Goal: Task Accomplishment & Management: Manage account settings

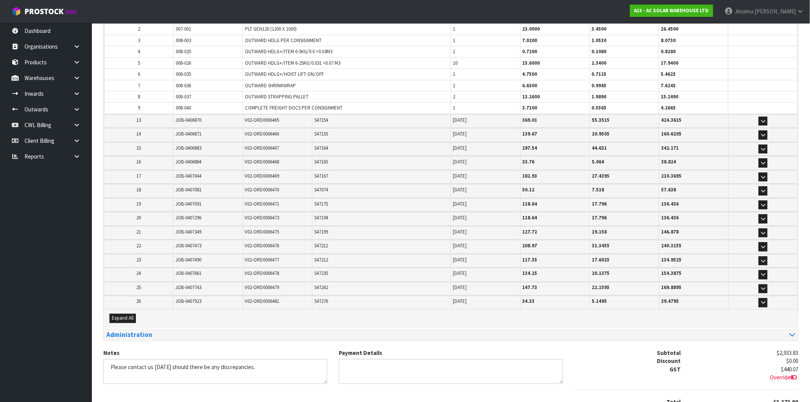
scroll to position [391, 0]
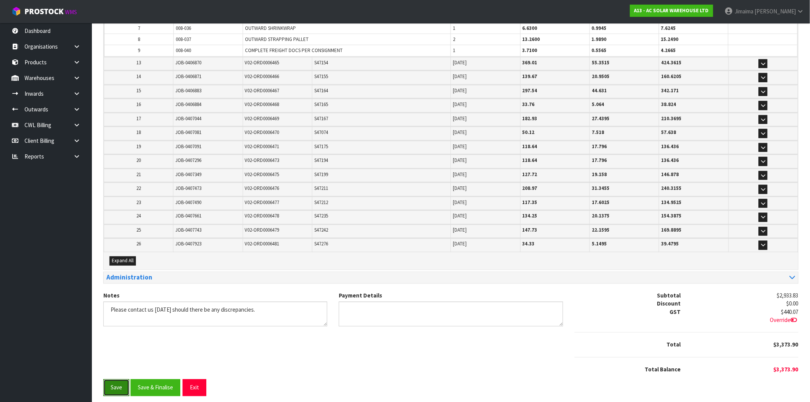
click at [117, 379] on button "Save" at bounding box center [116, 387] width 26 height 16
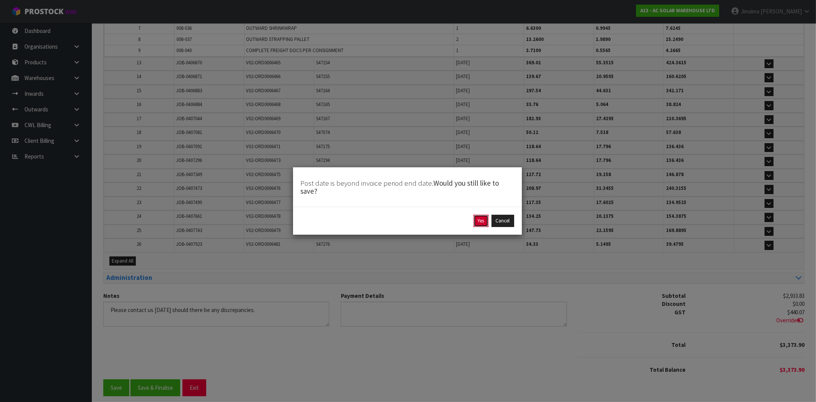
click at [476, 220] on button "Yes" at bounding box center [481, 221] width 15 height 12
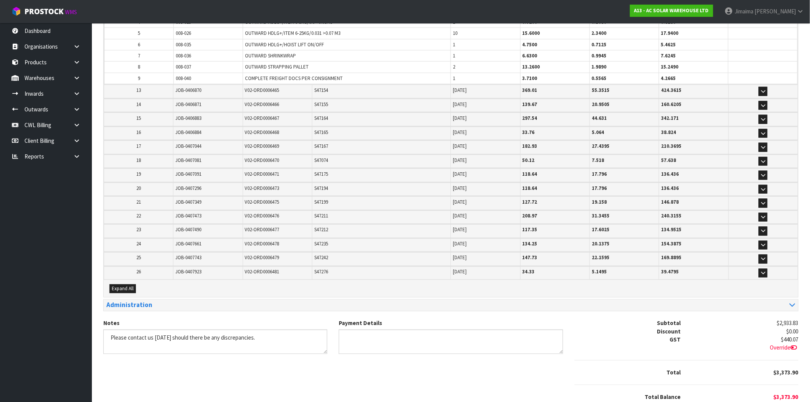
scroll to position [0, 0]
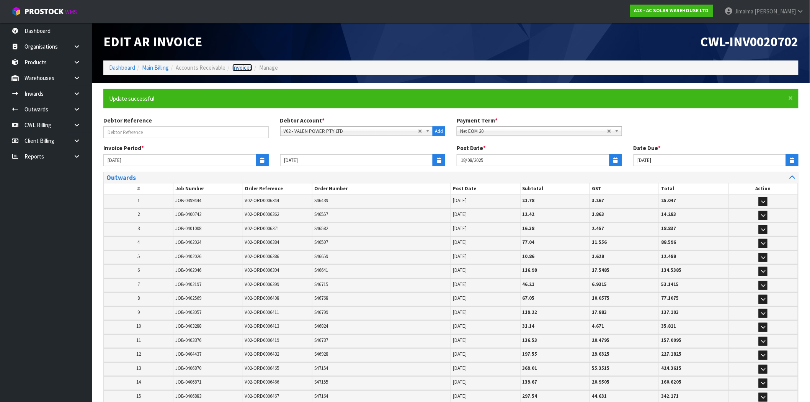
drag, startPoint x: 236, startPoint y: 70, endPoint x: 213, endPoint y: 4, distance: 69.6
click at [236, 70] on link "Invoices" at bounding box center [242, 67] width 20 height 7
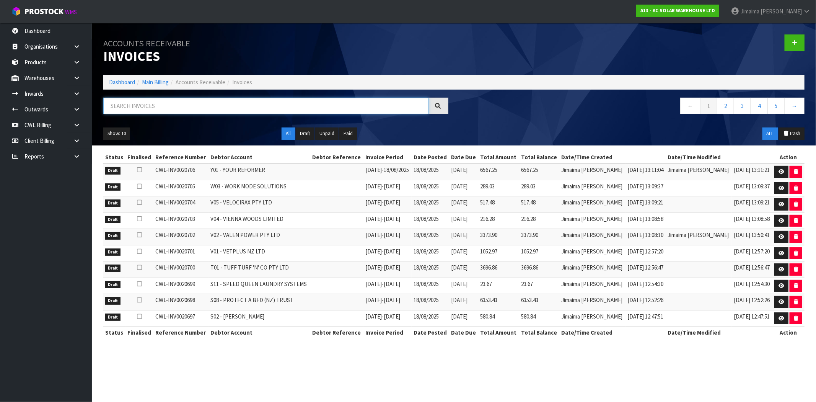
click at [173, 104] on input "text" at bounding box center [265, 106] width 325 height 16
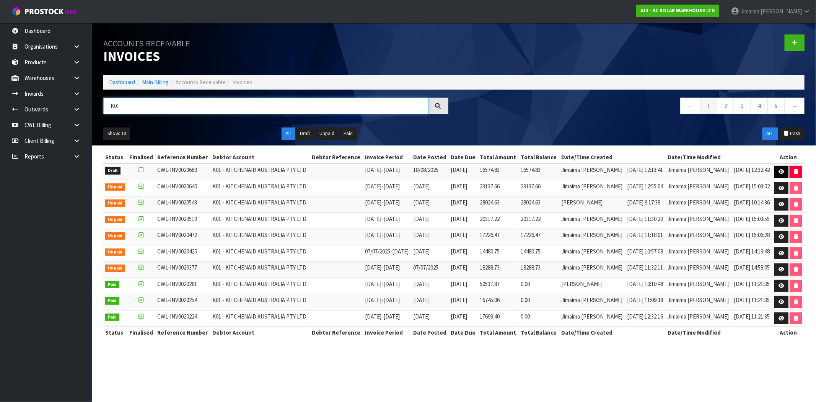
type input "K01"
click at [780, 174] on icon at bounding box center [782, 171] width 6 height 5
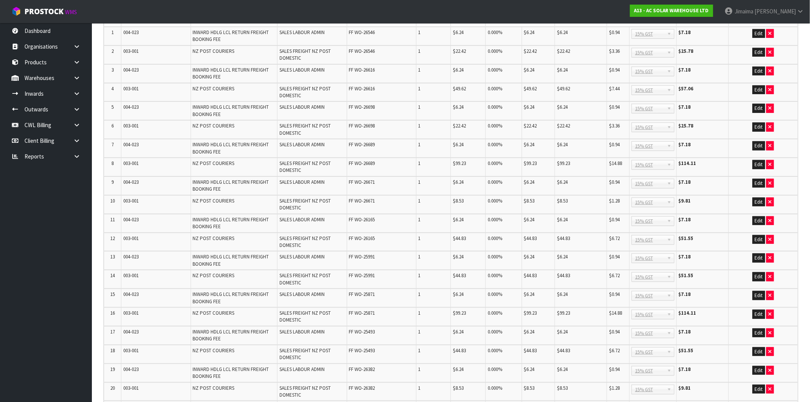
scroll to position [57, 0]
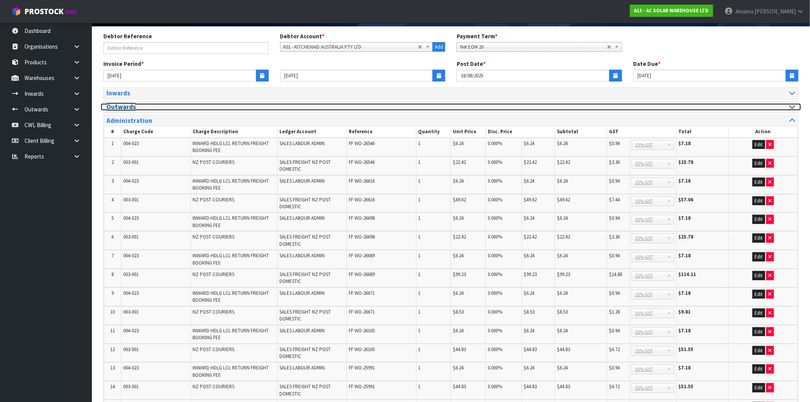
click at [140, 104] on h3 "Outwards" at bounding box center [275, 106] width 339 height 7
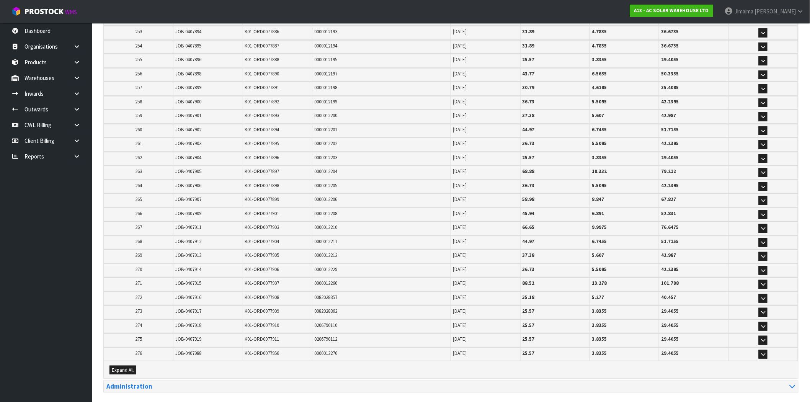
scroll to position [3728, 0]
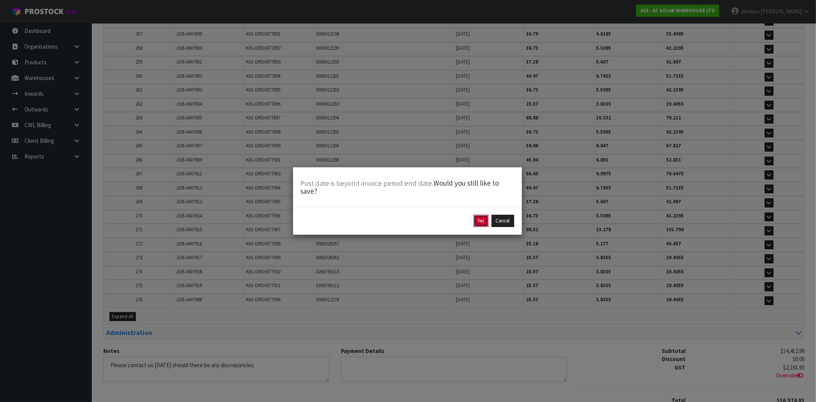
click at [476, 219] on button "Yes" at bounding box center [481, 221] width 15 height 12
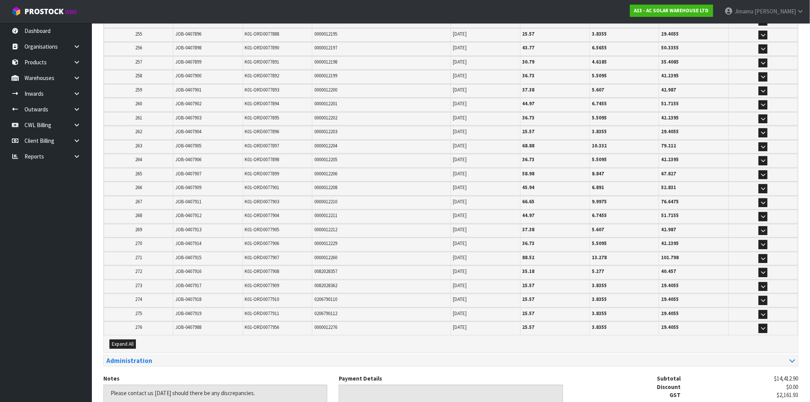
scroll to position [0, 0]
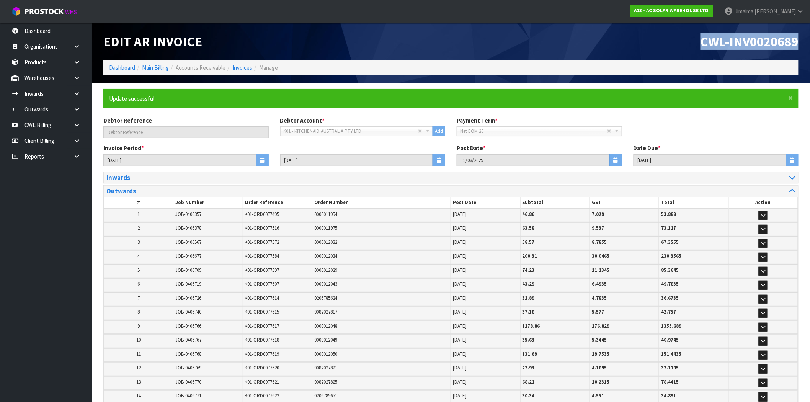
drag, startPoint x: 692, startPoint y: 41, endPoint x: 815, endPoint y: 23, distance: 124.9
click at [809, 23] on html "Toggle navigation ProStock WMS A13 - AC SOLAR WAREHOUSE LTD Jimaima Reiher Logo…" at bounding box center [405, 201] width 810 height 402
copy span "CWL-INV0020689"
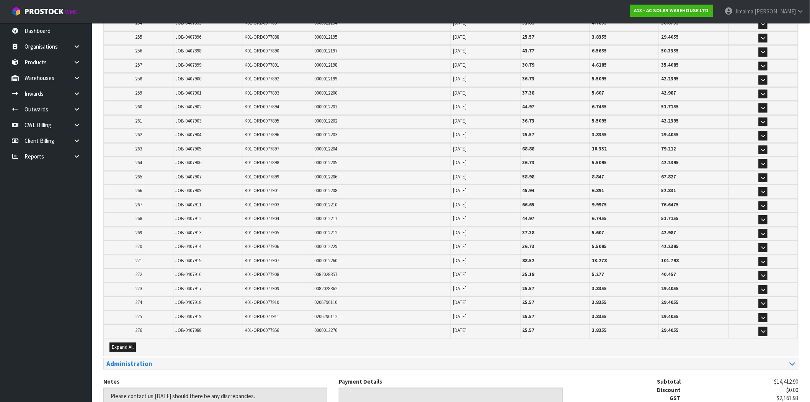
scroll to position [3763, 0]
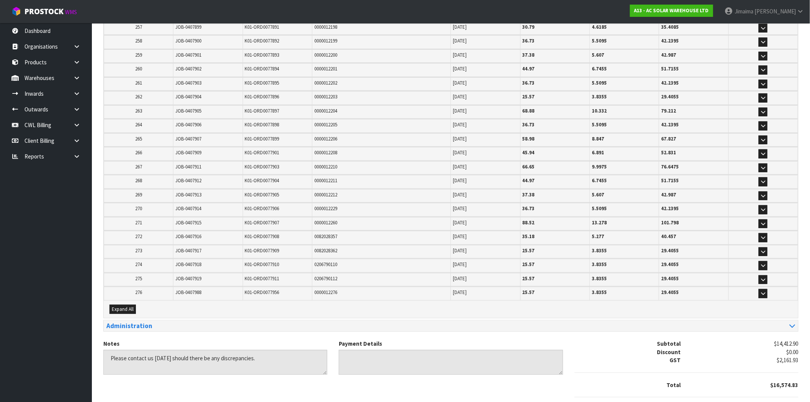
drag, startPoint x: 193, startPoint y: 375, endPoint x: 263, endPoint y: 373, distance: 70.4
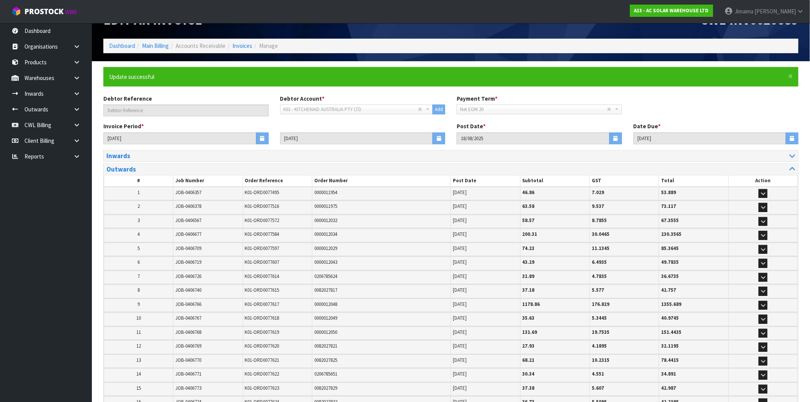
scroll to position [0, 0]
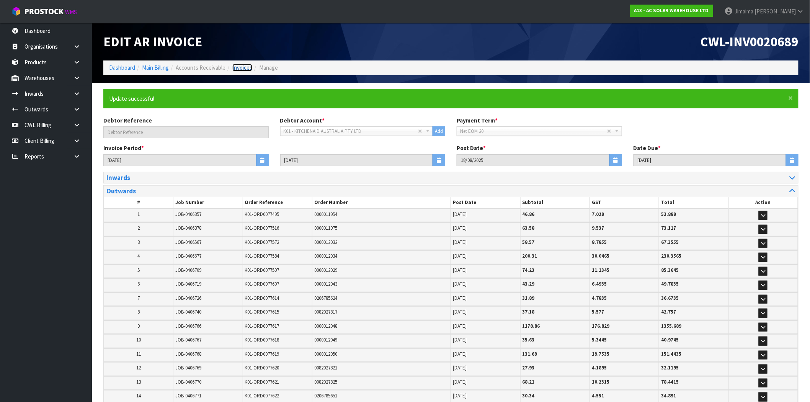
click at [240, 70] on link "Invoices" at bounding box center [242, 67] width 20 height 7
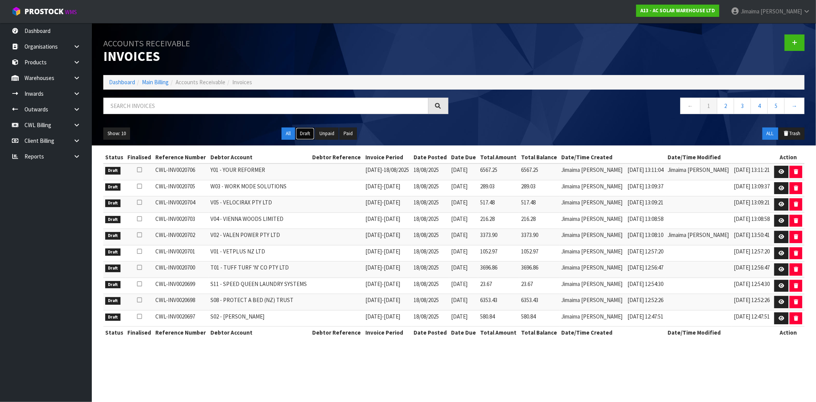
click at [310, 135] on button "Draft" at bounding box center [305, 133] width 19 height 12
click at [766, 105] on link "4" at bounding box center [759, 106] width 17 height 16
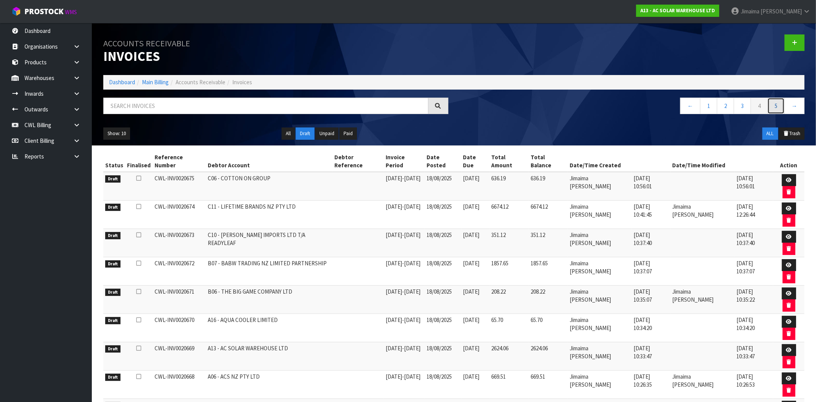
click at [777, 109] on link "5" at bounding box center [776, 106] width 17 height 16
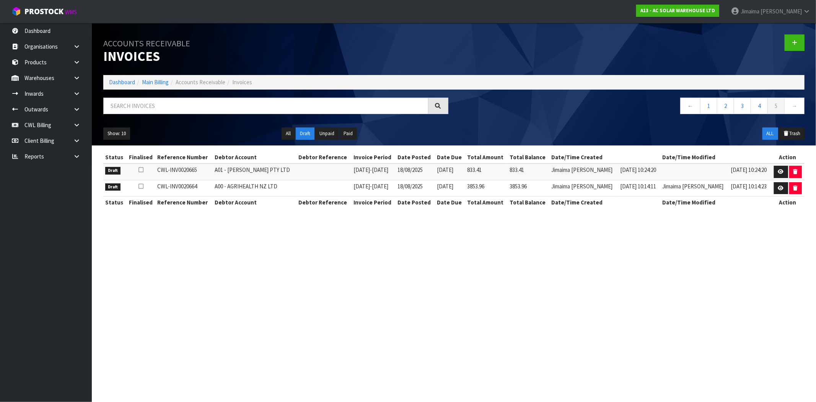
click at [193, 116] on div at bounding box center [276, 109] width 357 height 22
click at [199, 105] on input "text" at bounding box center [265, 106] width 325 height 16
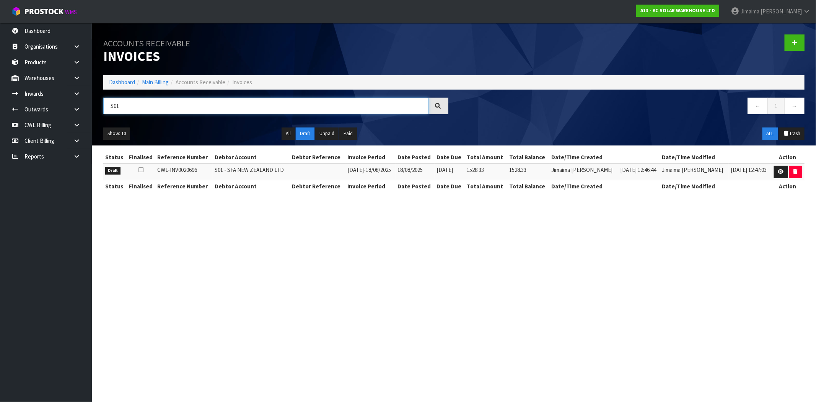
click at [132, 106] on input "S01" at bounding box center [265, 106] width 325 height 16
type input "S01"
click at [779, 171] on icon at bounding box center [781, 171] width 6 height 5
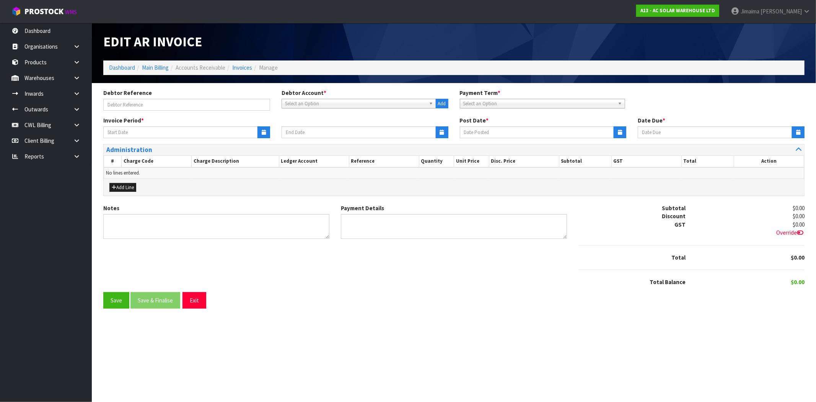
type input "11/08/2025"
type input "18/08/2025"
type input "10/09/2025"
type textarea "Please contact us within 7 days should there be any discrepancies."
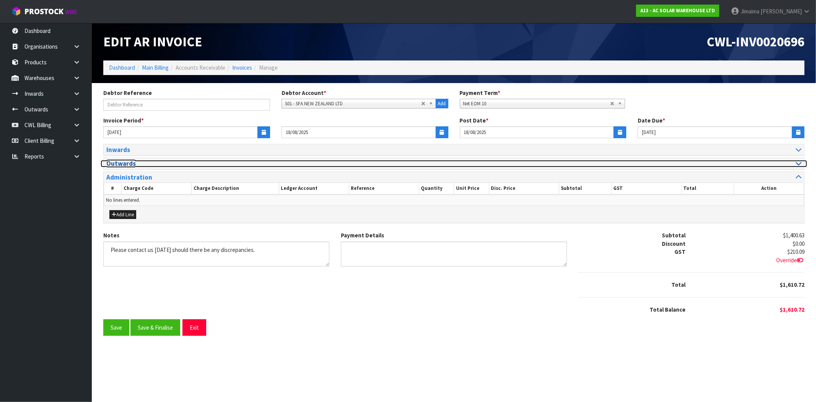
click at [132, 161] on h3 "Outwards" at bounding box center [277, 163] width 342 height 7
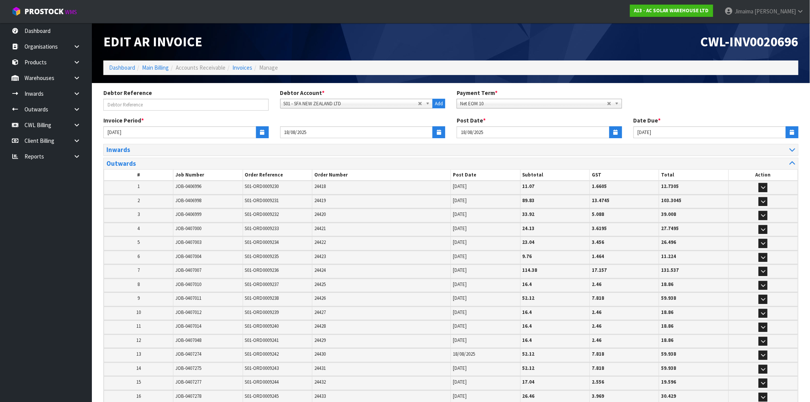
click at [803, 178] on div "Inwards # Job Number Receive Reference Client Reference Post Date Subtotal GST …" at bounding box center [451, 405] width 706 height 523
click at [762, 352] on icon "button" at bounding box center [763, 354] width 4 height 5
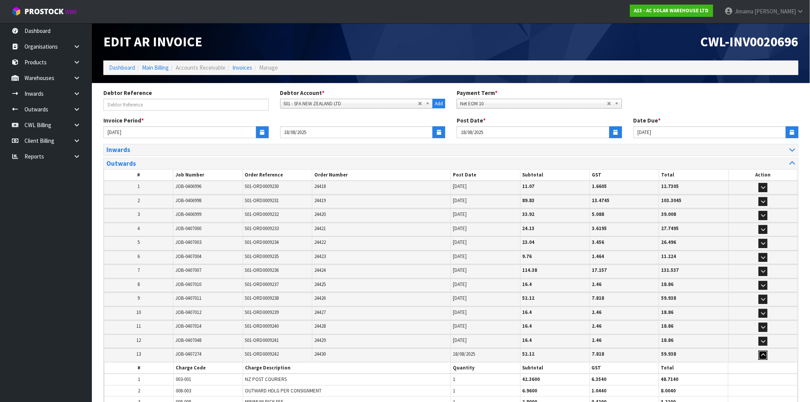
click at [763, 352] on icon "button" at bounding box center [763, 354] width 4 height 5
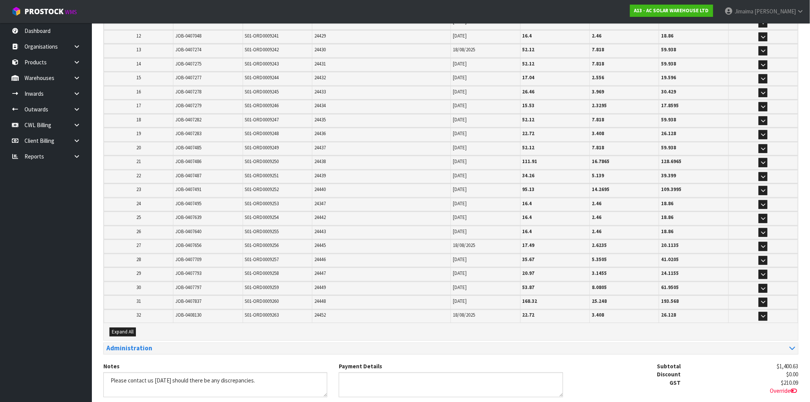
scroll to position [374, 0]
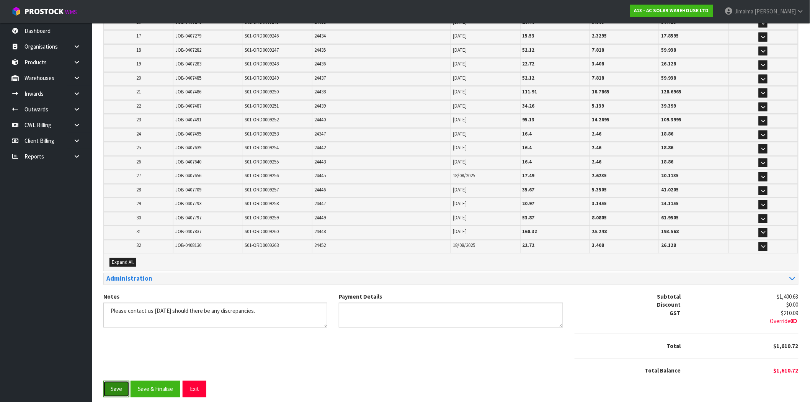
drag, startPoint x: 115, startPoint y: 382, endPoint x: 104, endPoint y: 377, distance: 12.0
click at [115, 382] on button "Save" at bounding box center [116, 389] width 26 height 16
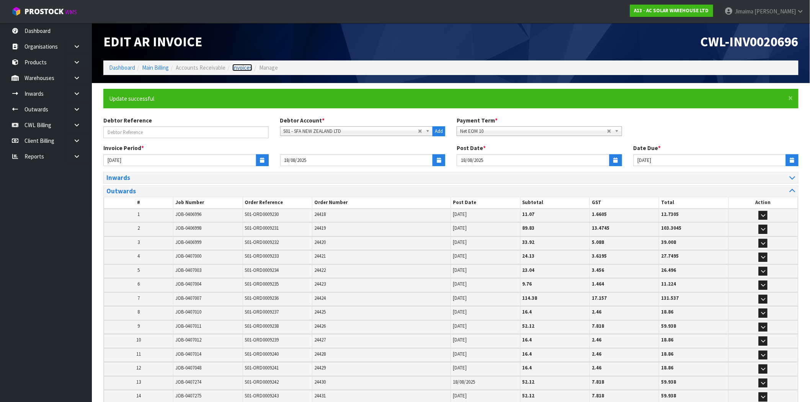
click at [246, 69] on link "Invoices" at bounding box center [242, 67] width 20 height 7
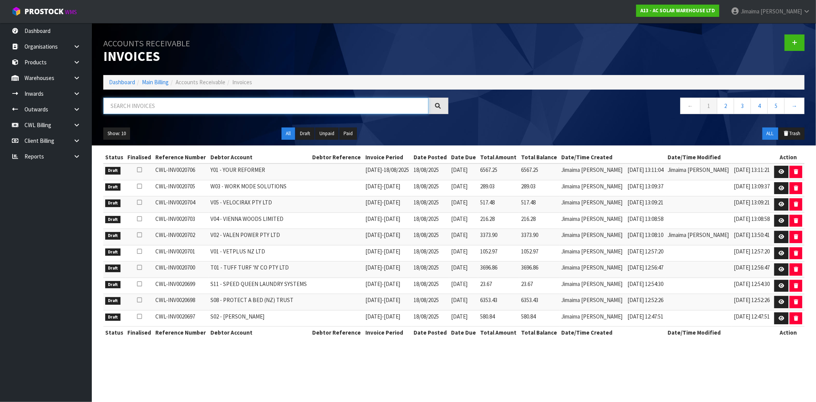
click at [156, 102] on input "text" at bounding box center [265, 106] width 325 height 16
paste input "A00"
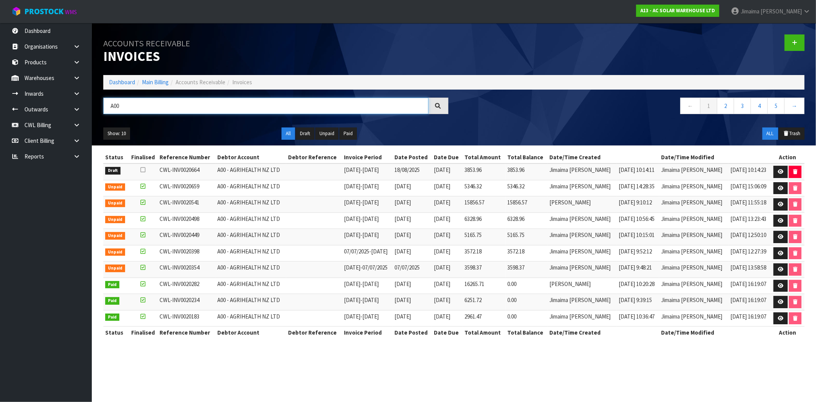
type input "A00"
drag, startPoint x: 775, startPoint y: 171, endPoint x: 763, endPoint y: 174, distance: 13.0
click at [775, 171] on link at bounding box center [781, 172] width 14 height 12
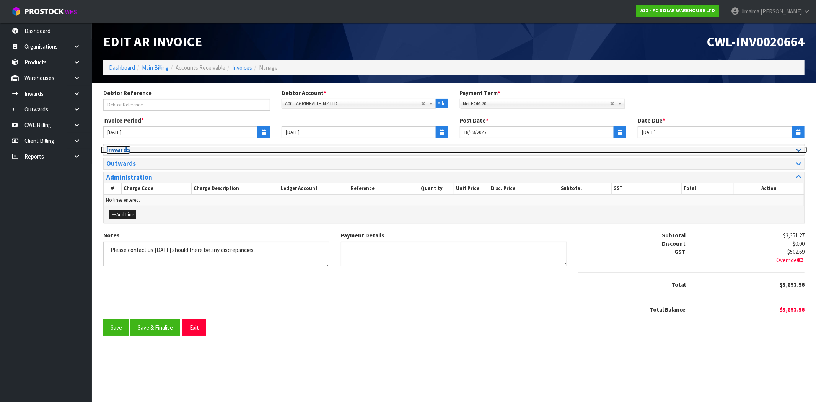
click at [136, 151] on h3 "Inwards" at bounding box center [277, 149] width 342 height 7
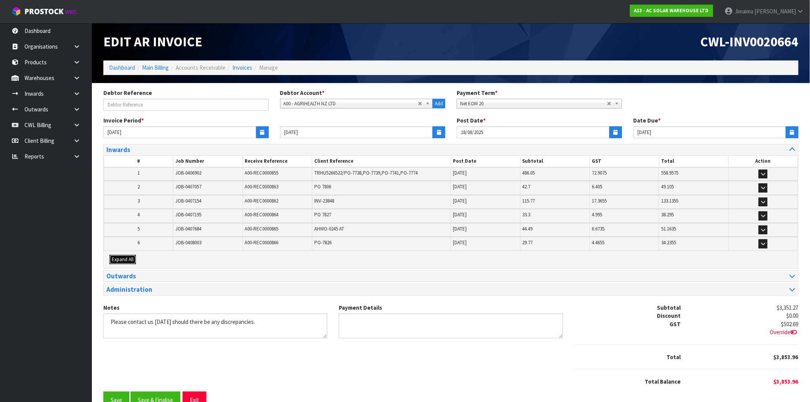
click at [129, 261] on button "Expand All" at bounding box center [122, 259] width 26 height 9
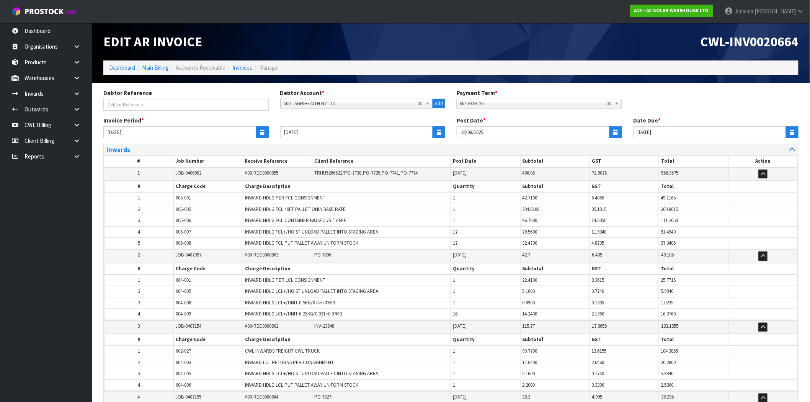
click at [148, 249] on tbody "2 JOB-0407057 A00-REC0000863 PO 7806 11/08/2025 42.7 6.405 49.105 # Charge Code…" at bounding box center [451, 284] width 694 height 71
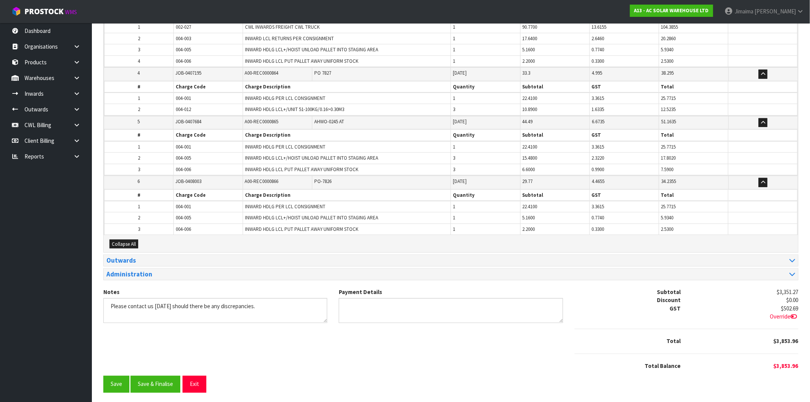
click at [142, 255] on div "Outwards" at bounding box center [451, 260] width 694 height 11
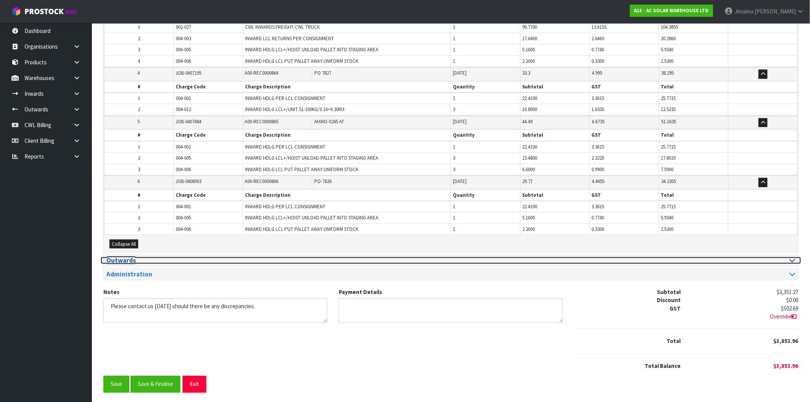
click at [139, 258] on h3 "Outwards" at bounding box center [275, 260] width 339 height 7
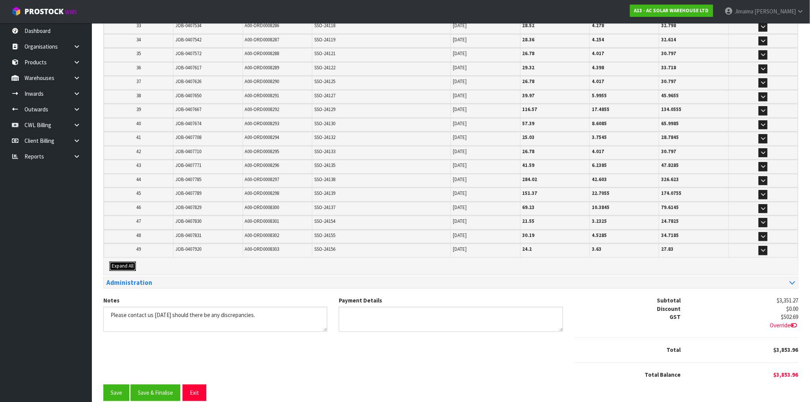
click at [119, 263] on span "Expand All" at bounding box center [123, 266] width 22 height 7
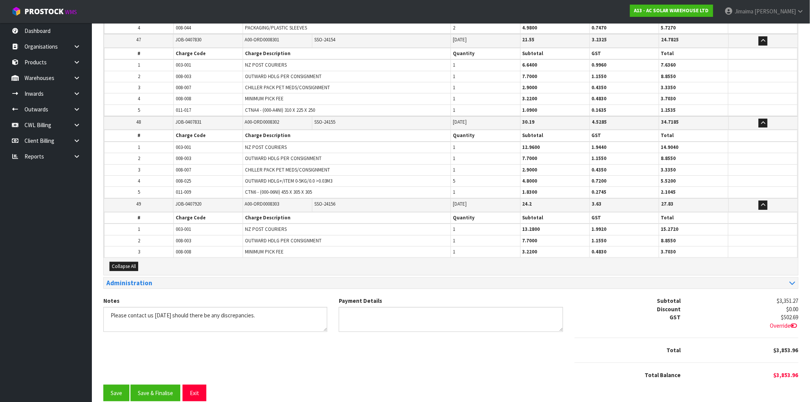
scroll to position [3657, 0]
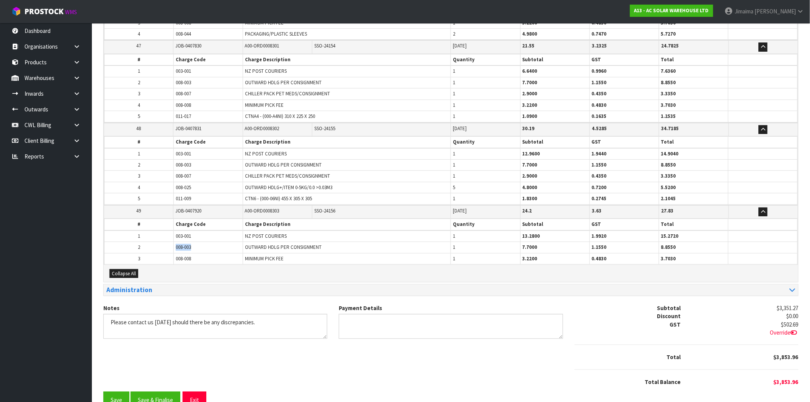
drag, startPoint x: 194, startPoint y: 227, endPoint x: 160, endPoint y: 223, distance: 35.1
click at [160, 230] on tbody "1 003-001 NZ POST COURIERS 1 13.2800 1.9920 15.2720 2 008-003 OUTWARD HDLG PER …" at bounding box center [450, 247] width 693 height 34
copy tbody "003-001 NZ POST COURIERS 1 13.2800 1.9920 15.2720 2 008-003"
click at [177, 244] on span "008-003" at bounding box center [183, 247] width 15 height 7
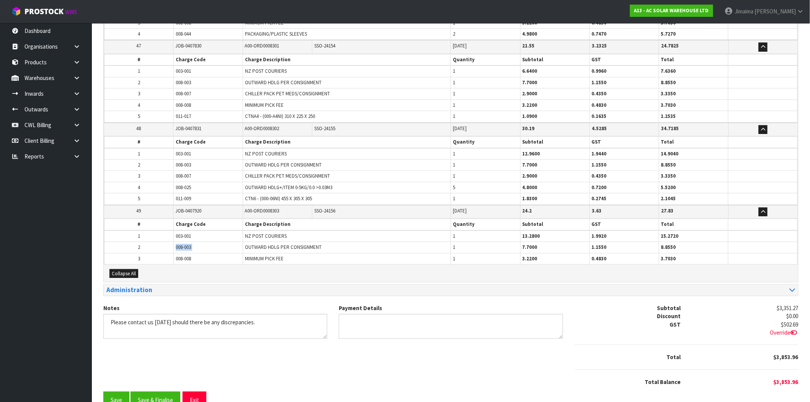
click at [177, 244] on span "008-003" at bounding box center [183, 247] width 15 height 7
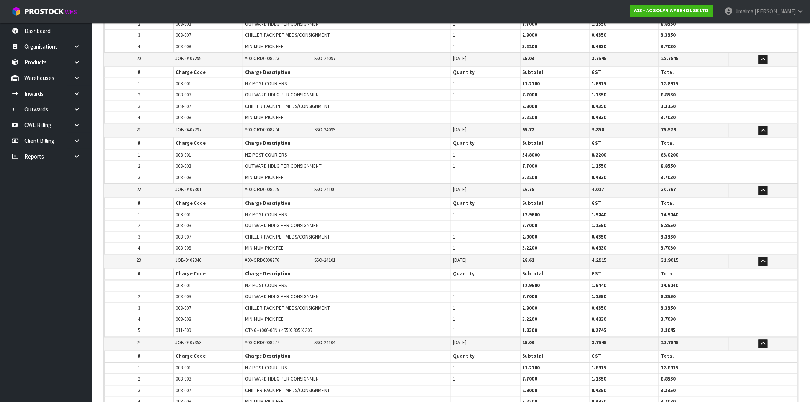
scroll to position [1389, 0]
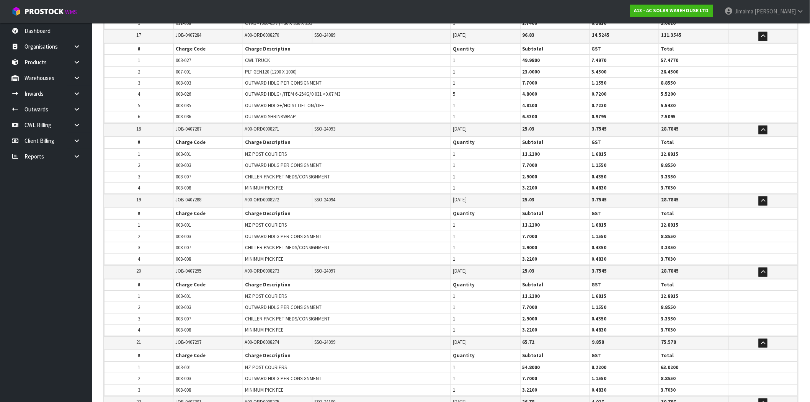
click at [289, 194] on td "A00-ORD0008272" at bounding box center [277, 200] width 69 height 13
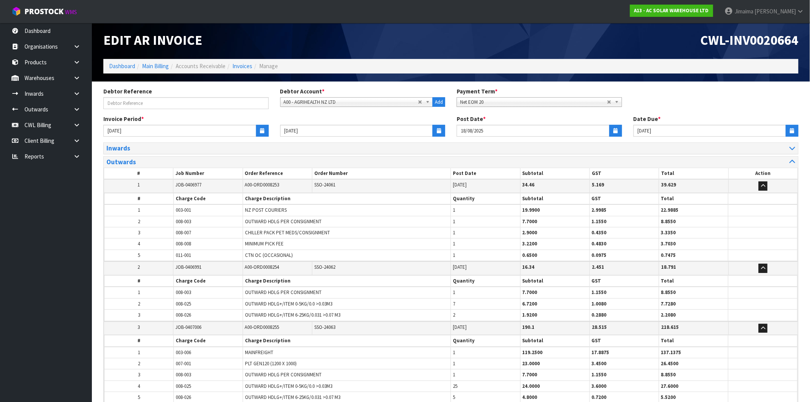
scroll to position [0, 0]
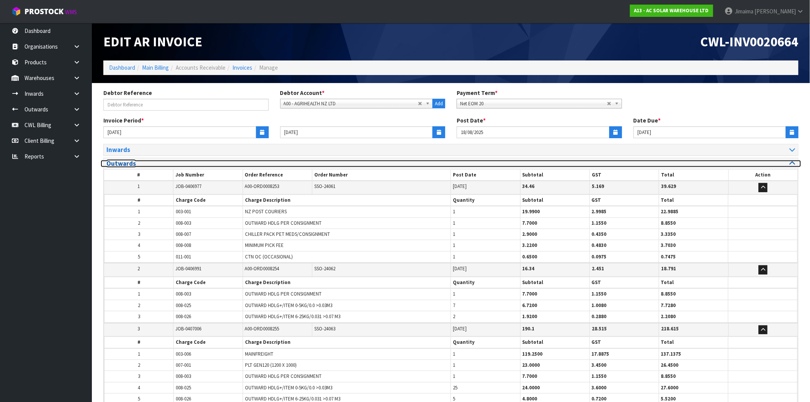
click at [155, 163] on h3 "Outwards" at bounding box center [275, 163] width 339 height 7
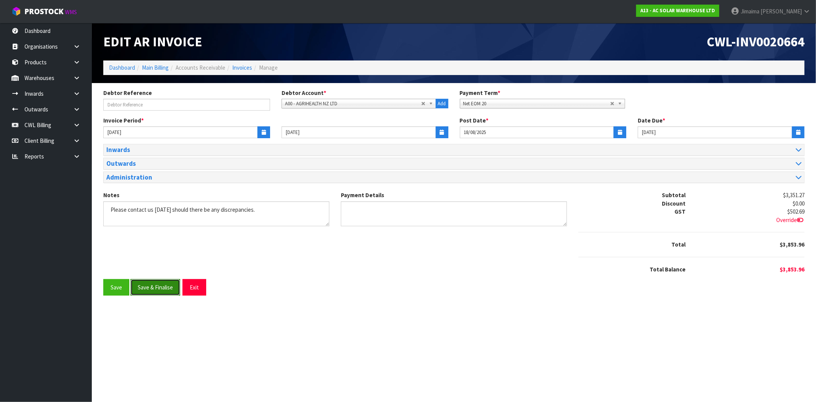
click at [157, 286] on button "Save & Finalise" at bounding box center [155, 287] width 50 height 16
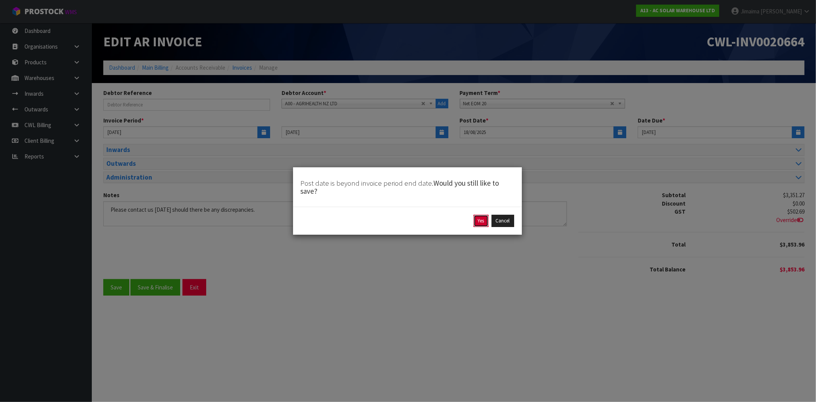
click at [479, 224] on button "Yes" at bounding box center [481, 221] width 15 height 12
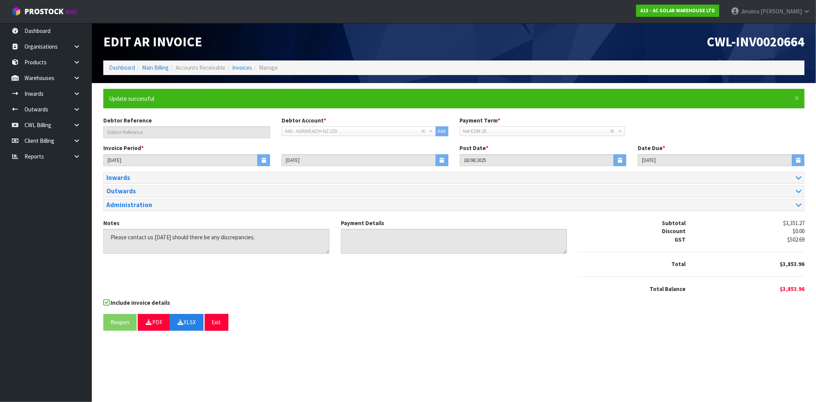
drag, startPoint x: 380, startPoint y: 309, endPoint x: 363, endPoint y: 308, distance: 16.9
click at [380, 309] on form "× Close Update successful Debtor Reference Debtor Account * A&P - A & P PAINTER…" at bounding box center [453, 210] width 701 height 242
drag, startPoint x: 183, startPoint y: 321, endPoint x: 207, endPoint y: 314, distance: 24.9
click at [183, 321] on icon "button" at bounding box center [180, 322] width 7 height 6
drag, startPoint x: 760, startPoint y: 51, endPoint x: 816, endPoint y: 52, distance: 55.5
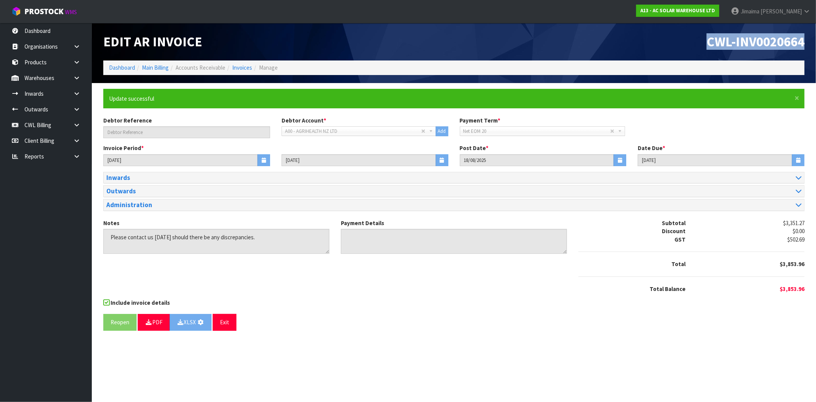
click at [809, 52] on header "Edit AR Invoice CWL-INV0020664 Dashboard Main Billing Accounts Receivable Invoi…" at bounding box center [454, 53] width 724 height 60
copy span "CWL-INV0020664"
click at [249, 67] on link "Invoices" at bounding box center [242, 67] width 20 height 7
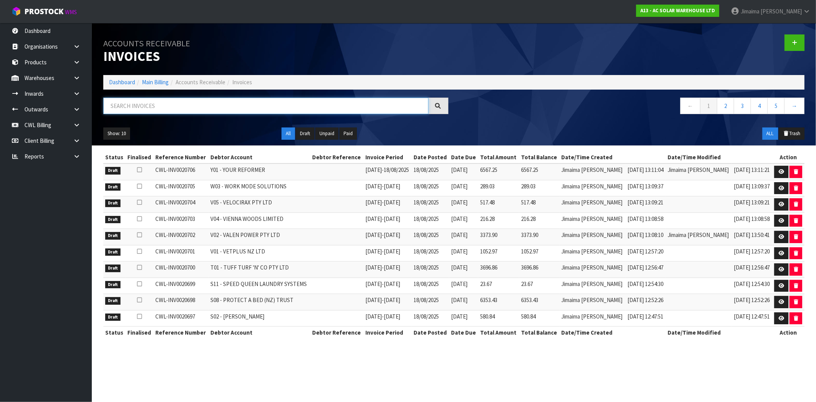
click at [170, 106] on input "text" at bounding box center [265, 106] width 325 height 16
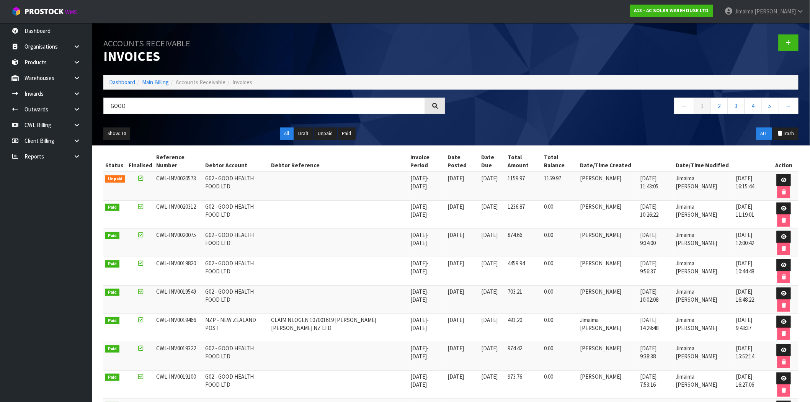
click at [208, 179] on span "G02 - GOOD HEALTH FOOD LTD" at bounding box center [229, 181] width 49 height 15
click at [617, 201] on td "Tracey Retter" at bounding box center [608, 214] width 60 height 28
drag, startPoint x: 132, startPoint y: 110, endPoint x: 70, endPoint y: 121, distance: 62.6
click at [70, 121] on body "Toggle navigation ProStock WMS A13 - AC SOLAR WAREHOUSE LTD Jimaima Reiher Logo…" at bounding box center [405, 201] width 810 height 402
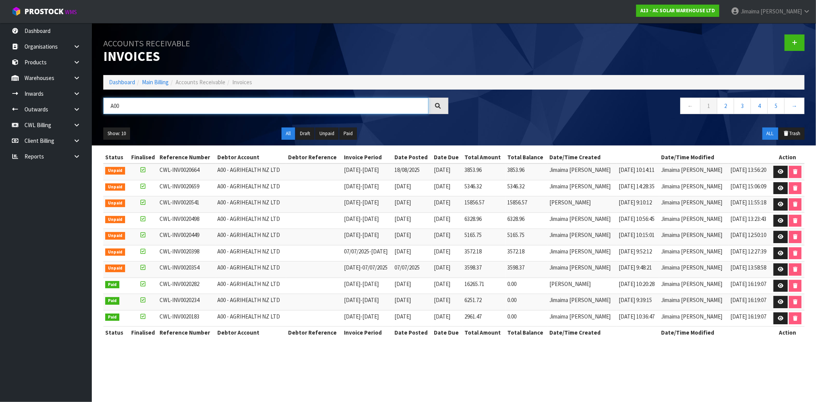
drag, startPoint x: 103, startPoint y: 104, endPoint x: 186, endPoint y: 104, distance: 82.3
click at [85, 104] on body "Toggle navigation ProStock WMS A13 - AC SOLAR WAREHOUSE LTD Jimaima Reiher Logo…" at bounding box center [408, 201] width 816 height 402
paste input "1"
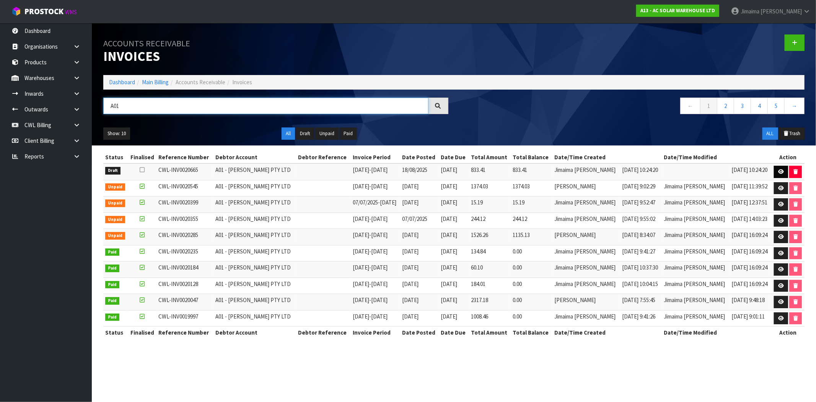
type input "A01"
click at [786, 170] on link at bounding box center [781, 172] width 14 height 12
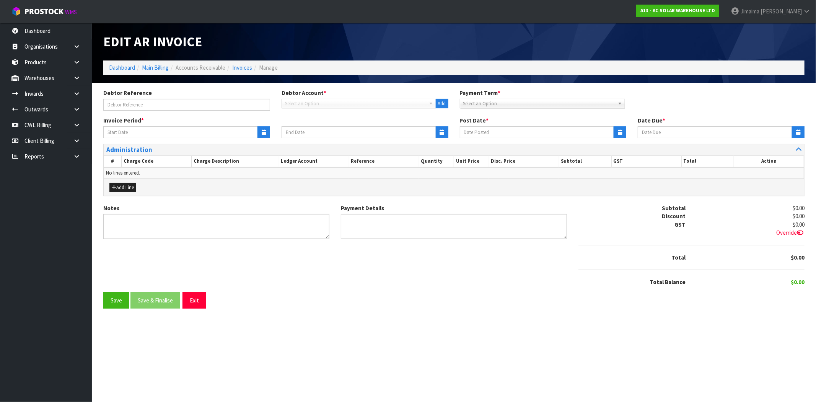
type input "01/08/2025"
type input "17/08/2025"
type input "18/08/2025"
type input "20/09/2025"
type textarea "Please contact us within 7 days should there be any discrepancies."
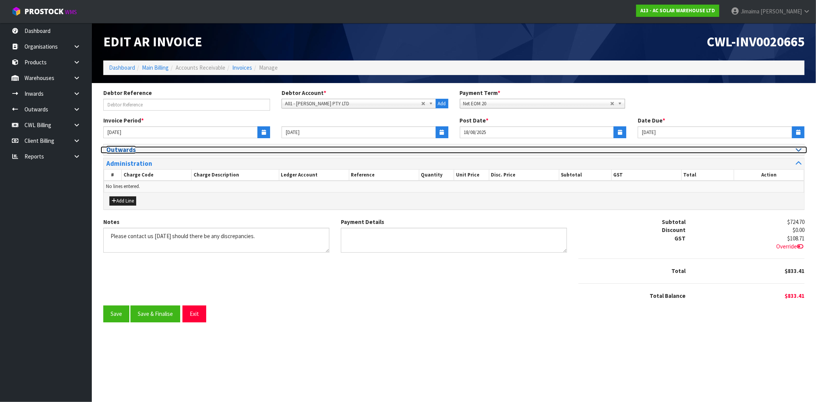
click at [142, 150] on h3 "Outwards" at bounding box center [277, 149] width 342 height 7
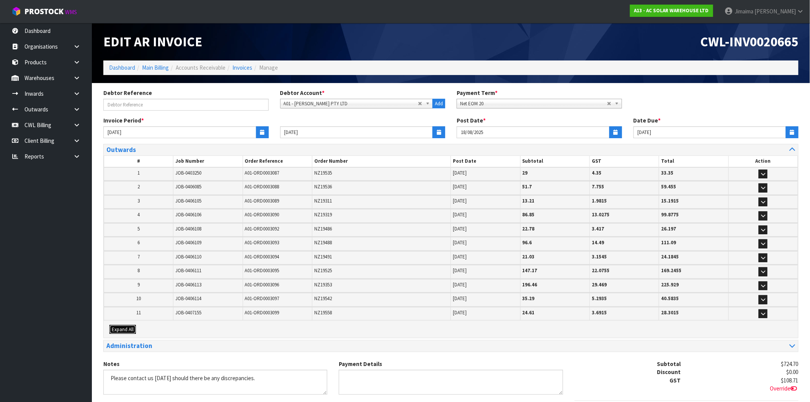
click at [132, 328] on span "Expand All" at bounding box center [123, 329] width 22 height 7
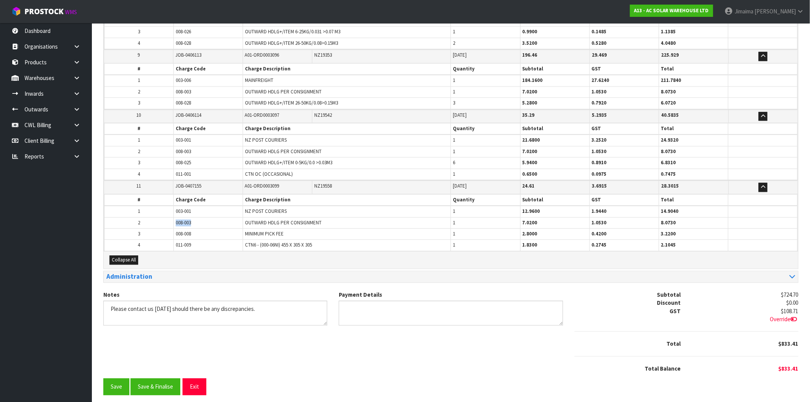
drag, startPoint x: 183, startPoint y: 215, endPoint x: 178, endPoint y: 213, distance: 5.6
click at [167, 217] on tr "2 008-003 OUTWARD HDLG PER CONSIGNMENT 1 7.0200 1.0530 8.0730" at bounding box center [450, 222] width 693 height 11
copy tr "008-003"
click at [249, 184] on td "A01-ORD0003099" at bounding box center [277, 186] width 69 height 13
click at [148, 381] on button "Save & Finalise" at bounding box center [155, 386] width 50 height 16
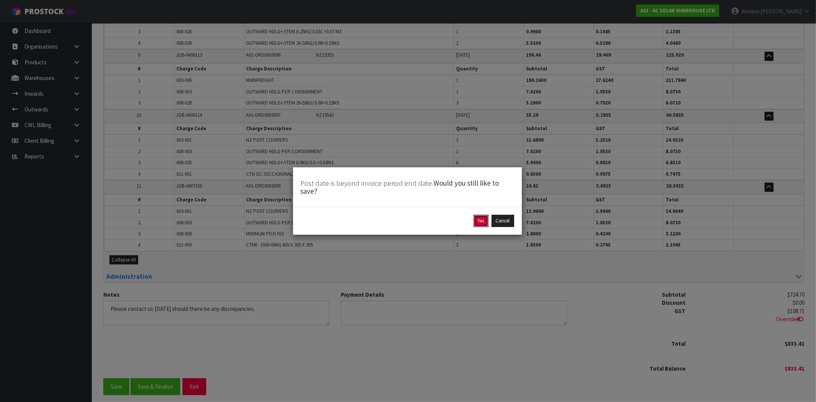
drag, startPoint x: 481, startPoint y: 219, endPoint x: 82, endPoint y: 266, distance: 402.2
click at [481, 219] on button "Yes" at bounding box center [481, 221] width 15 height 12
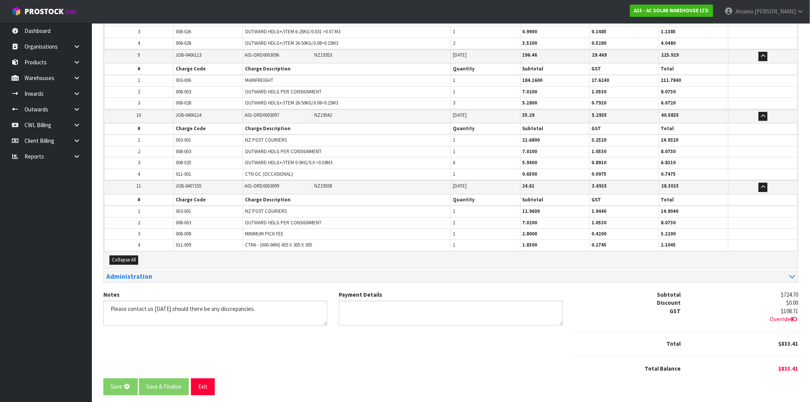
scroll to position [0, 0]
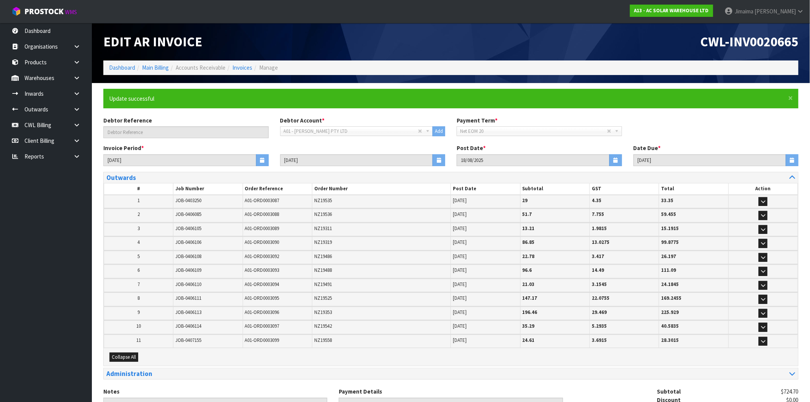
drag, startPoint x: 353, startPoint y: 294, endPoint x: 151, endPoint y: 387, distance: 222.4
click at [354, 294] on td "NZ19525" at bounding box center [381, 298] width 139 height 13
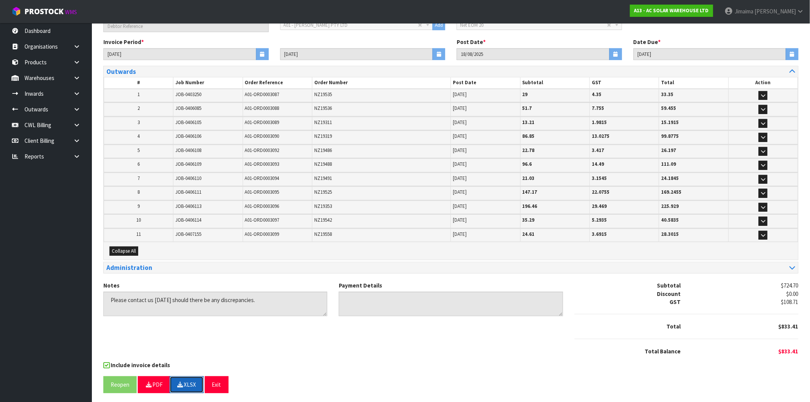
click at [179, 378] on button "XLSX" at bounding box center [187, 384] width 34 height 16
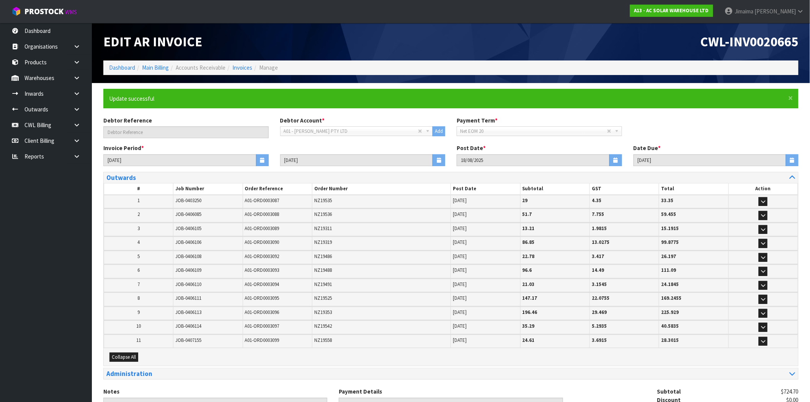
click at [686, 47] on h1 "CWL-INV0020665" at bounding box center [627, 41] width 342 height 15
drag, startPoint x: 686, startPoint y: 47, endPoint x: 786, endPoint y: 41, distance: 100.0
click at [786, 41] on h1 "CWL-INV0020665" at bounding box center [627, 41] width 342 height 15
copy span "CWL-INV0020665"
click at [240, 70] on link "Invoices" at bounding box center [242, 67] width 20 height 7
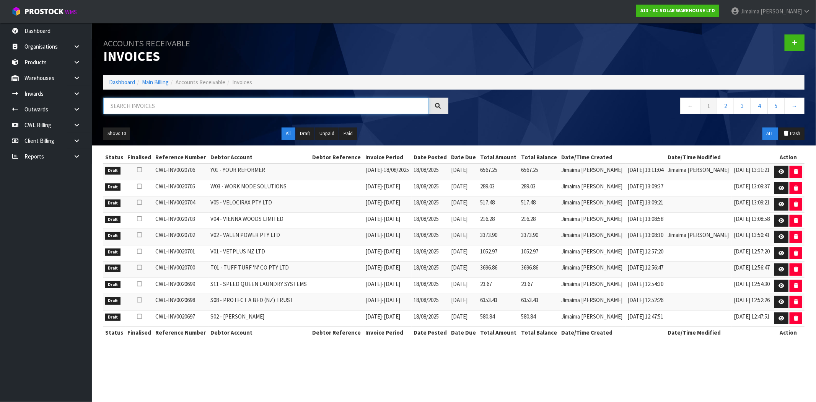
click at [147, 108] on input "text" at bounding box center [265, 106] width 325 height 16
paste input "A03"
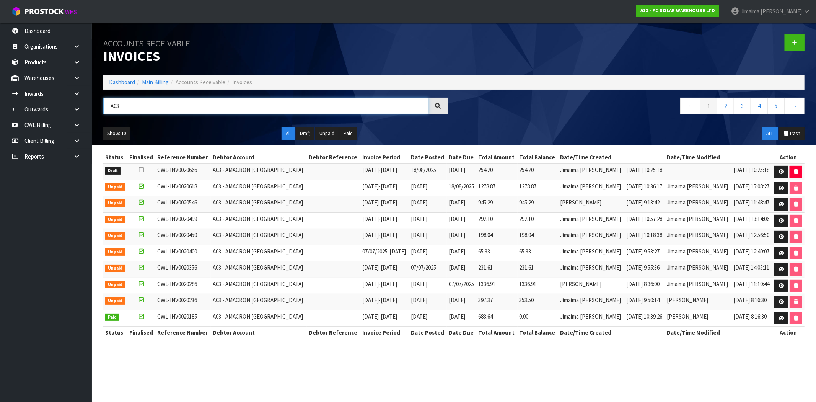
type input "A03"
click at [273, 161] on th "Debtor Account" at bounding box center [259, 157] width 96 height 12
click at [781, 171] on icon at bounding box center [782, 171] width 6 height 5
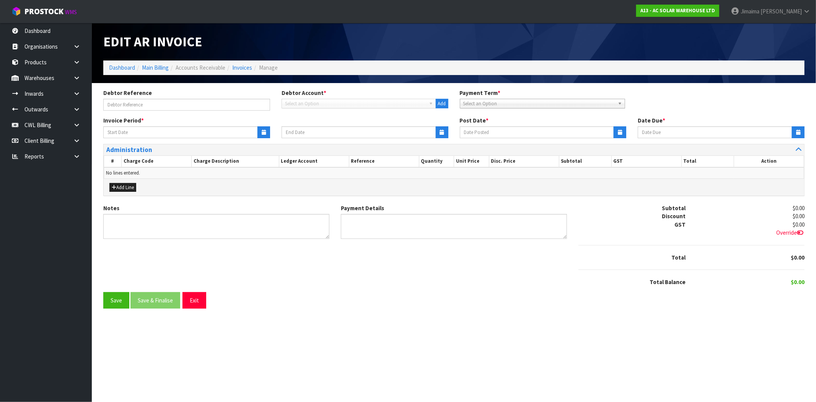
type input "11/08/2025"
type input "17/08/2025"
type input "18/08/2025"
type input "25/08/2025"
type textarea "Please contact us within 7 days should there be any discrepancies."
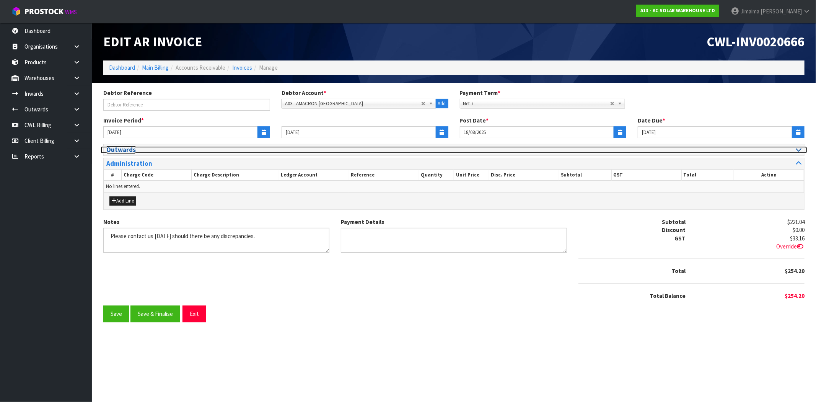
click at [133, 148] on h3 "Outwards" at bounding box center [277, 149] width 342 height 7
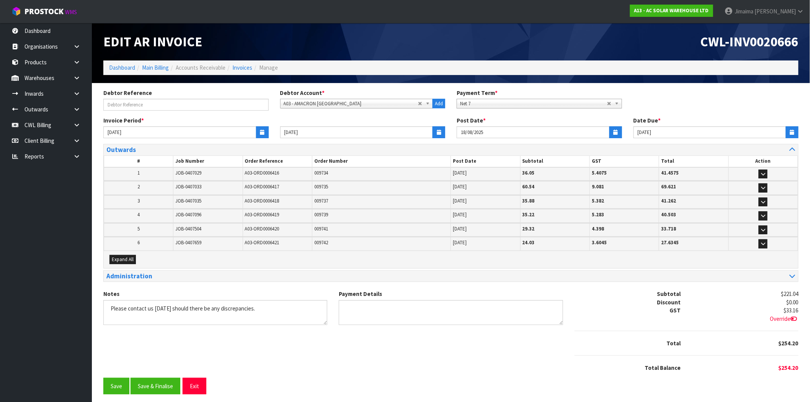
click at [122, 251] on div "Expand All" at bounding box center [451, 259] width 694 height 17
click at [123, 256] on span "Expand All" at bounding box center [123, 259] width 22 height 7
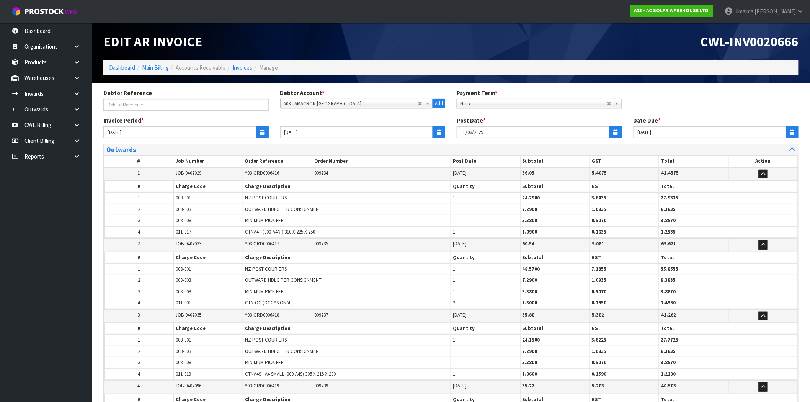
click at [148, 238] on td "2" at bounding box center [138, 244] width 69 height 13
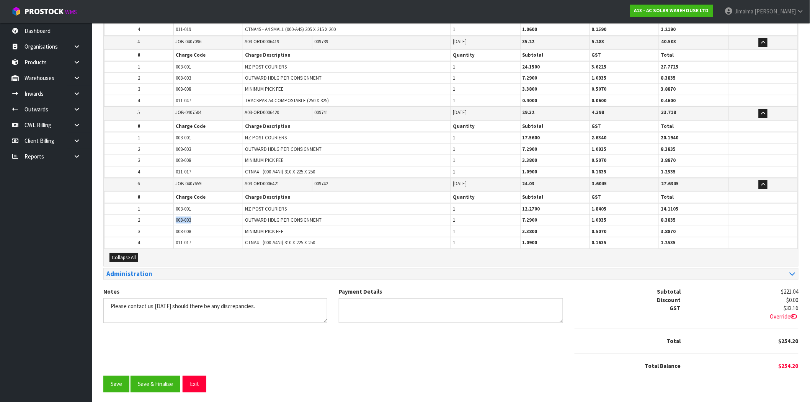
drag, startPoint x: 197, startPoint y: 215, endPoint x: 163, endPoint y: 217, distance: 34.1
click at [163, 217] on tr "2 008-003 OUTWARD HDLG PER CONSIGNMENT 1 7.2900 1.0935 8.3835" at bounding box center [450, 220] width 693 height 11
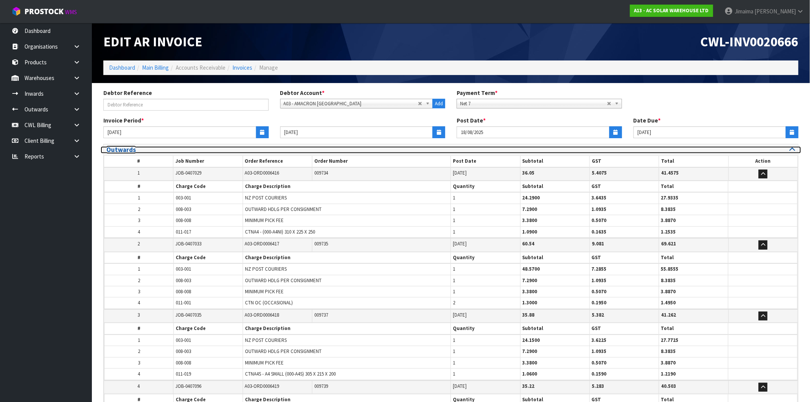
click at [166, 151] on h3 "Outwards" at bounding box center [275, 149] width 339 height 7
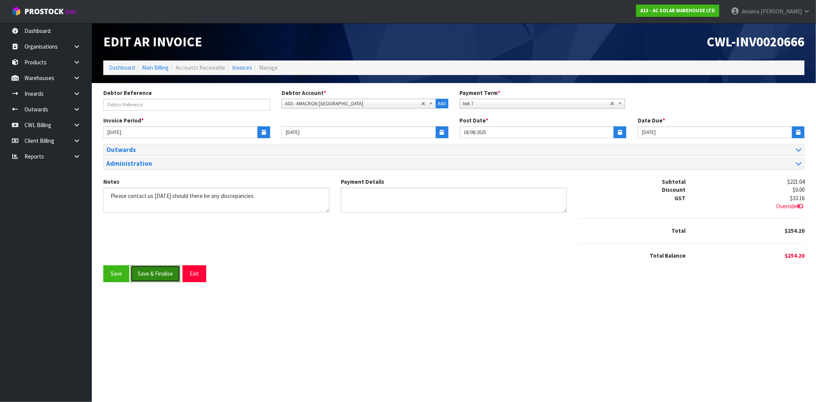
click at [161, 277] on button "Save & Finalise" at bounding box center [155, 273] width 50 height 16
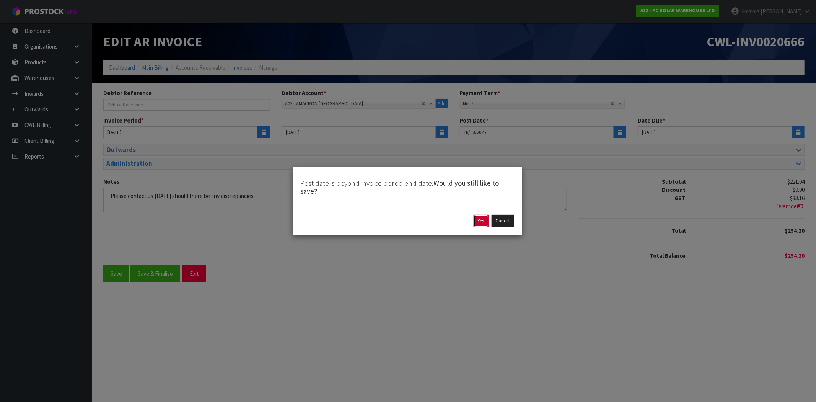
click at [479, 223] on button "Yes" at bounding box center [481, 221] width 15 height 12
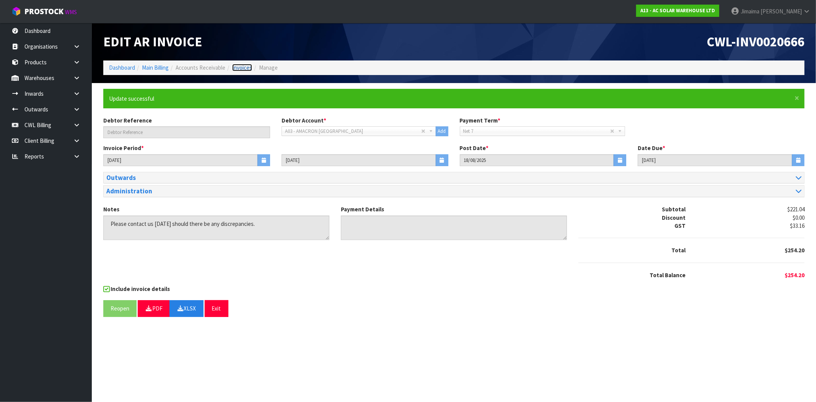
click at [246, 67] on link "Invoices" at bounding box center [242, 67] width 20 height 7
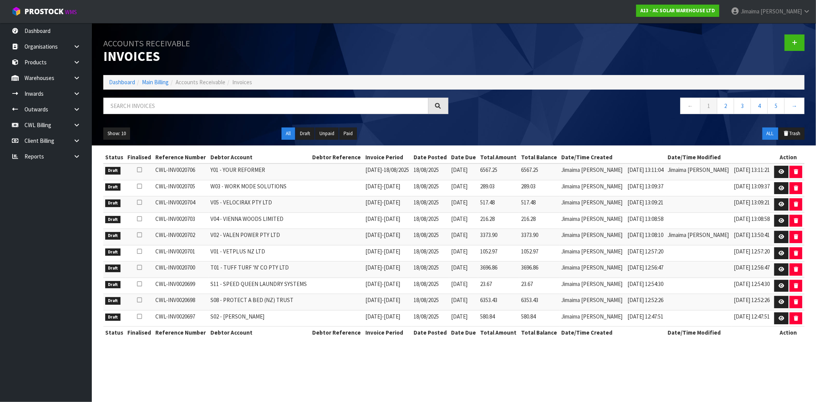
click at [174, 116] on div at bounding box center [276, 109] width 357 height 22
click at [181, 105] on input "text" at bounding box center [265, 106] width 325 height 16
paste input "A04"
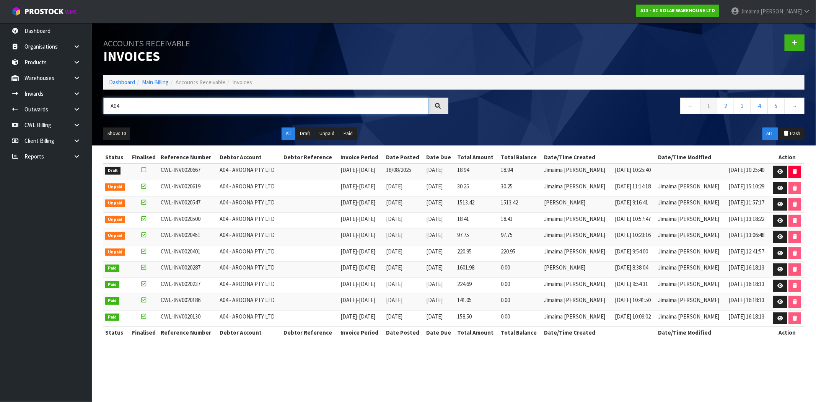
type input "A04"
drag, startPoint x: 497, startPoint y: 170, endPoint x: 469, endPoint y: 171, distance: 28.4
click at [469, 171] on tr "Draft CWL-INV0020667 A04 - AROONA PTY LTD 11/08/2025 - 17/08/2025 18/08/2025 20…" at bounding box center [453, 171] width 701 height 16
drag, startPoint x: 494, startPoint y: 217, endPoint x: 481, endPoint y: 218, distance: 13.5
click at [481, 218] on td "18.41" at bounding box center [478, 220] width 44 height 16
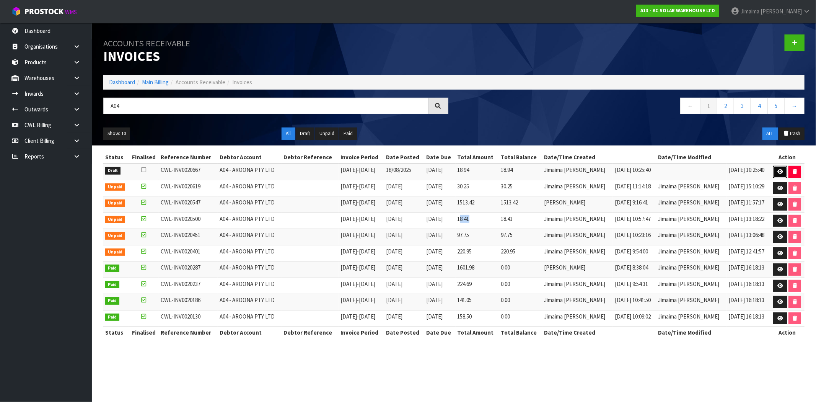
click at [781, 169] on icon at bounding box center [781, 171] width 6 height 5
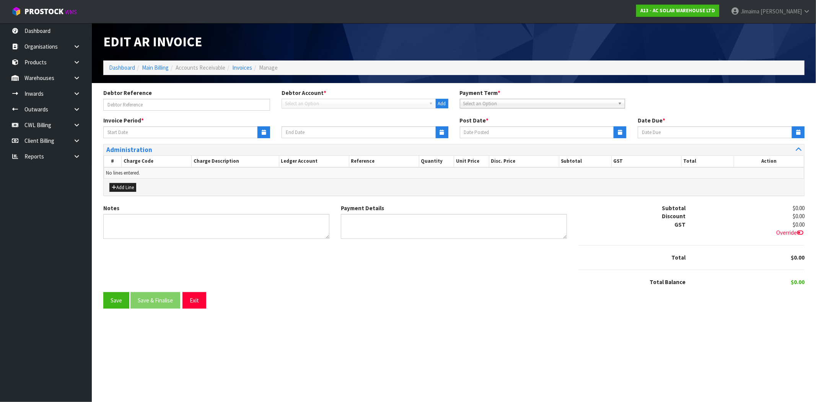
type input "11/08/2025"
type input "17/08/2025"
type input "18/08/2025"
type input "20/09/2025"
type textarea "Please contact us within 7 days should there be any discrepancies."
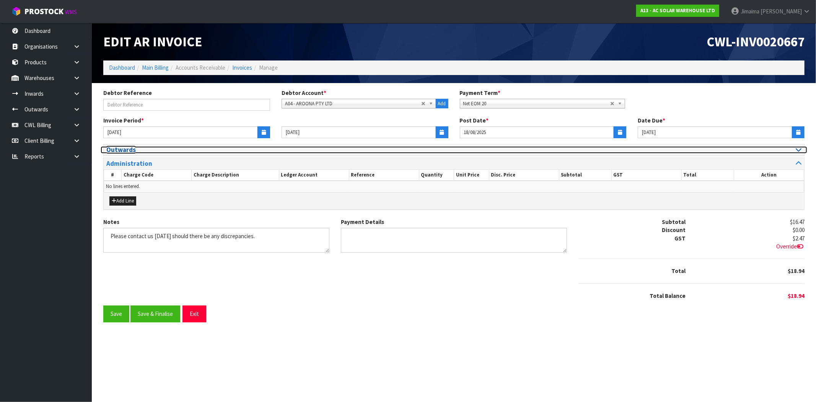
click at [121, 150] on h3 "Outwards" at bounding box center [277, 149] width 342 height 7
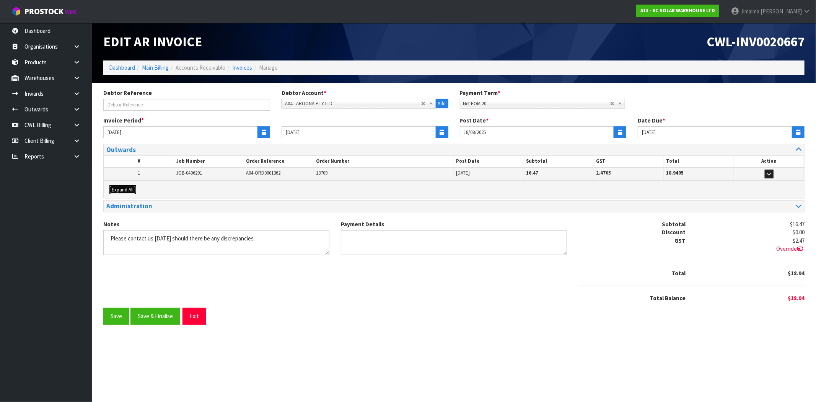
drag, startPoint x: 121, startPoint y: 186, endPoint x: 186, endPoint y: 181, distance: 65.6
click at [121, 186] on span "Expand All" at bounding box center [123, 189] width 22 height 7
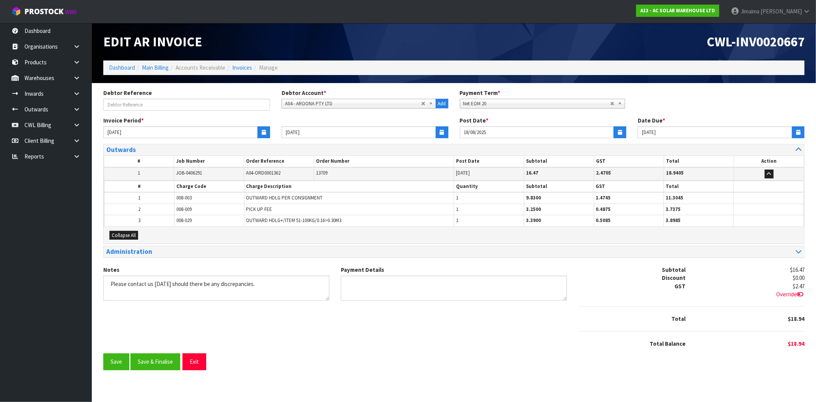
click at [186, 181] on th "Charge Code" at bounding box center [209, 186] width 70 height 11
click at [157, 366] on button "Save & Finalise" at bounding box center [155, 362] width 50 height 16
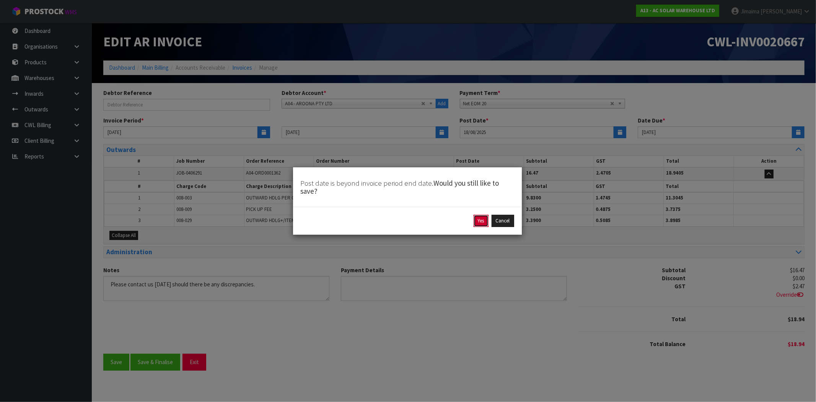
click at [477, 225] on button "Yes" at bounding box center [481, 221] width 15 height 12
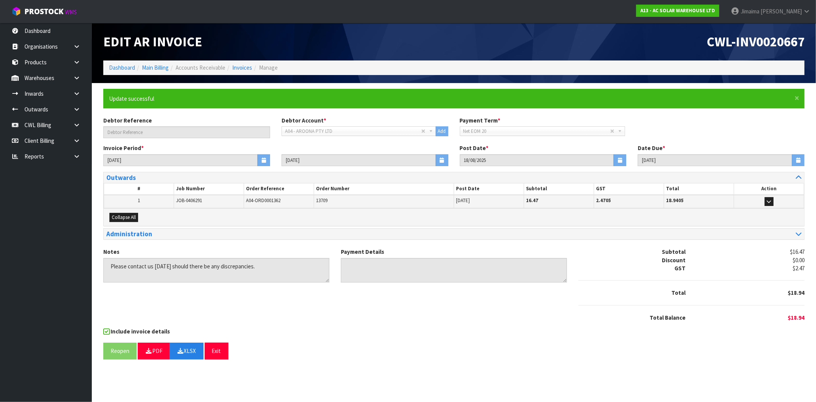
click at [401, 362] on div "× Close Update successful Debtor Reference Debtor Account * A&P - A & P PAINTER…" at bounding box center [454, 227] width 713 height 276
click at [397, 357] on div "Reopen PDF XLSX Exit" at bounding box center [453, 350] width 701 height 16
drag, startPoint x: 704, startPoint y: 43, endPoint x: 770, endPoint y: 65, distance: 69.0
click at [809, 42] on header "Edit AR Invoice CWL-INV0020667 Dashboard Main Billing Accounts Receivable Invoi…" at bounding box center [454, 53] width 724 height 60
copy span "CWL-INV0020667"
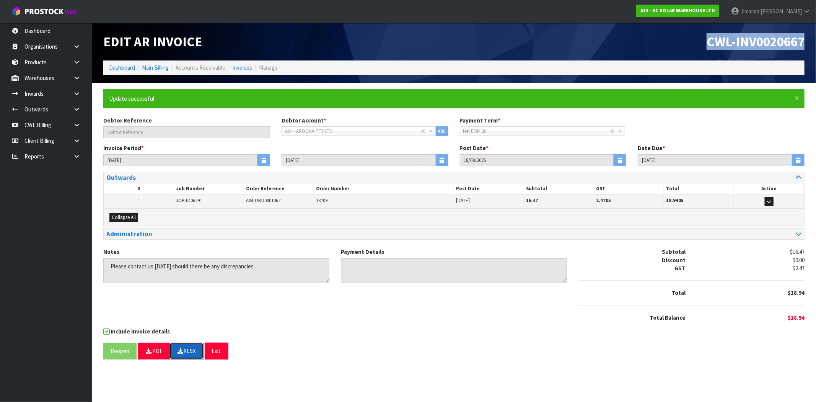
click at [187, 347] on button "XLSX" at bounding box center [187, 350] width 34 height 16
click at [240, 68] on link "Invoices" at bounding box center [242, 67] width 20 height 7
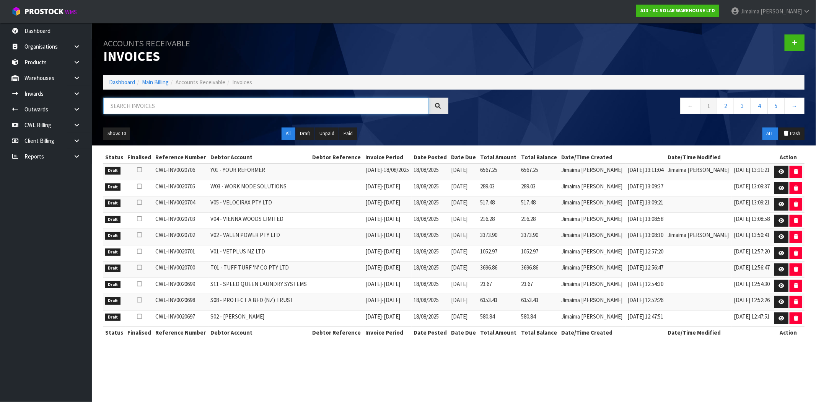
click at [153, 98] on input "text" at bounding box center [265, 106] width 325 height 16
paste input "A06"
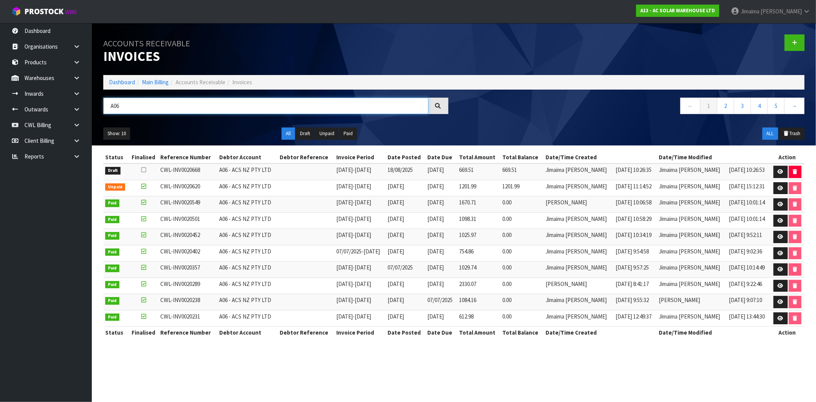
type input "A06"
drag, startPoint x: 491, startPoint y: 173, endPoint x: 496, endPoint y: 200, distance: 27.3
click at [466, 175] on tr "Draft CWL-INV0020668 A06 - ACS NZ PTY LTD 11/08/2025 - 17/08/2025 18/08/2025 01…" at bounding box center [453, 171] width 701 height 16
click at [499, 204] on td "1670.71" at bounding box center [479, 204] width 44 height 16
click at [779, 169] on icon at bounding box center [781, 171] width 6 height 5
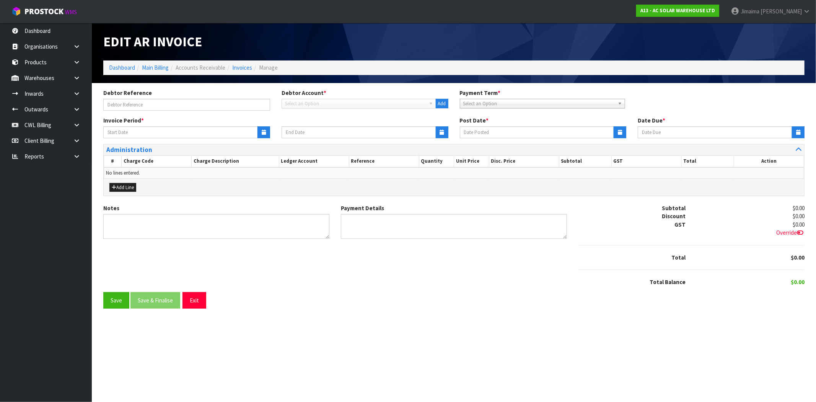
type input "11/08/2025"
type input "17/08/2025"
type input "18/08/2025"
type input "01/09/2025"
type textarea "Please contact us within 7 days should there be any discrepancies."
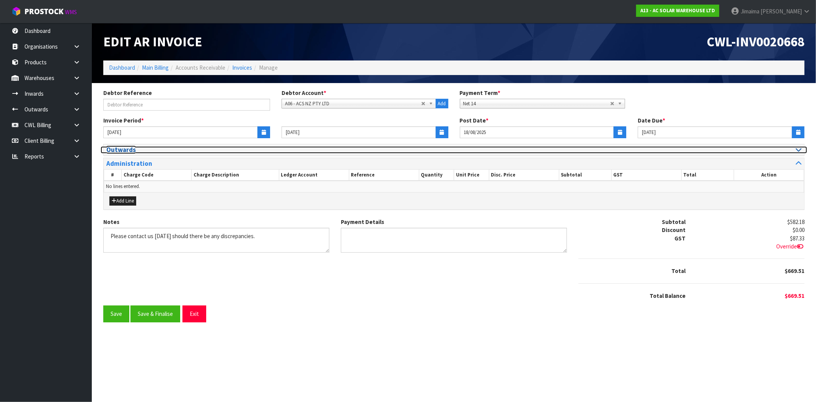
click at [138, 147] on h3 "Outwards" at bounding box center [277, 149] width 342 height 7
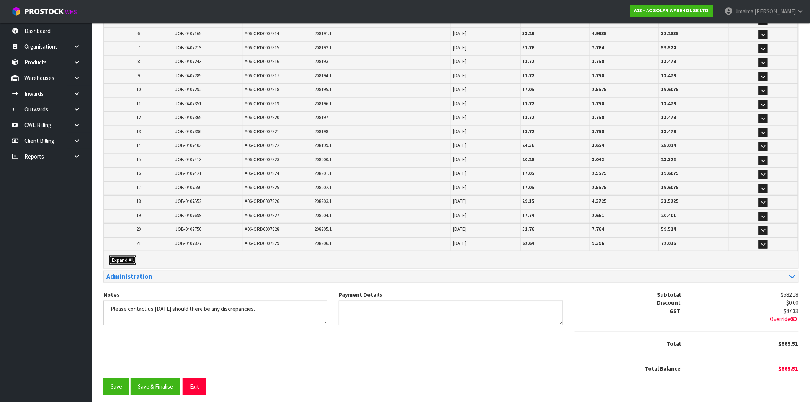
click at [132, 257] on span "Expand All" at bounding box center [123, 260] width 22 height 7
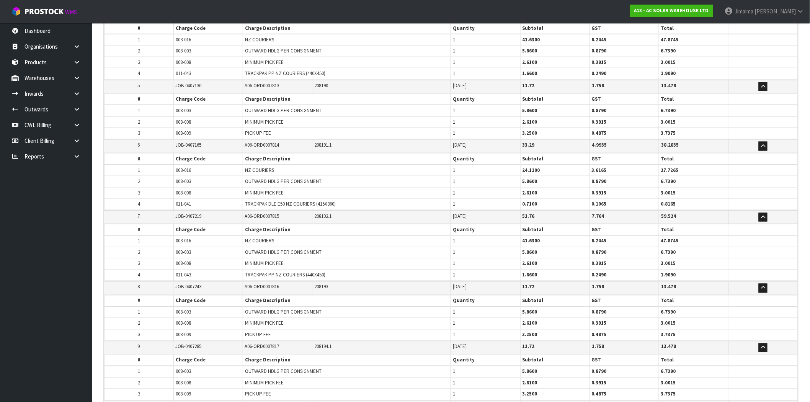
click at [180, 258] on td "008-008" at bounding box center [208, 263] width 69 height 11
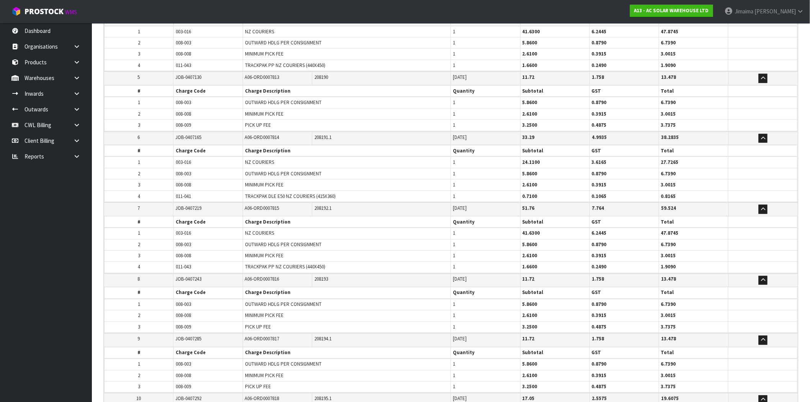
scroll to position [1325, 0]
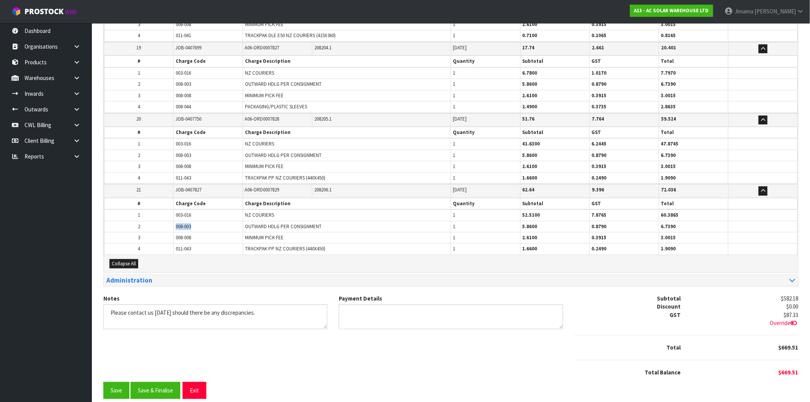
drag, startPoint x: 196, startPoint y: 216, endPoint x: 177, endPoint y: 217, distance: 18.8
click at [177, 221] on td "008-003" at bounding box center [208, 226] width 69 height 11
copy span "008-003"
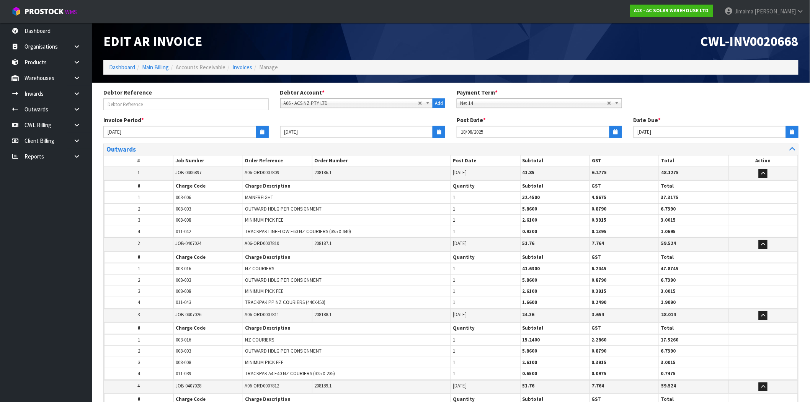
scroll to position [0, 0]
click at [156, 197] on td "1" at bounding box center [138, 197] width 69 height 11
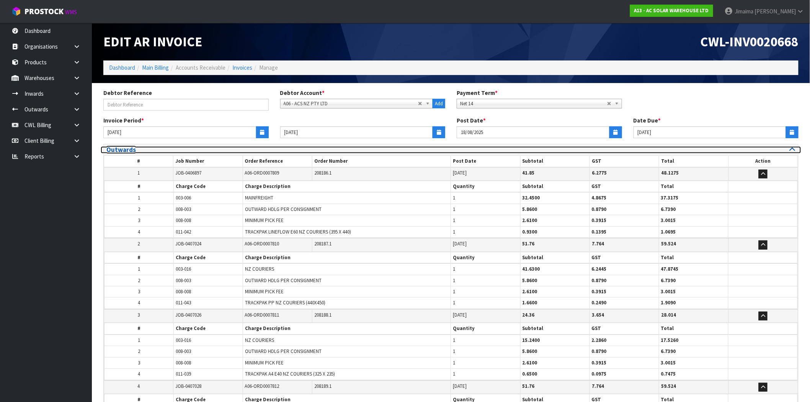
click at [163, 148] on h3 "Outwards" at bounding box center [275, 149] width 339 height 7
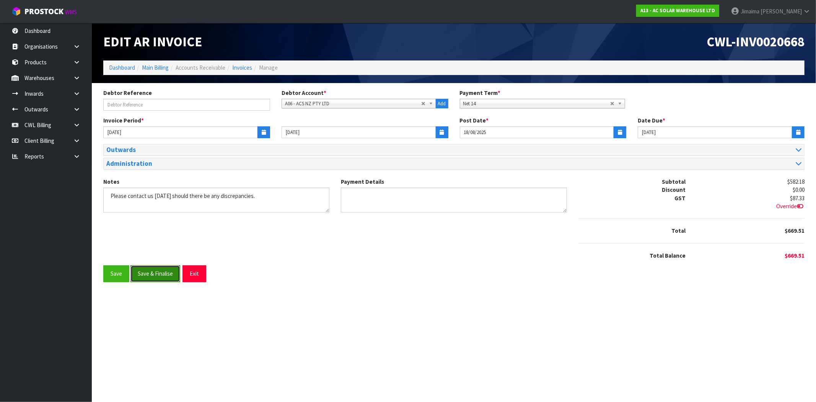
click at [152, 268] on button "Save & Finalise" at bounding box center [155, 273] width 50 height 16
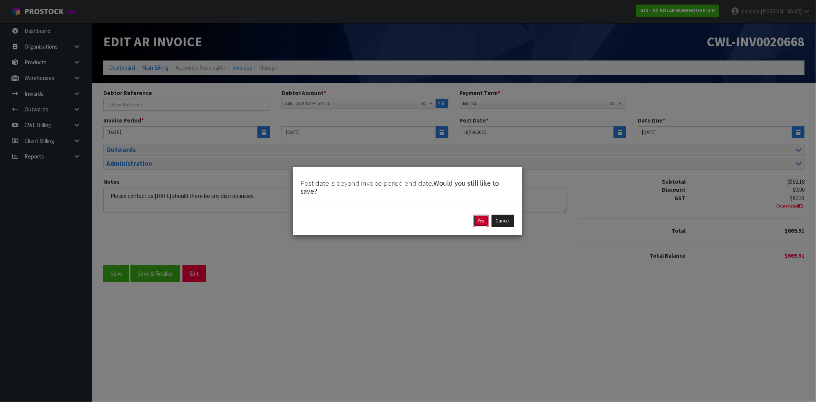
click at [480, 226] on button "Yes" at bounding box center [481, 221] width 15 height 12
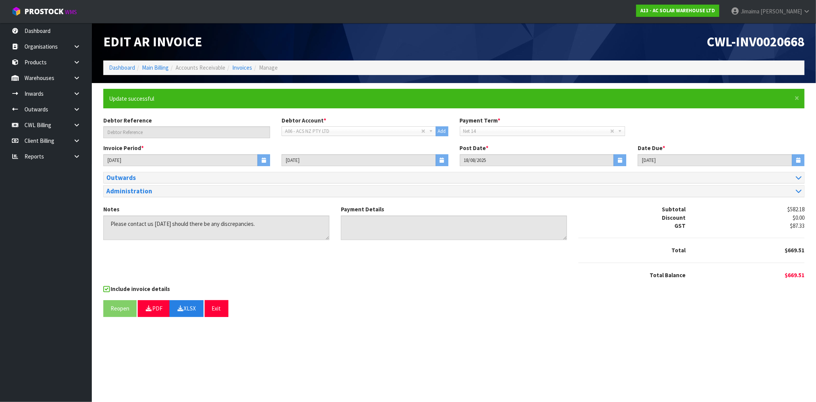
click at [364, 265] on div "Notes Payment Details Subtotal $582.18 Discount $0.00 GST $87.33 Total $669.51" at bounding box center [454, 245] width 713 height 80
click at [236, 70] on link "Invoices" at bounding box center [242, 67] width 20 height 7
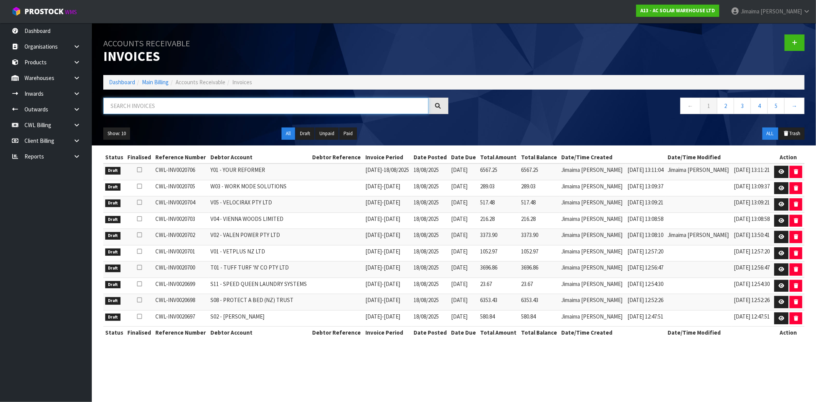
click at [139, 104] on input "text" at bounding box center [265, 106] width 325 height 16
paste input "A13"
type input "A13"
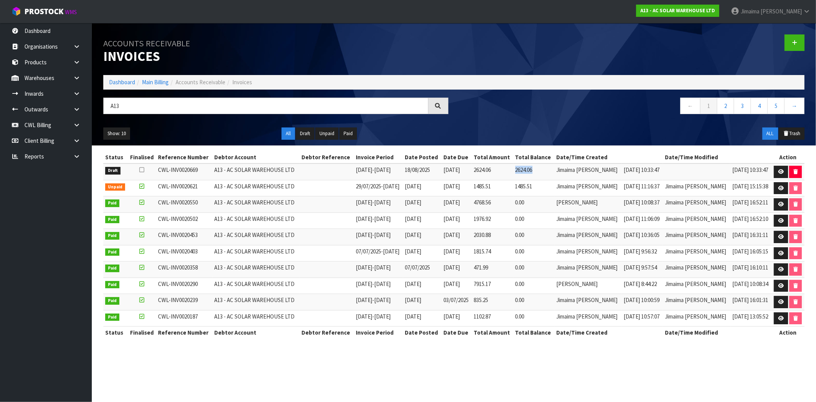
drag, startPoint x: 531, startPoint y: 173, endPoint x: 543, endPoint y: 186, distance: 16.8
click at [528, 173] on td "2624.06" at bounding box center [534, 171] width 41 height 16
click at [546, 192] on td "1485.51" at bounding box center [534, 188] width 41 height 16
click at [777, 170] on link at bounding box center [781, 172] width 14 height 12
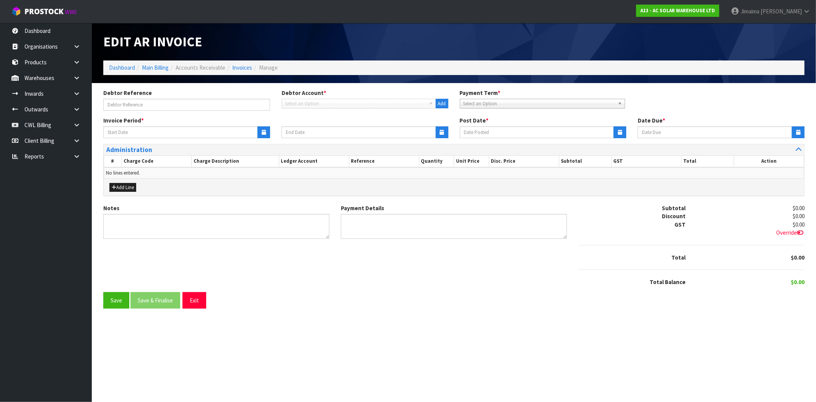
type input "11/08/2025"
type input "17/08/2025"
type input "18/08/2025"
type input "28/08/2025"
type textarea "Please contact us within 7 days should there be any discrepancies."
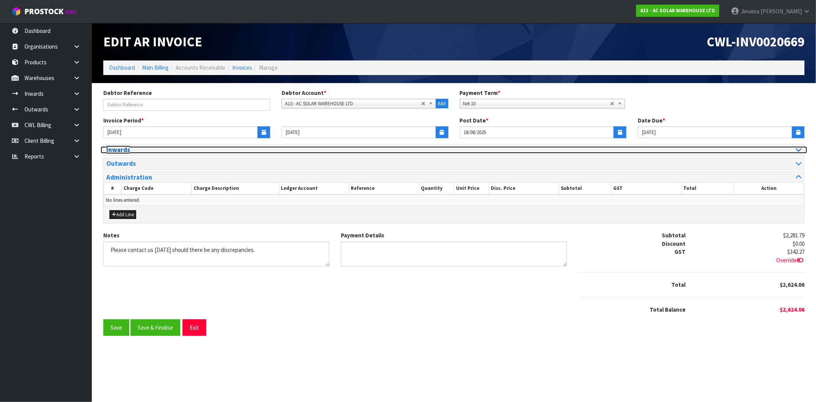
click at [132, 147] on h3 "Inwards" at bounding box center [277, 149] width 342 height 7
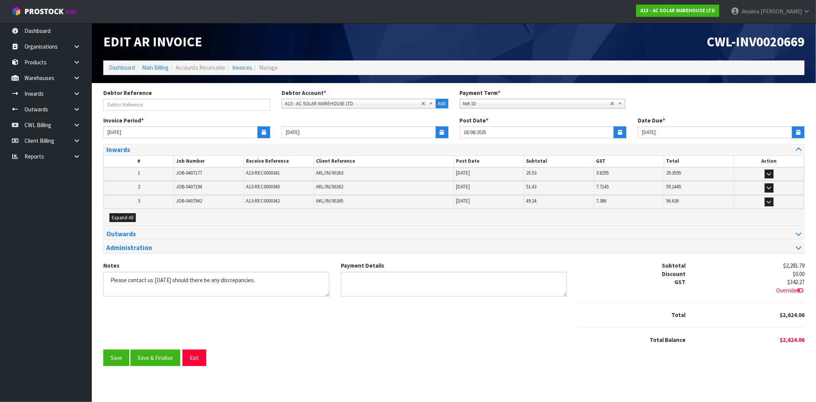
click at [124, 211] on div "Expand All" at bounding box center [454, 217] width 701 height 17
drag, startPoint x: 124, startPoint y: 217, endPoint x: 150, endPoint y: 204, distance: 28.4
click at [126, 217] on span "Expand All" at bounding box center [123, 217] width 22 height 7
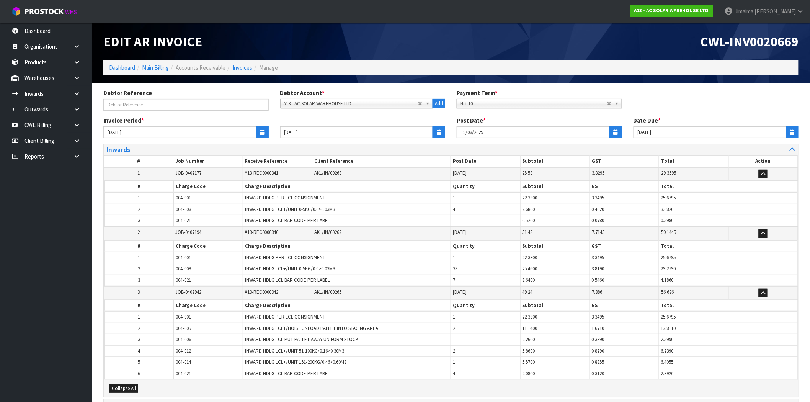
click at [154, 200] on td "1" at bounding box center [138, 197] width 69 height 11
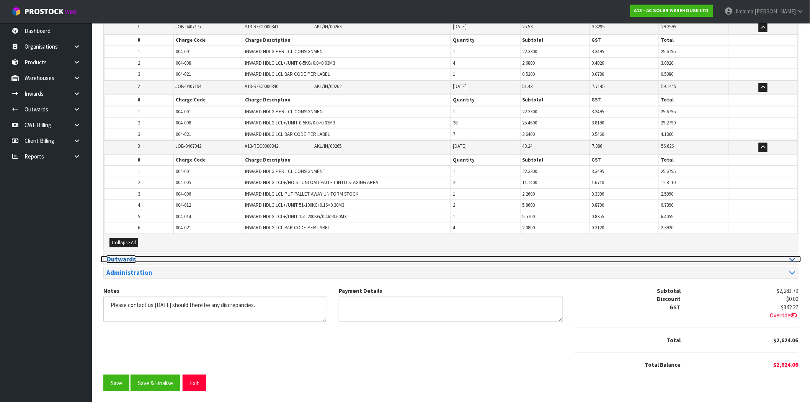
click at [152, 256] on h3 "Outwards" at bounding box center [275, 259] width 339 height 7
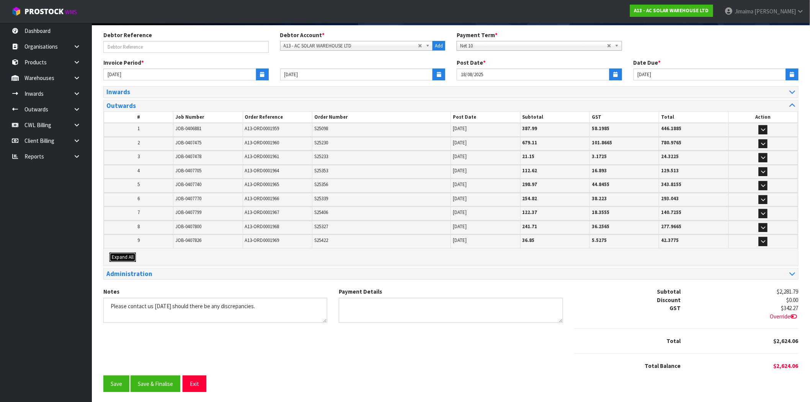
click at [132, 254] on span "Expand All" at bounding box center [123, 257] width 22 height 7
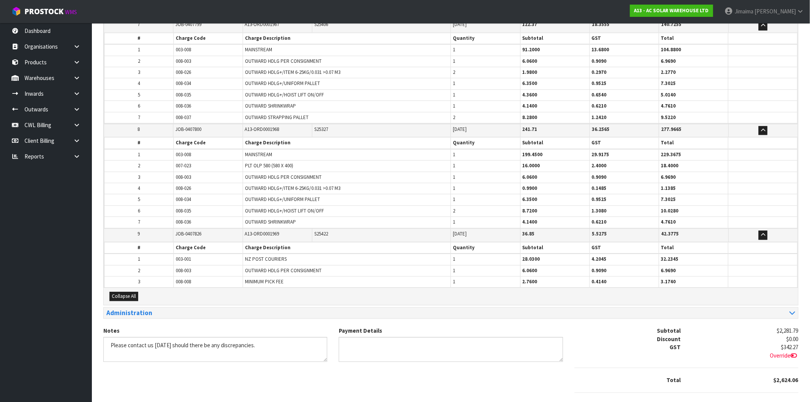
click at [171, 242] on table "# Charge Code Charge Description Quantity Subtotal GST Total 1 003-001 NZ POST …" at bounding box center [450, 265] width 693 height 46
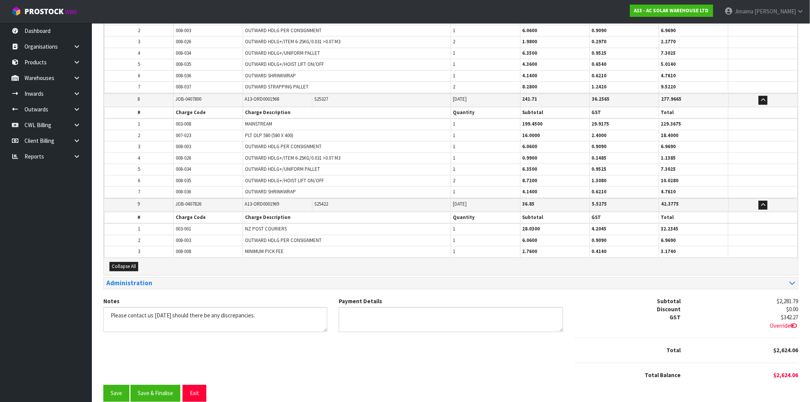
scroll to position [683, 0]
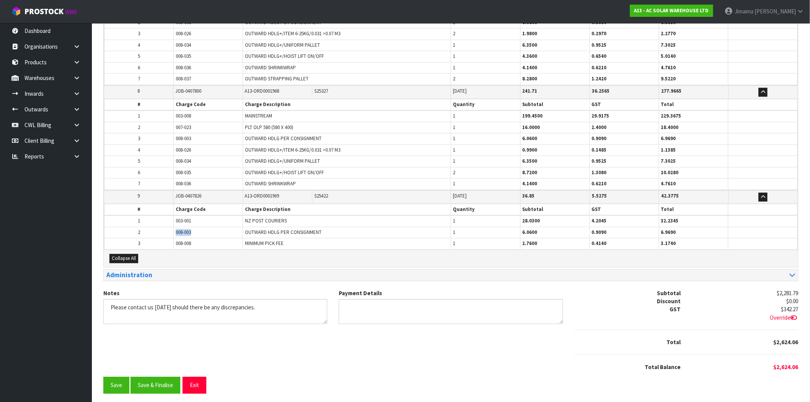
drag, startPoint x: 182, startPoint y: 232, endPoint x: 168, endPoint y: 232, distance: 13.4
click at [168, 232] on tr "2 008-003 OUTWARD HDLG PER CONSIGNMENT 1 6.0600 0.9090 6.9690" at bounding box center [450, 232] width 693 height 11
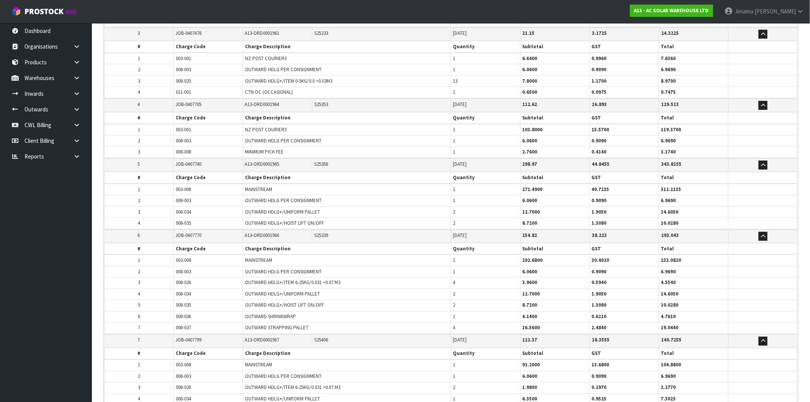
scroll to position [0, 0]
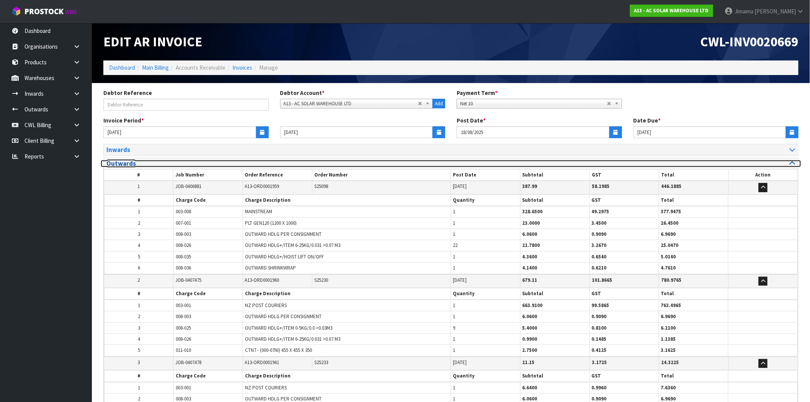
click at [126, 163] on h3 "Outwards" at bounding box center [275, 163] width 339 height 7
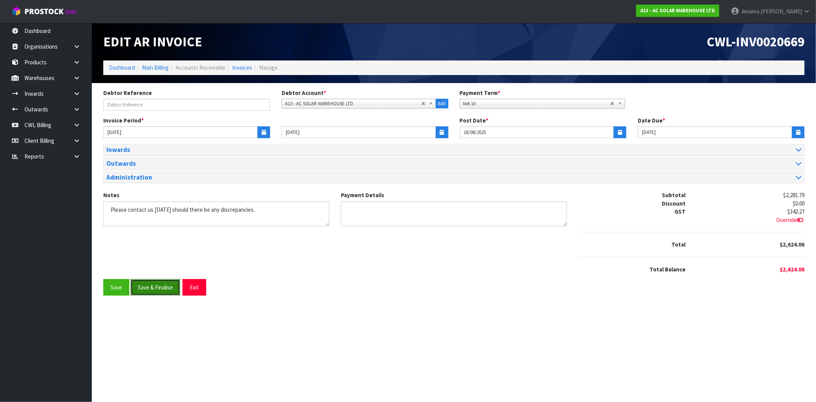
click at [153, 282] on button "Save & Finalise" at bounding box center [155, 287] width 50 height 16
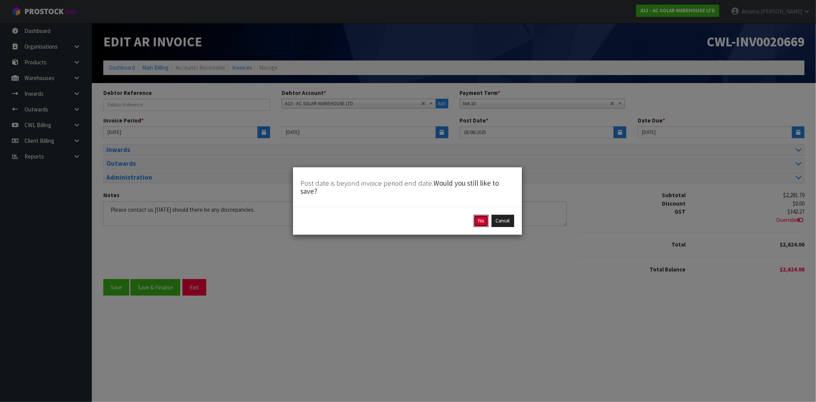
click at [484, 217] on button "Yes" at bounding box center [481, 221] width 15 height 12
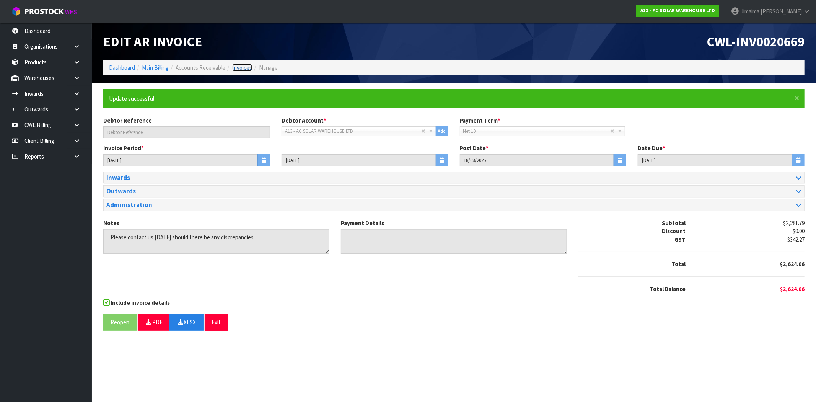
click at [236, 67] on link "Invoices" at bounding box center [242, 67] width 20 height 7
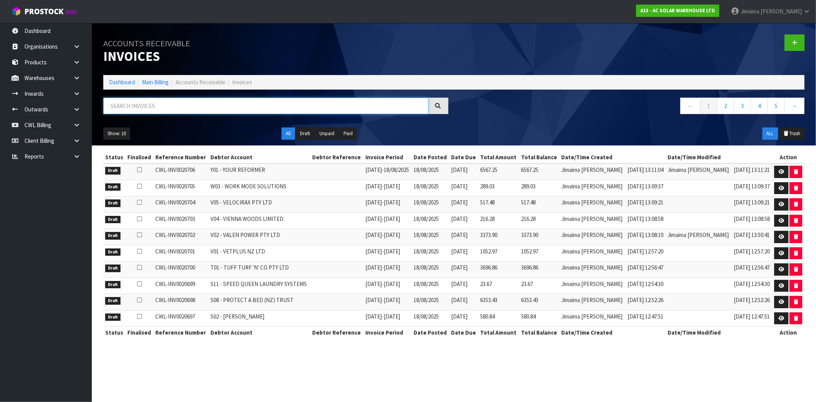
click at [170, 101] on input "text" at bounding box center [265, 106] width 325 height 16
paste input "A13"
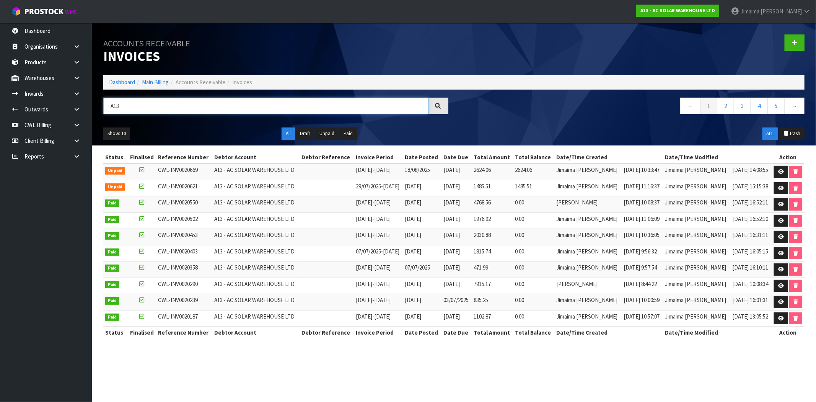
type input "A13"
click at [778, 173] on icon at bounding box center [781, 171] width 6 height 5
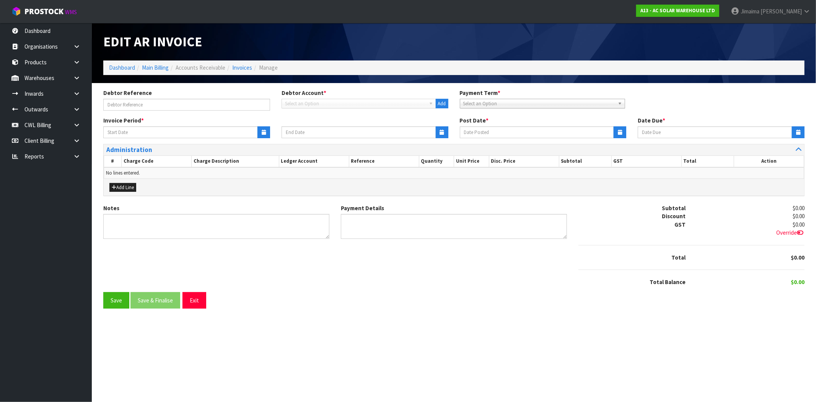
type input "11/08/2025"
type input "17/08/2025"
type input "18/08/2025"
type input "28/08/2025"
type textarea "Please contact us within 7 days should there be any discrepancies."
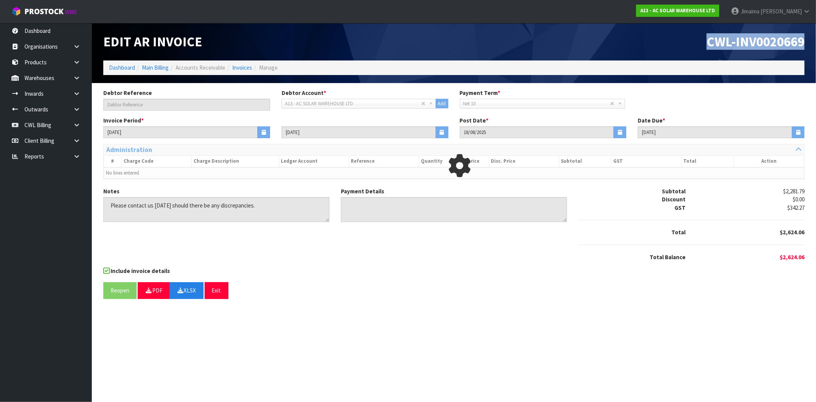
click at [809, 52] on header "Edit AR Invoice CWL-INV0020669 Dashboard Main Billing Accounts Receivable Invoi…" at bounding box center [454, 53] width 724 height 60
copy span "CWL-INV0020669"
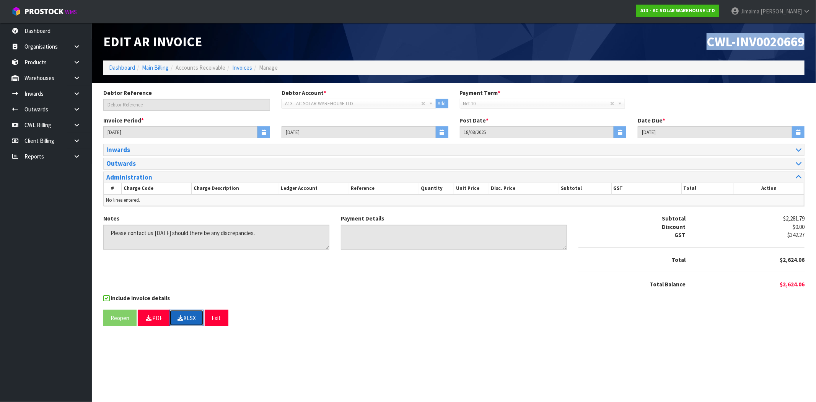
click at [195, 314] on button "XLSX" at bounding box center [187, 318] width 34 height 16
click at [350, 302] on div "Include invoice details" at bounding box center [453, 299] width 701 height 10
click at [243, 68] on link "Invoices" at bounding box center [242, 67] width 20 height 7
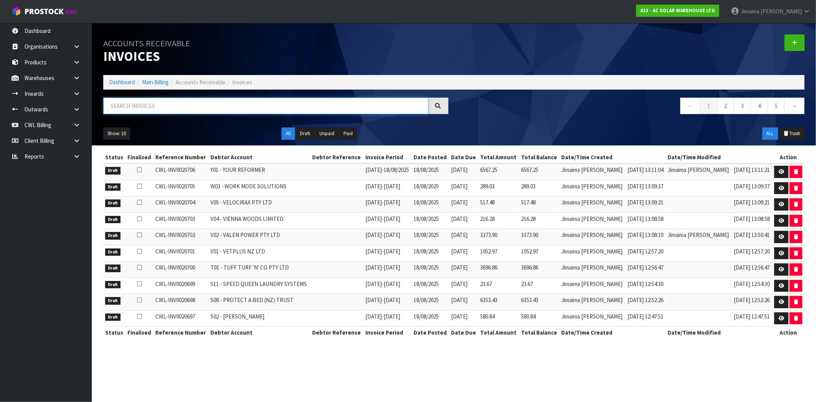
click at [152, 102] on input "text" at bounding box center [265, 106] width 325 height 16
paste input "A16"
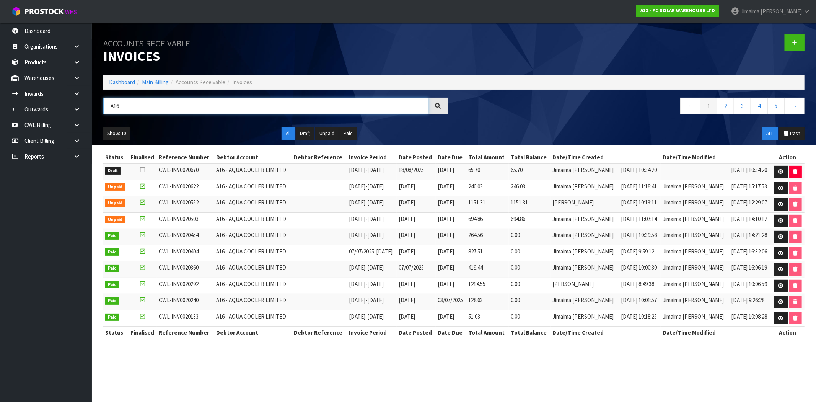
type input "A16"
drag, startPoint x: 538, startPoint y: 173, endPoint x: 522, endPoint y: 179, distance: 16.8
click at [507, 174] on tr "Draft CWL-INV0020670 A16 - AQUA COOLER LIMITED 11/08/2025 - 17/08/2025 18/08/20…" at bounding box center [453, 171] width 701 height 16
click at [781, 175] on link at bounding box center [781, 172] width 14 height 12
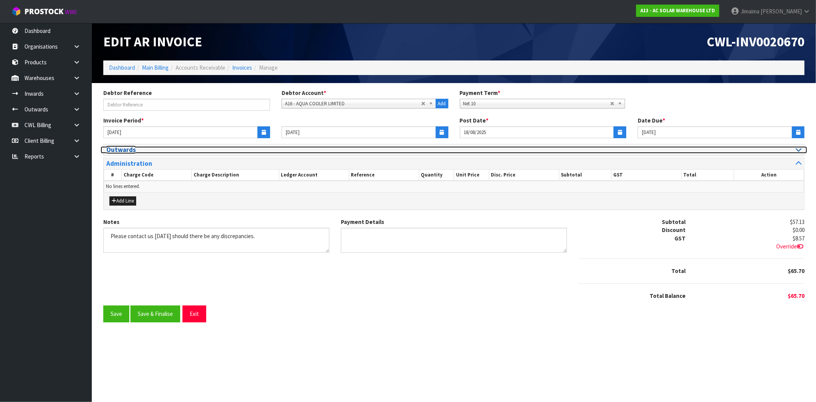
click at [140, 150] on h3 "Outwards" at bounding box center [277, 149] width 342 height 7
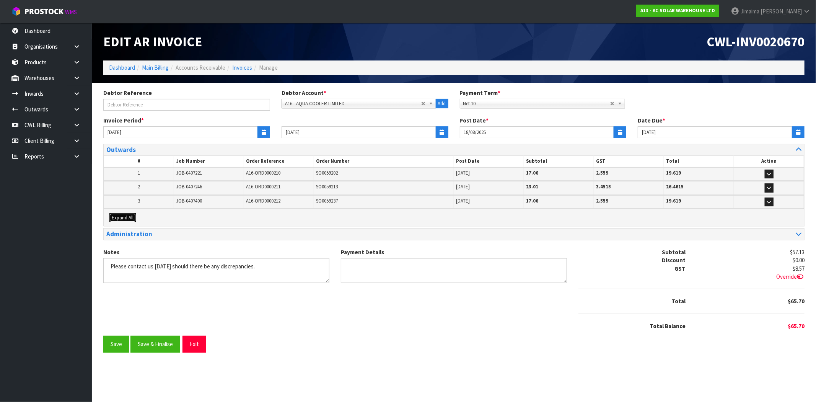
click at [123, 220] on button "Expand All" at bounding box center [122, 217] width 26 height 9
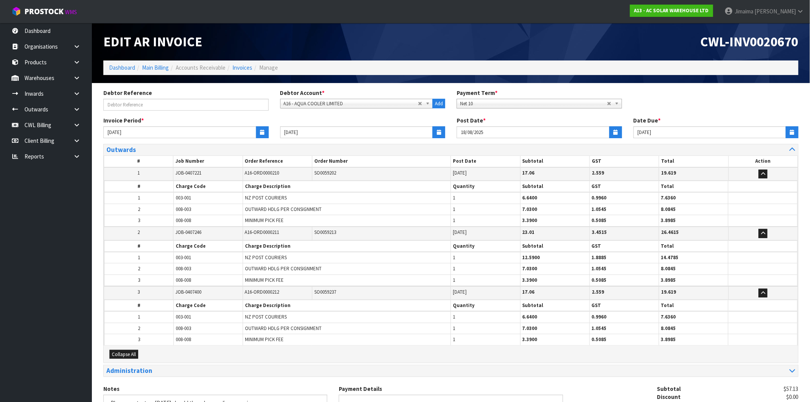
click at [179, 202] on td "003-001" at bounding box center [208, 197] width 69 height 11
drag, startPoint x: 191, startPoint y: 209, endPoint x: 159, endPoint y: 209, distance: 32.1
click at [158, 210] on tr "2 008-003 OUTWARD HDLG PER CONSIGNMENT 1 7.0300 1.0545 8.0845" at bounding box center [450, 209] width 693 height 11
copy tr "008-003"
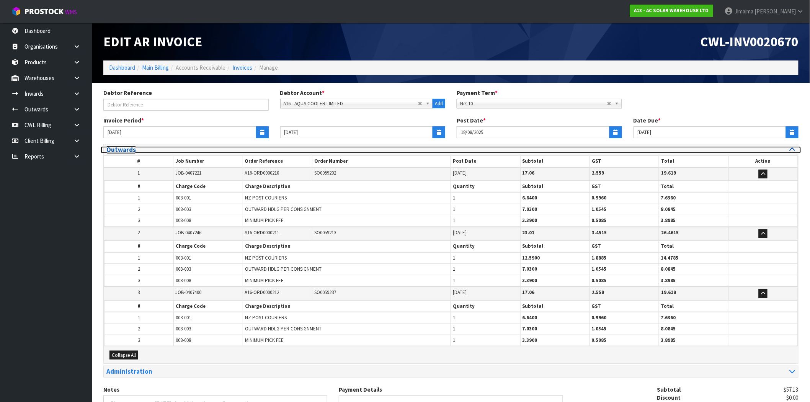
click at [160, 148] on h3 "Outwards" at bounding box center [275, 149] width 339 height 7
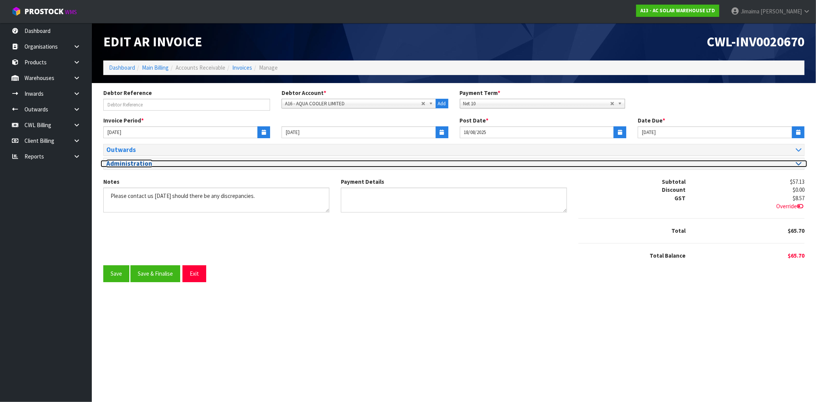
click at [145, 161] on h3 "Administration" at bounding box center [277, 163] width 342 height 7
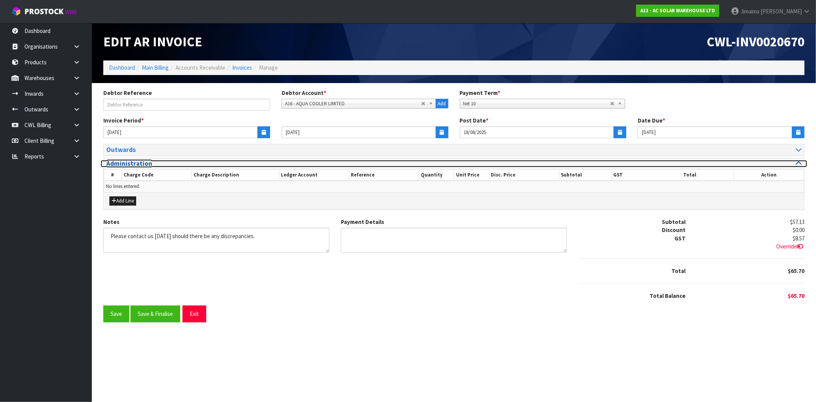
click at [145, 161] on h3 "Administration" at bounding box center [277, 163] width 342 height 7
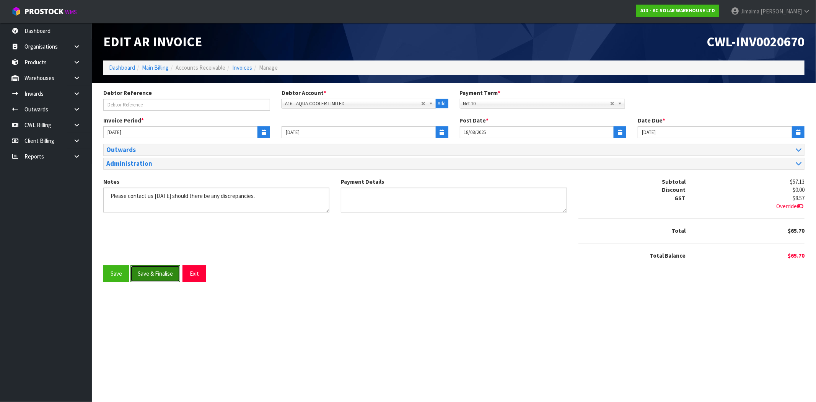
click at [157, 273] on button "Save & Finalise" at bounding box center [155, 273] width 50 height 16
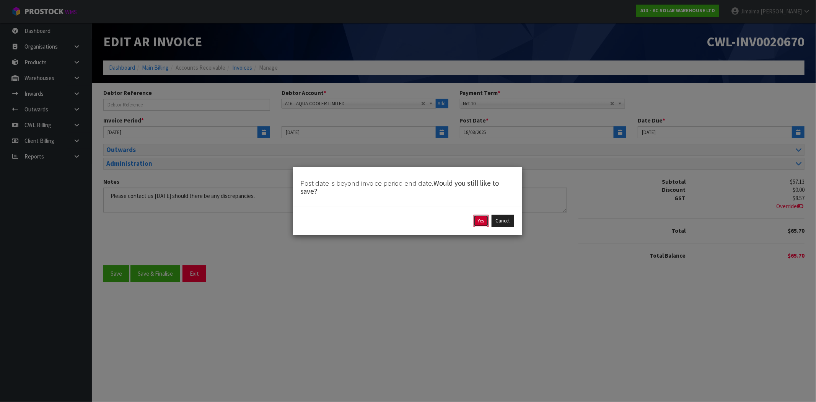
click at [482, 224] on button "Yes" at bounding box center [481, 221] width 15 height 12
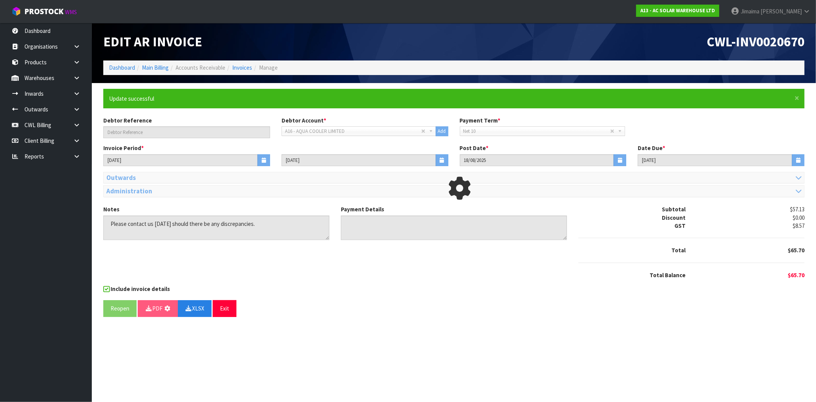
click at [331, 323] on section "× Close Update successful Debtor Reference Debtor Account * A&P - A & P PAINTER…" at bounding box center [454, 205] width 724 height 245
click at [365, 268] on div "Notes Payment Details Subtotal $57.13 Discount $0.00 GST $8.57 Total $65.70" at bounding box center [454, 245] width 713 height 80
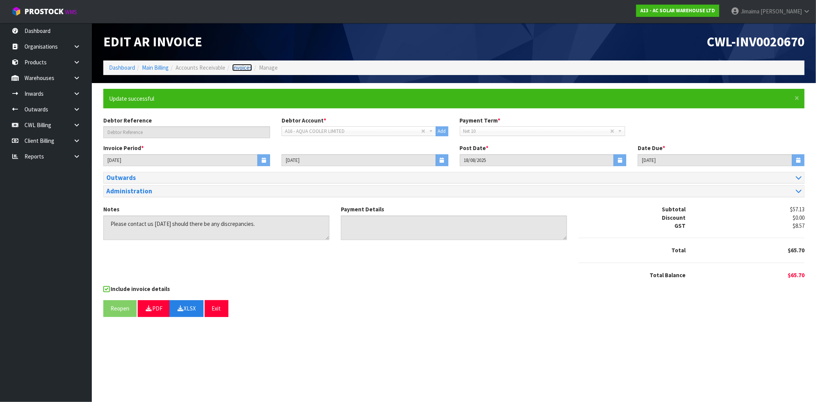
drag, startPoint x: 241, startPoint y: 70, endPoint x: 238, endPoint y: 78, distance: 9.3
click at [241, 70] on link "Invoices" at bounding box center [242, 67] width 20 height 7
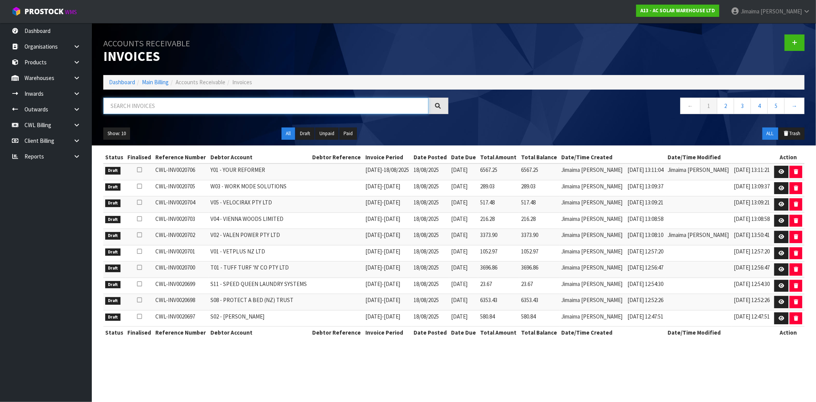
click at [287, 109] on input "text" at bounding box center [265, 106] width 325 height 16
paste input "B06"
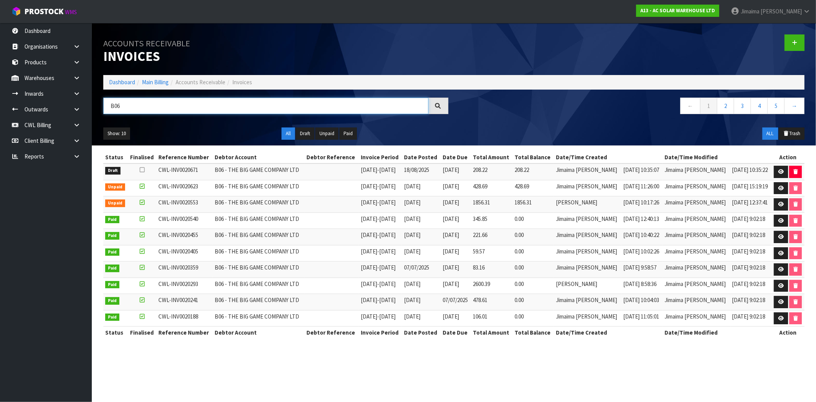
type input "B06"
drag, startPoint x: 527, startPoint y: 173, endPoint x: 517, endPoint y: 175, distance: 11.0
click at [514, 174] on tr "Draft CWL-INV0020671 B06 - THE BIG GAME COMPANY LTD 11/08/2025 - 17/08/2025 18/…" at bounding box center [453, 171] width 701 height 16
click at [546, 215] on td "0.00" at bounding box center [533, 220] width 41 height 16
click at [779, 168] on link at bounding box center [781, 172] width 14 height 12
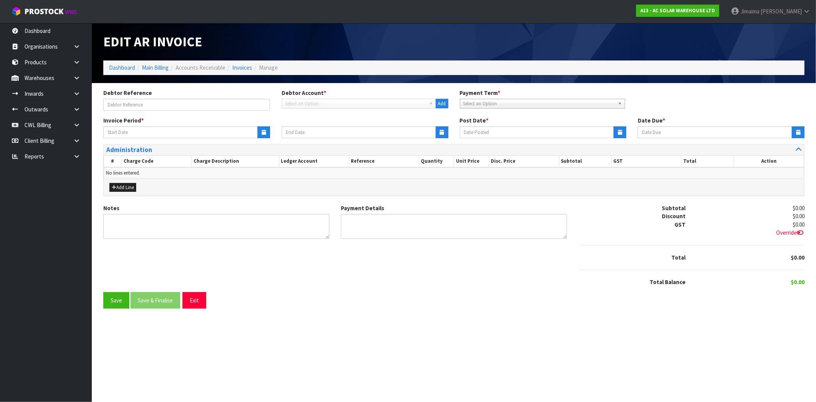
type input "11/08/2025"
type input "17/08/2025"
type input "18/08/2025"
type input "01/09/2025"
type textarea "Please contact us within 7 days should there be any discrepancies."
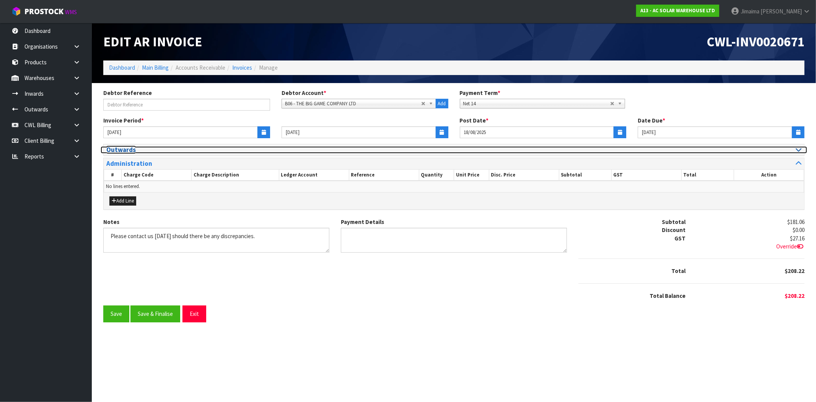
click at [147, 147] on h3 "Outwards" at bounding box center [277, 149] width 342 height 7
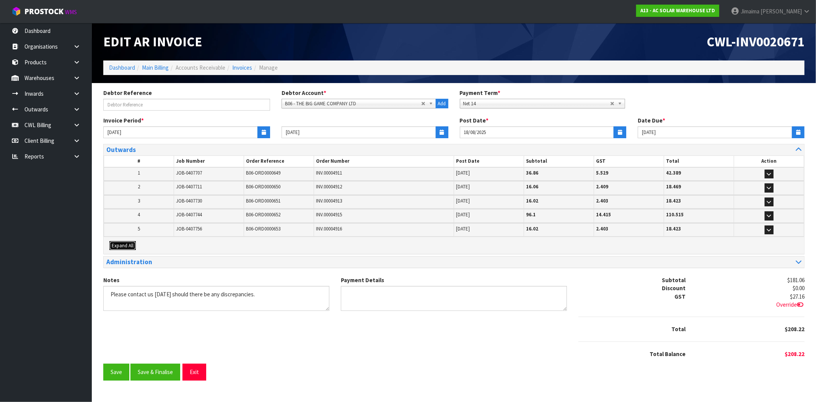
click at [121, 246] on span "Expand All" at bounding box center [123, 245] width 22 height 7
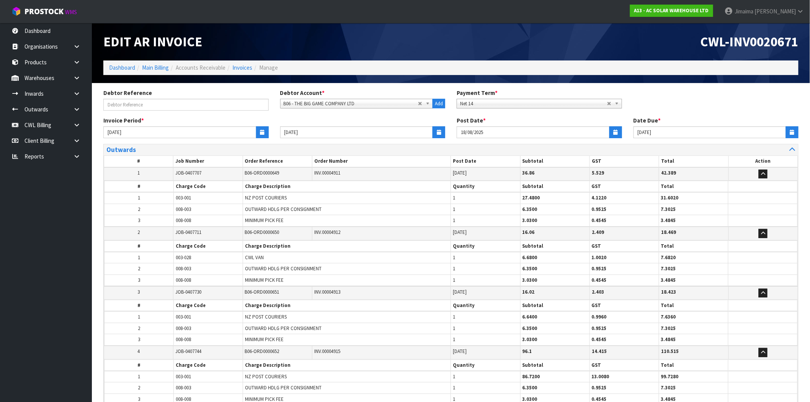
drag, startPoint x: 156, startPoint y: 223, endPoint x: 155, endPoint y: 214, distance: 9.3
click at [156, 217] on table "# Job Number Order Reference Order Number Post Date Subtotal GST Total Action 1…" at bounding box center [451, 309] width 694 height 309
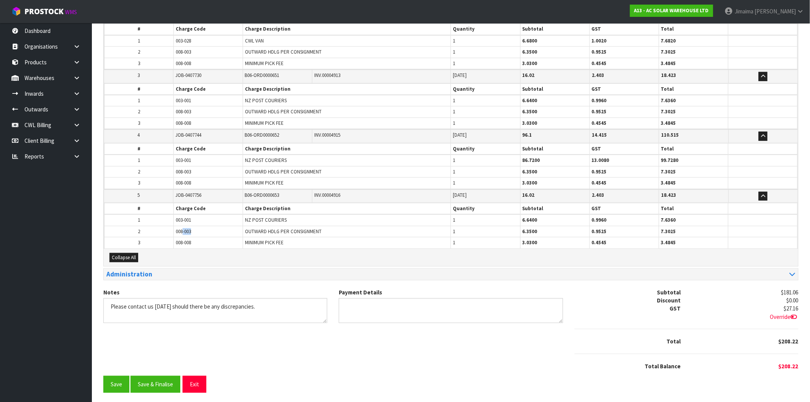
drag, startPoint x: 183, startPoint y: 227, endPoint x: 176, endPoint y: 227, distance: 6.5
click at [176, 227] on td "008-003" at bounding box center [208, 231] width 69 height 11
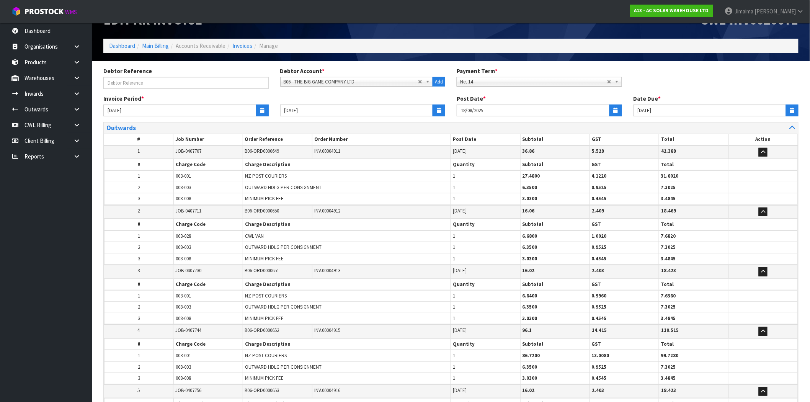
scroll to position [5, 0]
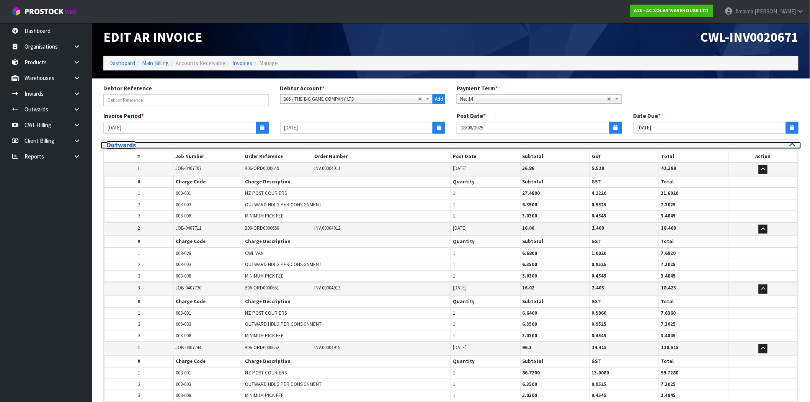
click at [140, 143] on h3 "Outwards" at bounding box center [275, 145] width 339 height 7
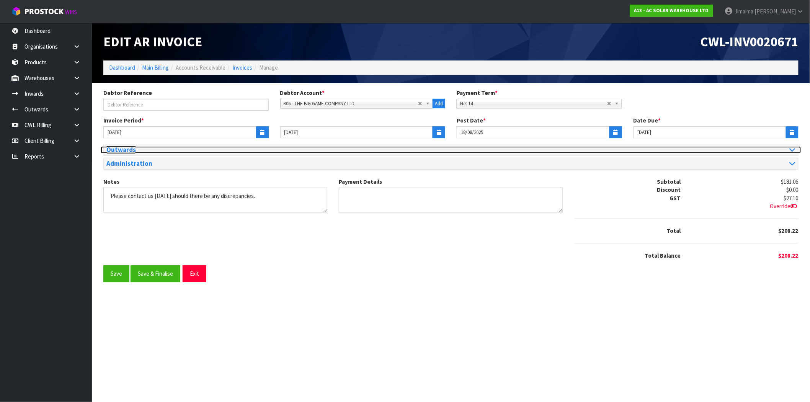
scroll to position [0, 0]
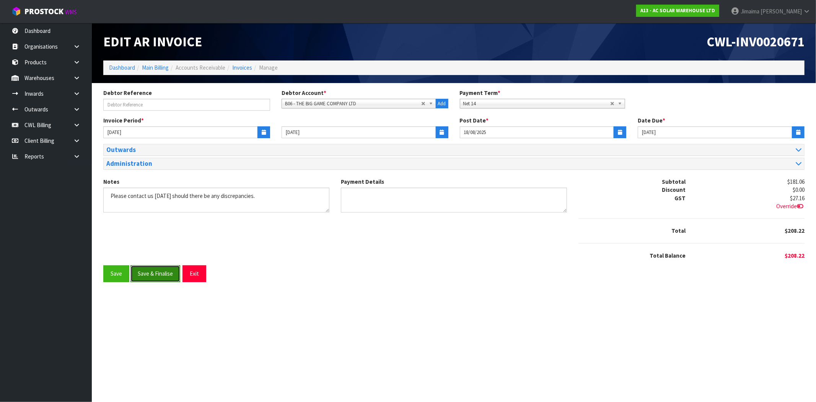
click at [150, 277] on button "Save & Finalise" at bounding box center [155, 273] width 50 height 16
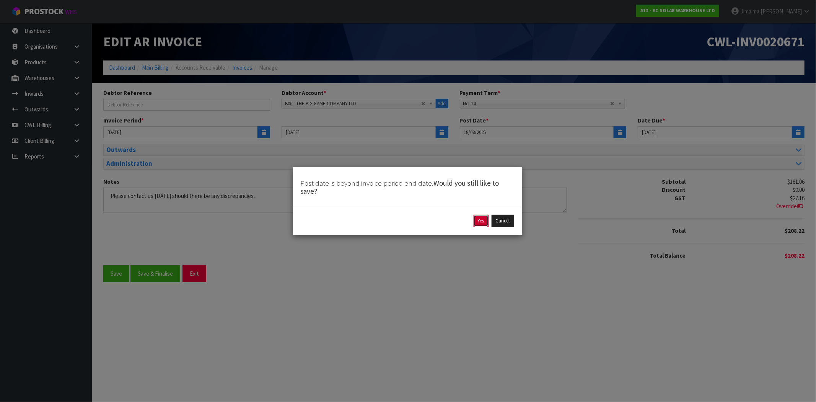
click at [478, 220] on button "Yes" at bounding box center [481, 221] width 15 height 12
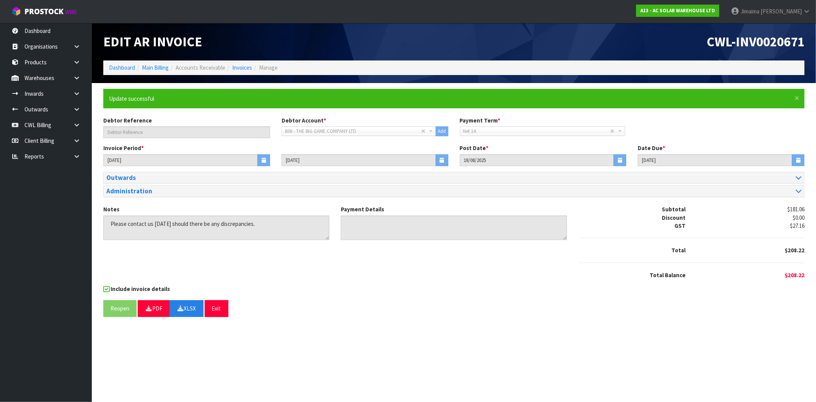
click at [442, 305] on div "Reopen PDF XLSX Exit" at bounding box center [453, 308] width 701 height 16
click at [234, 69] on link "Invoices" at bounding box center [242, 67] width 20 height 7
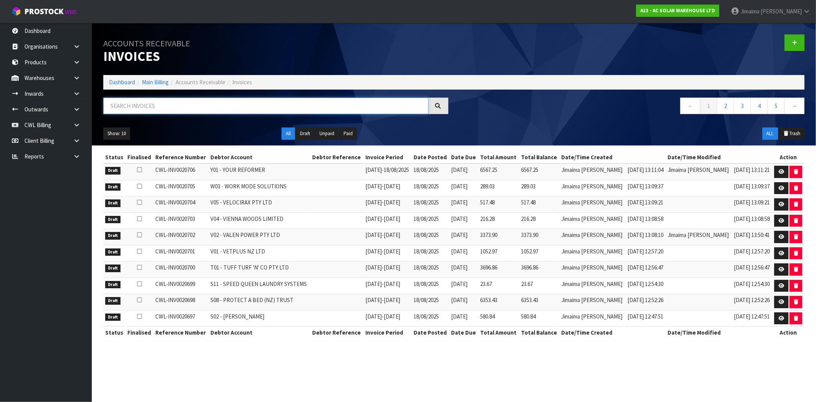
click at [145, 105] on input "text" at bounding box center [265, 106] width 325 height 16
paste input "B07"
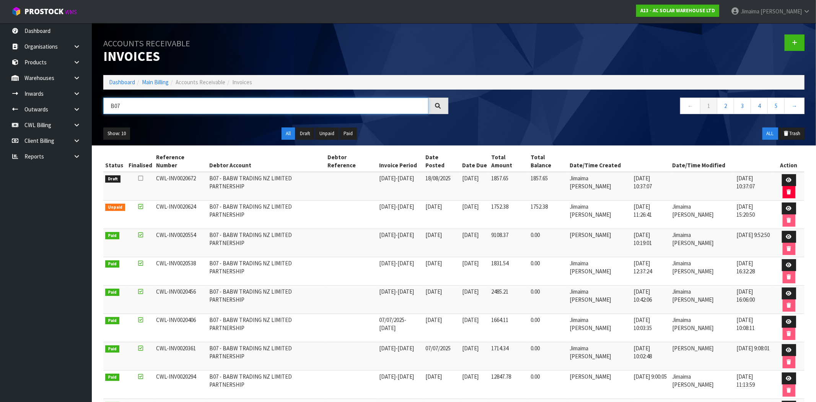
type input "B07"
drag, startPoint x: 568, startPoint y: 174, endPoint x: 536, endPoint y: 174, distance: 32.2
click at [540, 174] on tr "Draft CWL-INV0020672 B07 - BABW TRADING NZ LIMITED PARTNERSHIP 11/08/2025 - 17/…" at bounding box center [453, 186] width 701 height 29
click at [782, 174] on link at bounding box center [789, 180] width 14 height 12
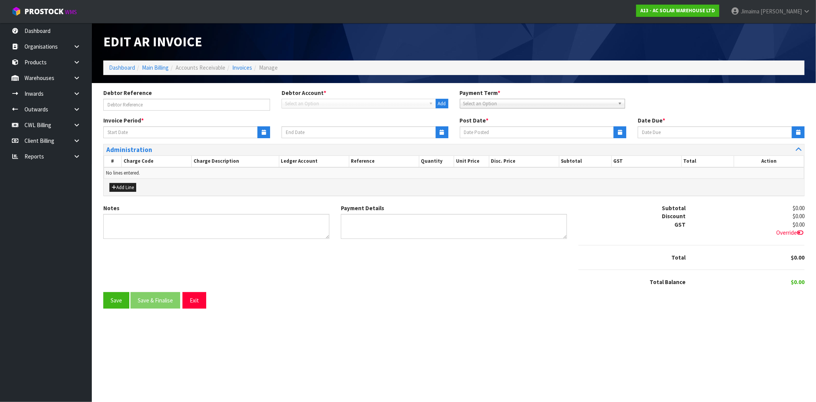
type input "11/08/2025"
type input "17/08/2025"
type input "18/08/2025"
type input "28/08/2025"
type textarea "Please contact us within 7 days should there be any discrepancies."
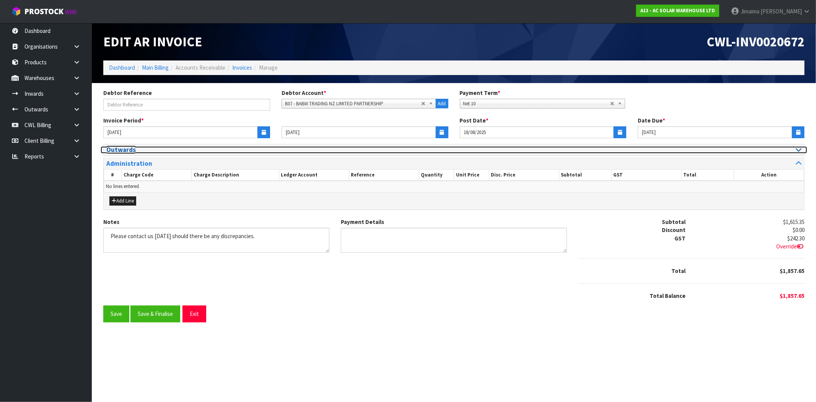
click at [132, 150] on h3 "Outwards" at bounding box center [277, 149] width 342 height 7
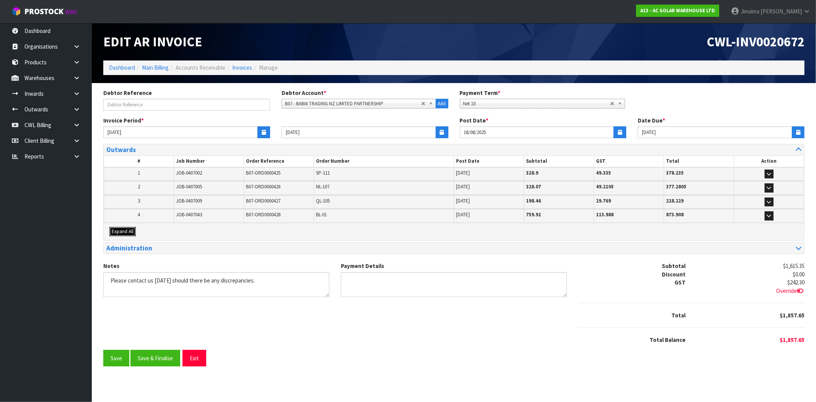
click at [126, 230] on span "Expand All" at bounding box center [123, 231] width 22 height 7
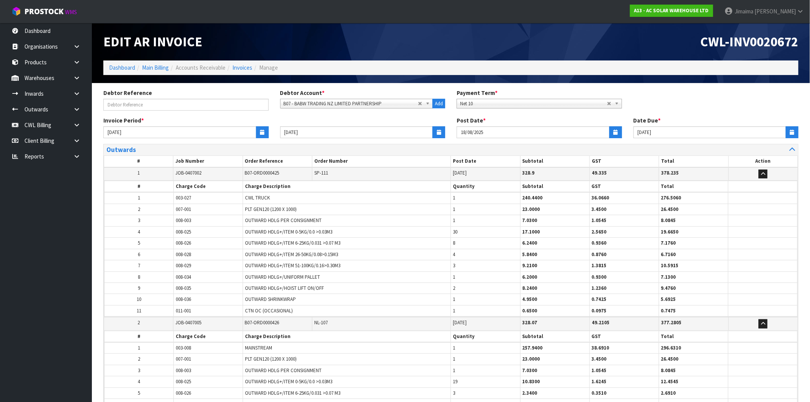
click at [173, 212] on td "2" at bounding box center [138, 209] width 69 height 11
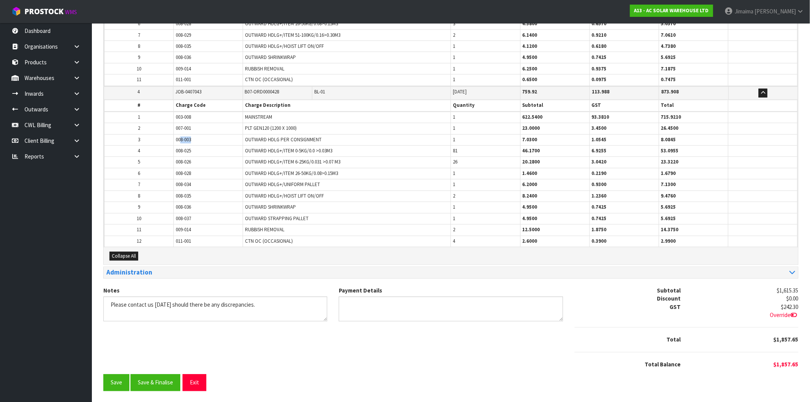
drag, startPoint x: 191, startPoint y: 140, endPoint x: 181, endPoint y: 140, distance: 10.0
click at [181, 140] on span "008-003" at bounding box center [183, 140] width 15 height 7
click at [178, 140] on span "008-003" at bounding box center [183, 140] width 15 height 7
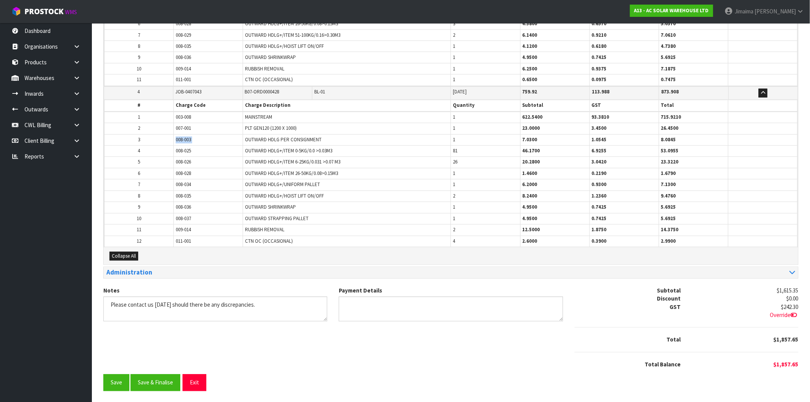
copy tr "008-003"
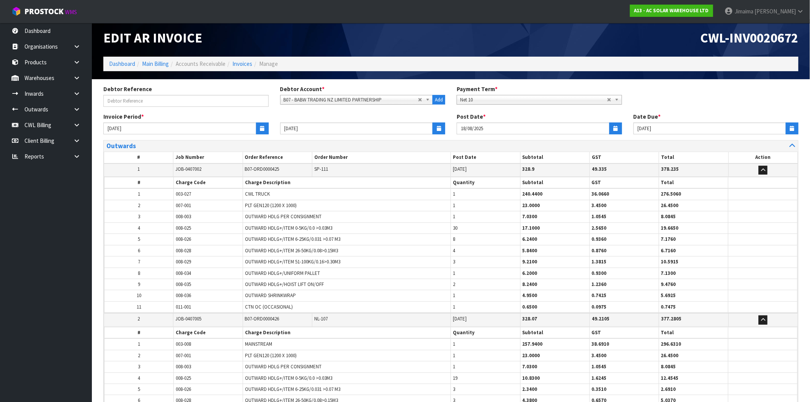
scroll to position [0, 0]
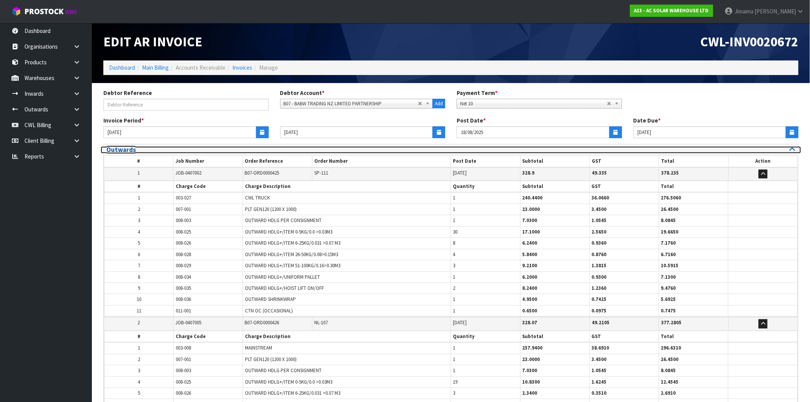
click at [120, 148] on h3 "Outwards" at bounding box center [275, 149] width 339 height 7
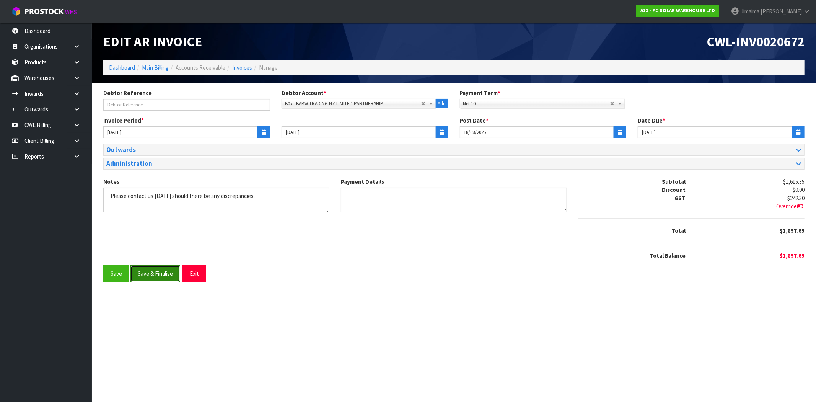
click at [146, 272] on button "Save & Finalise" at bounding box center [155, 273] width 50 height 16
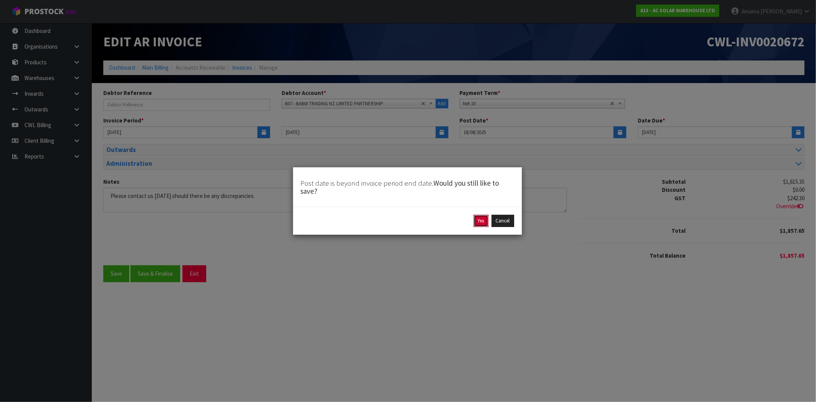
click at [480, 222] on button "Yes" at bounding box center [481, 221] width 15 height 12
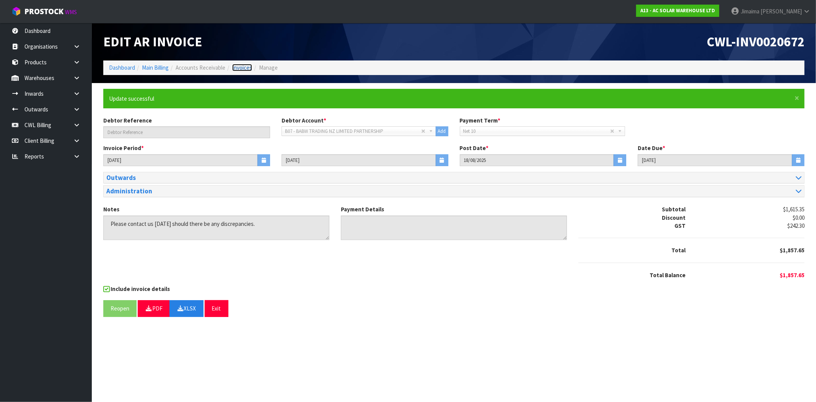
click at [240, 70] on link "Invoices" at bounding box center [242, 67] width 20 height 7
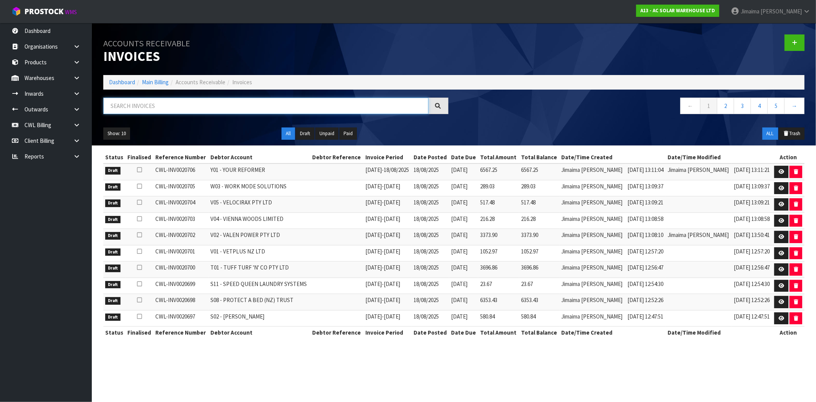
click at [147, 107] on input "text" at bounding box center [265, 106] width 325 height 16
paste input "B07"
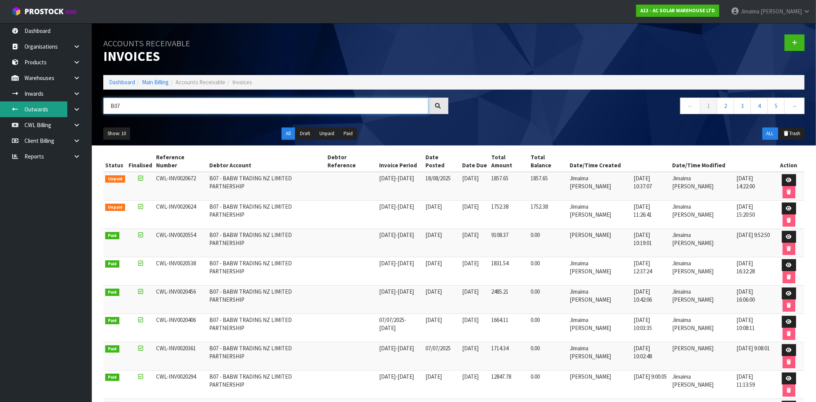
drag, startPoint x: 160, startPoint y: 105, endPoint x: 60, endPoint y: 109, distance: 100.3
click at [59, 110] on body "Toggle navigation ProStock WMS A13 - AC SOLAR WAREHOUSE LTD Jimaima Reiher Logo…" at bounding box center [408, 201] width 816 height 402
paste input "C10"
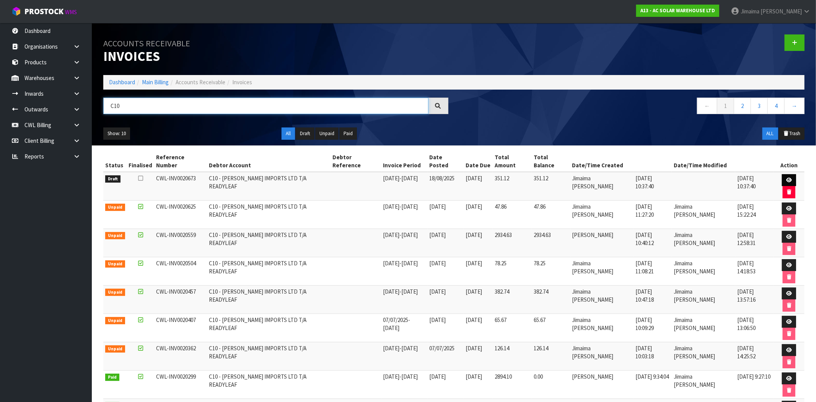
type input "C10"
click at [786, 178] on icon at bounding box center [789, 180] width 6 height 5
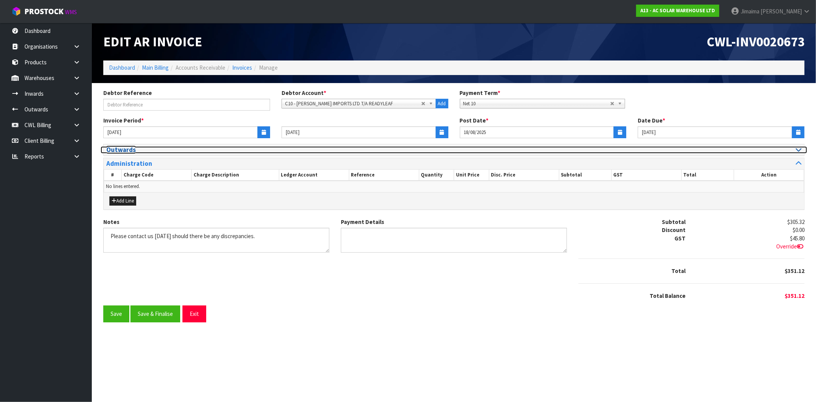
click at [132, 150] on h3 "Outwards" at bounding box center [277, 149] width 342 height 7
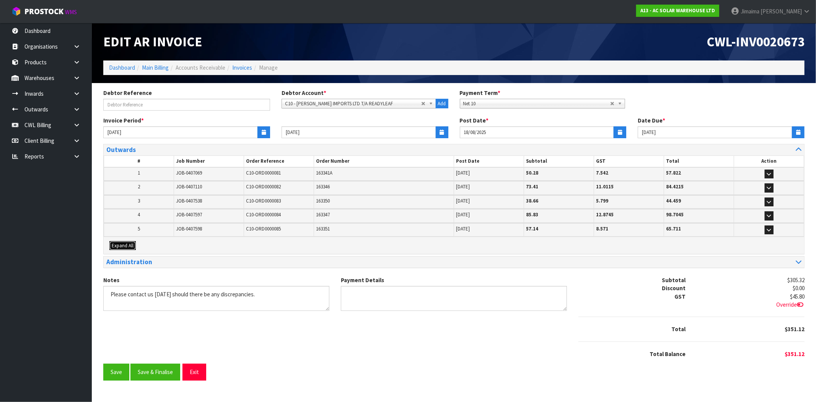
drag, startPoint x: 124, startPoint y: 246, endPoint x: 147, endPoint y: 242, distance: 23.3
click at [125, 245] on span "Expand All" at bounding box center [123, 245] width 22 height 7
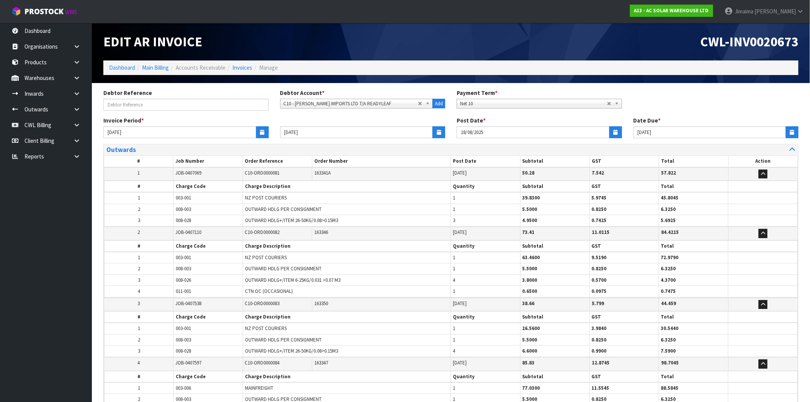
drag, startPoint x: 151, startPoint y: 241, endPoint x: 150, endPoint y: 253, distance: 11.9
click at [154, 243] on th "#" at bounding box center [138, 245] width 69 height 11
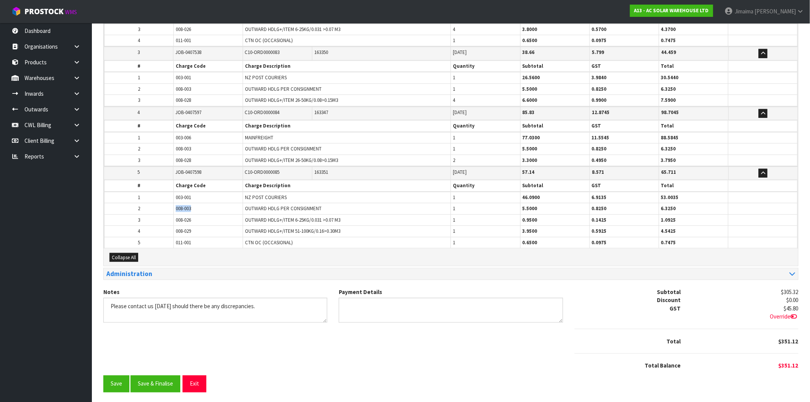
click at [175, 209] on td "008-003" at bounding box center [208, 208] width 69 height 11
click at [156, 389] on button "Save & Finalise" at bounding box center [155, 383] width 50 height 16
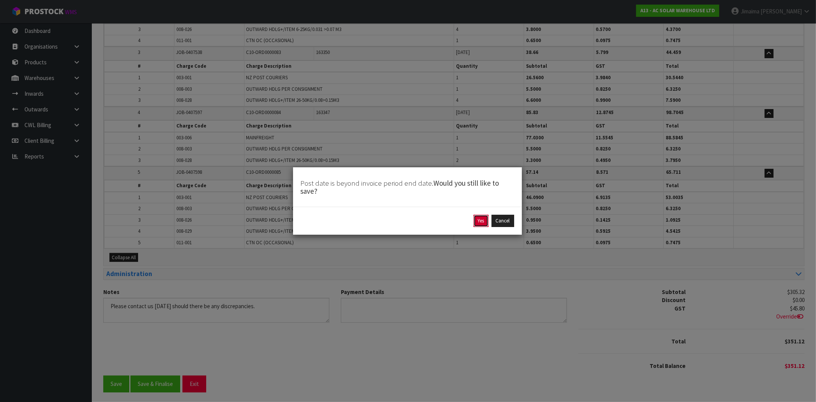
click at [477, 223] on button "Yes" at bounding box center [481, 221] width 15 height 12
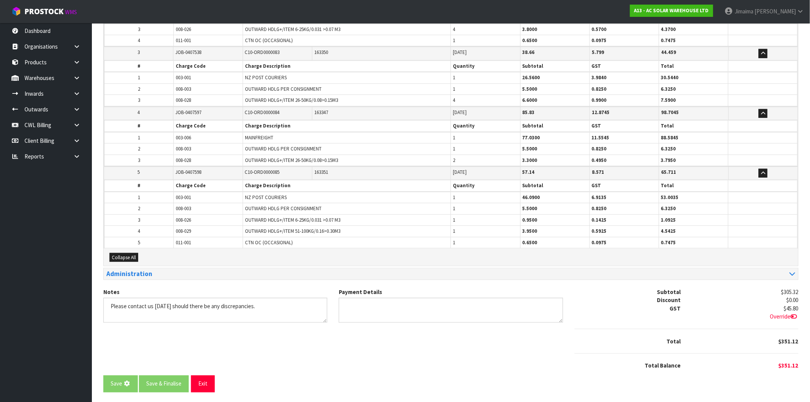
scroll to position [0, 0]
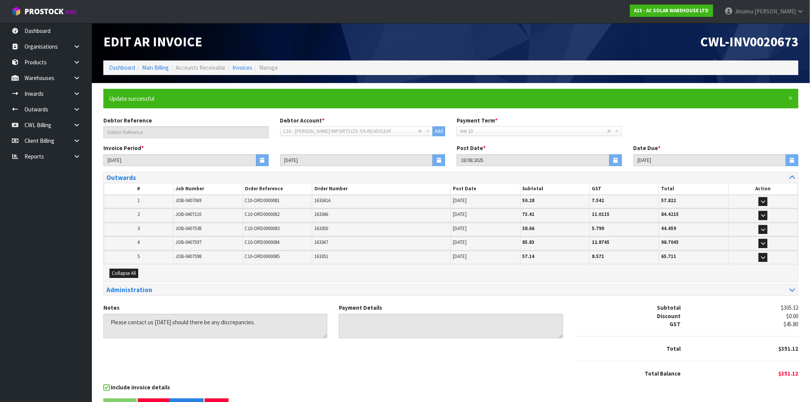
drag, startPoint x: 383, startPoint y: 368, endPoint x: 372, endPoint y: 372, distance: 11.6
click at [383, 368] on div "Notes Payment Details Subtotal $305.32 Discount $0.00 GST $45.80 Total $351.12" at bounding box center [451, 343] width 706 height 80
click at [246, 71] on link "Invoices" at bounding box center [242, 67] width 20 height 7
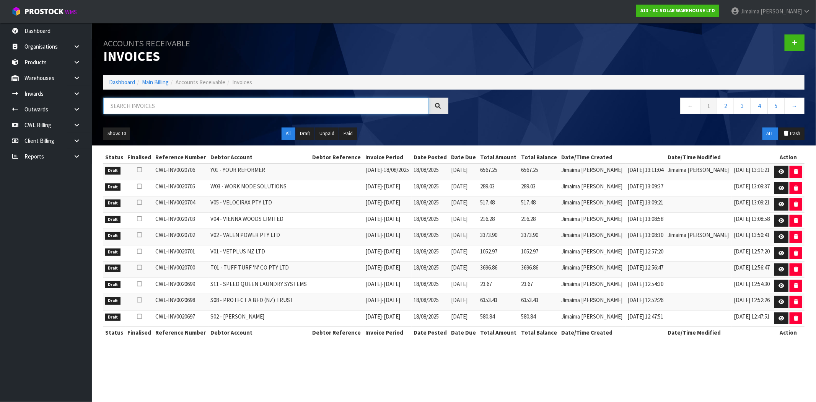
click at [217, 108] on input "text" at bounding box center [265, 106] width 325 height 16
paste input "C11"
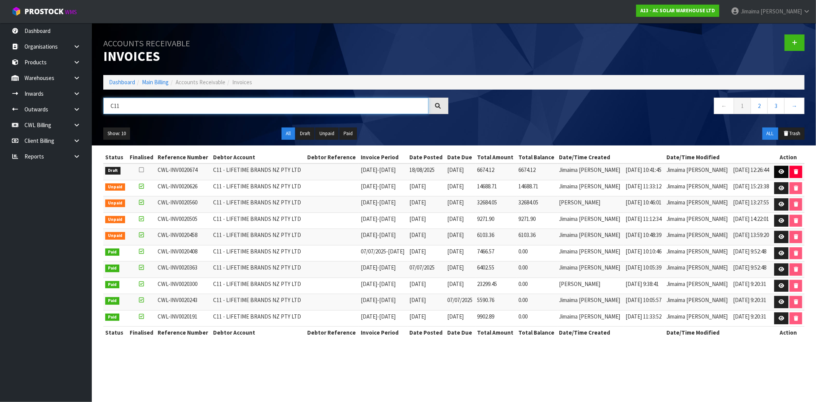
type input "C11"
click at [775, 171] on link at bounding box center [781, 172] width 14 height 12
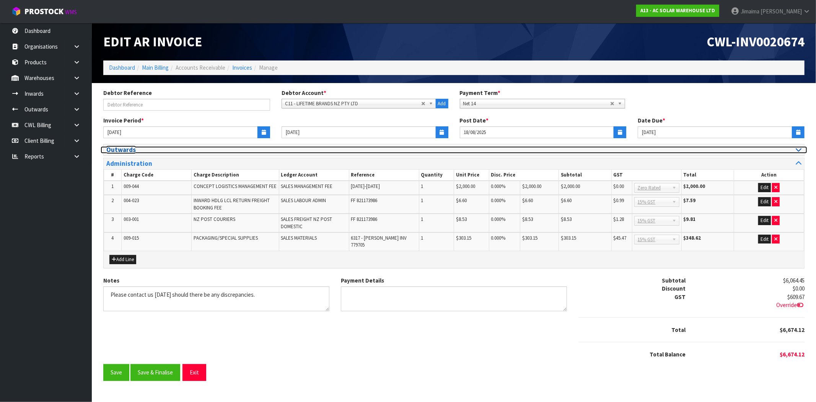
click at [136, 147] on h3 "Outwards" at bounding box center [277, 149] width 342 height 7
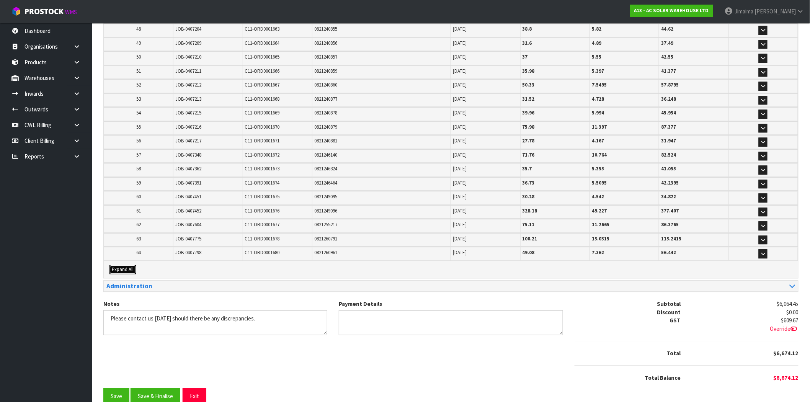
click at [126, 266] on span "Expand All" at bounding box center [123, 269] width 22 height 7
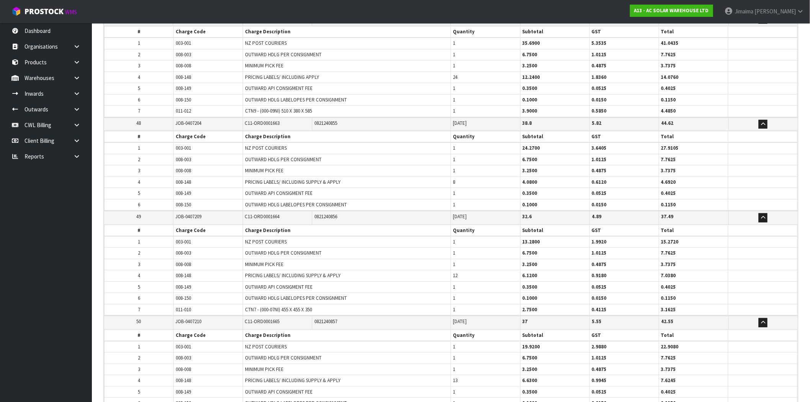
scroll to position [6635, 0]
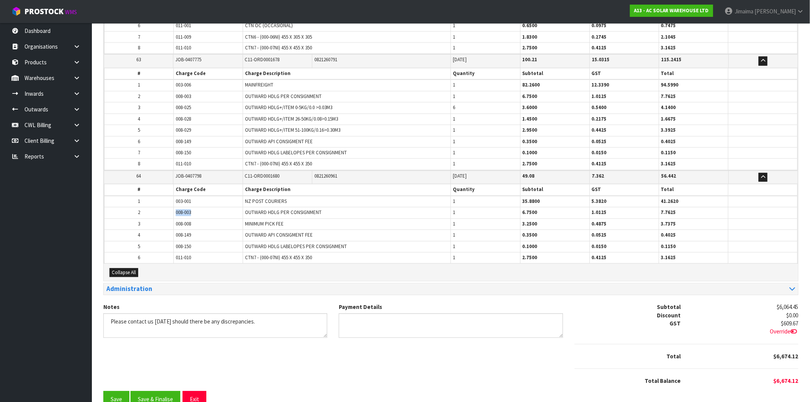
drag, startPoint x: 196, startPoint y: 192, endPoint x: 161, endPoint y: 194, distance: 35.6
click at [161, 207] on tr "2 008-003 OUTWARD HDLG PER CONSIGNMENT 1 6.7500 1.0125 7.7625" at bounding box center [450, 212] width 693 height 11
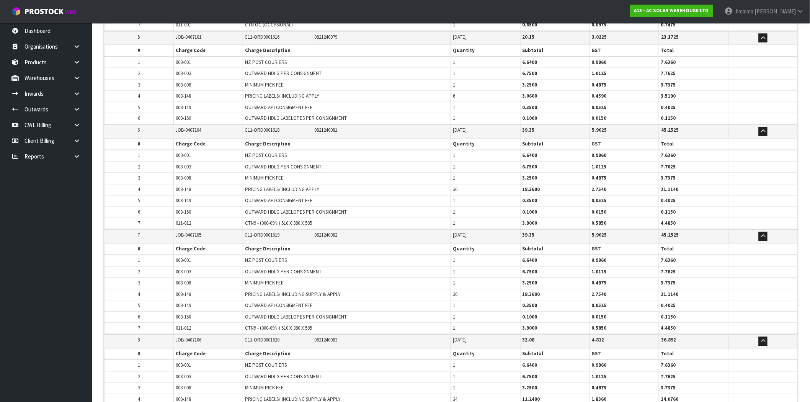
scroll to position [0, 0]
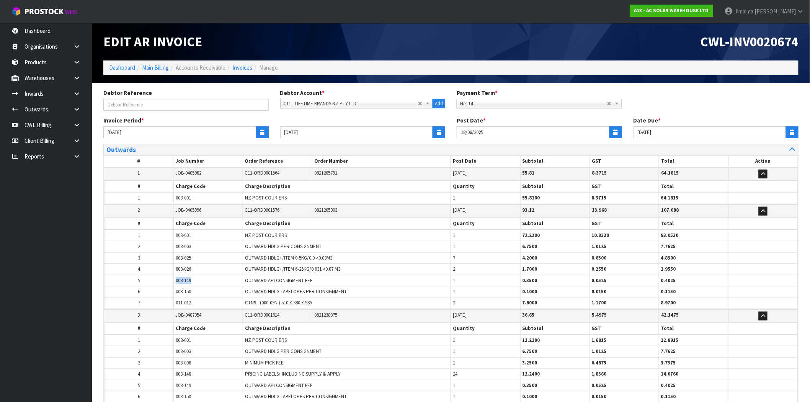
drag, startPoint x: 203, startPoint y: 280, endPoint x: 196, endPoint y: 284, distance: 8.0
click at [169, 281] on tr "5 008-149 OUTWARD API CONSIGMENT FEE 1 0.3500 0.0525 0.4025" at bounding box center [450, 280] width 693 height 11
drag, startPoint x: 189, startPoint y: 291, endPoint x: 171, endPoint y: 291, distance: 18.0
click at [169, 292] on tr "6 008-150 OUTWARD HDLG LABELOPES PER CONSIGNMENT 1 0.1000 0.0150 0.1150" at bounding box center [450, 291] width 693 height 11
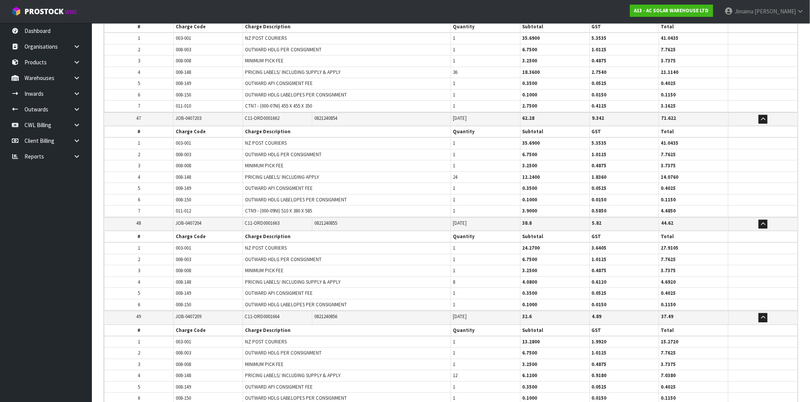
scroll to position [6635, 0]
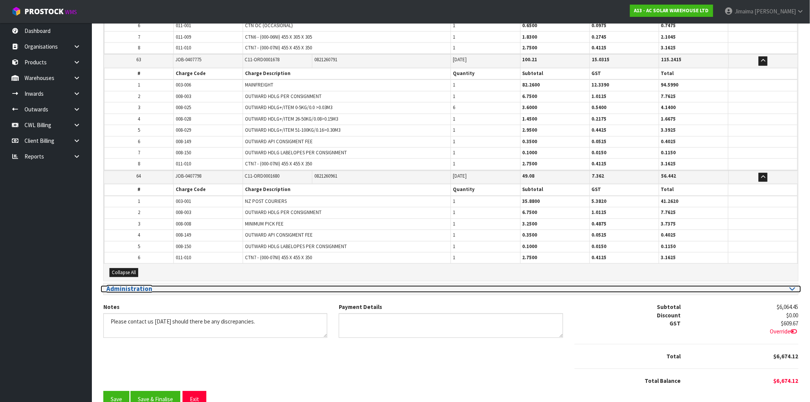
click at [213, 285] on h3 "Administration" at bounding box center [275, 288] width 339 height 7
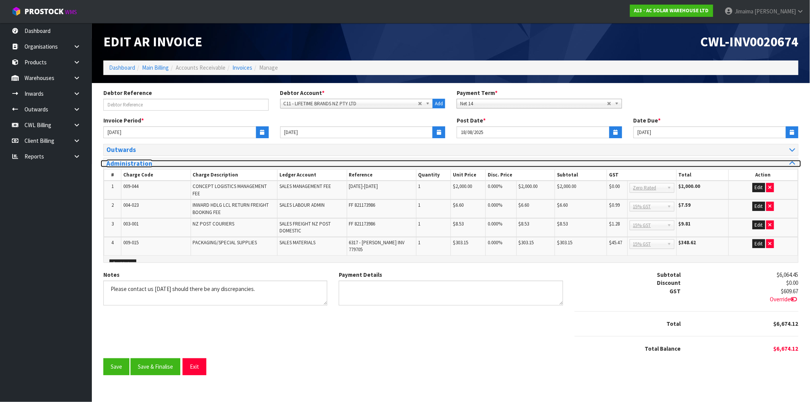
scroll to position [0, 0]
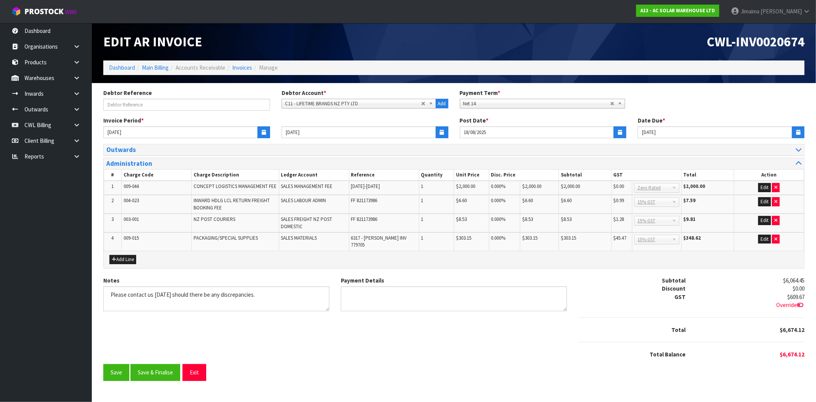
click at [273, 334] on div "Notes Payment Details Subtotal $6,064.45 Discount $0.00 GST $609.67 Override" at bounding box center [454, 320] width 713 height 88
click at [167, 364] on button "Save & Finalise" at bounding box center [155, 372] width 50 height 16
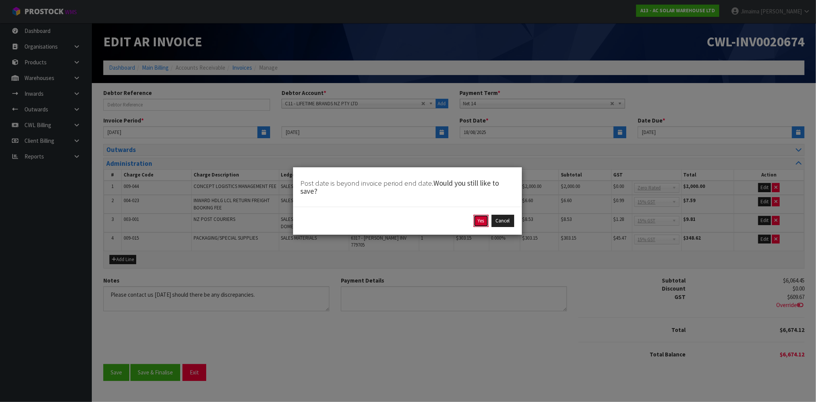
click at [483, 219] on button "Yes" at bounding box center [481, 221] width 15 height 12
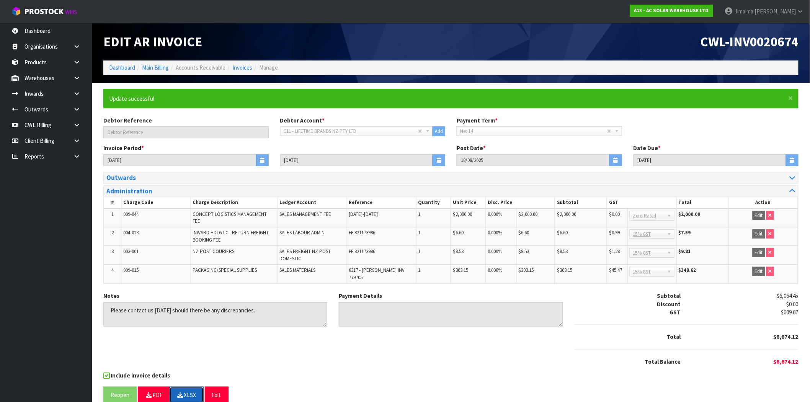
click at [196, 386] on button "XLSX" at bounding box center [187, 394] width 34 height 16
drag, startPoint x: 672, startPoint y: 57, endPoint x: 816, endPoint y: 52, distance: 143.6
click at [809, 52] on html "Toggle navigation ProStock WMS A13 - AC SOLAR WAREHOUSE LTD Jimaima Reiher Logo…" at bounding box center [405, 201] width 810 height 402
click at [234, 70] on link "Invoices" at bounding box center [242, 67] width 20 height 7
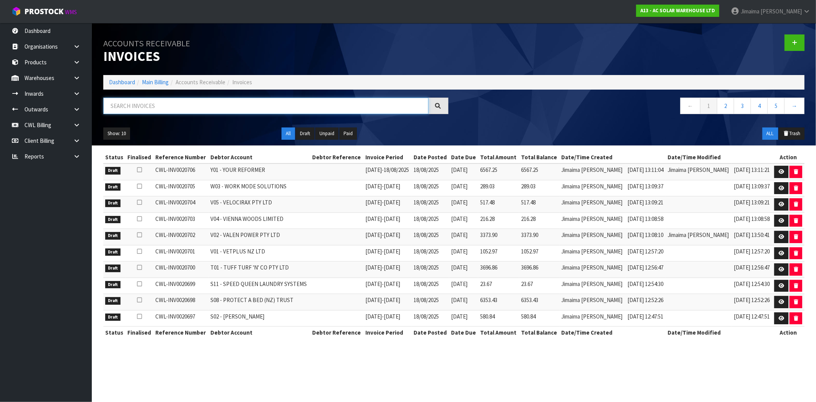
click at [137, 98] on input "text" at bounding box center [265, 106] width 325 height 16
paste input "C06"
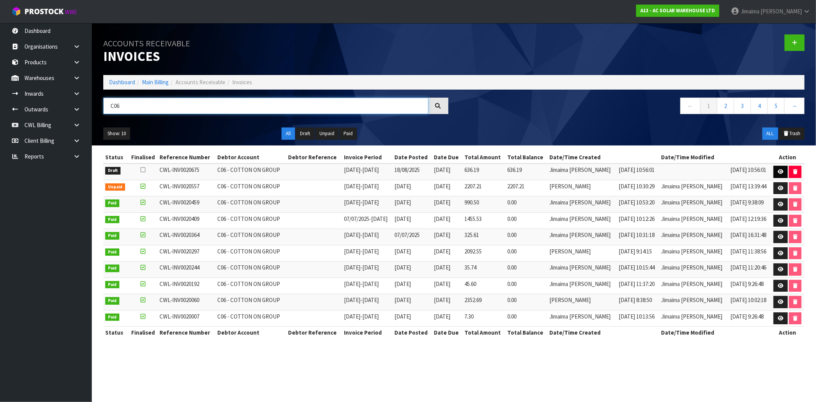
type input "C06"
click at [776, 170] on link at bounding box center [781, 172] width 14 height 12
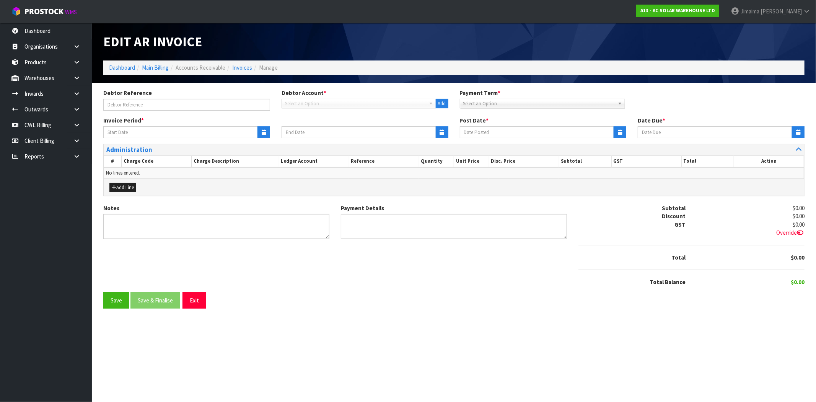
type input "01/08/2025"
type input "17/08/2025"
type input "18/08/2025"
type input "17/09/2025"
type textarea "Please contact us within 7 days should there be any discrepancies."
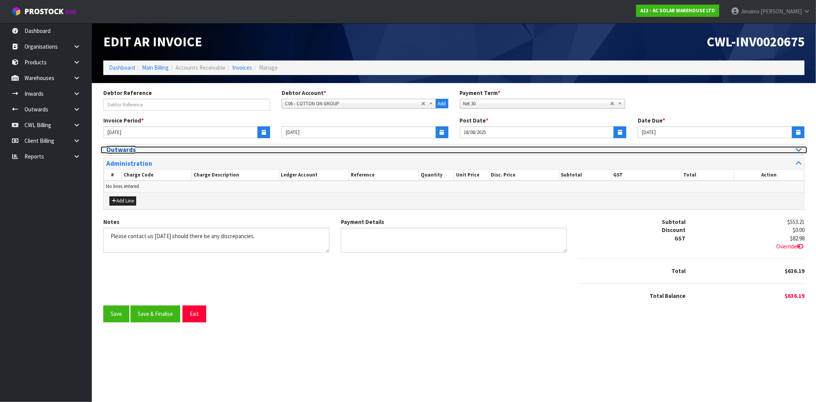
click at [139, 151] on h3 "Outwards" at bounding box center [277, 149] width 342 height 7
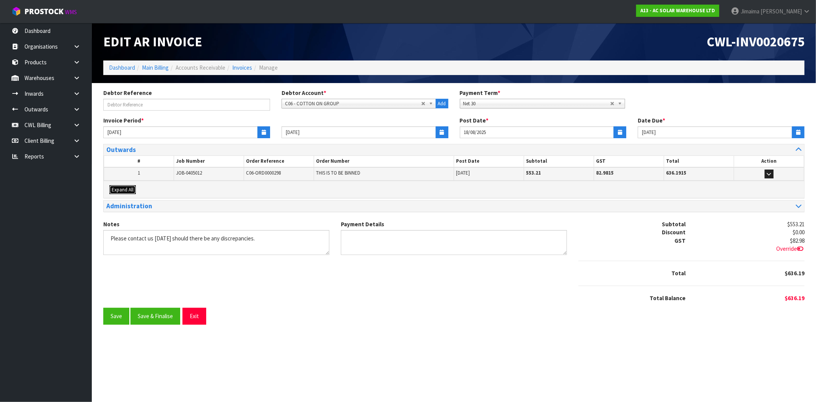
click at [131, 191] on span "Expand All" at bounding box center [123, 189] width 22 height 7
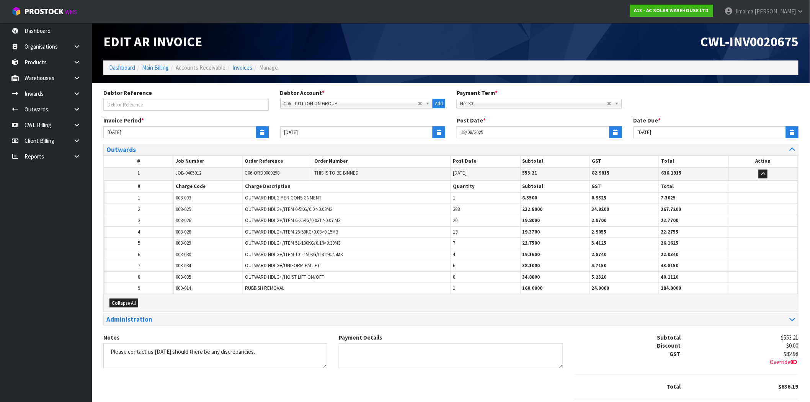
click at [184, 181] on th "Charge Code" at bounding box center [208, 186] width 69 height 11
click at [192, 213] on td "008-025" at bounding box center [208, 209] width 69 height 11
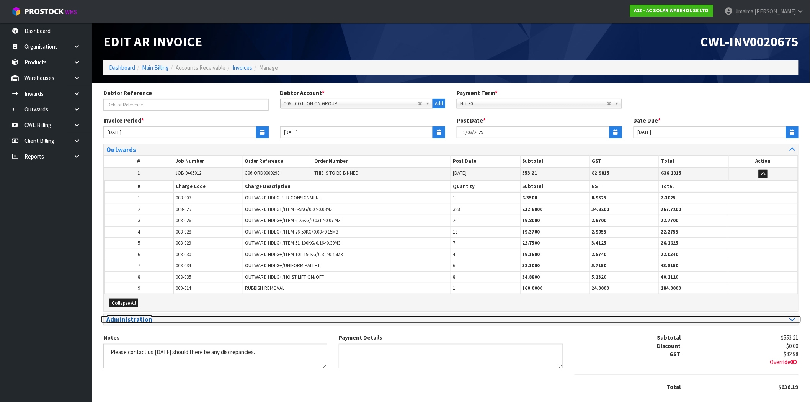
click at [194, 318] on h3 "Administration" at bounding box center [275, 319] width 339 height 7
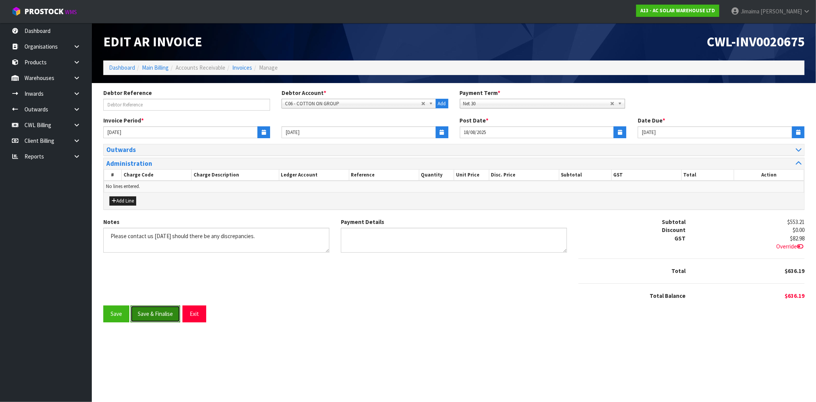
click at [157, 316] on button "Save & Finalise" at bounding box center [155, 313] width 50 height 16
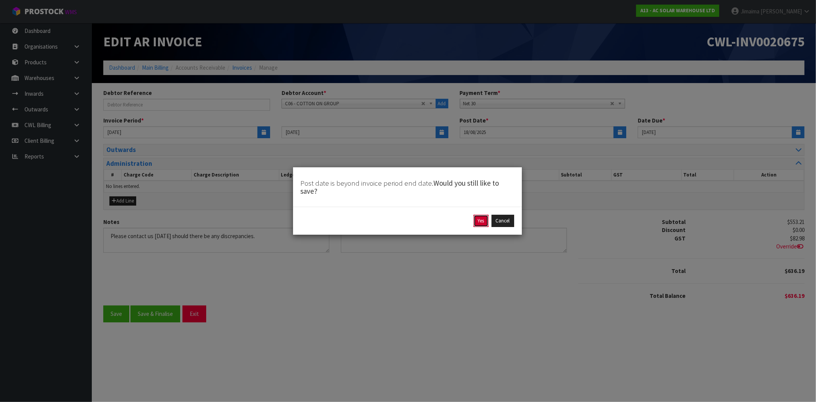
click at [481, 220] on button "Yes" at bounding box center [481, 221] width 15 height 12
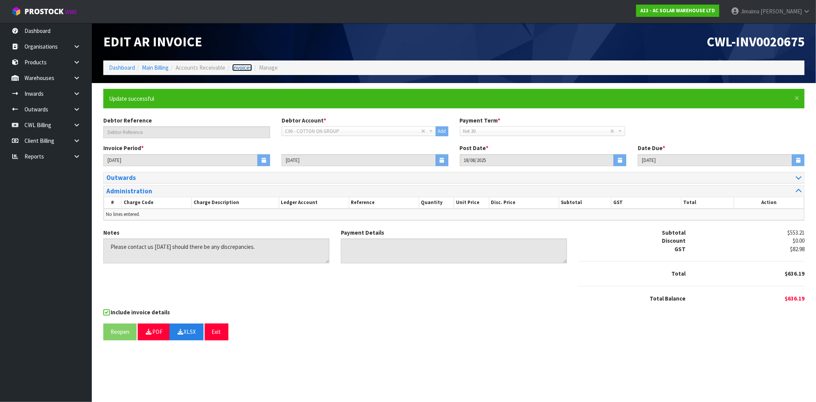
click at [240, 69] on link "Invoices" at bounding box center [242, 67] width 20 height 7
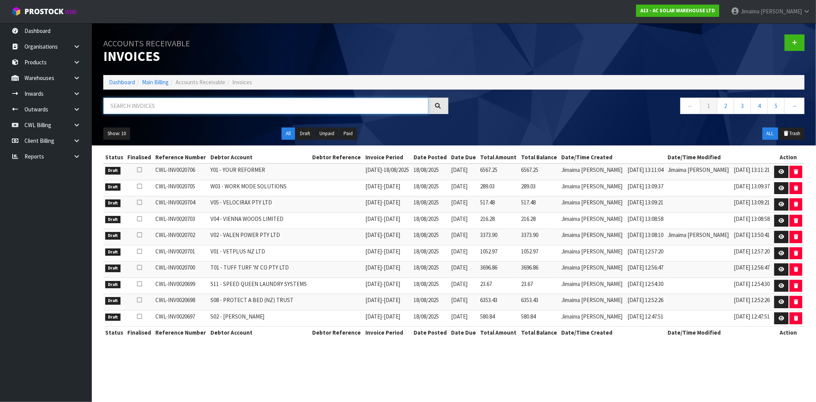
click at [145, 110] on input "text" at bounding box center [265, 106] width 325 height 16
paste input "C09"
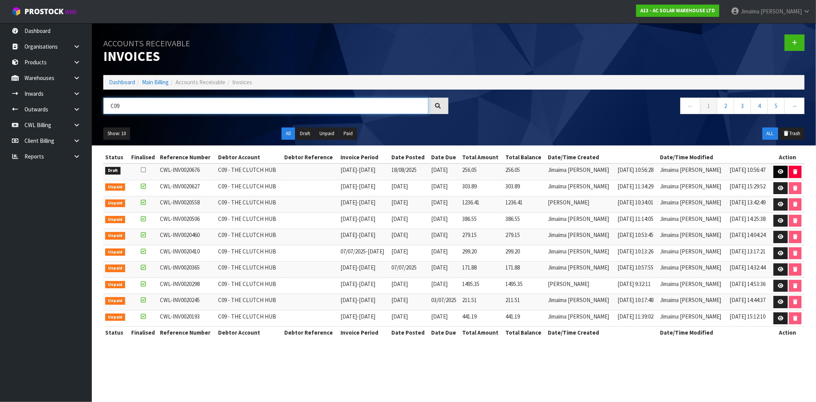
type input "C09"
click at [781, 169] on link at bounding box center [781, 172] width 14 height 12
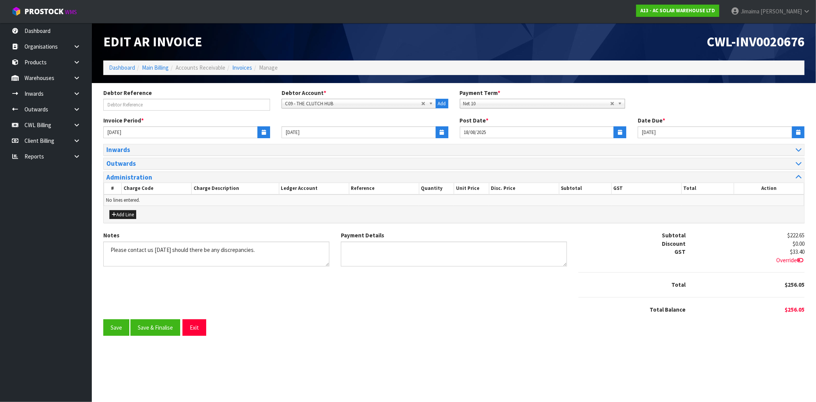
click at [132, 153] on div "Inwards" at bounding box center [454, 149] width 701 height 11
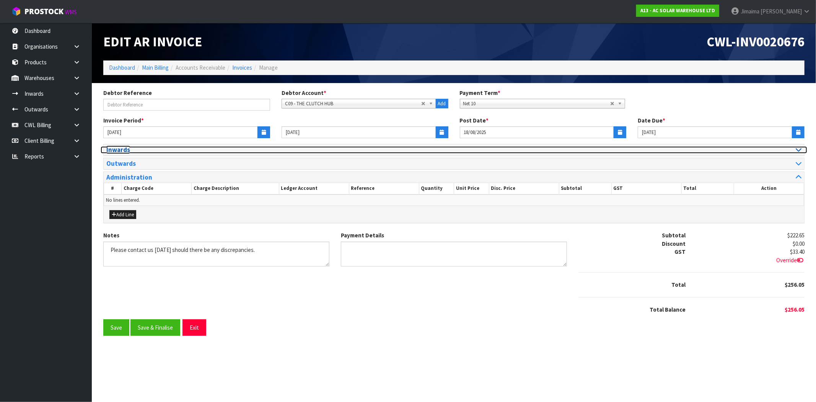
click at [132, 153] on h3 "Inwards" at bounding box center [277, 149] width 342 height 7
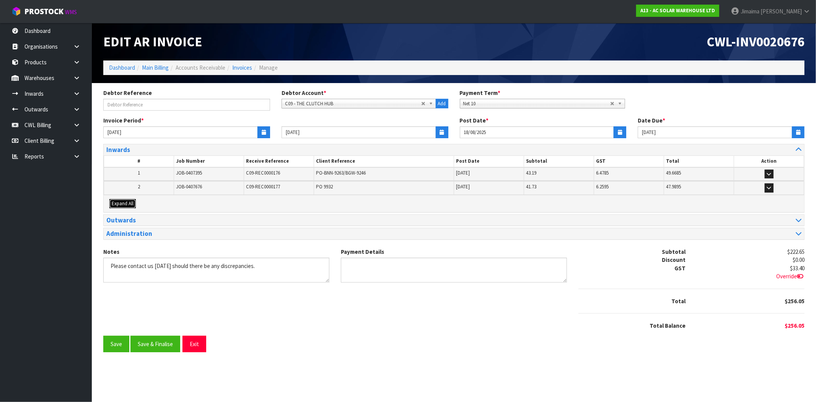
drag, startPoint x: 124, startPoint y: 203, endPoint x: 158, endPoint y: 199, distance: 34.7
click at [126, 203] on span "Expand All" at bounding box center [123, 203] width 22 height 7
click at [158, 195] on table "# Job Number Receive Reference Client Reference Post Date Subtotal GST Total Ac…" at bounding box center [454, 174] width 701 height 39
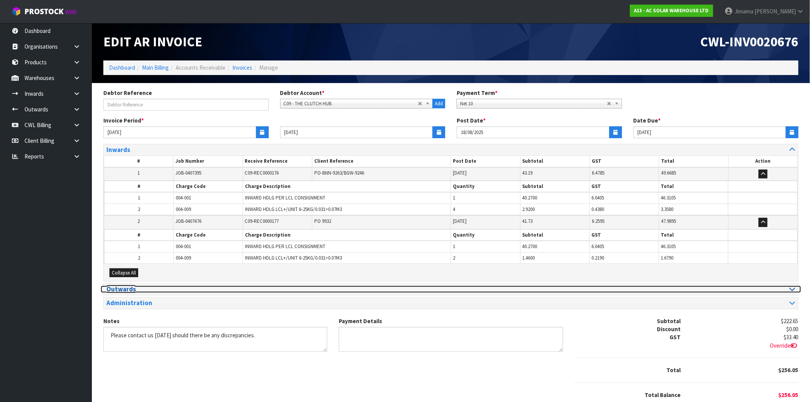
click at [135, 288] on h3 "Outwards" at bounding box center [275, 288] width 339 height 7
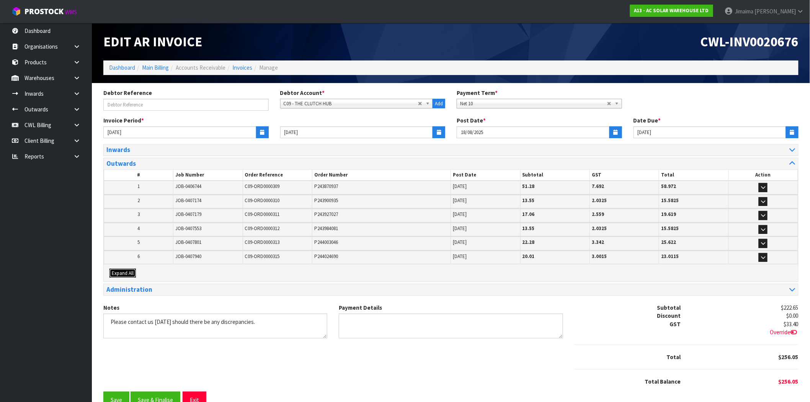
click at [128, 271] on span "Expand All" at bounding box center [123, 273] width 22 height 7
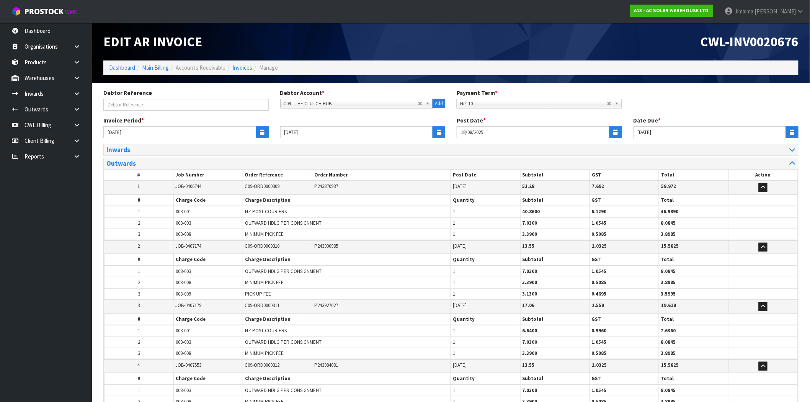
click at [176, 254] on th "Charge Code" at bounding box center [208, 259] width 69 height 11
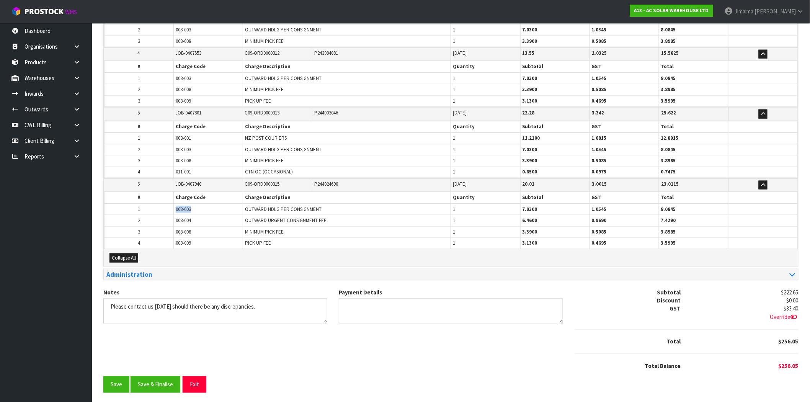
drag, startPoint x: 166, startPoint y: 208, endPoint x: 174, endPoint y: 204, distance: 8.6
click at [165, 208] on tr "1 008-003 OUTWARD HDLG PER CONSIGNMENT 1 7.0300 1.0545 8.0845" at bounding box center [450, 209] width 693 height 11
click at [156, 381] on button "Save & Finalise" at bounding box center [155, 384] width 50 height 16
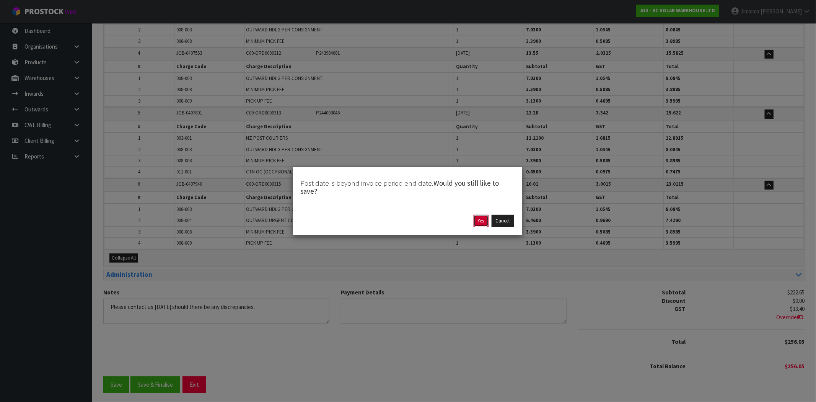
click at [479, 222] on button "Yes" at bounding box center [481, 221] width 15 height 12
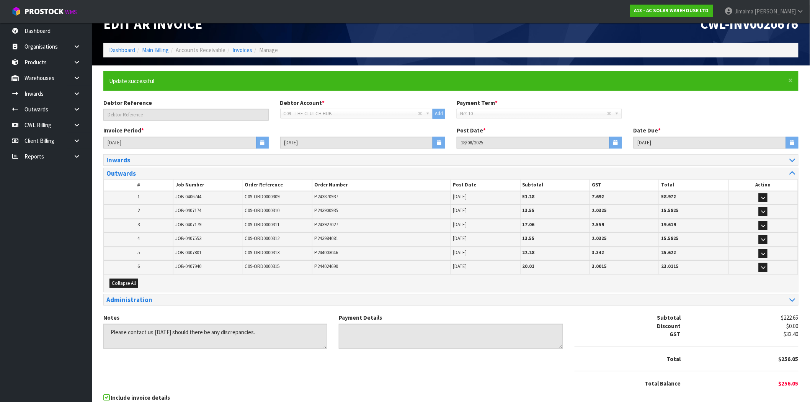
scroll to position [0, 0]
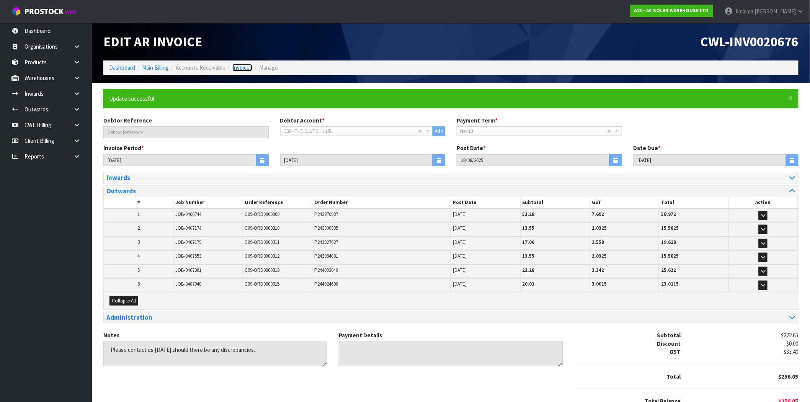
drag, startPoint x: 245, startPoint y: 68, endPoint x: 243, endPoint y: 73, distance: 5.6
click at [245, 68] on link "Invoices" at bounding box center [242, 67] width 20 height 7
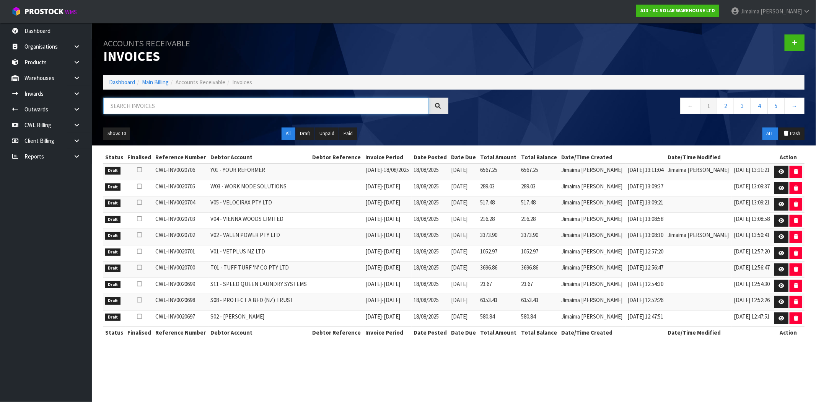
click at [139, 108] on input "text" at bounding box center [265, 106] width 325 height 16
paste input "D00"
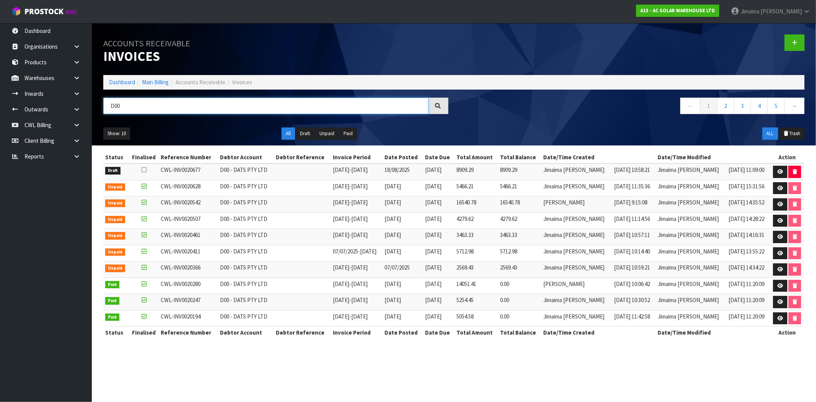
type input "D00"
drag, startPoint x: 533, startPoint y: 172, endPoint x: 508, endPoint y: 171, distance: 25.3
click at [510, 171] on tr "Draft CWL-INV0020677 D00 - DATS PTY LTD 11/08/2025 - 17/08/2025 18/08/2025 20/0…" at bounding box center [453, 171] width 701 height 16
click at [520, 205] on span "16540.78" at bounding box center [510, 202] width 20 height 7
click at [779, 170] on icon at bounding box center [781, 171] width 6 height 5
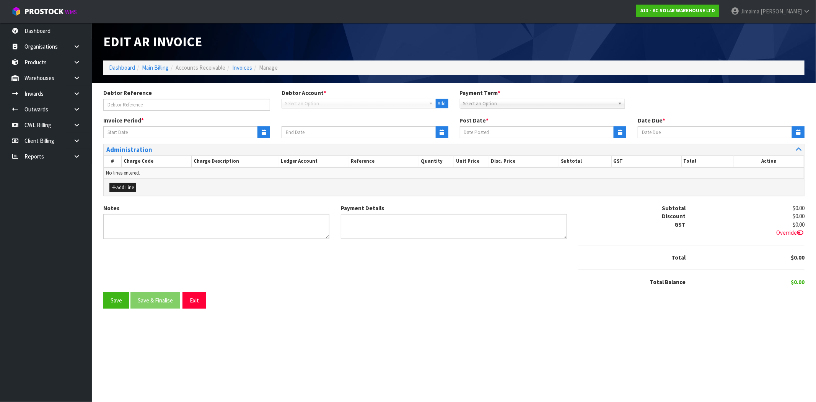
type input "11/08/2025"
type input "17/08/2025"
type input "18/08/2025"
type input "20/09/2025"
type textarea "Please contact us within 7 days should there be any discrepancies."
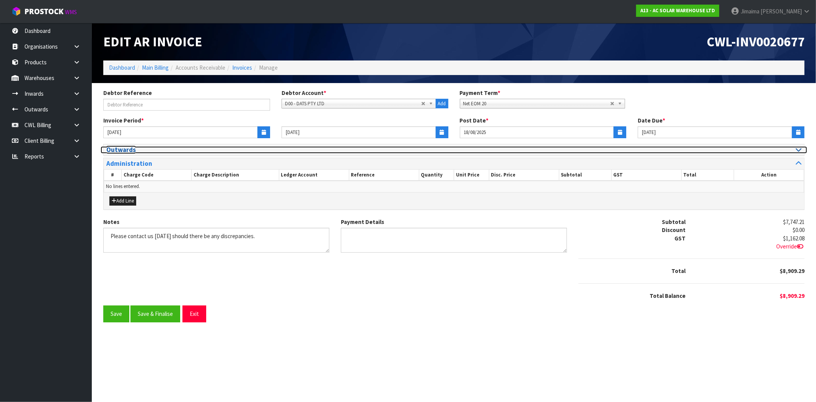
click at [132, 151] on h3 "Outwards" at bounding box center [277, 149] width 342 height 7
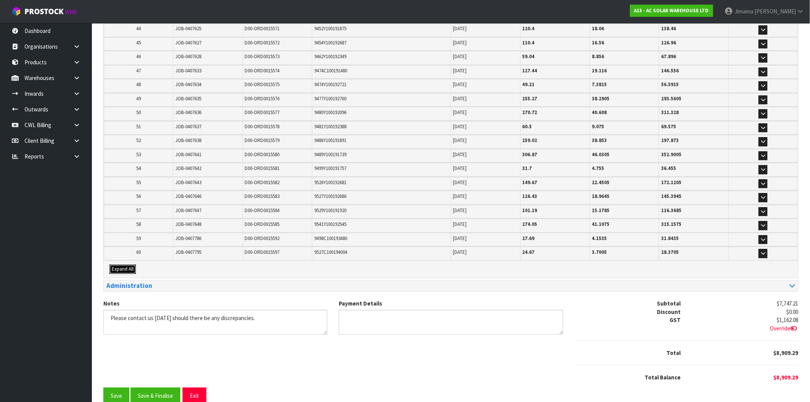
click at [130, 266] on span "Expand All" at bounding box center [123, 269] width 22 height 7
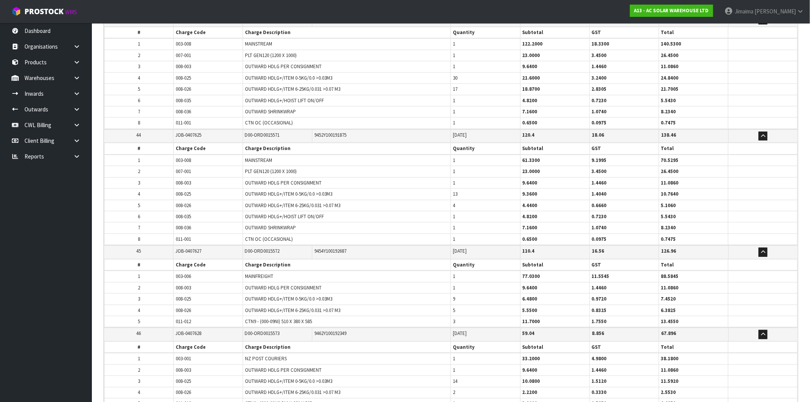
scroll to position [5347, 0]
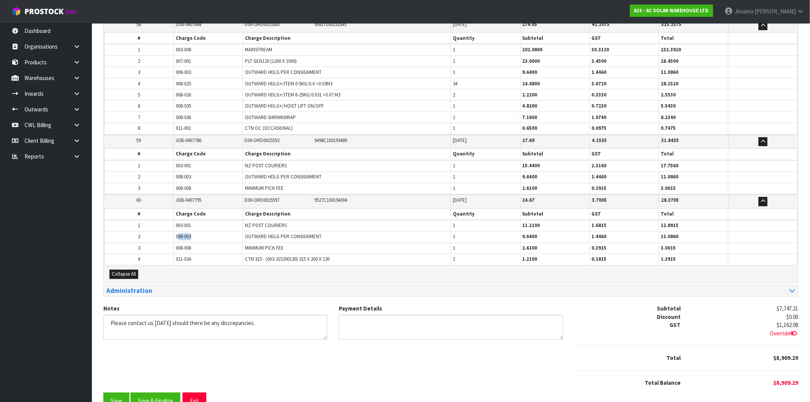
drag, startPoint x: 186, startPoint y: 222, endPoint x: 171, endPoint y: 219, distance: 14.9
click at [175, 232] on td "008-003" at bounding box center [208, 237] width 69 height 11
click at [160, 393] on button "Save & Finalise" at bounding box center [155, 401] width 50 height 16
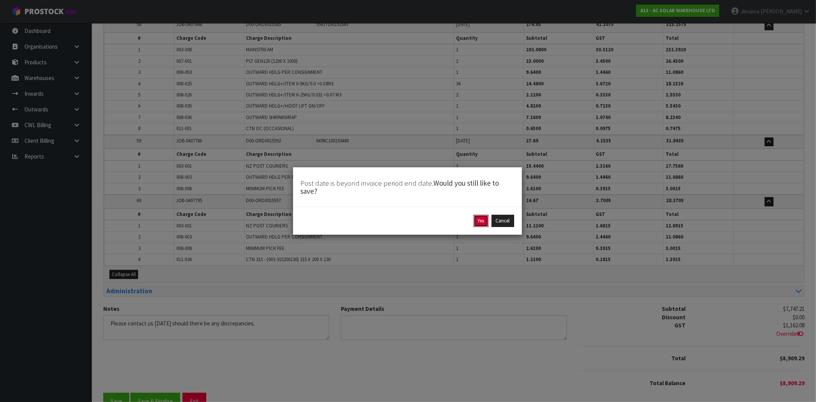
click at [483, 220] on button "Yes" at bounding box center [481, 221] width 15 height 12
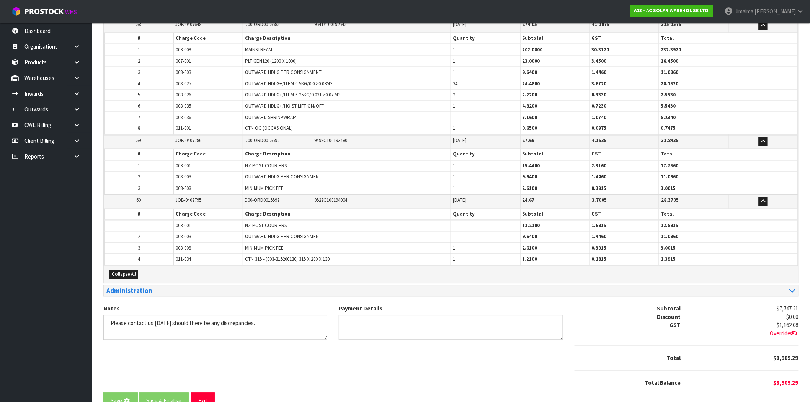
scroll to position [0, 0]
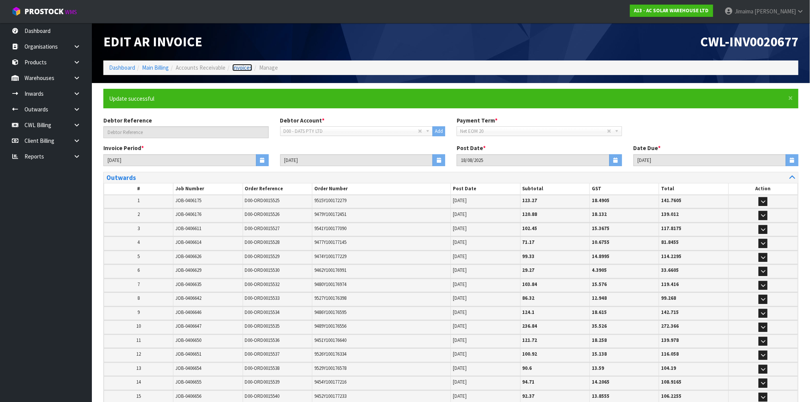
click at [238, 66] on link "Invoices" at bounding box center [242, 67] width 20 height 7
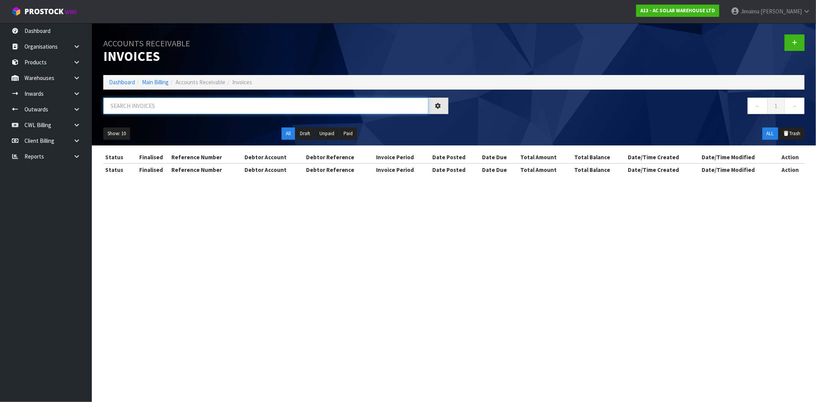
click at [134, 102] on input "text" at bounding box center [265, 106] width 325 height 16
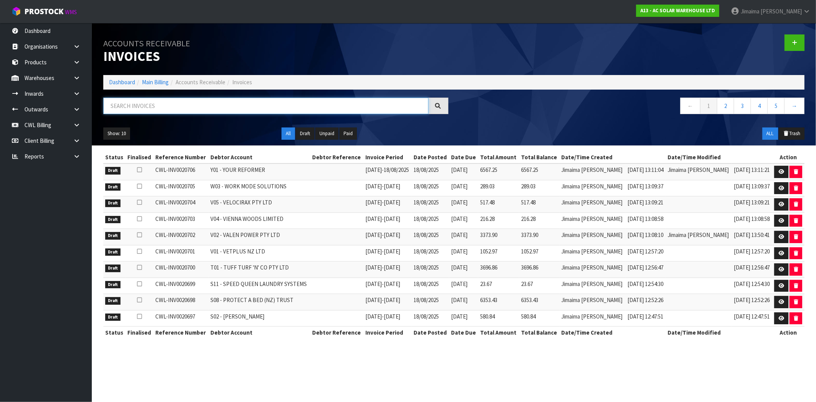
paste input "D01"
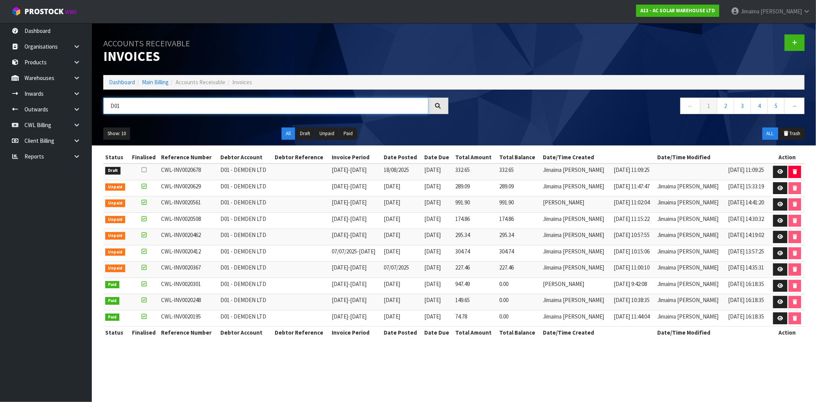
type input "D01"
drag, startPoint x: 537, startPoint y: 171, endPoint x: 514, endPoint y: 174, distance: 23.2
click at [514, 174] on td "332.65" at bounding box center [519, 171] width 44 height 16
click at [514, 185] on span "289.09" at bounding box center [506, 186] width 15 height 7
click at [778, 169] on icon at bounding box center [781, 171] width 6 height 5
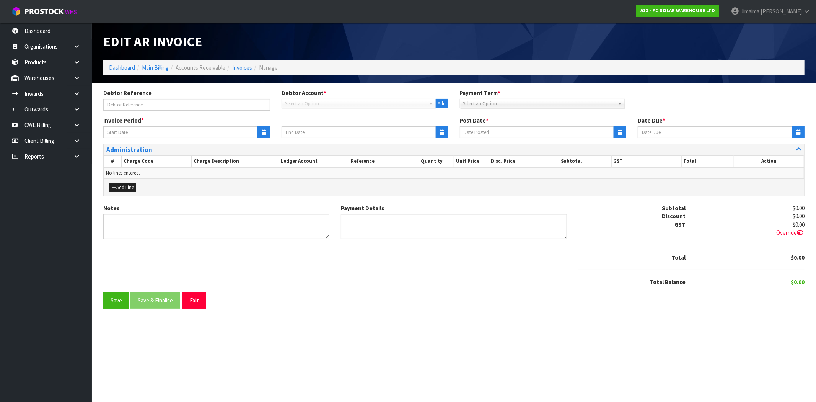
type input "11/08/2025"
type input "17/08/2025"
type input "18/08/2025"
type input "20/09/2025"
type textarea "Please contact us within 7 days should there be any discrepancies."
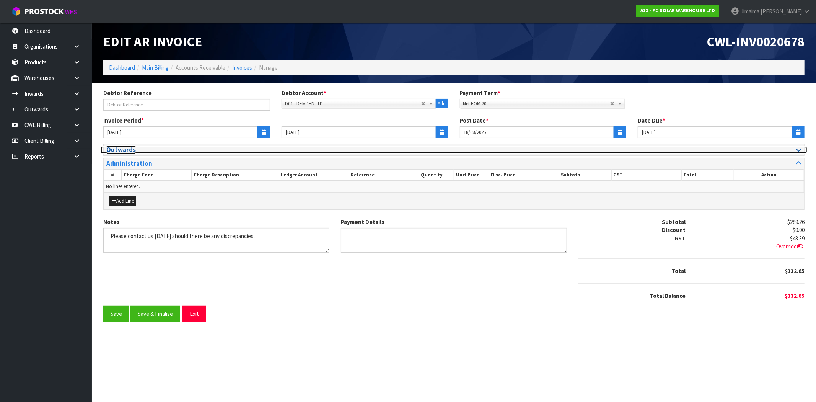
click at [135, 151] on h3 "Outwards" at bounding box center [277, 149] width 342 height 7
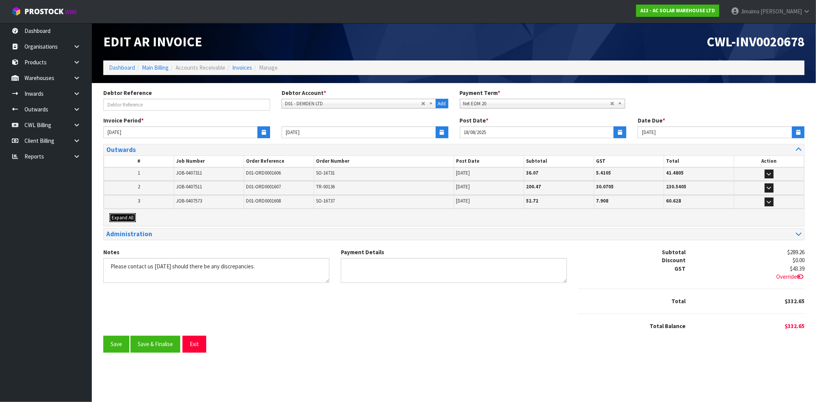
drag, startPoint x: 132, startPoint y: 216, endPoint x: 146, endPoint y: 209, distance: 16.3
click at [133, 215] on span "Expand All" at bounding box center [123, 217] width 22 height 7
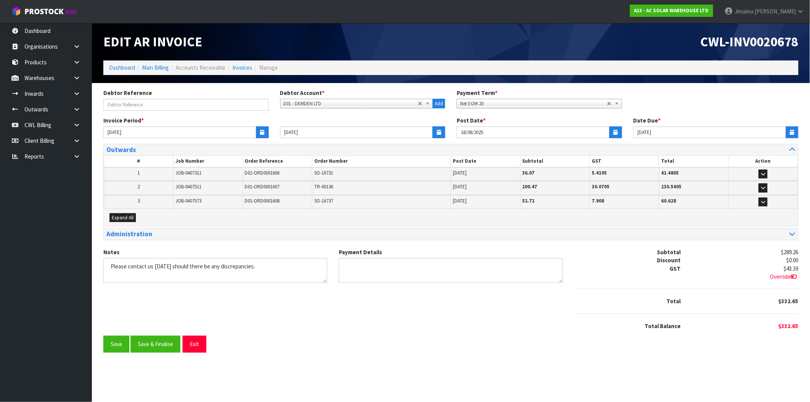
click at [0, 0] on td "2" at bounding box center [0, 0] width 0 height 0
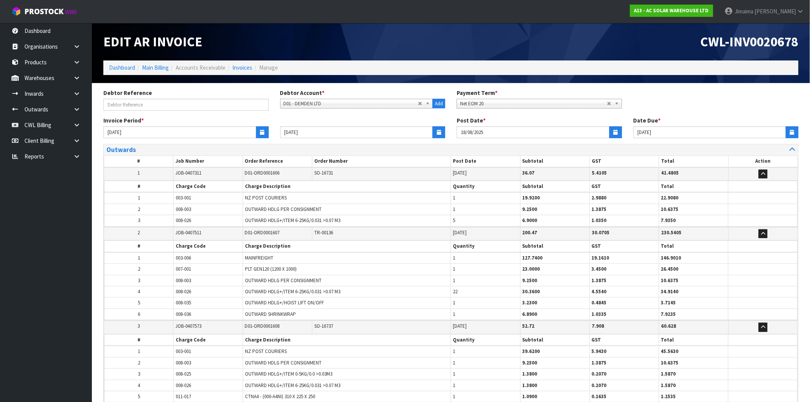
scroll to position [155, 0]
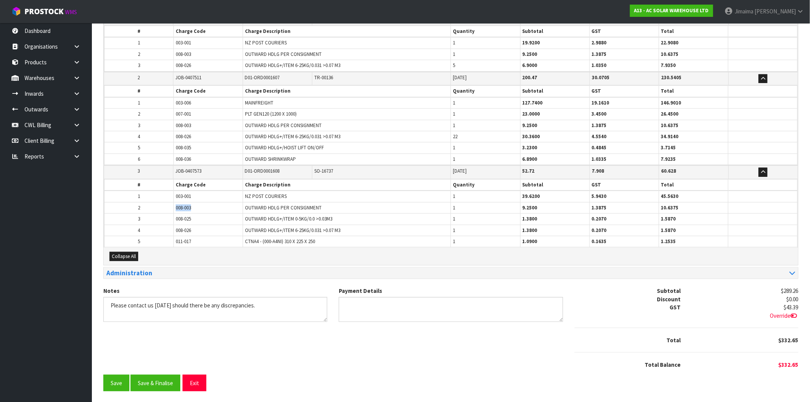
drag, startPoint x: 189, startPoint y: 206, endPoint x: 172, endPoint y: 206, distance: 16.5
click at [172, 206] on tr "2 008-003 OUTWARD HDLG PER CONSIGNMENT 1 9.2500 1.3875 10.6375" at bounding box center [450, 207] width 693 height 11
click at [153, 375] on button "Save & Finalise" at bounding box center [155, 383] width 50 height 16
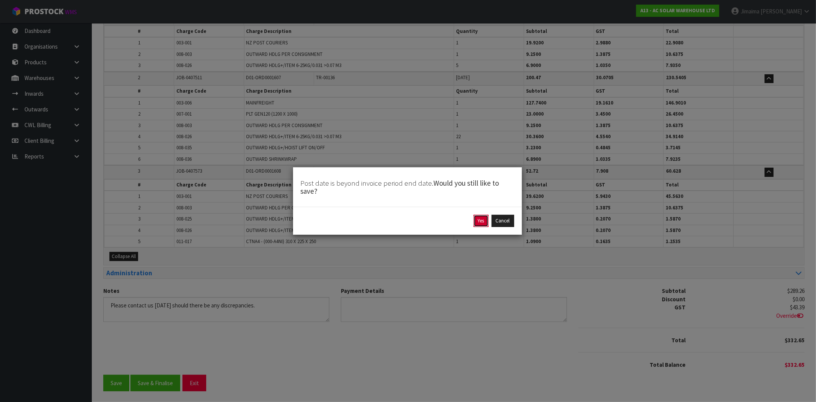
click at [474, 219] on button "Yes" at bounding box center [481, 221] width 15 height 12
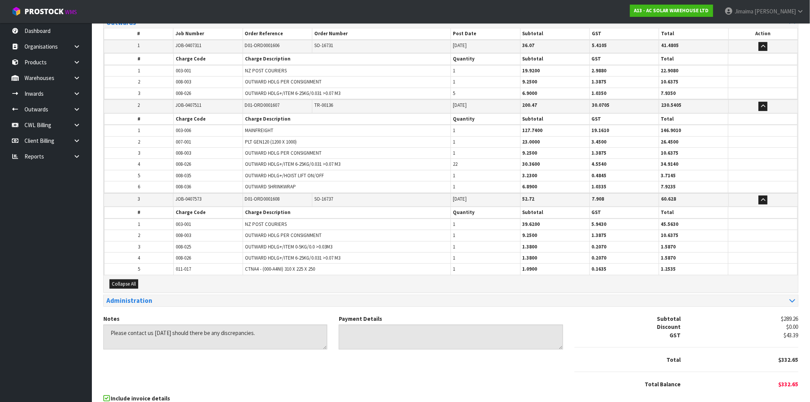
scroll to position [0, 0]
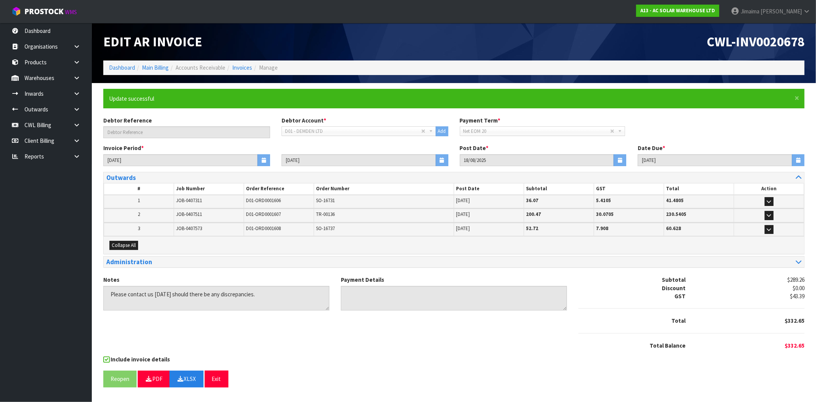
click at [230, 70] on li "Invoices" at bounding box center [238, 68] width 27 height 8
click at [243, 67] on link "Invoices" at bounding box center [242, 67] width 20 height 7
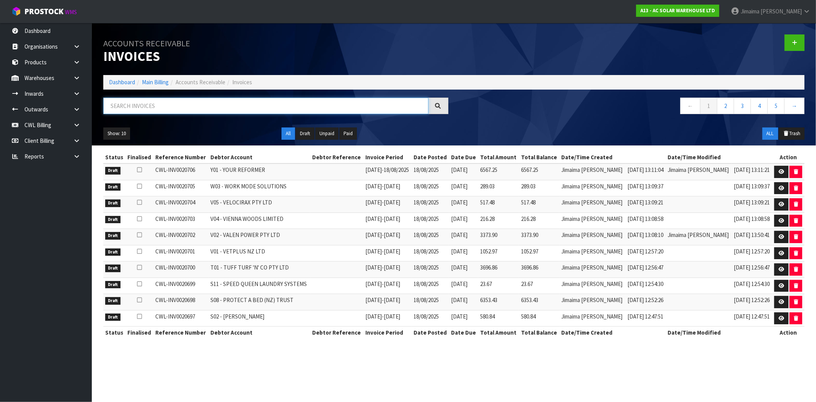
click at [144, 103] on input "text" at bounding box center [265, 106] width 325 height 16
paste input "D04"
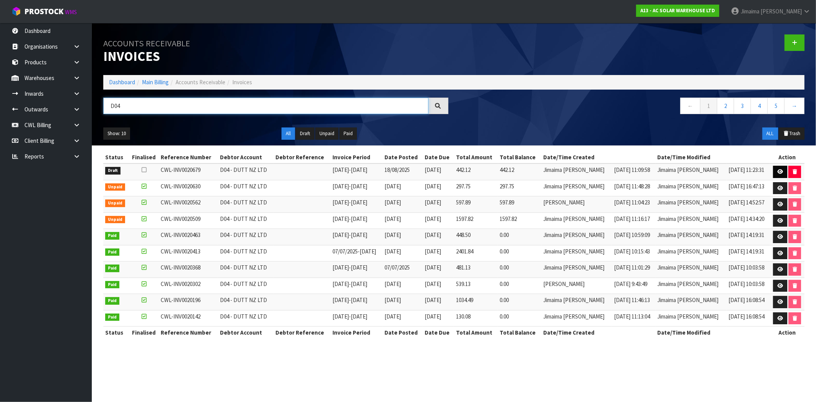
type input "D04"
click at [778, 169] on link at bounding box center [780, 172] width 14 height 12
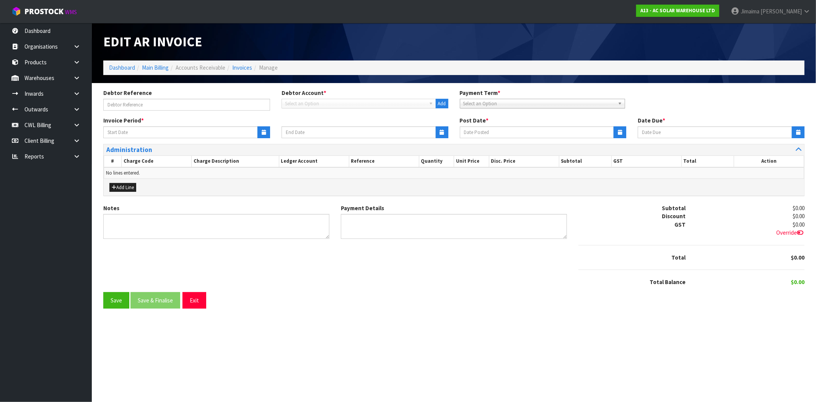
type input "11/08/2025"
type input "17/08/2025"
type input "18/08/2025"
type input "01/09/2025"
type textarea "Please contact us within 7 days should there be any discrepancies."
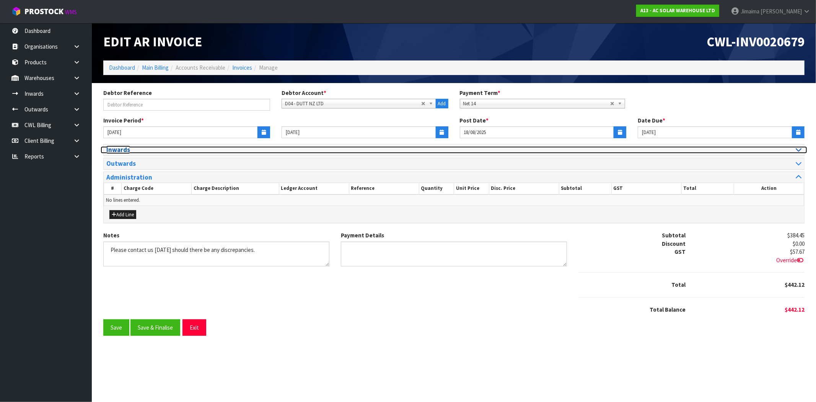
click at [142, 151] on h3 "Inwards" at bounding box center [277, 149] width 342 height 7
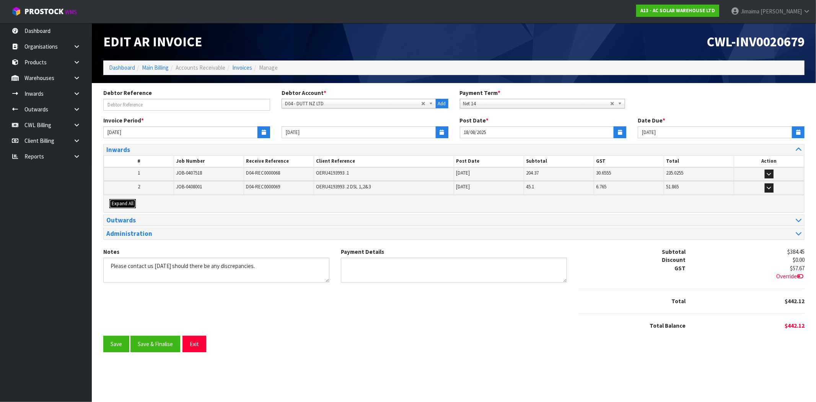
click at [131, 203] on span "Expand All" at bounding box center [123, 203] width 22 height 7
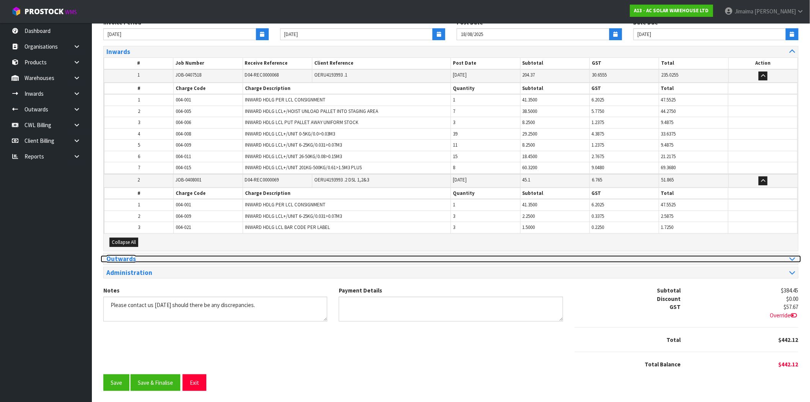
click at [132, 256] on h3 "Outwards" at bounding box center [275, 258] width 339 height 7
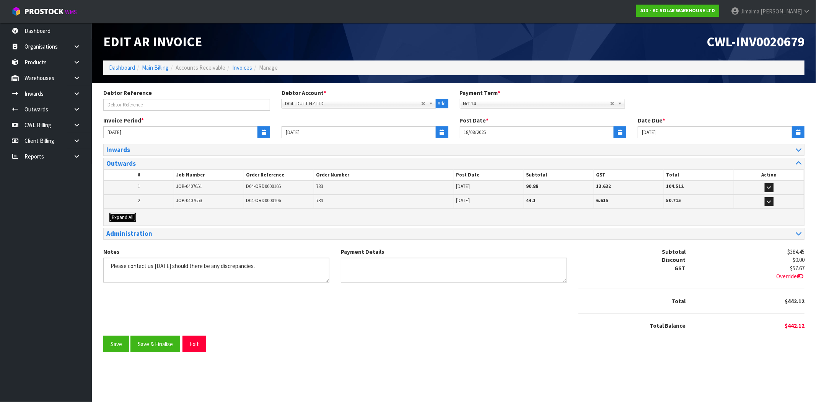
click at [129, 218] on span "Expand All" at bounding box center [123, 217] width 22 height 7
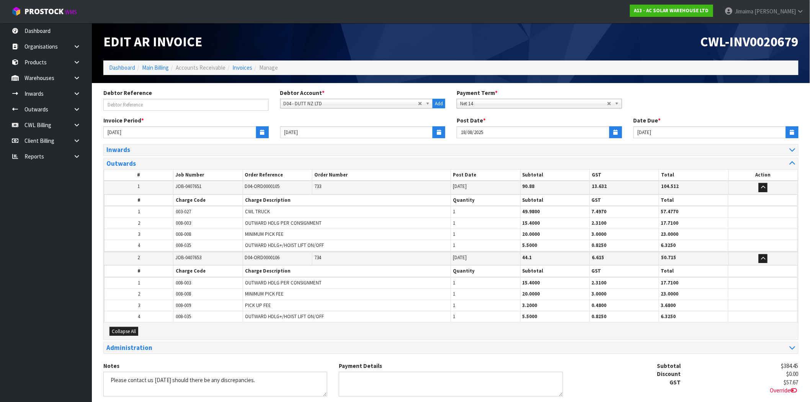
click at [169, 212] on td "1" at bounding box center [138, 211] width 69 height 11
click at [162, 224] on tr "2 008-003 OUTWARD HDLG PER CONSIGNMENT 1 15.4000 2.3100 17.7100" at bounding box center [450, 222] width 693 height 11
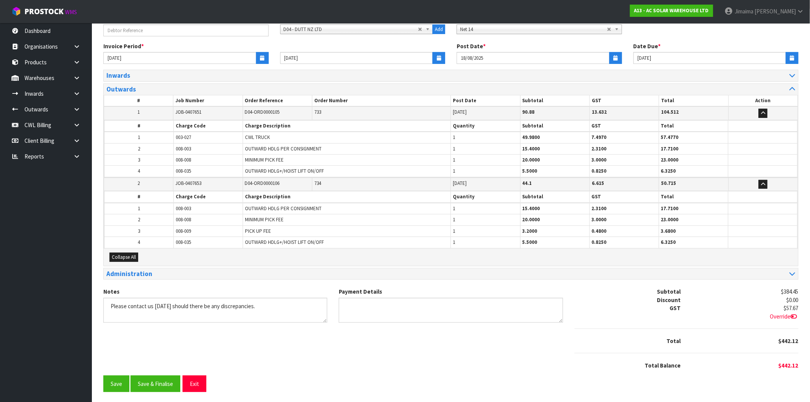
scroll to position [75, 0]
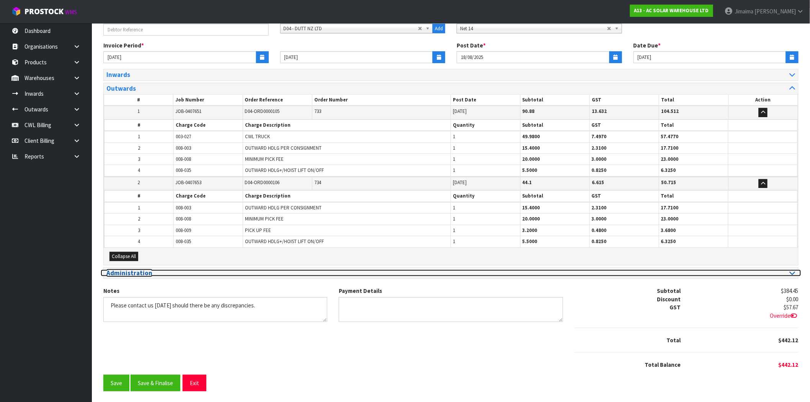
click at [157, 272] on h3 "Administration" at bounding box center [275, 272] width 339 height 7
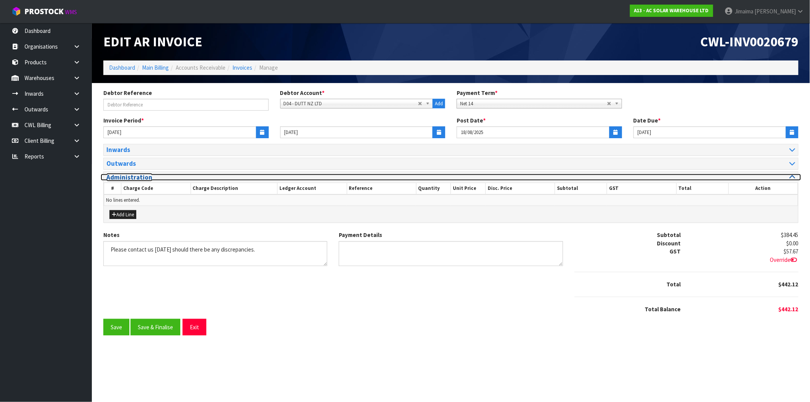
scroll to position [0, 0]
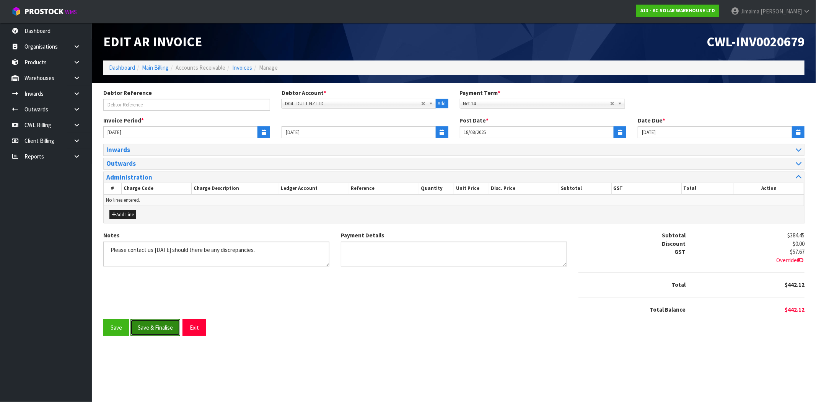
click at [148, 323] on button "Save & Finalise" at bounding box center [155, 327] width 50 height 16
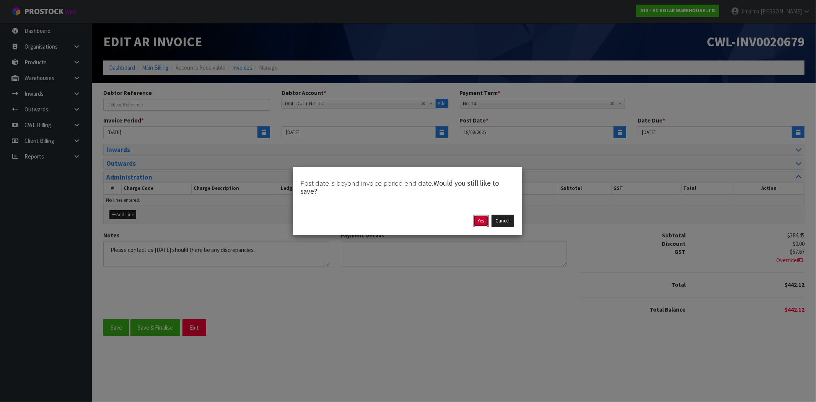
click at [481, 218] on button "Yes" at bounding box center [481, 221] width 15 height 12
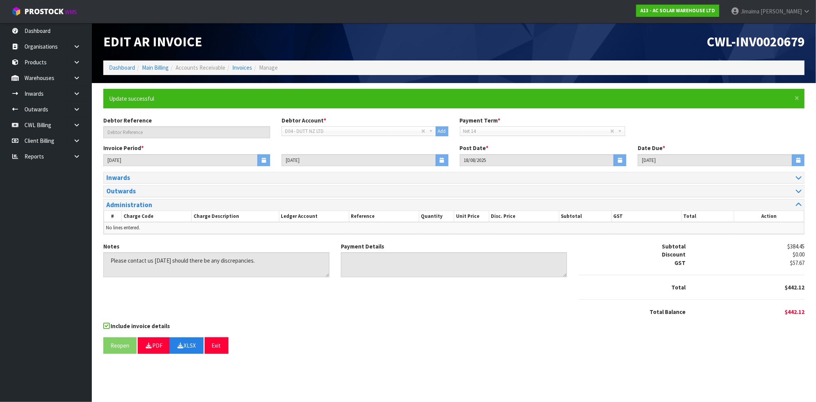
click at [504, 343] on div "Reopen PDF XLSX Exit" at bounding box center [453, 345] width 701 height 16
click at [246, 67] on link "Invoices" at bounding box center [242, 67] width 20 height 7
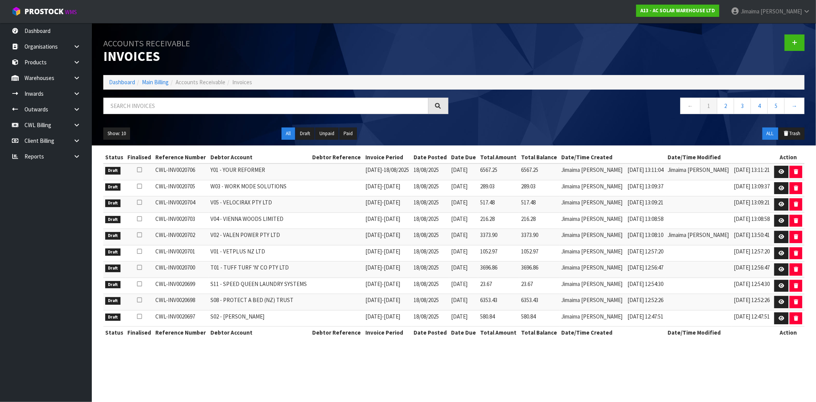
click at [154, 93] on div "Accounts Receivable Invoices Dashboard Main Billing Accounts Receivable Invoice…" at bounding box center [454, 84] width 713 height 122
click at [137, 101] on input "text" at bounding box center [265, 106] width 325 height 16
paste input "D05"
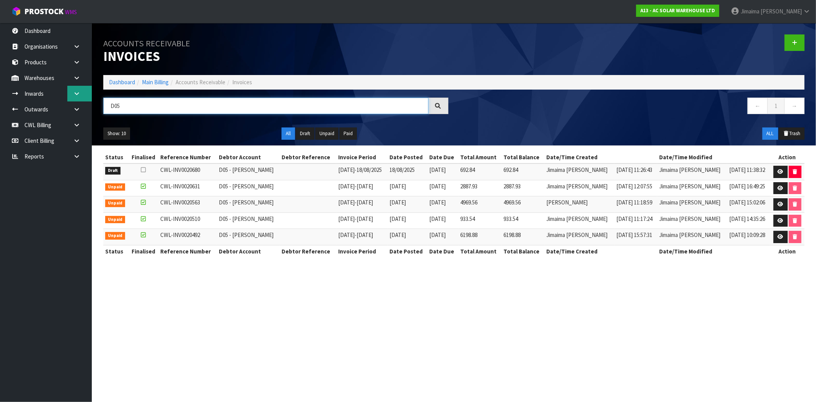
type input "D05"
click at [455, 193] on td "21/08/2025" at bounding box center [442, 188] width 31 height 16
click at [778, 170] on icon at bounding box center [781, 171] width 6 height 5
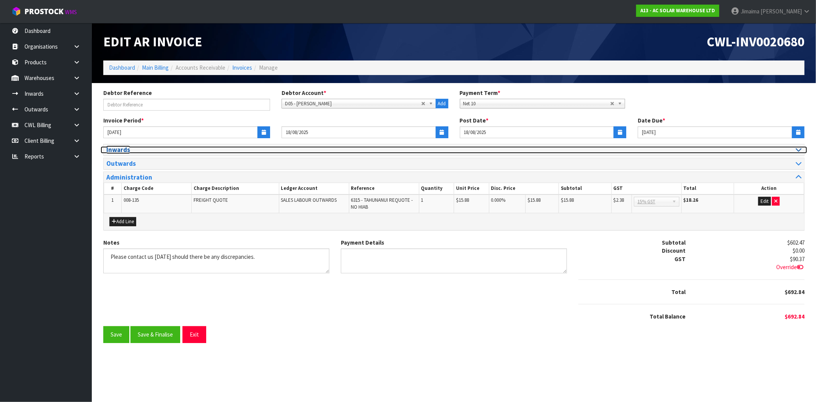
click at [134, 148] on h3 "Inwards" at bounding box center [277, 149] width 342 height 7
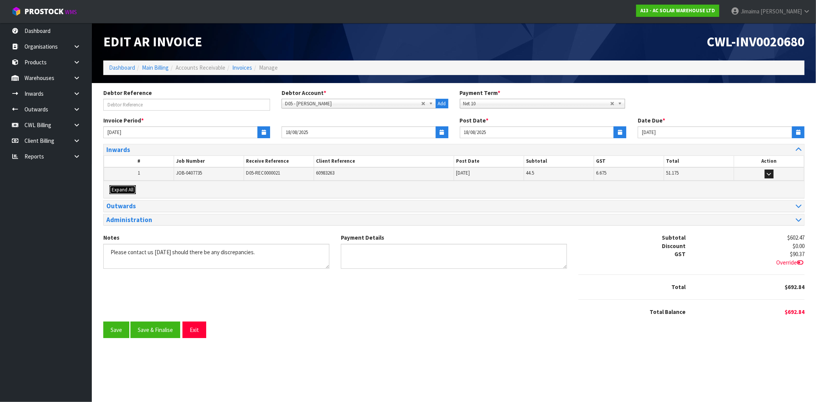
drag, startPoint x: 126, startPoint y: 189, endPoint x: 157, endPoint y: 182, distance: 32.6
click at [127, 189] on span "Expand All" at bounding box center [123, 189] width 22 height 7
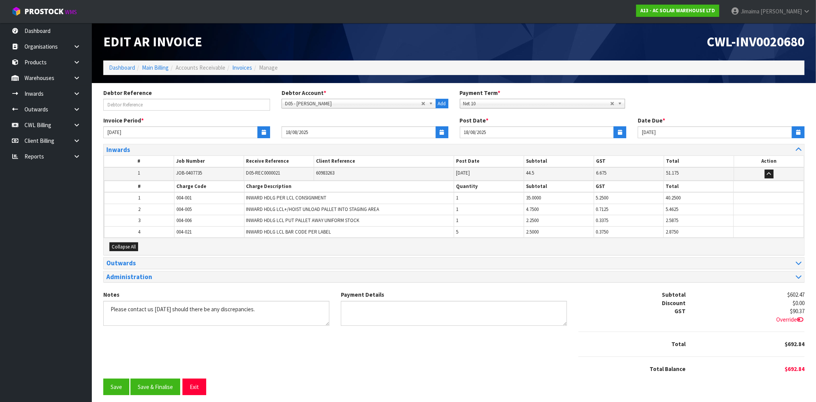
click at [158, 182] on th "#" at bounding box center [139, 186] width 70 height 11
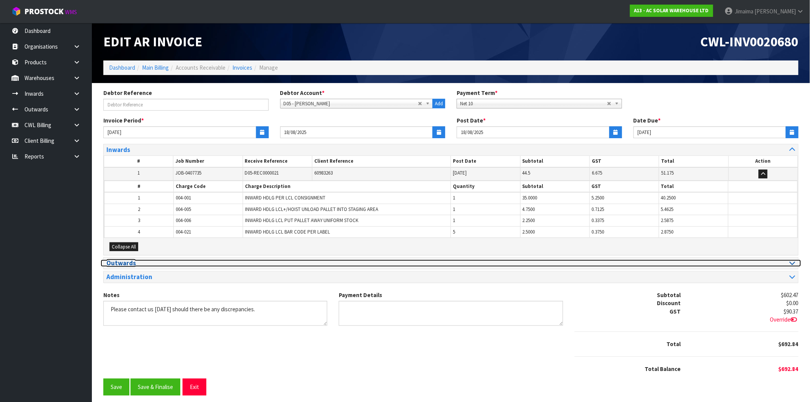
drag, startPoint x: 119, startPoint y: 265, endPoint x: 126, endPoint y: 262, distance: 8.0
click at [119, 265] on h3 "Outwards" at bounding box center [275, 262] width 339 height 7
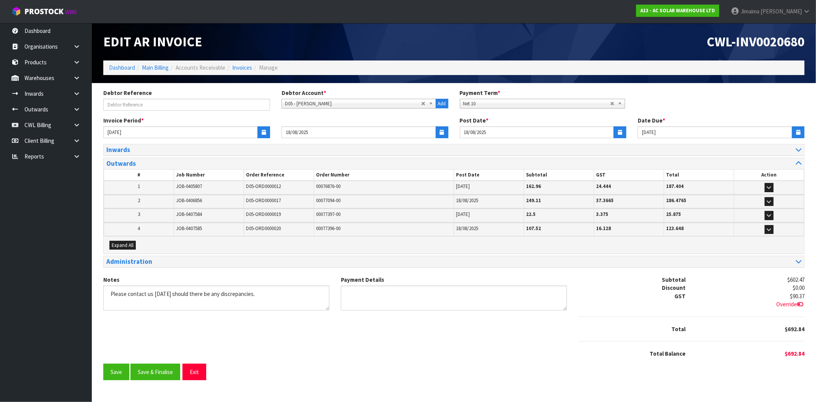
click at [127, 237] on div "Expand All" at bounding box center [454, 244] width 701 height 17
click at [131, 249] on div "Expand All" at bounding box center [454, 244] width 701 height 17
click at [129, 247] on span "Expand All" at bounding box center [123, 245] width 22 height 7
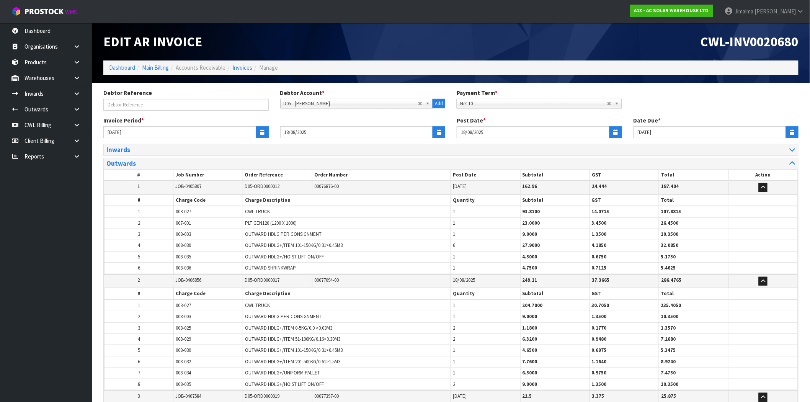
click at [165, 232] on td "3" at bounding box center [138, 234] width 69 height 11
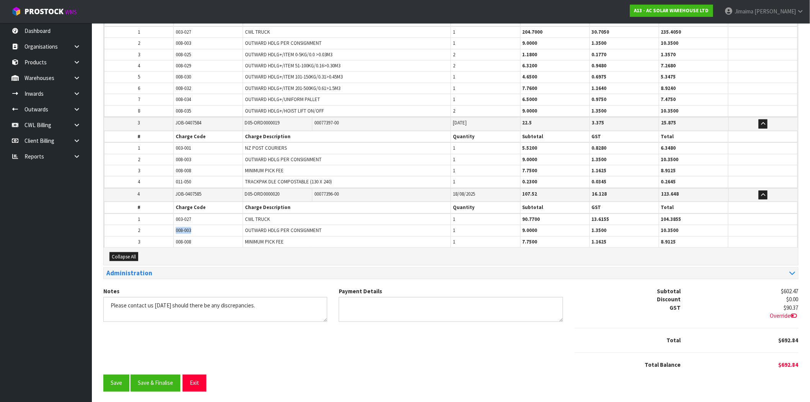
drag, startPoint x: 190, startPoint y: 227, endPoint x: 170, endPoint y: 229, distance: 20.0
click at [170, 229] on tr "2 008-003 OUTWARD HDLG PER CONSIGNMENT 1 9.0000 1.3500 10.3500" at bounding box center [450, 230] width 693 height 11
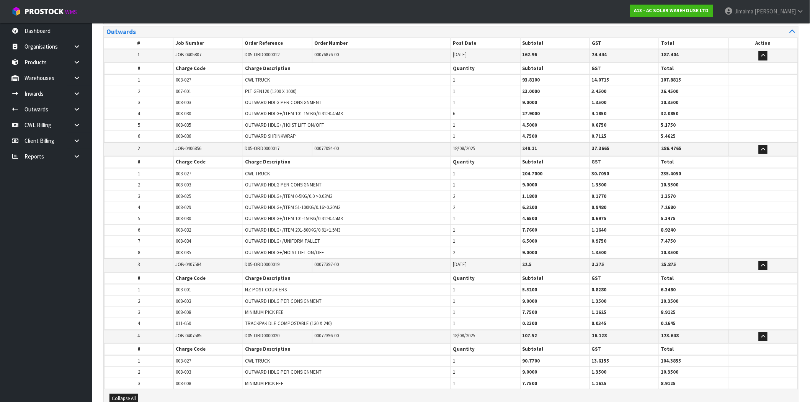
scroll to position [60, 0]
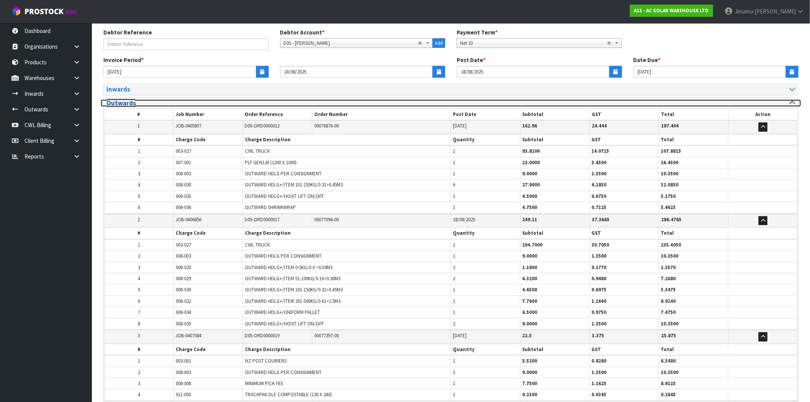
click at [127, 105] on h3 "Outwards" at bounding box center [275, 102] width 339 height 7
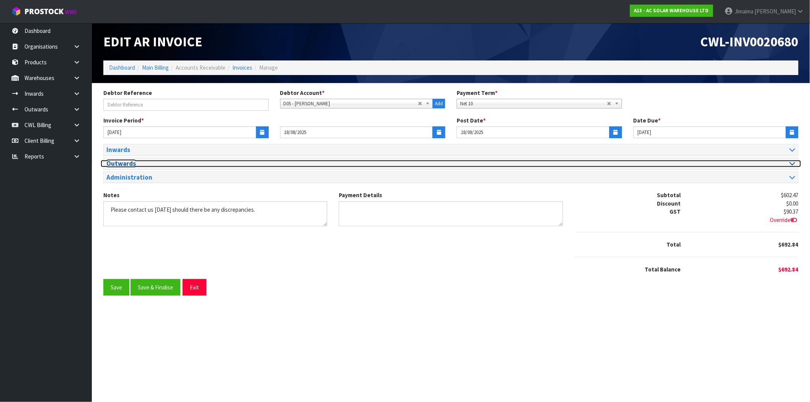
scroll to position [0, 0]
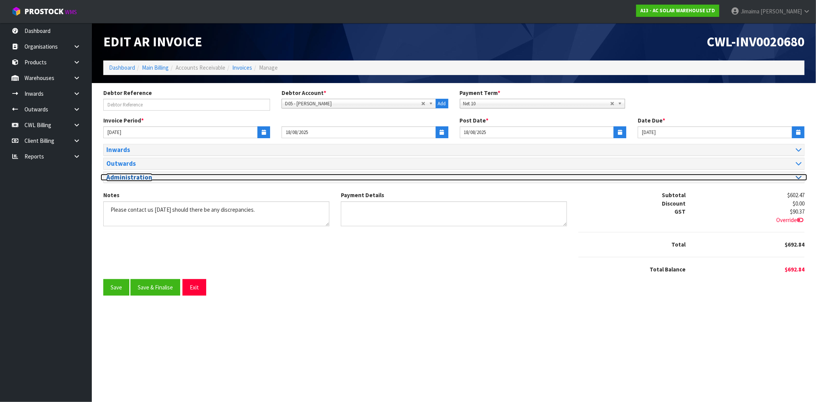
click at [158, 176] on h3 "Administration" at bounding box center [277, 177] width 342 height 7
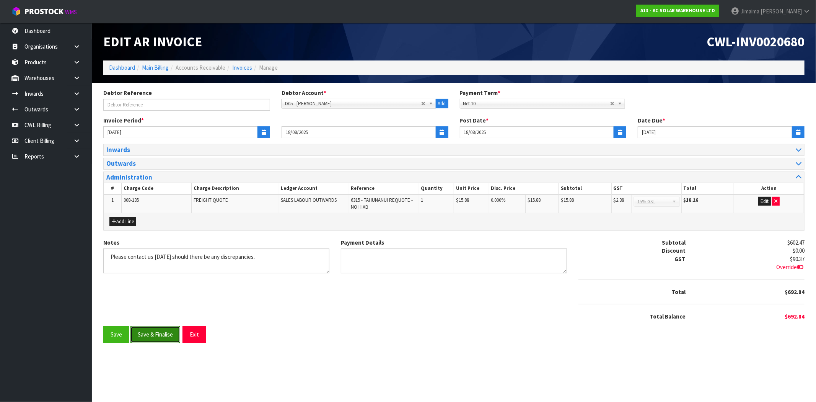
click at [155, 331] on button "Save & Finalise" at bounding box center [155, 334] width 50 height 16
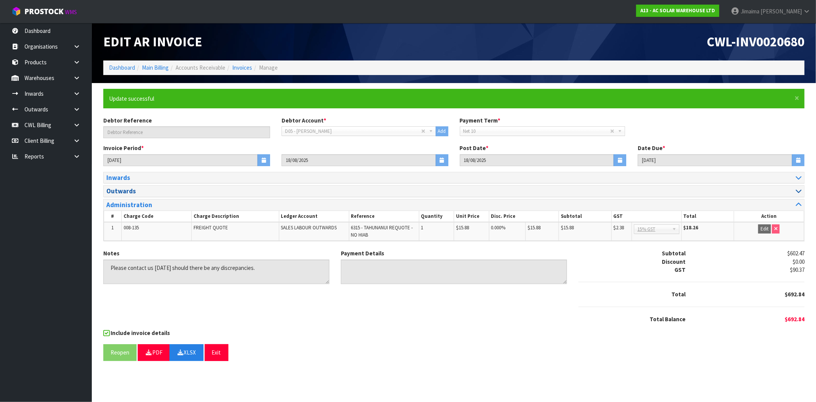
click at [159, 194] on h3 "Outwards" at bounding box center [277, 190] width 342 height 7
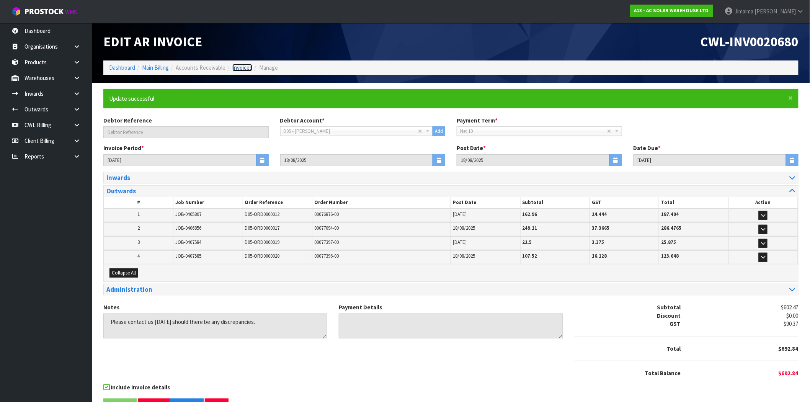
drag, startPoint x: 243, startPoint y: 70, endPoint x: 233, endPoint y: 80, distance: 13.8
click at [243, 70] on link "Invoices" at bounding box center [242, 67] width 20 height 7
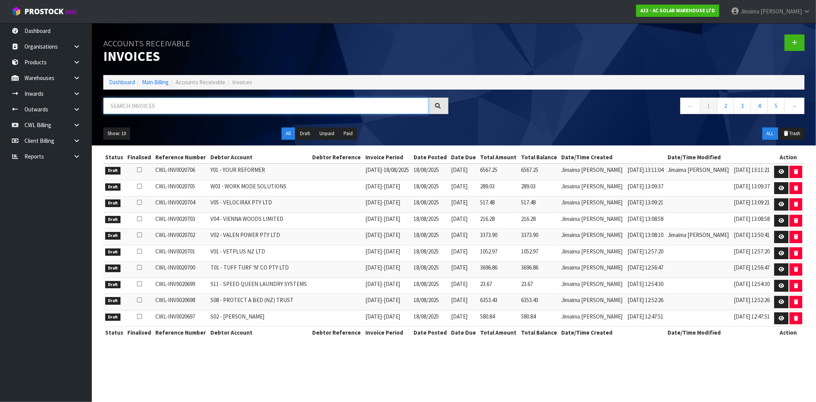
click at [137, 108] on input "text" at bounding box center [265, 106] width 325 height 16
paste input "E00"
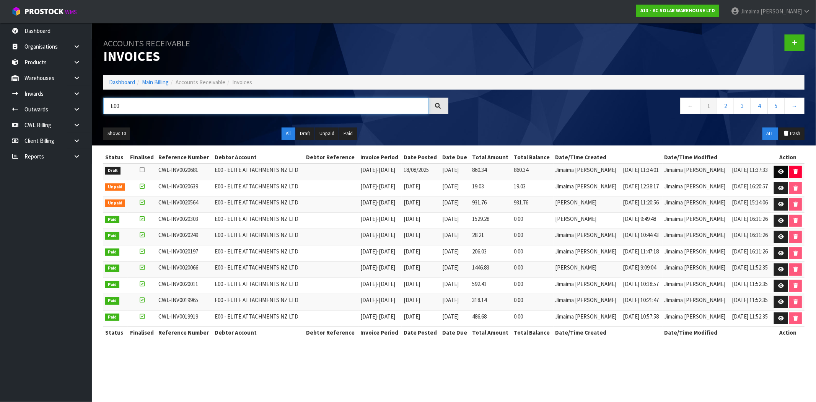
type input "E00"
click at [775, 171] on link at bounding box center [781, 172] width 14 height 12
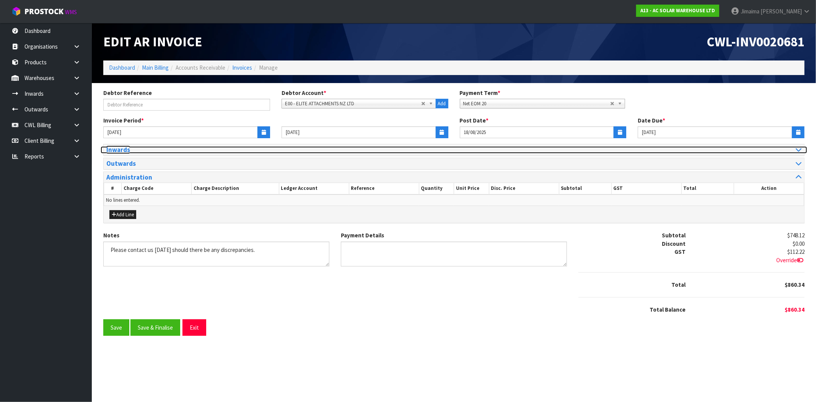
click at [141, 150] on h3 "Inwards" at bounding box center [277, 149] width 342 height 7
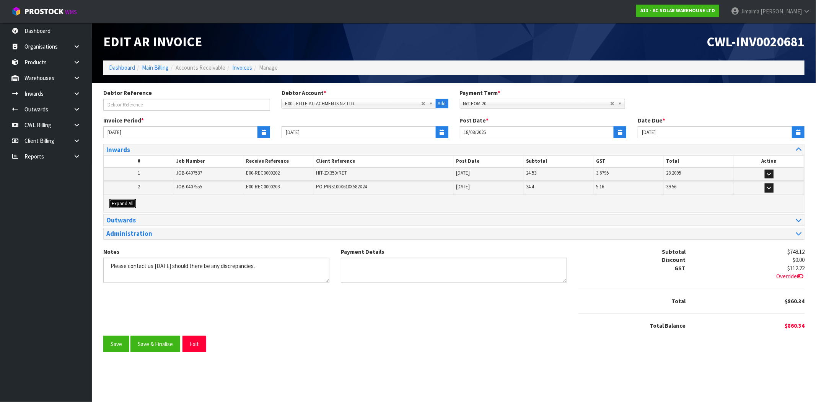
drag, startPoint x: 122, startPoint y: 203, endPoint x: 149, endPoint y: 196, distance: 28.5
click at [122, 203] on span "Expand All" at bounding box center [123, 203] width 22 height 7
click at [0, 0] on td "1" at bounding box center [0, 0] width 0 height 0
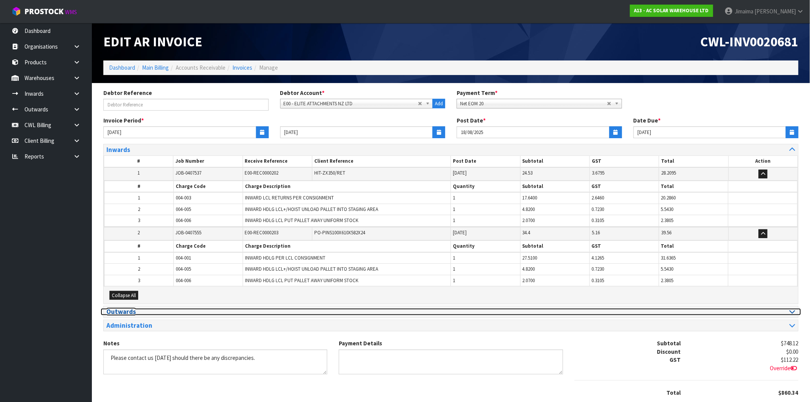
click at [146, 312] on h3 "Outwards" at bounding box center [275, 311] width 339 height 7
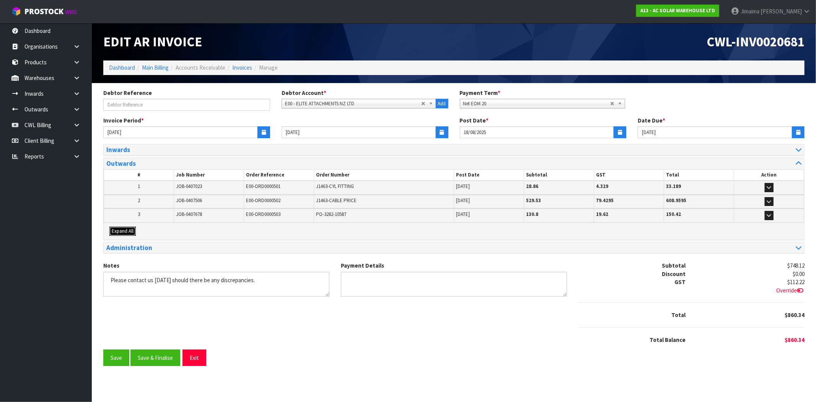
drag, startPoint x: 123, startPoint y: 233, endPoint x: 157, endPoint y: 220, distance: 36.4
click at [124, 233] on span "Expand All" at bounding box center [123, 231] width 22 height 7
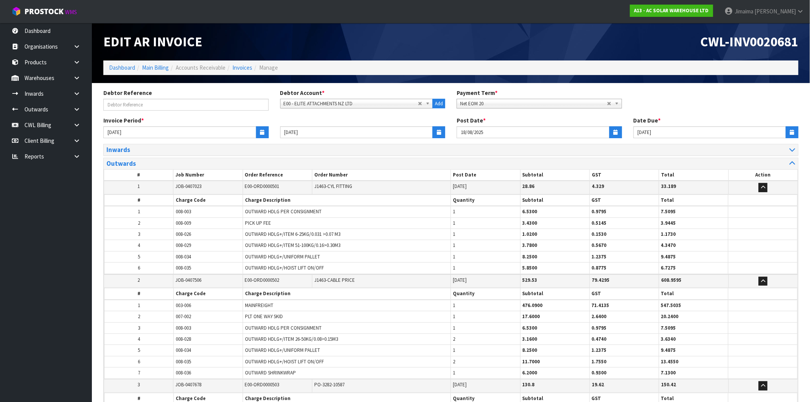
click at [184, 202] on th "Charge Code" at bounding box center [208, 199] width 69 height 11
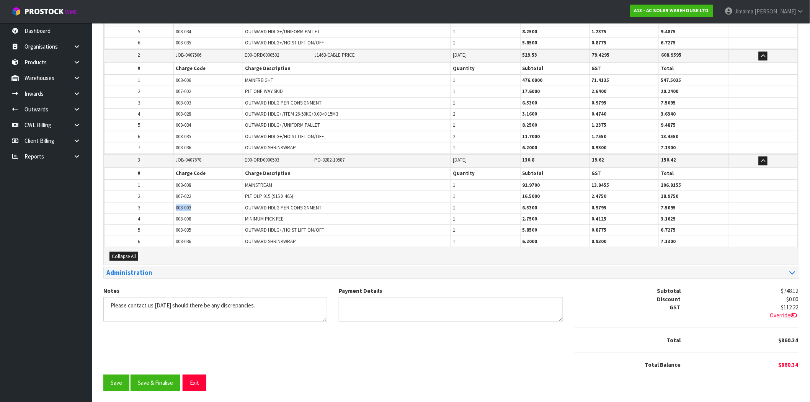
drag, startPoint x: 182, startPoint y: 205, endPoint x: 175, endPoint y: 204, distance: 6.6
click at [175, 204] on td "008-003" at bounding box center [208, 207] width 69 height 11
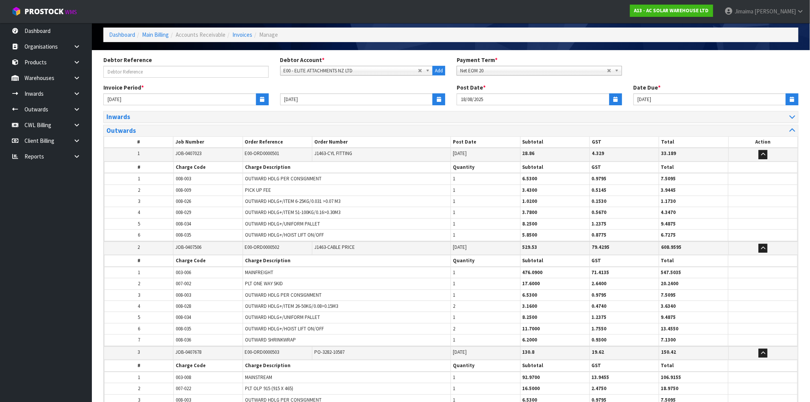
scroll to position [13, 0]
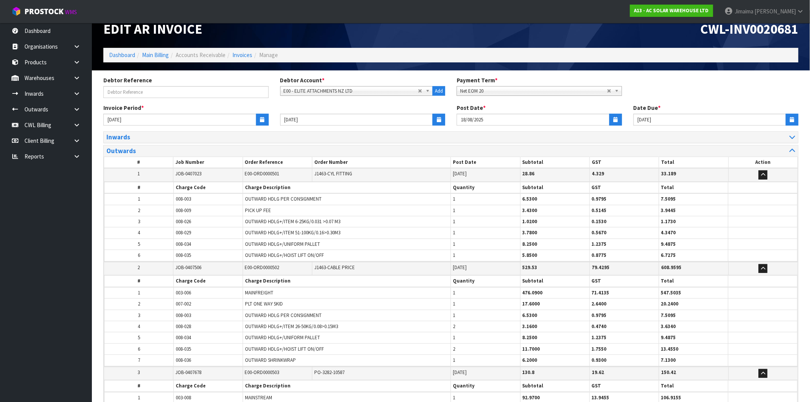
click at [151, 147] on div "Outwards" at bounding box center [451, 150] width 694 height 11
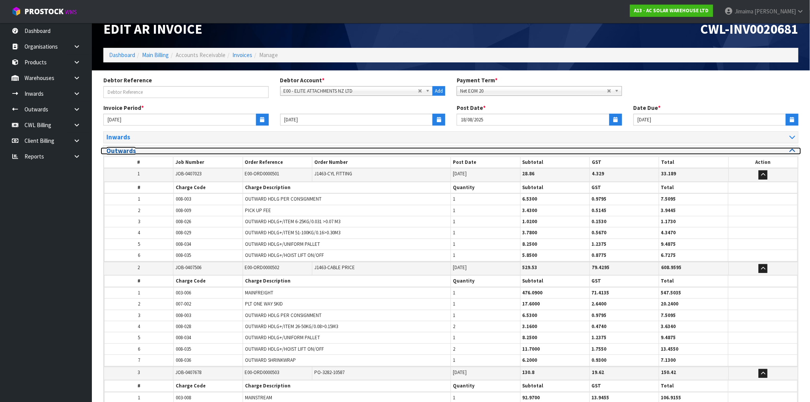
click at [150, 150] on h3 "Outwards" at bounding box center [275, 150] width 339 height 7
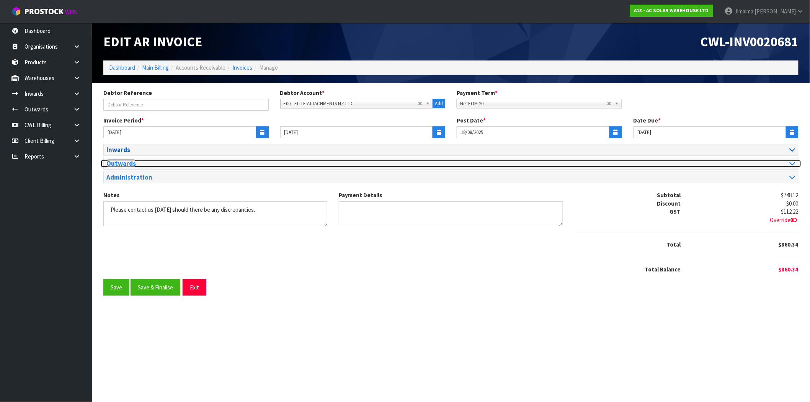
scroll to position [0, 0]
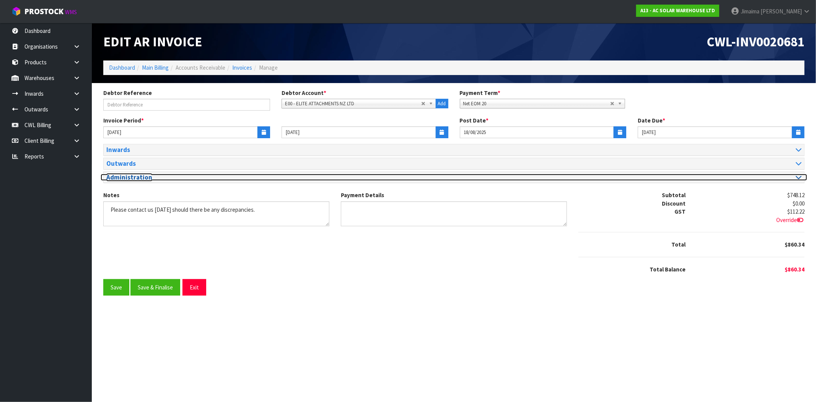
click at [146, 180] on h3 "Administration" at bounding box center [277, 177] width 342 height 7
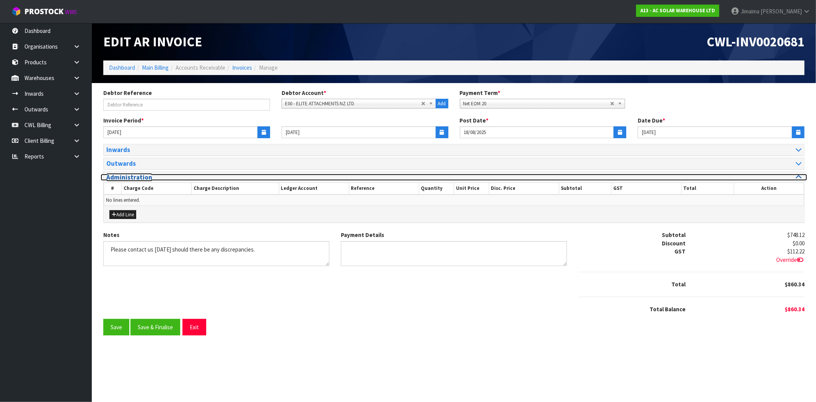
click at [146, 180] on h3 "Administration" at bounding box center [277, 177] width 342 height 7
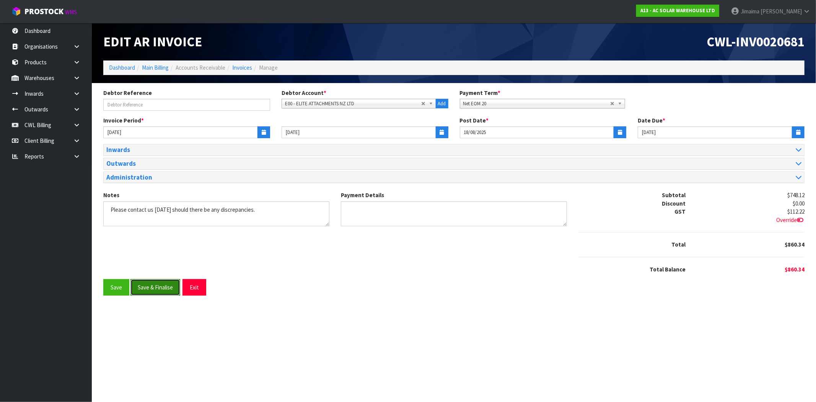
click at [152, 284] on button "Save & Finalise" at bounding box center [155, 287] width 50 height 16
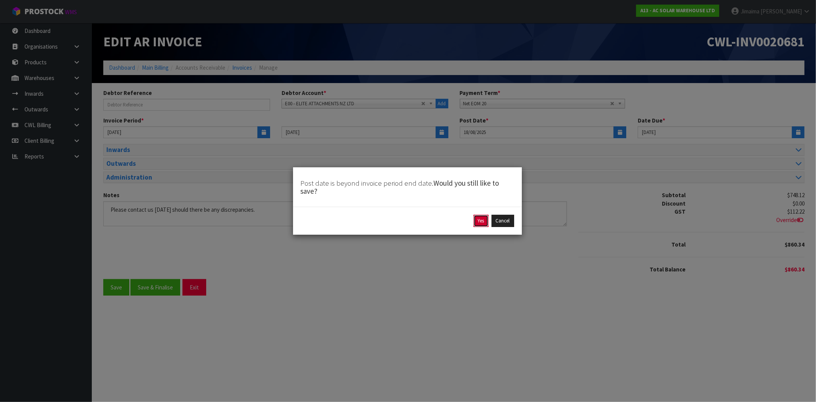
click at [477, 225] on button "Yes" at bounding box center [481, 221] width 15 height 12
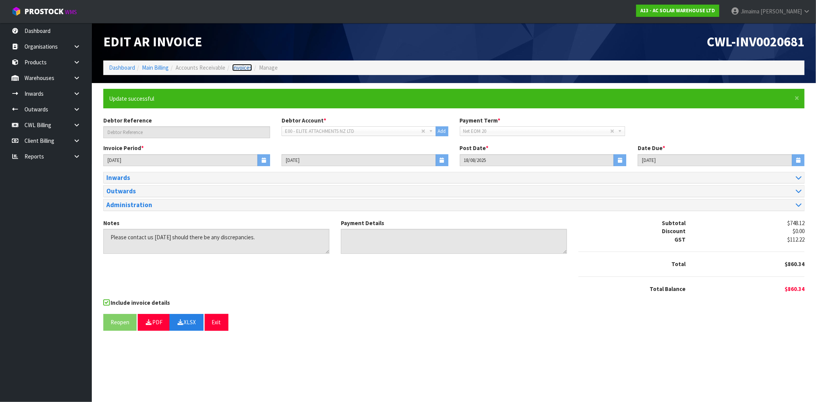
click at [240, 70] on link "Invoices" at bounding box center [242, 67] width 20 height 7
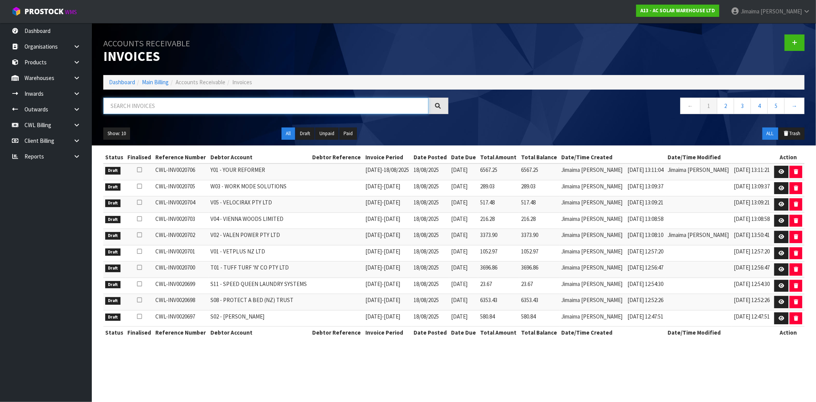
click at [273, 102] on input "text" at bounding box center [265, 106] width 325 height 16
paste input "E03"
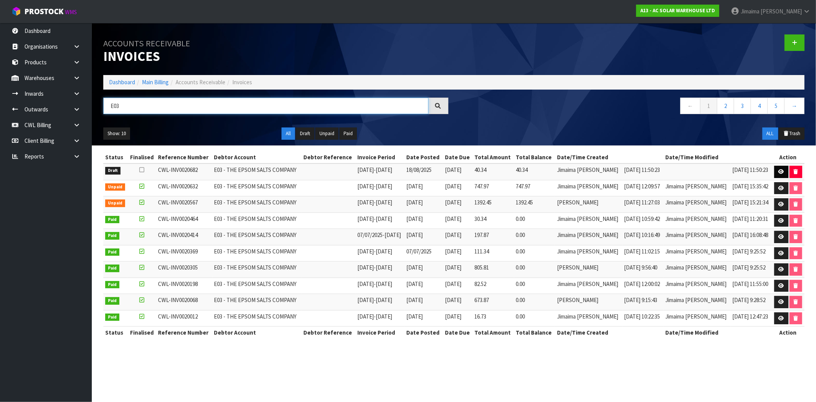
type input "E03"
click at [774, 173] on link at bounding box center [781, 172] width 14 height 12
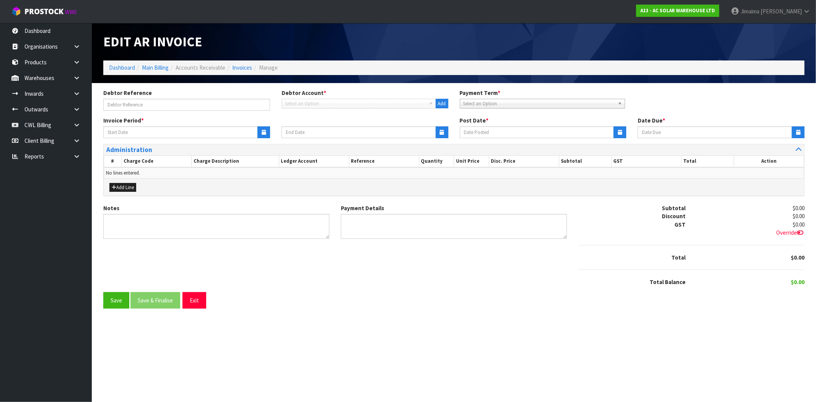
type input "11/08/2025"
type input "17/08/2025"
type input "18/08/2025"
type input "01/09/2025"
type textarea "Please contact us within 7 days should there be any discrepancies."
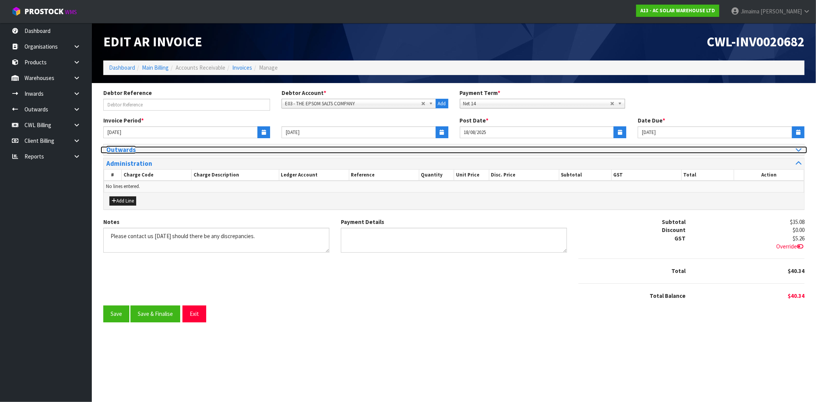
click at [134, 149] on h3 "Outwards" at bounding box center [277, 149] width 342 height 7
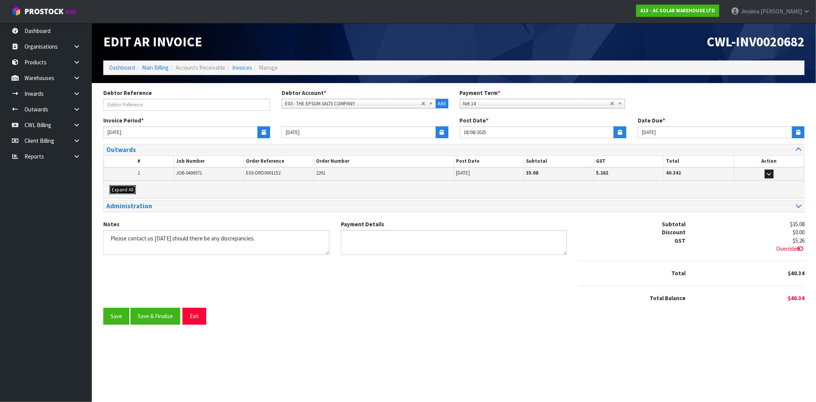
click at [127, 187] on span "Expand All" at bounding box center [123, 189] width 22 height 7
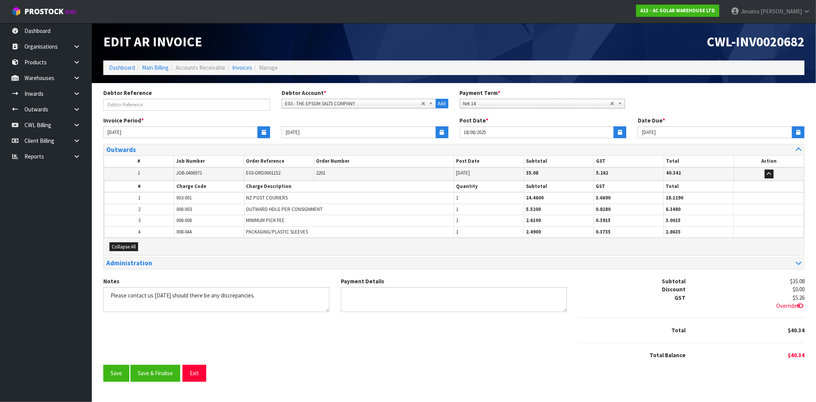
click at [142, 185] on th "#" at bounding box center [139, 186] width 70 height 11
click at [150, 368] on button "Save & Finalise" at bounding box center [155, 373] width 50 height 16
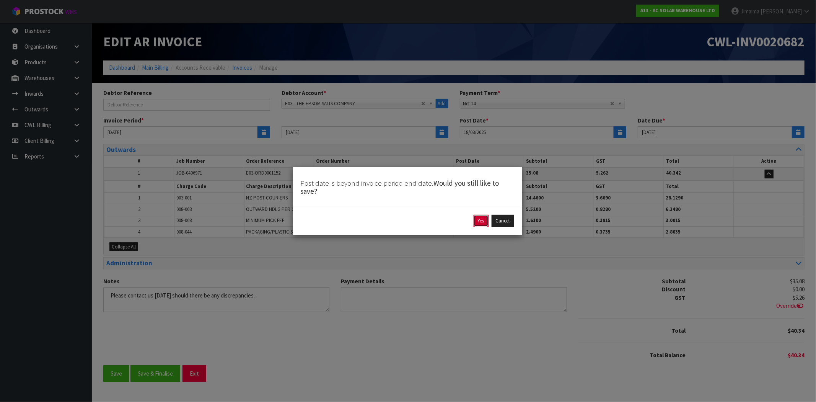
click at [484, 222] on button "Yes" at bounding box center [481, 221] width 15 height 12
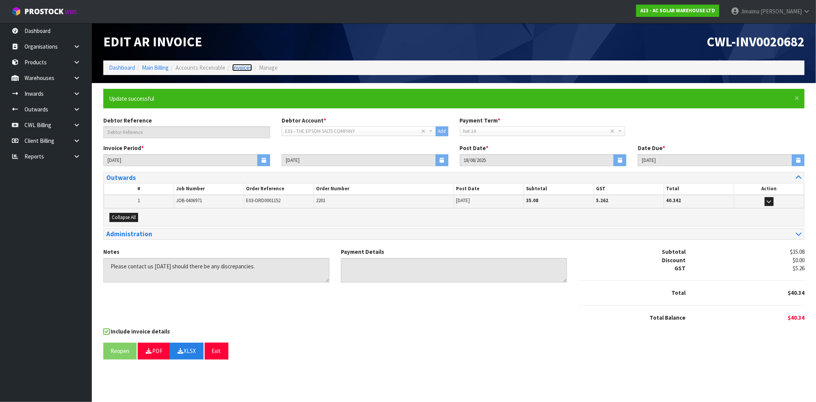
click at [239, 66] on link "Invoices" at bounding box center [242, 67] width 20 height 7
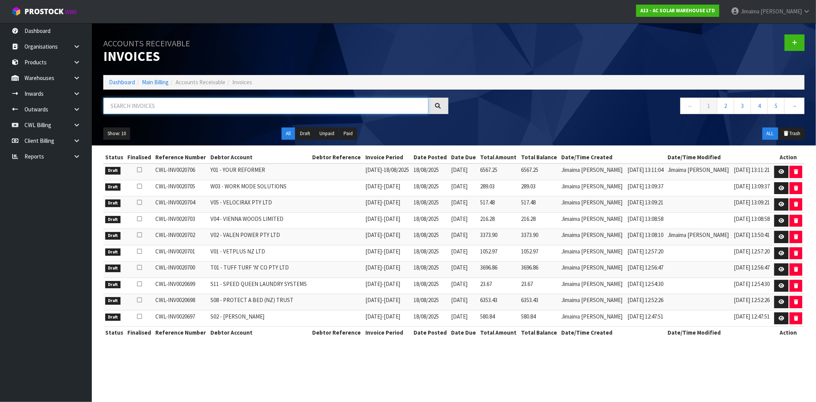
click at [136, 103] on input "text" at bounding box center [265, 106] width 325 height 16
paste input "E04"
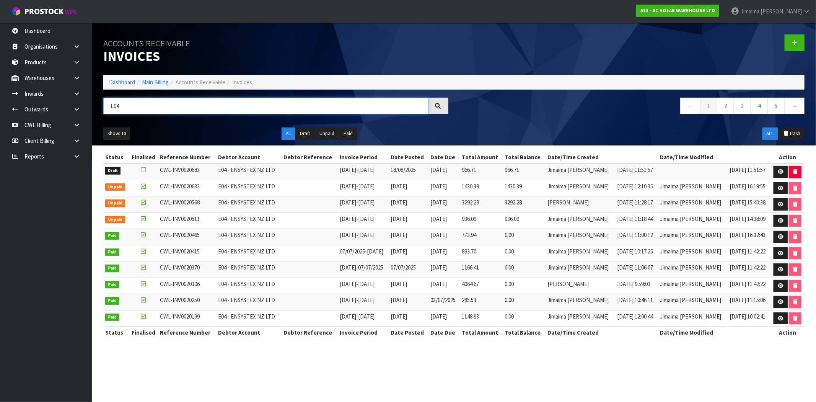
type input "E04"
click at [462, 171] on tr "Draft CWL-INV0020683 E04 - ENSYSTEX NZ LTD 11/08/2025 - 17/08/2025 18/08/2025 2…" at bounding box center [453, 171] width 701 height 16
click at [476, 217] on span "936.09" at bounding box center [469, 218] width 15 height 7
click at [779, 169] on icon at bounding box center [781, 171] width 6 height 5
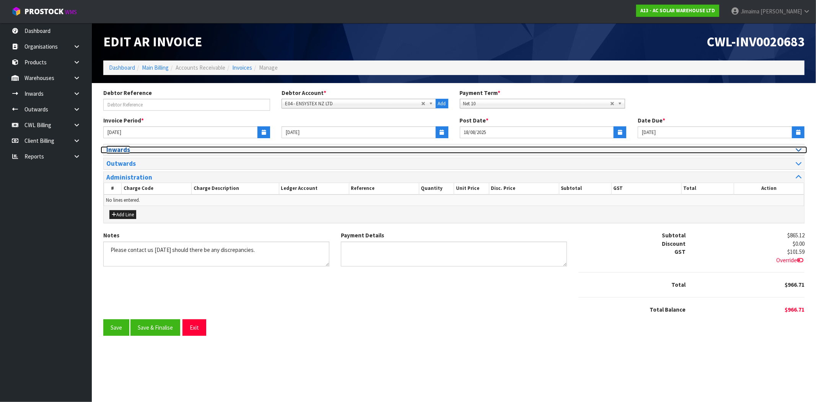
click at [157, 150] on h3 "Inwards" at bounding box center [277, 149] width 342 height 7
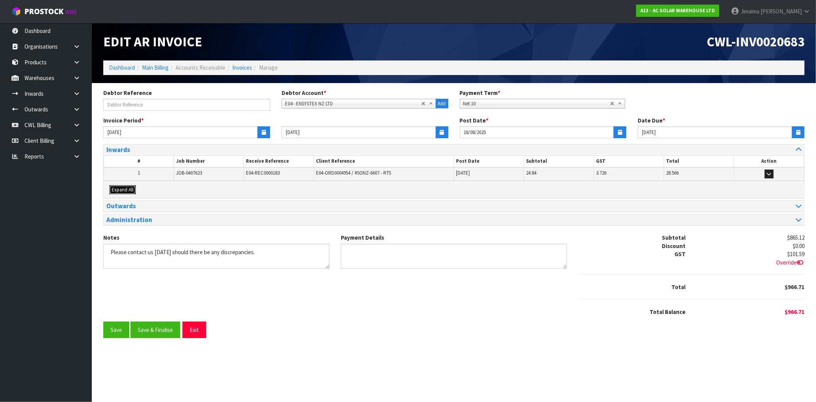
drag, startPoint x: 121, startPoint y: 191, endPoint x: 129, endPoint y: 188, distance: 8.4
click at [120, 191] on span "Expand All" at bounding box center [123, 189] width 22 height 7
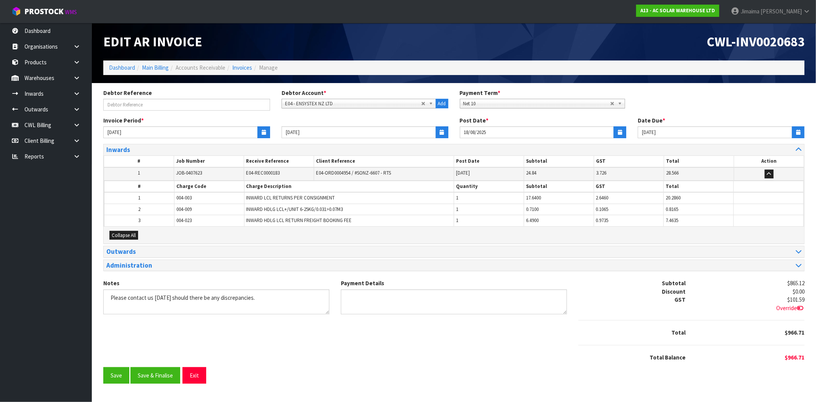
click at [129, 188] on th "#" at bounding box center [139, 186] width 70 height 11
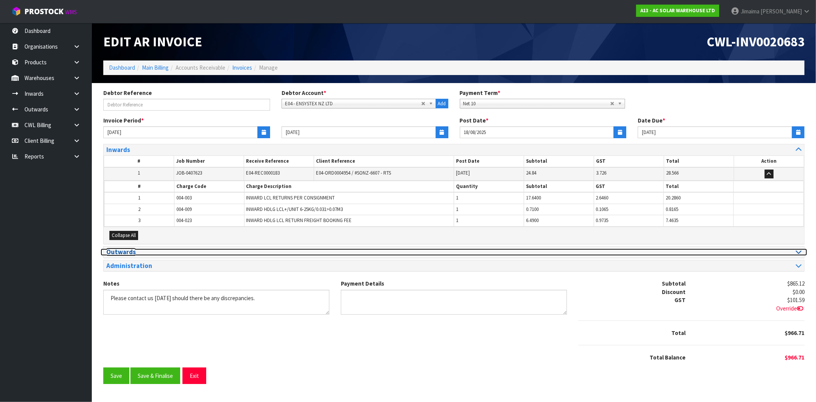
click at [148, 251] on h3 "Outwards" at bounding box center [277, 251] width 342 height 7
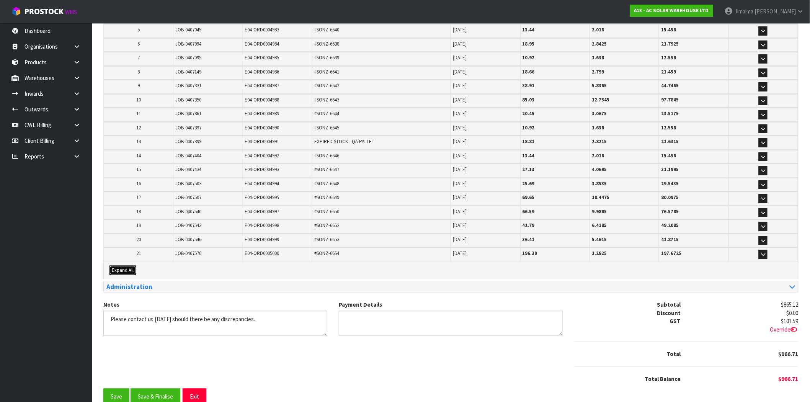
click at [128, 267] on span "Expand All" at bounding box center [123, 270] width 22 height 7
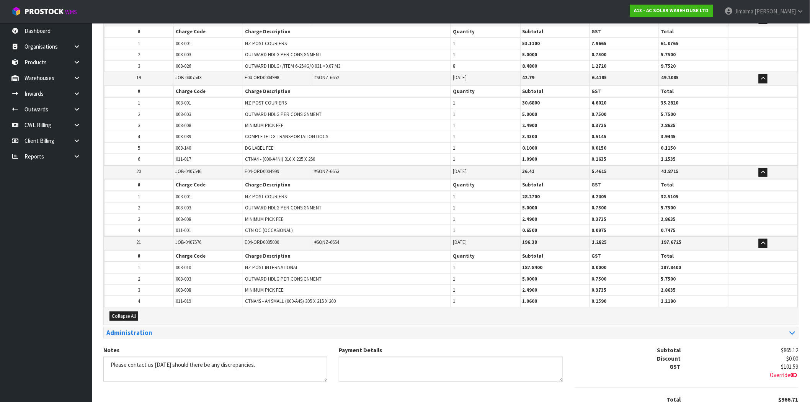
scroll to position [1521, 0]
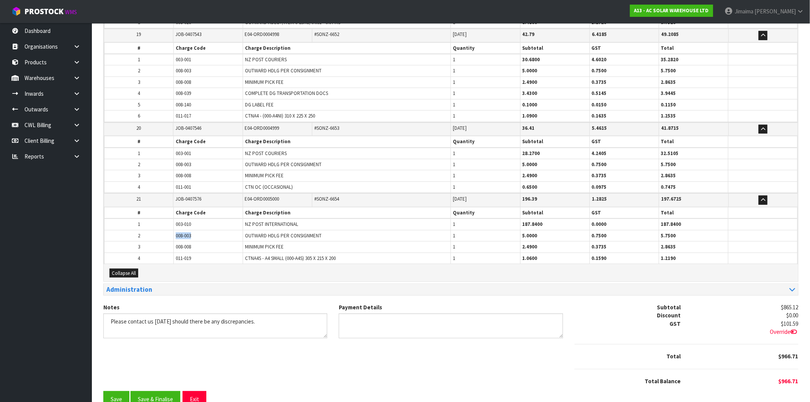
drag, startPoint x: 207, startPoint y: 228, endPoint x: 168, endPoint y: 227, distance: 38.3
click at [161, 230] on tr "2 008-003 OUTWARD HDLG PER CONSIGNMENT 1 5.0000 0.7500 5.7500" at bounding box center [450, 235] width 693 height 11
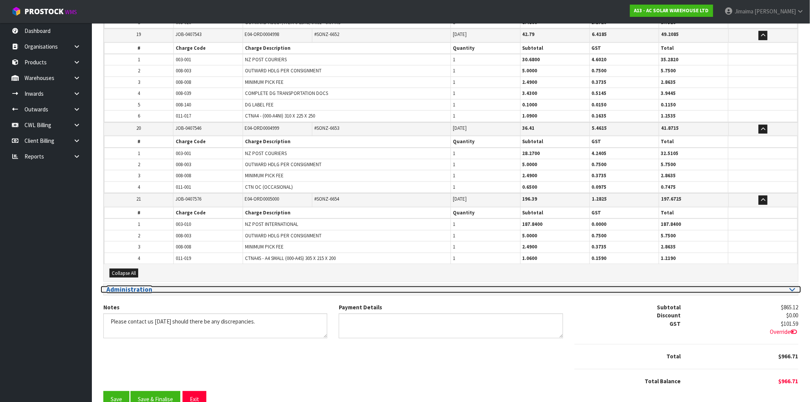
click at [157, 286] on h3 "Administration" at bounding box center [275, 289] width 339 height 7
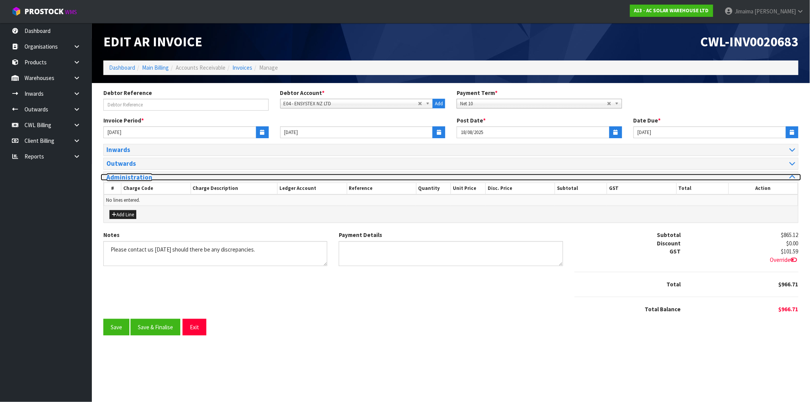
scroll to position [0, 0]
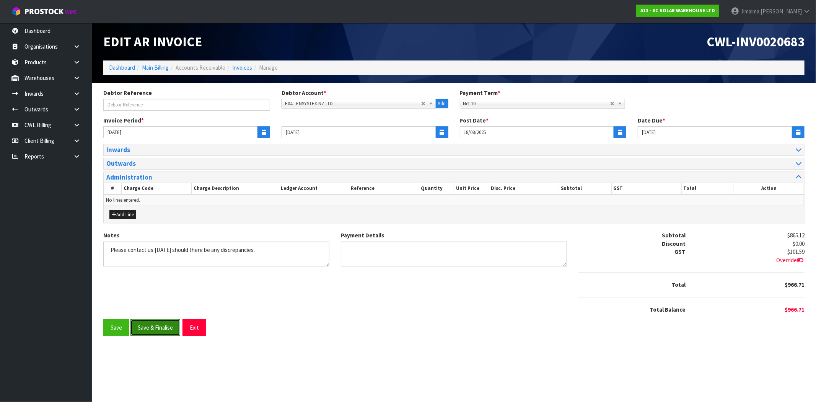
click at [163, 329] on button "Save & Finalise" at bounding box center [155, 327] width 50 height 16
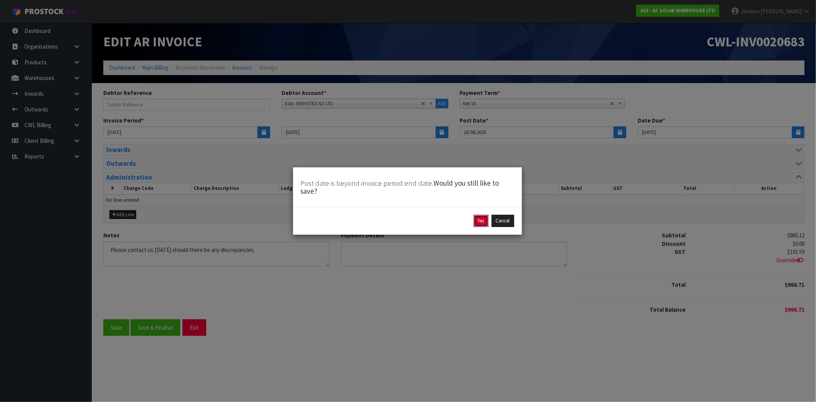
click at [480, 222] on button "Yes" at bounding box center [481, 221] width 15 height 12
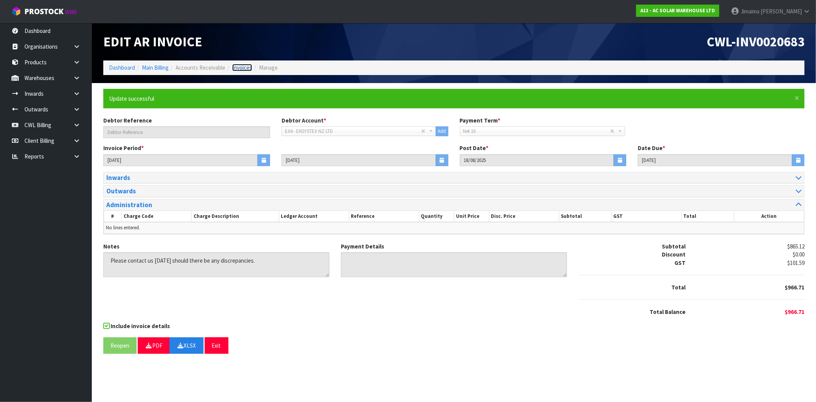
drag, startPoint x: 241, startPoint y: 70, endPoint x: 233, endPoint y: 82, distance: 14.1
click at [241, 70] on link "Invoices" at bounding box center [242, 67] width 20 height 7
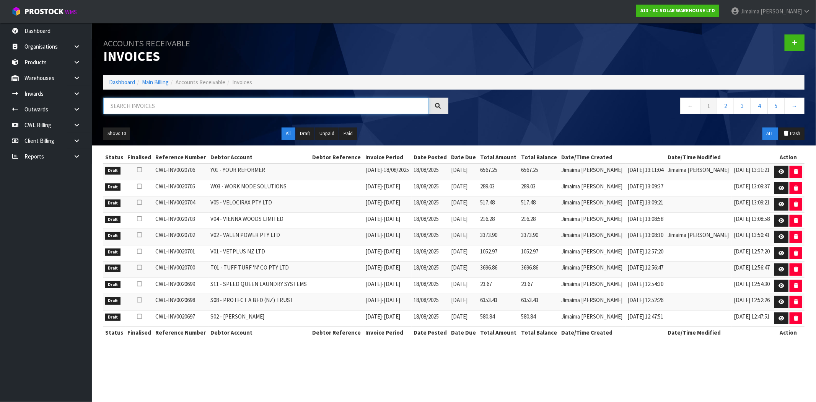
click at [142, 113] on input "text" at bounding box center [265, 106] width 325 height 16
paste input "F06"
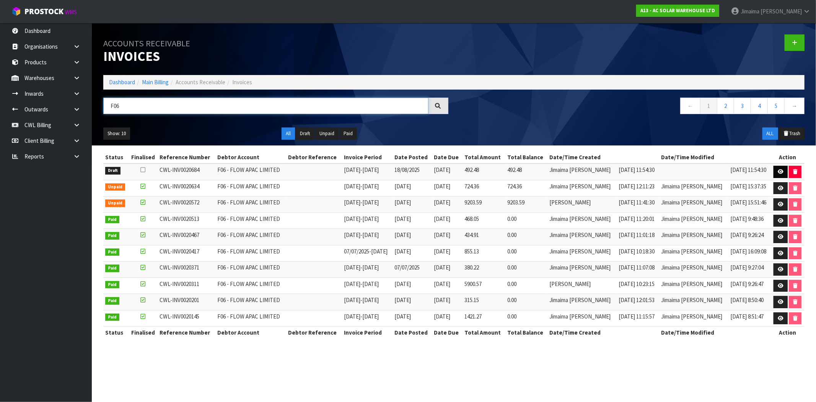
type input "F06"
click at [777, 176] on link at bounding box center [781, 172] width 14 height 12
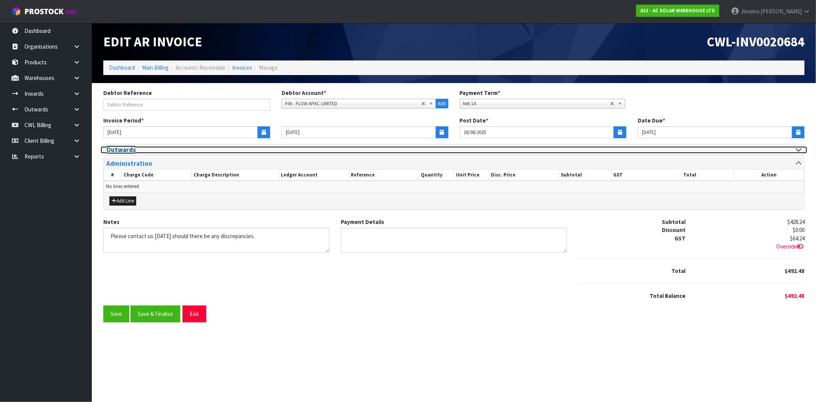
click at [123, 149] on h3 "Outwards" at bounding box center [277, 149] width 342 height 7
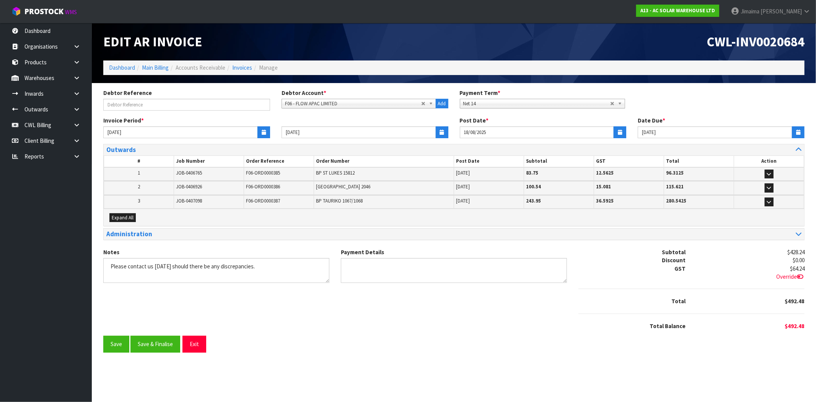
click at [128, 210] on div "Expand All" at bounding box center [454, 217] width 701 height 17
click at [128, 214] on span "Expand All" at bounding box center [123, 217] width 22 height 7
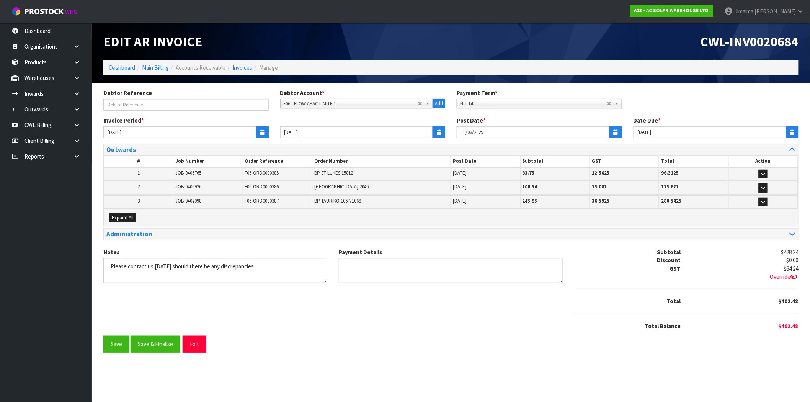
click at [0, 0] on td "1" at bounding box center [0, 0] width 0 height 0
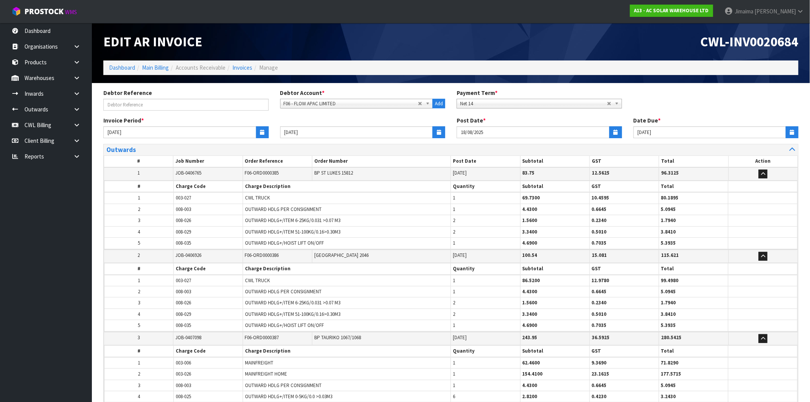
scroll to position [200, 0]
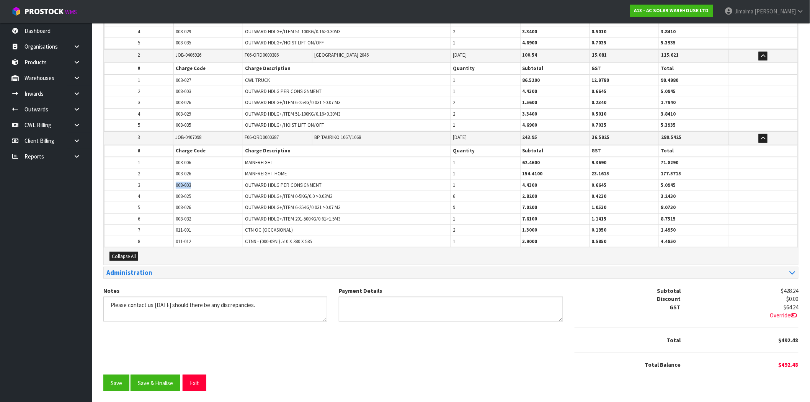
drag, startPoint x: 190, startPoint y: 182, endPoint x: 169, endPoint y: 183, distance: 20.7
click at [169, 183] on tr "3 008-003 OUTWARD HDLG PER CONSIGNMENT 1 4.4300 0.6645 5.0945" at bounding box center [450, 184] width 693 height 11
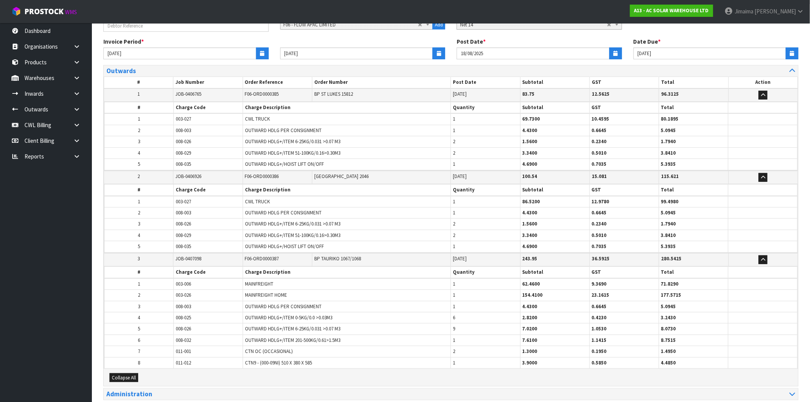
scroll to position [59, 0]
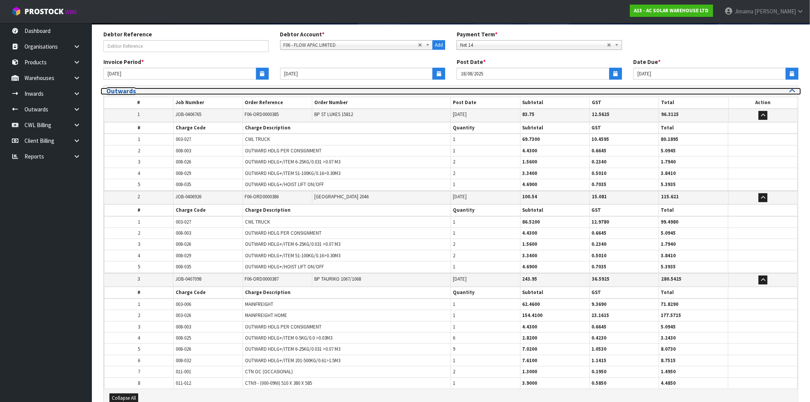
click at [154, 90] on h3 "Outwards" at bounding box center [275, 91] width 339 height 7
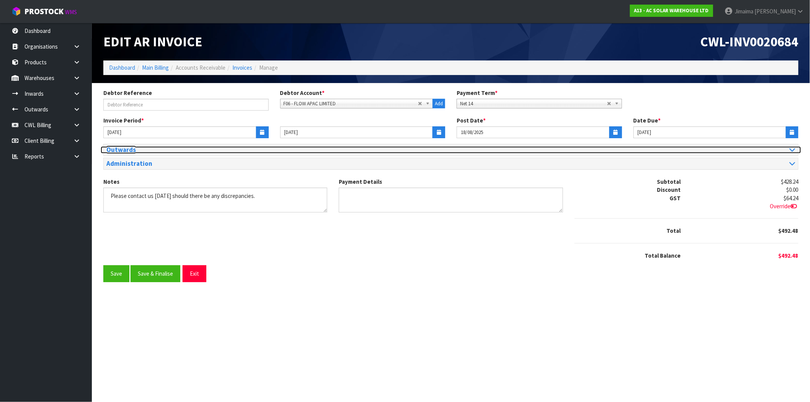
scroll to position [0, 0]
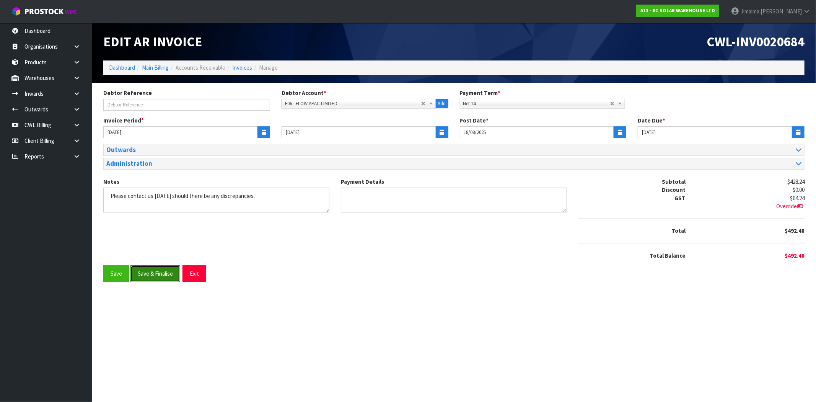
click at [168, 277] on button "Save & Finalise" at bounding box center [155, 273] width 50 height 16
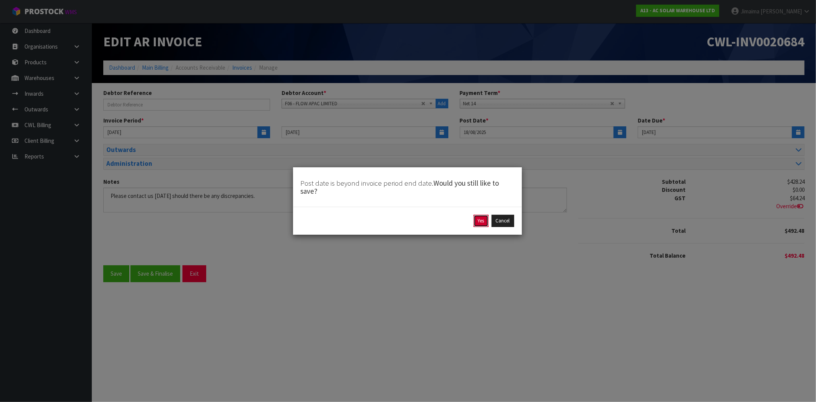
click at [476, 221] on button "Yes" at bounding box center [481, 221] width 15 height 12
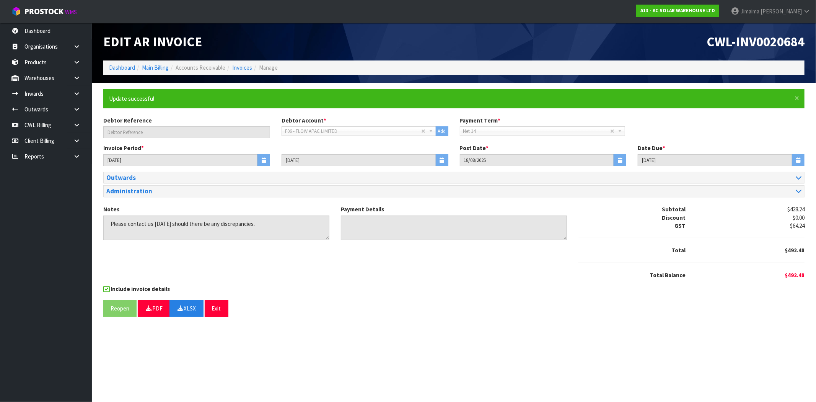
click at [301, 289] on div "Include invoice details" at bounding box center [453, 290] width 701 height 10
click at [246, 68] on link "Invoices" at bounding box center [242, 67] width 20 height 7
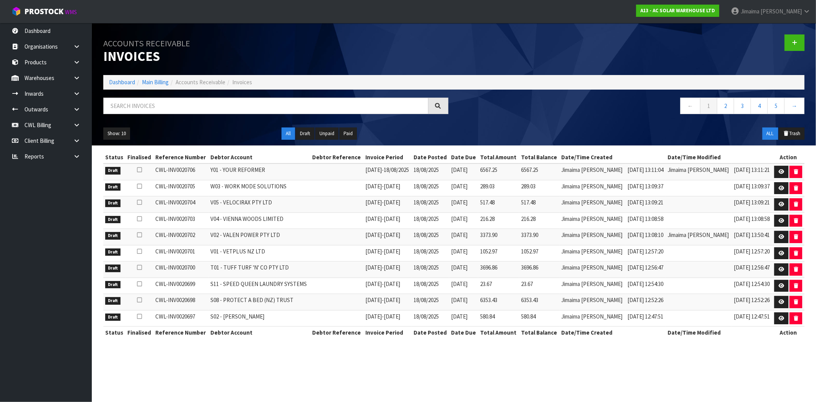
click at [273, 114] on div at bounding box center [276, 109] width 357 height 22
click at [272, 109] on input "text" at bounding box center [265, 106] width 325 height 16
paste input "F01"
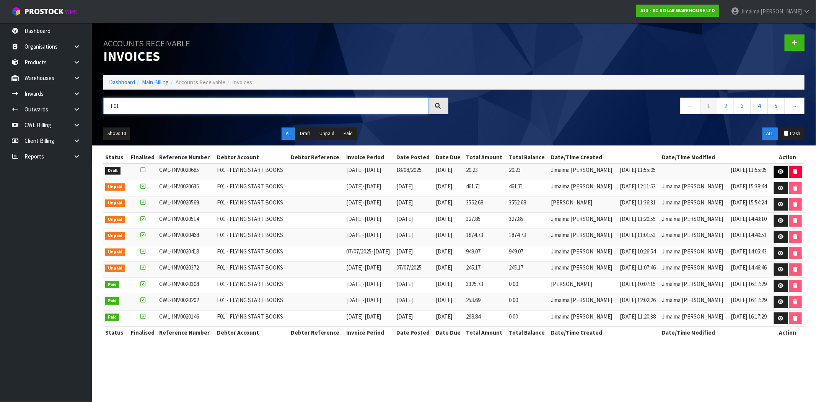
type input "F01"
click at [775, 170] on link at bounding box center [781, 172] width 14 height 12
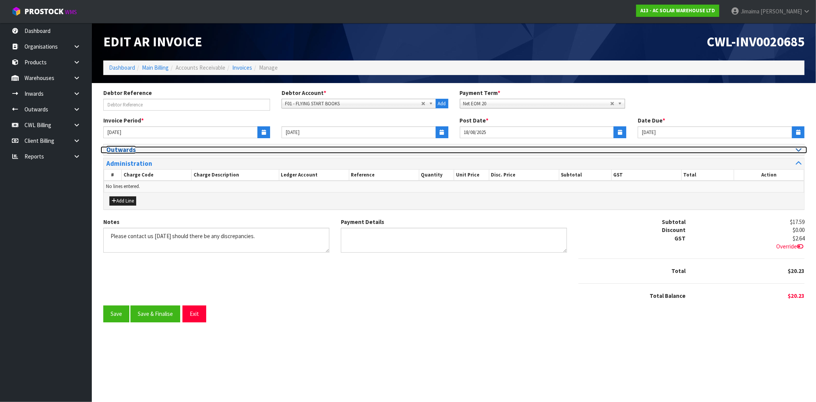
click at [149, 151] on h3 "Outwards" at bounding box center [277, 149] width 342 height 7
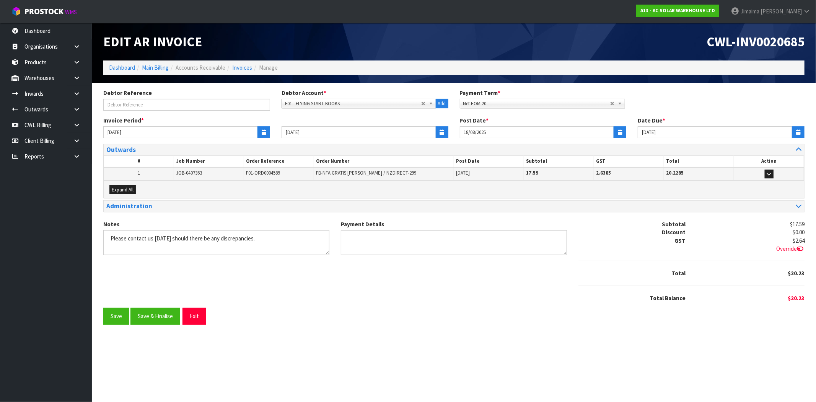
click at [127, 183] on div "Expand All" at bounding box center [454, 189] width 701 height 17
click at [123, 187] on span "Expand All" at bounding box center [123, 189] width 22 height 7
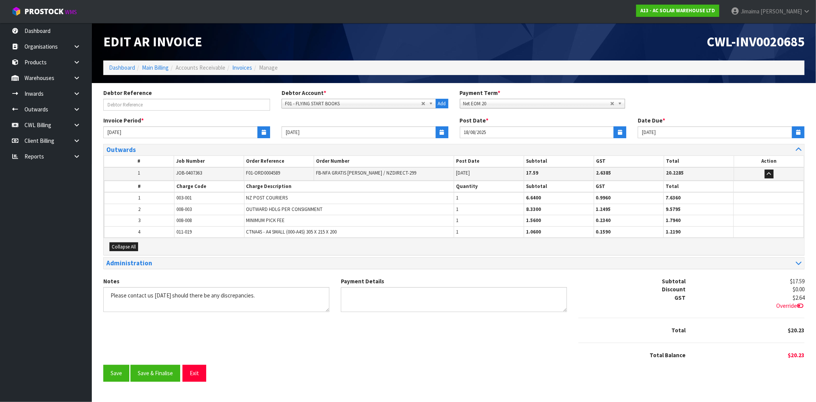
click at [127, 185] on th "#" at bounding box center [139, 186] width 70 height 11
click at [154, 369] on button "Save & Finalise" at bounding box center [155, 373] width 50 height 16
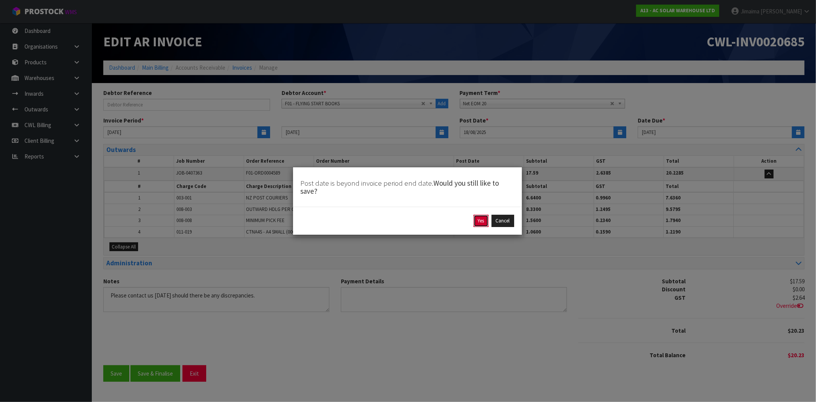
click at [475, 221] on button "Yes" at bounding box center [481, 221] width 15 height 12
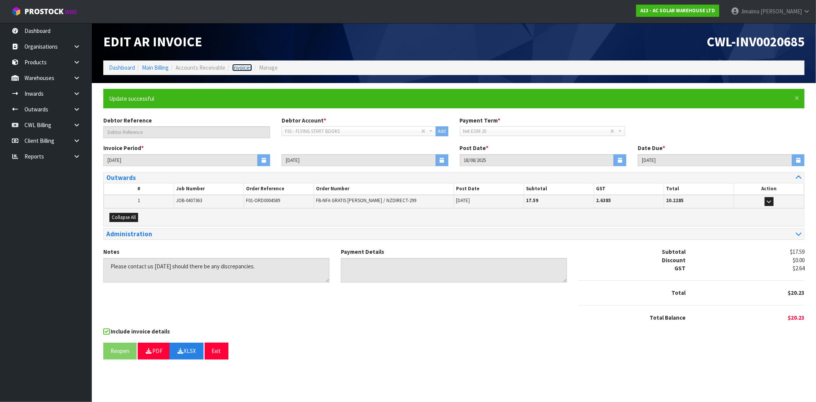
click at [240, 67] on link "Invoices" at bounding box center [242, 67] width 20 height 7
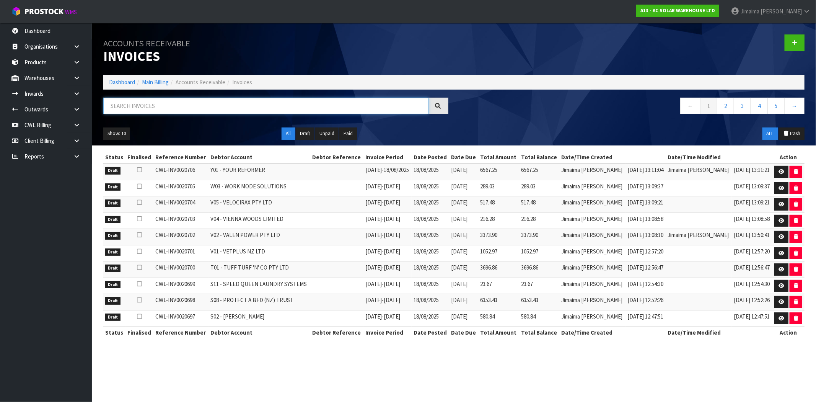
click at [138, 106] on input "text" at bounding box center [265, 106] width 325 height 16
paste input "G07"
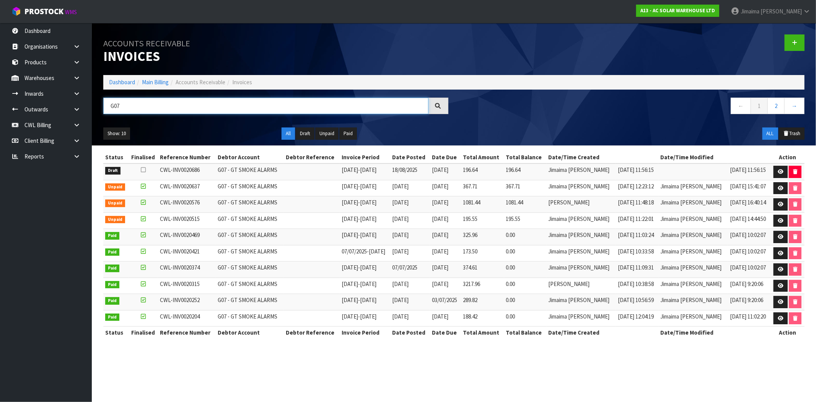
type input "G07"
click at [541, 217] on td "195.55" at bounding box center [525, 220] width 42 height 16
drag, startPoint x: 780, startPoint y: 172, endPoint x: 601, endPoint y: 183, distance: 179.0
click at [779, 172] on icon at bounding box center [781, 171] width 6 height 5
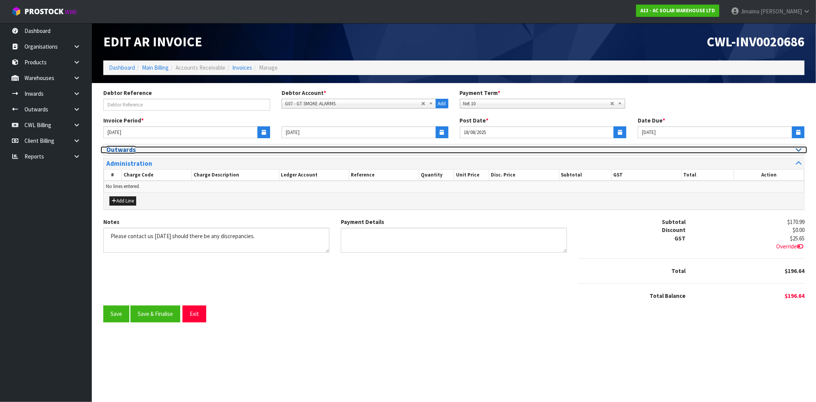
click at [127, 151] on h3 "Outwards" at bounding box center [277, 149] width 342 height 7
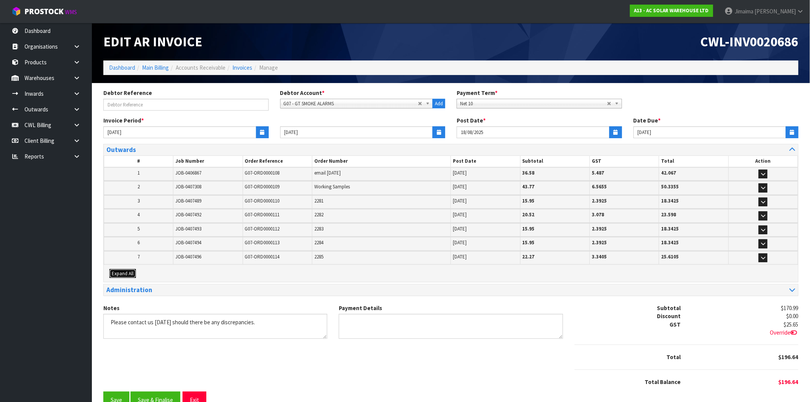
drag, startPoint x: 129, startPoint y: 271, endPoint x: 168, endPoint y: 236, distance: 52.3
click at [130, 271] on span "Expand All" at bounding box center [123, 273] width 22 height 7
click at [167, 195] on tbody "2 JOB-0407308 G07-ORD0000109 Working Samples 12/08/2025 43.77 6.5655 50.3355 # …" at bounding box center [451, 188] width 694 height 14
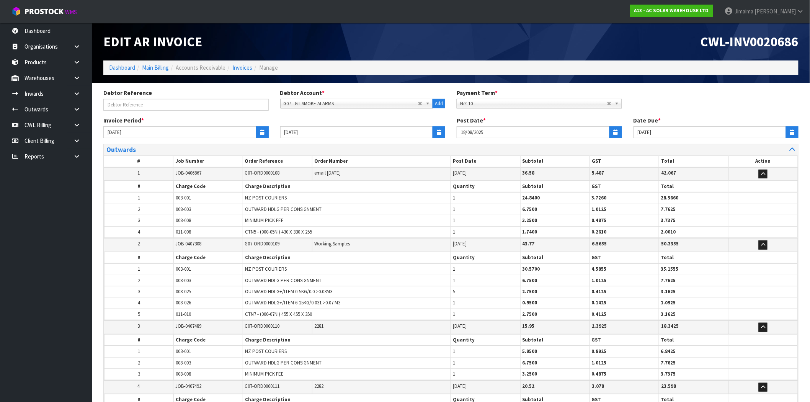
scroll to position [370, 0]
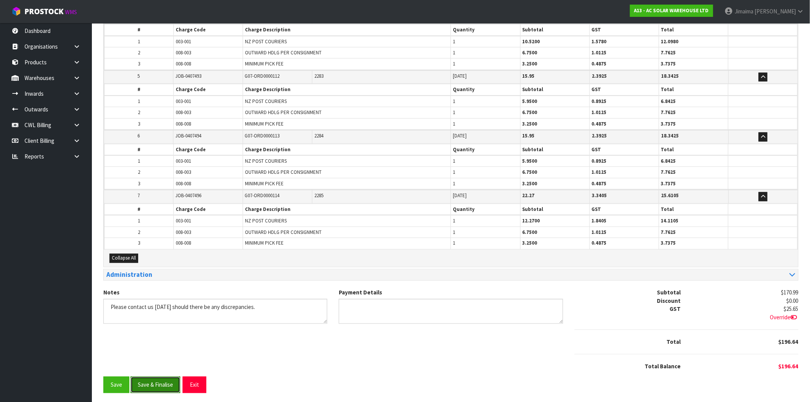
click at [156, 387] on button "Save & Finalise" at bounding box center [155, 385] width 50 height 16
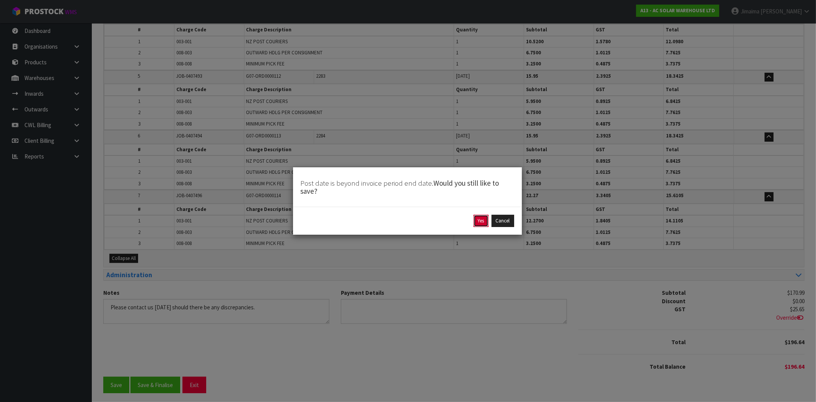
click at [476, 223] on button "Yes" at bounding box center [481, 221] width 15 height 12
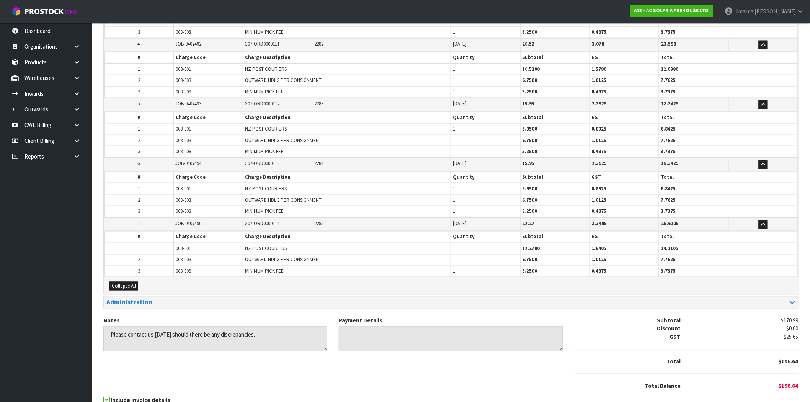
scroll to position [0, 0]
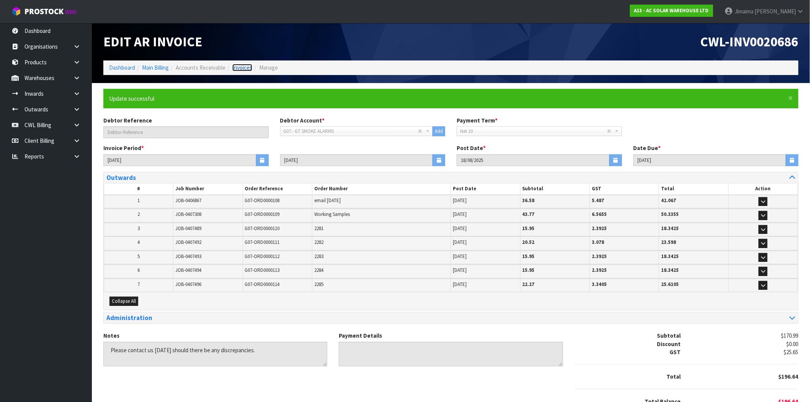
click at [234, 68] on link "Invoices" at bounding box center [242, 67] width 20 height 7
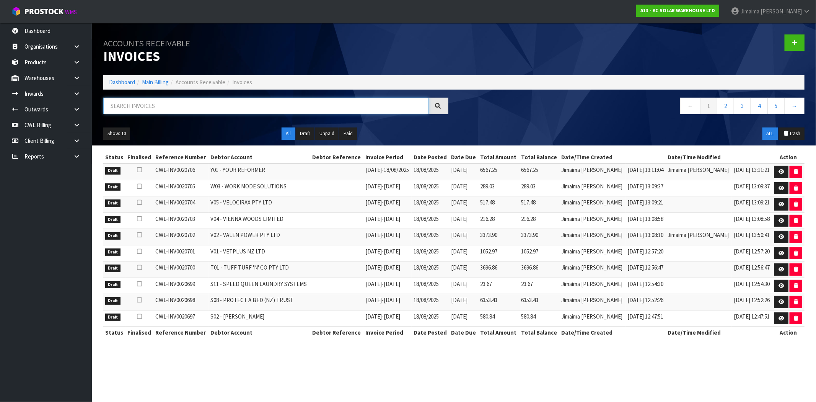
click at [132, 105] on input "text" at bounding box center [265, 106] width 325 height 16
paste input "G08"
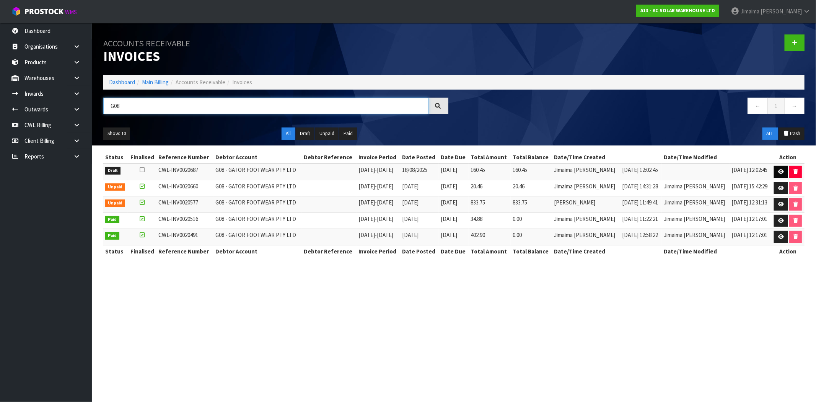
type input "G08"
click at [778, 168] on link at bounding box center [781, 172] width 14 height 12
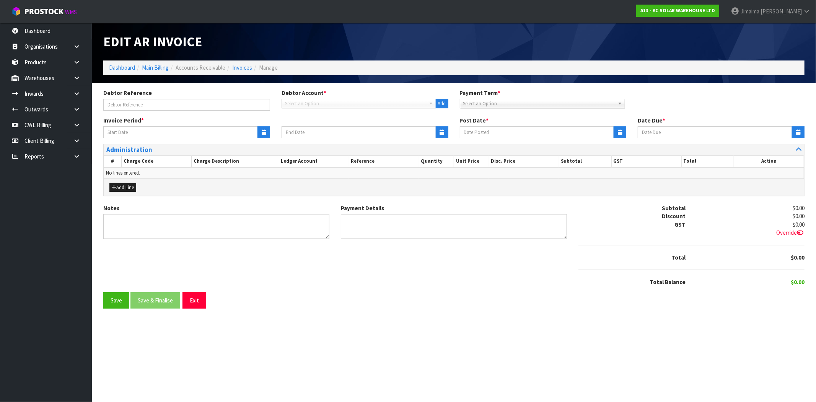
type input "11/08/2025"
type input "17/08/2025"
type input "18/08/2025"
type input "01/09/2025"
type textarea "Please contact us within 7 days should there be any discrepancies."
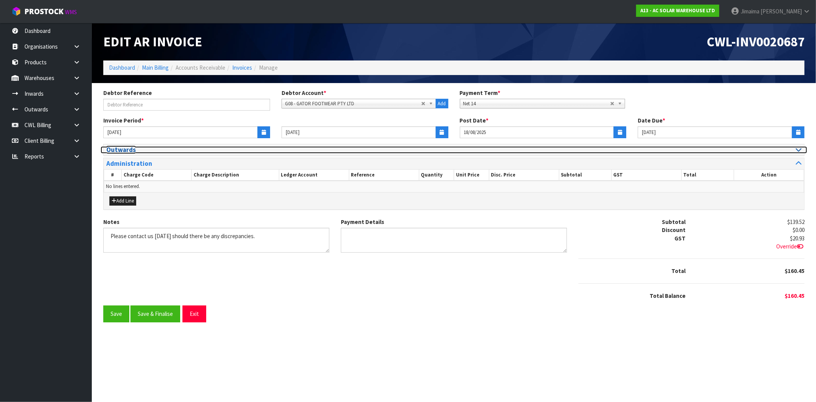
drag, startPoint x: 123, startPoint y: 152, endPoint x: 129, endPoint y: 153, distance: 6.2
click at [123, 152] on h3 "Outwards" at bounding box center [277, 149] width 342 height 7
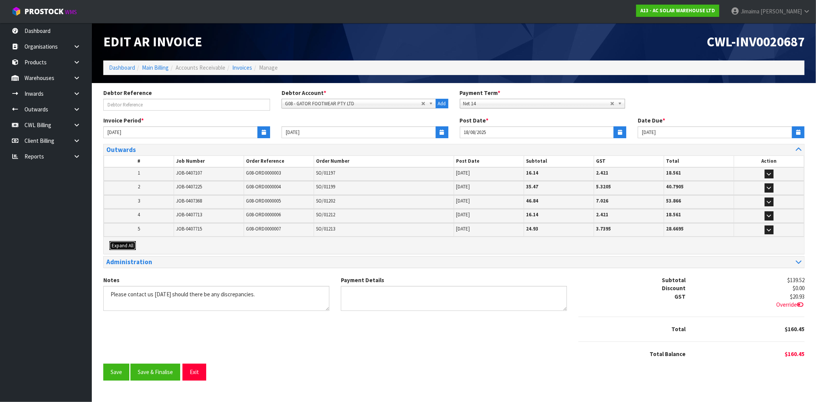
click at [128, 246] on span "Expand All" at bounding box center [123, 245] width 22 height 7
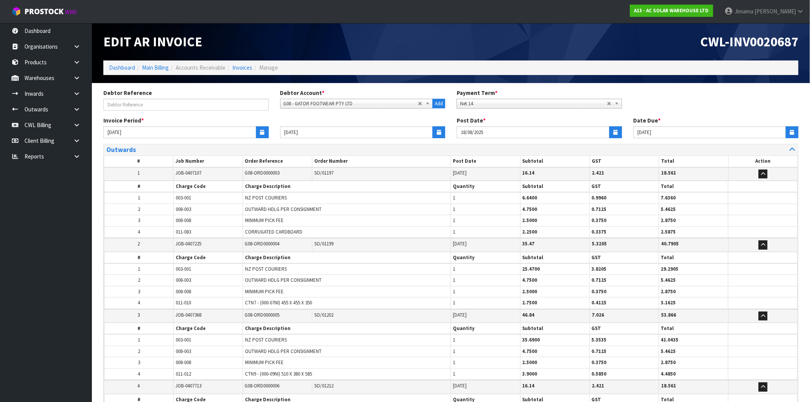
click at [144, 227] on table "# Job Number Order Reference Order Number Post Date Subtotal GST Total Action 1…" at bounding box center [451, 338] width 694 height 367
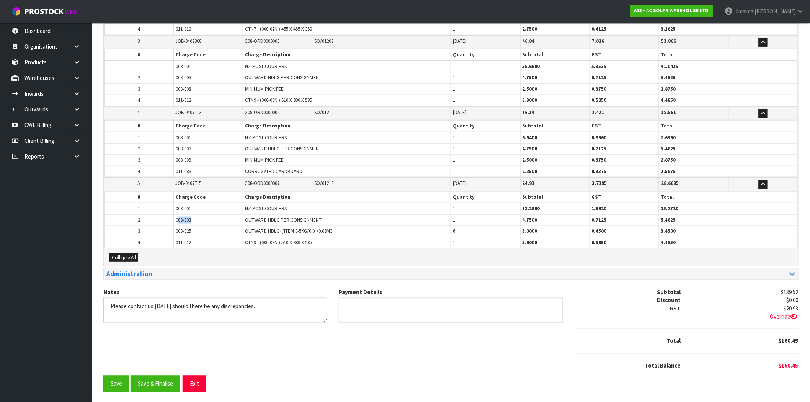
drag, startPoint x: 191, startPoint y: 219, endPoint x: 178, endPoint y: 222, distance: 13.1
click at [178, 222] on td "008-003" at bounding box center [208, 219] width 69 height 11
click at [182, 217] on span "008-003" at bounding box center [183, 220] width 15 height 7
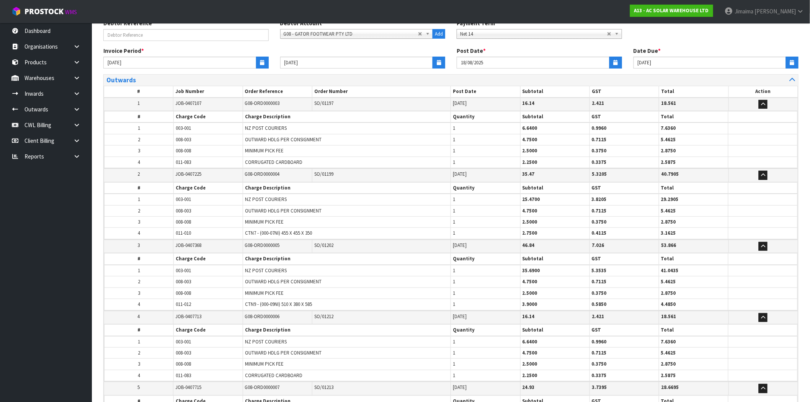
scroll to position [0, 0]
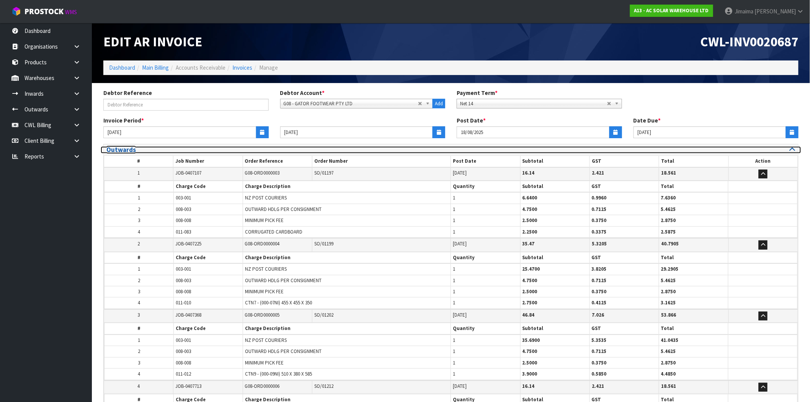
click at [135, 152] on h3 "Outwards" at bounding box center [275, 149] width 339 height 7
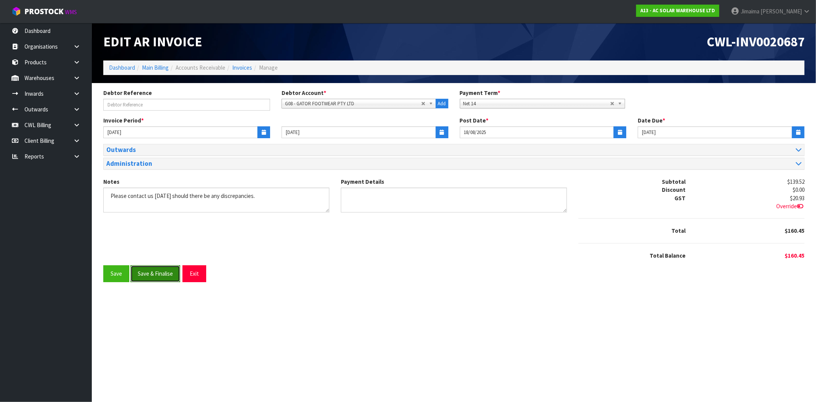
click at [168, 272] on button "Save & Finalise" at bounding box center [155, 273] width 50 height 16
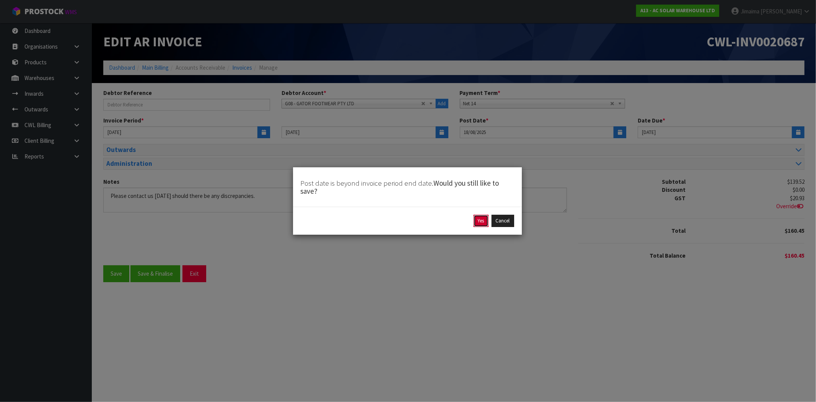
click at [479, 221] on button "Yes" at bounding box center [481, 221] width 15 height 12
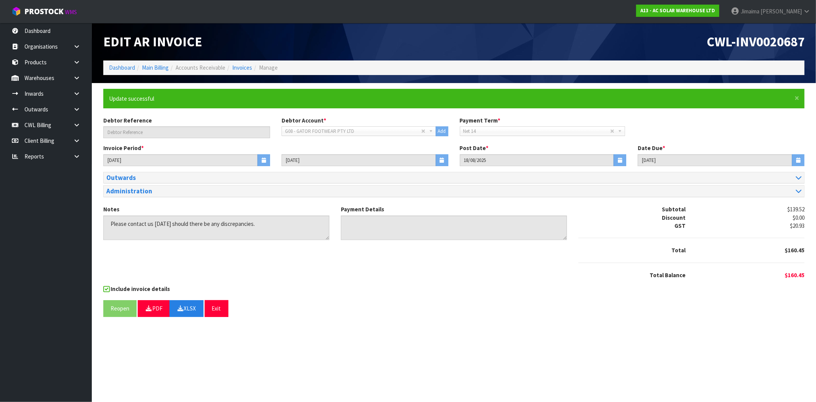
click at [420, 335] on section "Edit AR Invoice CWL-INV0020687 Dashboard Main Billing Accounts Receivable Invoi…" at bounding box center [408, 201] width 816 height 402
drag, startPoint x: 239, startPoint y: 65, endPoint x: 236, endPoint y: 73, distance: 8.6
click at [239, 65] on link "Invoices" at bounding box center [242, 67] width 20 height 7
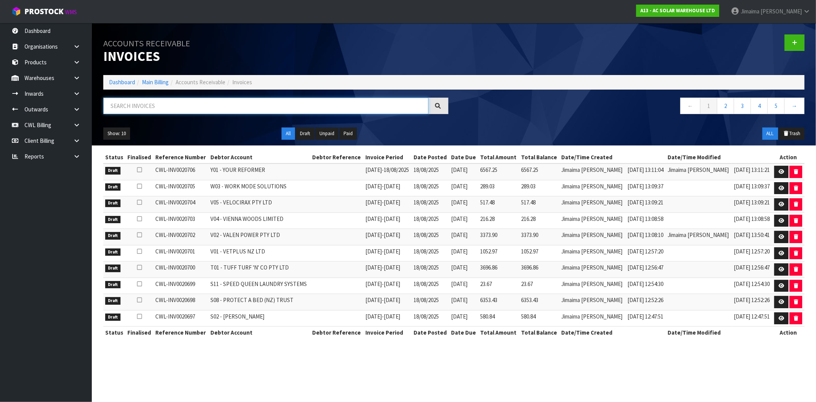
click at [127, 110] on input "text" at bounding box center [265, 106] width 325 height 16
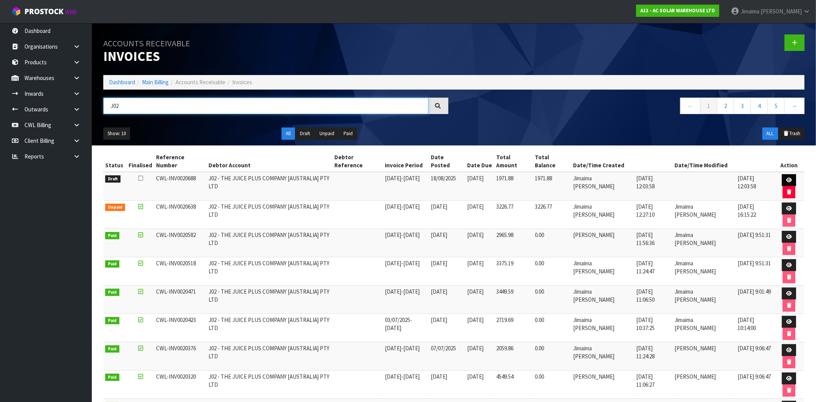
type input "J02"
drag, startPoint x: 776, startPoint y: 171, endPoint x: 766, endPoint y: 174, distance: 9.8
click at [782, 174] on link at bounding box center [789, 180] width 14 height 12
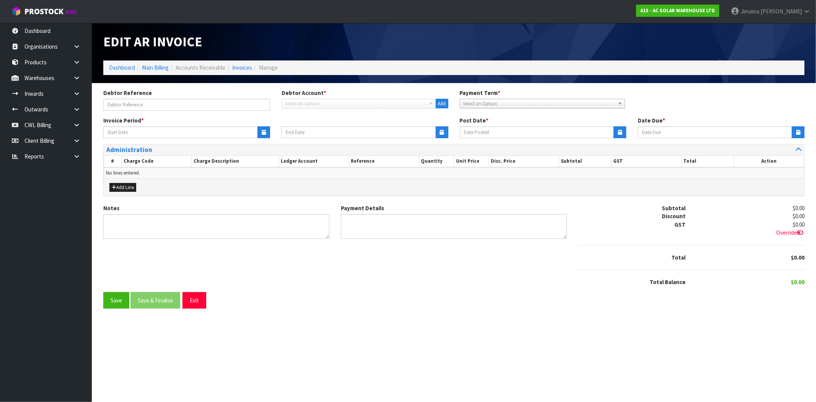
type input "11/08/2025"
type input "17/08/2025"
type input "18/08/2025"
type input "01/09/2025"
type textarea "Please contact us within 7 days should there be any discrepancies."
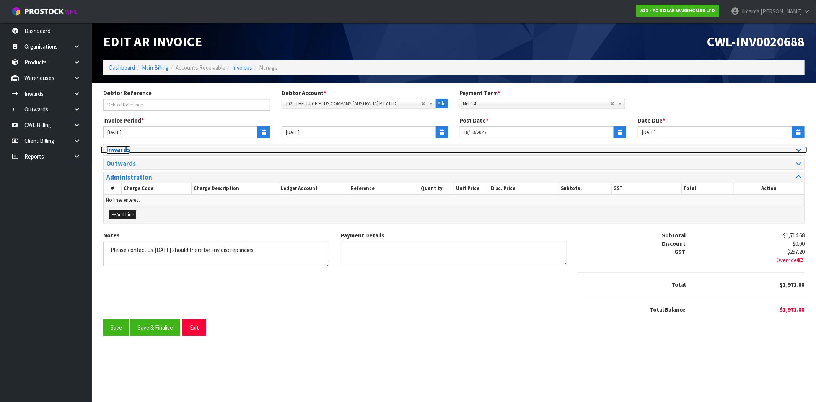
click at [129, 148] on h3 "Inwards" at bounding box center [277, 149] width 342 height 7
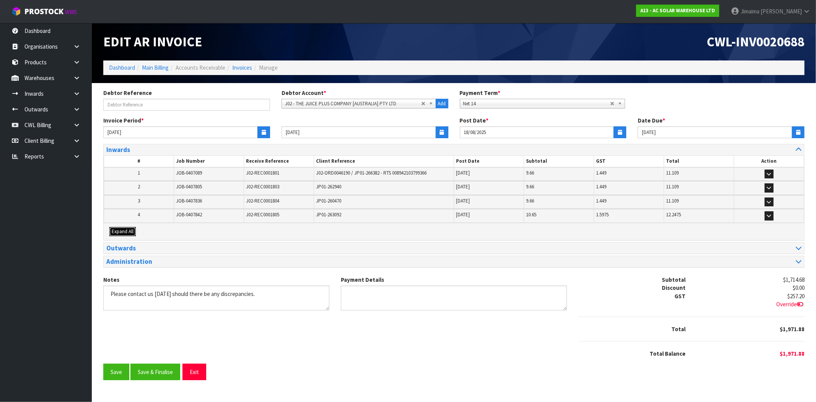
click at [120, 234] on button "Expand All" at bounding box center [122, 231] width 26 height 9
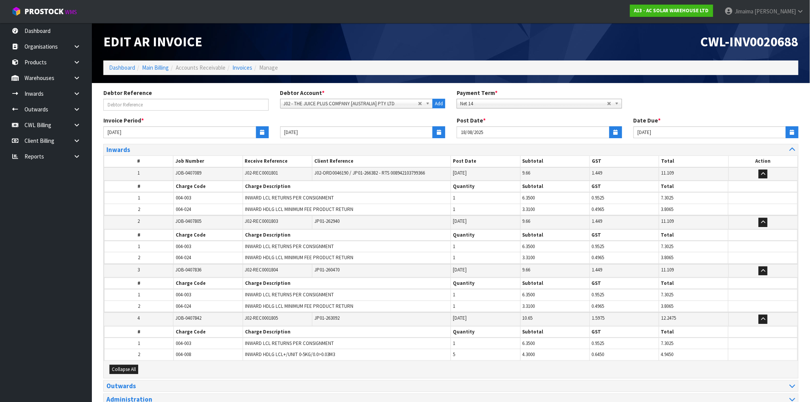
click at [145, 215] on td "2" at bounding box center [138, 221] width 69 height 13
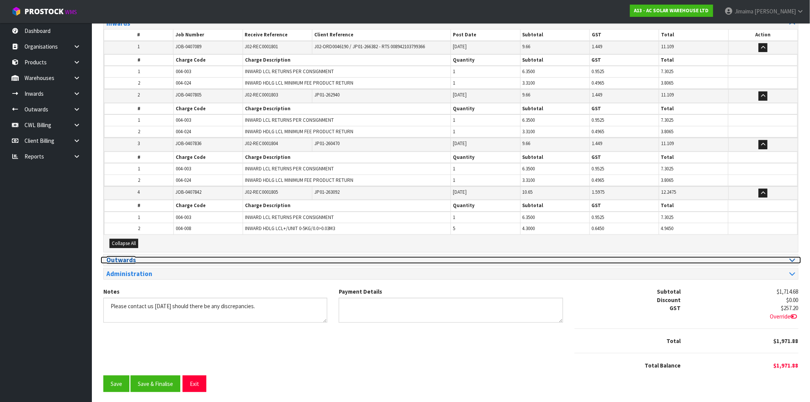
click at [203, 256] on h3 "Outwards" at bounding box center [275, 259] width 339 height 7
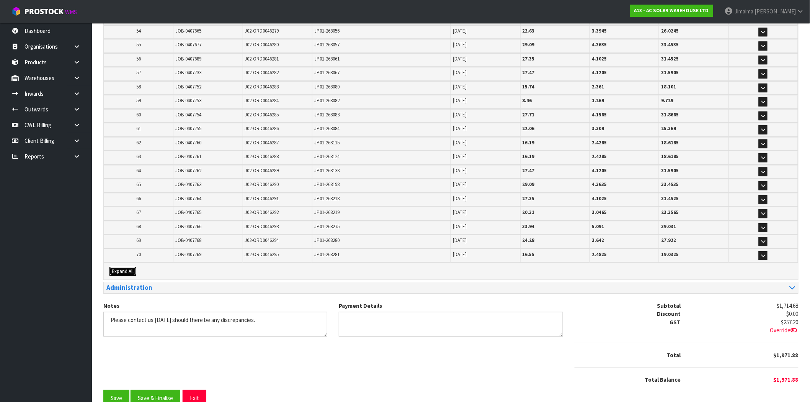
drag, startPoint x: 127, startPoint y: 252, endPoint x: 177, endPoint y: 235, distance: 52.8
click at [127, 268] on span "Expand All" at bounding box center [123, 271] width 22 height 7
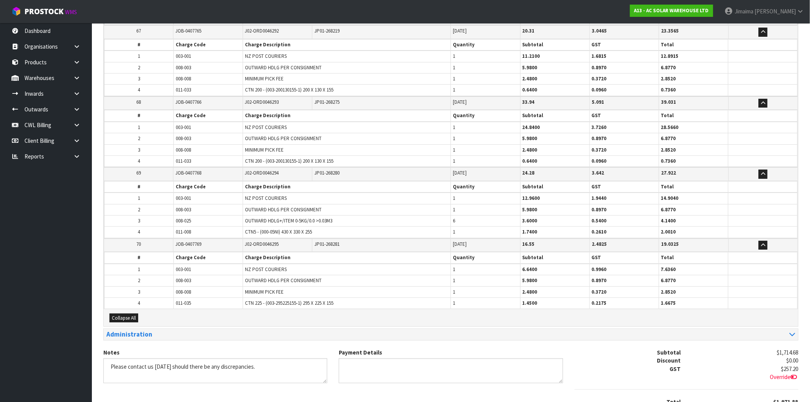
click at [195, 286] on td "008-008" at bounding box center [208, 291] width 69 height 11
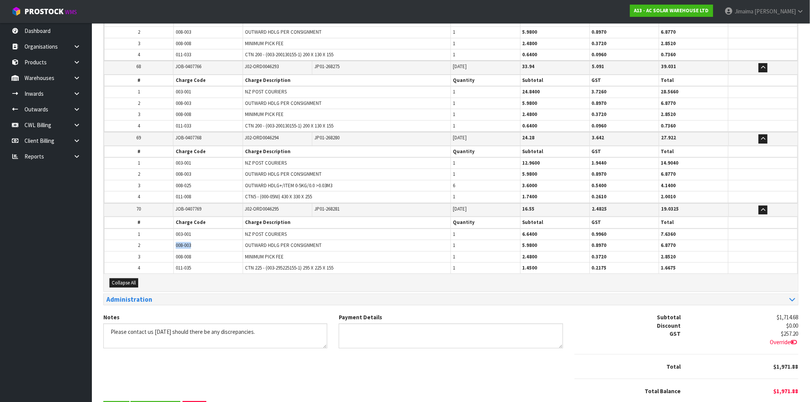
drag, startPoint x: 198, startPoint y: 215, endPoint x: 173, endPoint y: 218, distance: 25.1
click at [173, 240] on tr "2 008-003 OUTWARD HDLG PER CONSIGNMENT 1 5.9800 0.8970 6.8770" at bounding box center [450, 245] width 693 height 11
click at [159, 401] on button "Save & Finalise" at bounding box center [155, 409] width 50 height 16
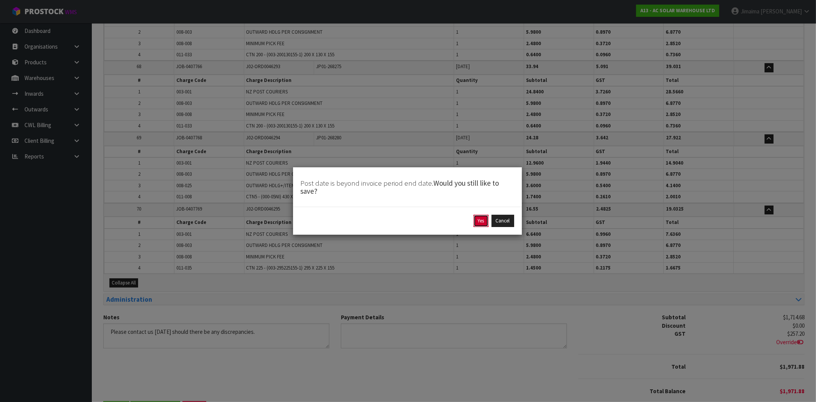
click at [480, 220] on button "Yes" at bounding box center [481, 221] width 15 height 12
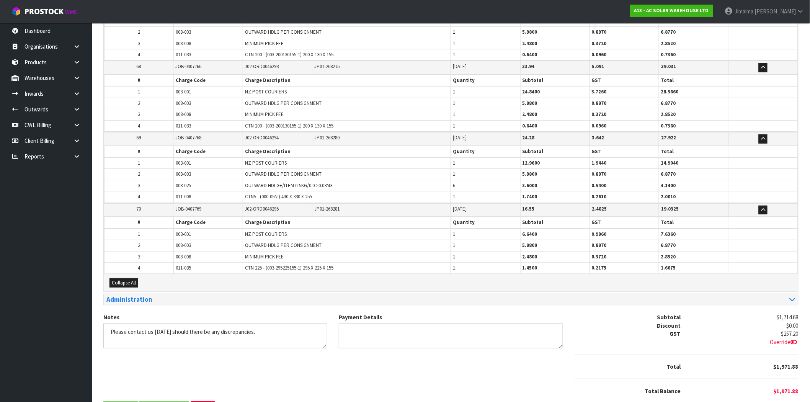
scroll to position [0, 0]
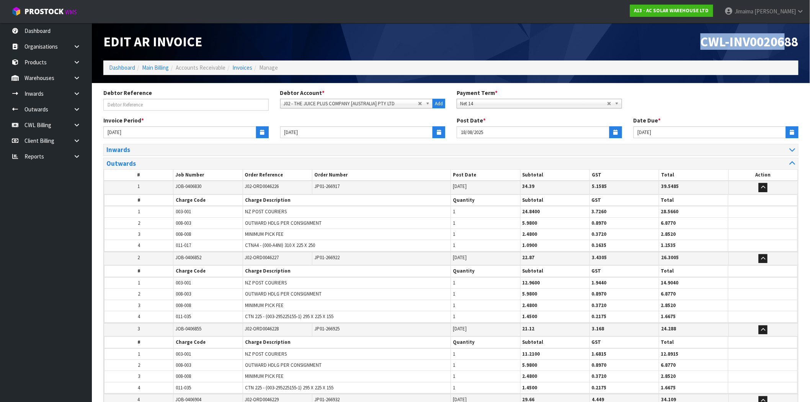
drag, startPoint x: 695, startPoint y: 46, endPoint x: 802, endPoint y: 68, distance: 109.7
click at [809, 37] on html "Toggle navigation ProStock WMS A13 - AC SOLAR WAREHOUSE LTD Jimaima Reiher Logo…" at bounding box center [405, 201] width 810 height 402
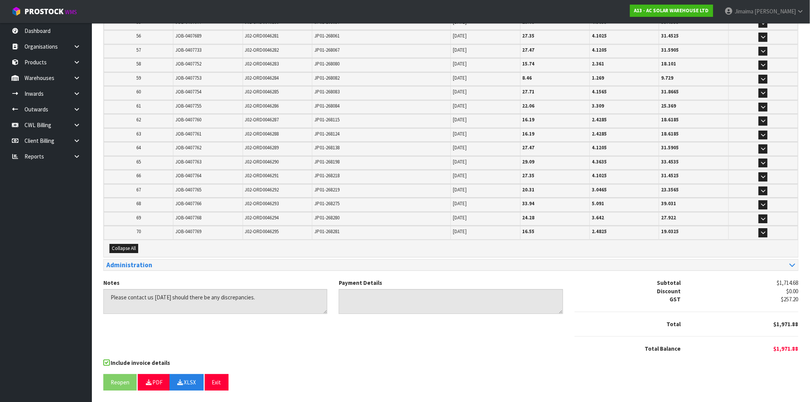
scroll to position [931, 0]
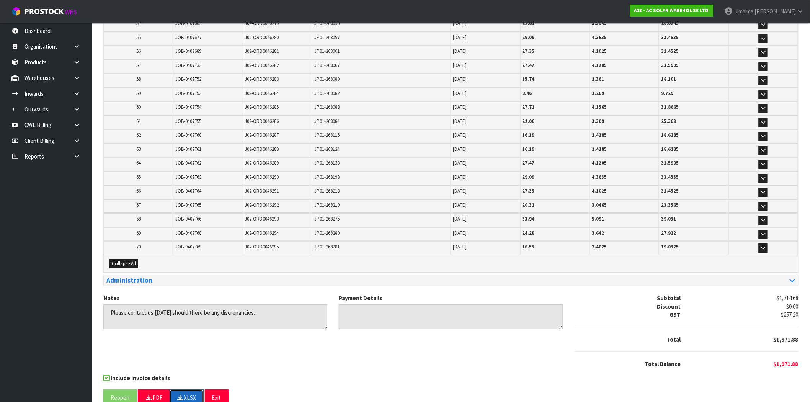
click at [193, 389] on button "XLSX" at bounding box center [187, 397] width 34 height 16
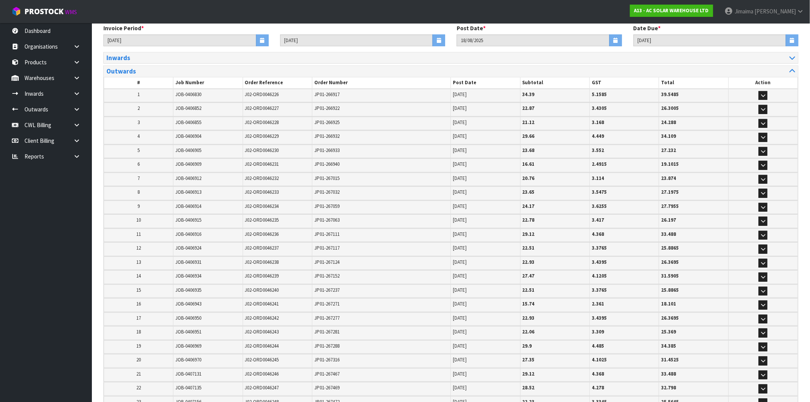
scroll to position [0, 0]
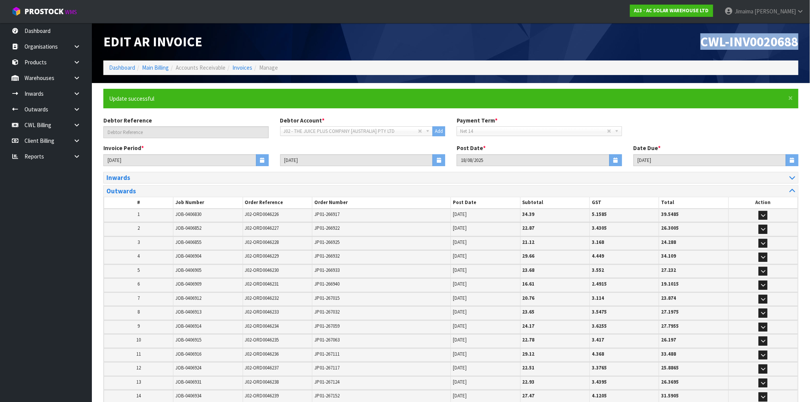
click at [756, 37] on span "CWL-INV0020688" at bounding box center [749, 41] width 98 height 16
click at [239, 68] on link "Invoices" at bounding box center [242, 67] width 20 height 7
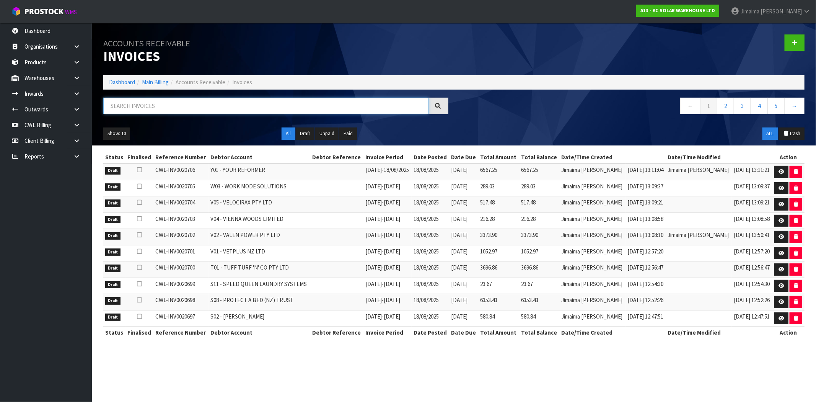
click at [134, 101] on input "text" at bounding box center [265, 106] width 325 height 16
paste input "N03"
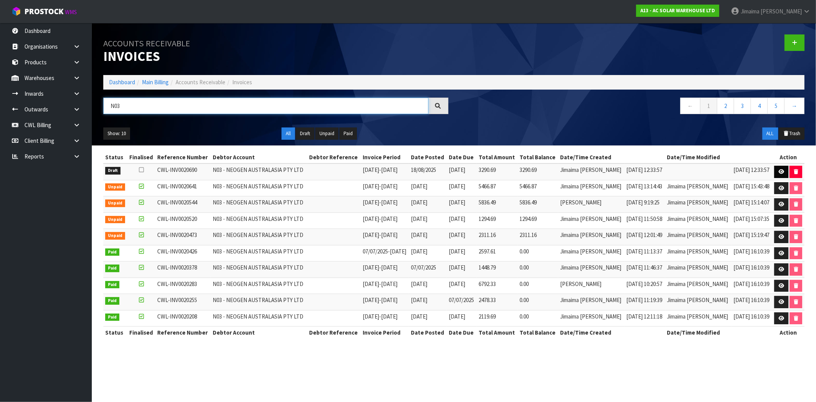
type input "N03"
click at [781, 170] on icon at bounding box center [782, 171] width 6 height 5
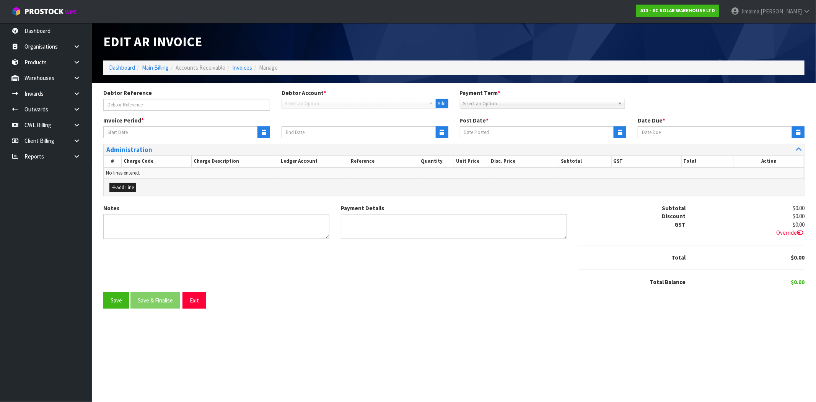
type input "11/08/2025"
type input "17/08/2025"
type input "18/08/2025"
type input "01/09/2025"
type textarea "Please contact us within 7 days should there be any discrepancies."
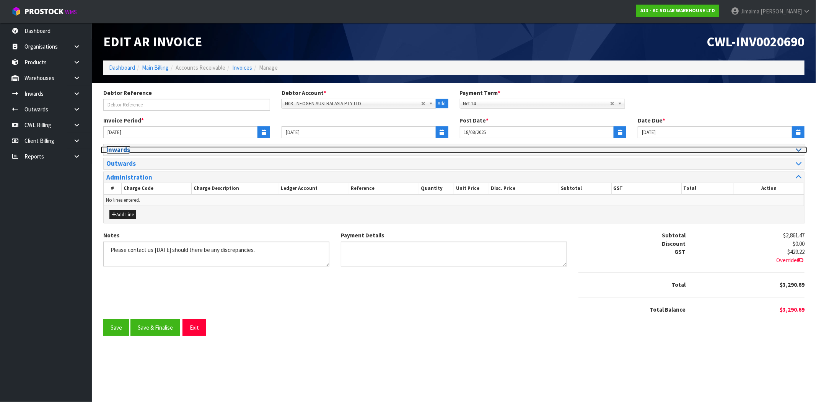
click at [141, 152] on h3 "Inwards" at bounding box center [277, 149] width 342 height 7
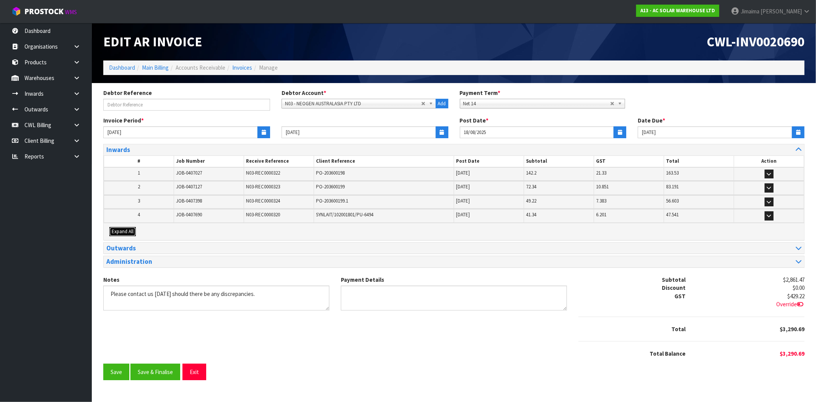
click at [125, 231] on span "Expand All" at bounding box center [123, 231] width 22 height 7
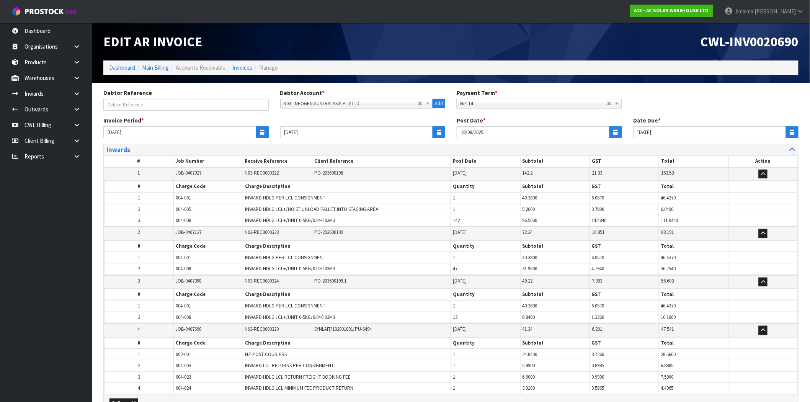
click at [148, 227] on td "2" at bounding box center [138, 233] width 69 height 13
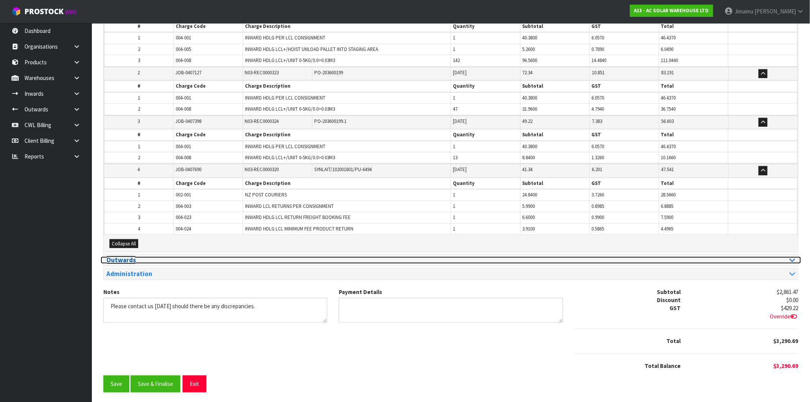
click at [138, 258] on h3 "Outwards" at bounding box center [275, 259] width 339 height 7
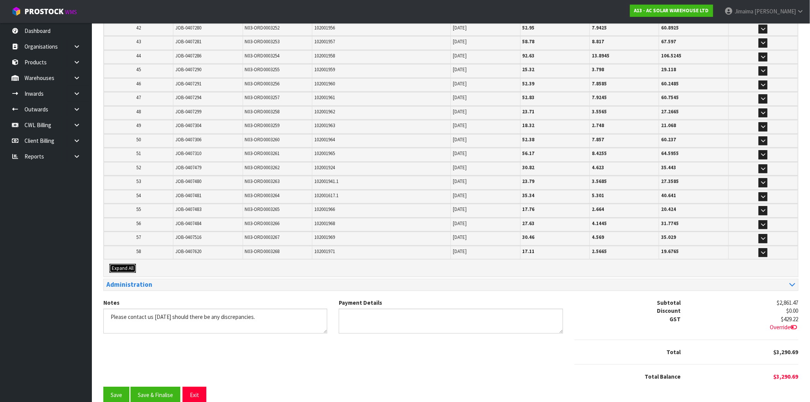
drag, startPoint x: 128, startPoint y: 251, endPoint x: 133, endPoint y: 246, distance: 6.5
click at [128, 264] on button "Expand All" at bounding box center [122, 268] width 26 height 9
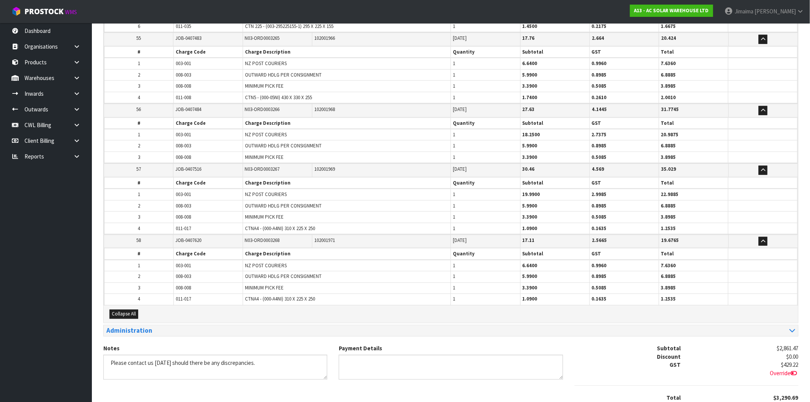
scroll to position [4022, 0]
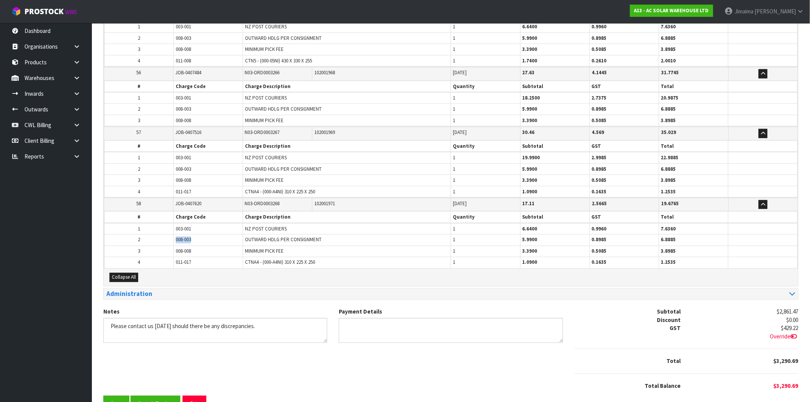
drag, startPoint x: 198, startPoint y: 221, endPoint x: 156, endPoint y: 220, distance: 42.1
click at [156, 235] on tr "2 008-003 OUTWARD HDLG PER CONSIGNMENT 1 5.9900 0.8985 6.8885" at bounding box center [450, 240] width 693 height 11
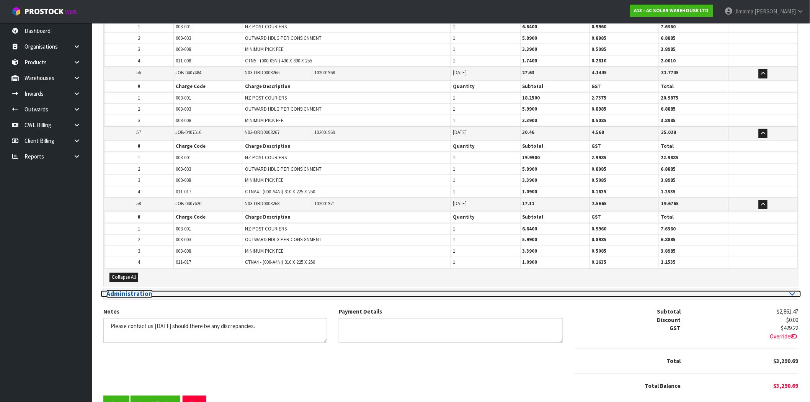
click at [150, 290] on h3 "Administration" at bounding box center [275, 293] width 339 height 7
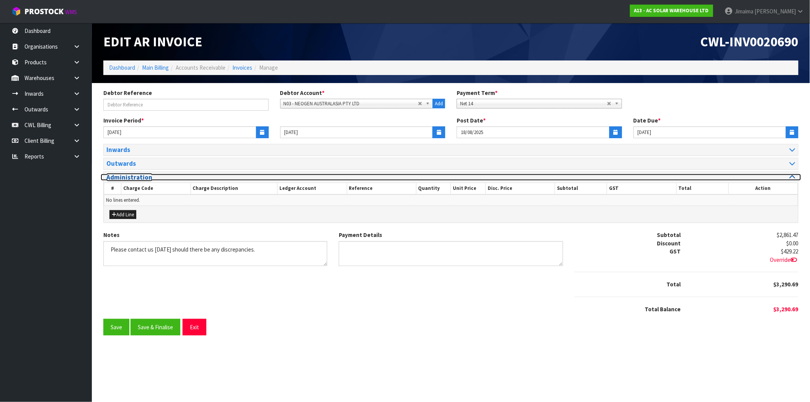
scroll to position [0, 0]
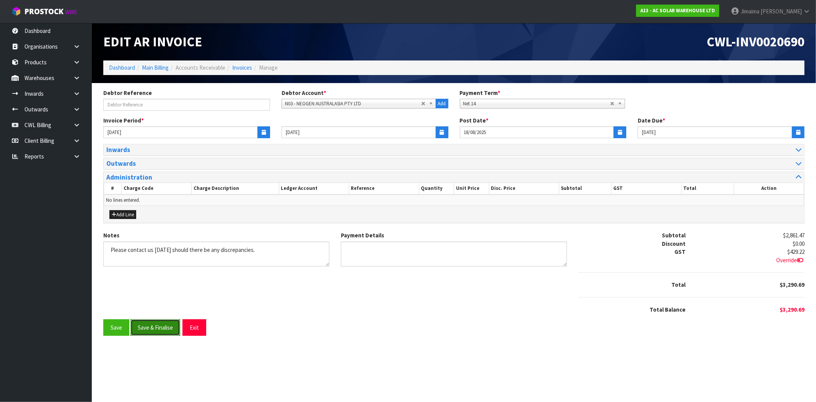
click at [150, 320] on button "Save & Finalise" at bounding box center [155, 327] width 50 height 16
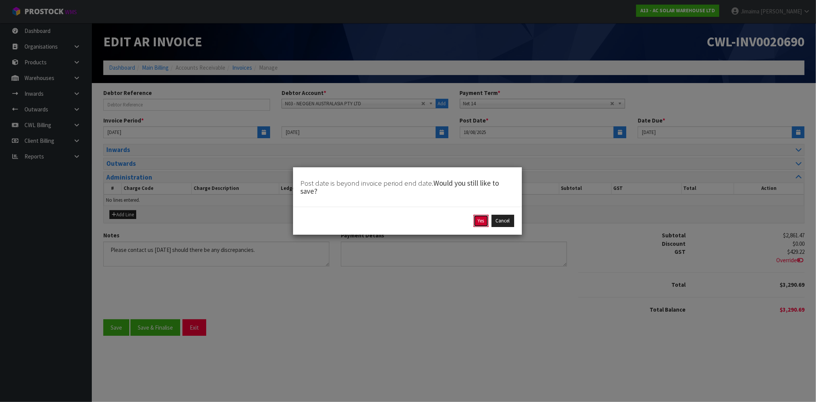
click at [476, 222] on button "Yes" at bounding box center [481, 221] width 15 height 12
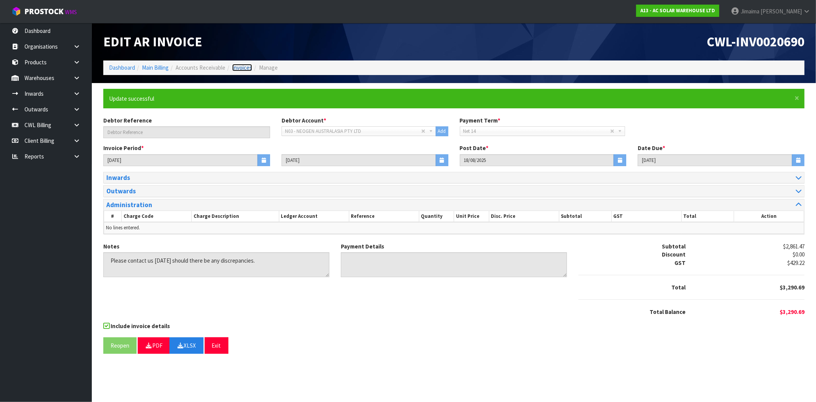
click at [235, 65] on link "Invoices" at bounding box center [242, 67] width 20 height 7
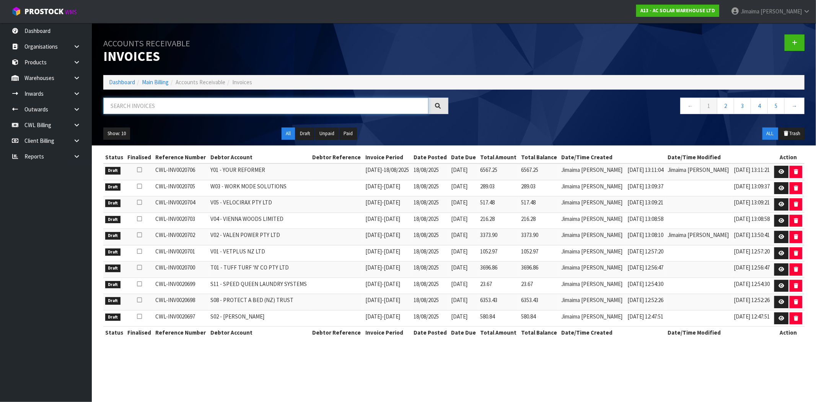
click at [148, 108] on input "text" at bounding box center [265, 106] width 325 height 16
paste input "N04"
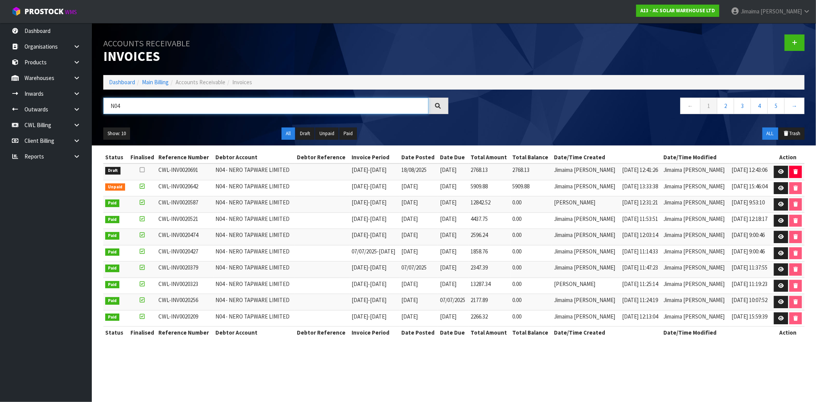
type input "N04"
click at [254, 191] on td "N04 - NERO TAPWARE LIMITED" at bounding box center [255, 188] width 82 height 16
drag, startPoint x: 492, startPoint y: 205, endPoint x: 486, endPoint y: 205, distance: 6.1
click at [486, 205] on td "12842.52" at bounding box center [490, 204] width 42 height 16
drag, startPoint x: 486, startPoint y: 251, endPoint x: 522, endPoint y: 255, distance: 36.6
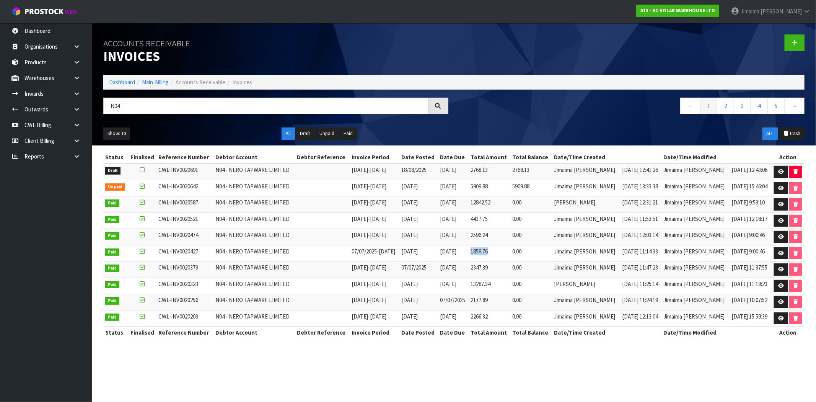
click at [511, 255] on td "1858.76" at bounding box center [490, 253] width 42 height 16
click at [776, 171] on link at bounding box center [781, 172] width 14 height 12
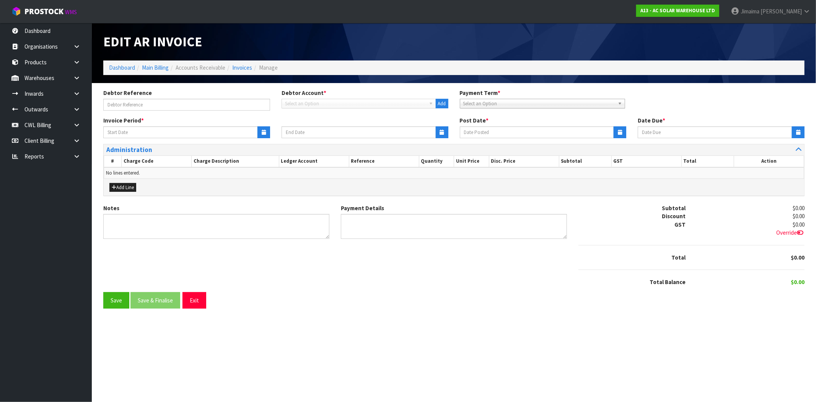
type input "07/08/2025"
type input "17/08/2025"
type input "18/08/2025"
type input "01/09/2025"
type textarea "Please contact us within 7 days should there be any discrepancies."
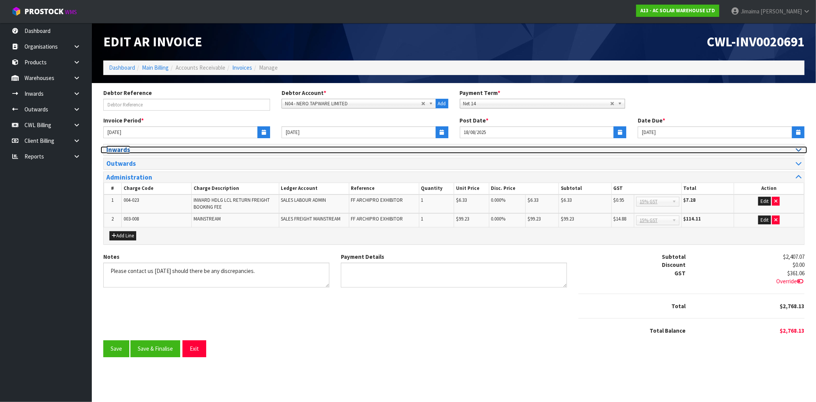
click at [142, 152] on h3 "Inwards" at bounding box center [277, 149] width 342 height 7
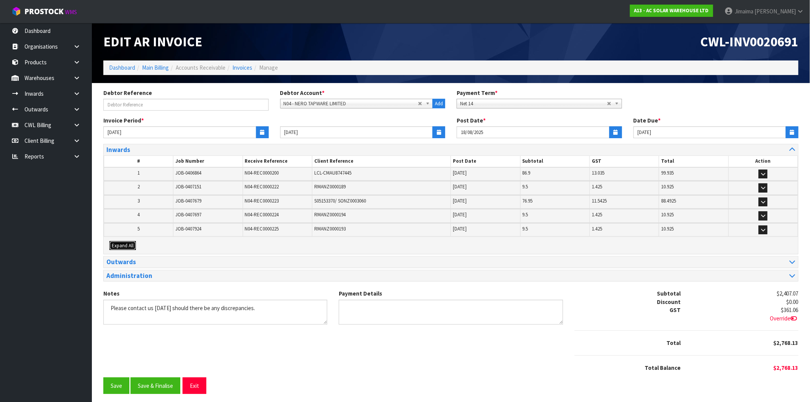
click at [129, 244] on span "Expand All" at bounding box center [123, 245] width 22 height 7
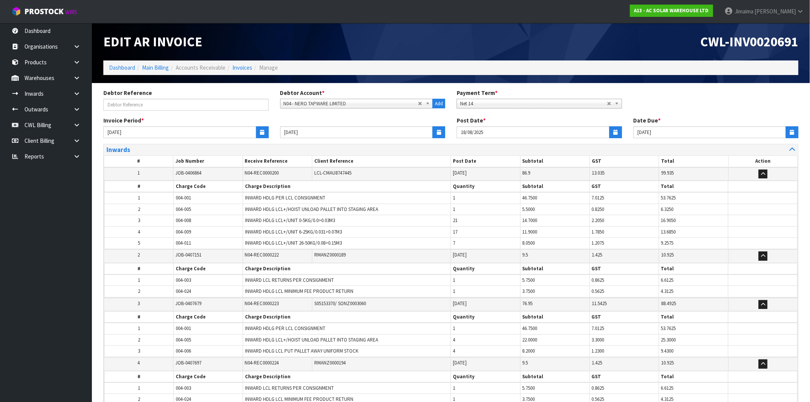
drag, startPoint x: 147, startPoint y: 232, endPoint x: 158, endPoint y: 224, distance: 13.3
click at [147, 231] on table "# Job Number Receive Reference Client Reference Post Date Subtotal GST Total Ac…" at bounding box center [451, 304] width 694 height 298
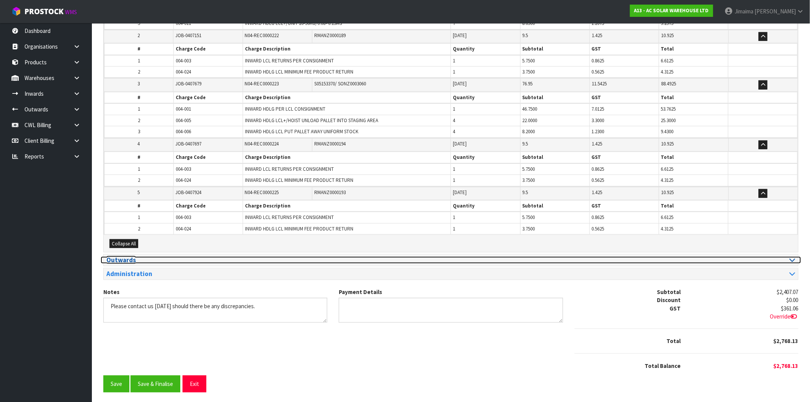
click at [164, 260] on h3 "Outwards" at bounding box center [275, 259] width 339 height 7
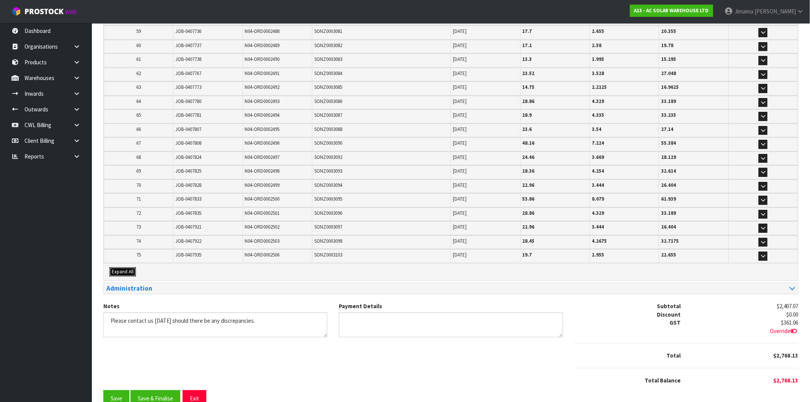
click at [124, 268] on span "Expand All" at bounding box center [123, 271] width 22 height 7
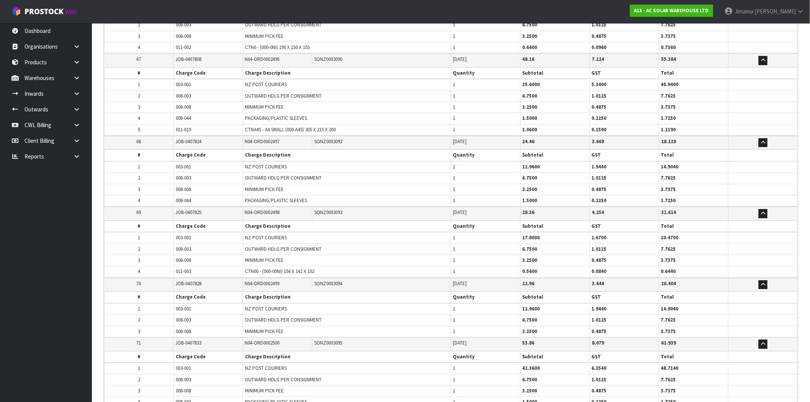
scroll to position [5053, 0]
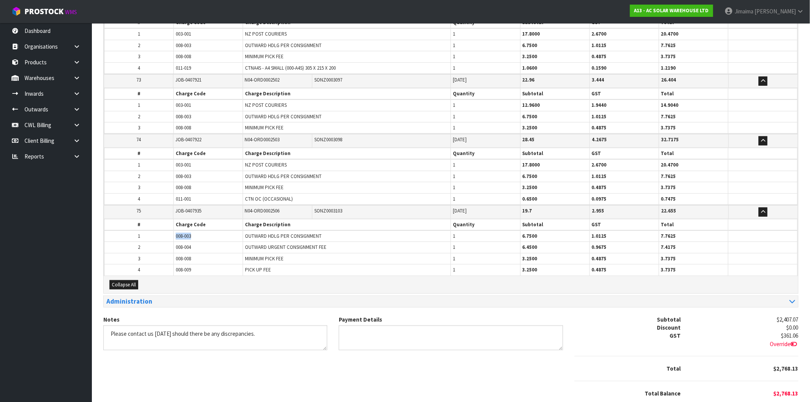
drag, startPoint x: 193, startPoint y: 205, endPoint x: 171, endPoint y: 207, distance: 22.3
click at [171, 230] on tr "1 008-003 OUTWARD HDLG PER CONSIGNMENT 1 6.7500 1.0125 7.7625" at bounding box center [450, 235] width 693 height 11
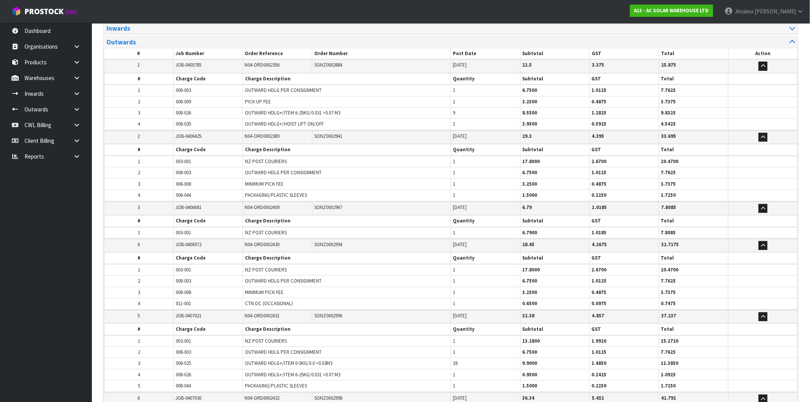
scroll to position [142, 0]
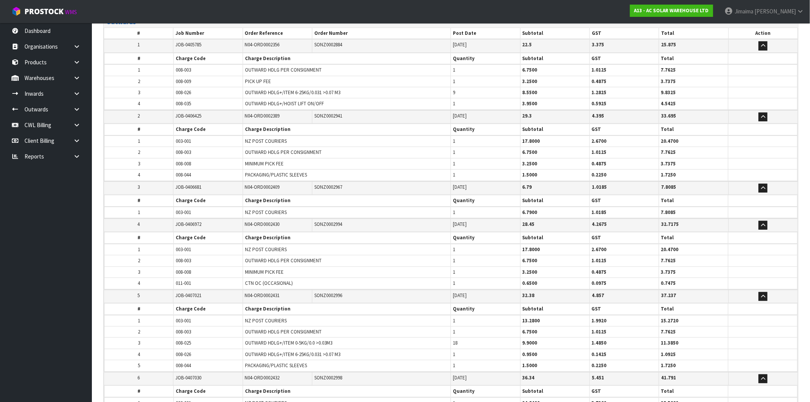
click at [275, 188] on span "N04-ORD0002409" at bounding box center [262, 187] width 35 height 7
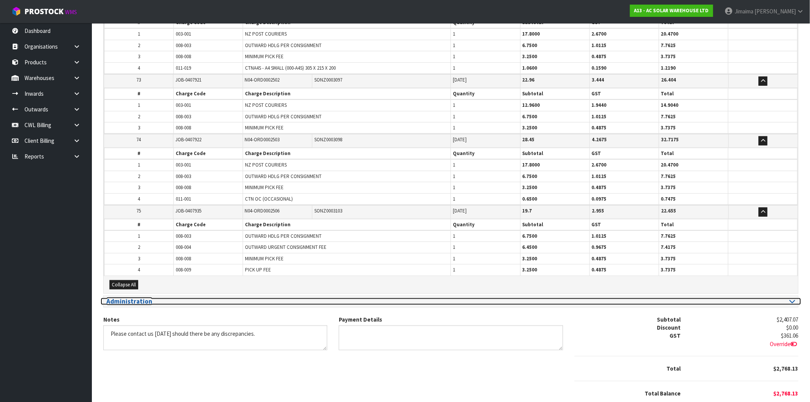
click at [168, 298] on h3 "Administration" at bounding box center [275, 301] width 339 height 7
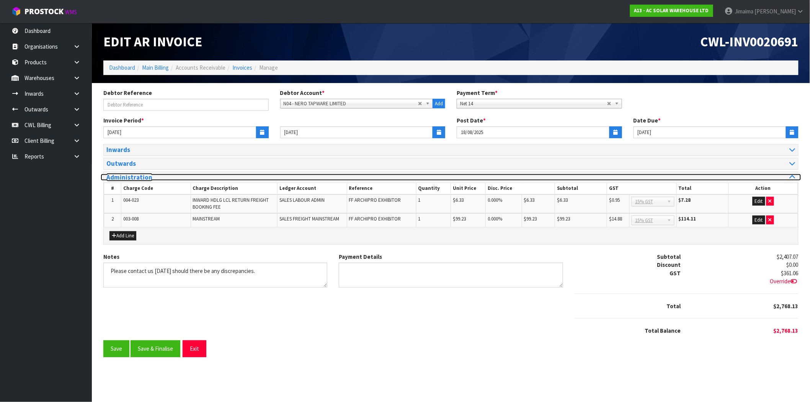
scroll to position [0, 0]
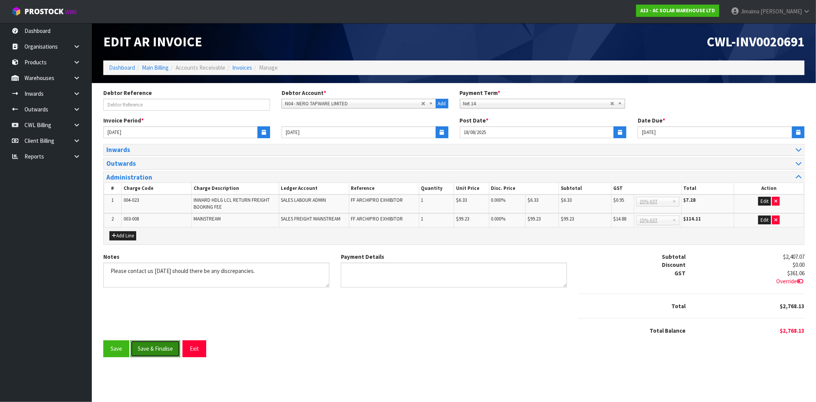
click at [160, 346] on button "Save & Finalise" at bounding box center [155, 348] width 50 height 16
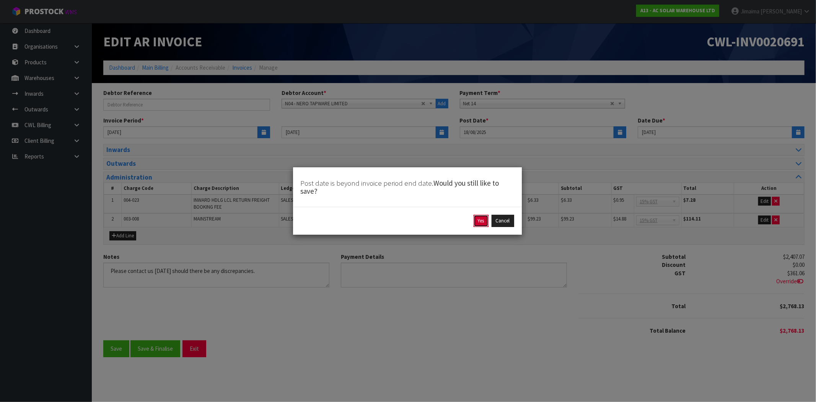
drag, startPoint x: 479, startPoint y: 221, endPoint x: 278, endPoint y: 199, distance: 202.1
click at [478, 221] on button "Yes" at bounding box center [481, 221] width 15 height 12
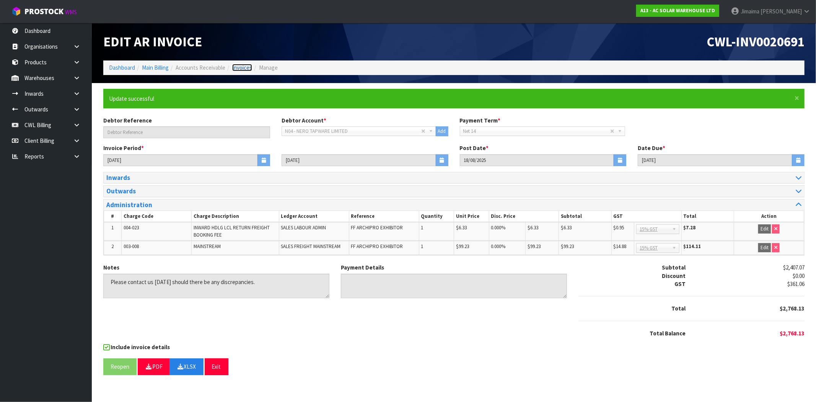
click at [246, 67] on link "Invoices" at bounding box center [242, 67] width 20 height 7
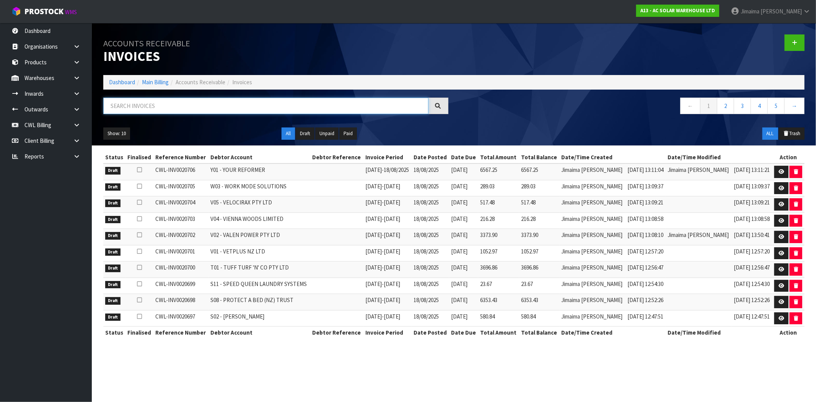
click at [147, 104] on input "text" at bounding box center [265, 106] width 325 height 16
paste input "O02"
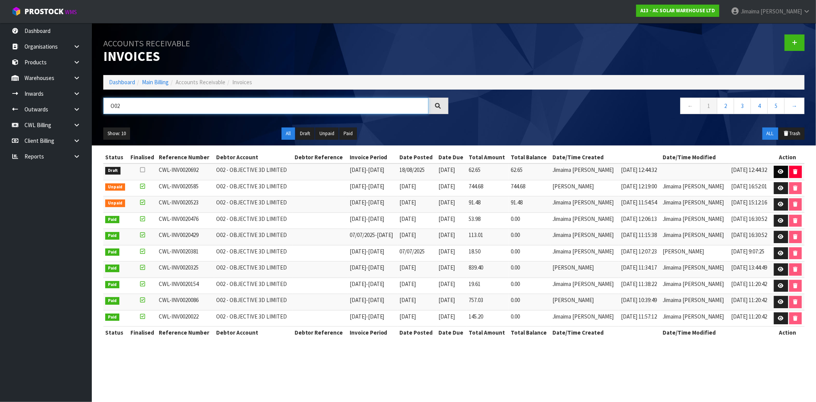
type input "O02"
click at [782, 170] on icon at bounding box center [781, 171] width 6 height 5
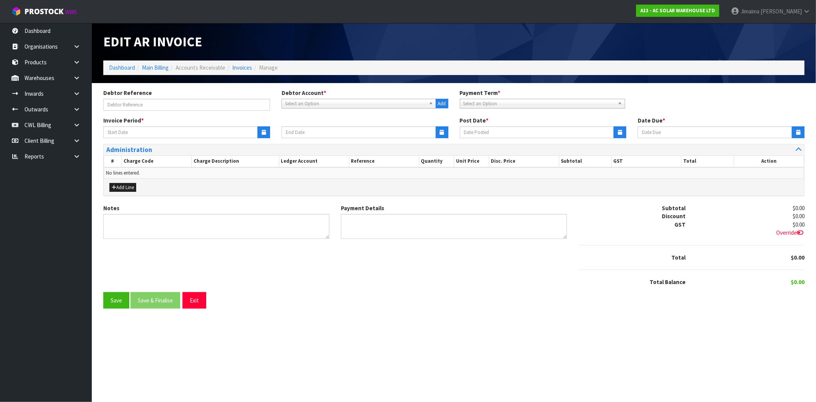
type input "01/08/2025"
type input "17/08/2025"
type input "18/08/2025"
type input "01/09/2025"
type textarea "Please contact us within 7 days should there be any discrepancies."
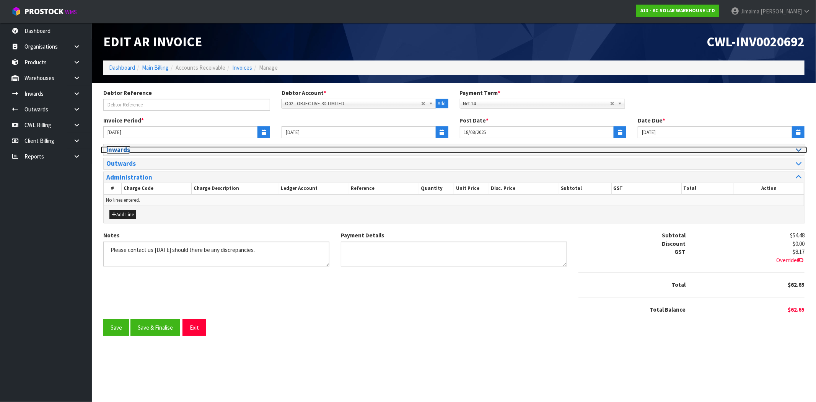
click at [139, 150] on h3 "Inwards" at bounding box center [277, 149] width 342 height 7
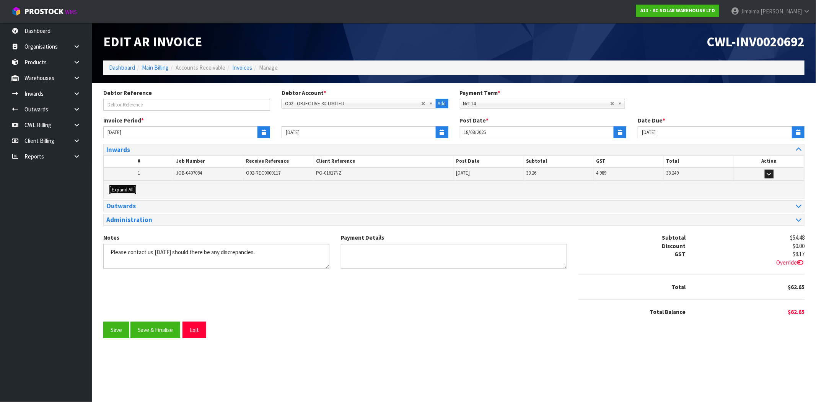
click at [124, 188] on span "Expand All" at bounding box center [123, 189] width 22 height 7
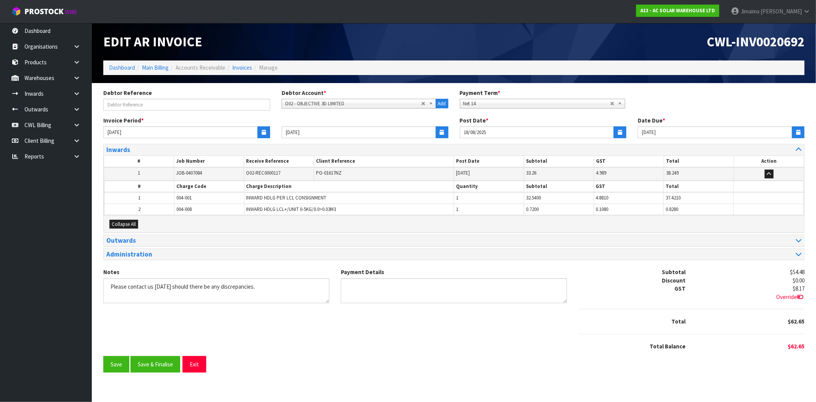
click at [130, 186] on th "#" at bounding box center [139, 186] width 70 height 11
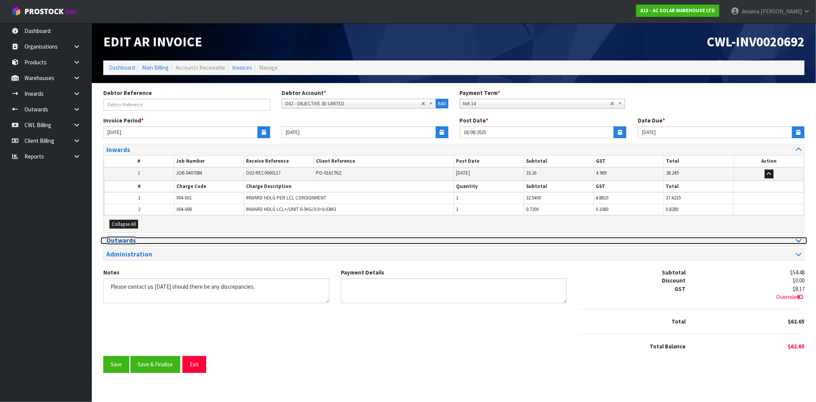
click at [124, 239] on h3 "Outwards" at bounding box center [277, 240] width 342 height 7
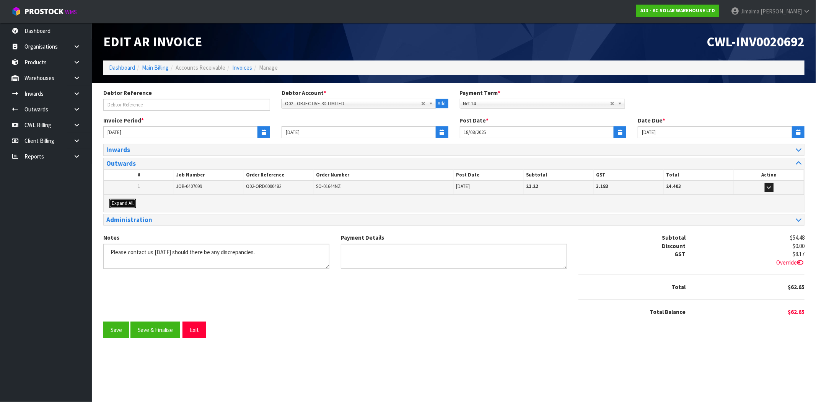
click at [129, 207] on button "Expand All" at bounding box center [122, 203] width 26 height 9
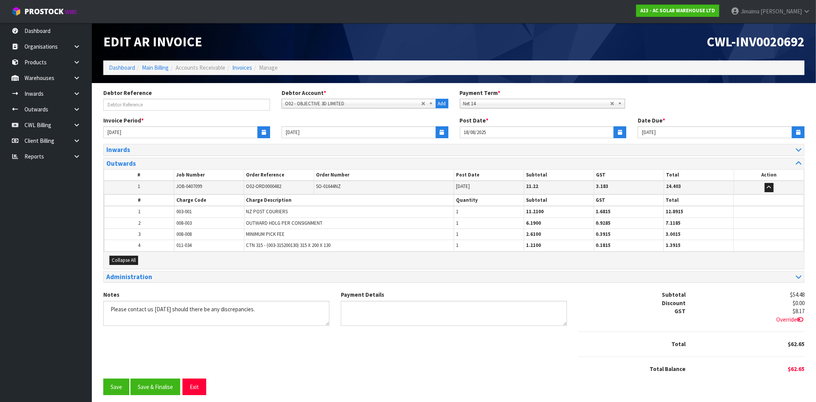
drag, startPoint x: 144, startPoint y: 202, endPoint x: 148, endPoint y: 200, distance: 4.6
click at [148, 200] on th "#" at bounding box center [139, 199] width 70 height 11
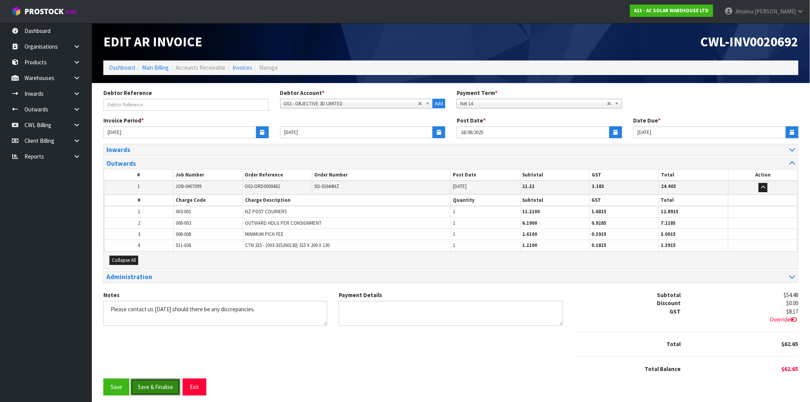
click at [155, 381] on button "Save & Finalise" at bounding box center [155, 386] width 50 height 16
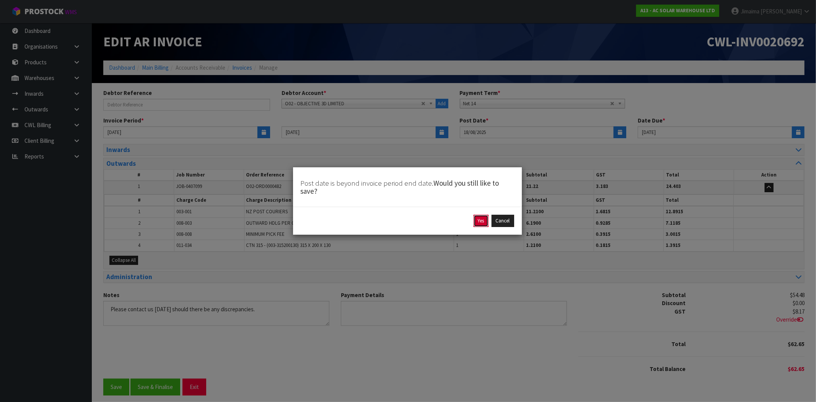
click at [477, 225] on button "Yes" at bounding box center [481, 221] width 15 height 12
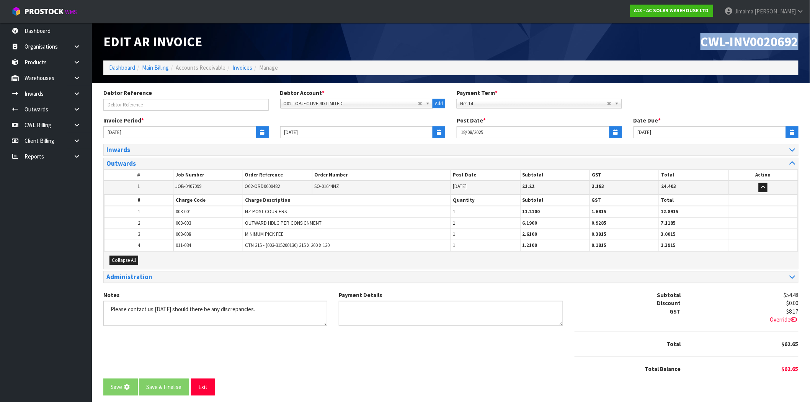
drag, startPoint x: 816, startPoint y: 38, endPoint x: 816, endPoint y: 32, distance: 6.1
click at [809, 32] on html "Toggle navigation ProStock WMS A13 - AC SOLAR WAREHOUSE LTD Jimaima Reiher Logo…" at bounding box center [405, 201] width 810 height 402
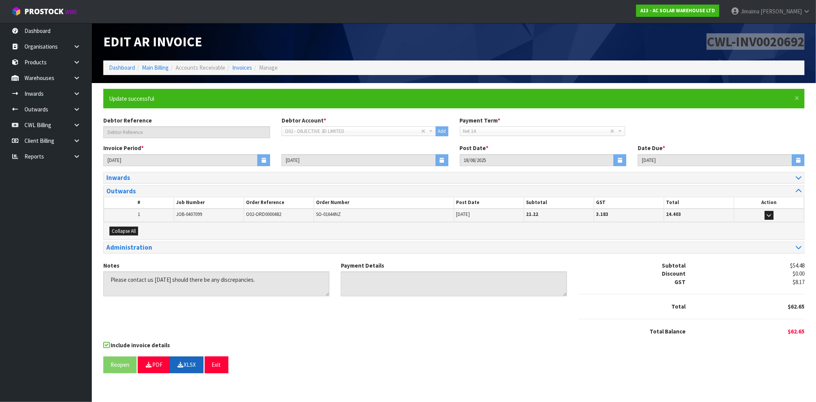
drag, startPoint x: 191, startPoint y: 358, endPoint x: 343, endPoint y: 259, distance: 182.0
click at [191, 358] on button "XLSX" at bounding box center [187, 364] width 34 height 16
click at [244, 65] on link "Invoices" at bounding box center [242, 67] width 20 height 7
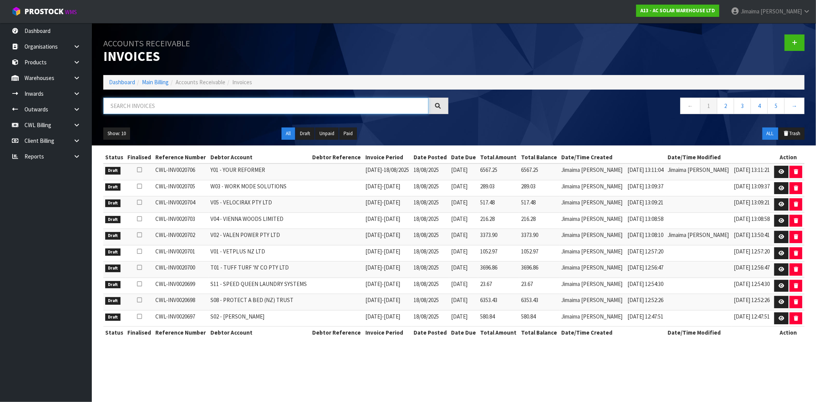
click at [188, 105] on input "text" at bounding box center [265, 106] width 325 height 16
paste input "P09"
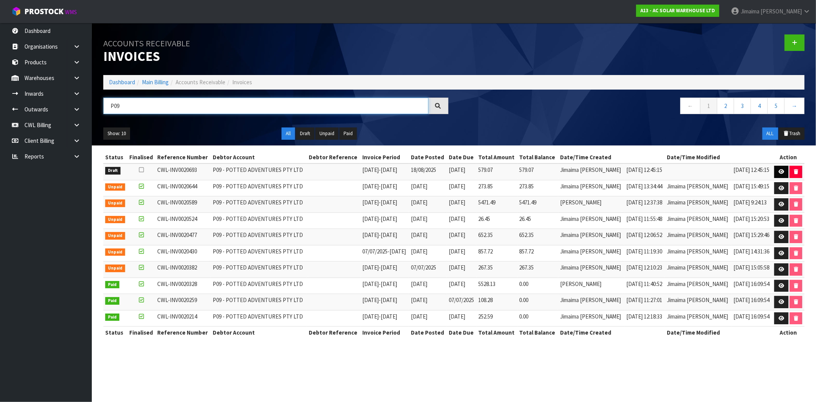
type input "P09"
click at [781, 173] on icon at bounding box center [782, 171] width 6 height 5
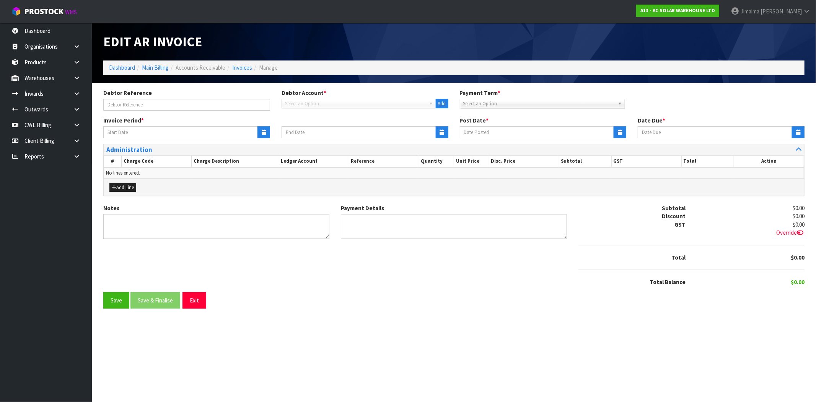
type input "11/08/2025"
type input "17/08/2025"
type input "18/08/2025"
type input "01/09/2025"
type textarea "Please contact us within 7 days should there be any discrepancies."
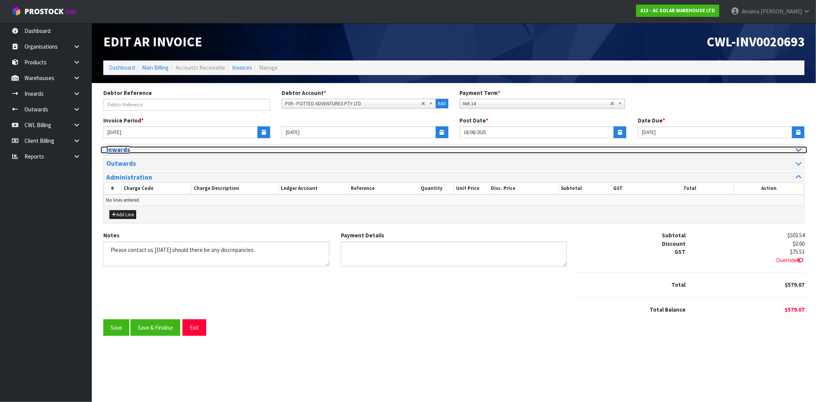
click at [128, 150] on h3 "Inwards" at bounding box center [277, 149] width 342 height 7
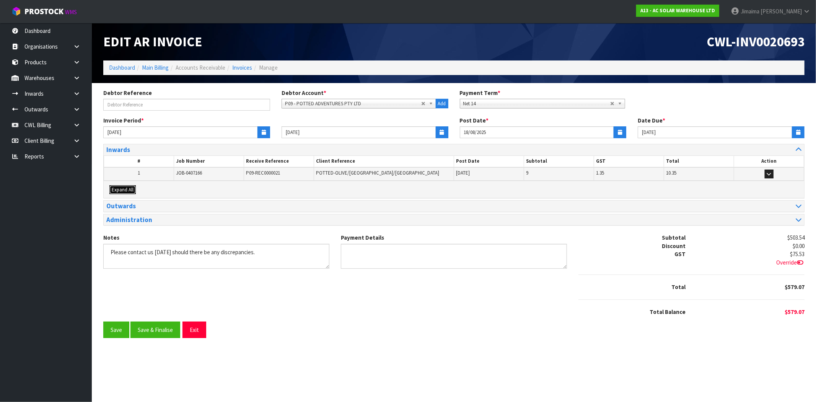
drag, startPoint x: 121, startPoint y: 189, endPoint x: 144, endPoint y: 181, distance: 25.0
click at [121, 189] on span "Expand All" at bounding box center [123, 189] width 22 height 7
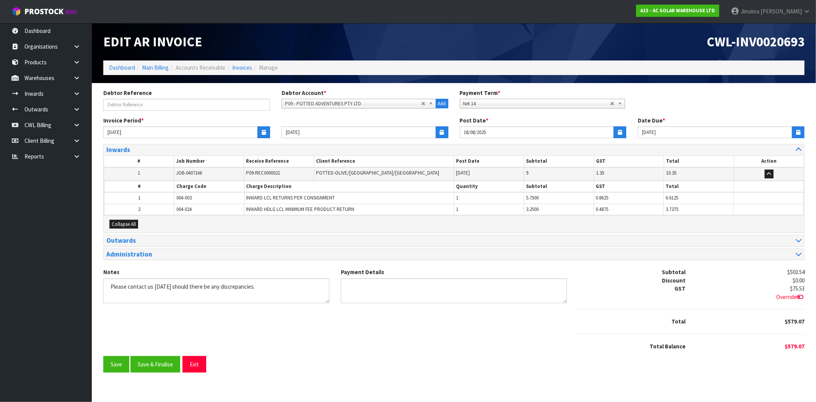
drag, startPoint x: 144, startPoint y: 181, endPoint x: 151, endPoint y: 179, distance: 7.0
click at [150, 181] on th "#" at bounding box center [139, 186] width 70 height 11
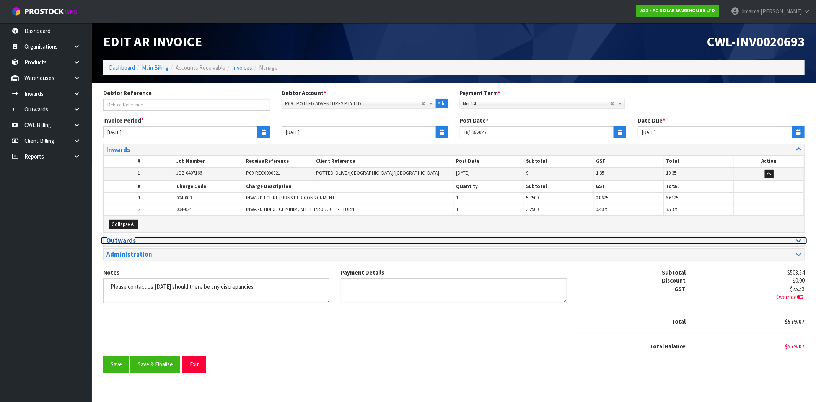
click at [136, 238] on h3 "Outwards" at bounding box center [277, 240] width 342 height 7
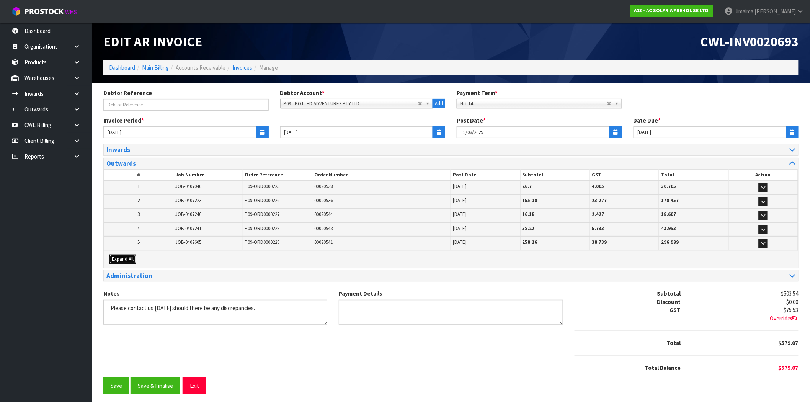
drag, startPoint x: 125, startPoint y: 262, endPoint x: 149, endPoint y: 233, distance: 37.2
click at [125, 261] on button "Expand All" at bounding box center [122, 258] width 26 height 9
click at [0, 0] on td "3" at bounding box center [0, 0] width 0 height 0
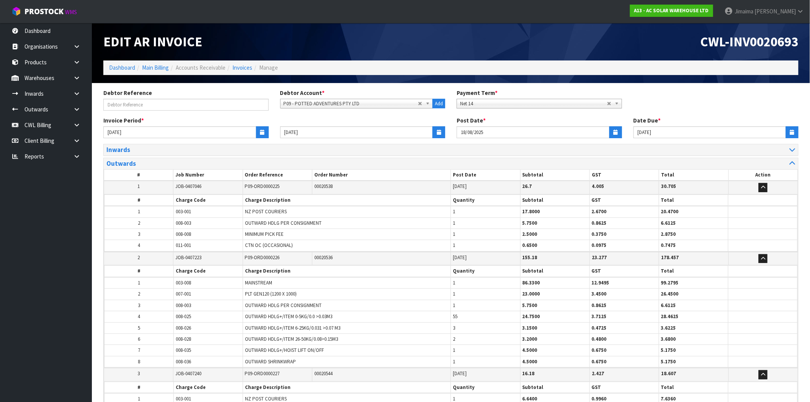
scroll to position [366, 0]
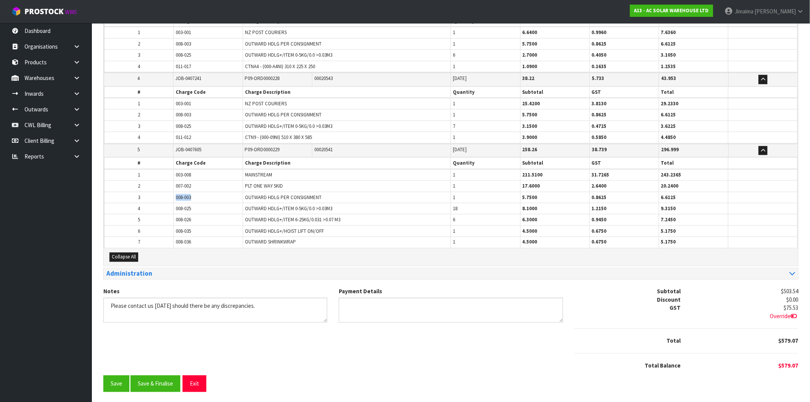
drag, startPoint x: 182, startPoint y: 196, endPoint x: 170, endPoint y: 198, distance: 12.0
click at [169, 198] on tr "3 008-003 OUTWARD HDLG PER CONSIGNMENT 1 5.7500 0.8625 6.6125" at bounding box center [450, 197] width 693 height 11
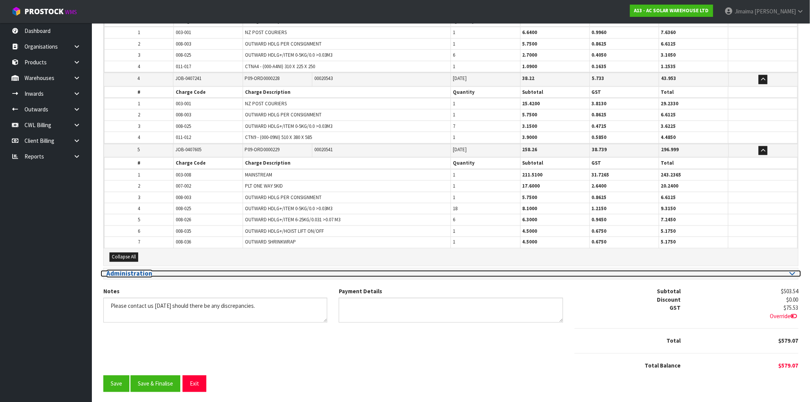
click at [137, 270] on h3 "Administration" at bounding box center [275, 273] width 339 height 7
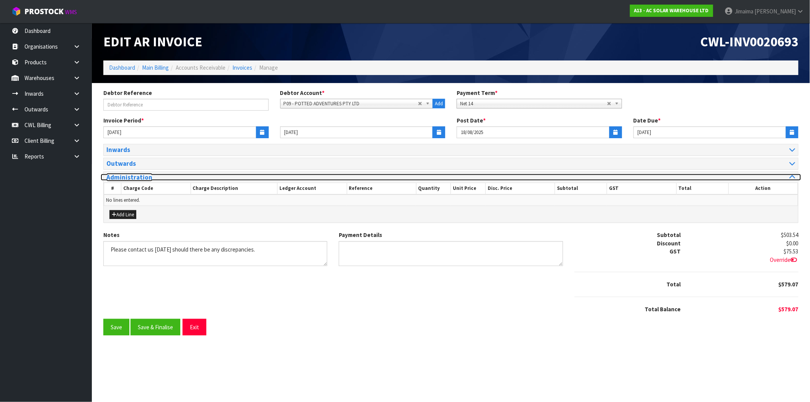
scroll to position [0, 0]
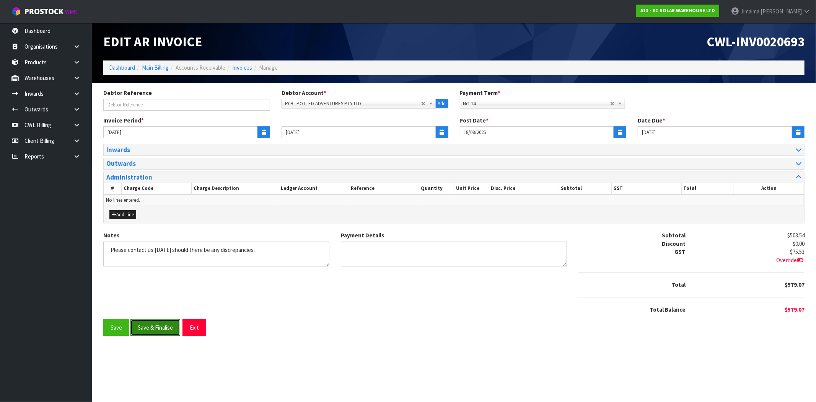
click at [163, 323] on button "Save & Finalise" at bounding box center [155, 327] width 50 height 16
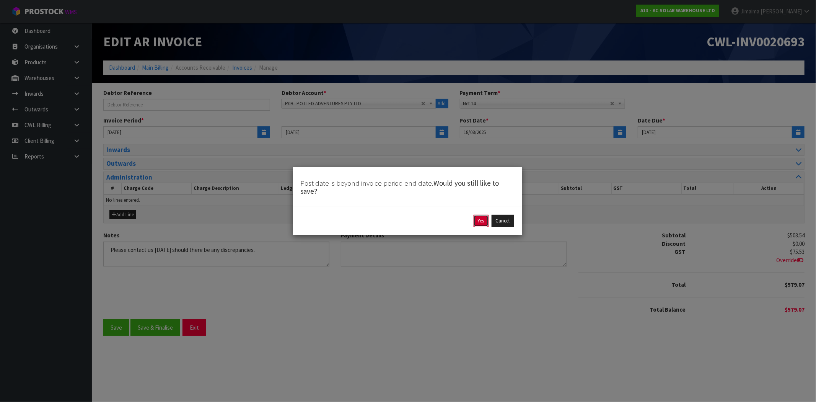
click at [480, 223] on button "Yes" at bounding box center [481, 221] width 15 height 12
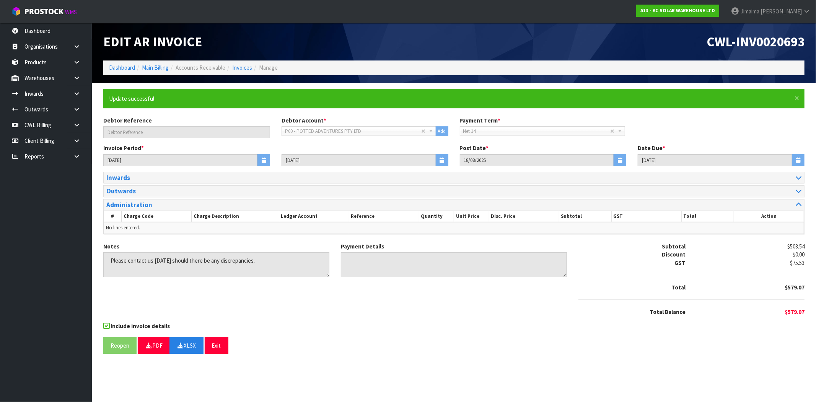
click at [396, 324] on div "Include invoice details" at bounding box center [453, 327] width 701 height 10
click at [240, 70] on link "Invoices" at bounding box center [242, 67] width 20 height 7
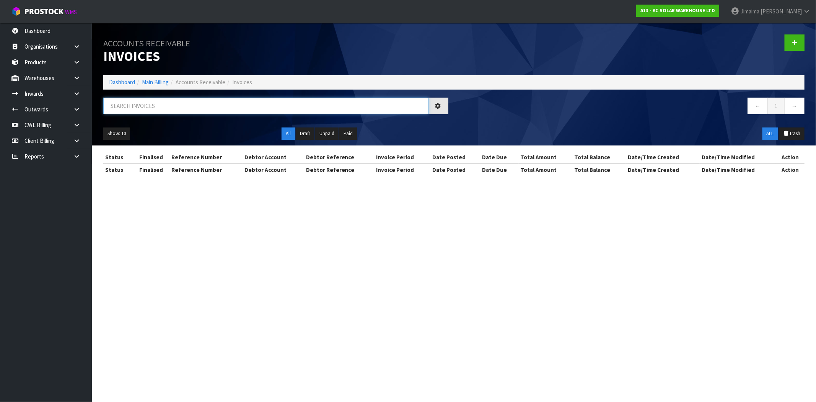
click at [137, 112] on input "text" at bounding box center [265, 106] width 325 height 16
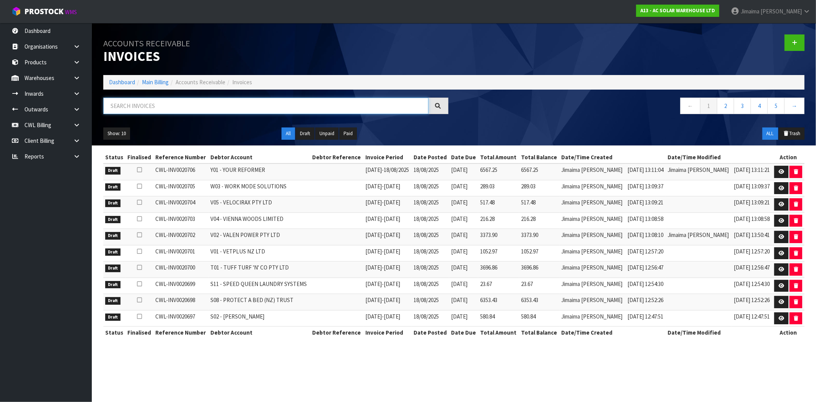
paste input "P10"
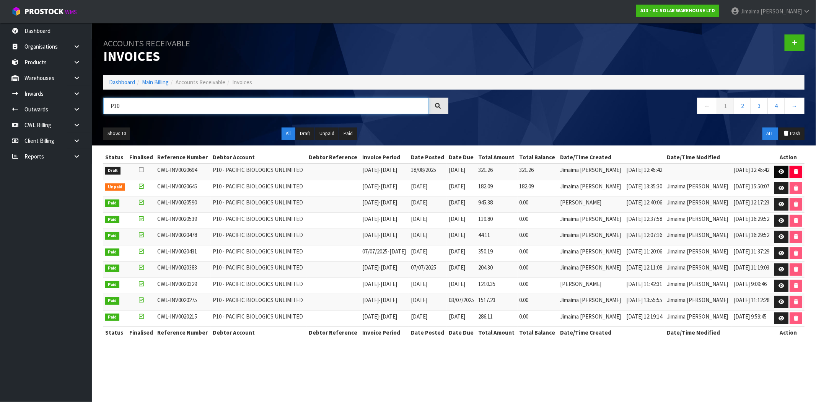
type input "P10"
click at [781, 166] on link at bounding box center [781, 172] width 14 height 12
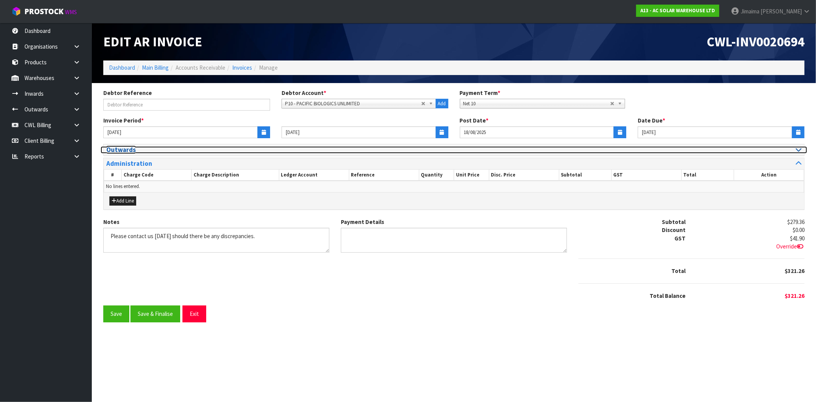
click at [125, 151] on h3 "Outwards" at bounding box center [277, 149] width 342 height 7
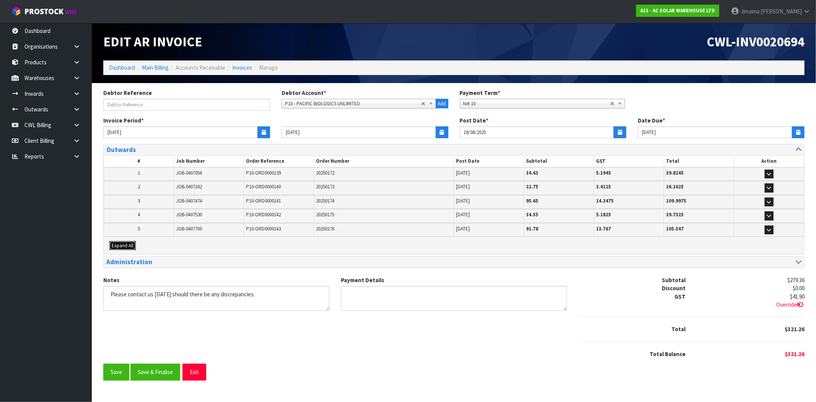
click at [128, 245] on span "Expand All" at bounding box center [123, 245] width 22 height 7
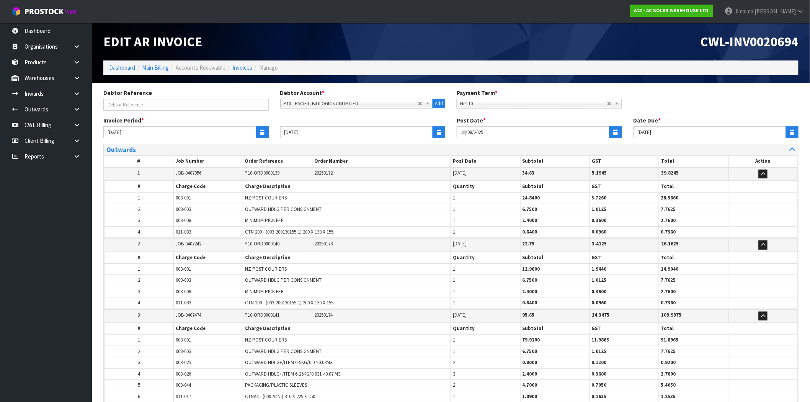
click at [153, 221] on table "# Job Number Order Reference Order Number Post Date Subtotal GST Total Action 1…" at bounding box center [451, 344] width 694 height 378
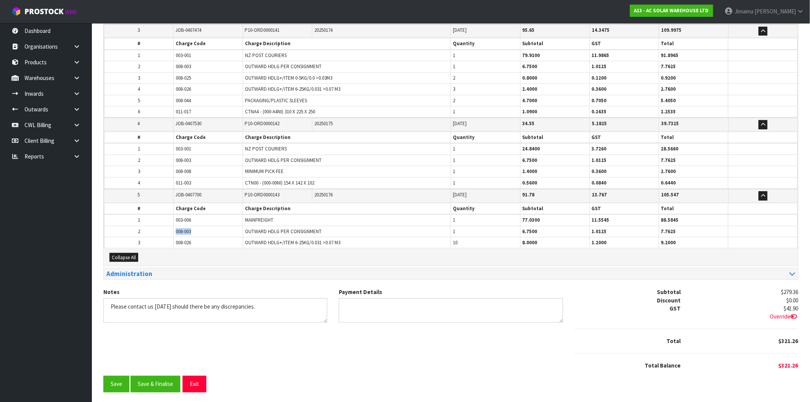
drag, startPoint x: 196, startPoint y: 228, endPoint x: 171, endPoint y: 228, distance: 24.5
click at [171, 228] on tr "2 008-003 OUTWARD HDLG PER CONSIGNMENT 1 6.7500 1.0125 7.7625" at bounding box center [450, 231] width 693 height 11
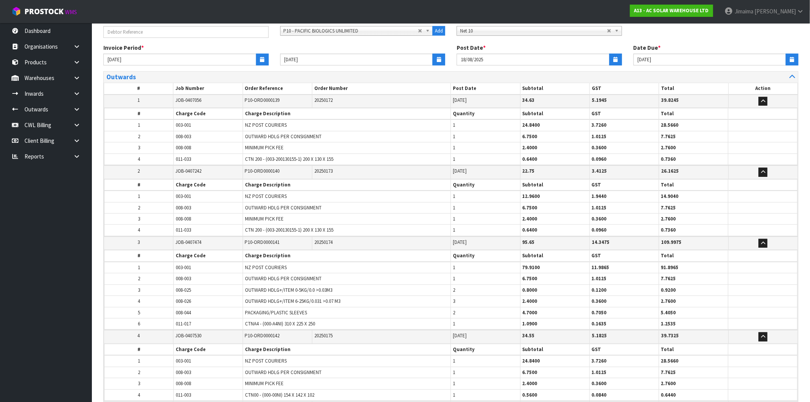
scroll to position [1, 0]
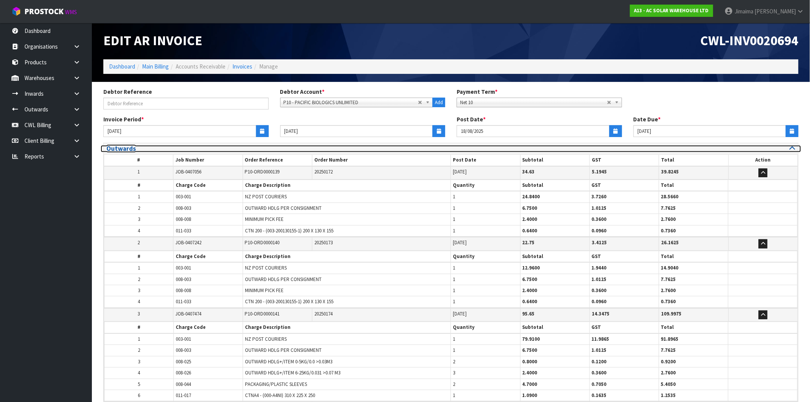
click at [143, 148] on h3 "Outwards" at bounding box center [275, 148] width 339 height 7
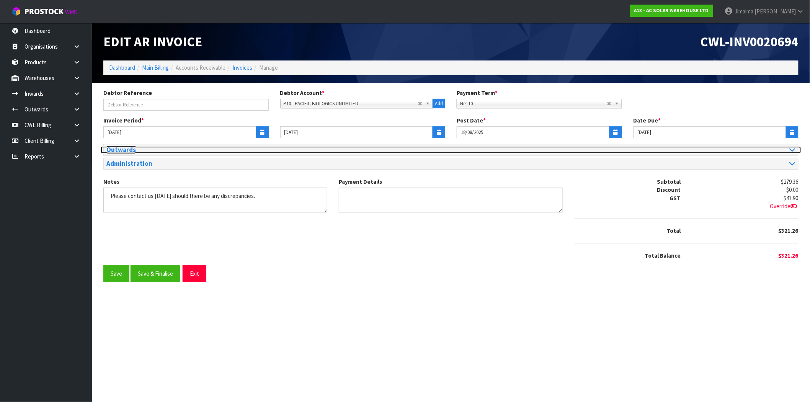
scroll to position [0, 0]
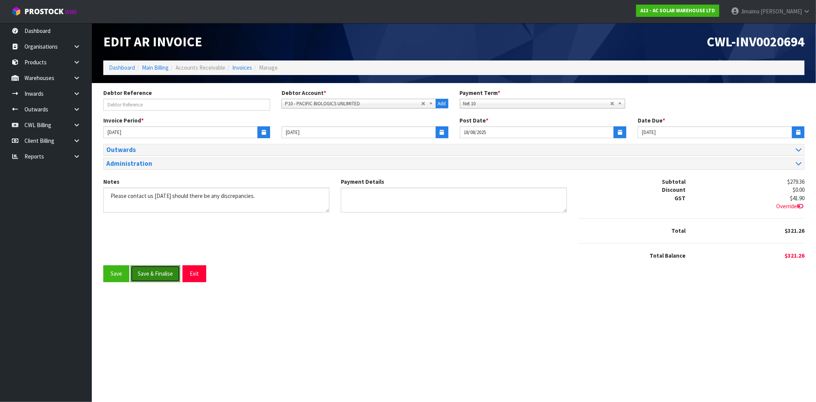
click at [159, 269] on button "Save & Finalise" at bounding box center [155, 273] width 50 height 16
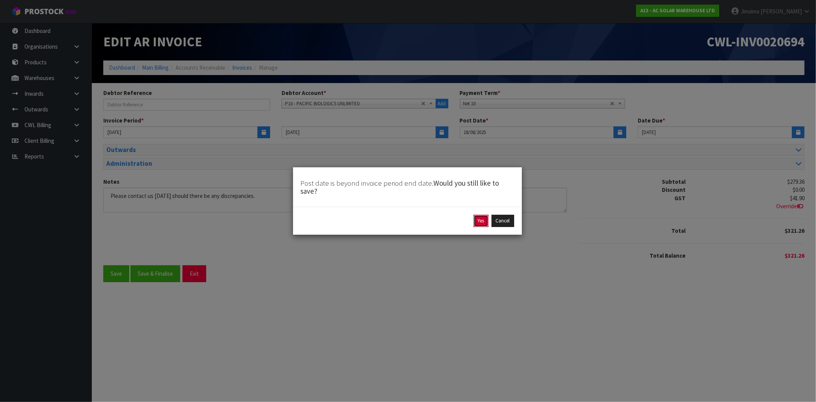
click at [478, 218] on button "Yes" at bounding box center [481, 221] width 15 height 12
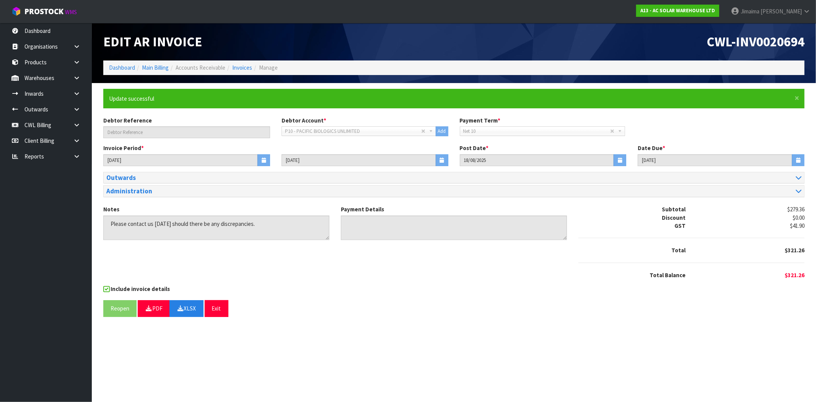
drag, startPoint x: 435, startPoint y: 323, endPoint x: 367, endPoint y: 282, distance: 80.5
click at [436, 323] on section "× Close Update successful Debtor Reference Debtor Account * A&P - A & P PAINTER…" at bounding box center [454, 205] width 724 height 245
drag, startPoint x: 396, startPoint y: 288, endPoint x: 414, endPoint y: 316, distance: 33.0
click at [396, 288] on div "Include invoice details" at bounding box center [453, 290] width 701 height 10
click at [240, 64] on link "Invoices" at bounding box center [242, 67] width 20 height 7
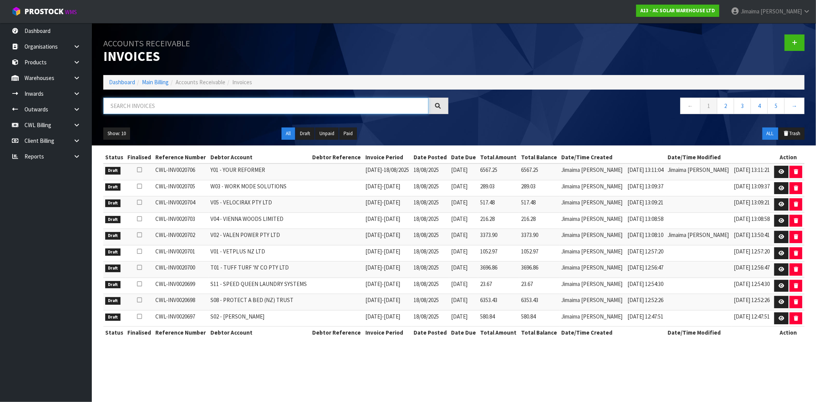
click at [128, 111] on input "text" at bounding box center [265, 106] width 325 height 16
paste input "S00"
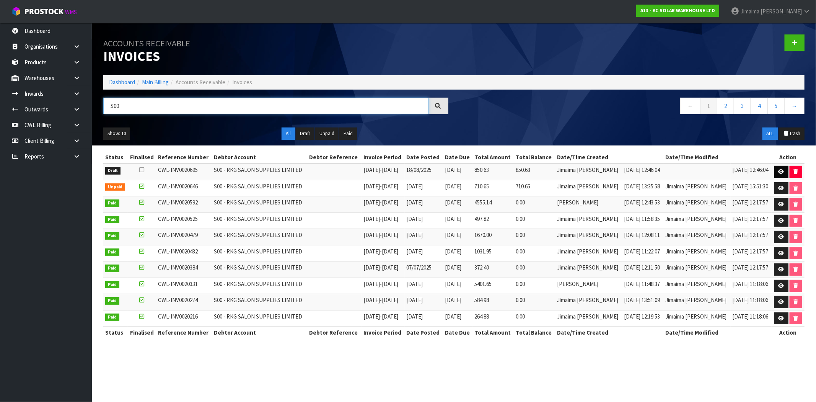
type input "S00"
drag, startPoint x: 783, startPoint y: 171, endPoint x: 717, endPoint y: 179, distance: 66.7
click at [783, 171] on link at bounding box center [781, 172] width 14 height 12
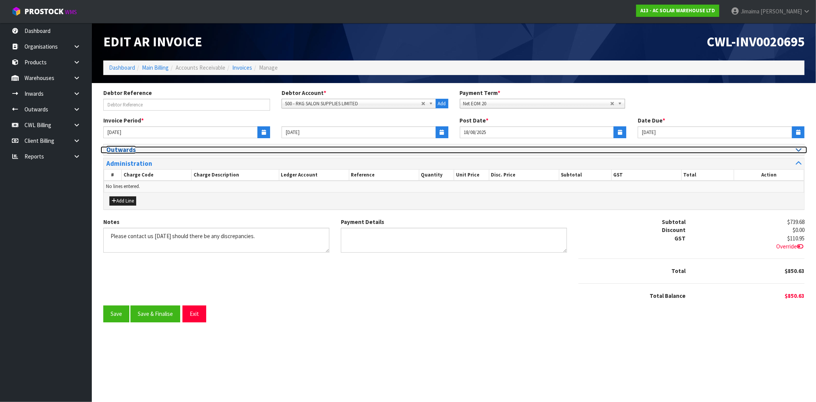
click at [124, 150] on h3 "Outwards" at bounding box center [277, 149] width 342 height 7
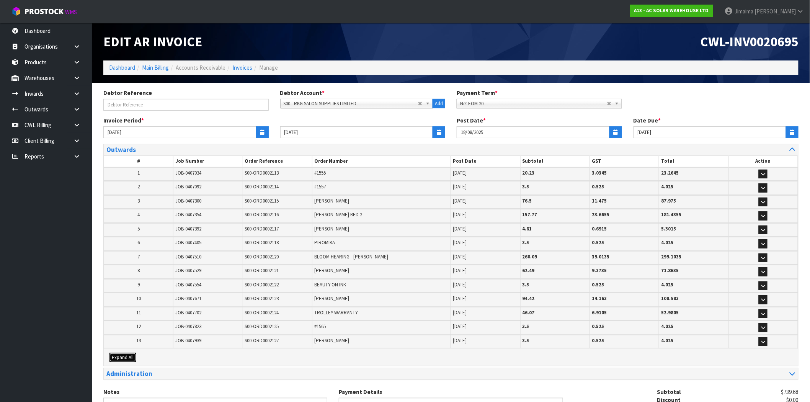
click at [128, 354] on span "Expand All" at bounding box center [123, 357] width 22 height 7
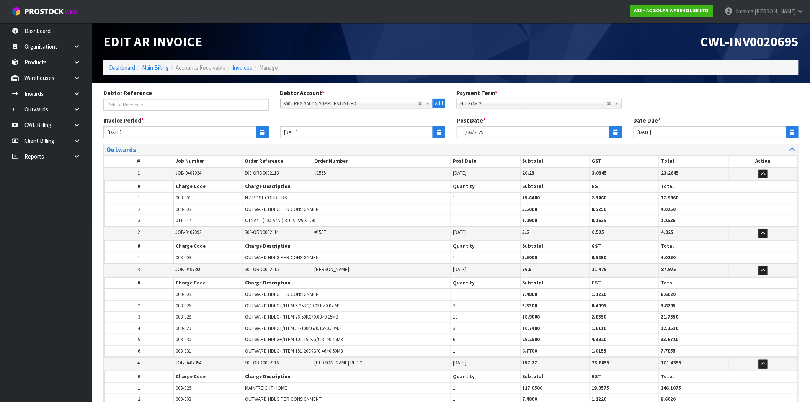
click at [171, 305] on tbody "1 008-003 OUTWARD HDLG PER CONSIGNMENT 1 7.4800 1.1220 8.6020 2 008-026 OUTWARD…" at bounding box center [450, 323] width 693 height 68
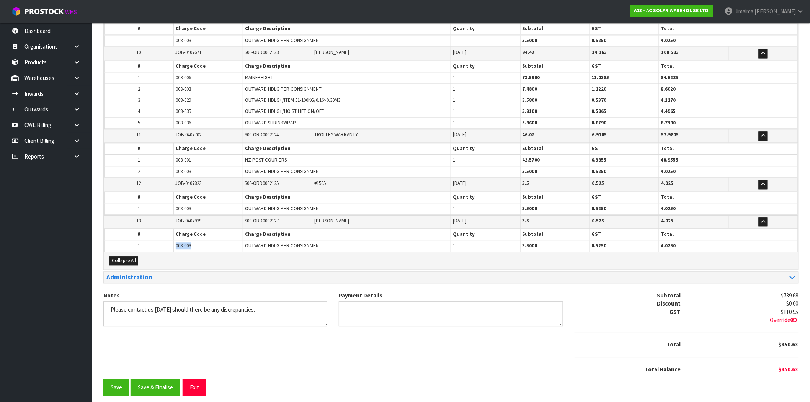
click at [153, 245] on tr "1 008-003 OUTWARD HDLG PER CONSIGNMENT 1 3.5000 0.5250 4.0250" at bounding box center [450, 245] width 693 height 11
click at [160, 381] on button "Save & Finalise" at bounding box center [155, 387] width 50 height 16
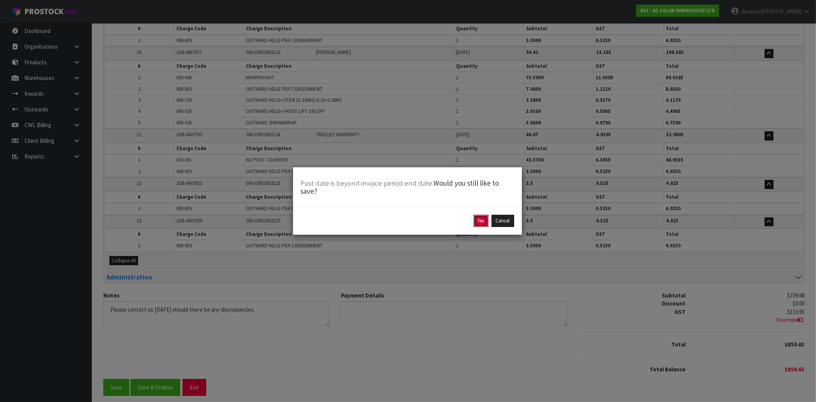
click at [480, 223] on button "Yes" at bounding box center [481, 221] width 15 height 12
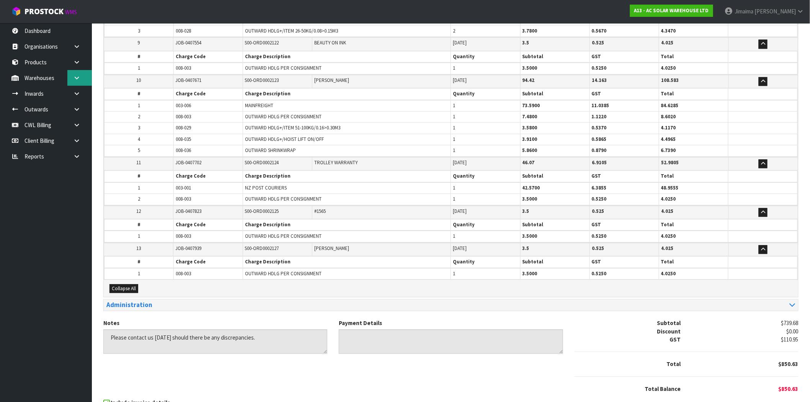
scroll to position [0, 0]
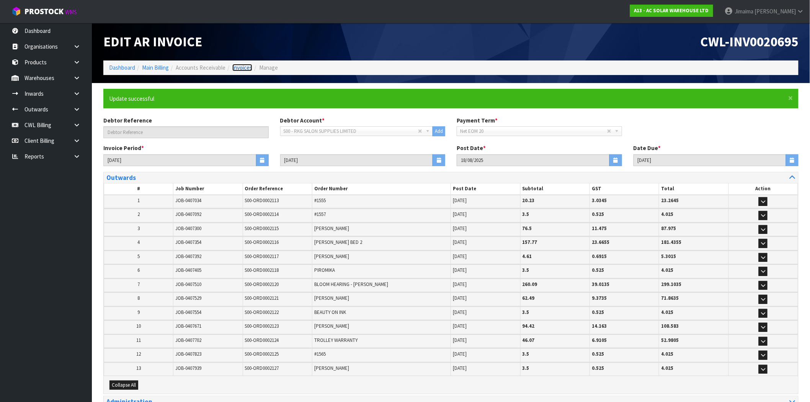
click at [244, 67] on link "Invoices" at bounding box center [242, 67] width 20 height 7
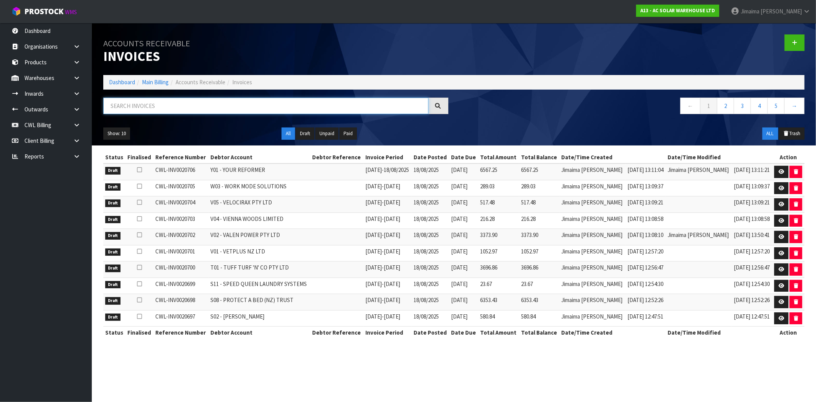
click at [171, 103] on input "text" at bounding box center [265, 106] width 325 height 16
paste input "S01"
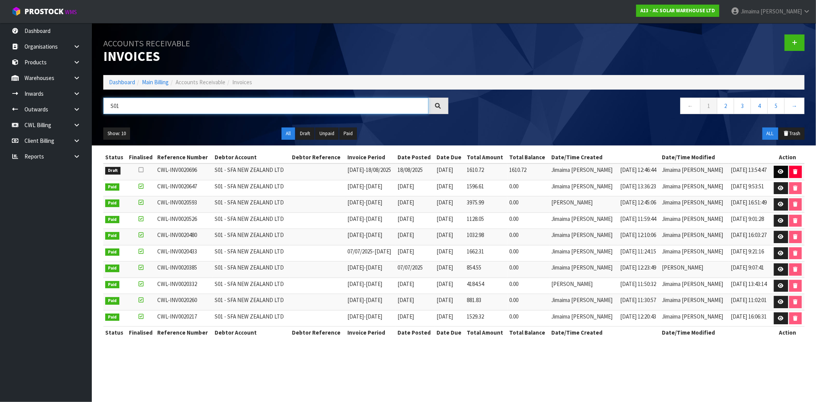
type input "S01"
click at [776, 169] on link at bounding box center [781, 172] width 14 height 12
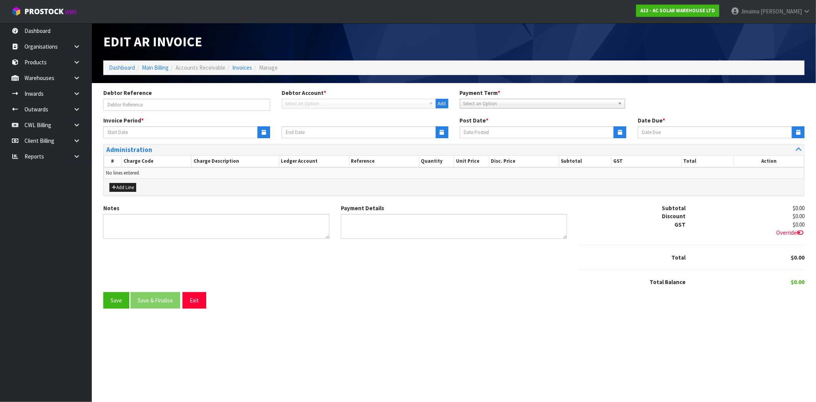
type input "11/08/2025"
type input "18/08/2025"
type input "10/09/2025"
type textarea "Please contact us within 7 days should there be any discrepancies."
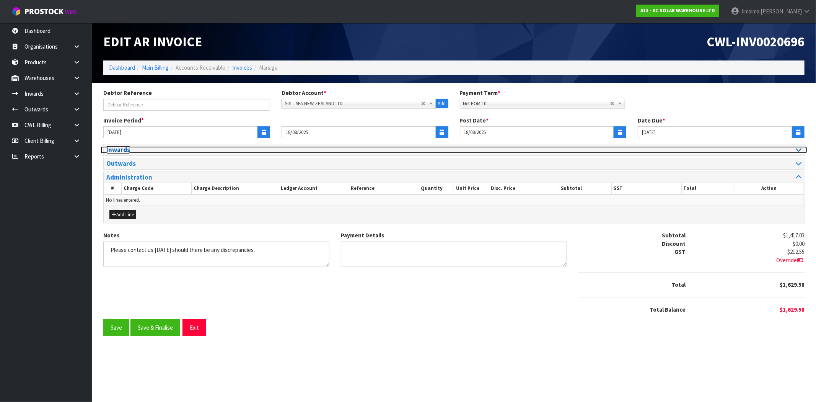
click at [127, 151] on h3 "Inwards" at bounding box center [277, 149] width 342 height 7
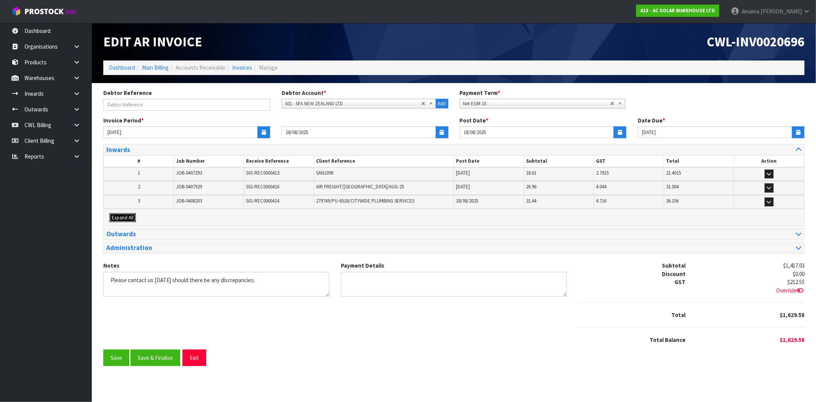
click at [124, 219] on span "Expand All" at bounding box center [123, 217] width 22 height 7
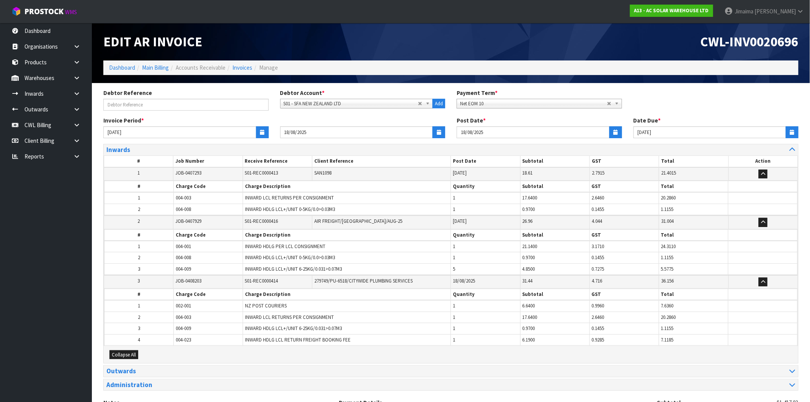
click at [148, 209] on table "# Job Number Receive Reference Client Reference Post Date Subtotal GST Total Ac…" at bounding box center [451, 250] width 694 height 191
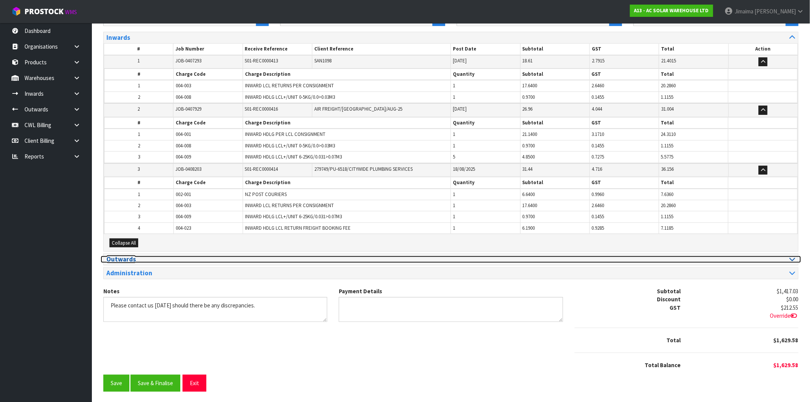
click at [143, 259] on h3 "Outwards" at bounding box center [275, 259] width 339 height 7
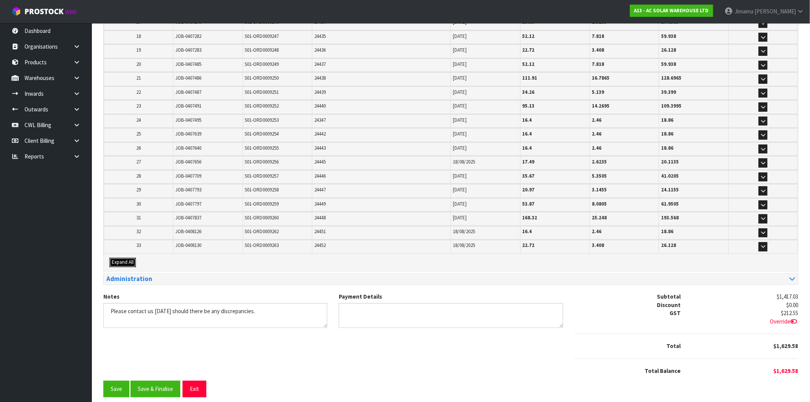
click at [120, 259] on span "Expand All" at bounding box center [123, 262] width 22 height 7
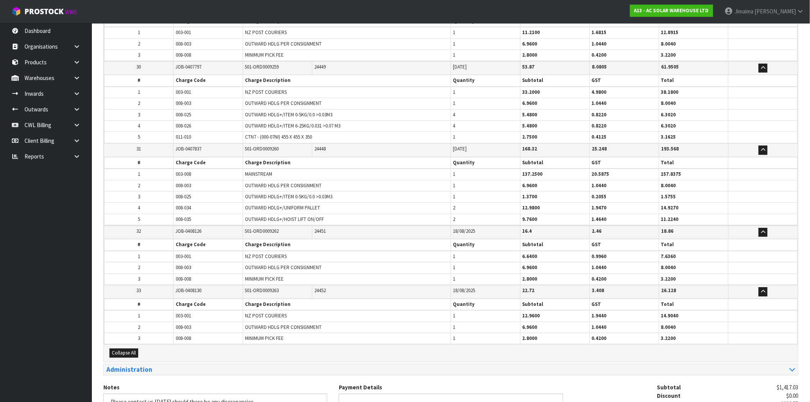
click at [217, 310] on td "003-001" at bounding box center [208, 315] width 69 height 11
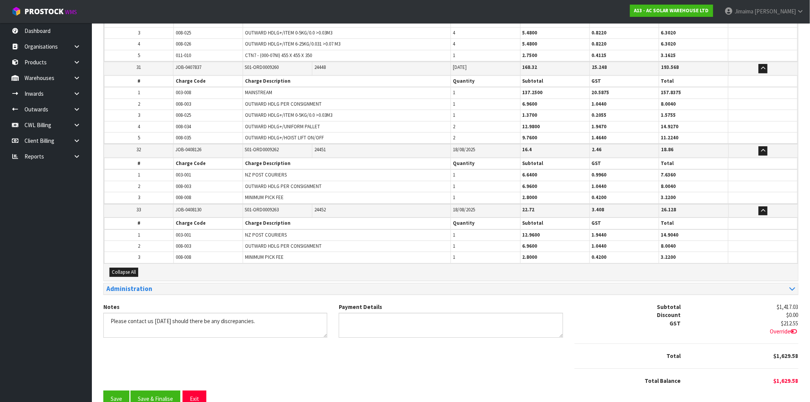
scroll to position [2085, 0]
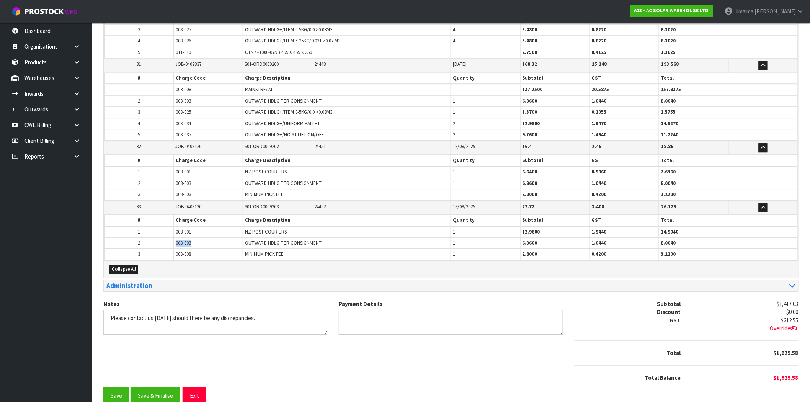
click at [176, 238] on td "008-003" at bounding box center [208, 243] width 69 height 11
click at [186, 238] on td "008-003" at bounding box center [208, 243] width 69 height 11
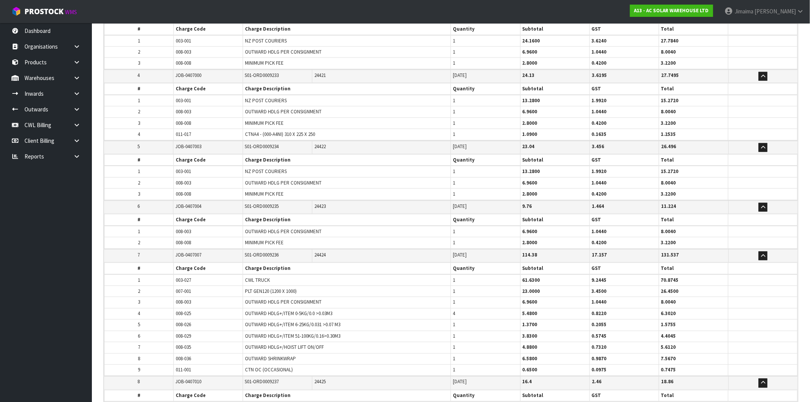
scroll to position [30, 0]
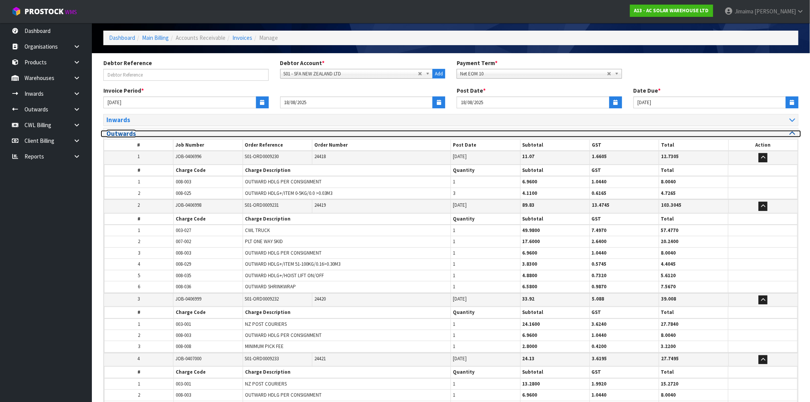
click at [160, 130] on h3 "Outwards" at bounding box center [275, 133] width 339 height 7
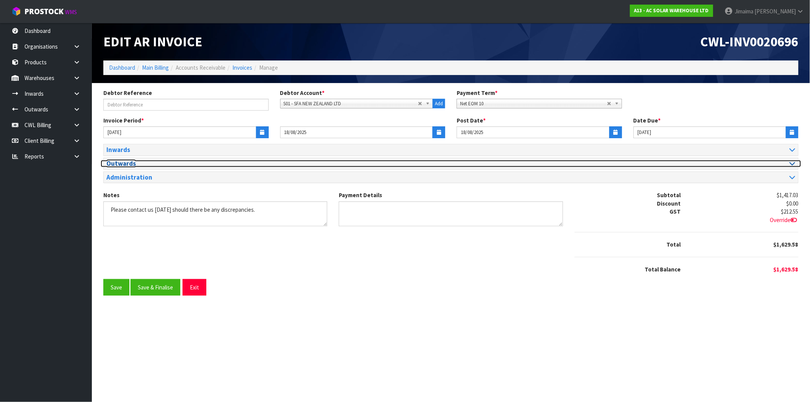
scroll to position [0, 0]
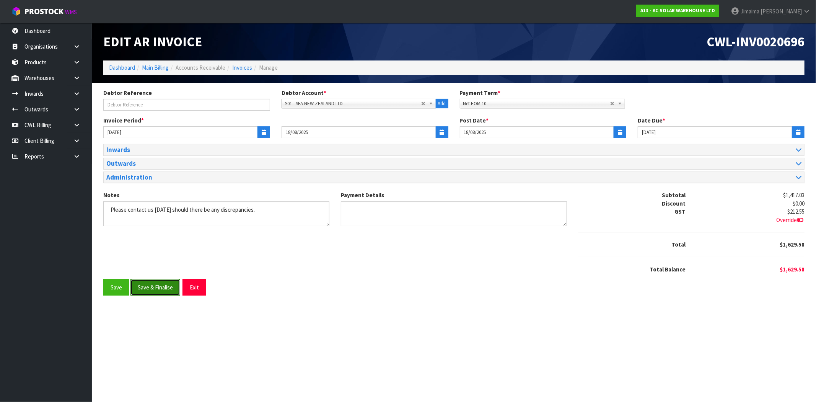
click at [152, 284] on button "Save & Finalise" at bounding box center [155, 287] width 50 height 16
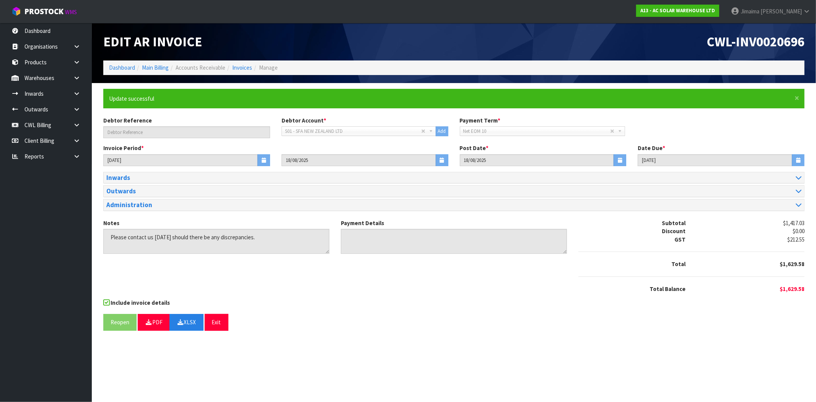
click at [434, 306] on div "Include invoice details" at bounding box center [453, 303] width 701 height 10
click at [232, 68] on li "Invoices" at bounding box center [238, 68] width 27 height 8
click at [236, 69] on link "Invoices" at bounding box center [242, 67] width 20 height 7
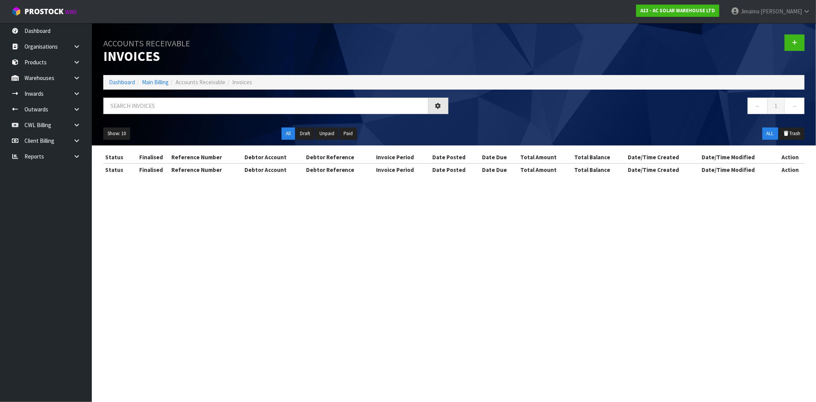
click at [125, 120] on div "← 1 →" at bounding box center [454, 110] width 713 height 24
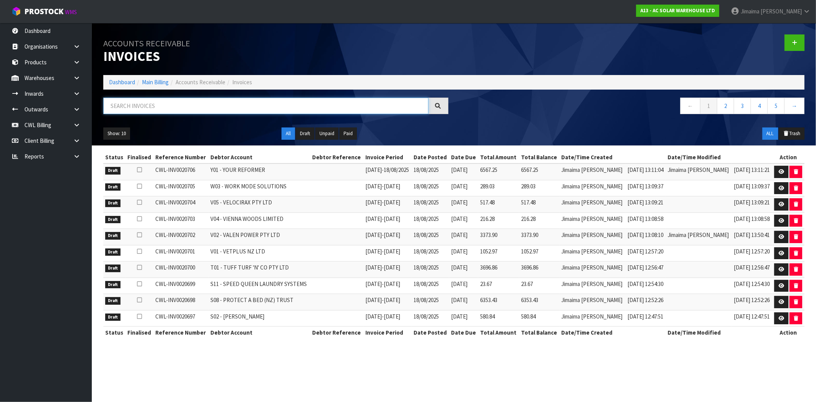
click at [132, 110] on input "text" at bounding box center [265, 106] width 325 height 16
paste input "S02"
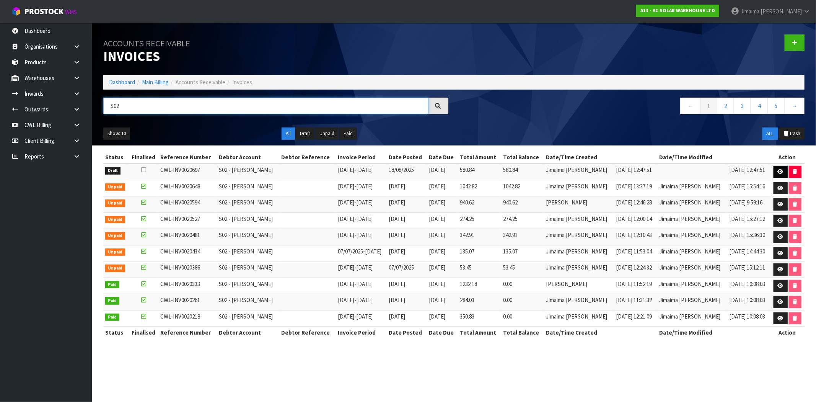
type input "S02"
click at [779, 173] on icon at bounding box center [781, 171] width 6 height 5
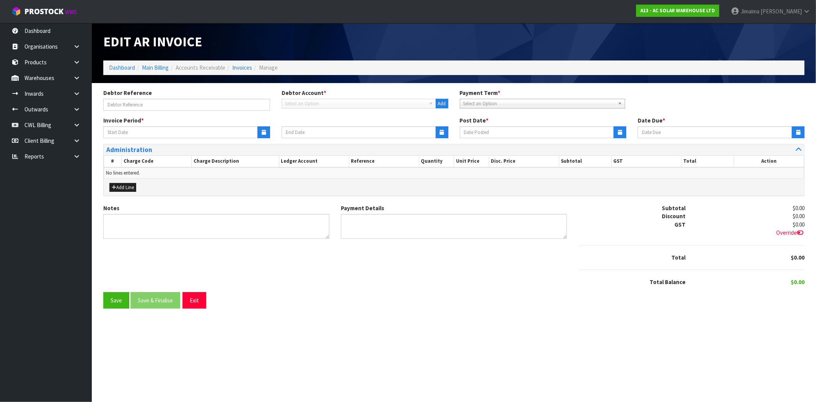
type input "11/08/2025"
type input "17/08/2025"
type input "18/08/2025"
type input "20/09/2025"
type textarea "Please contact us within 7 days should there be any discrepancies."
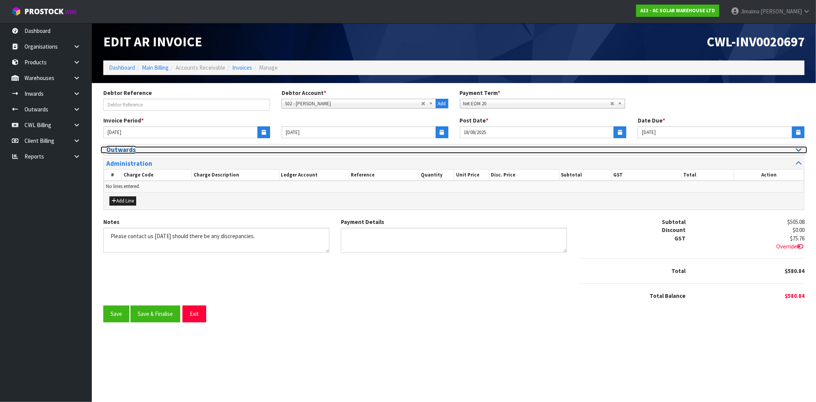
click at [126, 150] on h3 "Outwards" at bounding box center [277, 149] width 342 height 7
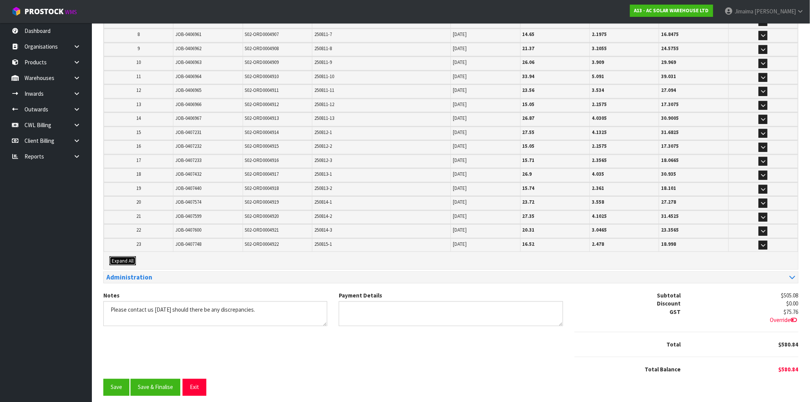
drag, startPoint x: 129, startPoint y: 259, endPoint x: 163, endPoint y: 238, distance: 39.3
click at [129, 258] on button "Expand All" at bounding box center [122, 260] width 26 height 9
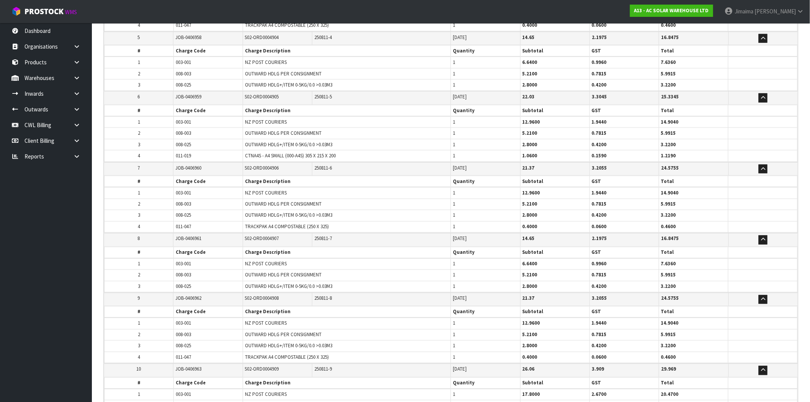
drag, startPoint x: 163, startPoint y: 238, endPoint x: 167, endPoint y: 236, distance: 5.0
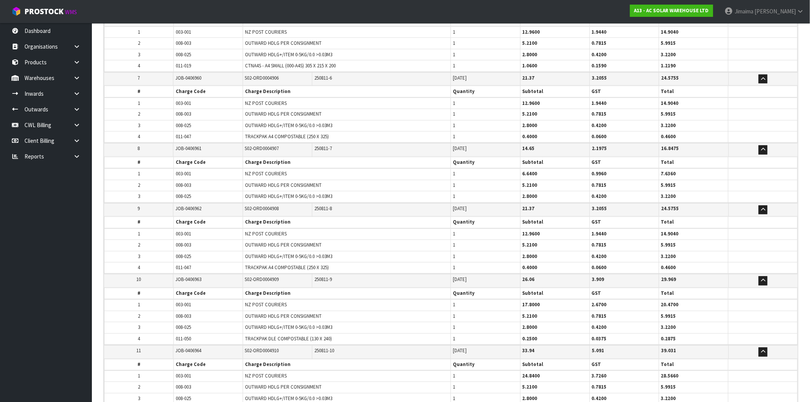
scroll to position [1512, 0]
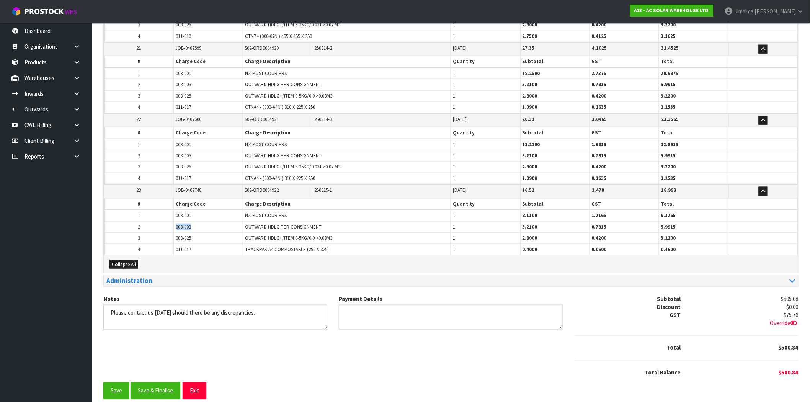
drag, startPoint x: 200, startPoint y: 218, endPoint x: 166, endPoint y: 216, distance: 34.1
click at [166, 221] on tr "2 008-003 OUTWARD HDLG PER CONSIGNMENT 1 5.2100 0.7815 5.9915" at bounding box center [450, 226] width 693 height 11
click at [162, 385] on button "Save & Finalise" at bounding box center [155, 390] width 50 height 16
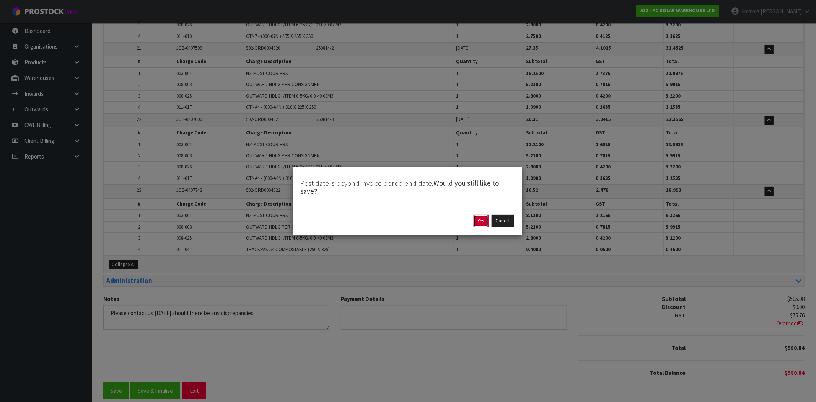
click at [475, 220] on button "Yes" at bounding box center [481, 221] width 15 height 12
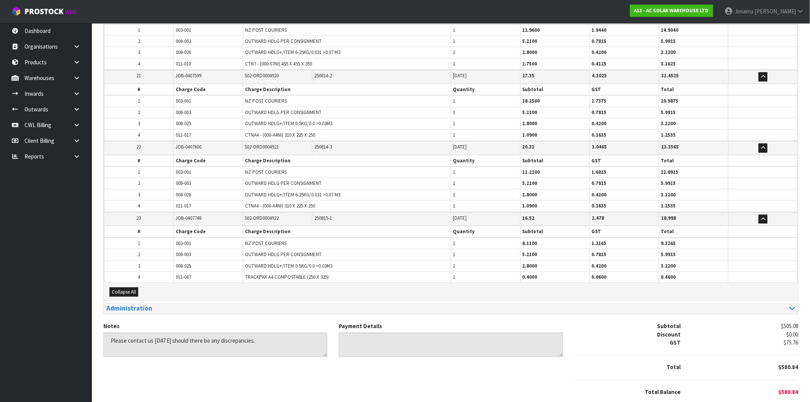
scroll to position [0, 0]
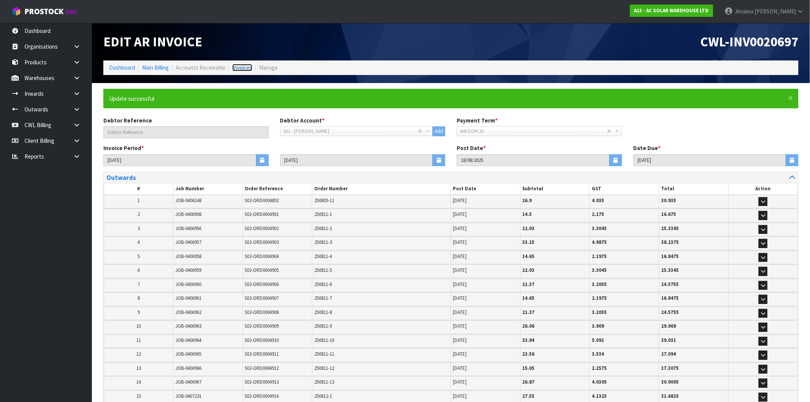
click at [241, 69] on link "Invoices" at bounding box center [242, 67] width 20 height 7
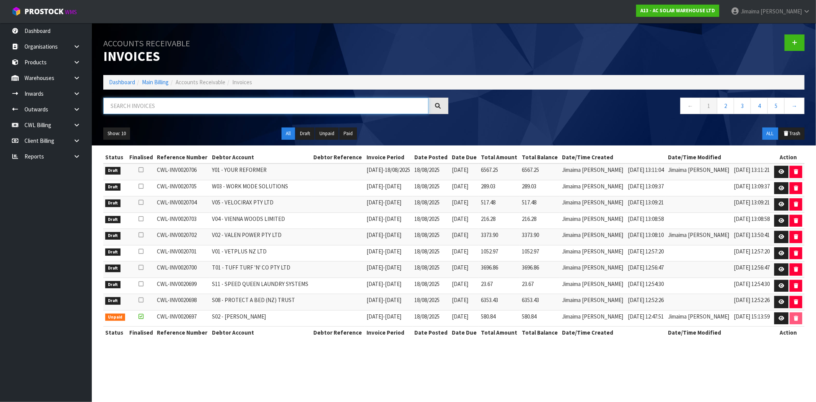
click at [141, 109] on input "text" at bounding box center [265, 106] width 325 height 16
paste input "S08"
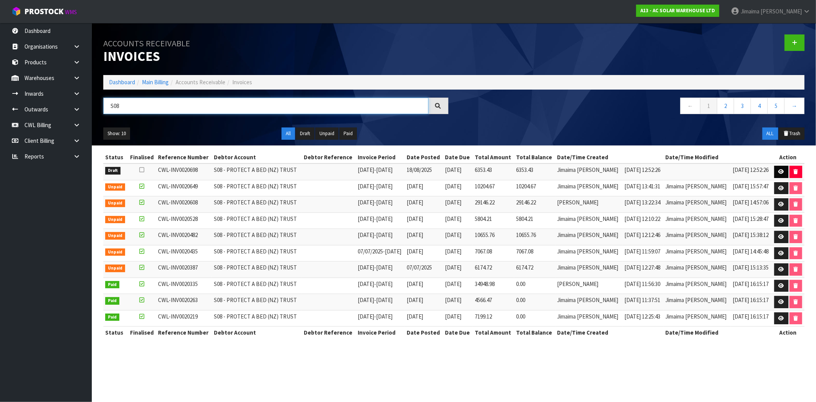
type input "S08"
click at [779, 170] on icon at bounding box center [782, 171] width 6 height 5
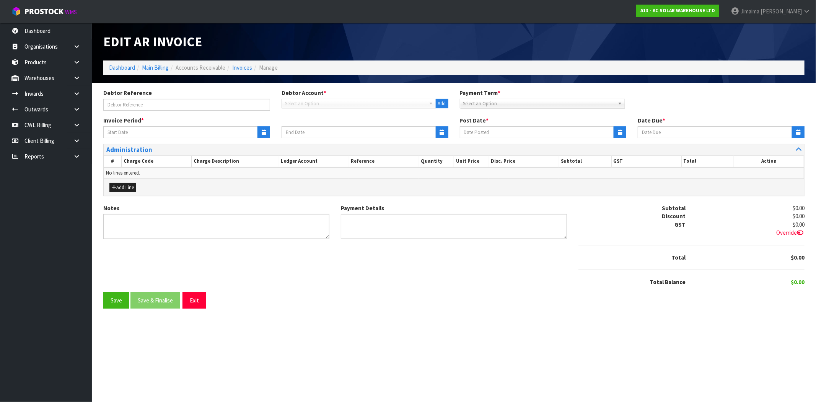
type input "11/08/2025"
type input "17/08/2025"
type input "18/08/2025"
type input "20/09/2025"
type textarea "Please contact us within 7 days should there be any discrepancies."
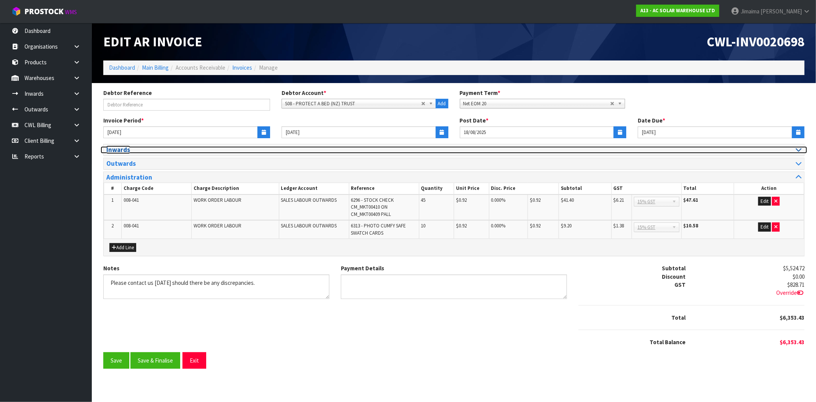
click at [140, 151] on h3 "Inwards" at bounding box center [277, 149] width 342 height 7
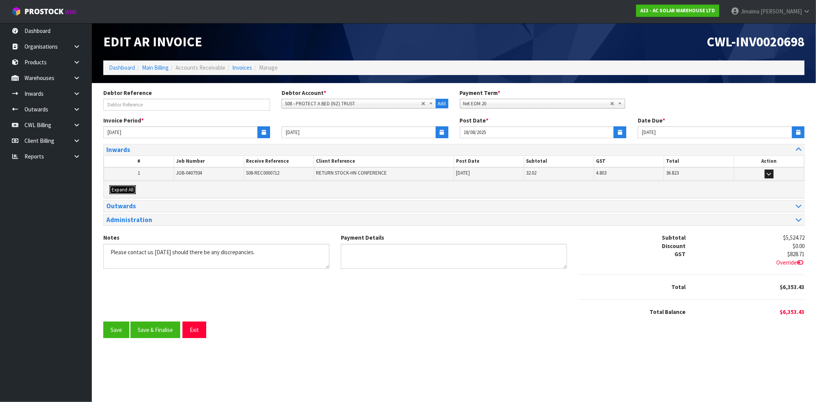
drag, startPoint x: 122, startPoint y: 191, endPoint x: 133, endPoint y: 189, distance: 11.6
click at [123, 191] on span "Expand All" at bounding box center [123, 189] width 22 height 7
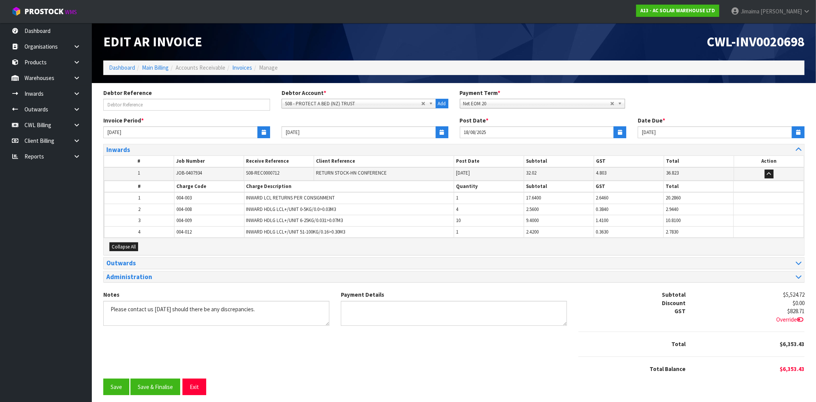
click at [134, 189] on th "#" at bounding box center [139, 186] width 70 height 11
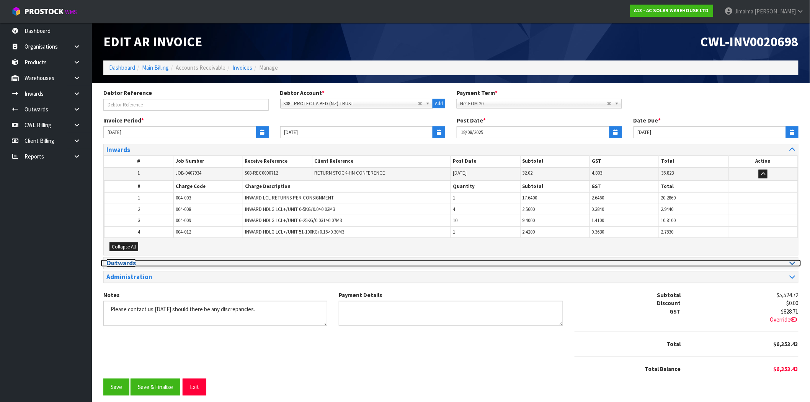
click at [142, 261] on h3 "Outwards" at bounding box center [275, 262] width 339 height 7
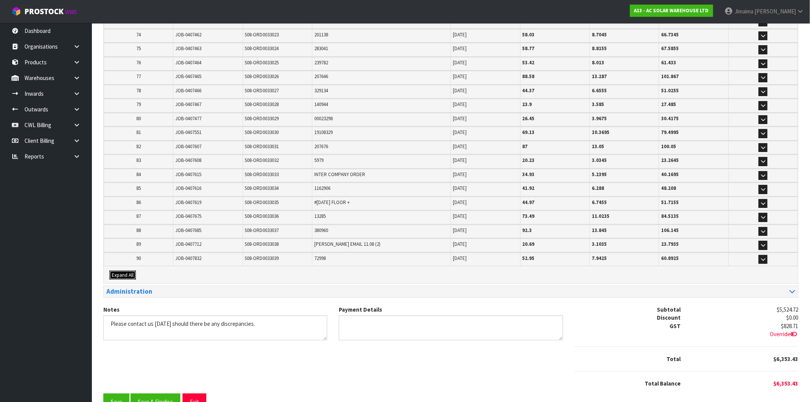
click at [133, 271] on button "Expand All" at bounding box center [122, 275] width 26 height 9
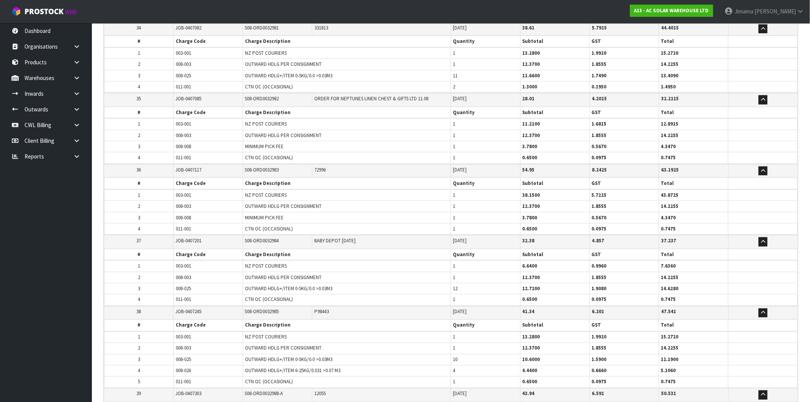
scroll to position [6904, 0]
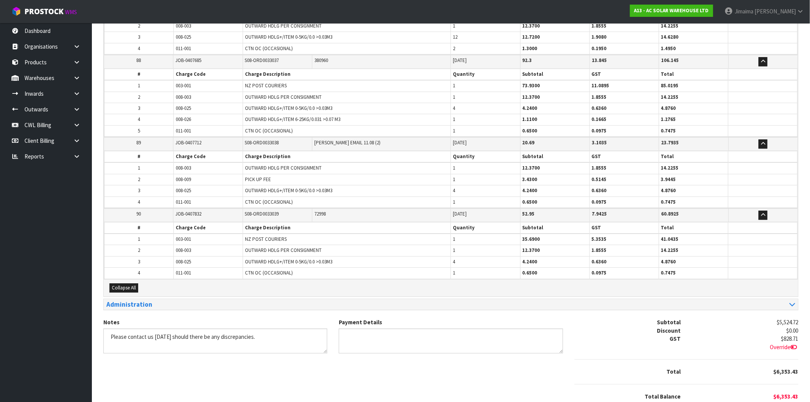
click at [186, 269] on span "011-001" at bounding box center [183, 272] width 15 height 7
drag, startPoint x: 195, startPoint y: 217, endPoint x: 168, endPoint y: 215, distance: 26.8
click at [168, 245] on tr "2 008-003 OUTWARD HDLG PER CONSIGNMENT 1 12.3700 1.8555 14.2255" at bounding box center [450, 250] width 693 height 11
click at [174, 299] on div "Administration" at bounding box center [451, 304] width 694 height 11
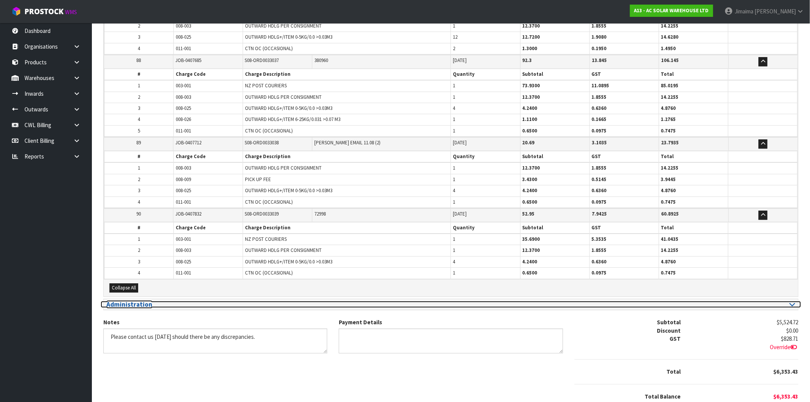
click at [171, 301] on h3 "Administration" at bounding box center [275, 304] width 339 height 7
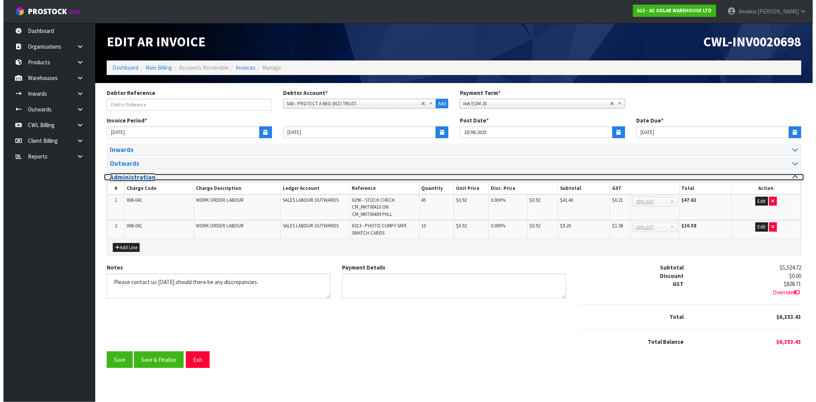
scroll to position [0, 0]
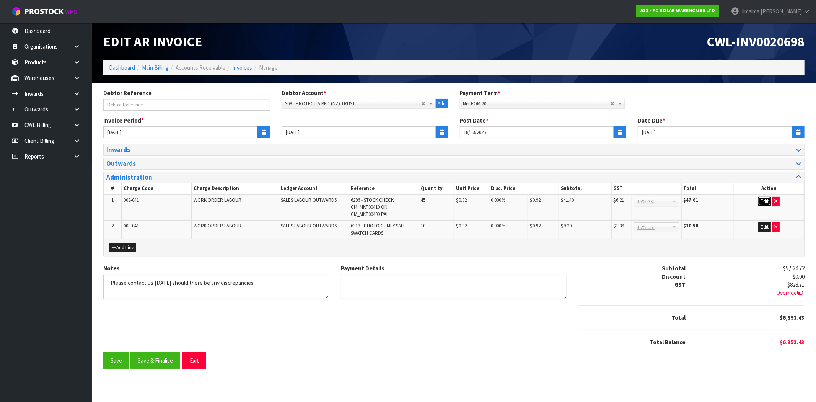
click at [760, 203] on button "Edit" at bounding box center [764, 201] width 13 height 9
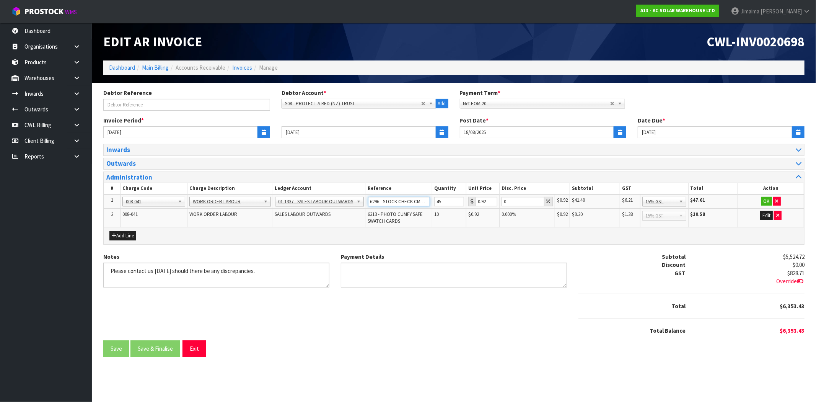
scroll to position [0, 67]
drag, startPoint x: 412, startPoint y: 204, endPoint x: 471, endPoint y: 202, distance: 59.3
click at [471, 202] on tr "1 001-001 001-002 001-003 001-004 001-005 001-006 001-007 001-008 001-009 001-0…" at bounding box center [454, 201] width 700 height 14
click at [422, 204] on input "6296 - STOCK CHECK CM_MKT00410 ON CM_MKT00409 PALL" at bounding box center [399, 202] width 62 height 10
click at [426, 201] on input "6296 - STOCK CHECK CM_MKT00410 ON CM_MKT00409 PALL" at bounding box center [399, 202] width 62 height 10
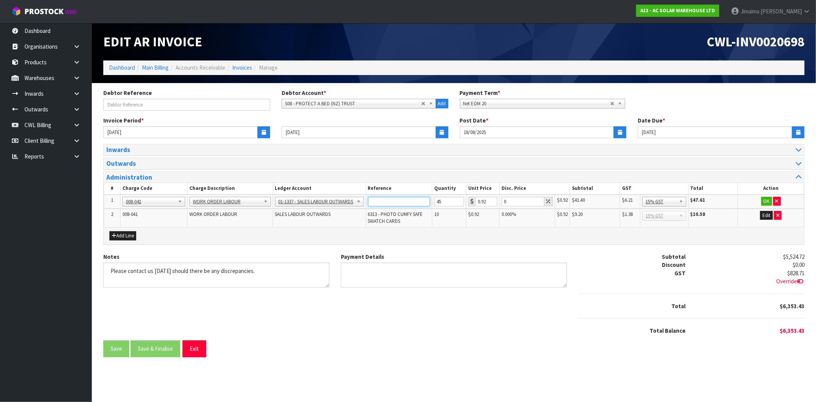
click at [426, 201] on input "6296 - STOCK CHECK CM_MKT00410 ON CM_MKT00409 PALL" at bounding box center [399, 202] width 62 height 10
type input "6296 - STOCK CHECK CM_MKT00410 ON CM_MKT00409 PLT"
click at [764, 201] on button "OK" at bounding box center [766, 201] width 11 height 9
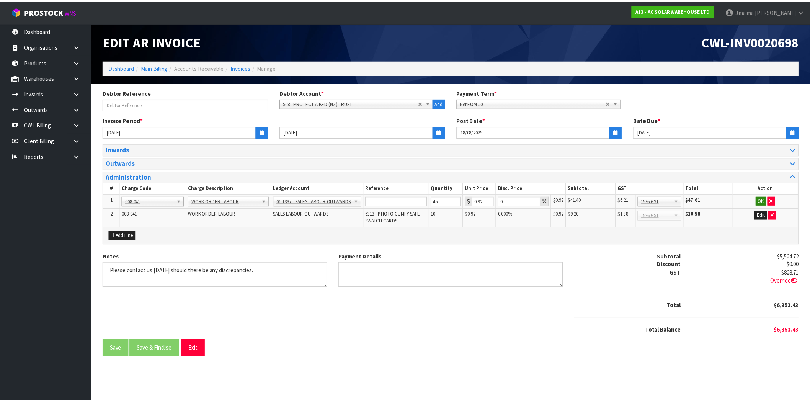
scroll to position [0, 0]
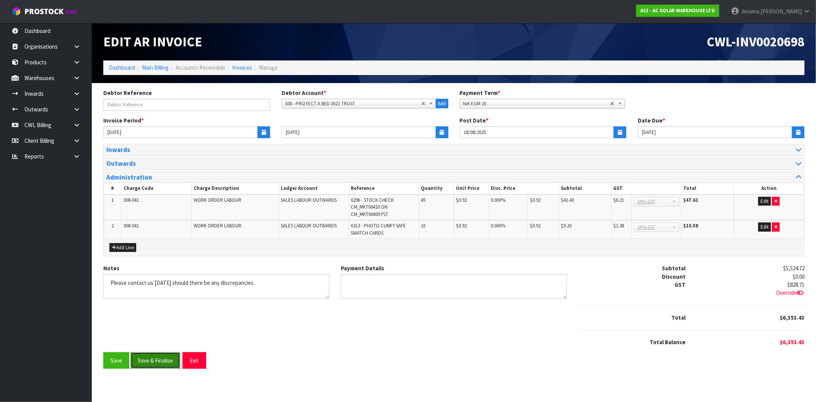
click at [160, 362] on button "Save & Finalise" at bounding box center [155, 360] width 50 height 16
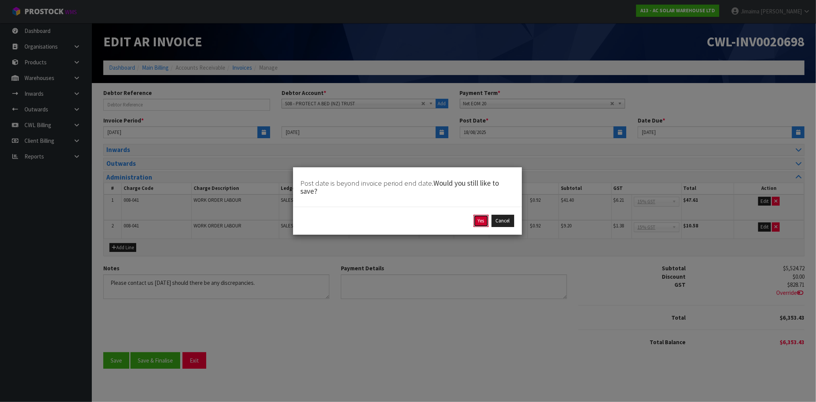
click at [476, 222] on button "Yes" at bounding box center [481, 221] width 15 height 12
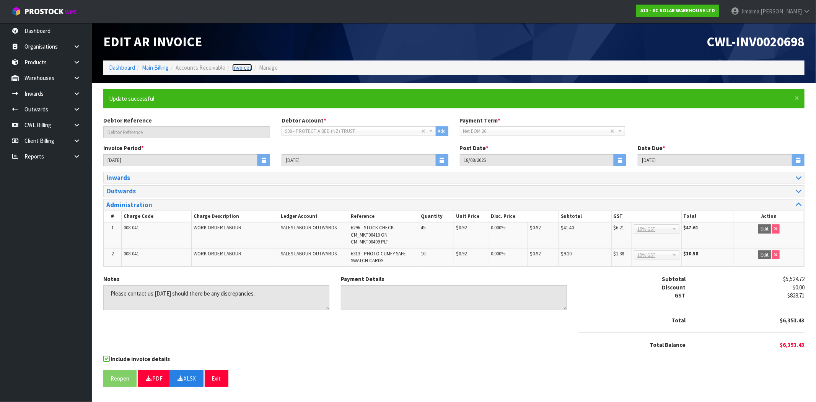
click at [243, 64] on link "Invoices" at bounding box center [242, 67] width 20 height 7
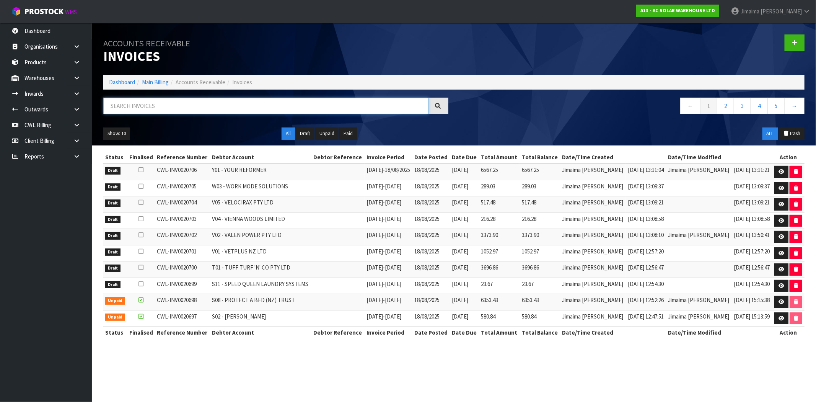
click at [157, 106] on input "text" at bounding box center [265, 106] width 325 height 16
paste input "S11"
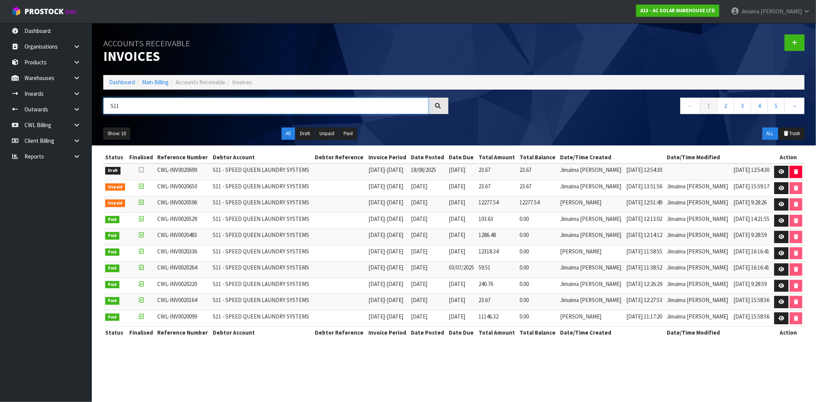
type input "S11"
drag, startPoint x: 518, startPoint y: 169, endPoint x: 489, endPoint y: 172, distance: 29.6
click at [489, 172] on tr "Draft CWL-INV0020699 S11 - SPEED QUEEN LAUNDRY SYSTEMS 11/08/2025 - 17/08/2025 …" at bounding box center [453, 171] width 701 height 16
click at [494, 187] on tr "Unpaid CWL-INV0020650 S11 - SPEED QUEEN LAUNDRY SYSTEMS 01/08/2025 - 10/08/2025…" at bounding box center [453, 188] width 701 height 16
click at [780, 170] on icon at bounding box center [782, 171] width 6 height 5
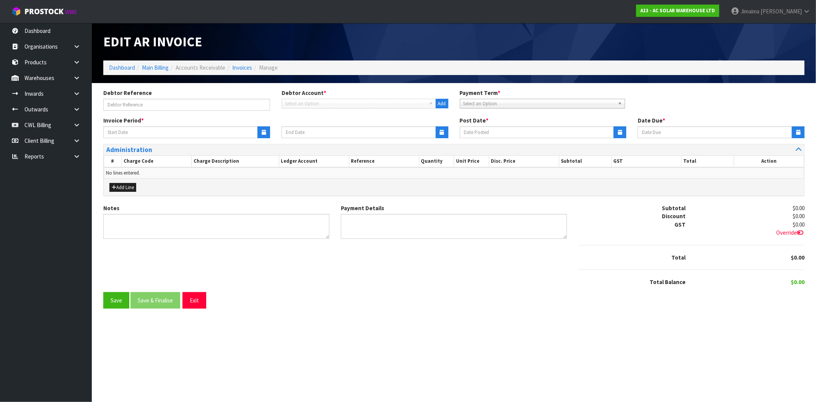
type input "11/08/2025"
type input "17/08/2025"
type input "18/08/2025"
type input "28/08/2025"
type textarea "Please contact us within 7 days should there be any discrepancies."
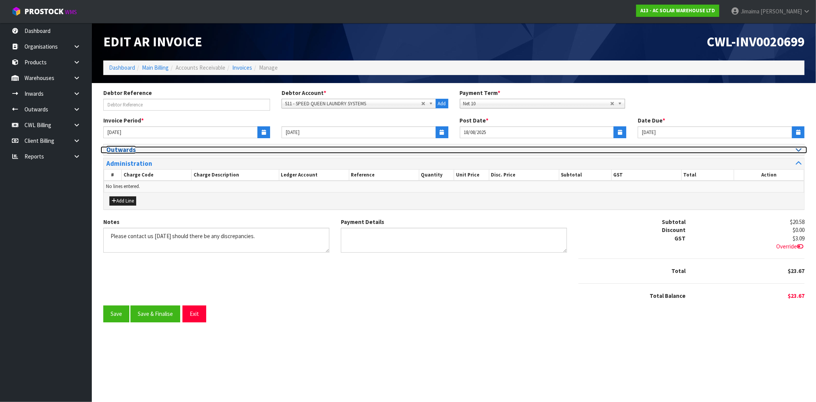
click at [130, 148] on h3 "Outwards" at bounding box center [277, 149] width 342 height 7
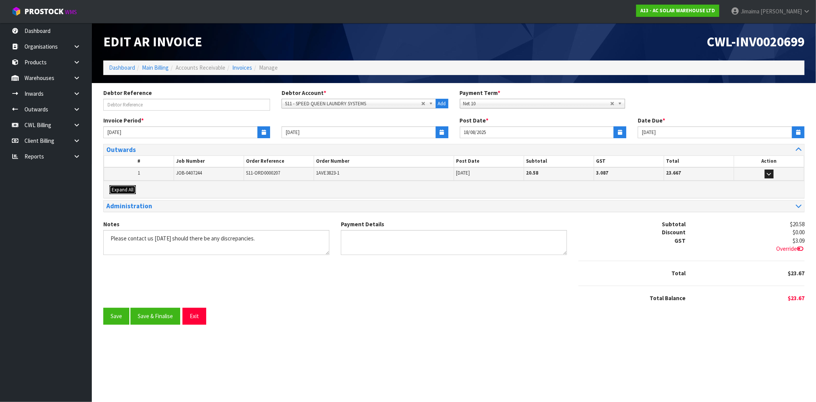
drag, startPoint x: 124, startPoint y: 193, endPoint x: 152, endPoint y: 190, distance: 28.1
click at [124, 193] on button "Expand All" at bounding box center [122, 189] width 26 height 9
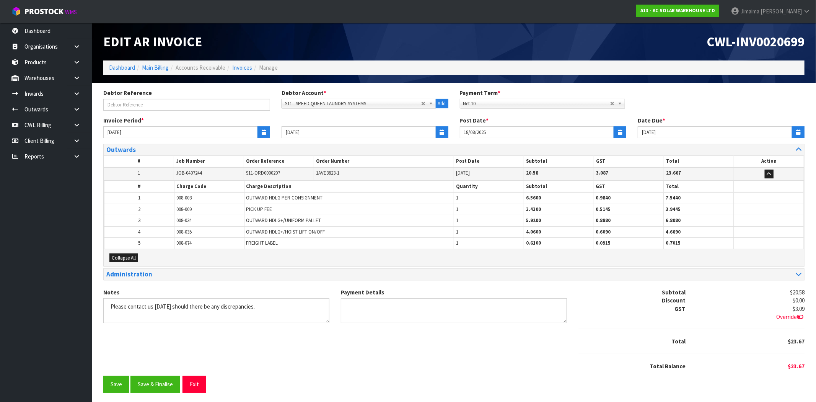
click at [159, 190] on th "#" at bounding box center [139, 186] width 70 height 11
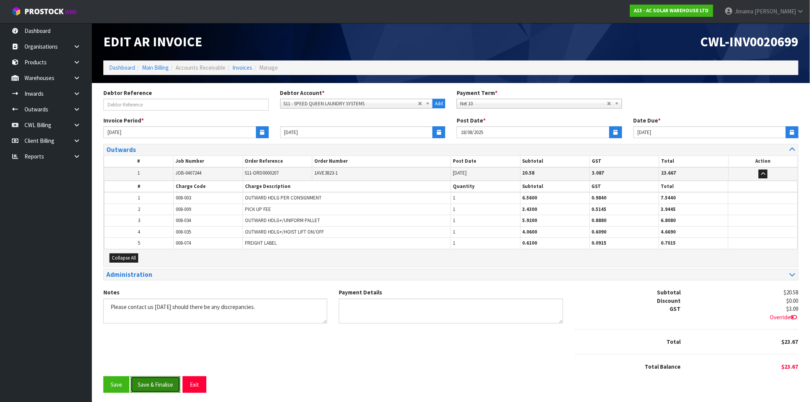
click at [163, 385] on button "Save & Finalise" at bounding box center [155, 384] width 50 height 16
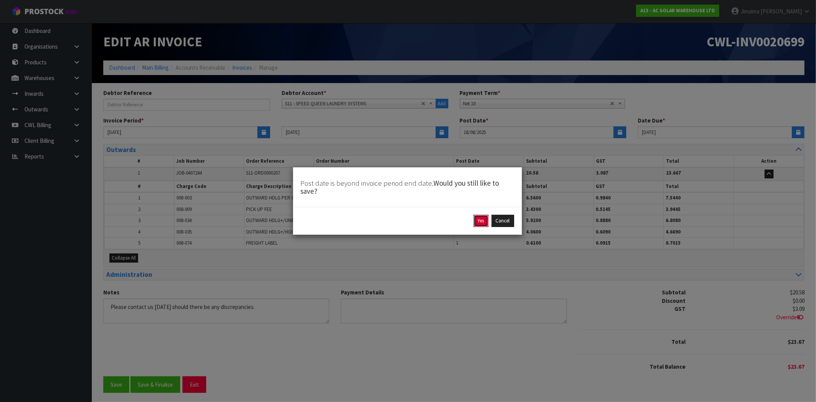
click at [477, 221] on button "Yes" at bounding box center [481, 221] width 15 height 12
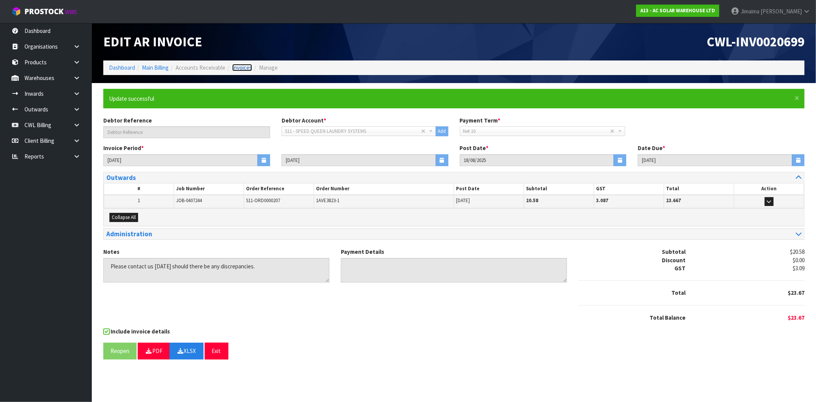
click at [240, 70] on link "Invoices" at bounding box center [242, 67] width 20 height 7
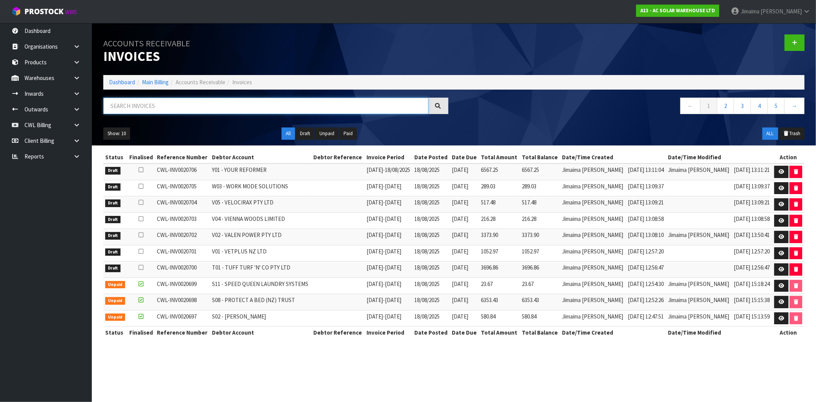
click at [310, 109] on input "text" at bounding box center [265, 106] width 325 height 16
paste input "T01"
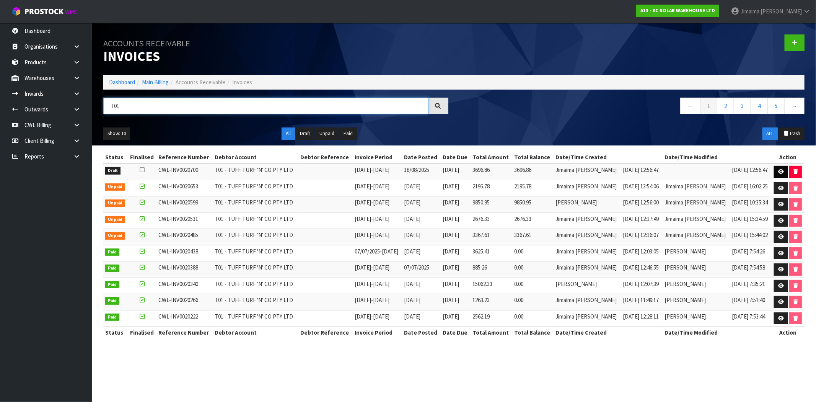
type input "T01"
click at [774, 166] on link at bounding box center [781, 172] width 14 height 12
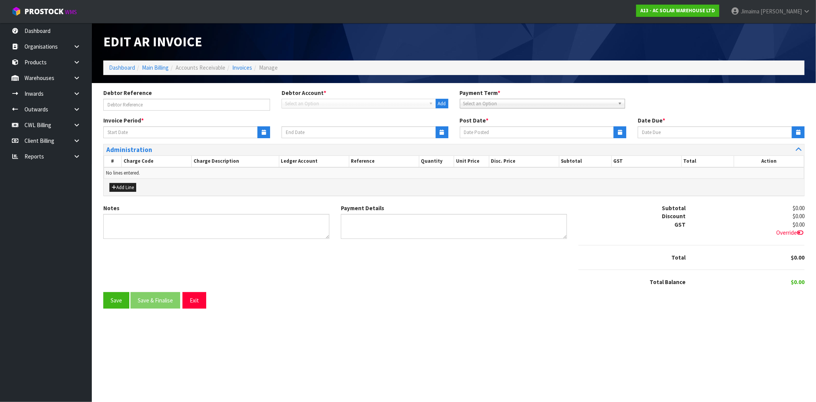
type input "11/08/2025"
type input "17/08/2025"
type input "18/08/2025"
type input "17/09/2025"
type textarea "Please contact us within 7 days should there be any discrepancies."
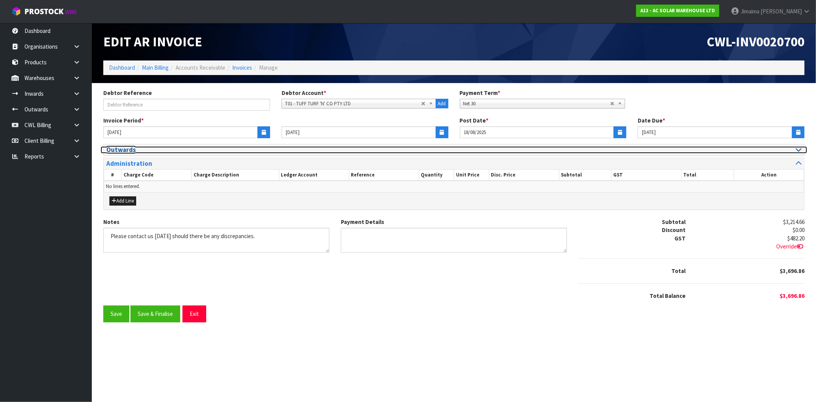
click at [123, 150] on h3 "Outwards" at bounding box center [277, 149] width 342 height 7
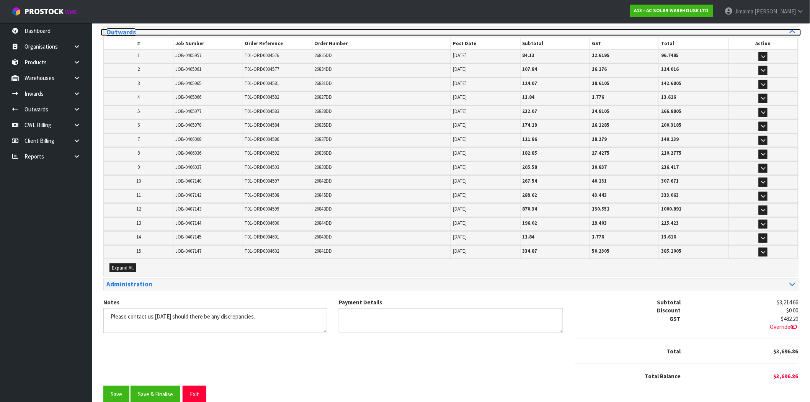
scroll to position [127, 0]
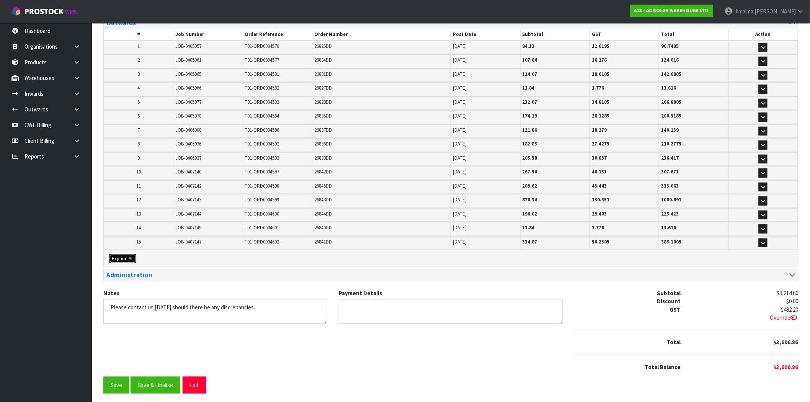
drag, startPoint x: 120, startPoint y: 254, endPoint x: 177, endPoint y: 244, distance: 57.5
click at [121, 255] on span "Expand All" at bounding box center [123, 258] width 22 height 7
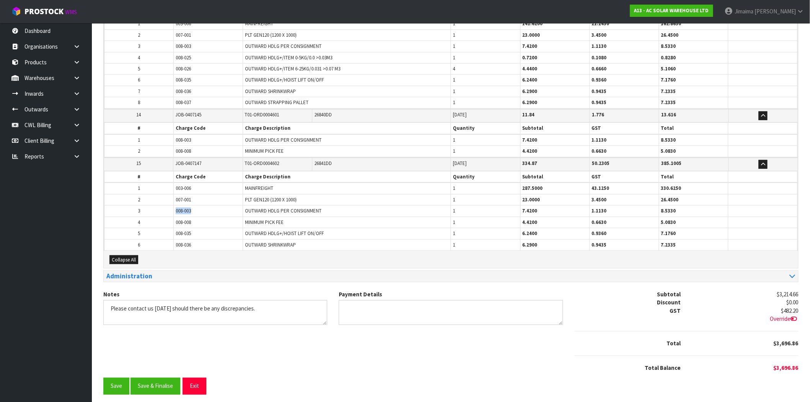
drag, startPoint x: 194, startPoint y: 207, endPoint x: 166, endPoint y: 205, distance: 28.0
click at [166, 205] on tr "3 008-003 OUTWARD HDLG PER CONSIGNMENT 1 7.4200 1.1130 8.5330" at bounding box center [450, 210] width 693 height 11
click at [156, 386] on button "Save & Finalise" at bounding box center [155, 386] width 50 height 16
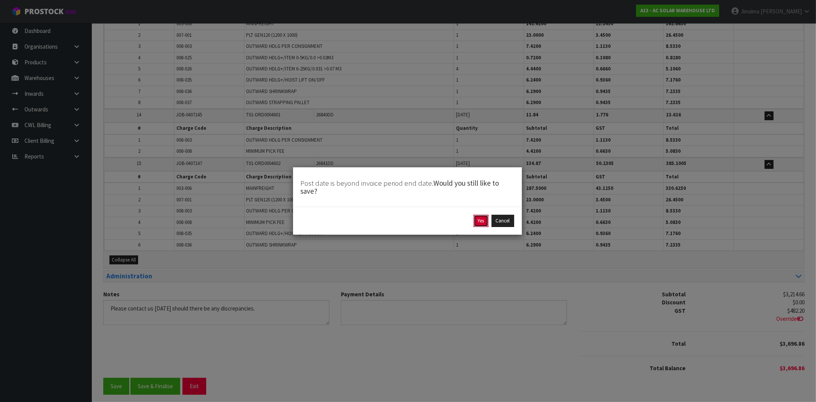
click at [478, 222] on button "Yes" at bounding box center [481, 221] width 15 height 12
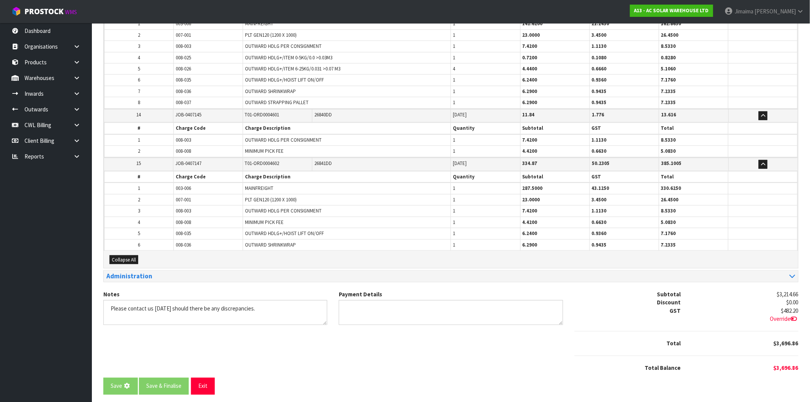
scroll to position [0, 0]
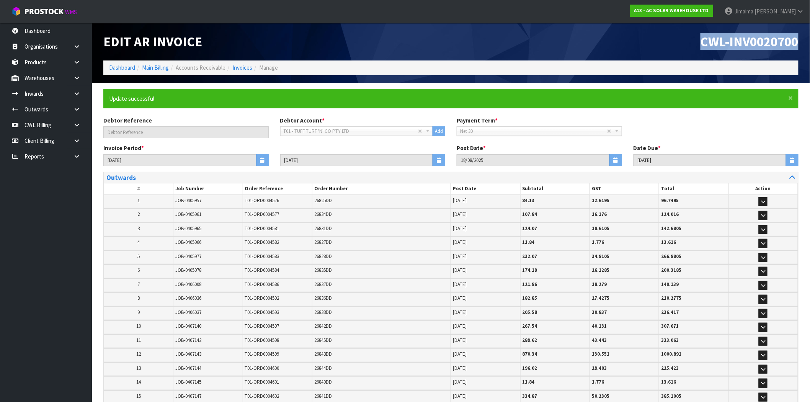
drag, startPoint x: 668, startPoint y: 50, endPoint x: 816, endPoint y: 25, distance: 150.2
click at [809, 25] on html "Toggle navigation ProStock WMS A13 - AC SOLAR WAREHOUSE LTD Jimaima Reiher Logo…" at bounding box center [405, 201] width 810 height 402
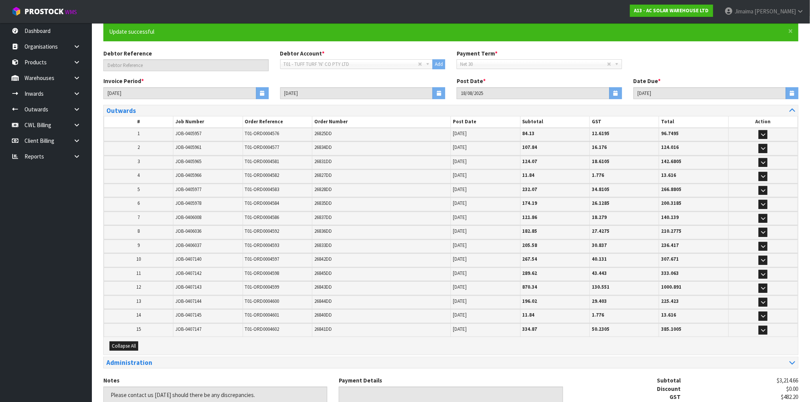
scroll to position [161, 0]
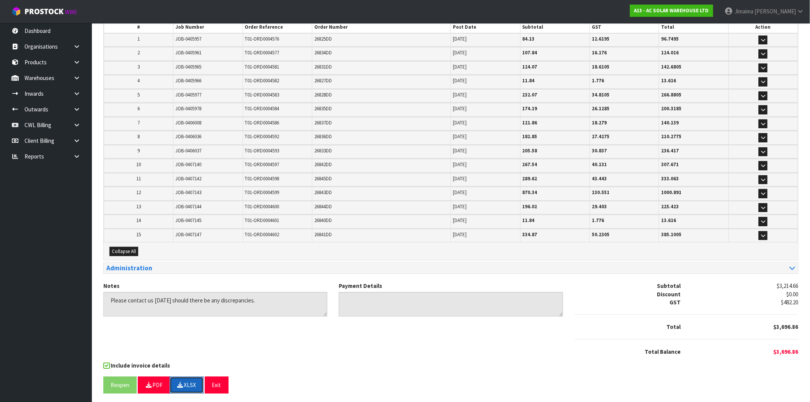
click at [185, 378] on button "XLSX" at bounding box center [187, 385] width 34 height 16
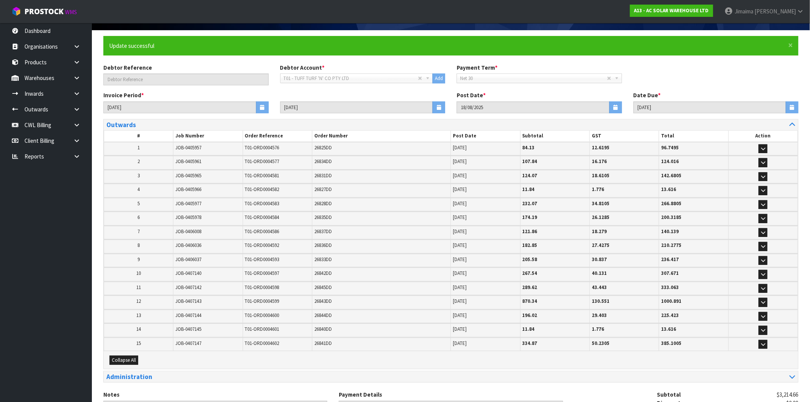
scroll to position [0, 0]
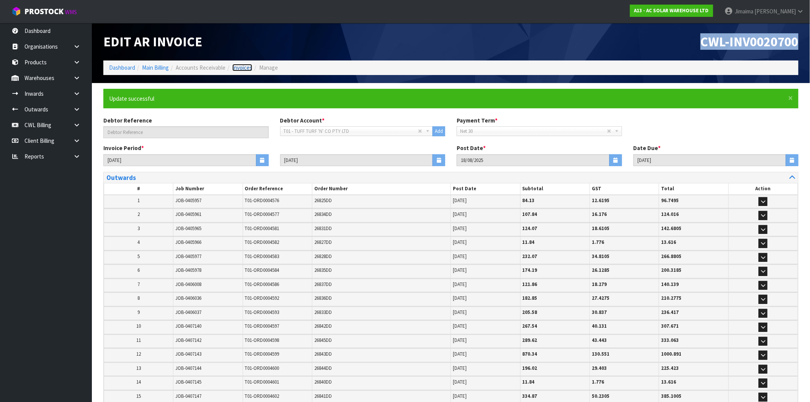
click at [240, 67] on link "Invoices" at bounding box center [242, 67] width 20 height 7
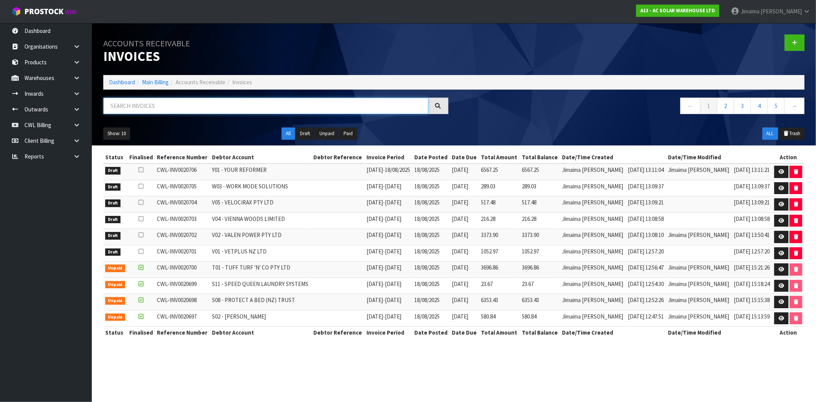
click at [203, 106] on input "text" at bounding box center [265, 106] width 325 height 16
paste input "V01"
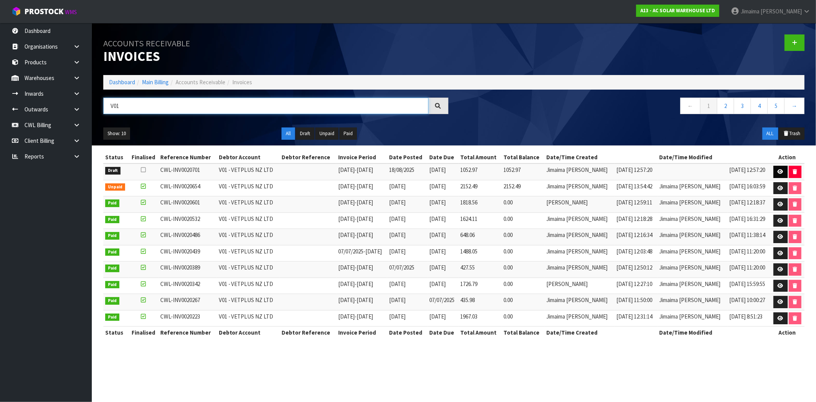
type input "V01"
click at [776, 173] on link at bounding box center [781, 172] width 14 height 12
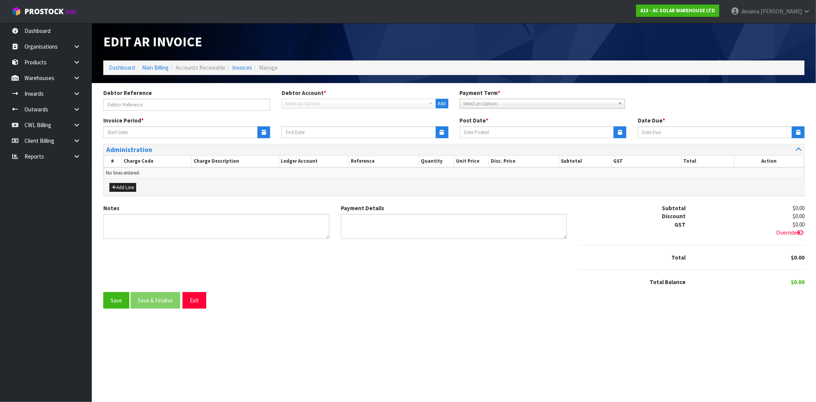
type input "11/08/2025"
type input "17/08/2025"
type input "18/08/2025"
type input "01/09/2025"
type textarea "Please contact us within 7 days should there be any discrepancies."
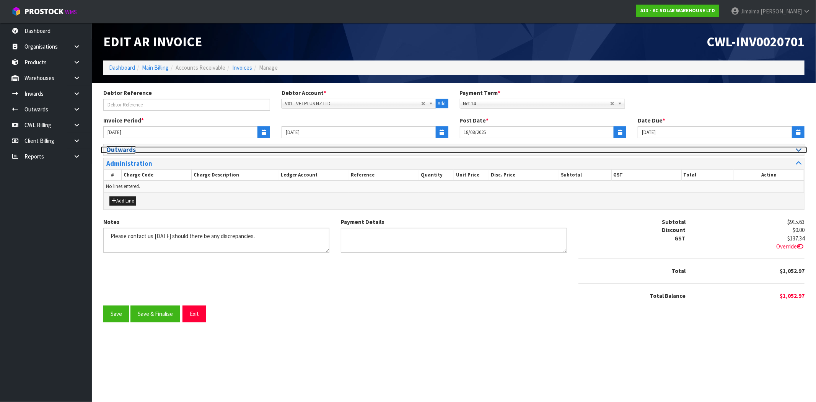
click at [148, 153] on h3 "Outwards" at bounding box center [277, 149] width 342 height 7
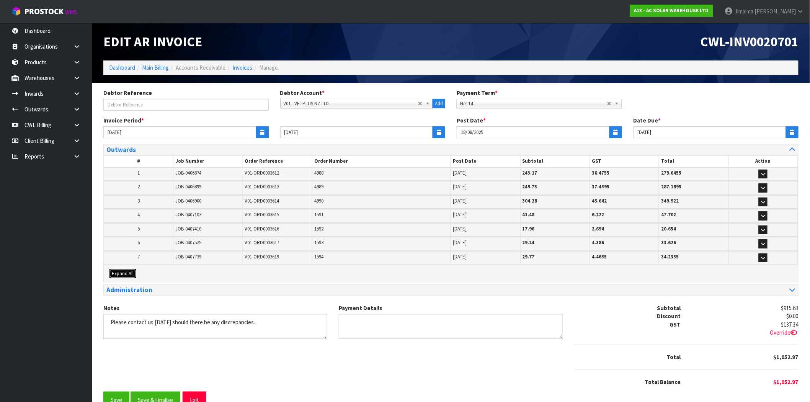
click at [131, 272] on span "Expand All" at bounding box center [123, 273] width 22 height 7
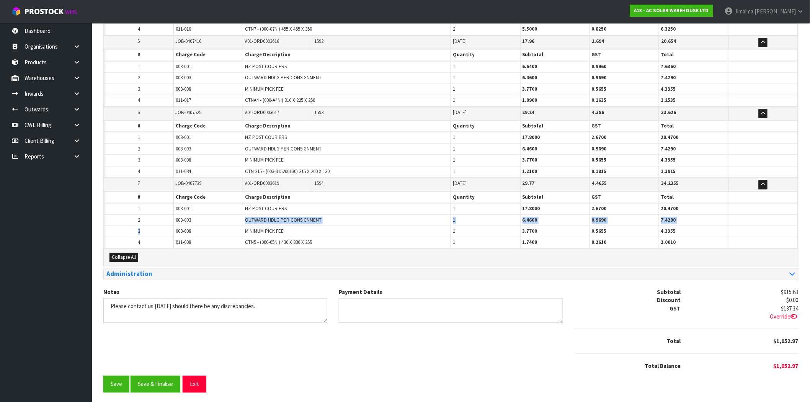
drag, startPoint x: 208, startPoint y: 220, endPoint x: 148, endPoint y: 231, distance: 60.6
click at [148, 231] on tbody "1 003-001 NZ POST COURIERS 1 17.8000 2.6700 20.4700 2 008-003 OUTWARD HDLG PER …" at bounding box center [450, 225] width 693 height 45
click at [177, 217] on span "008-003" at bounding box center [183, 220] width 15 height 7
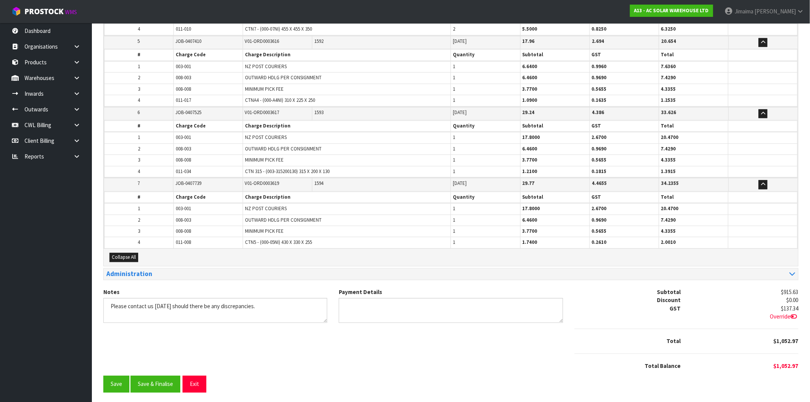
click at [197, 230] on td "008-008" at bounding box center [208, 231] width 69 height 11
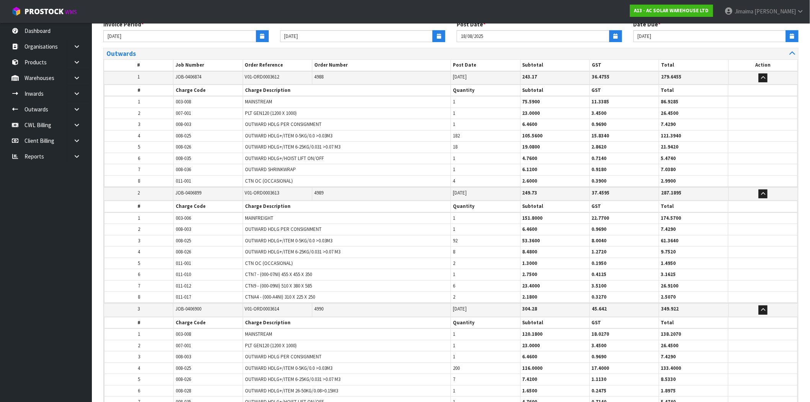
scroll to position [18, 0]
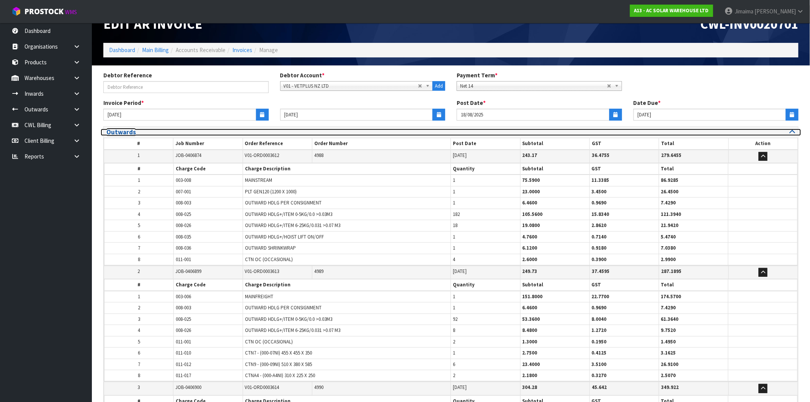
click at [136, 129] on h3 "Outwards" at bounding box center [275, 132] width 339 height 7
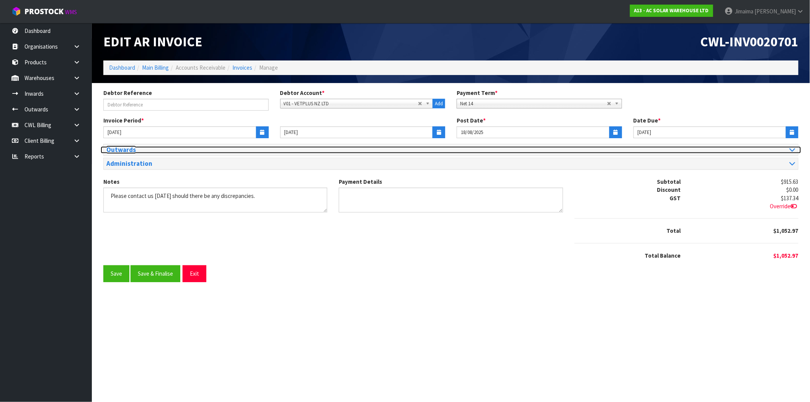
scroll to position [0, 0]
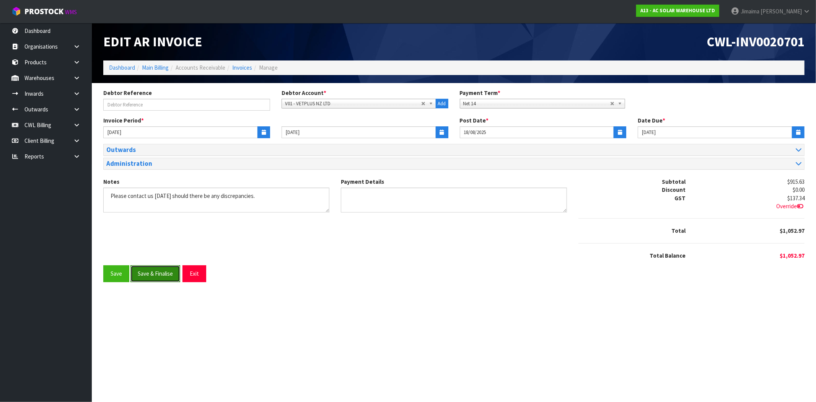
click at [165, 276] on button "Save & Finalise" at bounding box center [155, 273] width 50 height 16
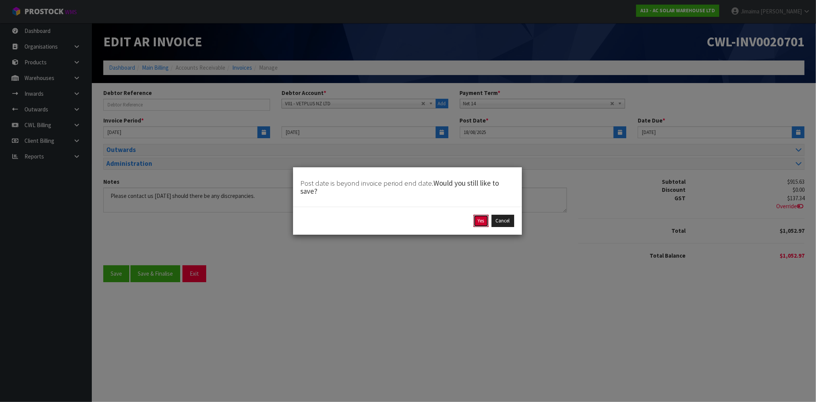
drag, startPoint x: 480, startPoint y: 224, endPoint x: 453, endPoint y: 230, distance: 27.8
click at [480, 224] on button "Yes" at bounding box center [481, 221] width 15 height 12
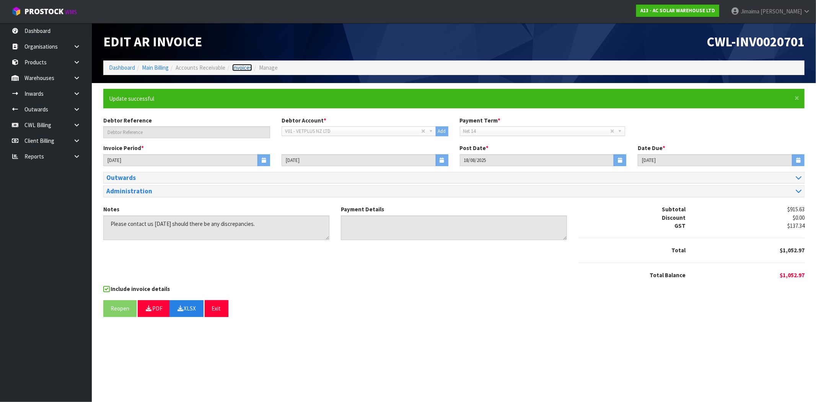
click at [249, 66] on link "Invoices" at bounding box center [242, 67] width 20 height 7
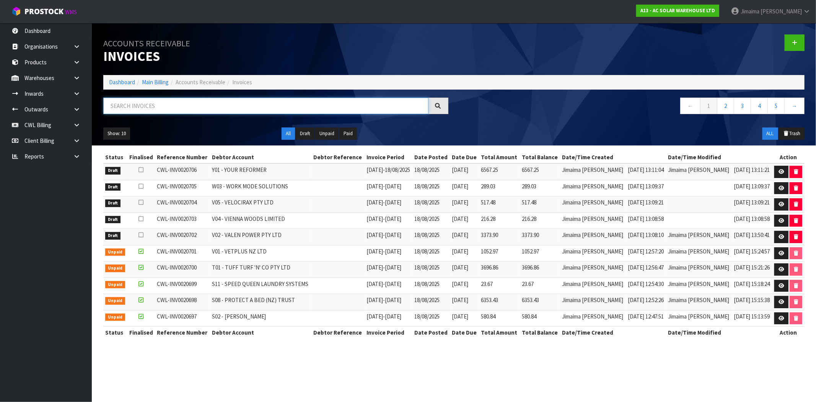
click at [161, 103] on input "text" at bounding box center [265, 106] width 325 height 16
paste input "V02"
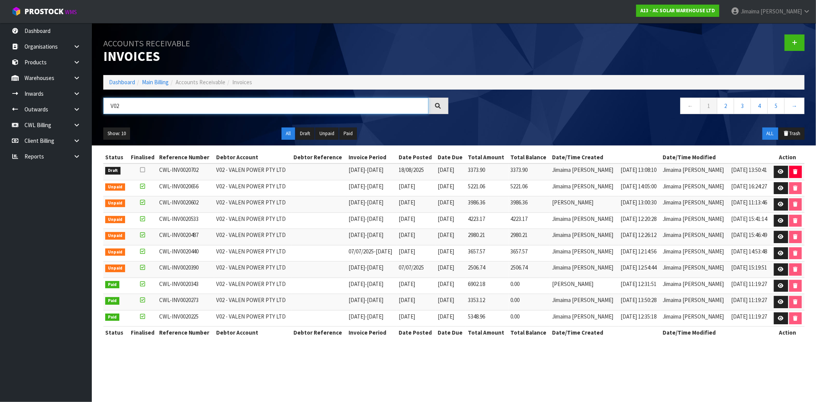
type input "V02"
click at [777, 172] on link at bounding box center [781, 172] width 14 height 12
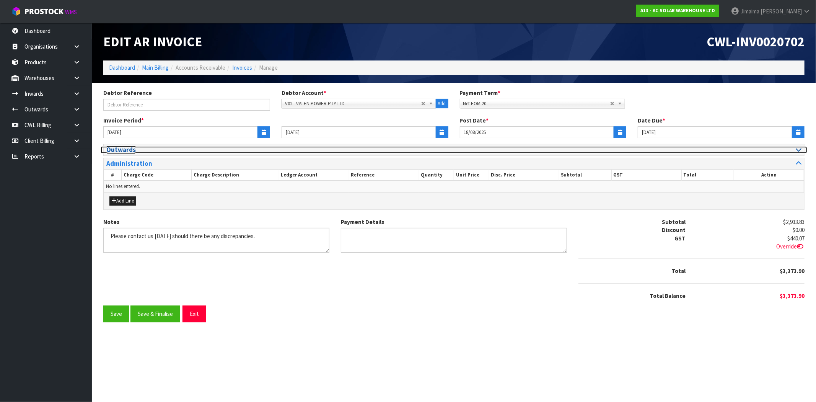
click at [124, 150] on h3 "Outwards" at bounding box center [277, 149] width 342 height 7
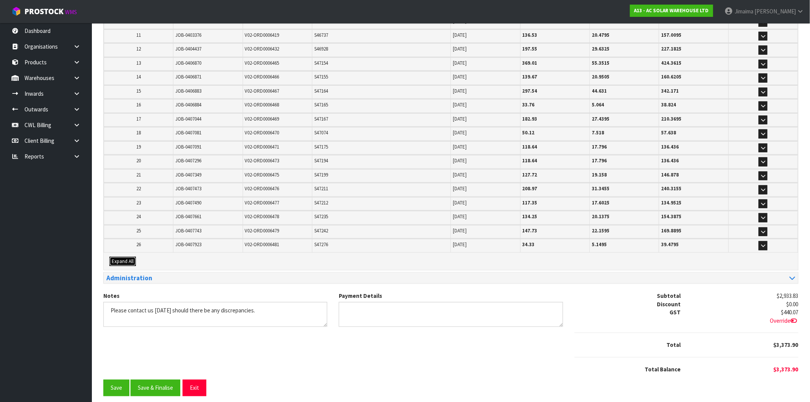
drag, startPoint x: 115, startPoint y: 257, endPoint x: 141, endPoint y: 250, distance: 26.4
click at [115, 258] on span "Expand All" at bounding box center [123, 261] width 22 height 7
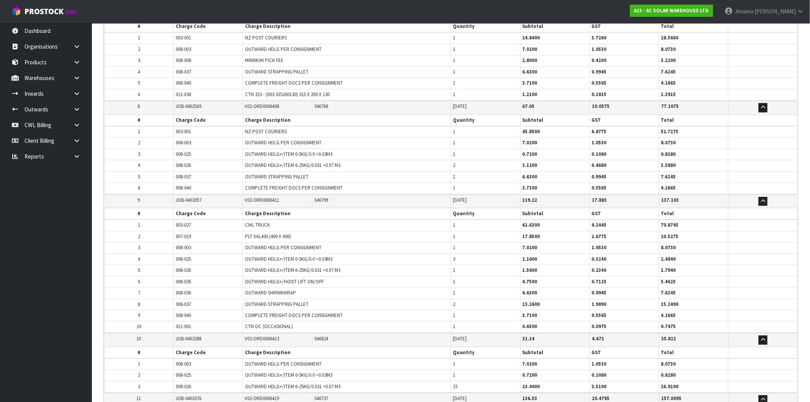
scroll to position [835, 0]
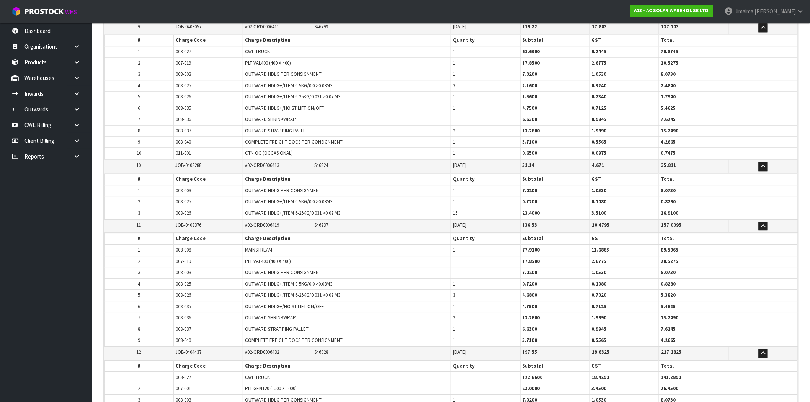
click at [257, 244] on tbody "1 003-008 MAINSTREAM 1 77.9100 11.6865 89.5965 2 007-019 PLT VAL400 (400 X 400)…" at bounding box center [450, 294] width 693 height 101
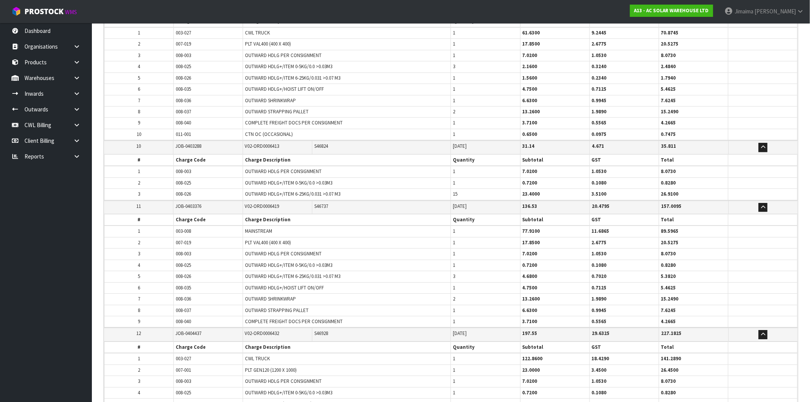
scroll to position [2752, 0]
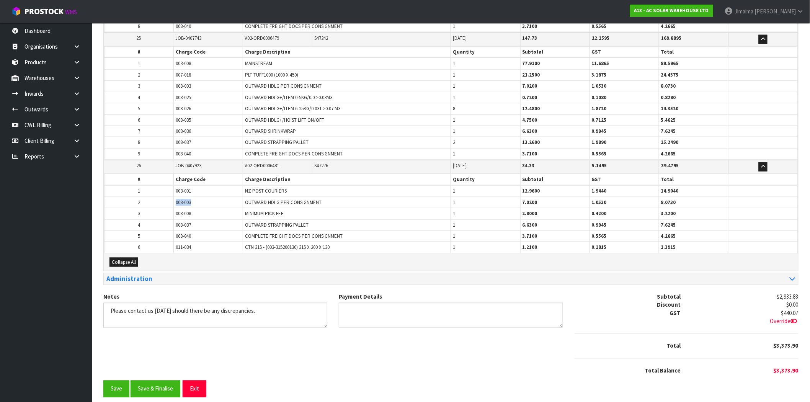
drag, startPoint x: 174, startPoint y: 200, endPoint x: 178, endPoint y: 199, distance: 4.3
click at [172, 199] on tr "2 008-003 OUTWARD HDLG PER CONSIGNMENT 1 7.0200 1.0530 8.0730" at bounding box center [450, 202] width 693 height 11
drag, startPoint x: 200, startPoint y: 231, endPoint x: 178, endPoint y: 227, distance: 22.5
click at [178, 231] on td "008-040" at bounding box center [208, 236] width 69 height 11
click at [182, 233] on span "008-040" at bounding box center [183, 236] width 15 height 7
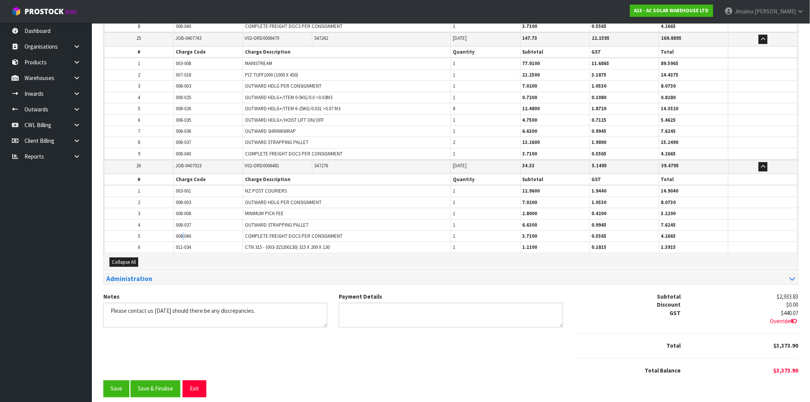
click at [182, 233] on span "008-040" at bounding box center [183, 236] width 15 height 7
click at [153, 383] on button "Save & Finalise" at bounding box center [155, 388] width 50 height 16
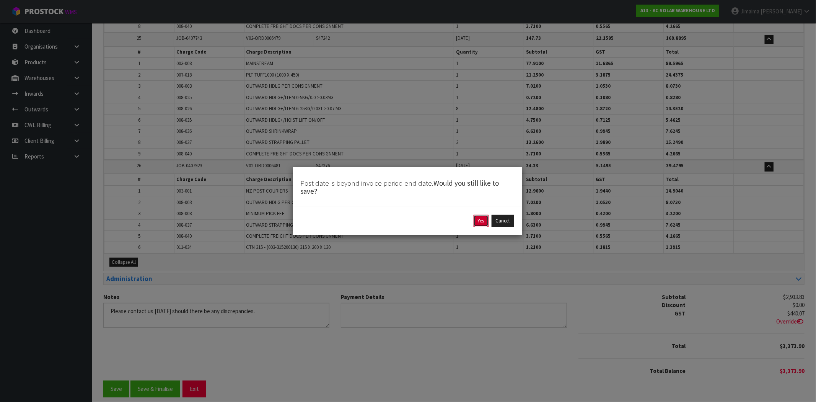
click at [483, 221] on button "Yes" at bounding box center [481, 221] width 15 height 12
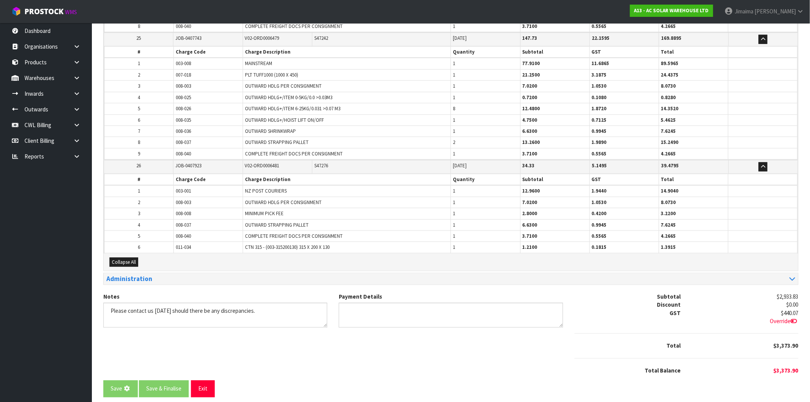
scroll to position [0, 0]
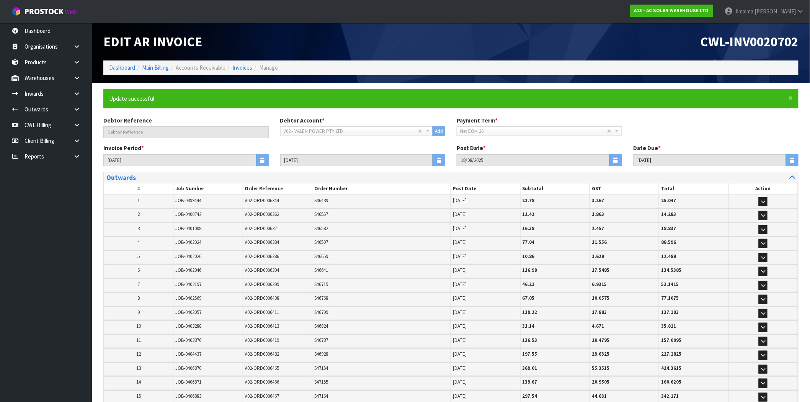
drag, startPoint x: 292, startPoint y: 300, endPoint x: 293, endPoint y: 322, distance: 22.6
click at [292, 300] on td "V02-ORD0006408" at bounding box center [277, 298] width 69 height 13
click at [809, 36] on html "Toggle navigation ProStock WMS A13 - AC SOLAR WAREHOUSE LTD Jimaima Reiher Logo…" at bounding box center [405, 201] width 810 height 402
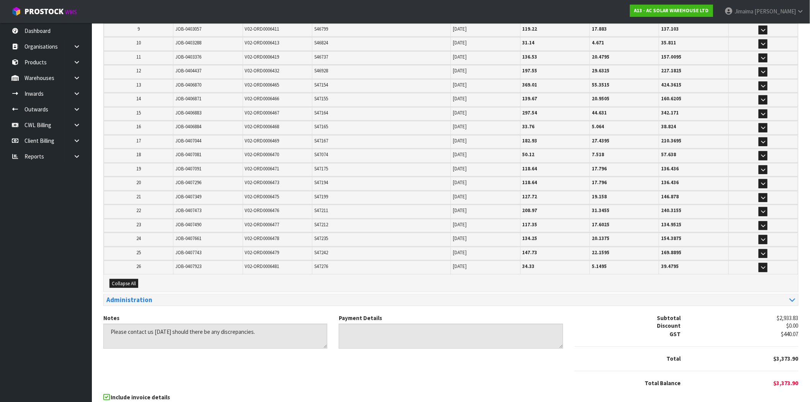
scroll to position [312, 0]
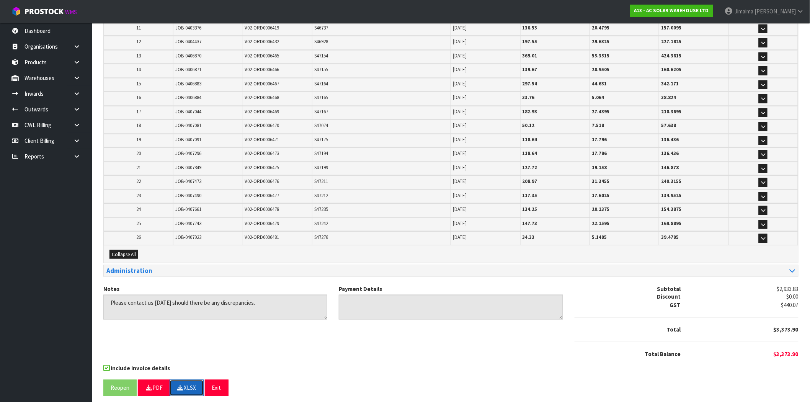
click at [191, 381] on button "XLSX" at bounding box center [187, 388] width 34 height 16
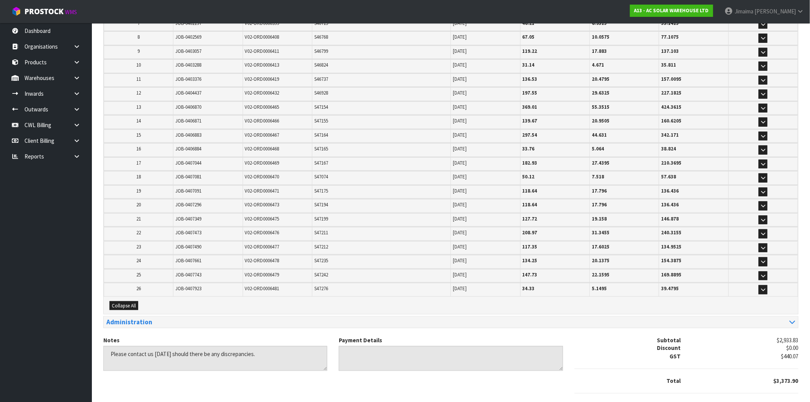
scroll to position [0, 0]
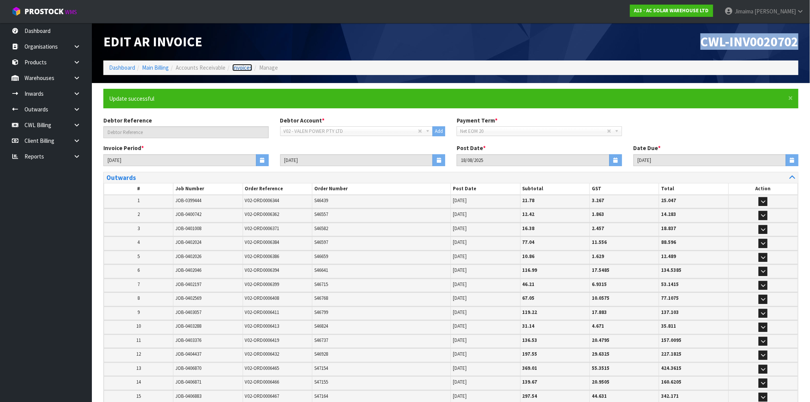
click at [241, 70] on link "Invoices" at bounding box center [242, 67] width 20 height 7
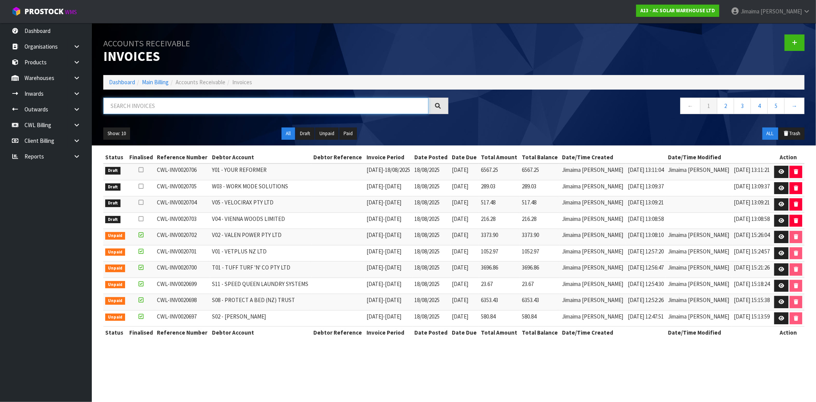
click at [129, 101] on input "text" at bounding box center [265, 106] width 325 height 16
paste input "V04"
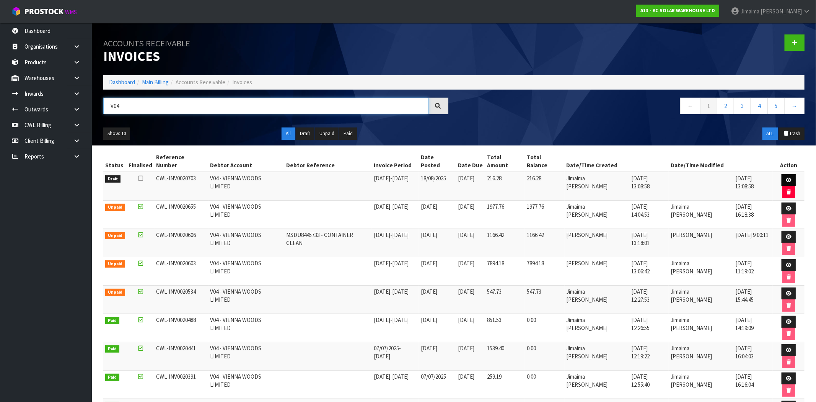
type input "V04"
click at [786, 178] on icon at bounding box center [789, 180] width 6 height 5
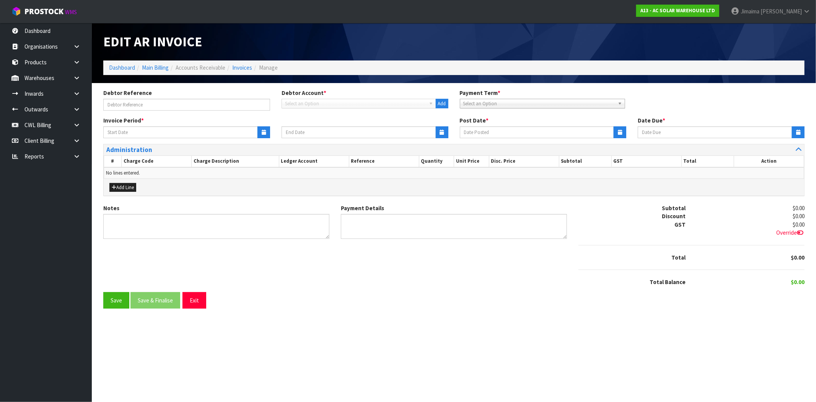
type input "11/08/2025"
type input "17/08/2025"
type input "18/08/2025"
type input "28/08/2025"
type textarea "Please contact us within 7 days should there be any discrepancies."
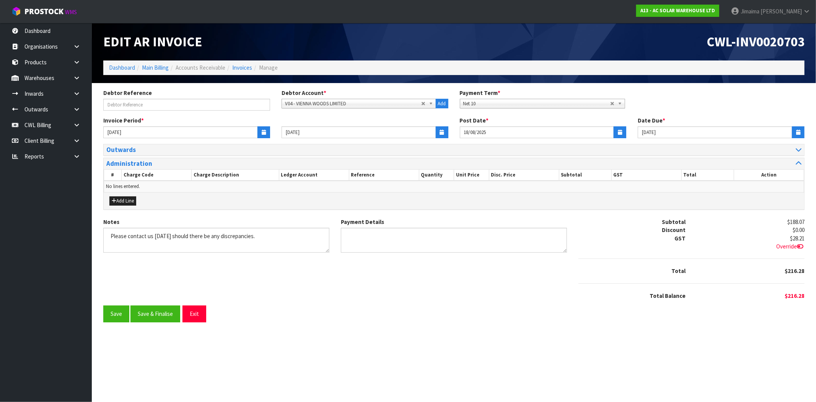
click at [117, 154] on div "Outwards" at bounding box center [454, 149] width 701 height 11
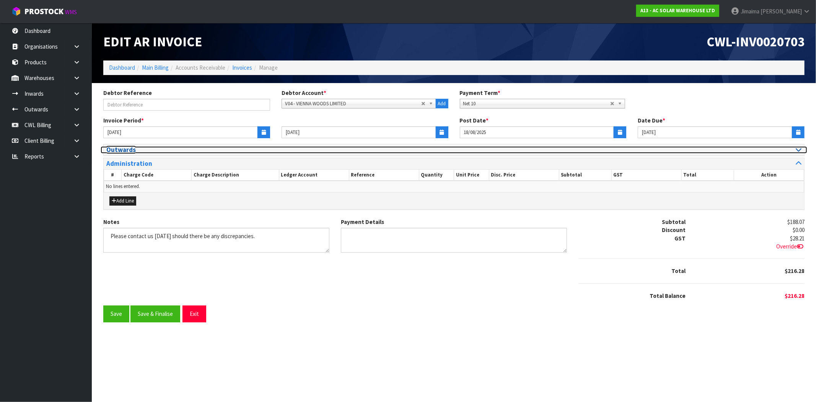
click at [137, 151] on h3 "Outwards" at bounding box center [277, 149] width 342 height 7
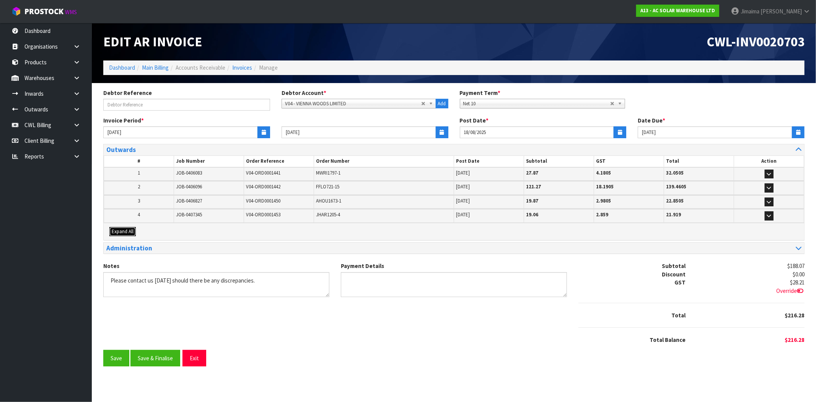
click at [123, 231] on span "Expand All" at bounding box center [123, 231] width 22 height 7
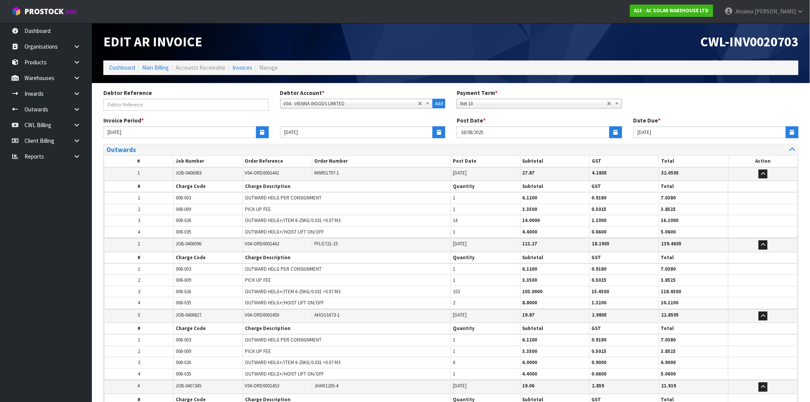
click at [157, 218] on table "# Job Number Order Reference Order Number Post Date Subtotal GST Total Action 1…" at bounding box center [451, 302] width 694 height 295
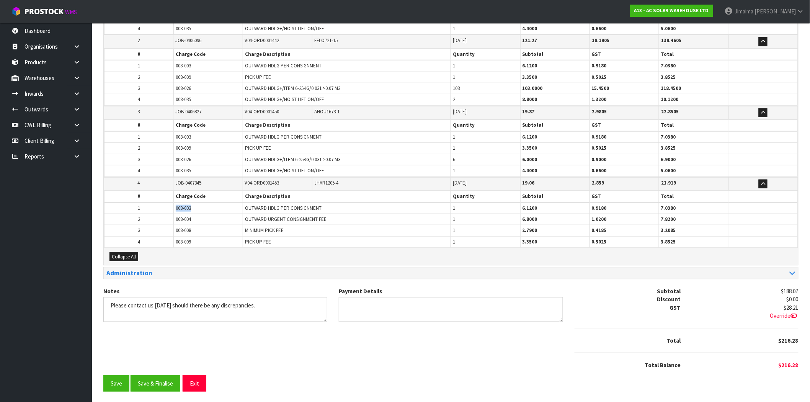
drag, startPoint x: 204, startPoint y: 209, endPoint x: 172, endPoint y: 203, distance: 32.7
click at [165, 205] on tr "1 008-003 OUTWARD HDLG PER CONSIGNMENT 1 6.1200 0.9180 7.0380" at bounding box center [450, 207] width 693 height 11
click at [152, 381] on button "Save & Finalise" at bounding box center [155, 383] width 50 height 16
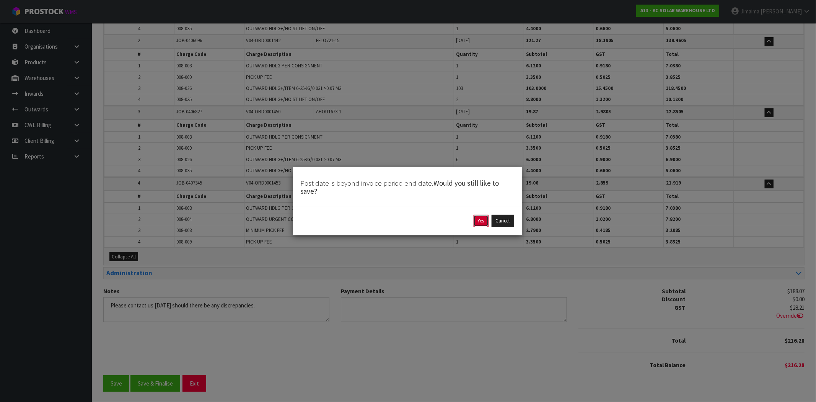
click at [476, 219] on button "Yes" at bounding box center [481, 221] width 15 height 12
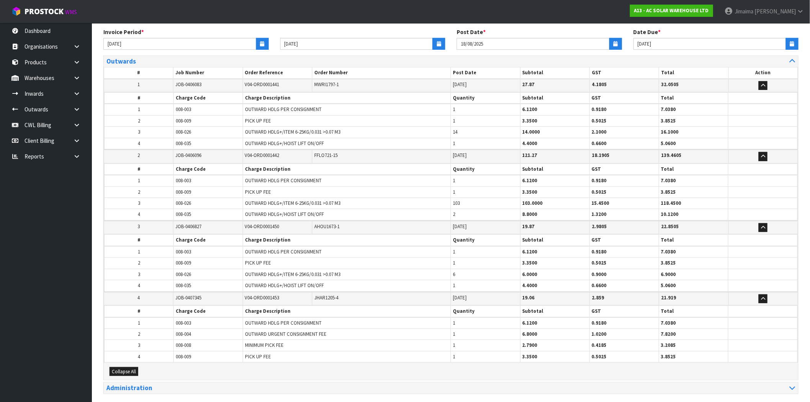
scroll to position [0, 0]
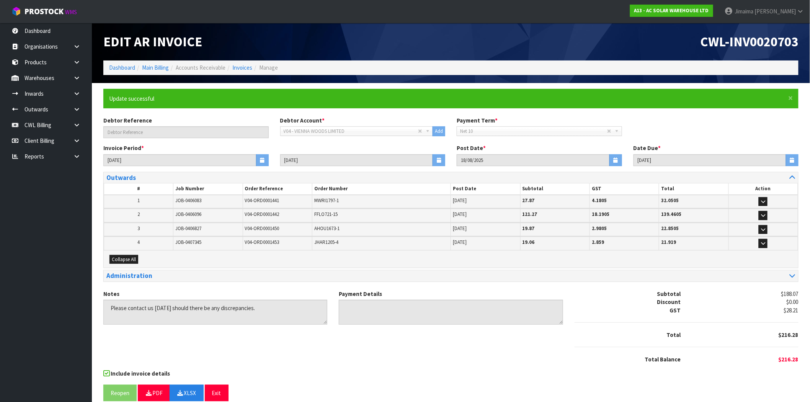
drag, startPoint x: 424, startPoint y: 349, endPoint x: 431, endPoint y: 367, distance: 19.4
click at [425, 350] on div "Notes Payment Details Subtotal $188.07 Discount $0.00 GST $28.21 Total $216.28" at bounding box center [451, 330] width 706 height 80
click at [242, 70] on link "Invoices" at bounding box center [242, 67] width 20 height 7
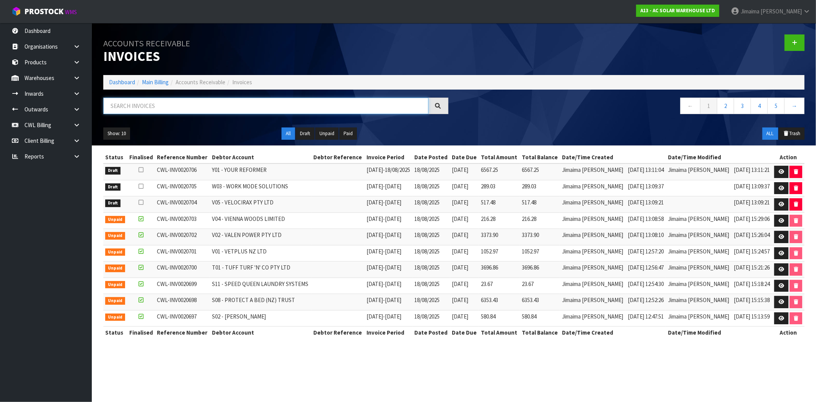
click at [132, 105] on input "text" at bounding box center [265, 106] width 325 height 16
click at [781, 217] on link at bounding box center [781, 221] width 14 height 12
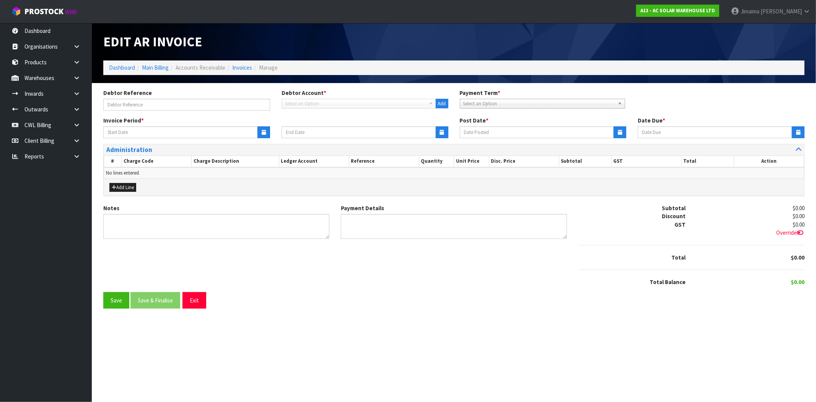
type input "11/08/2025"
type input "17/08/2025"
type input "18/08/2025"
type input "28/08/2025"
type textarea "Please contact us within 7 days should there be any discrepancies."
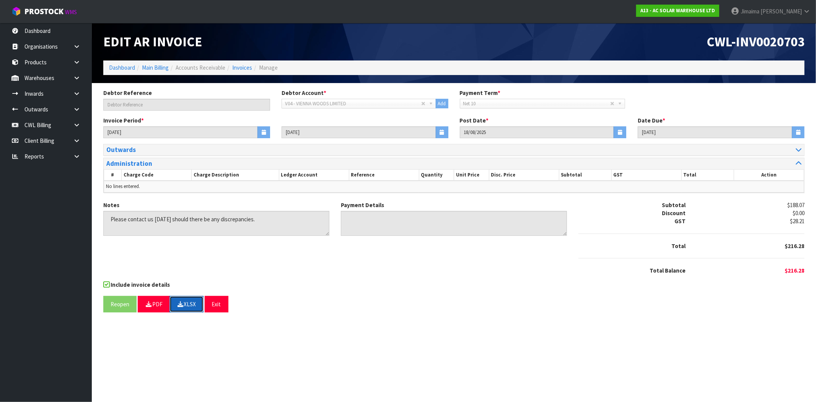
click at [188, 302] on button "XLSX" at bounding box center [187, 304] width 34 height 16
drag, startPoint x: 682, startPoint y: 54, endPoint x: 777, endPoint y: 62, distance: 95.3
click at [809, 37] on header "Edit AR Invoice CWL-INV0020703 Dashboard Main Billing Accounts Receivable Invoi…" at bounding box center [454, 53] width 724 height 60
click at [236, 67] on link "Invoices" at bounding box center [242, 67] width 20 height 7
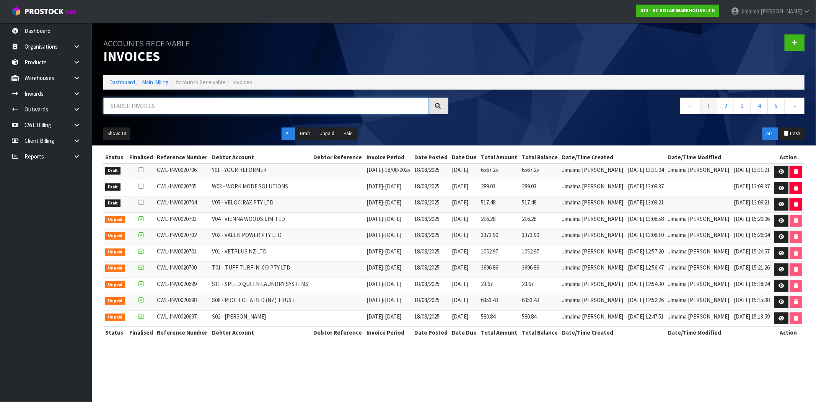
click at [132, 102] on input "text" at bounding box center [265, 106] width 325 height 16
paste input "V05"
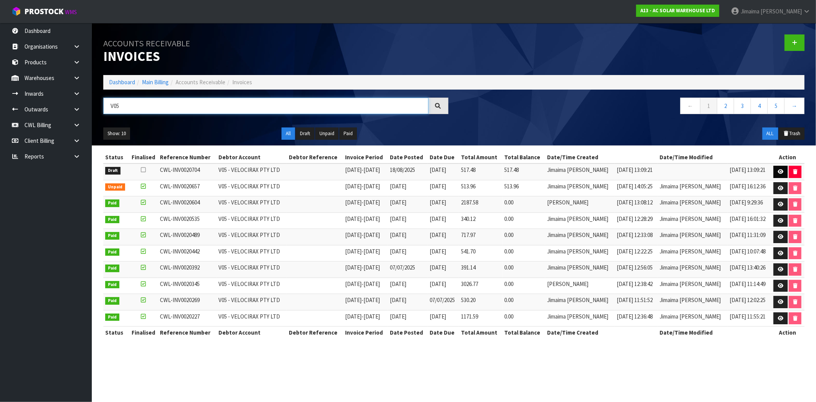
type input "V05"
drag, startPoint x: 780, startPoint y: 170, endPoint x: 732, endPoint y: 167, distance: 47.5
click at [779, 170] on icon at bounding box center [781, 171] width 6 height 5
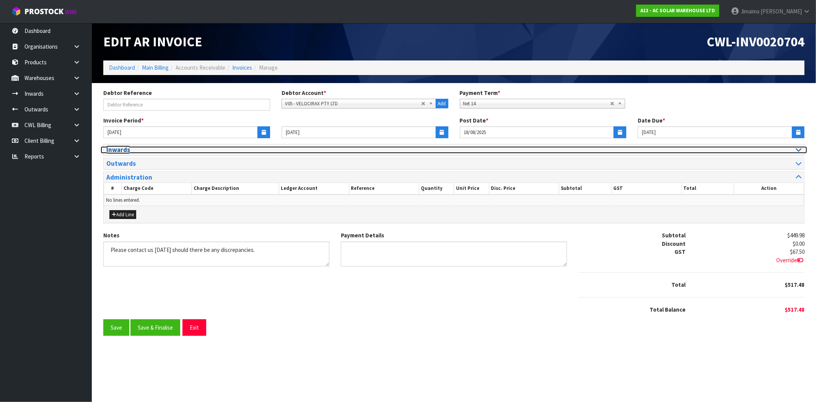
click at [129, 149] on h3 "Inwards" at bounding box center [277, 149] width 342 height 7
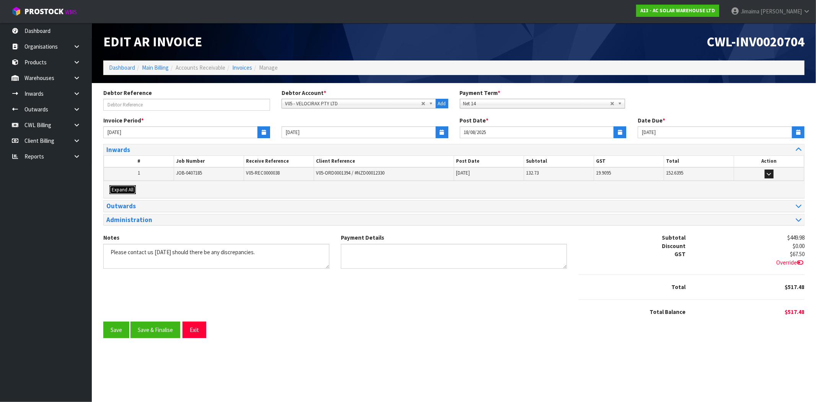
drag, startPoint x: 123, startPoint y: 193, endPoint x: 165, endPoint y: 186, distance: 42.4
click at [123, 192] on button "Expand All" at bounding box center [122, 189] width 26 height 9
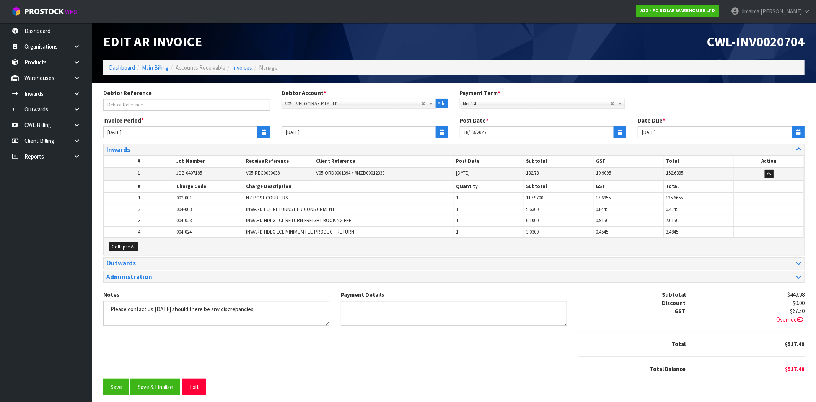
click at [165, 186] on th "#" at bounding box center [139, 186] width 70 height 11
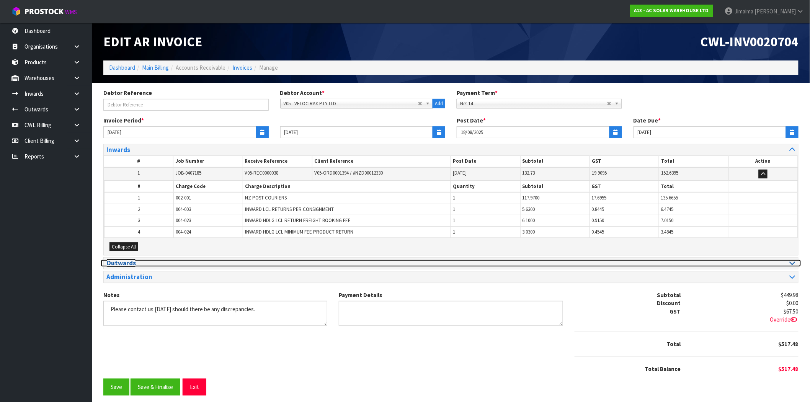
click at [145, 262] on h3 "Outwards" at bounding box center [275, 262] width 339 height 7
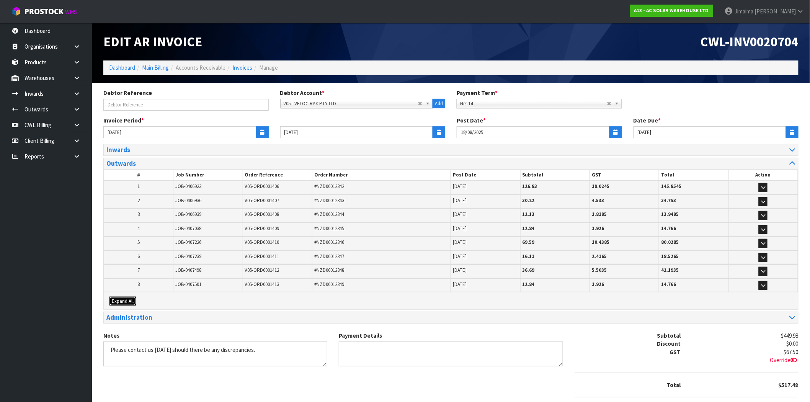
click at [124, 298] on span "Expand All" at bounding box center [123, 301] width 22 height 7
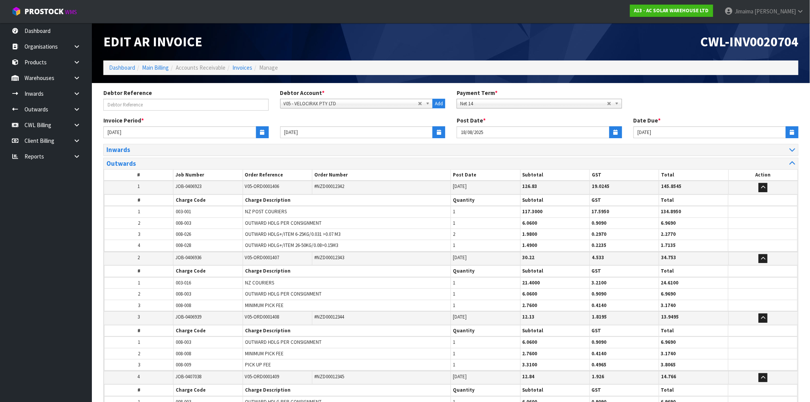
click at [232, 254] on td "JOB-0406936" at bounding box center [207, 258] width 69 height 13
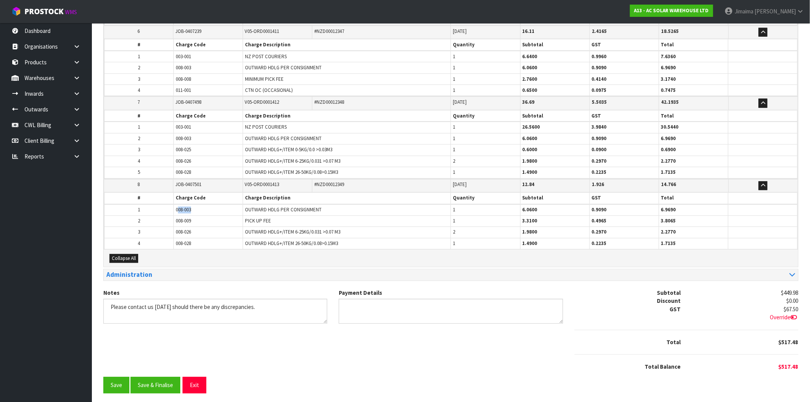
drag, startPoint x: 187, startPoint y: 207, endPoint x: 179, endPoint y: 207, distance: 8.4
click at [179, 207] on td "008-003" at bounding box center [208, 209] width 69 height 11
click at [186, 208] on span "008-003" at bounding box center [183, 210] width 15 height 7
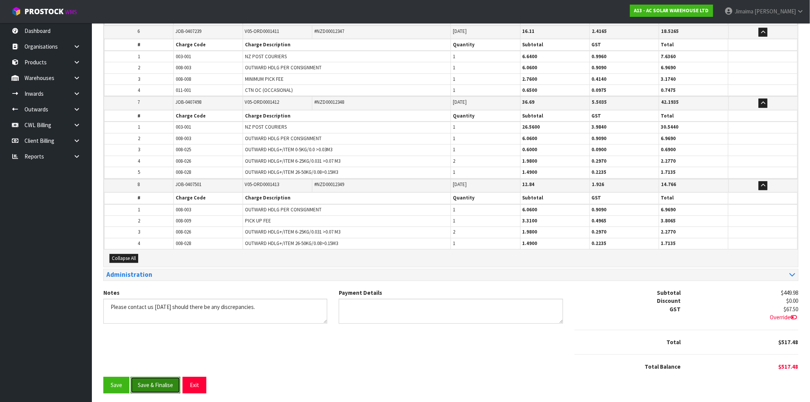
click at [158, 383] on button "Save & Finalise" at bounding box center [155, 385] width 50 height 16
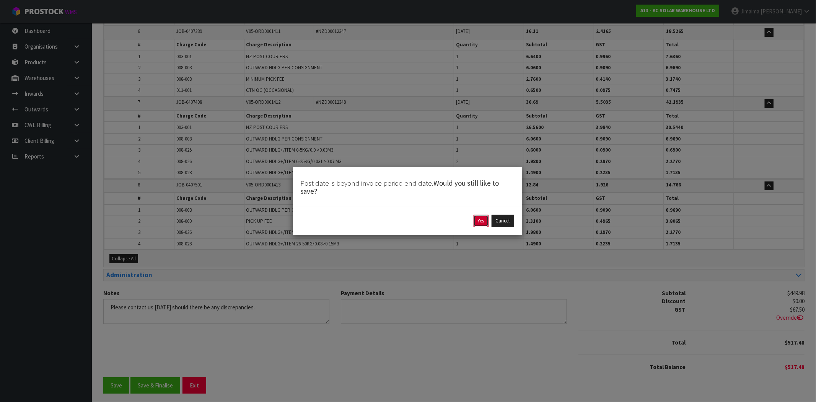
click at [483, 221] on button "Yes" at bounding box center [481, 221] width 15 height 12
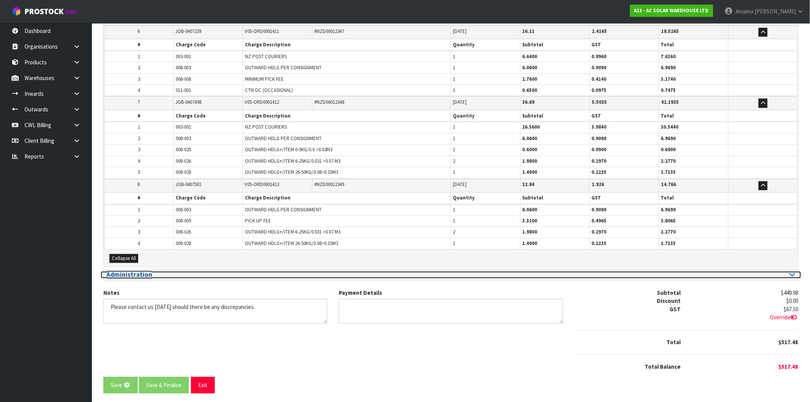
click at [138, 271] on h3 "Administration" at bounding box center [275, 274] width 339 height 7
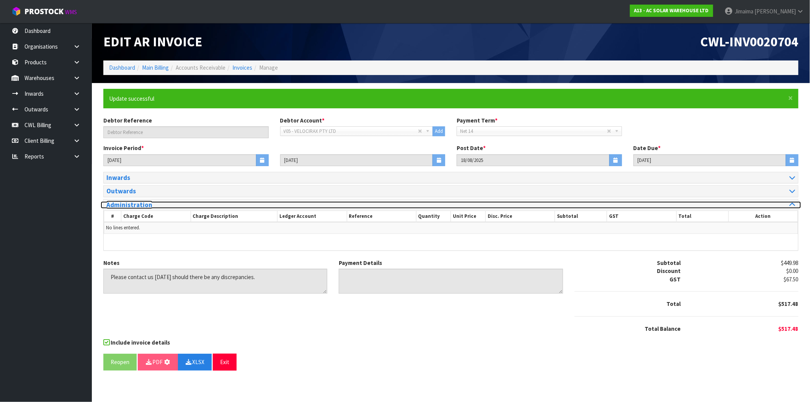
scroll to position [0, 0]
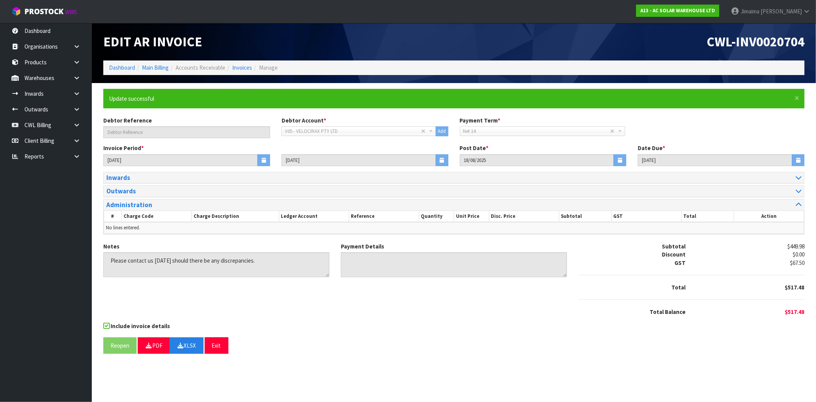
drag, startPoint x: 398, startPoint y: 359, endPoint x: 471, endPoint y: 384, distance: 77.7
click at [400, 359] on div "× Close Update successful Debtor Reference Debtor Account * A&P - A & P PAINTER…" at bounding box center [454, 224] width 713 height 271
drag, startPoint x: 197, startPoint y: 344, endPoint x: 407, endPoint y: 236, distance: 236.2
click at [197, 344] on button "XLSX" at bounding box center [187, 345] width 34 height 16
drag, startPoint x: 697, startPoint y: 40, endPoint x: 816, endPoint y: 31, distance: 119.3
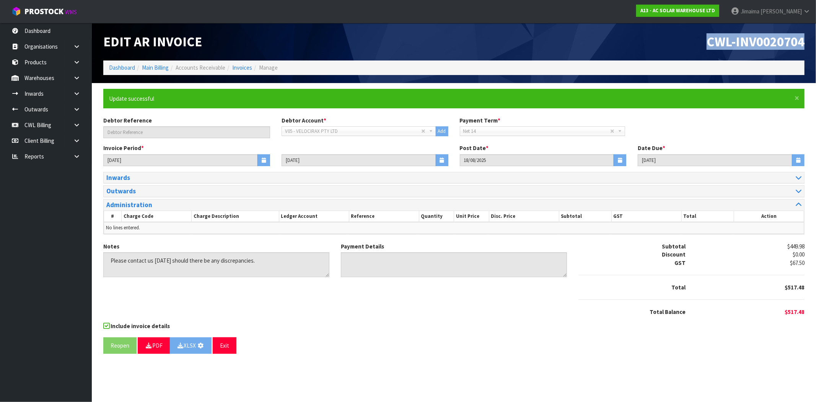
click at [809, 31] on header "Edit AR Invoice CWL-INV0020704 Dashboard Main Billing Accounts Receivable Invoi…" at bounding box center [454, 53] width 724 height 60
click at [239, 64] on link "Invoices" at bounding box center [242, 67] width 20 height 7
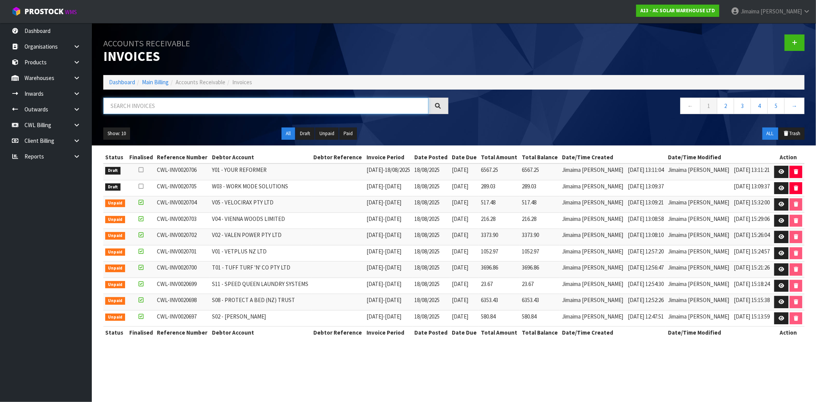
click at [145, 104] on input "text" at bounding box center [265, 106] width 325 height 16
paste input "W03"
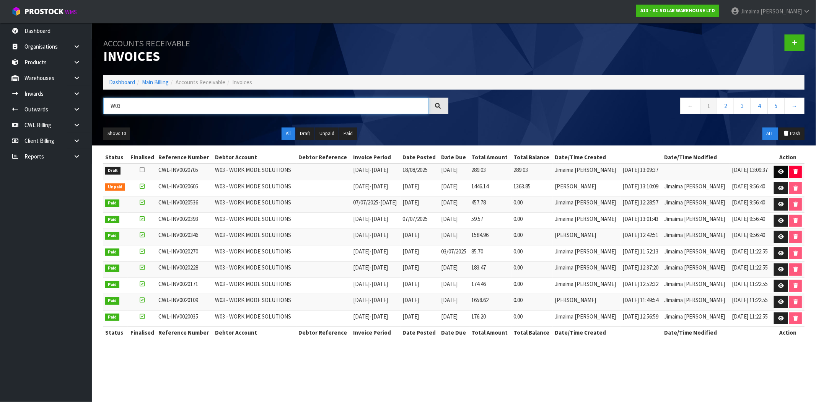
type input "W03"
click at [781, 170] on icon at bounding box center [781, 171] width 6 height 5
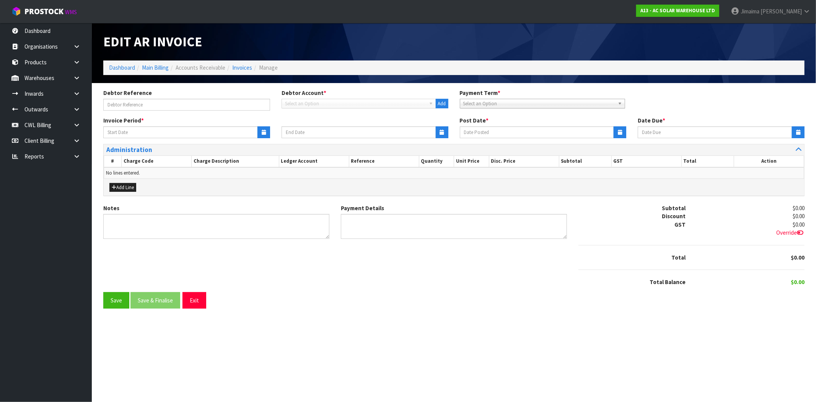
type input "01/08/2025"
type input "17/08/2025"
type input "18/08/2025"
type input "28/08/2025"
type textarea "Please contact us within 7 days should there be any discrepancies."
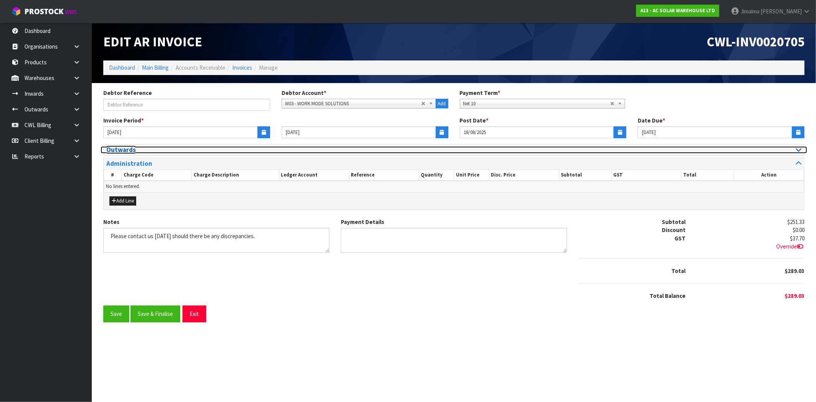
click at [137, 152] on h3 "Outwards" at bounding box center [277, 149] width 342 height 7
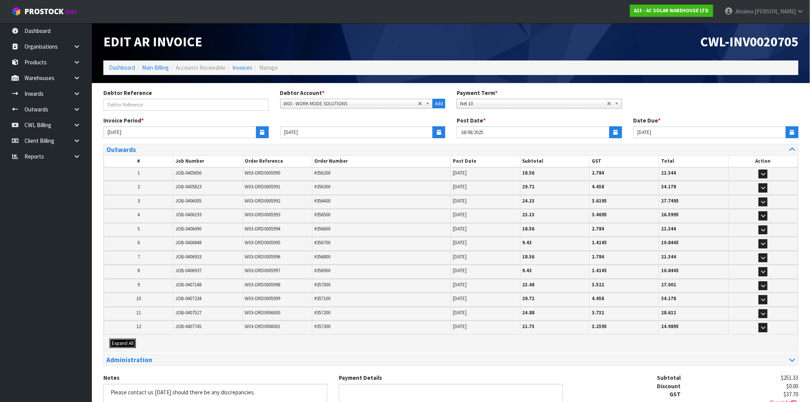
drag, startPoint x: 124, startPoint y: 341, endPoint x: 147, endPoint y: 316, distance: 33.3
click at [127, 340] on span "Expand All" at bounding box center [123, 343] width 22 height 7
click at [162, 209] on tbody "3 JOB-0406005 W03-ORD0005992 #356400 15/08/2025 24.13 3.6195 27.7495 # Charge C…" at bounding box center [451, 202] width 694 height 14
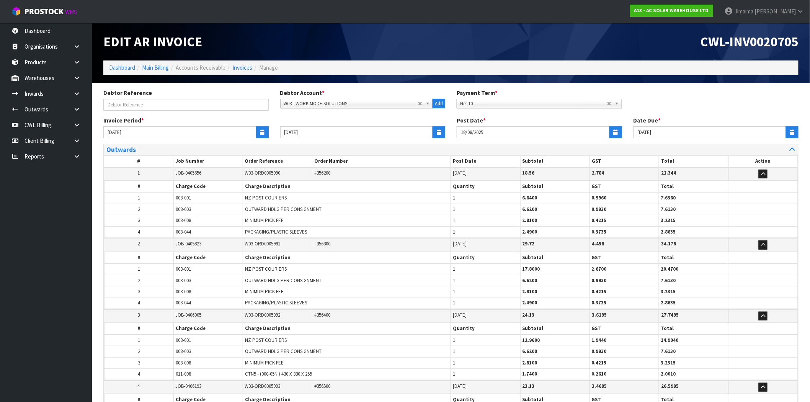
scroll to position [723, 0]
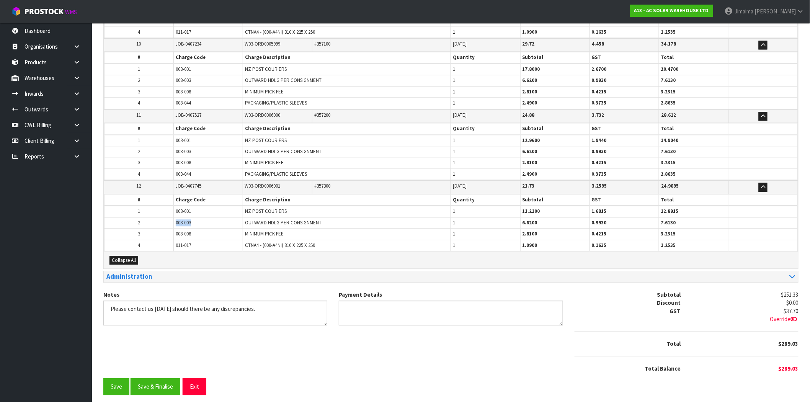
click at [166, 217] on tr "2 008-003 OUTWARD HDLG PER CONSIGNMENT 1 6.6200 0.9930 7.6130" at bounding box center [450, 222] width 693 height 11
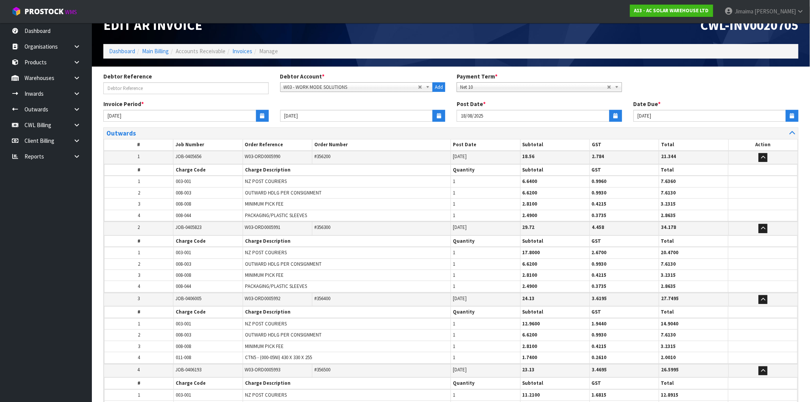
scroll to position [14, 0]
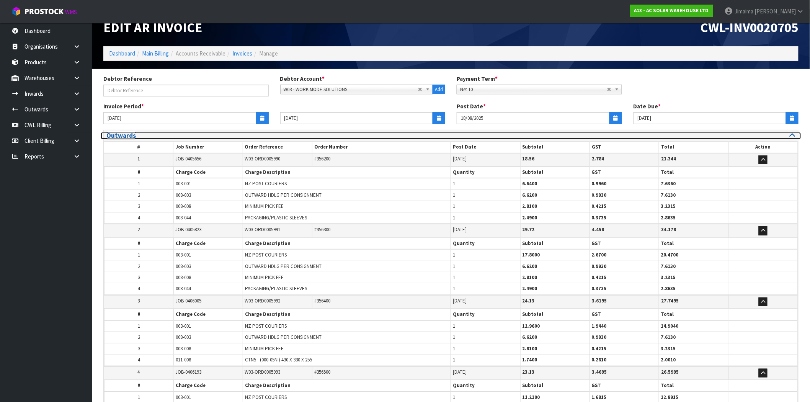
click at [150, 133] on h3 "Outwards" at bounding box center [275, 135] width 339 height 7
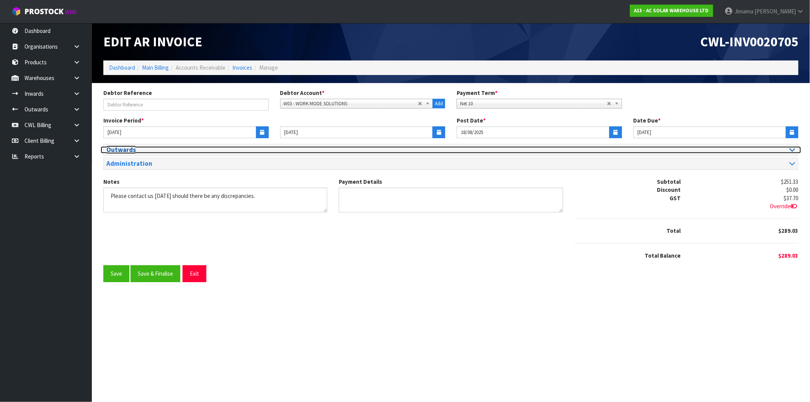
scroll to position [0, 0]
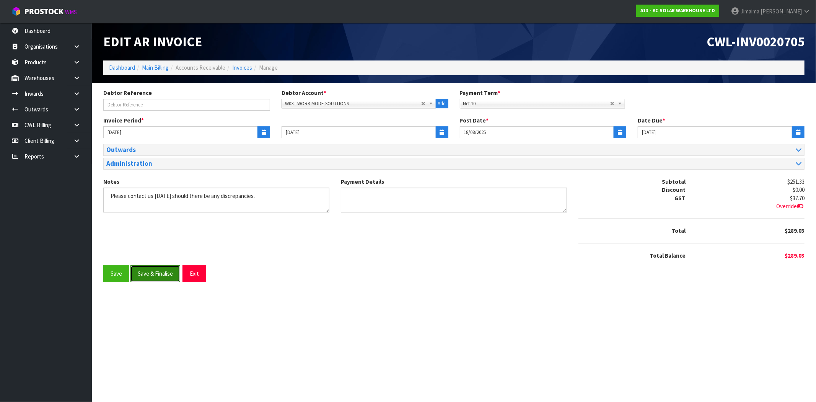
click at [152, 272] on button "Save & Finalise" at bounding box center [155, 273] width 50 height 16
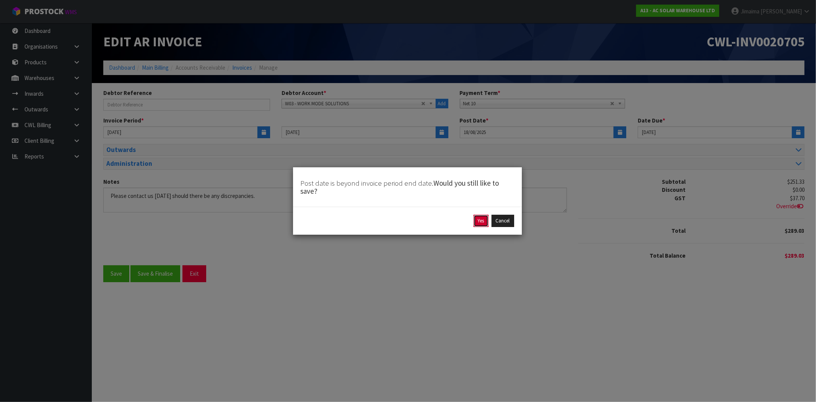
click at [479, 222] on button "Yes" at bounding box center [481, 221] width 15 height 12
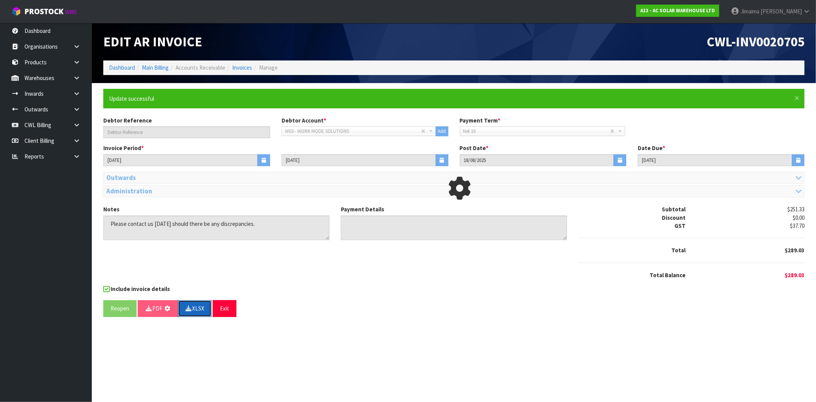
click at [194, 311] on button "XLSX" at bounding box center [195, 308] width 34 height 16
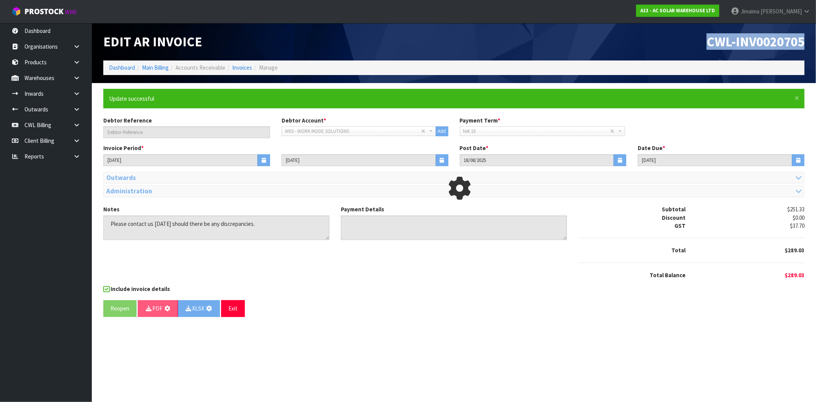
drag, startPoint x: 691, startPoint y: 46, endPoint x: 811, endPoint y: 49, distance: 120.6
click at [809, 46] on header "Edit AR Invoice CWL-INV0020705 Dashboard Main Billing Accounts Receivable Invoi…" at bounding box center [454, 53] width 724 height 60
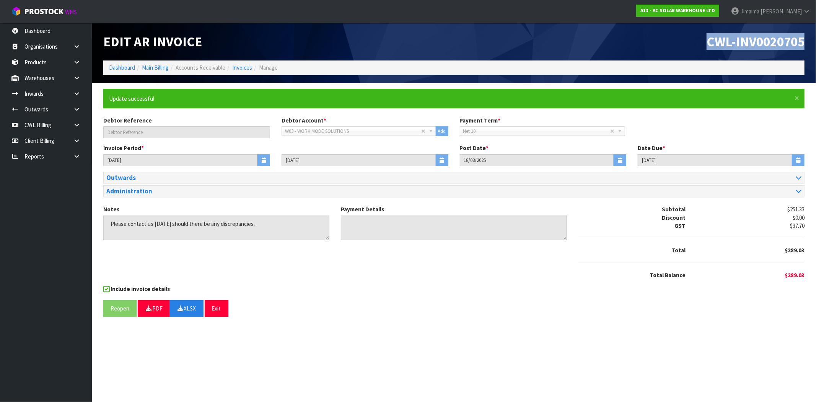
click at [231, 64] on li "Invoices" at bounding box center [238, 68] width 27 height 8
drag, startPoint x: 243, startPoint y: 67, endPoint x: 22, endPoint y: 74, distance: 221.3
click at [243, 67] on link "Invoices" at bounding box center [242, 67] width 20 height 7
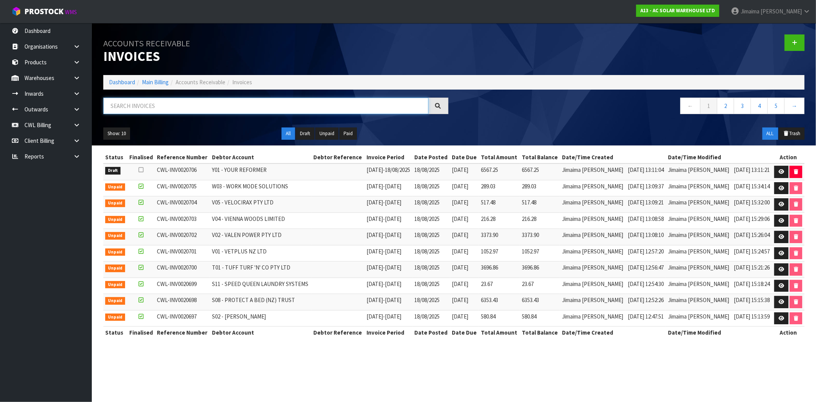
click at [173, 108] on input "text" at bounding box center [265, 106] width 325 height 16
paste input "Y01"
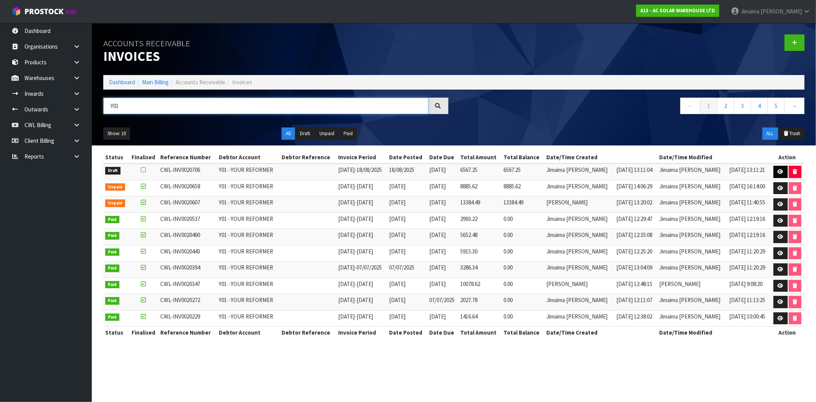
type input "Y01"
click at [778, 172] on icon at bounding box center [781, 171] width 6 height 5
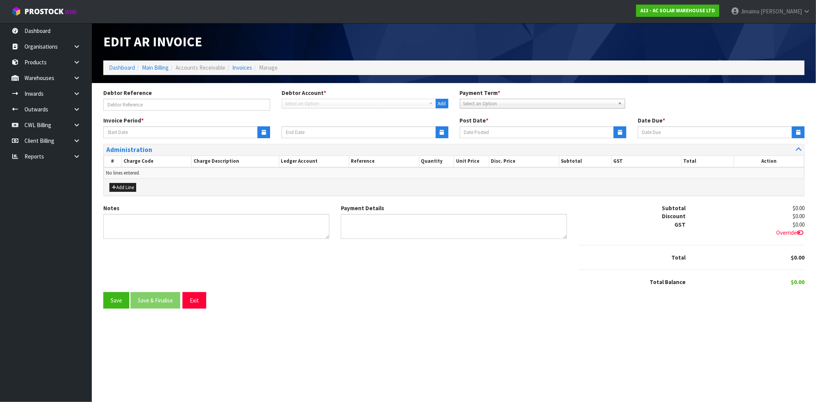
type input "11/08/2025"
type input "18/08/2025"
type input "01/09/2025"
type textarea "Please contact us within 7 days should there be any discrepancies."
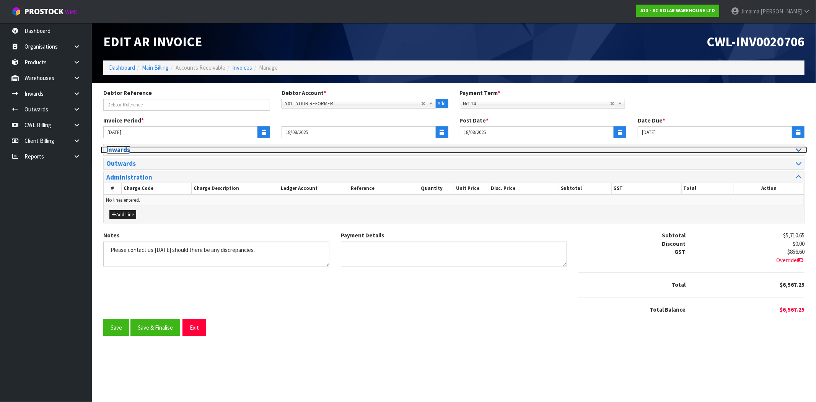
click at [129, 148] on h3 "Inwards" at bounding box center [277, 149] width 342 height 7
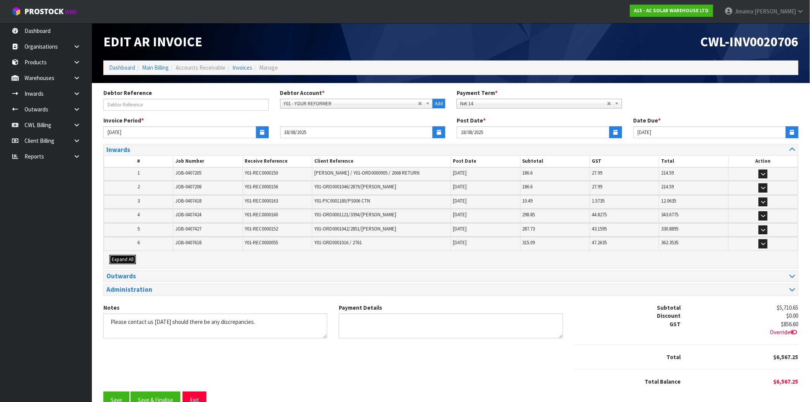
drag, startPoint x: 115, startPoint y: 261, endPoint x: 148, endPoint y: 246, distance: 36.3
click at [116, 261] on span "Expand All" at bounding box center [123, 259] width 22 height 7
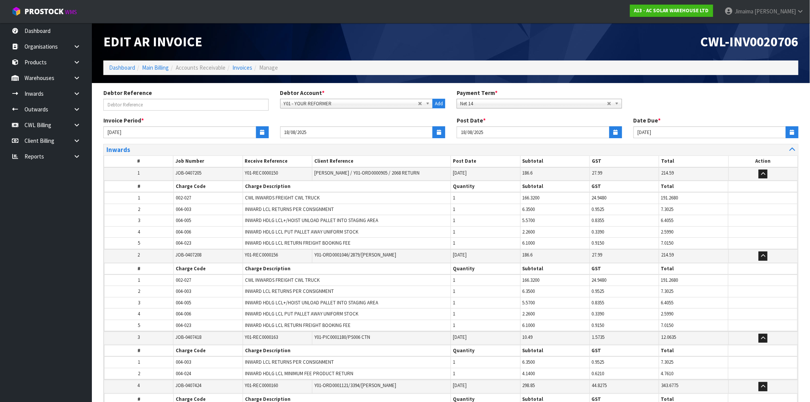
click at [163, 240] on td "5" at bounding box center [138, 243] width 69 height 11
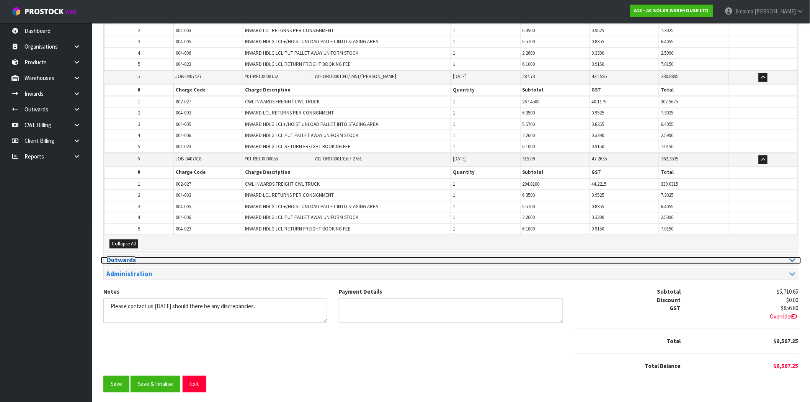
click at [130, 258] on h3 "Outwards" at bounding box center [275, 260] width 339 height 7
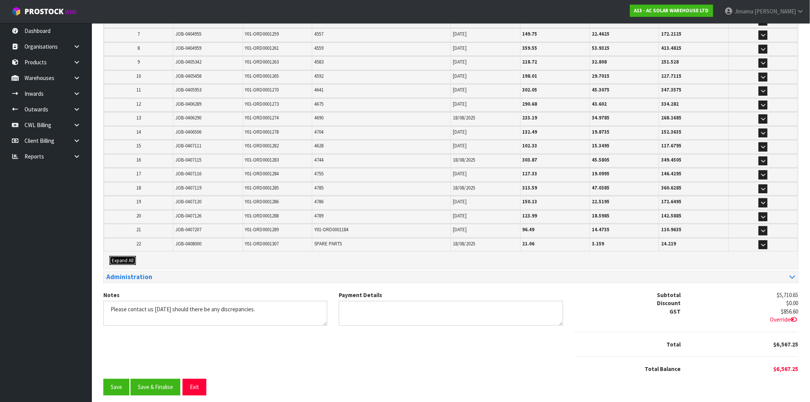
click at [115, 257] on span "Expand All" at bounding box center [123, 260] width 22 height 7
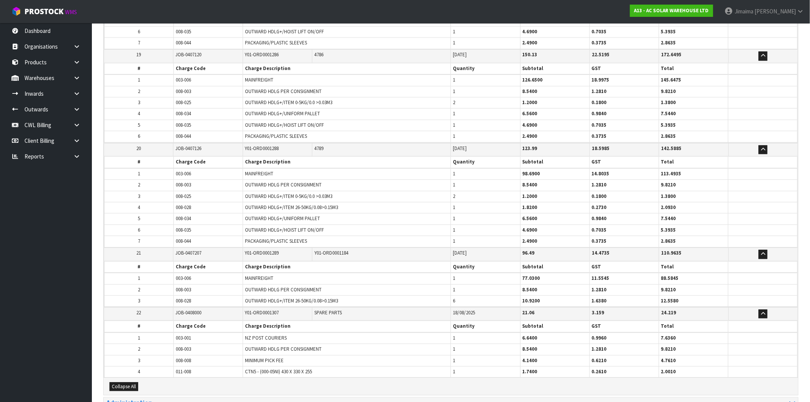
scroll to position [1929, 0]
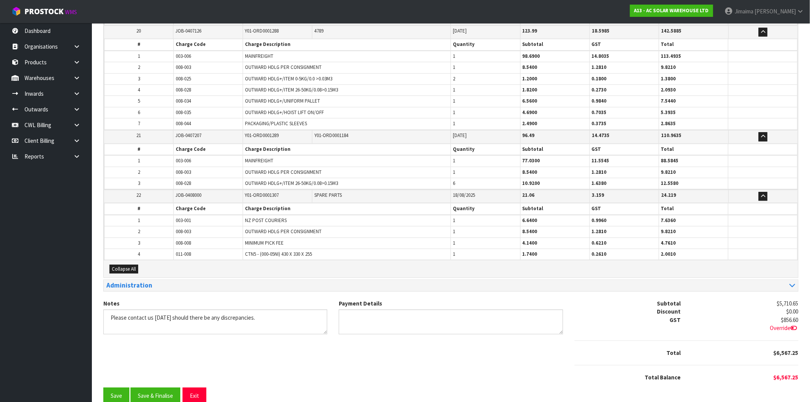
click at [235, 226] on td "008-003" at bounding box center [208, 231] width 69 height 11
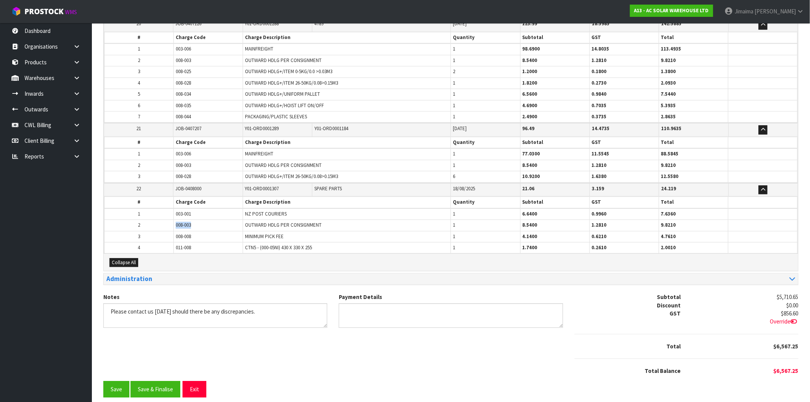
drag, startPoint x: 204, startPoint y: 217, endPoint x: 170, endPoint y: 215, distance: 34.5
click at [170, 220] on tr "2 008-003 OUTWARD HDLG PER CONSIGNMENT 1 8.5400 1.2810 9.8210" at bounding box center [450, 225] width 693 height 11
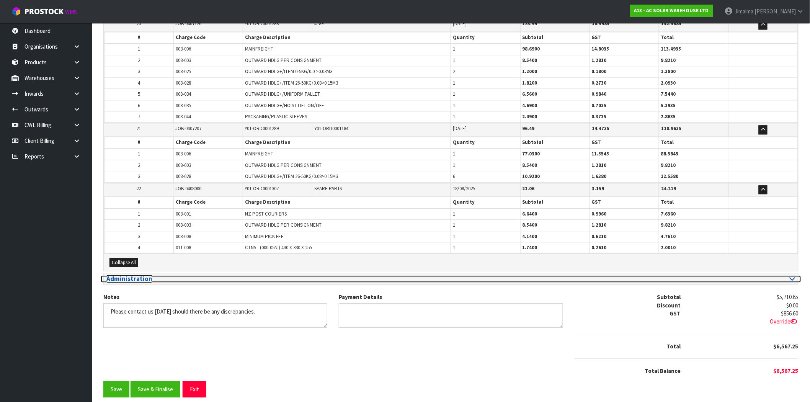
click at [159, 275] on h3 "Administration" at bounding box center [275, 278] width 339 height 7
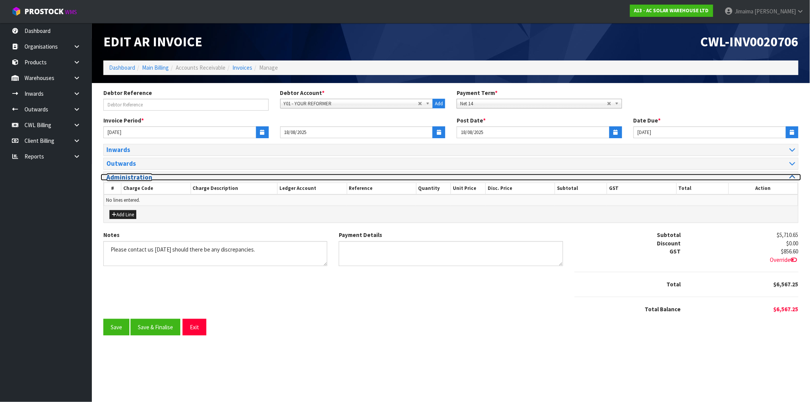
scroll to position [0, 0]
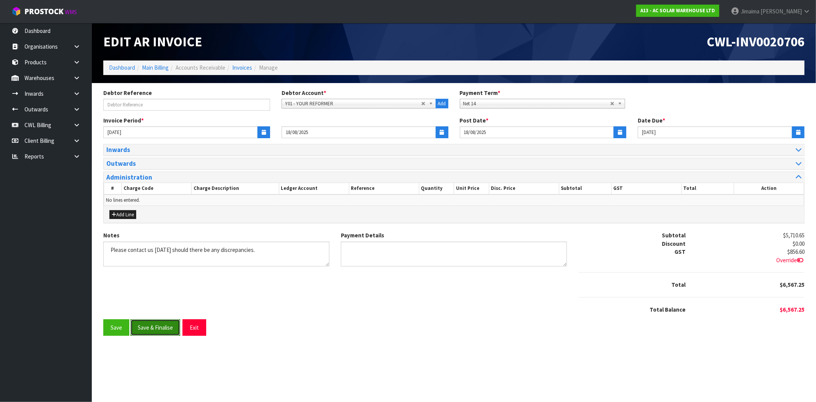
click at [155, 326] on button "Save & Finalise" at bounding box center [155, 327] width 50 height 16
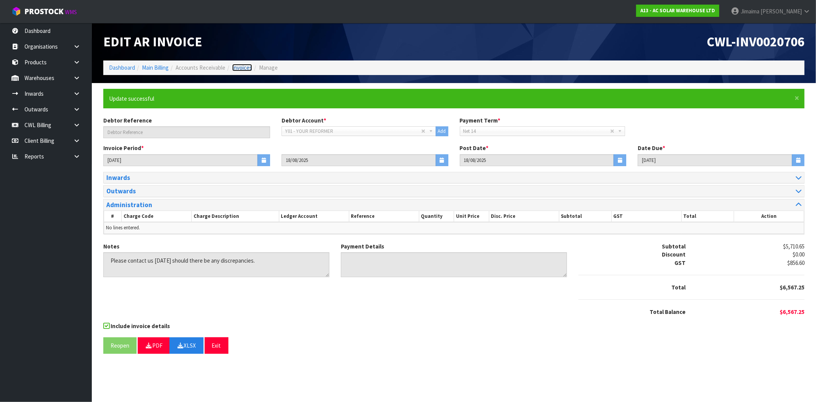
click at [243, 65] on link "Invoices" at bounding box center [242, 67] width 20 height 7
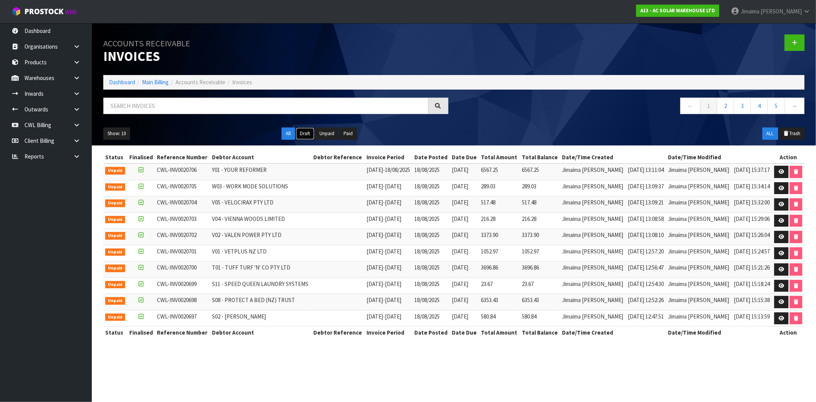
click at [311, 131] on button "Draft" at bounding box center [305, 133] width 19 height 12
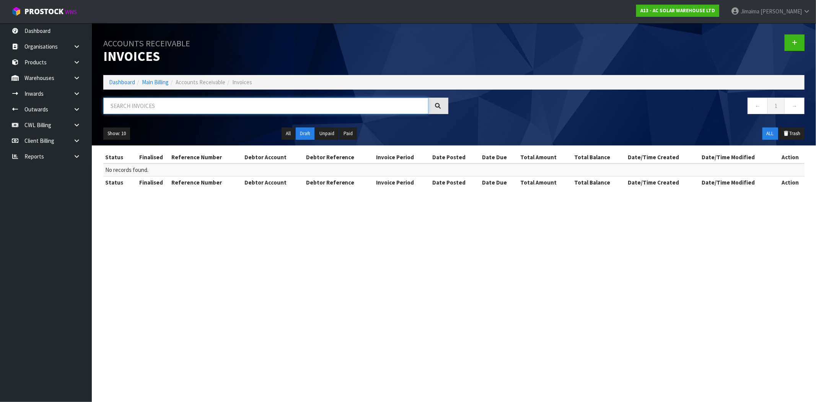
drag, startPoint x: 165, startPoint y: 106, endPoint x: 159, endPoint y: 103, distance: 6.5
click at [163, 105] on input "text" at bounding box center [265, 106] width 325 height 16
type input "V01"
click at [288, 138] on button "All" at bounding box center [288, 133] width 13 height 12
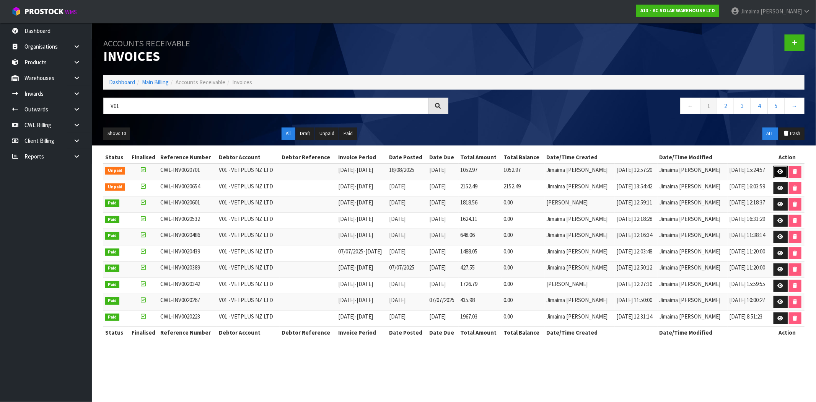
click at [778, 171] on icon at bounding box center [781, 171] width 6 height 5
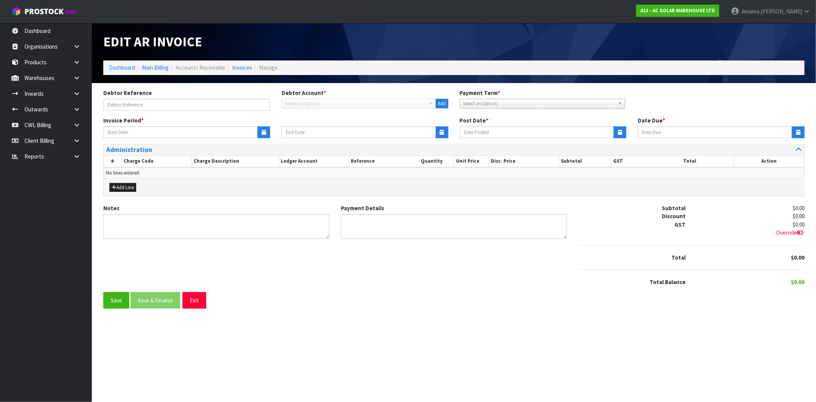
type input "11/08/2025"
type input "17/08/2025"
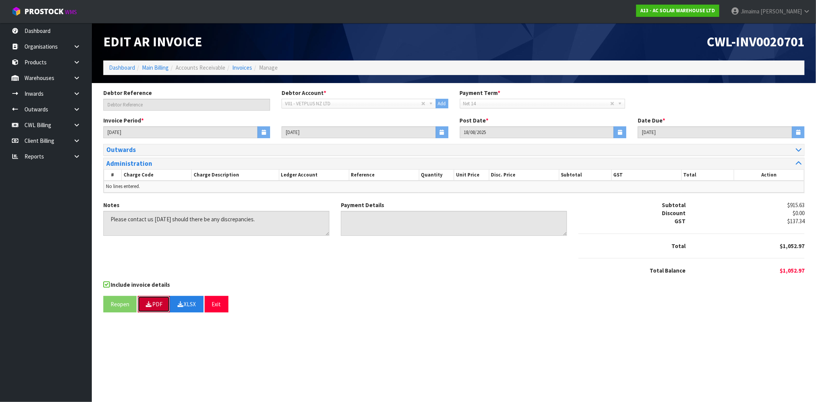
click at [162, 306] on button "PDF" at bounding box center [154, 304] width 32 height 16
click at [114, 66] on link "Dashboard" at bounding box center [122, 67] width 26 height 7
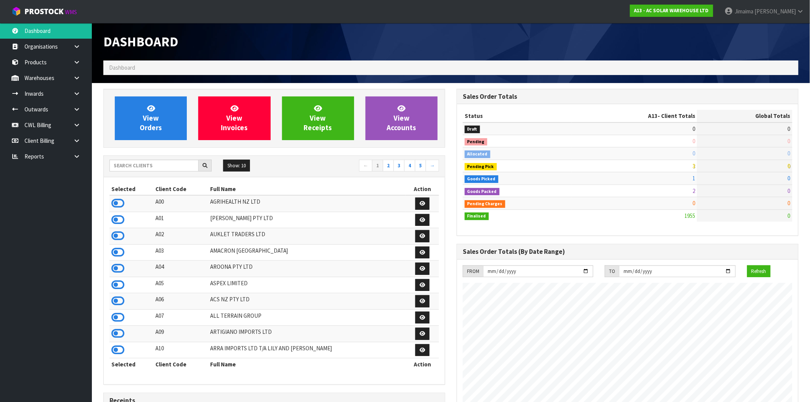
scroll to position [605, 353]
click at [155, 162] on input "text" at bounding box center [153, 166] width 89 height 12
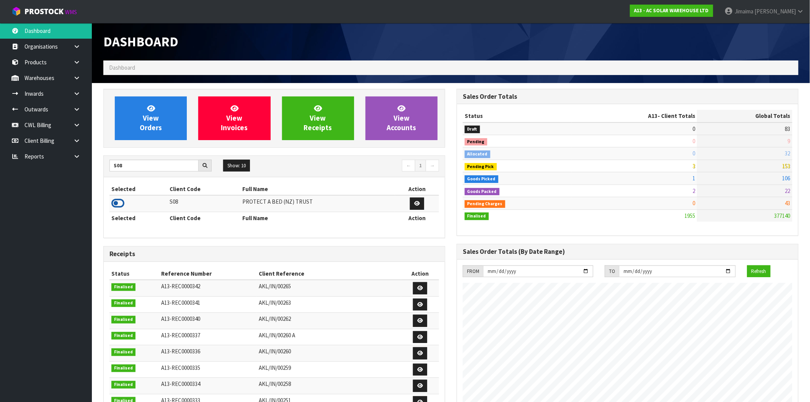
click at [115, 204] on icon at bounding box center [117, 202] width 13 height 11
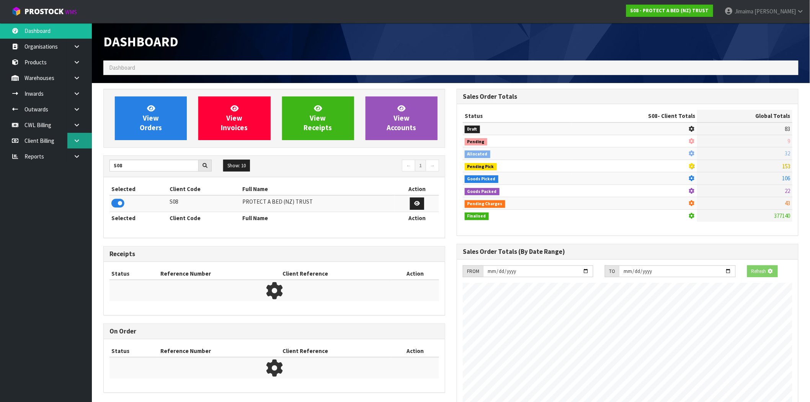
click at [81, 144] on link at bounding box center [79, 141] width 24 height 16
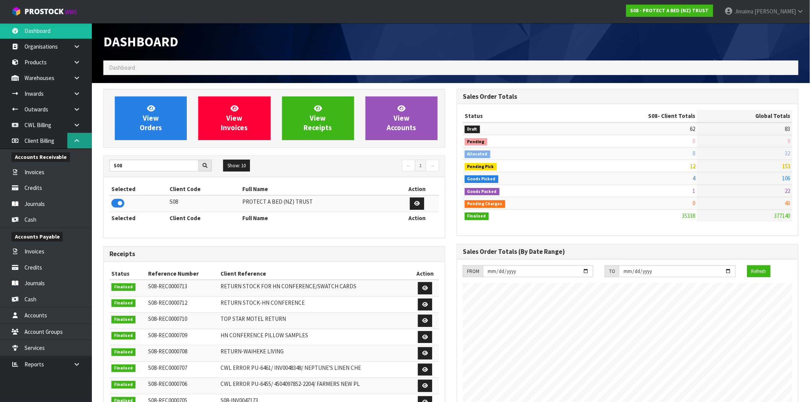
click at [81, 143] on link at bounding box center [79, 141] width 24 height 16
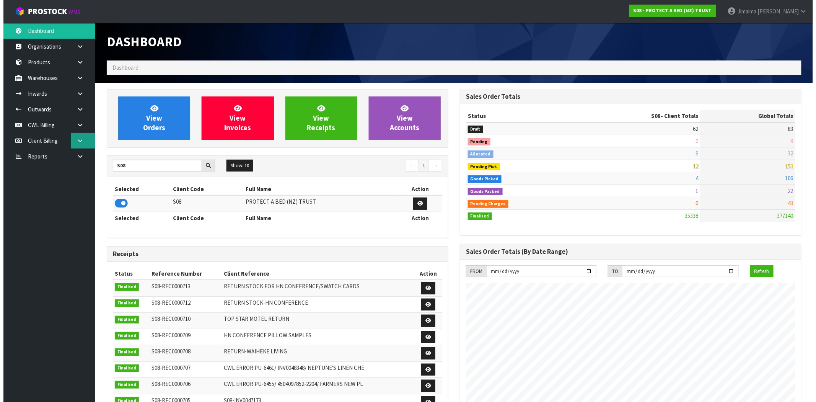
scroll to position [580, 353]
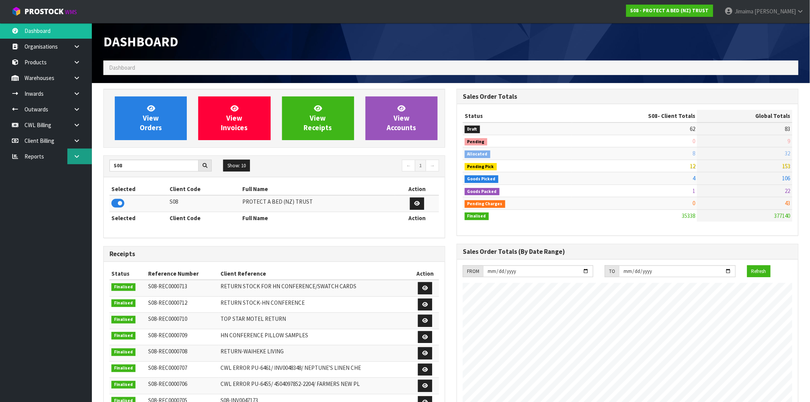
click at [80, 151] on link at bounding box center [79, 156] width 24 height 16
click at [78, 46] on icon at bounding box center [76, 47] width 7 height 6
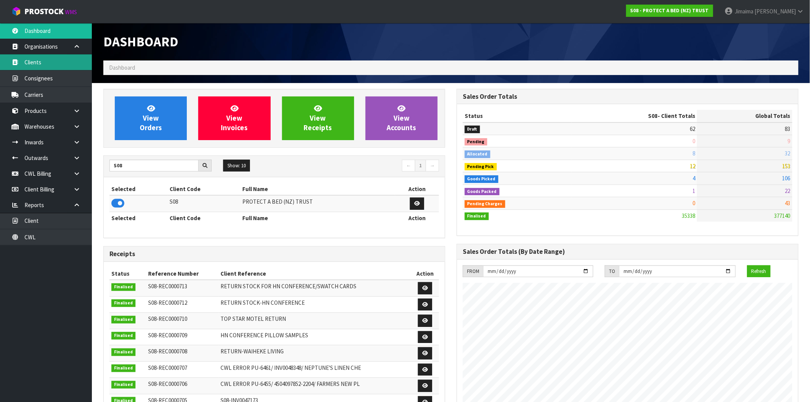
click at [56, 70] on link "Clients" at bounding box center [46, 62] width 92 height 16
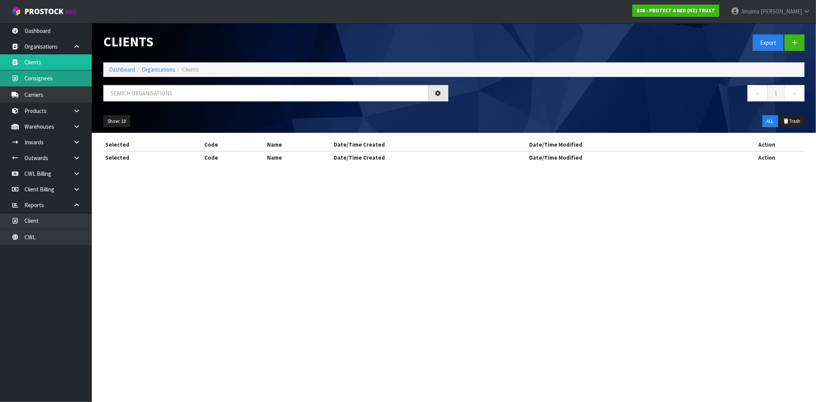
click at [46, 77] on div "Clients Export Dashboard Organisations Clients ← 1 → Show: 10 5 10 25 50 ALL Tr…" at bounding box center [408, 88] width 816 height 177
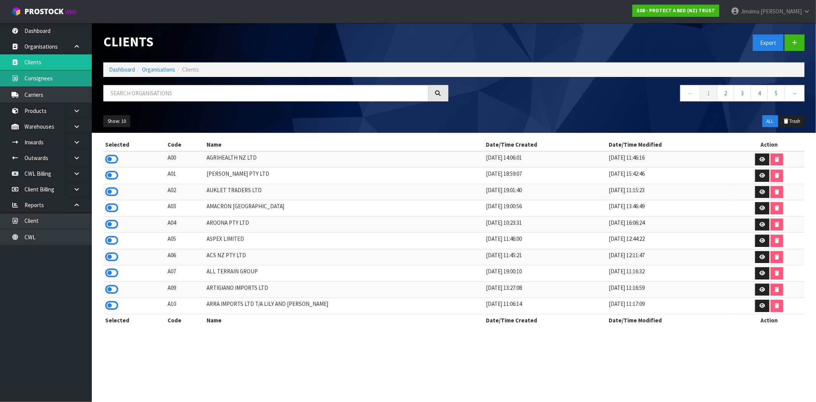
click at [40, 78] on link "Consignees" at bounding box center [46, 78] width 92 height 16
click at [39, 78] on link "Consignees" at bounding box center [46, 78] width 92 height 16
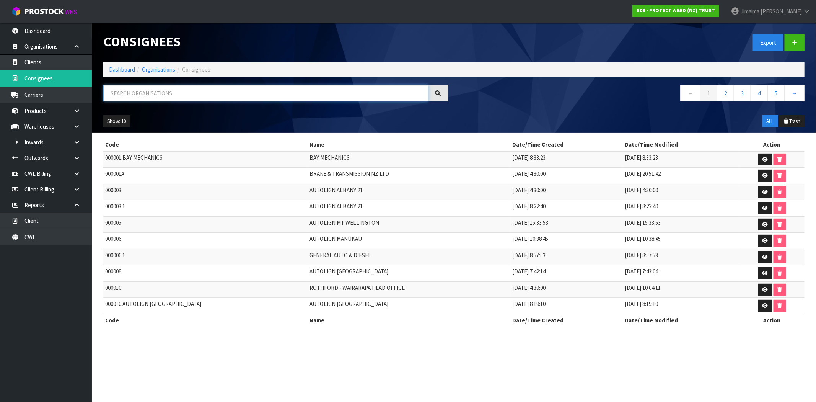
click at [205, 87] on input "text" at bounding box center [265, 93] width 325 height 16
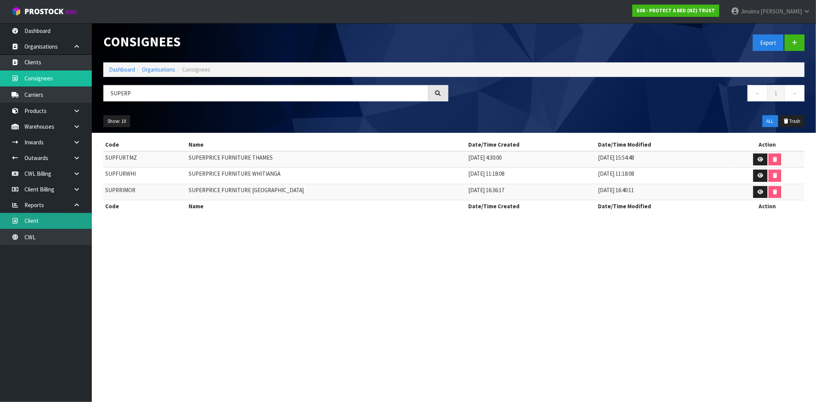
click at [68, 219] on link "Client" at bounding box center [46, 221] width 92 height 16
click at [46, 221] on link "Client" at bounding box center [46, 221] width 92 height 16
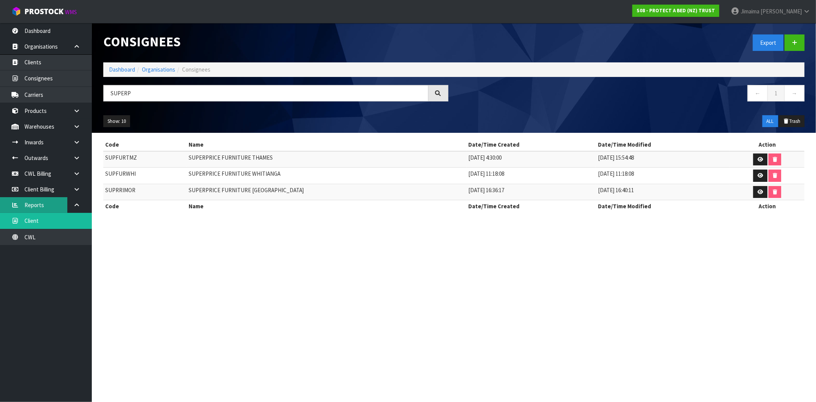
click at [39, 205] on link "Reports" at bounding box center [46, 205] width 92 height 16
click at [32, 223] on link "Client" at bounding box center [46, 221] width 92 height 16
click at [47, 178] on link "CWL Billing" at bounding box center [46, 174] width 92 height 16
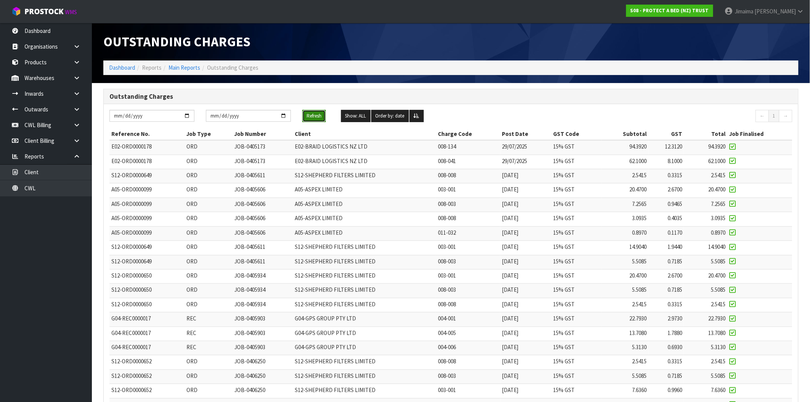
click at [307, 117] on button "Refresh" at bounding box center [313, 116] width 23 height 12
click at [316, 117] on button "Refresh" at bounding box center [313, 116] width 23 height 12
drag, startPoint x: 311, startPoint y: 120, endPoint x: 315, endPoint y: 129, distance: 9.2
click at [311, 120] on button "Refresh" at bounding box center [313, 116] width 23 height 12
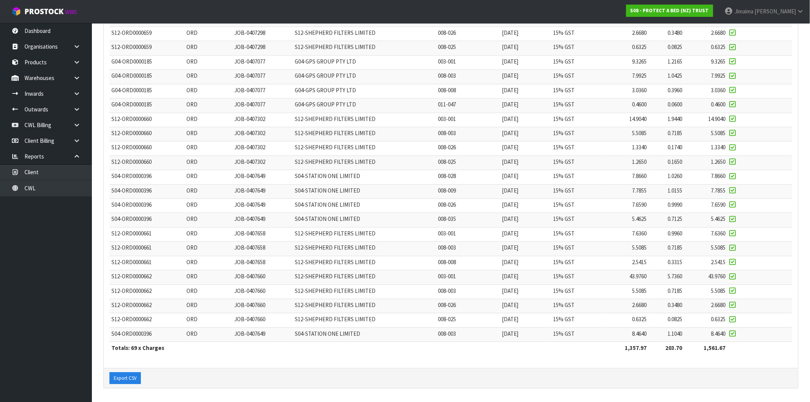
scroll to position [790, 0]
click at [299, 287] on span "S12-SHEPHERD FILTERS LIMITED" at bounding box center [335, 290] width 81 height 7
click at [330, 124] on td "S12-SHEPHERD FILTERS LIMITED" at bounding box center [364, 119] width 143 height 14
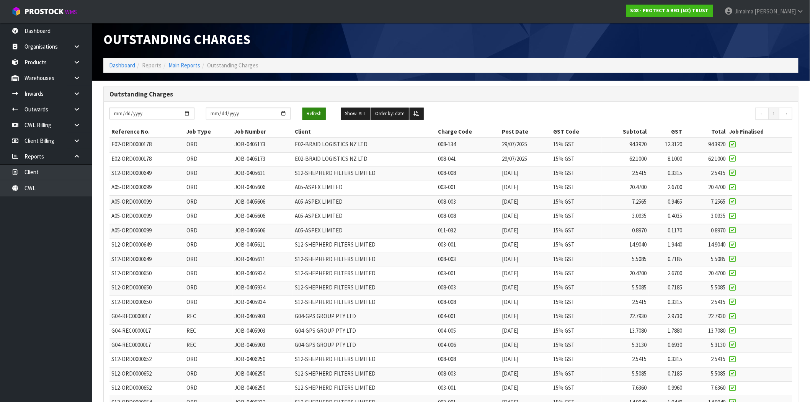
scroll to position [0, 0]
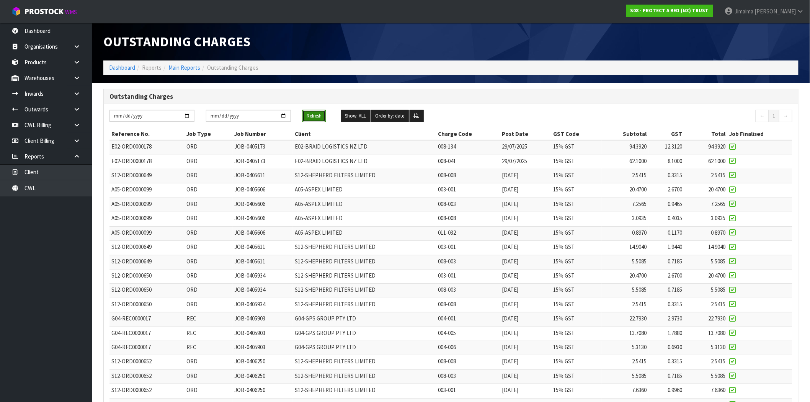
click at [322, 116] on button "Refresh" at bounding box center [313, 116] width 23 height 12
drag, startPoint x: 232, startPoint y: 221, endPoint x: 164, endPoint y: 224, distance: 68.2
click at [164, 224] on td "A05-ORD0000099" at bounding box center [146, 219] width 75 height 14
click at [315, 121] on button "Refresh" at bounding box center [313, 116] width 23 height 12
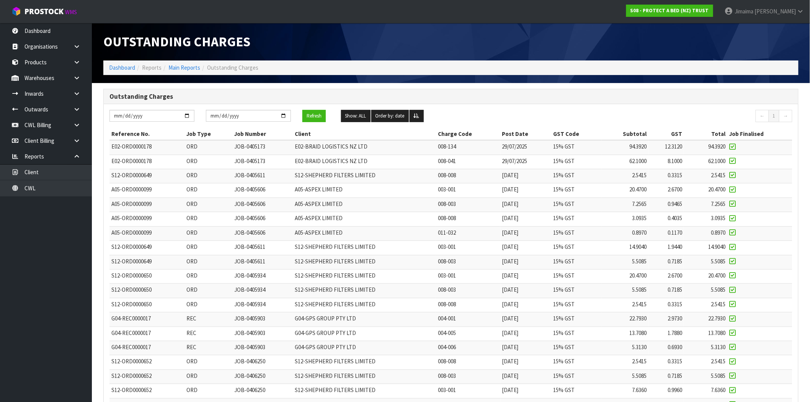
click at [285, 241] on td "JOB-0405611" at bounding box center [263, 248] width 60 height 14
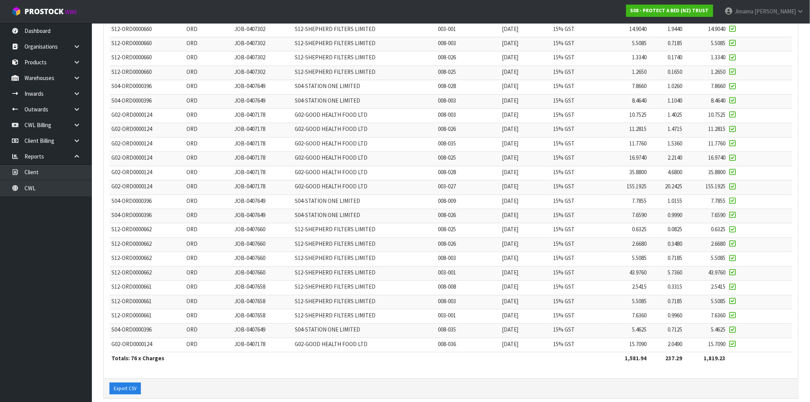
scroll to position [890, 0]
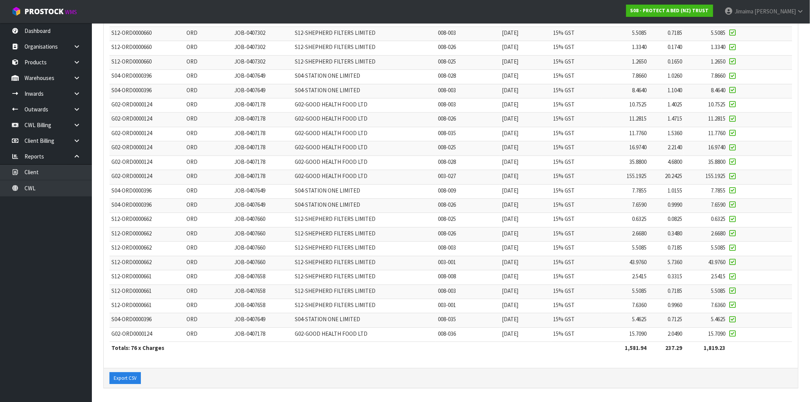
drag, startPoint x: 230, startPoint y: 117, endPoint x: 313, endPoint y: 126, distance: 83.6
click at [230, 117] on td "ORD" at bounding box center [208, 119] width 48 height 14
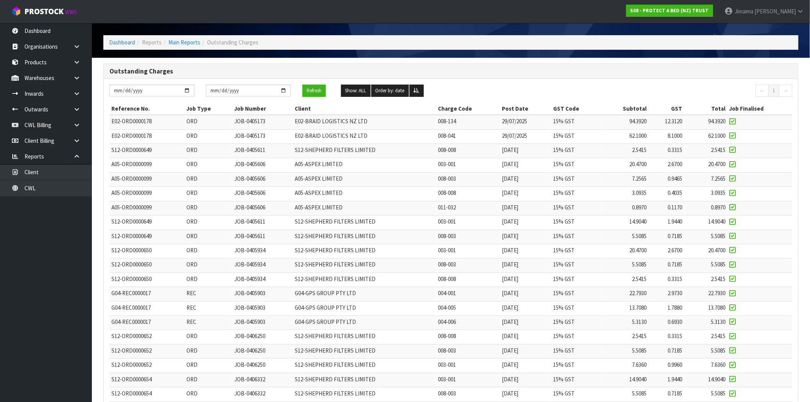
scroll to position [0, 0]
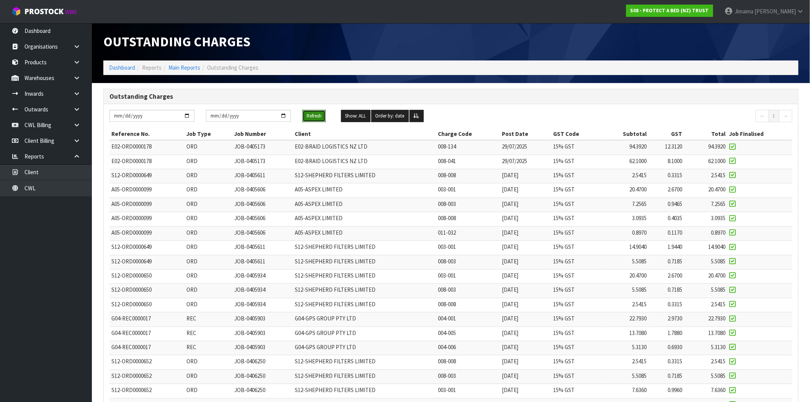
click at [311, 115] on button "Refresh" at bounding box center [313, 116] width 23 height 12
click at [309, 118] on button "Refresh" at bounding box center [313, 116] width 23 height 12
click at [285, 196] on td "JOB-0405606" at bounding box center [263, 190] width 60 height 14
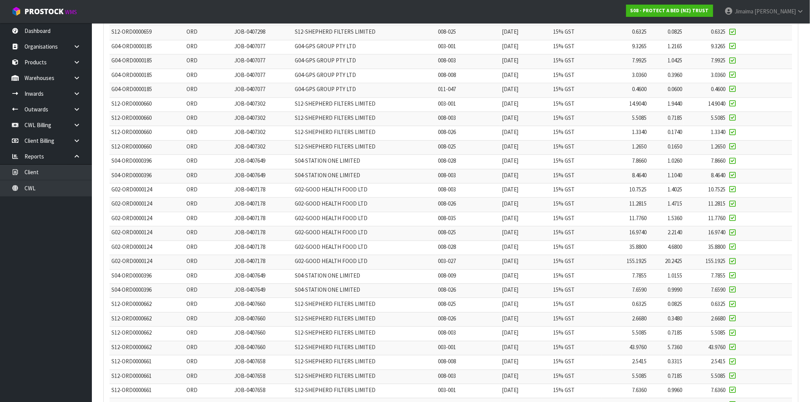
scroll to position [890, 0]
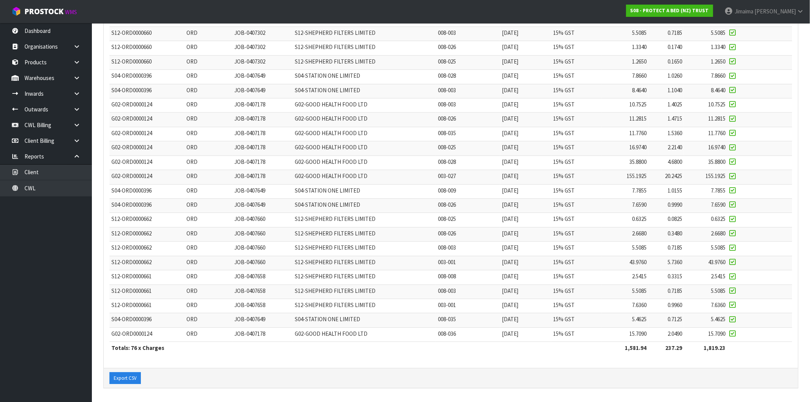
click at [306, 127] on td "G02-GOOD HEALTH FOOD LTD" at bounding box center [364, 134] width 143 height 14
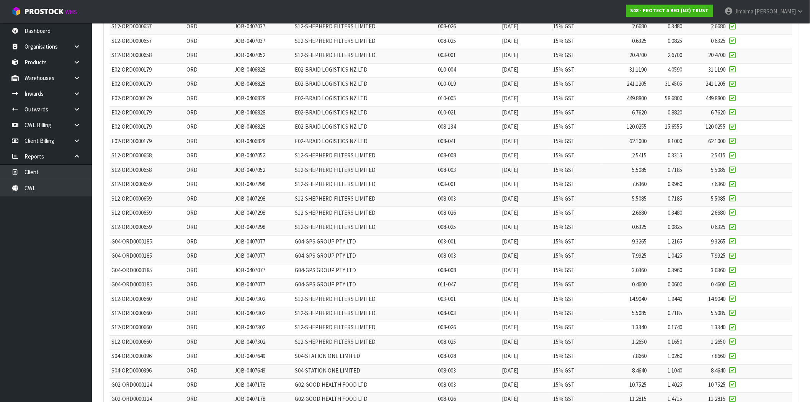
click at [184, 163] on td "S12-ORD0000658" at bounding box center [146, 157] width 75 height 14
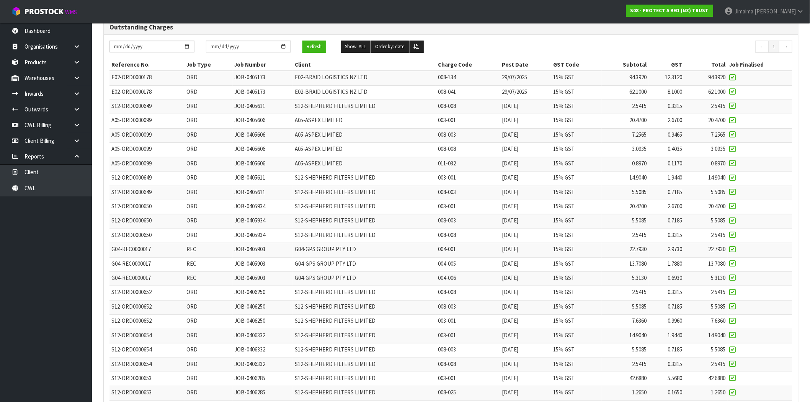
scroll to position [0, 0]
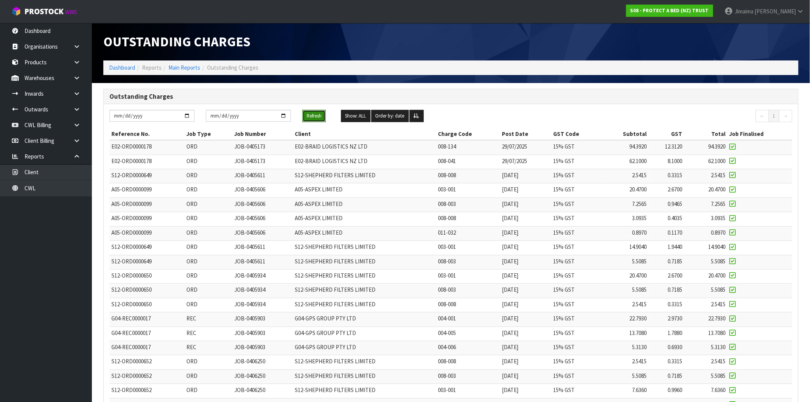
click at [316, 117] on button "Refresh" at bounding box center [313, 116] width 23 height 12
click at [435, 242] on td "S12-SHEPHERD FILTERS LIMITED" at bounding box center [364, 248] width 143 height 14
click at [323, 113] on button "Refresh" at bounding box center [313, 116] width 23 height 12
click at [318, 110] on button "Refresh" at bounding box center [313, 116] width 23 height 12
drag, startPoint x: 302, startPoint y: 122, endPoint x: 306, endPoint y: 117, distance: 6.0
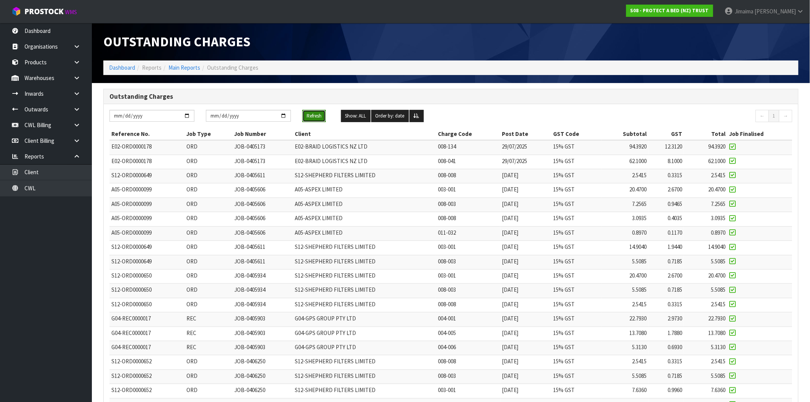
click at [302, 122] on div "Refresh" at bounding box center [316, 116] width 39 height 12
click at [306, 117] on button "Refresh" at bounding box center [313, 116] width 23 height 12
click at [321, 112] on button "Refresh" at bounding box center [313, 116] width 23 height 12
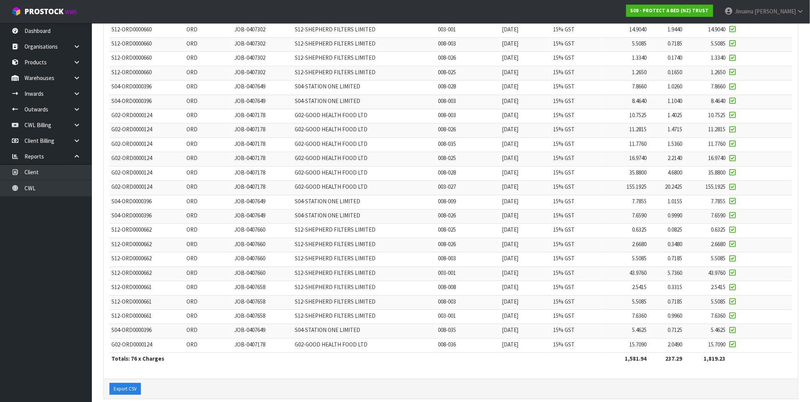
scroll to position [890, 0]
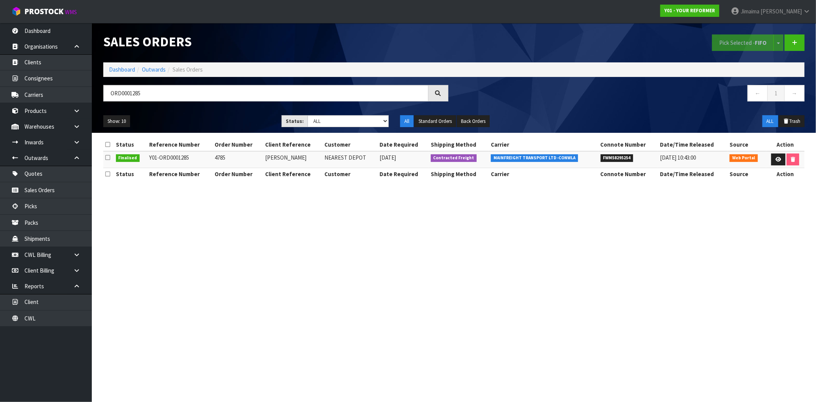
drag, startPoint x: 514, startPoint y: 94, endPoint x: 496, endPoint y: 86, distance: 19.4
click at [496, 86] on nav "← 1 →" at bounding box center [632, 94] width 345 height 19
click at [117, 72] on link "Dashboard" at bounding box center [122, 69] width 26 height 7
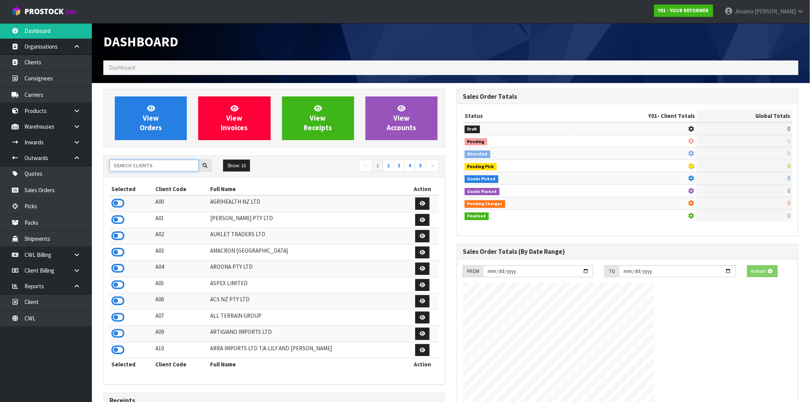
click at [166, 165] on input "text" at bounding box center [153, 166] width 89 height 12
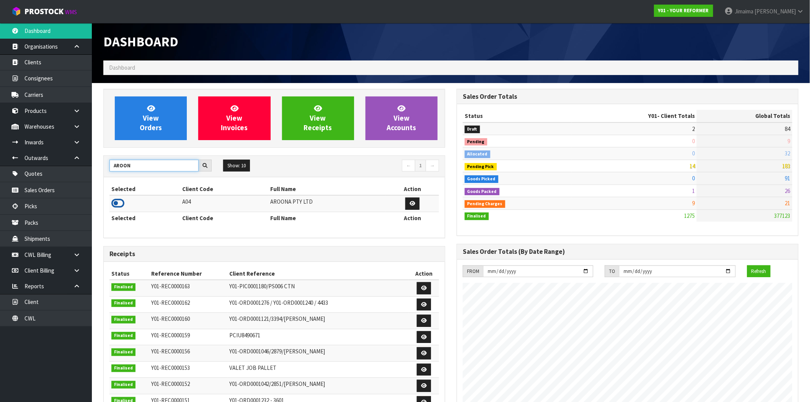
type input "AROON"
click at [121, 204] on icon at bounding box center [117, 202] width 13 height 11
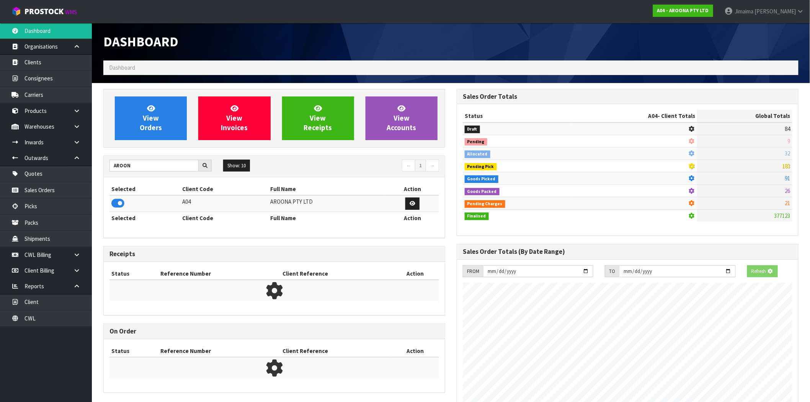
scroll to position [481, 353]
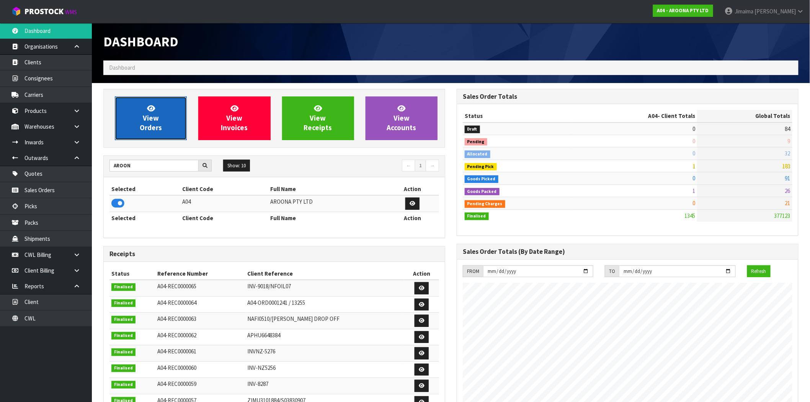
click at [143, 118] on span "View Orders" at bounding box center [151, 118] width 22 height 29
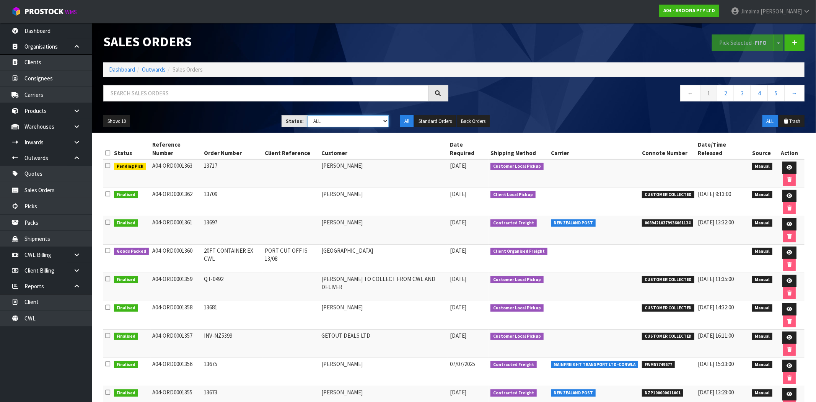
click at [345, 125] on select "Draft Pending Allocated Pending Pick Goods Picked Goods Packed Pending Charges …" at bounding box center [348, 121] width 81 height 12
click at [784, 161] on link at bounding box center [790, 167] width 14 height 12
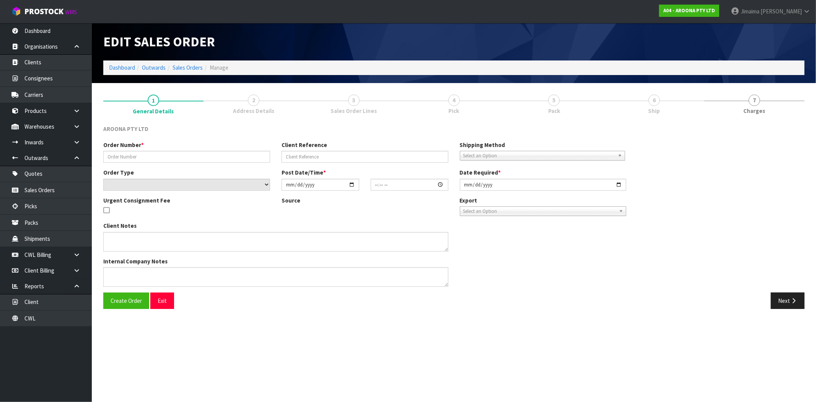
type input "13717"
select select "number:0"
type input "2025-08-18"
type input "13:01:00.000"
type input "2025-08-19"
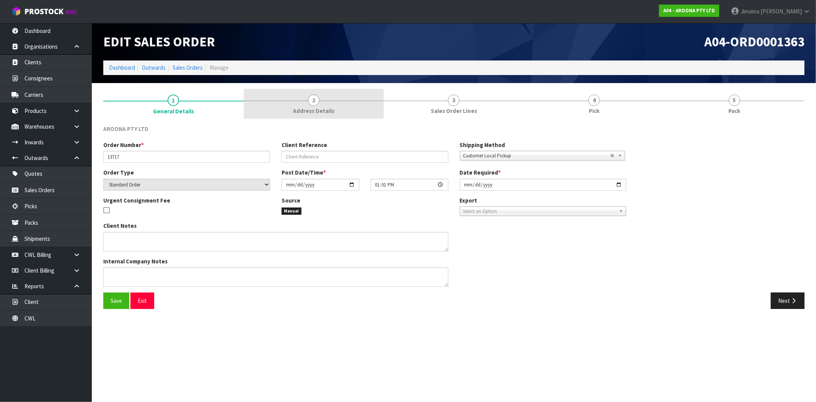
click at [312, 104] on span "2" at bounding box center [313, 100] width 11 height 11
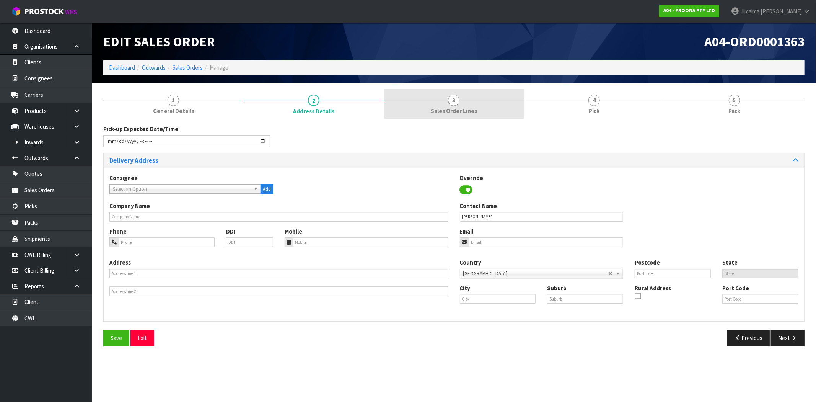
click at [463, 109] on span "Sales Order Lines" at bounding box center [454, 111] width 46 height 8
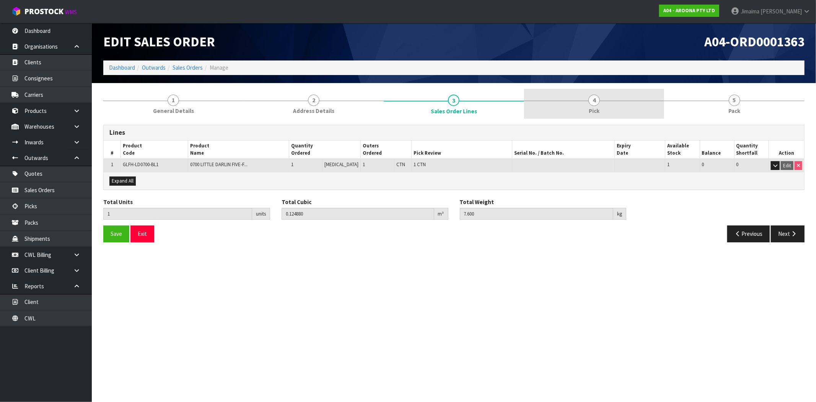
click at [615, 99] on link "4 Pick" at bounding box center [594, 104] width 140 height 30
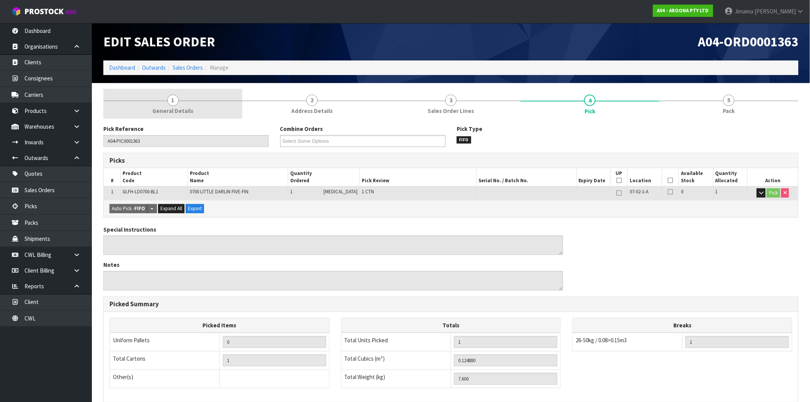
click at [180, 112] on span "General Details" at bounding box center [172, 111] width 41 height 8
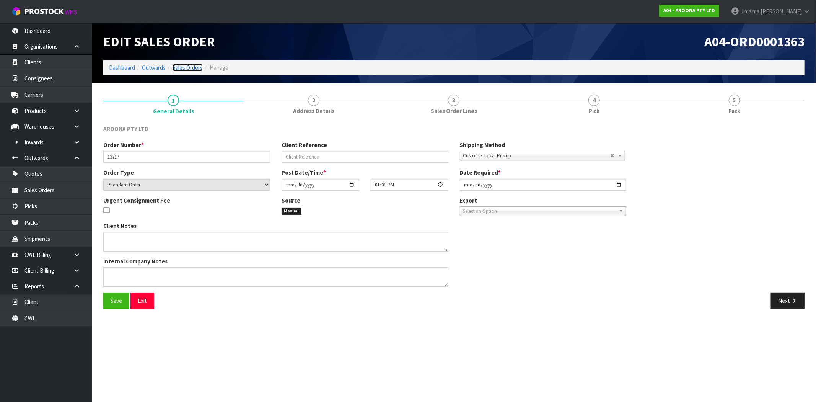
click at [194, 67] on link "Sales Orders" at bounding box center [188, 67] width 30 height 7
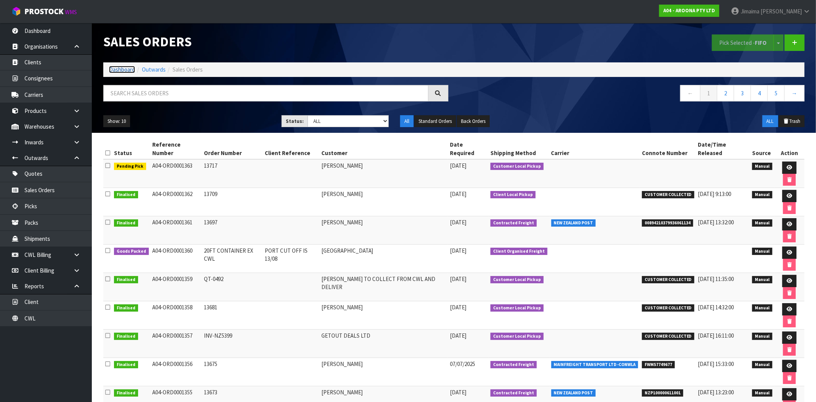
click at [123, 71] on link "Dashboard" at bounding box center [122, 69] width 26 height 7
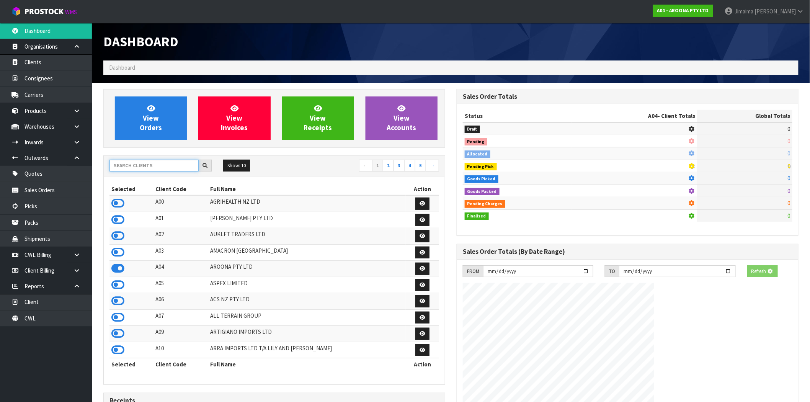
click at [146, 161] on input "text" at bounding box center [153, 166] width 89 height 12
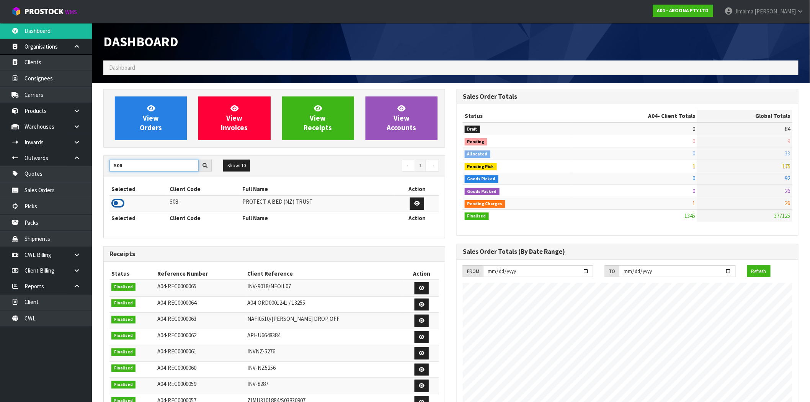
type input "S08"
click at [116, 201] on icon at bounding box center [117, 202] width 13 height 11
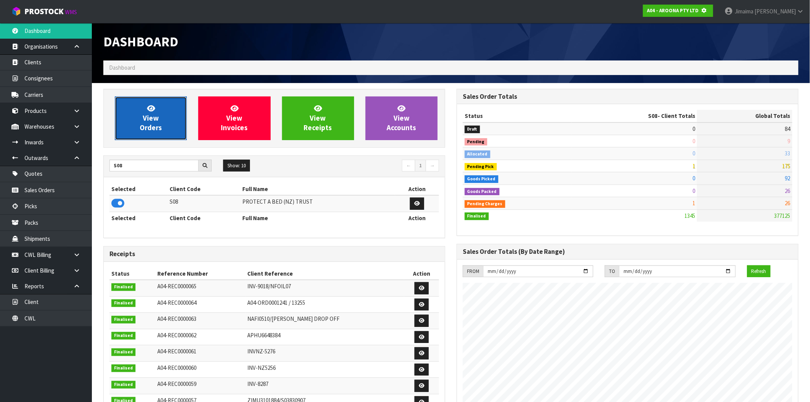
scroll to position [382169, 382292]
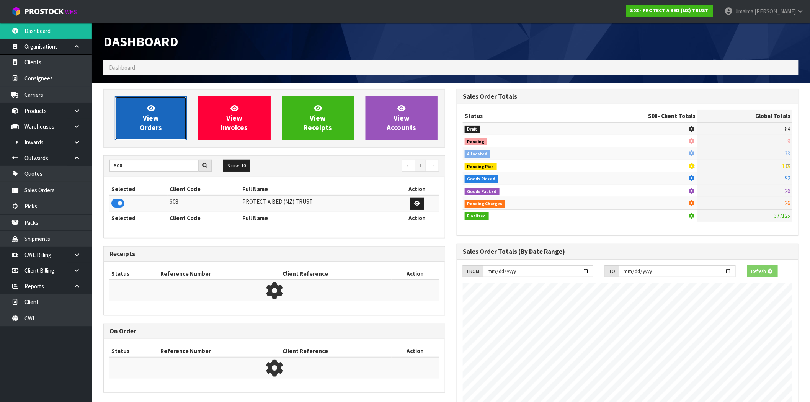
click at [166, 99] on link "View Orders" at bounding box center [151, 118] width 72 height 44
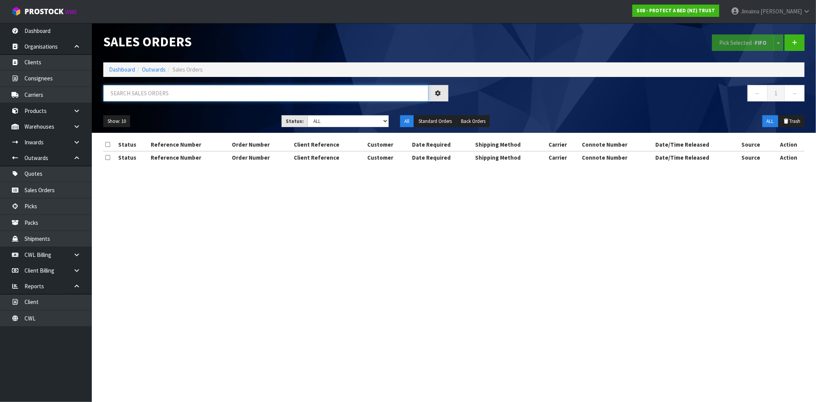
click at [166, 91] on input "text" at bounding box center [265, 93] width 325 height 16
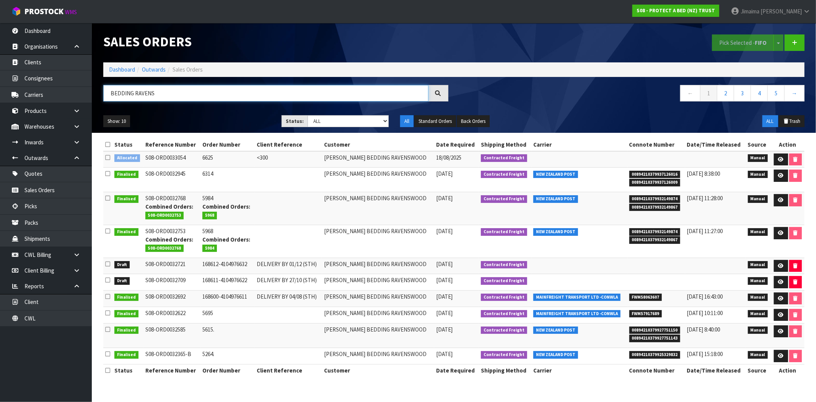
click at [150, 95] on input "BEDDING RAVENS" at bounding box center [265, 93] width 325 height 16
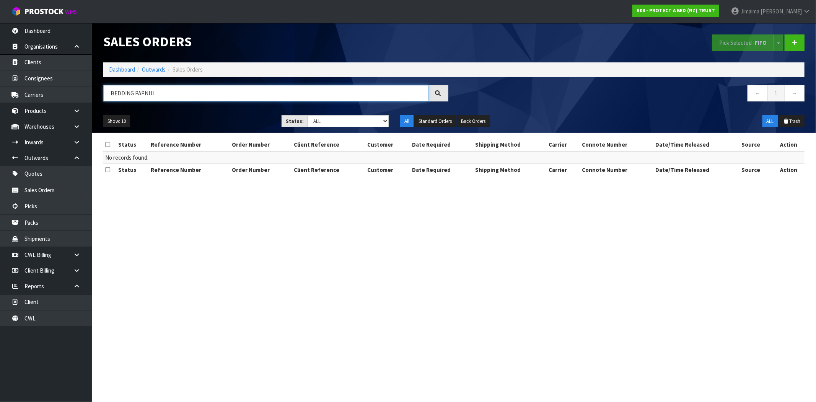
click at [143, 88] on input "BEDDING PAPNUI" at bounding box center [265, 93] width 325 height 16
type input "BEDDING PAPANUI"
drag, startPoint x: 219, startPoint y: 136, endPoint x: 204, endPoint y: 130, distance: 16.7
click at [204, 130] on div "Show: 10 5 10 25 50 Status: Draft Pending Allocated Pending Pick Goods Picked G…" at bounding box center [454, 121] width 713 height 24
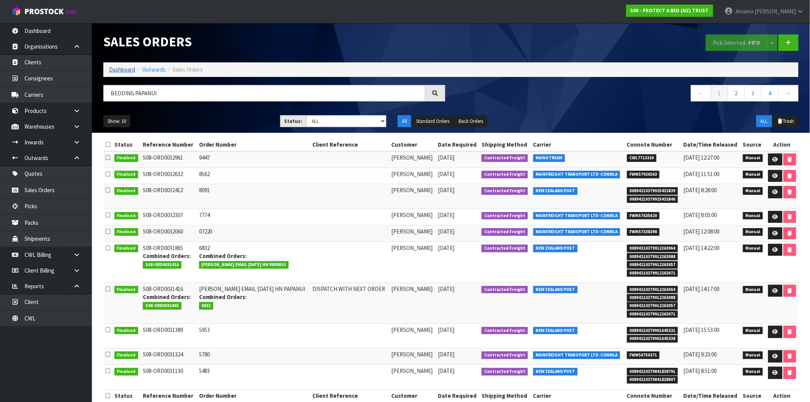
click at [120, 73] on ol "Dashboard Outwards Sales Orders" at bounding box center [450, 69] width 695 height 14
drag, startPoint x: 121, startPoint y: 68, endPoint x: 126, endPoint y: 71, distance: 5.0
click at [122, 68] on link "Dashboard" at bounding box center [122, 69] width 26 height 7
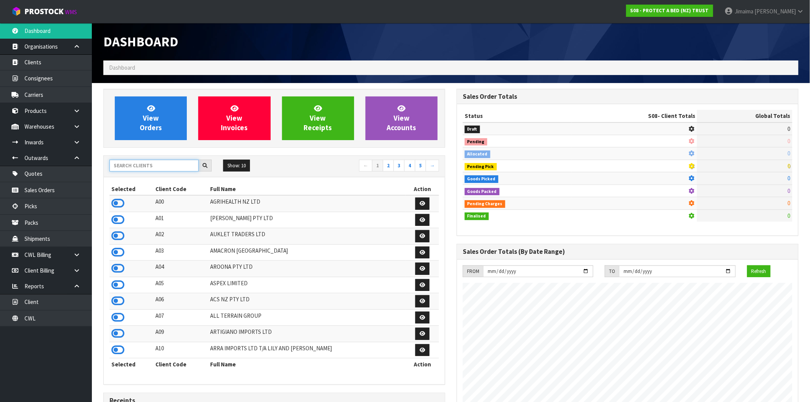
click at [170, 166] on input "text" at bounding box center [153, 166] width 89 height 12
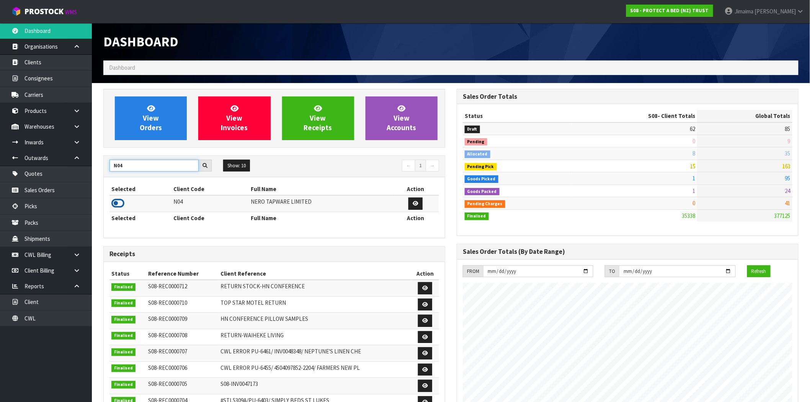
type input "N04"
drag, startPoint x: 114, startPoint y: 204, endPoint x: 143, endPoint y: 166, distance: 47.2
click at [115, 203] on icon at bounding box center [117, 202] width 13 height 11
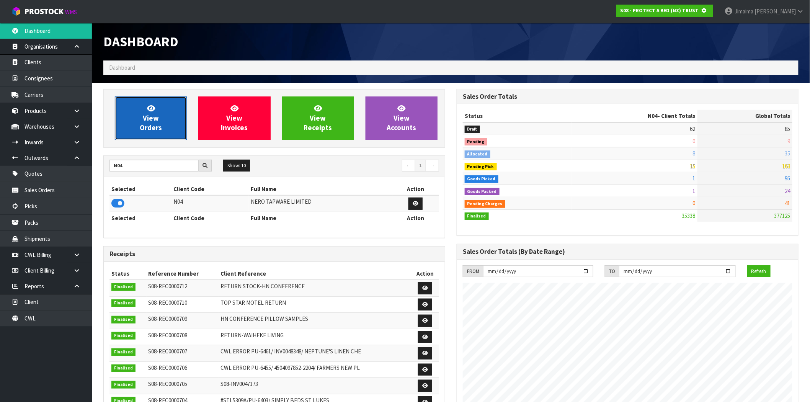
click at [155, 116] on span "View Orders" at bounding box center [151, 118] width 22 height 29
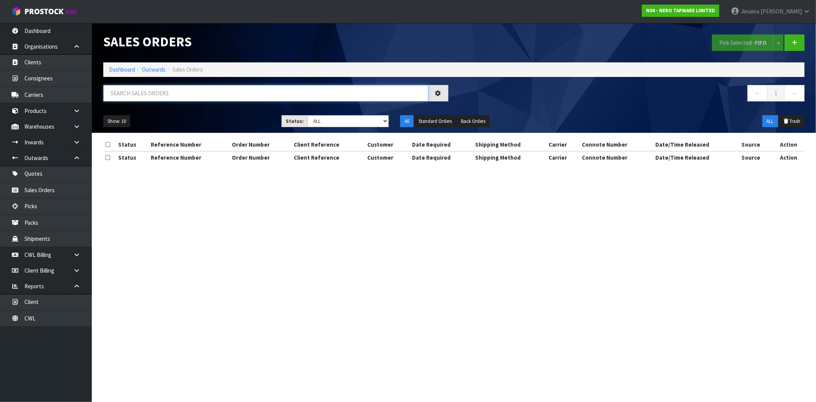
click at [145, 98] on input "text" at bounding box center [265, 93] width 325 height 16
paste input "ORD0002409"
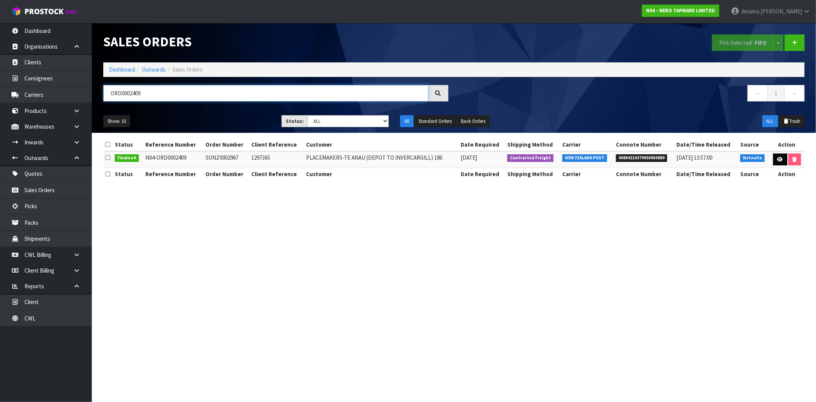
type input "ORD0002409"
click at [774, 155] on link at bounding box center [780, 159] width 14 height 12
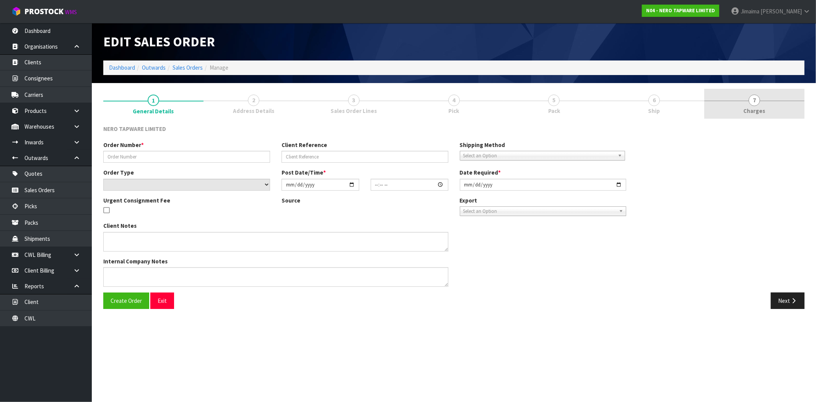
type input "SONZ0002967"
type input "1297365"
select select "number:0"
type input "2025-08-07"
type input "11:45:04.000"
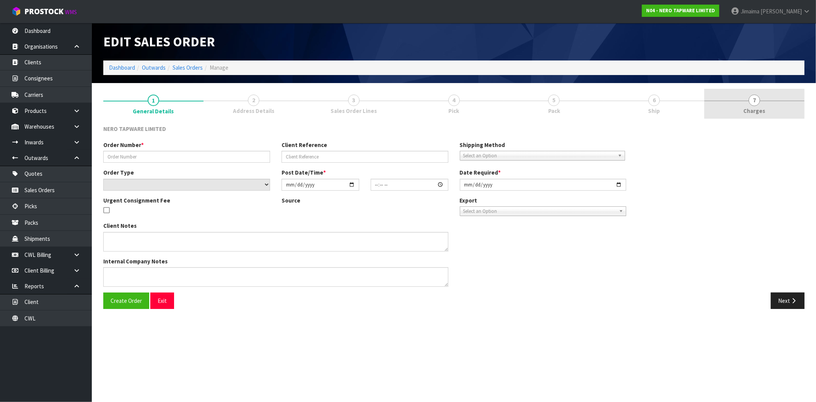
type input "2025-08-07"
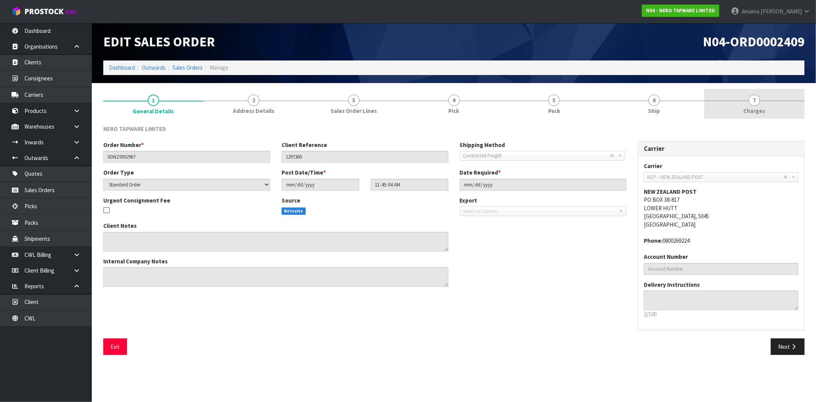
click at [745, 95] on link "7 Charges" at bounding box center [754, 104] width 100 height 30
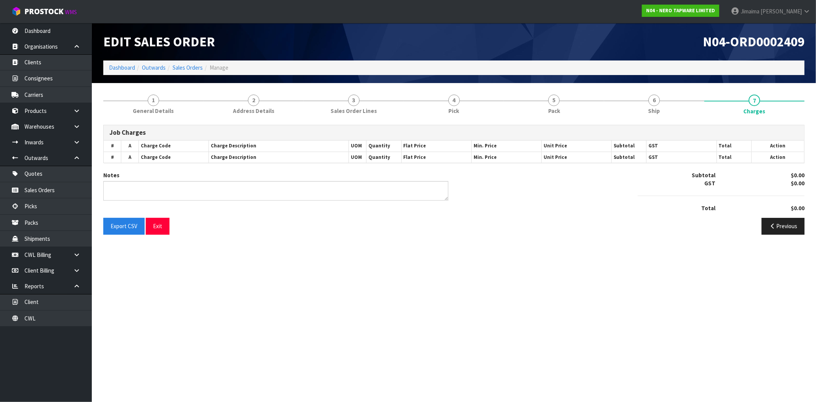
type textarea "RURAL FEE ADDED"
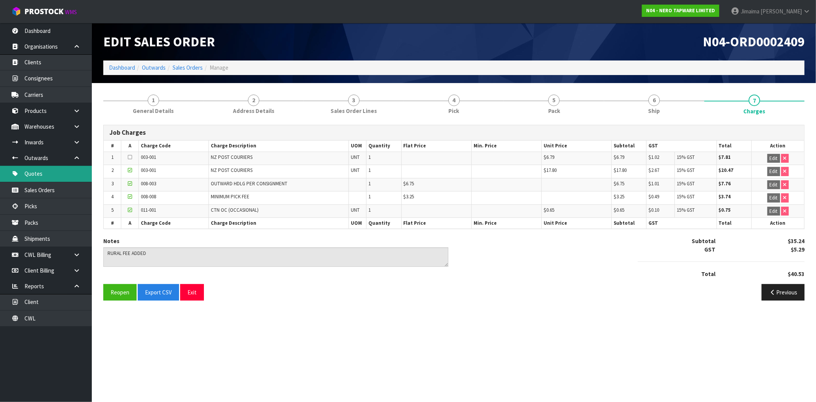
drag, startPoint x: 79, startPoint y: 160, endPoint x: 83, endPoint y: 169, distance: 9.8
click at [79, 160] on icon at bounding box center [76, 158] width 7 height 6
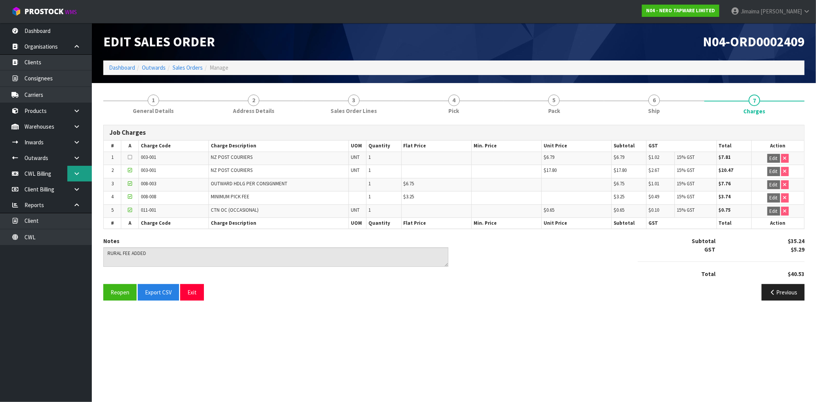
click at [81, 178] on link at bounding box center [79, 174] width 24 height 16
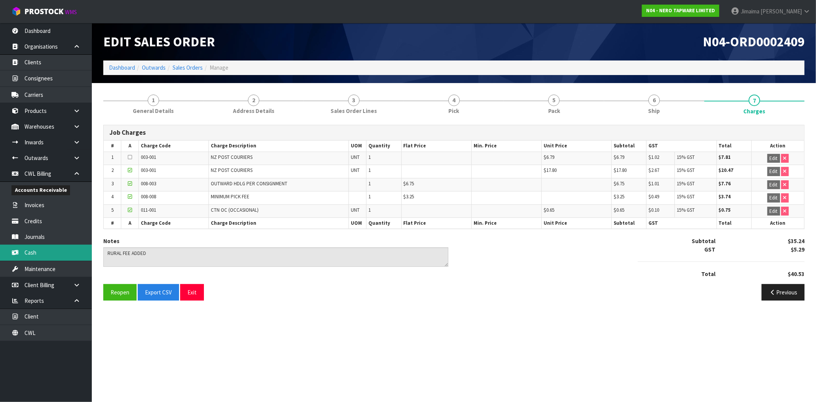
click at [42, 246] on link "Cash" at bounding box center [46, 253] width 92 height 16
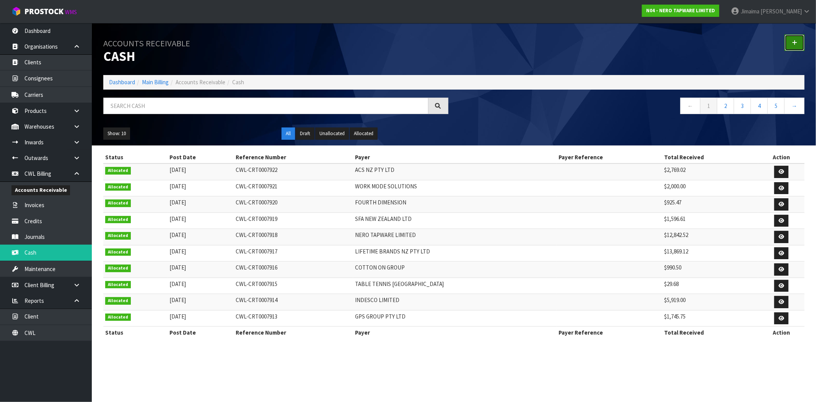
click at [802, 39] on link at bounding box center [795, 42] width 20 height 16
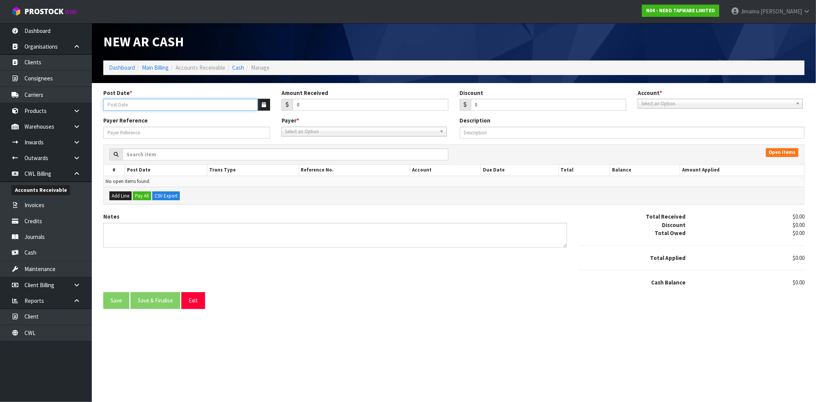
click at [256, 106] on input "Post Date *" at bounding box center [180, 105] width 155 height 12
click at [258, 105] on button "button" at bounding box center [264, 105] width 13 height 12
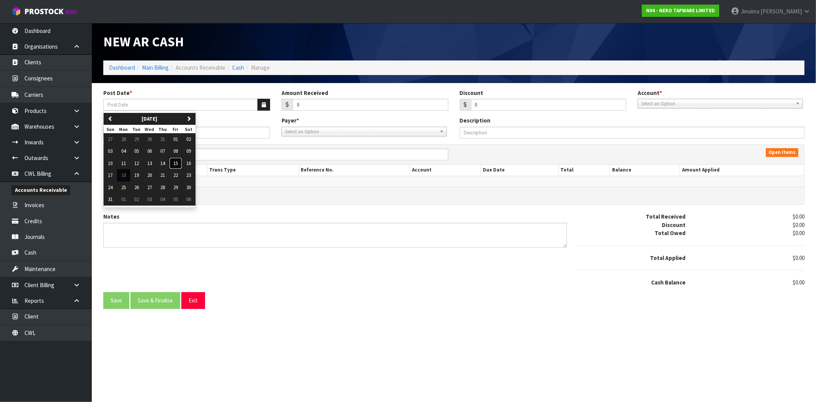
click at [175, 162] on span "15" at bounding box center [175, 163] width 5 height 7
type input "15/08/2025"
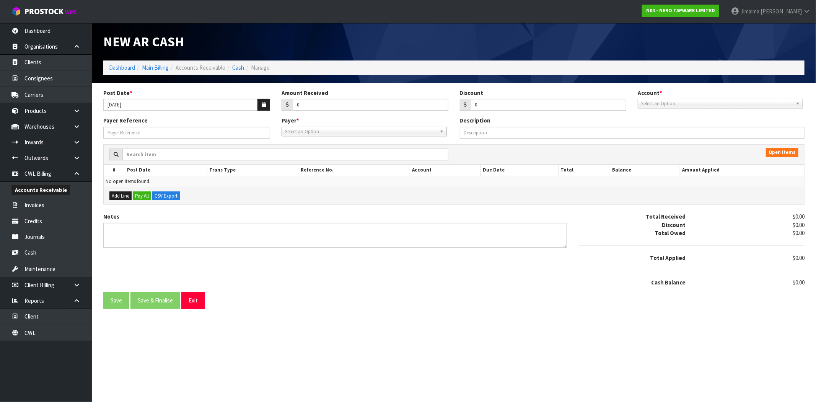
drag, startPoint x: 323, startPoint y: 97, endPoint x: 298, endPoint y: 98, distance: 24.5
click at [298, 98] on div "Amount Received 0" at bounding box center [365, 100] width 178 height 22
click at [272, 106] on div "Post Date * 15/08/2025 Amount Received 0 Discount 0 Account * 01-9510 - BNZ 1#1…" at bounding box center [454, 103] width 713 height 28
type input "513.96"
click at [681, 102] on span "Select an Option" at bounding box center [717, 103] width 152 height 9
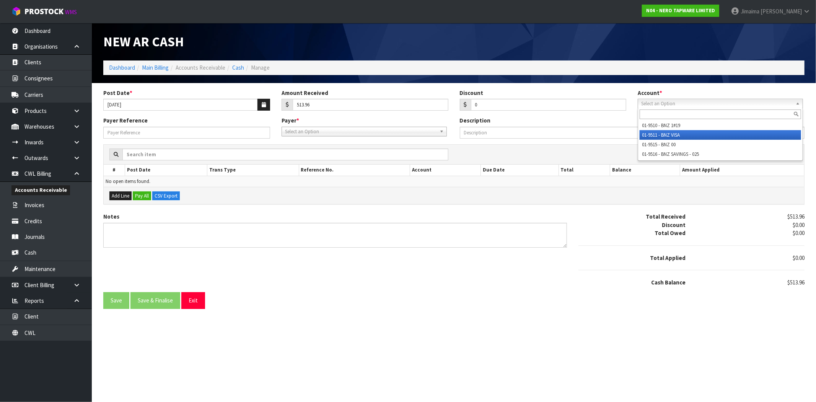
click at [665, 146] on li "01-9515 - BNZ 00" at bounding box center [720, 145] width 161 height 10
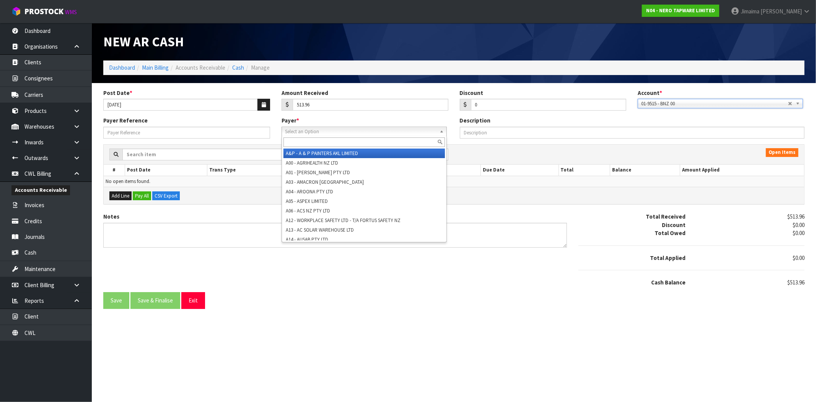
click at [381, 134] on span "Select an Option" at bounding box center [361, 131] width 152 height 9
click at [362, 144] on input "text" at bounding box center [364, 142] width 161 height 10
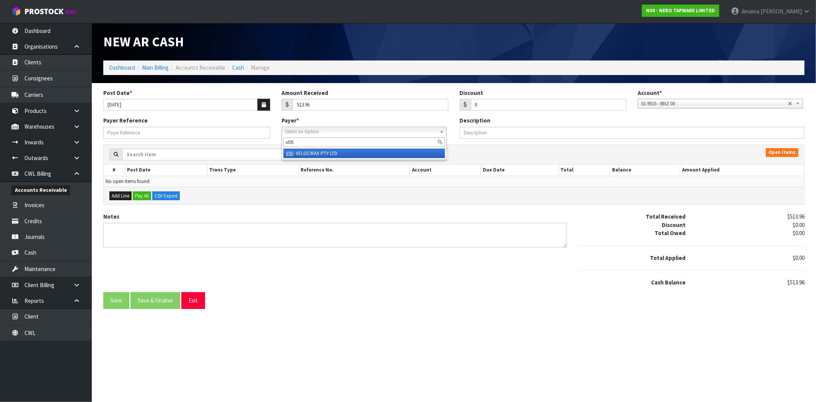
type input "v05"
click at [367, 152] on li "V05 - VELOCIRAX PTY LTD" at bounding box center [364, 153] width 161 height 10
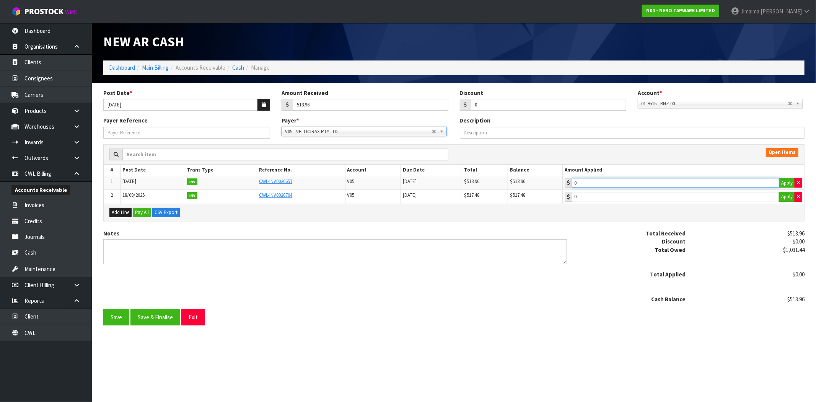
type input "513.96"
click at [612, 179] on input "513.96" at bounding box center [675, 183] width 207 height 10
click at [158, 316] on button "Save & Finalise" at bounding box center [155, 317] width 50 height 16
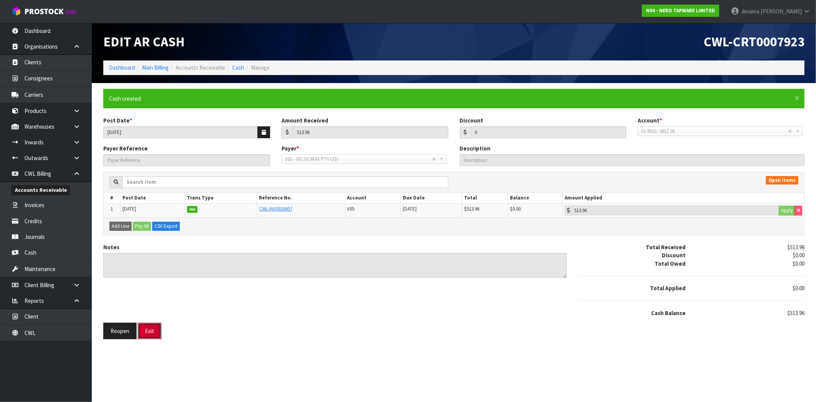
click at [152, 324] on button "Exit" at bounding box center [150, 331] width 24 height 16
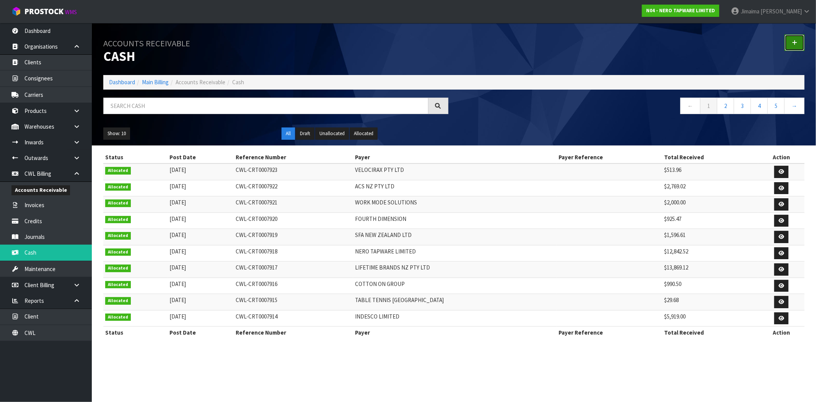
click at [798, 43] on link at bounding box center [795, 42] width 20 height 16
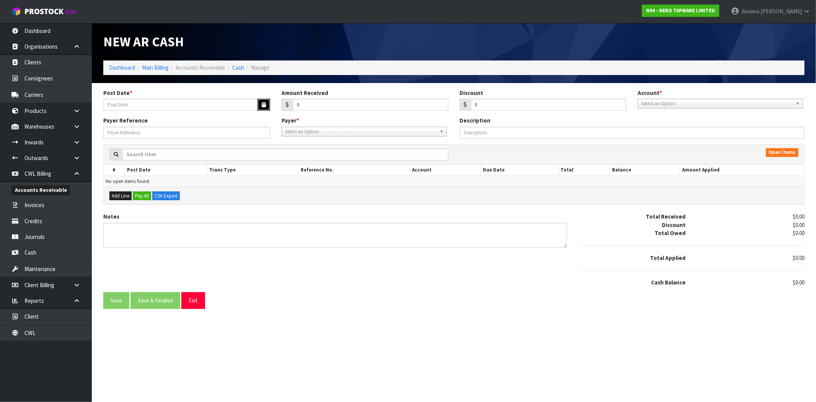
click at [261, 104] on button "button" at bounding box center [264, 105] width 13 height 12
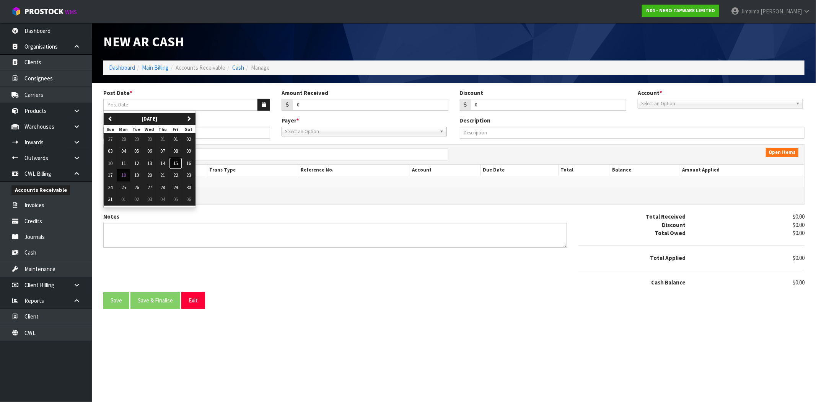
drag, startPoint x: 177, startPoint y: 165, endPoint x: 269, endPoint y: 133, distance: 97.2
click at [178, 164] on span "15" at bounding box center [175, 163] width 5 height 7
type input "15/08/2025"
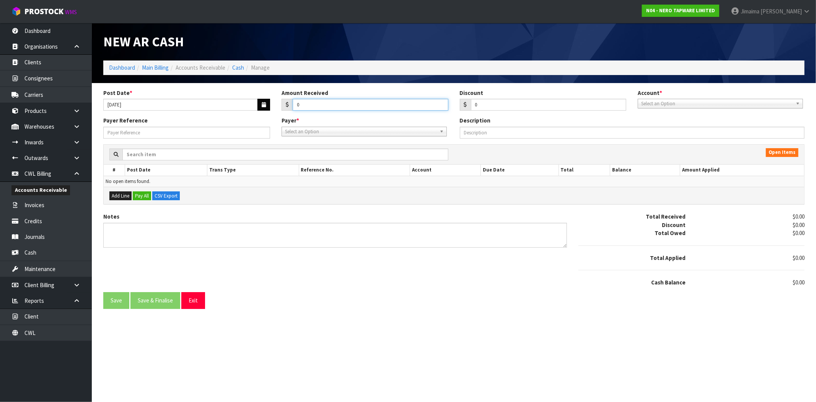
drag, startPoint x: 307, startPoint y: 109, endPoint x: 269, endPoint y: 106, distance: 38.8
click at [269, 106] on div "Post Date * 15/08/2025 Amount Received 0 Discount 0 Account * 01-9510 - BNZ 1#1…" at bounding box center [454, 103] width 713 height 28
type input "7165.27"
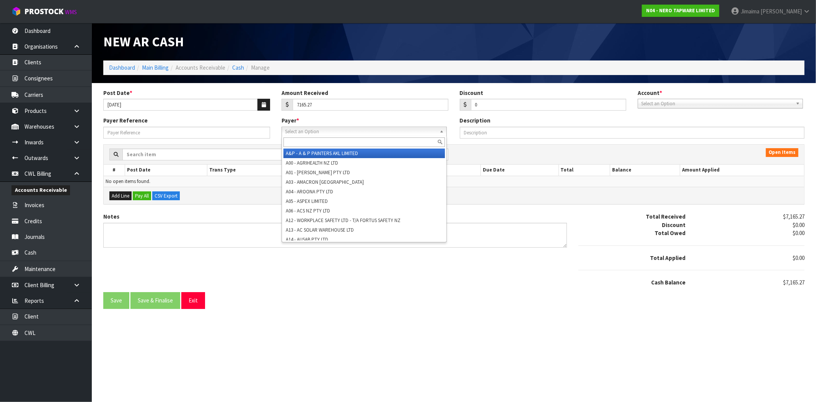
click at [343, 129] on span "Select an Option" at bounding box center [361, 131] width 152 height 9
click at [332, 149] on li "A&P - A & P PAINTERS AKL LIMITED" at bounding box center [364, 153] width 161 height 10
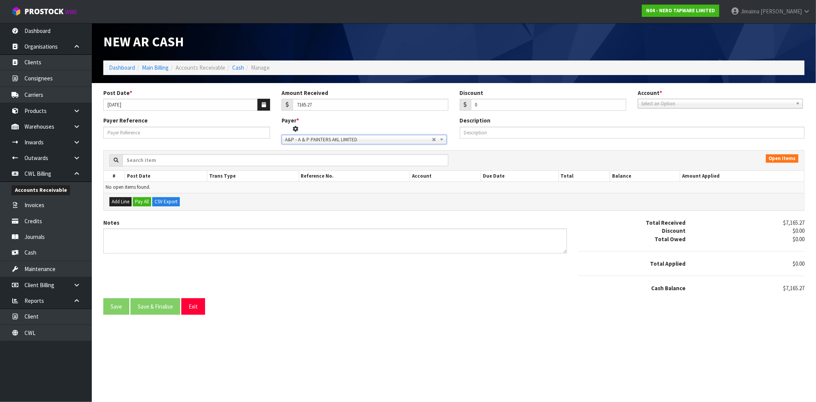
click at [330, 136] on span "A&P - A & P PAINTERS AKL LIMITED" at bounding box center [358, 139] width 147 height 9
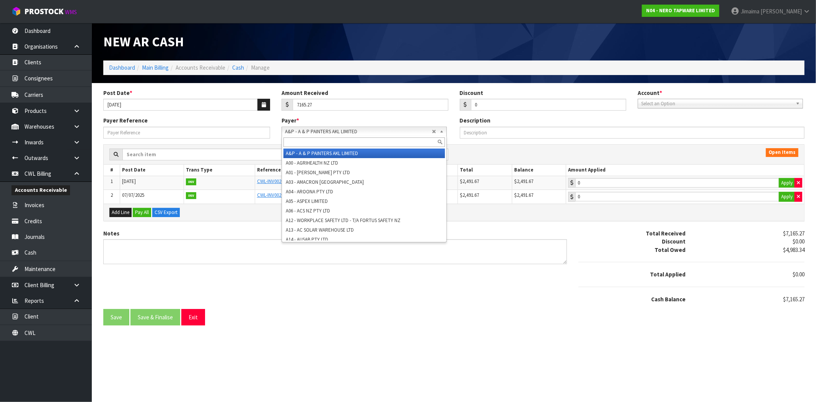
click at [324, 145] on input "text" at bounding box center [364, 142] width 161 height 10
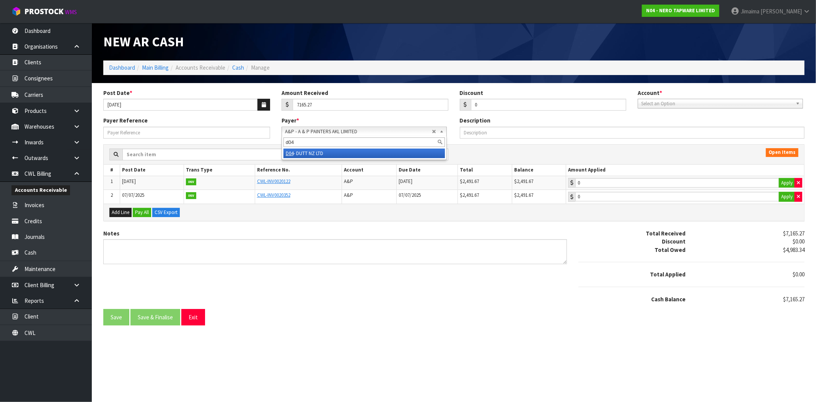
type input "d04"
click at [323, 156] on li "D04 - DUTT NZ LTD" at bounding box center [364, 153] width 161 height 10
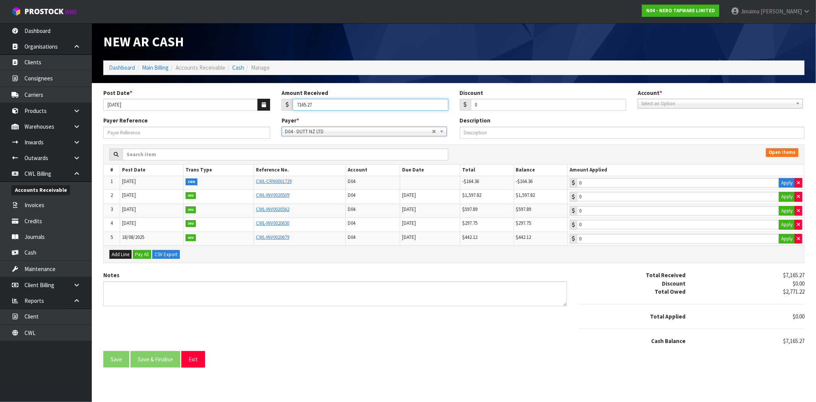
drag, startPoint x: 293, startPoint y: 101, endPoint x: 242, endPoint y: 96, distance: 52.0
click at [242, 96] on div "Post Date * 15/08/2025 Amount Received 7165.27 Discount 0 Account * 01-9510 - B…" at bounding box center [454, 103] width 713 height 28
type input "0"
click at [602, 268] on div "Open Items # Post Date Trans Type Reference No. Account Due Date Total Balance …" at bounding box center [454, 207] width 713 height 127
click at [784, 198] on button "Apply" at bounding box center [787, 197] width 16 height 10
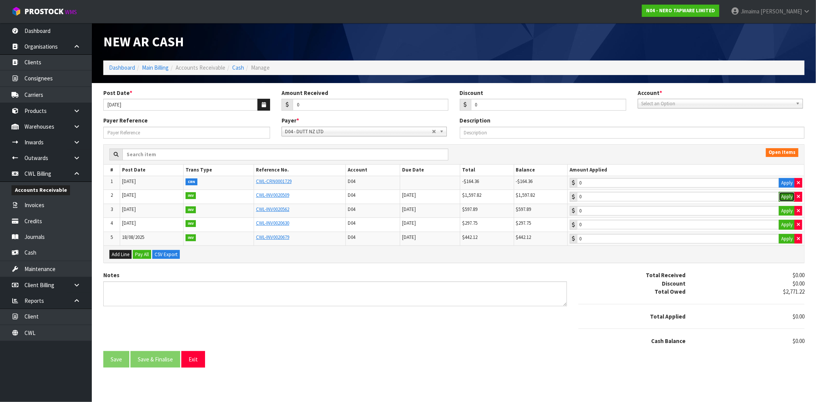
type input "1597.82"
click at [784, 209] on button "Apply" at bounding box center [787, 211] width 16 height 10
type input "597.89"
click at [781, 182] on button "Apply" at bounding box center [787, 183] width 16 height 10
type input "-164.36"
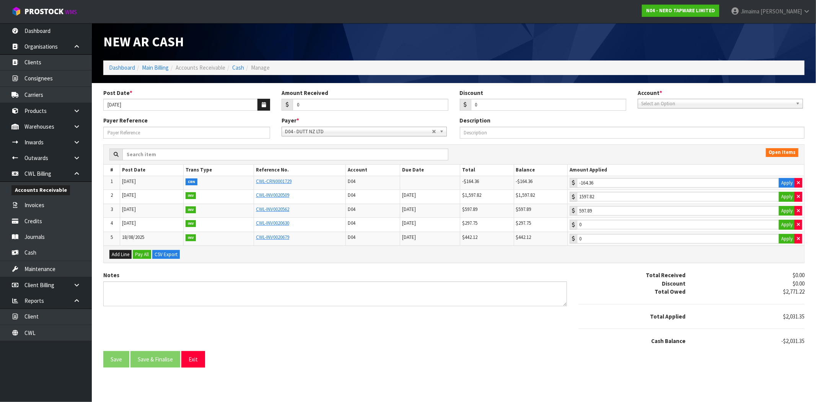
click at [797, 340] on span "-$2,031.35" at bounding box center [792, 340] width 23 height 7
copy span "2,031.35"
click at [286, 106] on div "0" at bounding box center [365, 105] width 167 height 12
paste input "2031.35"
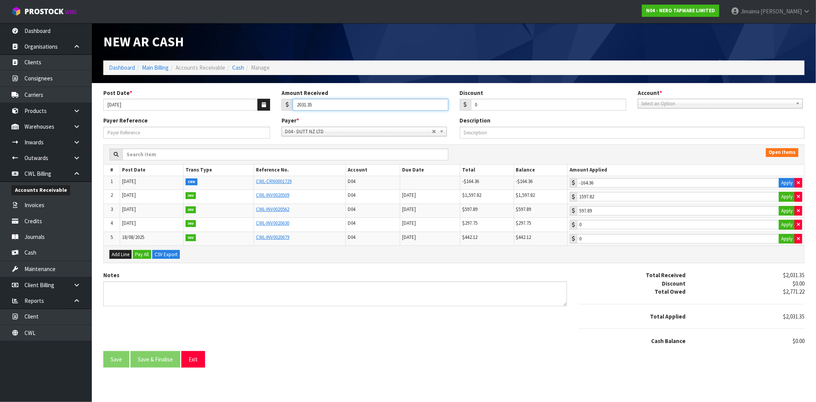
type input "2031.35"
click at [651, 109] on div "Post Date * 15/08/2025 Amount Received 2031.35 Discount 0 Account * 01-9510 - B…" at bounding box center [454, 103] width 713 height 28
click at [655, 101] on span "Select an Option" at bounding box center [717, 103] width 152 height 9
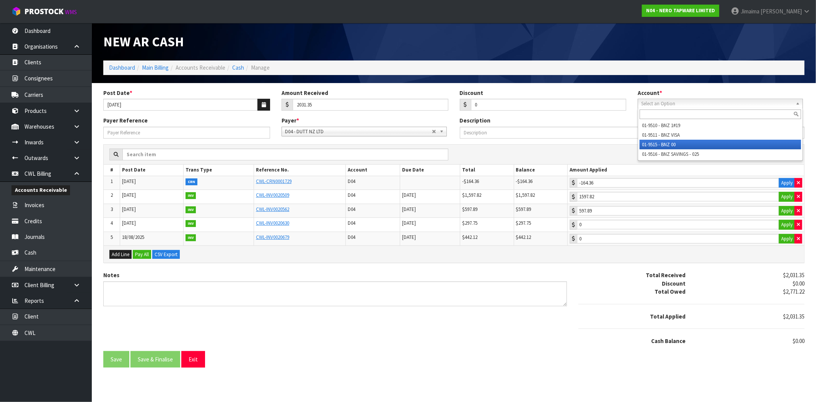
click at [656, 141] on li "01-9515 - BNZ 00" at bounding box center [720, 145] width 161 height 10
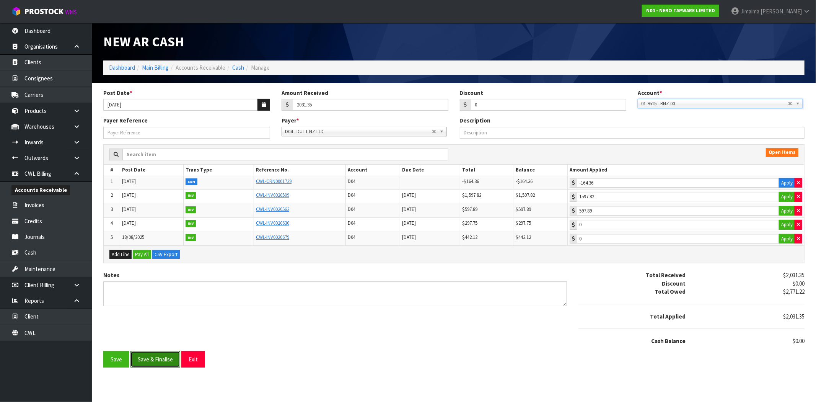
click at [157, 354] on button "Save & Finalise" at bounding box center [155, 359] width 50 height 16
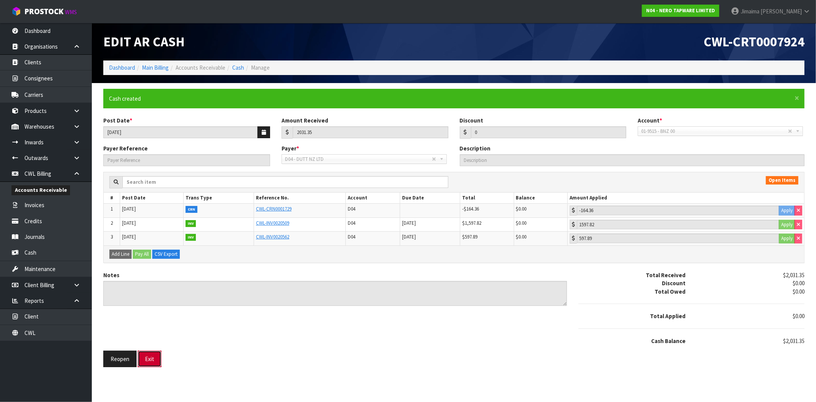
click at [155, 361] on button "Exit" at bounding box center [150, 359] width 24 height 16
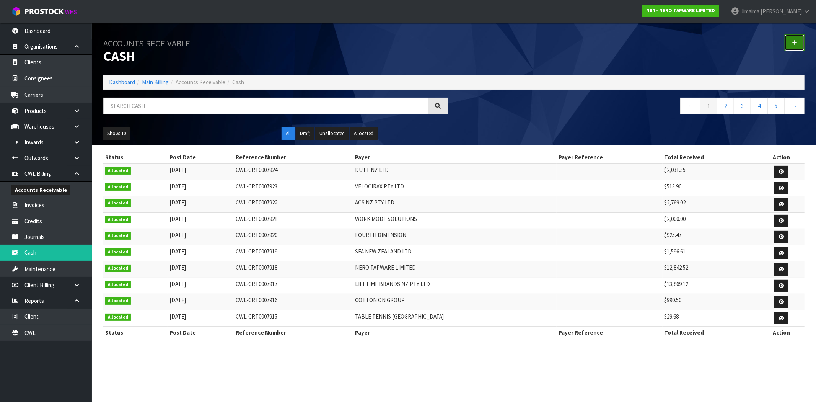
click at [789, 43] on link at bounding box center [795, 42] width 20 height 16
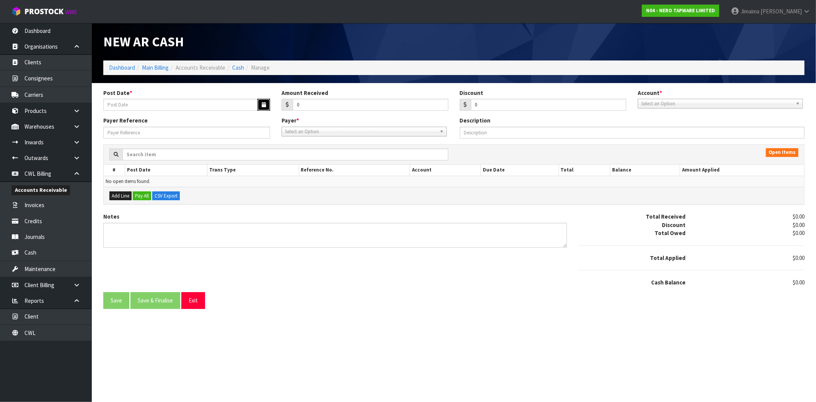
click at [262, 105] on icon "button" at bounding box center [264, 104] width 4 height 5
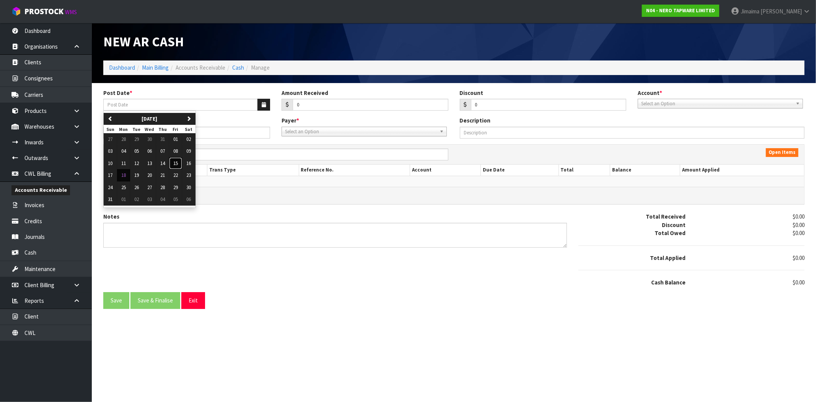
drag, startPoint x: 177, startPoint y: 163, endPoint x: 188, endPoint y: 159, distance: 11.3
click at [178, 162] on span "15" at bounding box center [175, 163] width 5 height 7
type input "15/08/2025"
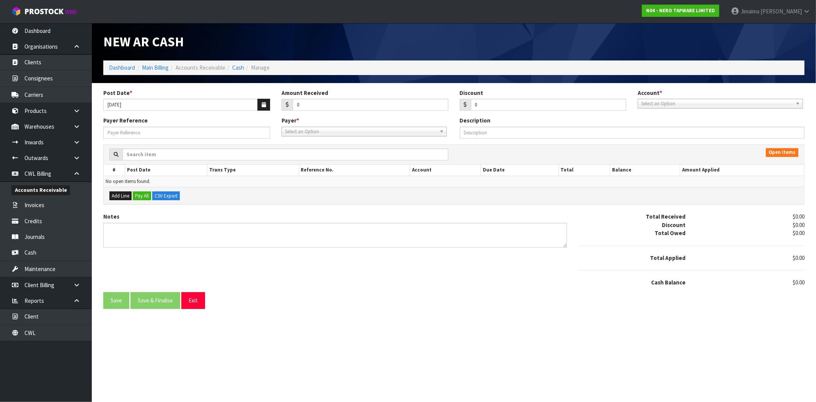
click at [670, 98] on div "Account * 01-9510 - BNZ 1#19 01-9511 - BNZ VISA 01-9515 - BNZ 00 01-9516 - BNZ …" at bounding box center [721, 99] width 178 height 20
click at [665, 108] on div "Select an Option" at bounding box center [720, 104] width 165 height 10
drag, startPoint x: 661, startPoint y: 142, endPoint x: 430, endPoint y: 121, distance: 232.4
click at [659, 142] on li "01-9515 - BNZ 00" at bounding box center [720, 145] width 161 height 10
click at [313, 106] on input "0" at bounding box center [371, 105] width 156 height 12
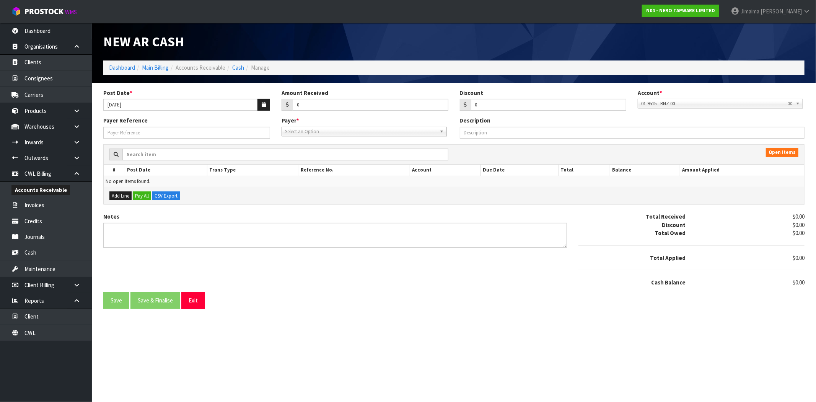
click at [306, 127] on span "Select an Option" at bounding box center [361, 131] width 152 height 9
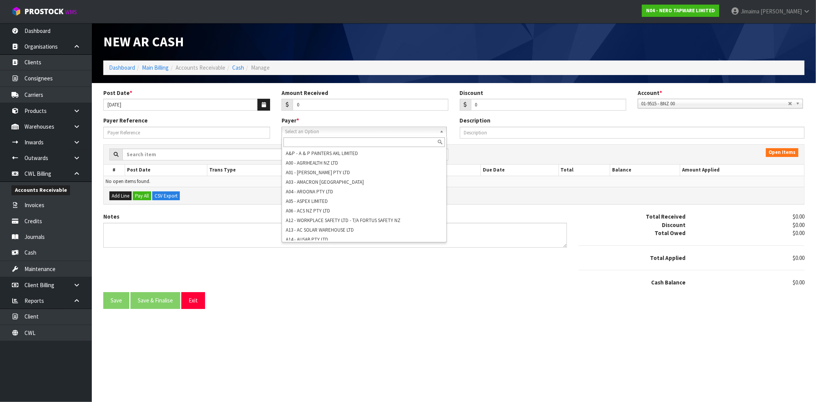
drag, startPoint x: 303, startPoint y: 135, endPoint x: 301, endPoint y: 130, distance: 5.3
click at [303, 135] on span "Select an Option" at bounding box center [361, 131] width 152 height 9
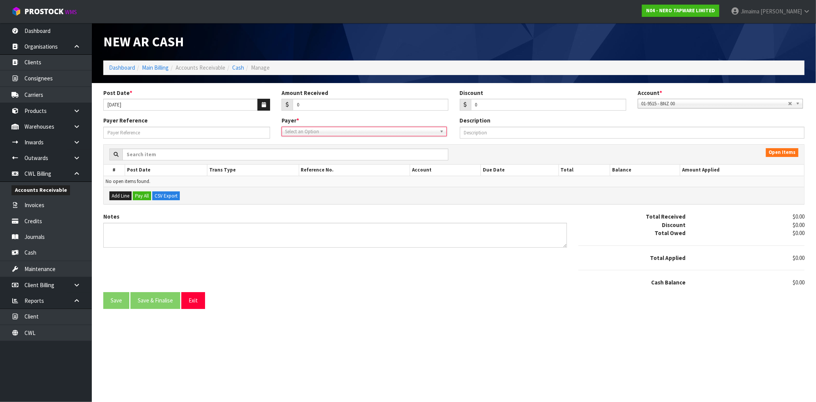
click at [296, 132] on span "Select an Option" at bounding box center [361, 131] width 152 height 9
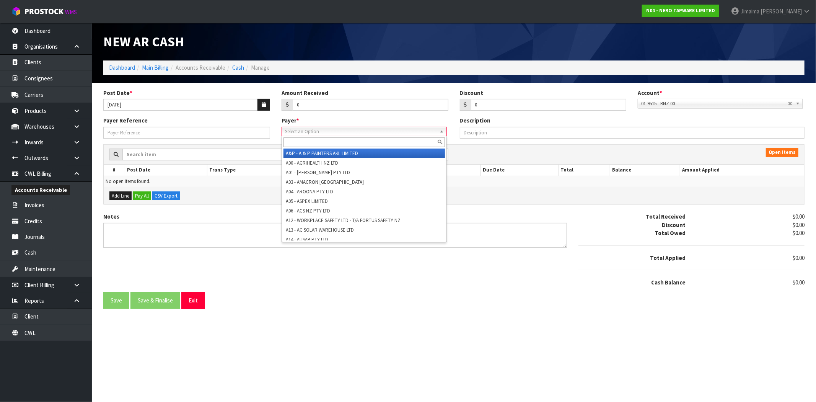
click at [292, 140] on input "text" at bounding box center [364, 142] width 161 height 10
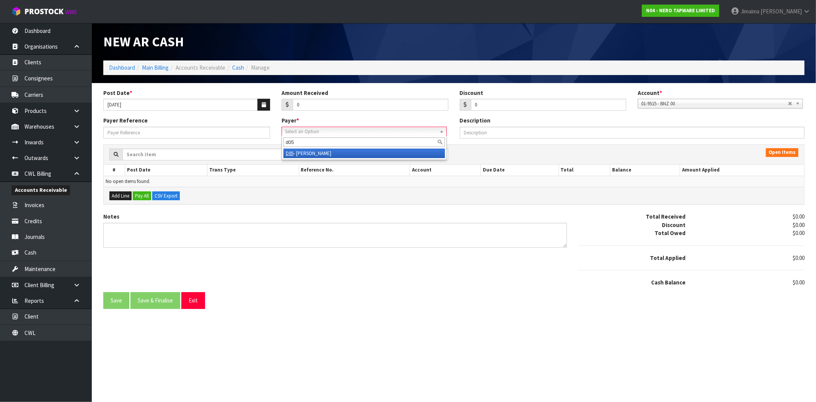
type input "d05"
click at [294, 151] on li "D05 - DUTT - COATES" at bounding box center [364, 153] width 161 height 10
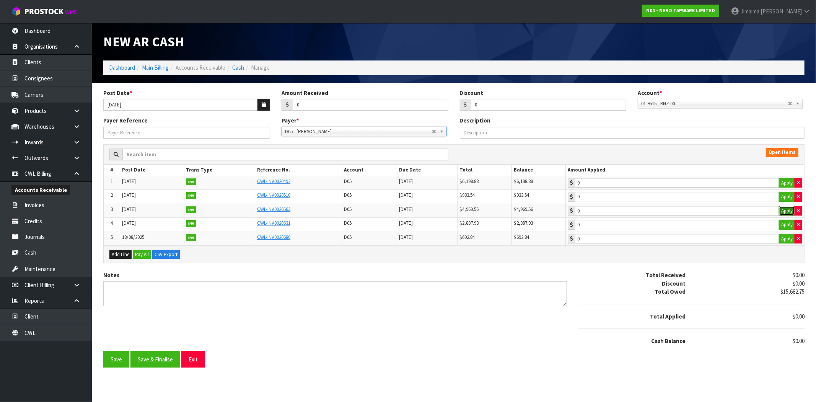
click at [783, 212] on button "Apply" at bounding box center [787, 211] width 16 height 10
type input "4969.56"
drag, startPoint x: 809, startPoint y: 344, endPoint x: 785, endPoint y: 346, distance: 24.6
click at [785, 346] on div "Total Received $0.00 Discount $0.00 Total Owed $15,682.75 Total Applied $4,969.…" at bounding box center [692, 311] width 238 height 80
copy span "4,969.56"
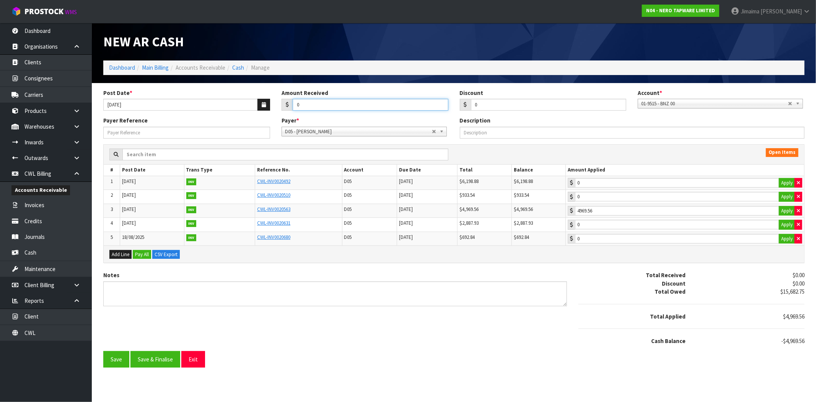
click at [280, 107] on div "Amount Received 0" at bounding box center [365, 100] width 178 height 22
paste input "4969.56"
type input "4969.56"
click at [154, 362] on button "Save & Finalise" at bounding box center [155, 359] width 50 height 16
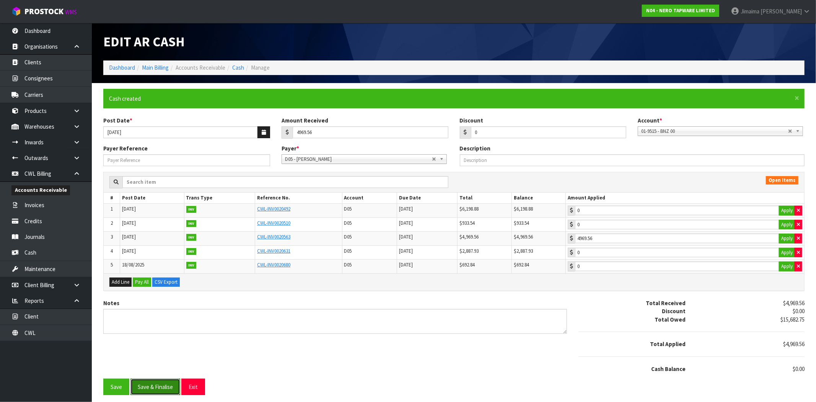
type input "4969.56"
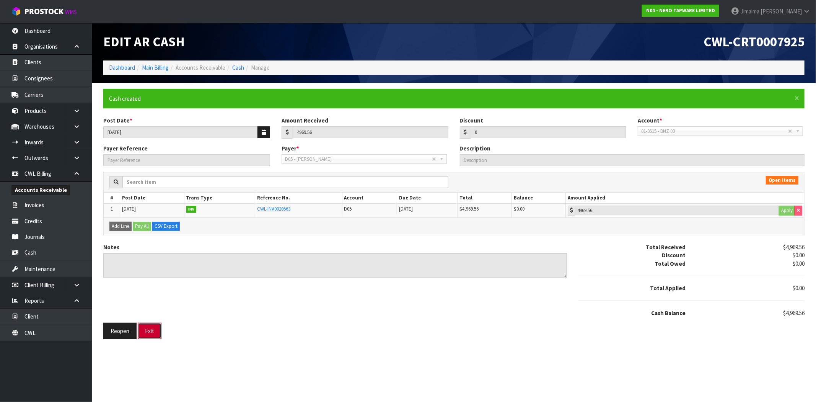
drag, startPoint x: 153, startPoint y: 326, endPoint x: 237, endPoint y: 294, distance: 90.2
click at [154, 327] on button "Exit" at bounding box center [150, 331] width 24 height 16
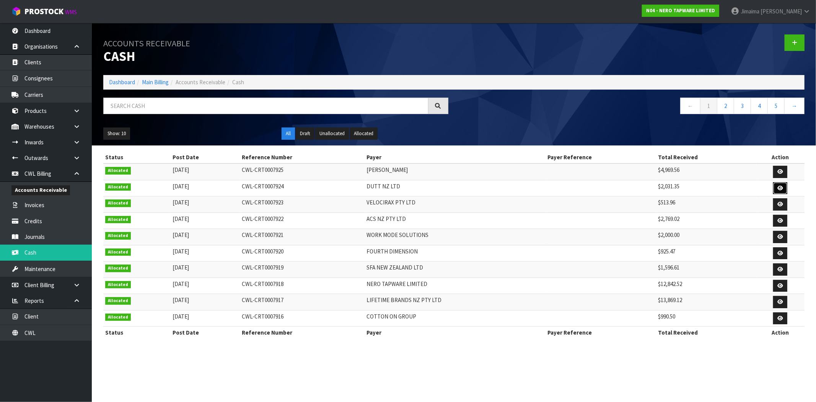
click at [781, 189] on icon at bounding box center [781, 188] width 6 height 5
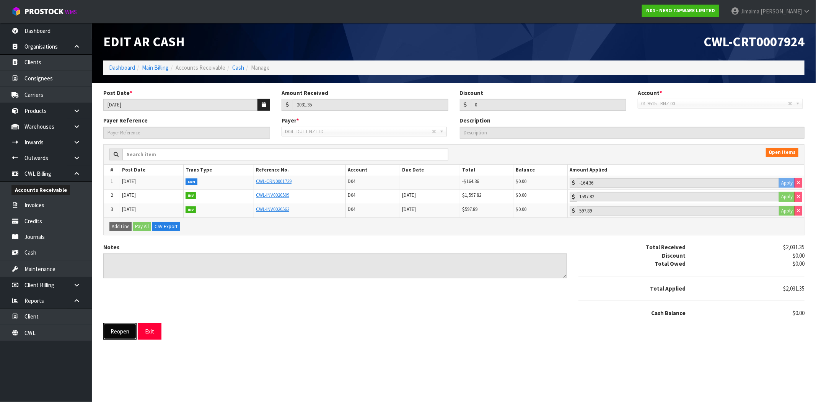
click at [116, 333] on button "Reopen" at bounding box center [119, 331] width 33 height 16
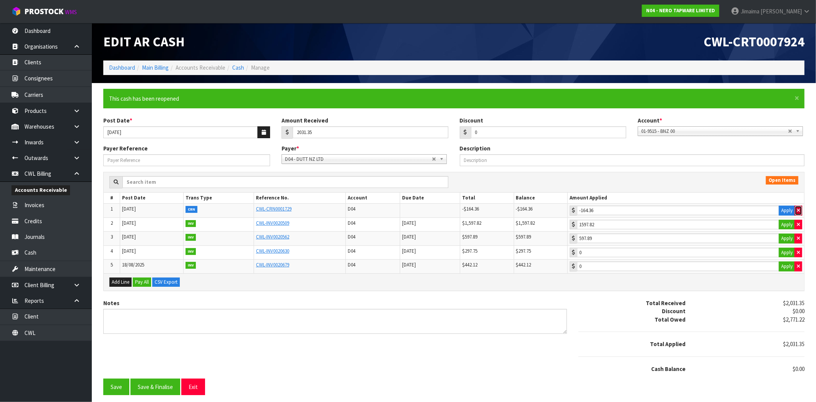
click at [799, 211] on icon "button" at bounding box center [798, 210] width 3 height 5
type input "0"
drag, startPoint x: 798, startPoint y: 370, endPoint x: 789, endPoint y: 373, distance: 9.8
click at [789, 373] on div "-$164.36" at bounding box center [750, 369] width 119 height 8
click at [789, 226] on button "Apply" at bounding box center [787, 225] width 16 height 10
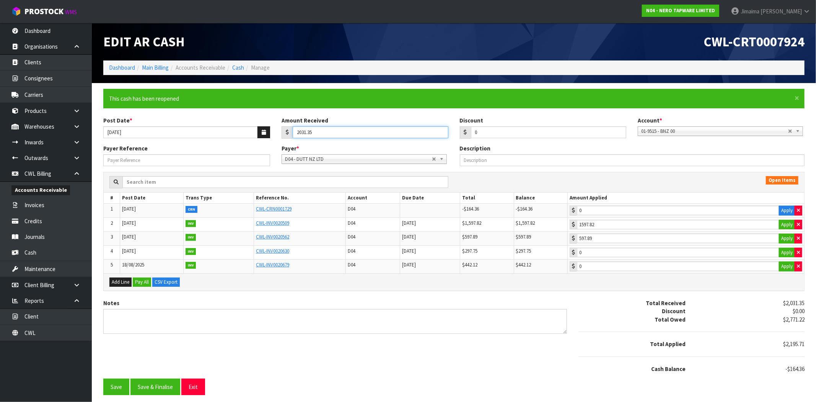
drag, startPoint x: 285, startPoint y: 129, endPoint x: 238, endPoint y: 132, distance: 47.5
click at [238, 132] on div "Post Date * 15/08/2025 Amount Received 2031.35 Discount 0 Account * 01-9510 - B…" at bounding box center [454, 130] width 713 height 28
drag, startPoint x: 798, startPoint y: 370, endPoint x: 785, endPoint y: 377, distance: 14.5
click at [785, 377] on div "Total Received $0.00 Discount $0.00 Total Owed $2,771.22 Total Applied $2,195.7…" at bounding box center [692, 339] width 238 height 80
copy span "2,195.71"
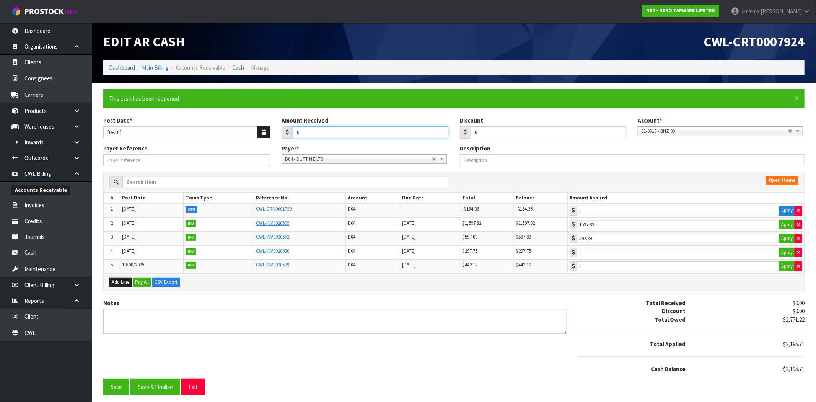
drag, startPoint x: 305, startPoint y: 136, endPoint x: 262, endPoint y: 168, distance: 53.0
click at [284, 137] on div "0" at bounding box center [365, 132] width 167 height 12
paste input "2195.71"
type input "2195.71"
click at [155, 391] on button "Save & Finalise" at bounding box center [155, 386] width 50 height 16
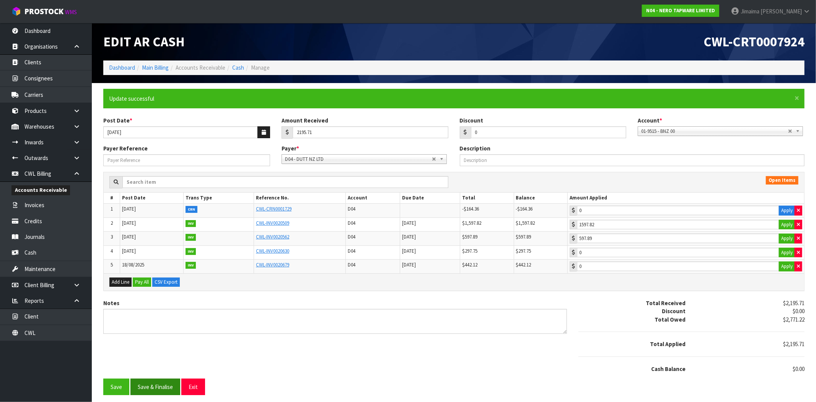
type input "597.89"
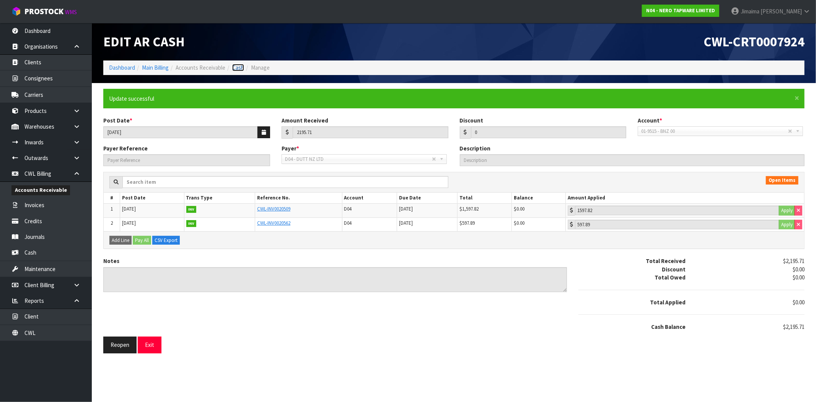
click at [237, 66] on link "Cash" at bounding box center [238, 67] width 12 height 7
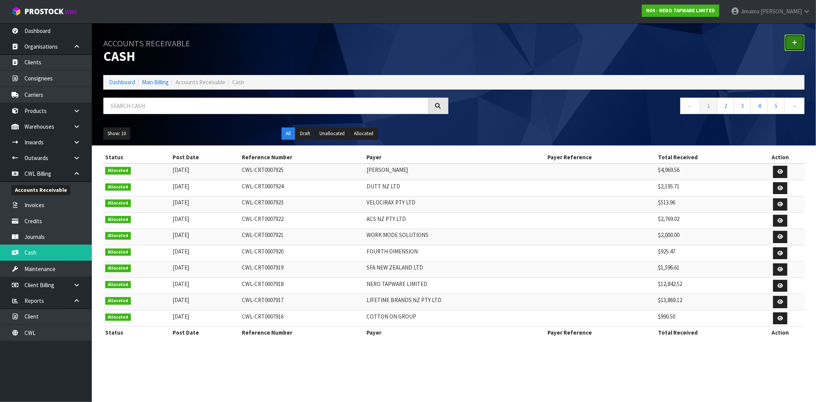
click at [794, 44] on icon at bounding box center [794, 43] width 5 height 6
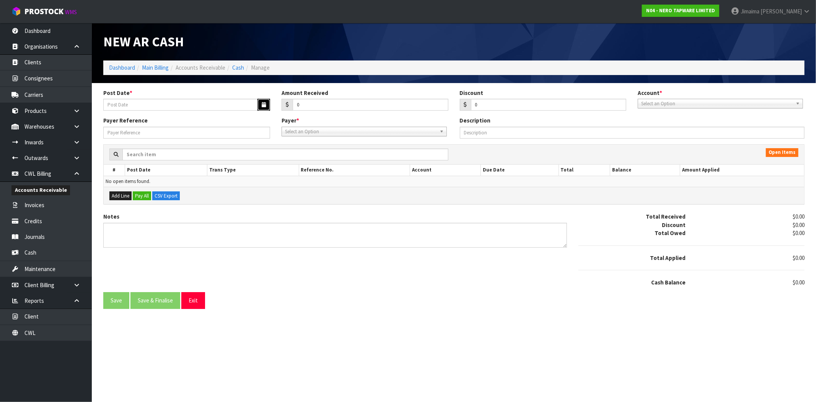
click at [259, 110] on button "button" at bounding box center [264, 105] width 13 height 12
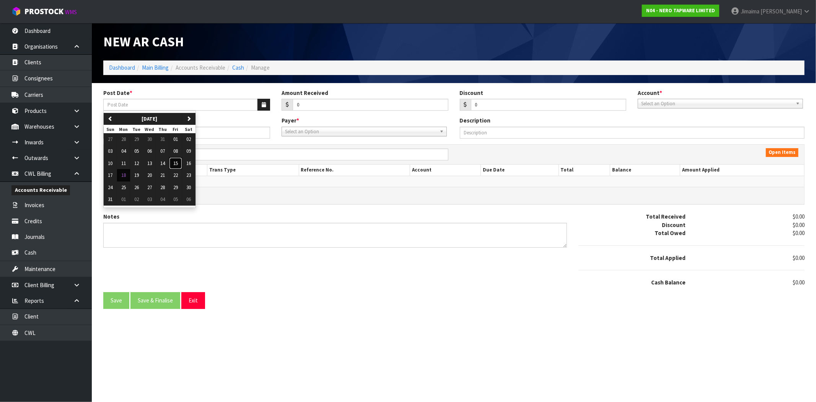
click at [178, 163] on span "15" at bounding box center [175, 163] width 5 height 7
type input "15/08/2025"
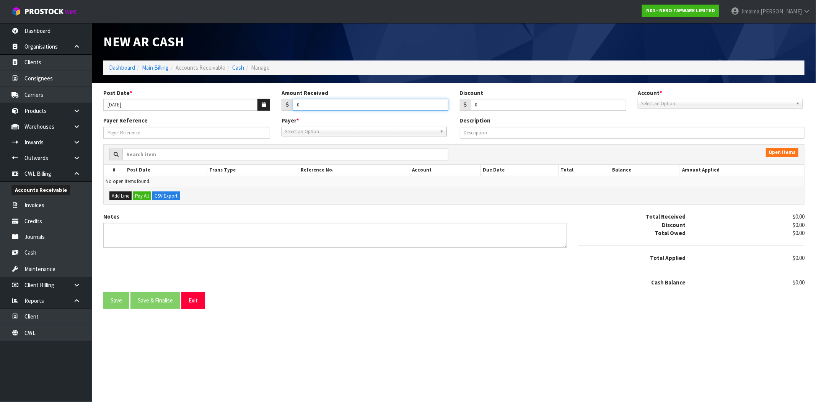
drag, startPoint x: 316, startPoint y: 105, endPoint x: 236, endPoint y: 87, distance: 82.3
click at [254, 101] on div "Post Date * 15/08/2025 Amount Received 0 Discount 0 Account * 01-9510 - BNZ 1#1…" at bounding box center [454, 103] width 713 height 28
type input "1253.04"
click at [673, 98] on div "Account * 01-9510 - BNZ 1#19 01-9511 - BNZ VISA 01-9515 - BNZ 00 01-9516 - BNZ …" at bounding box center [721, 99] width 178 height 20
click at [670, 101] on span "Select an Option" at bounding box center [717, 103] width 152 height 9
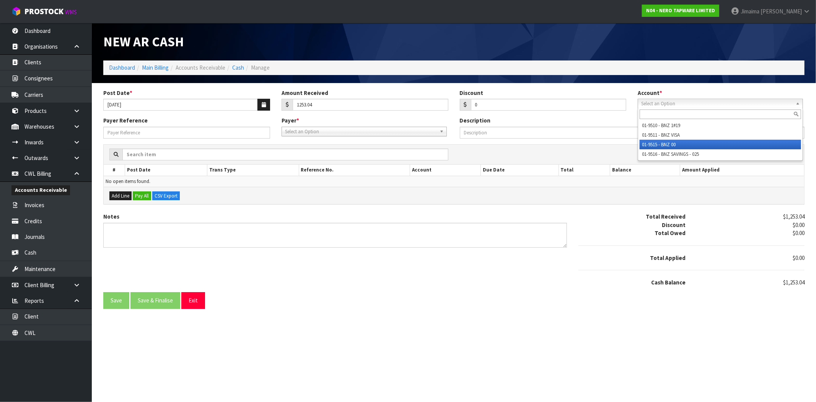
drag, startPoint x: 662, startPoint y: 140, endPoint x: 412, endPoint y: 129, distance: 250.5
click at [661, 140] on li "01-9515 - BNZ 00" at bounding box center [720, 145] width 161 height 10
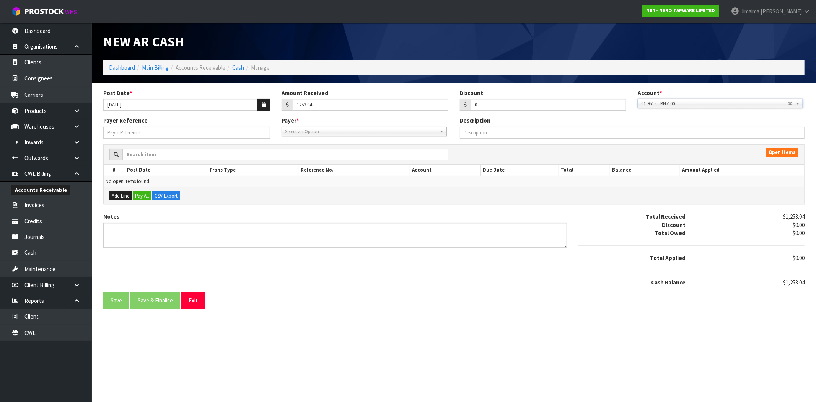
click at [356, 125] on div "Payer * A&P - A & P PAINTERS AKL LIMITED A00 - AGRIHEALTH NZ LTD A01 - AGAIN FA…" at bounding box center [365, 126] width 178 height 20
click at [320, 132] on span "Select an Option" at bounding box center [361, 131] width 152 height 9
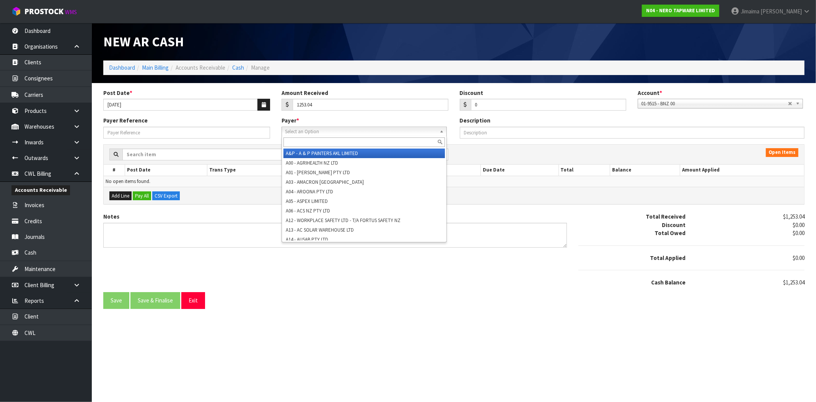
click at [303, 137] on div at bounding box center [364, 142] width 165 height 13
click at [306, 140] on input "text" at bounding box center [364, 142] width 161 height 10
type input "i"
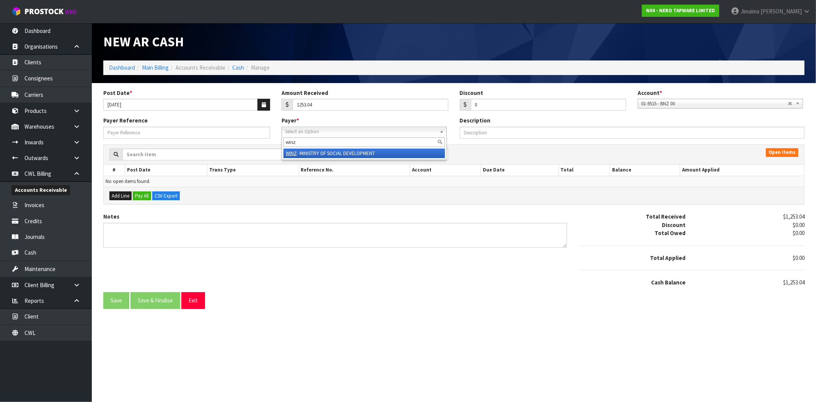
type input "winz"
click at [328, 153] on li "WINZ - MINISTRY OF SOCIAL DEVELOPMENT" at bounding box center [364, 153] width 161 height 10
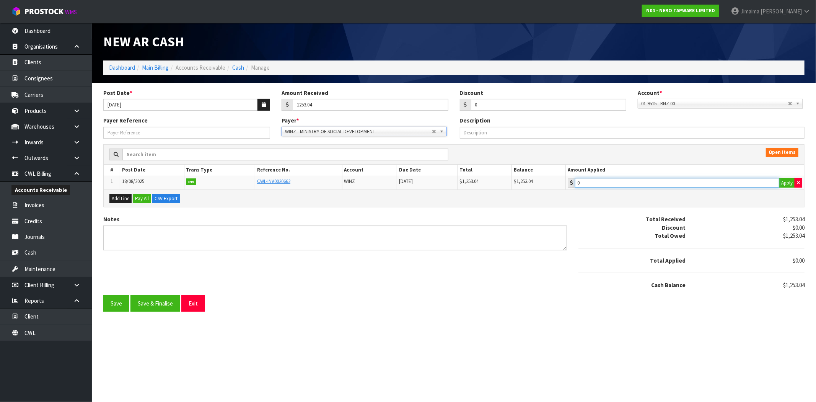
type input "1253.04"
click at [637, 186] on input "1253.04" at bounding box center [677, 183] width 204 height 10
click at [151, 308] on button "Save & Finalise" at bounding box center [155, 303] width 50 height 16
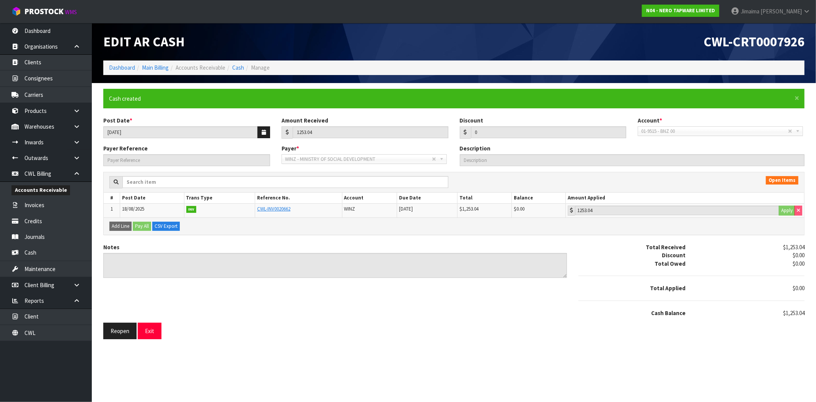
drag, startPoint x: 151, startPoint y: 340, endPoint x: 161, endPoint y: 331, distance: 13.8
click at [151, 340] on section "× Close Cash created Post Date * 15/08/2025 Amount Received 1253.04 Discount 0 …" at bounding box center [454, 214] width 724 height 262
click at [156, 328] on button "Exit" at bounding box center [150, 331] width 24 height 16
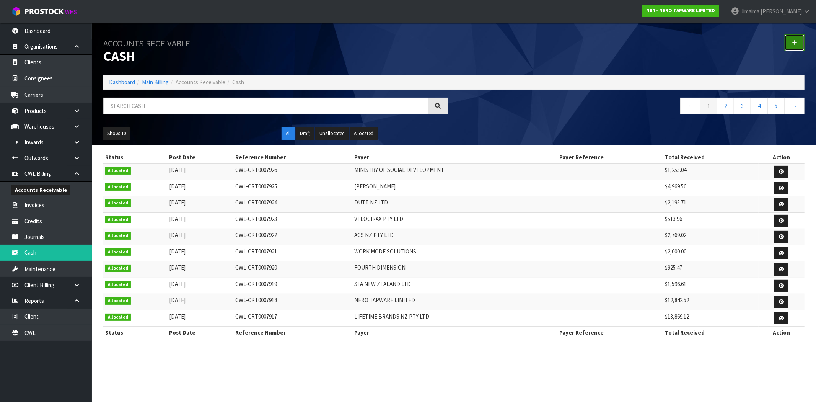
click at [790, 38] on link at bounding box center [795, 42] width 20 height 16
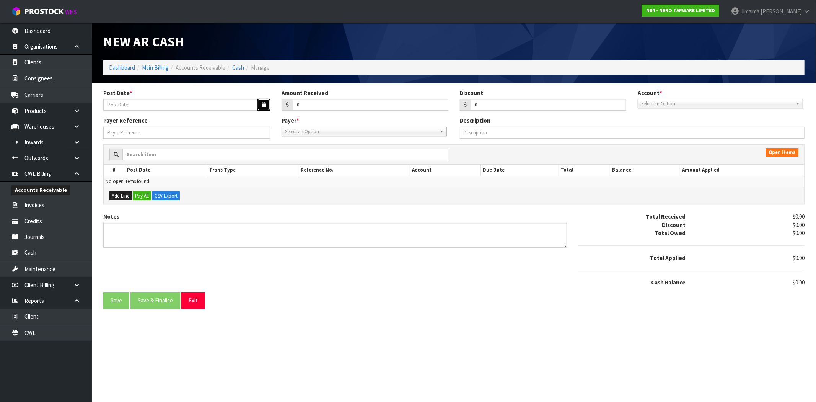
click at [264, 102] on icon "button" at bounding box center [264, 104] width 4 height 5
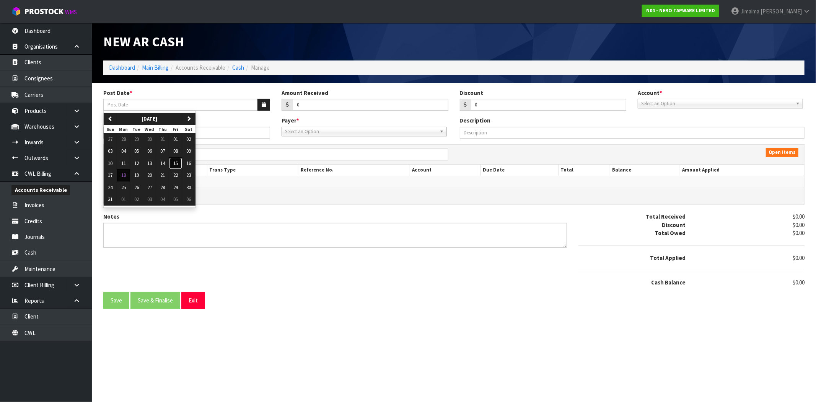
click at [175, 161] on span "15" at bounding box center [175, 163] width 5 height 7
type input "15/08/2025"
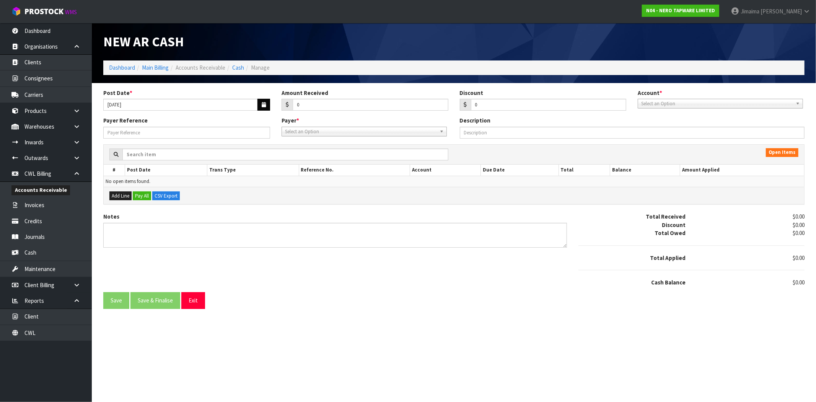
drag, startPoint x: 315, startPoint y: 100, endPoint x: 263, endPoint y: 103, distance: 51.8
click at [266, 105] on div "Post Date * 15/08/2025 Amount Received 0 Discount 0 Account * 01-9510 - BNZ 1#1…" at bounding box center [454, 103] width 713 height 28
drag, startPoint x: 325, startPoint y: 98, endPoint x: 323, endPoint y: 104, distance: 6.5
click at [325, 99] on div "Amount Received 0" at bounding box center [365, 100] width 178 height 22
click at [254, 109] on div "Post Date * 15/08/2025 Amount Received 0 Discount 0 Account * 01-9510 - BNZ 1#1…" at bounding box center [454, 103] width 713 height 28
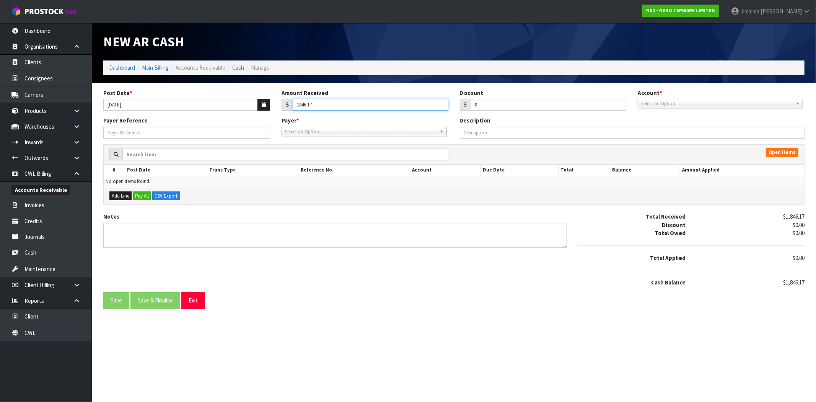
type input "1846.17"
click at [656, 100] on span "Select an Option" at bounding box center [717, 103] width 152 height 9
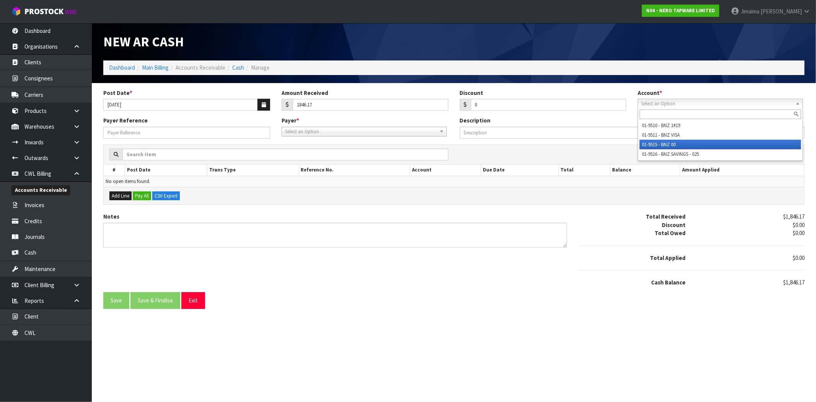
click at [655, 143] on li "01-9515 - BNZ 00" at bounding box center [720, 145] width 161 height 10
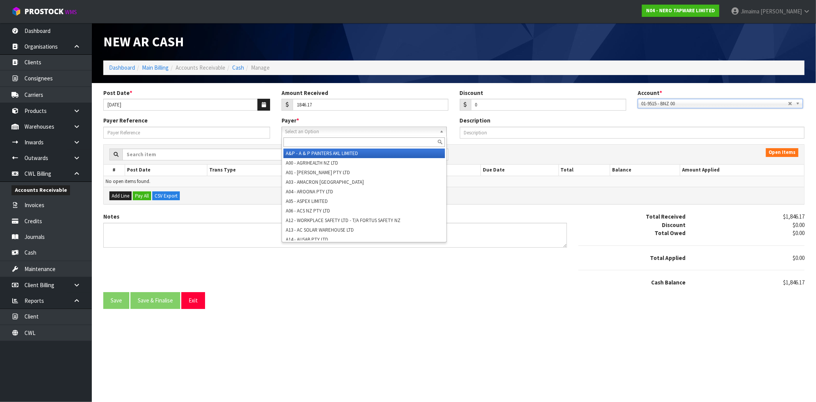
click at [367, 134] on span "Select an Option" at bounding box center [361, 131] width 152 height 9
click at [351, 139] on input "text" at bounding box center [364, 142] width 161 height 10
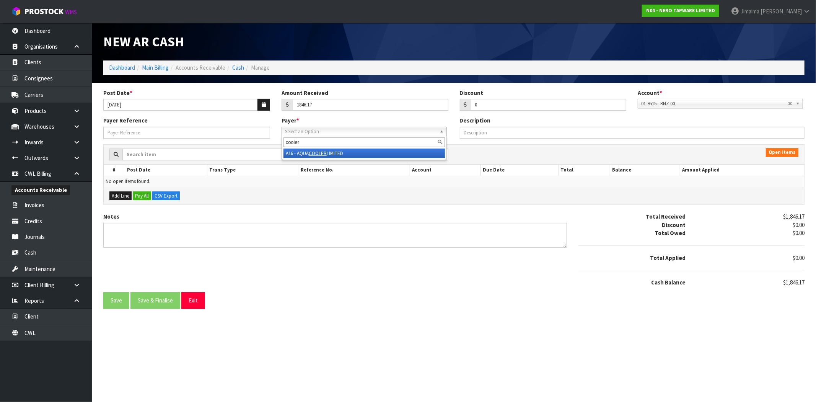
type input "cooler"
click at [342, 151] on li "A16 - AQUA COOLER LIMITED" at bounding box center [364, 153] width 161 height 10
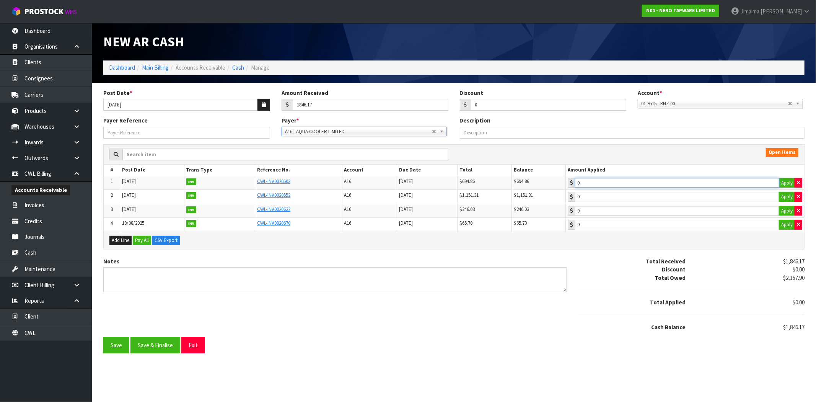
type input "694.86"
click at [608, 182] on input "694.86" at bounding box center [677, 183] width 204 height 10
type input "1151.31"
click at [608, 196] on input "1151.31" at bounding box center [677, 197] width 204 height 10
click at [161, 345] on button "Save & Finalise" at bounding box center [155, 345] width 50 height 16
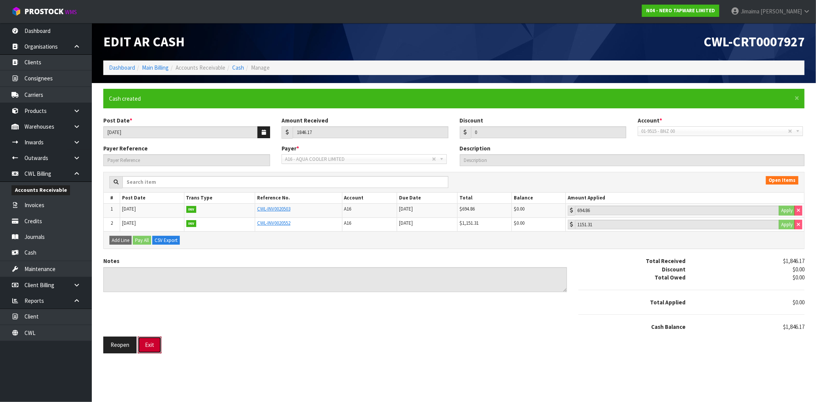
click at [153, 343] on button "Exit" at bounding box center [150, 344] width 24 height 16
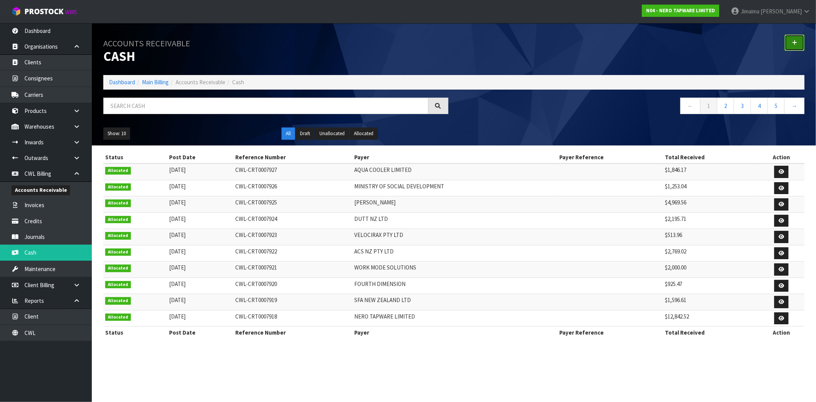
click at [801, 44] on link at bounding box center [795, 42] width 20 height 16
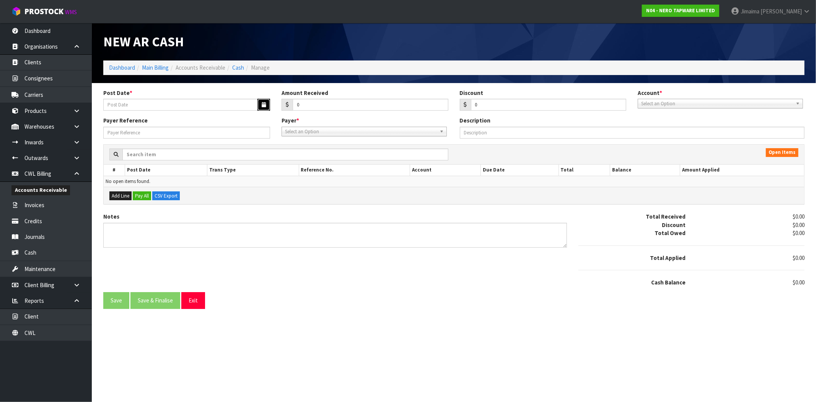
click at [258, 109] on button "button" at bounding box center [264, 105] width 13 height 12
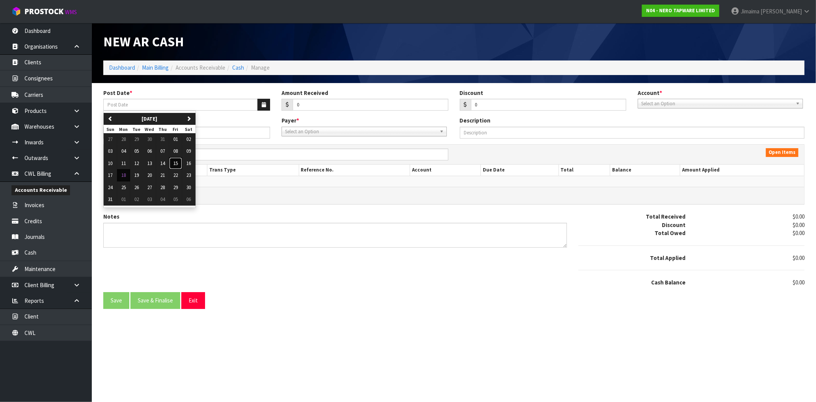
click at [182, 162] on button "15" at bounding box center [175, 163] width 13 height 12
type input "15/08/2025"
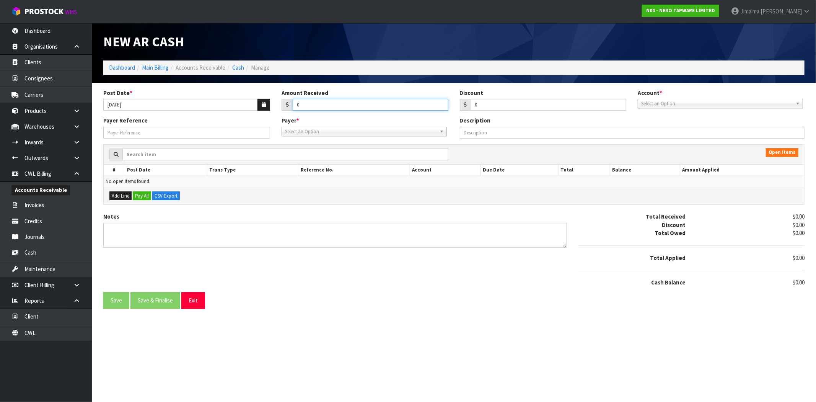
drag, startPoint x: 310, startPoint y: 106, endPoint x: 205, endPoint y: 108, distance: 105.6
click at [232, 109] on div "Post Date * 15/08/2025 Amount Received 0 Discount 0 Account * 01-9510 - BNZ 1#1…" at bounding box center [454, 103] width 713 height 28
type input "724.40"
click at [672, 108] on div "Post Date * 15/08/2025 Amount Received 724.40 Discount 0 Account * 01-9510 - BN…" at bounding box center [454, 103] width 713 height 28
click at [671, 105] on span "Select an Option" at bounding box center [717, 103] width 152 height 9
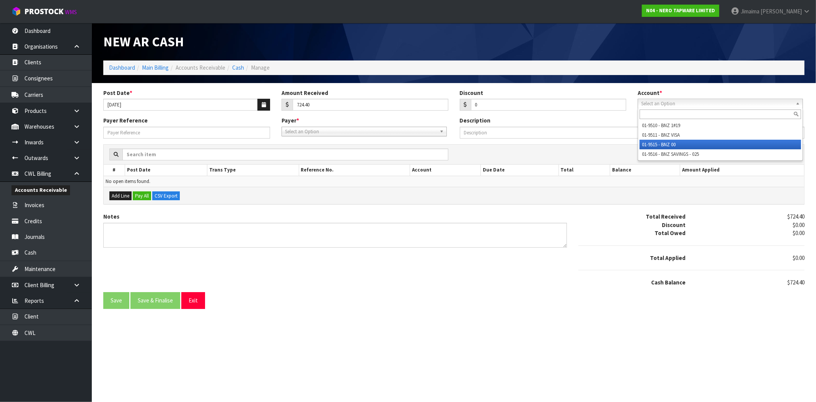
drag, startPoint x: 668, startPoint y: 143, endPoint x: 641, endPoint y: 142, distance: 27.6
click at [668, 143] on li "01-9515 - BNZ 00" at bounding box center [720, 145] width 161 height 10
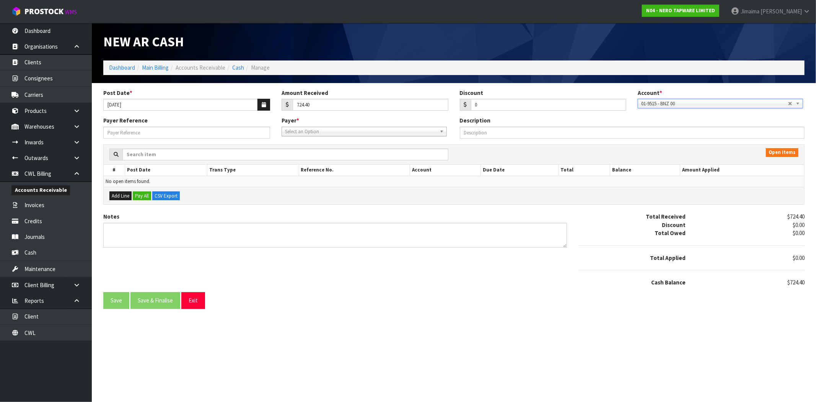
click at [399, 134] on span "Select an Option" at bounding box center [361, 131] width 152 height 9
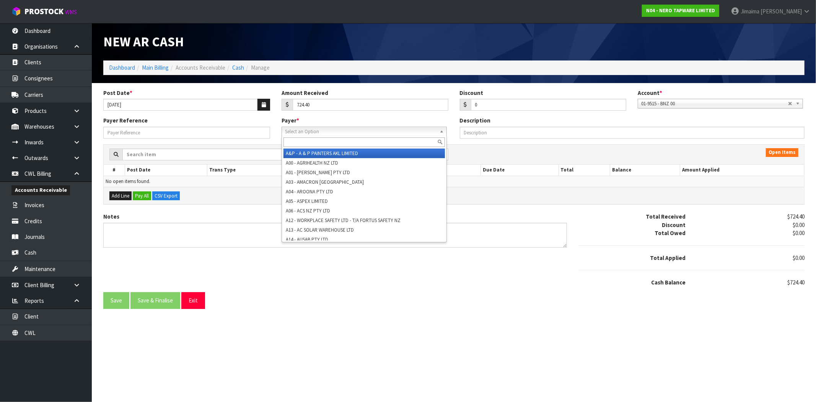
click at [385, 140] on input "text" at bounding box center [364, 142] width 161 height 10
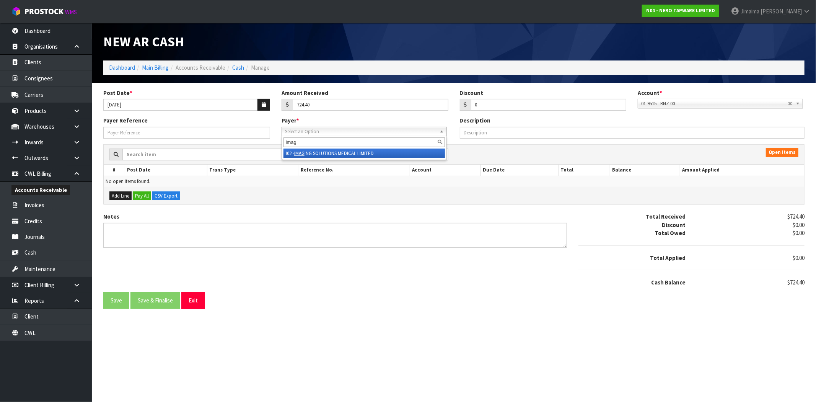
type input "imag"
click at [355, 148] on li "I02 - IMAG ING SOLUTIONS MEDICAL LIMITED" at bounding box center [364, 153] width 161 height 10
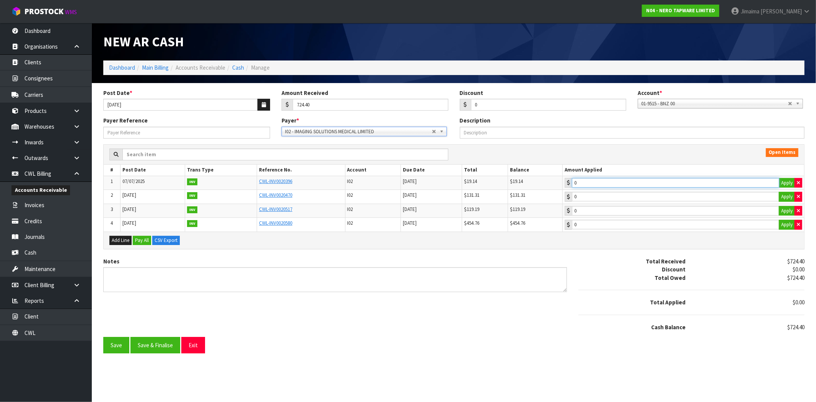
type input "19.14"
click at [621, 180] on input "19.14" at bounding box center [675, 183] width 207 height 10
type input "131.31"
click at [609, 196] on input "131.31" at bounding box center [675, 197] width 207 height 10
type input "119.19"
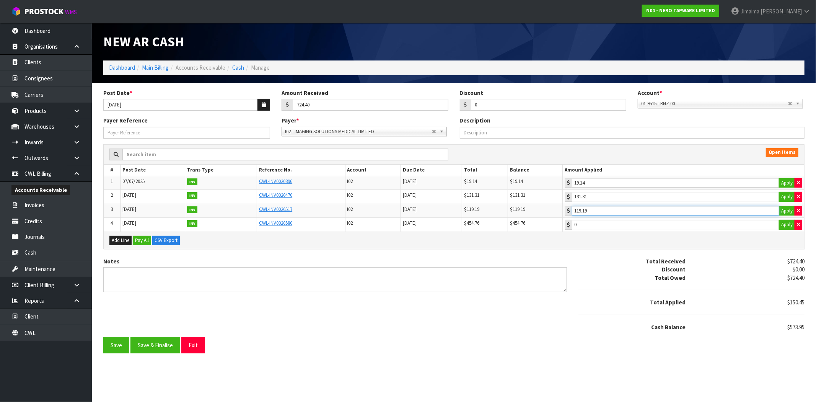
click at [606, 201] on input "119.19" at bounding box center [675, 197] width 207 height 10
type input "454.76"
drag, startPoint x: 602, startPoint y: 223, endPoint x: 429, endPoint y: 330, distance: 203.1
click at [603, 215] on input "454.76" at bounding box center [675, 211] width 207 height 10
click at [148, 345] on button "Save & Finalise" at bounding box center [155, 345] width 50 height 16
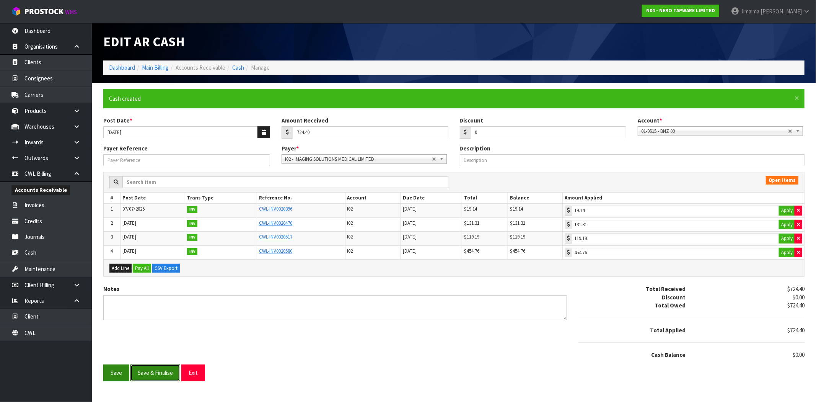
type input "724.4"
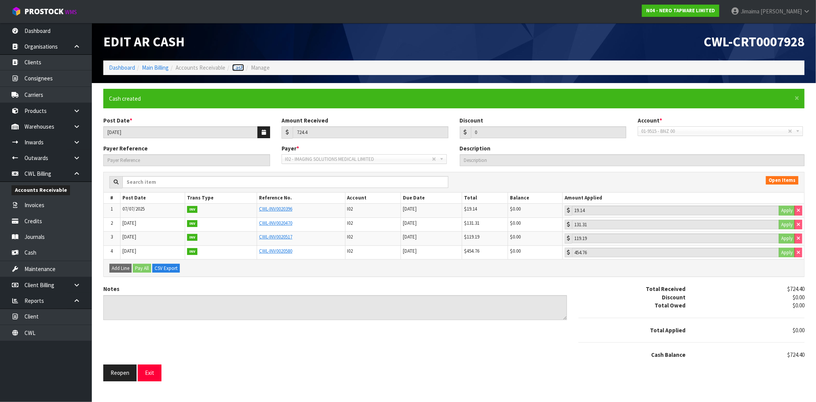
click at [243, 66] on link "Cash" at bounding box center [238, 67] width 12 height 7
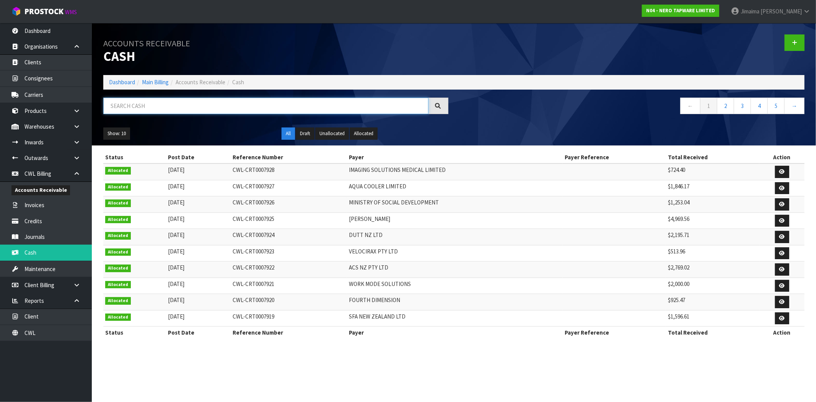
click at [213, 100] on input "text" at bounding box center [265, 106] width 325 height 16
drag, startPoint x: 800, startPoint y: 49, endPoint x: 785, endPoint y: 52, distance: 15.7
click at [800, 49] on link at bounding box center [795, 42] width 20 height 16
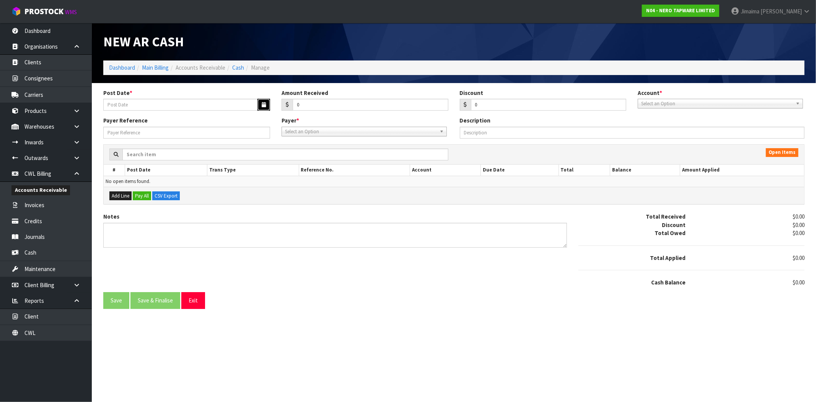
click at [262, 102] on icon "button" at bounding box center [264, 104] width 4 height 5
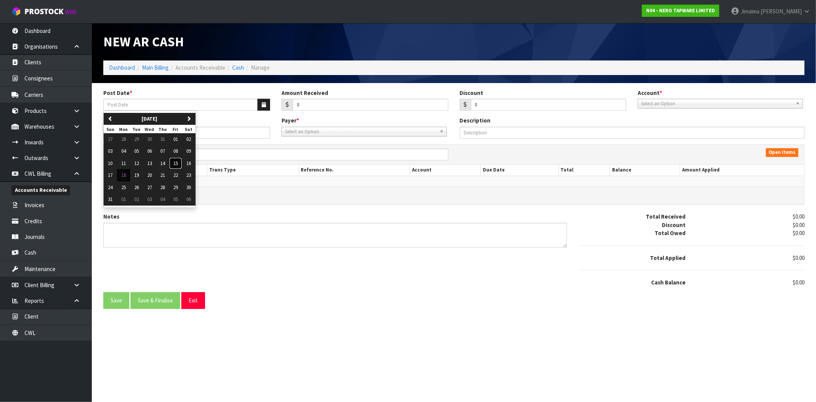
drag, startPoint x: 173, startPoint y: 165, endPoint x: 307, endPoint y: 116, distance: 142.9
click at [174, 165] on button "15" at bounding box center [175, 163] width 13 height 12
type input "15/08/2025"
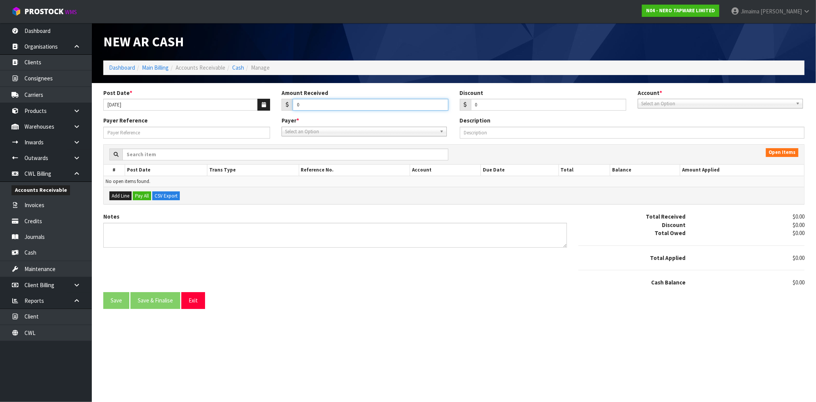
drag, startPoint x: 311, startPoint y: 109, endPoint x: 273, endPoint y: 109, distance: 37.9
click at [273, 109] on div "Post Date * 15/08/2025 Amount Received 0 Discount 0 Account * 01-9510 - BNZ 1#1…" at bounding box center [454, 103] width 713 height 28
type input "1752.38"
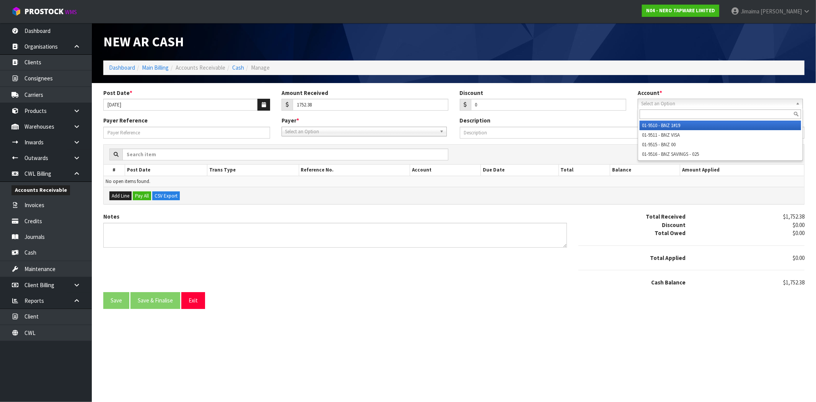
click at [721, 101] on span "Select an Option" at bounding box center [717, 103] width 152 height 9
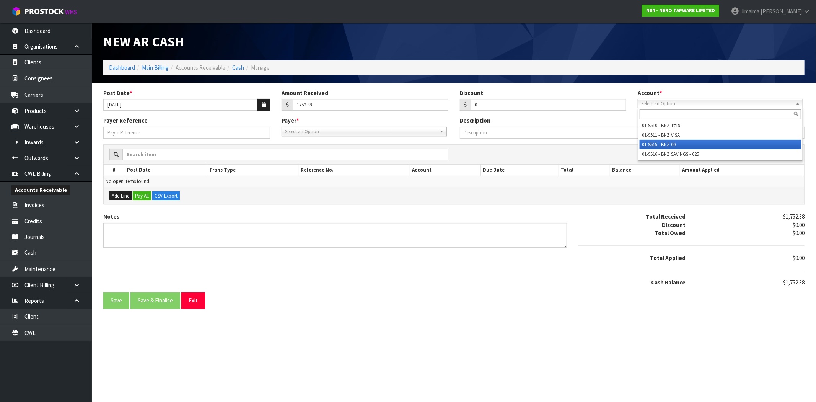
drag, startPoint x: 675, startPoint y: 145, endPoint x: 448, endPoint y: 138, distance: 227.4
click at [673, 145] on li "01-9515 - BNZ 00" at bounding box center [720, 145] width 161 height 10
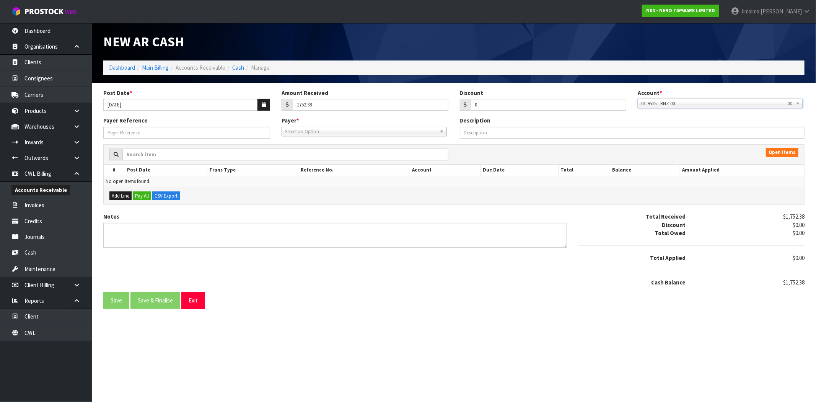
click at [372, 133] on span "Select an Option" at bounding box center [361, 131] width 152 height 9
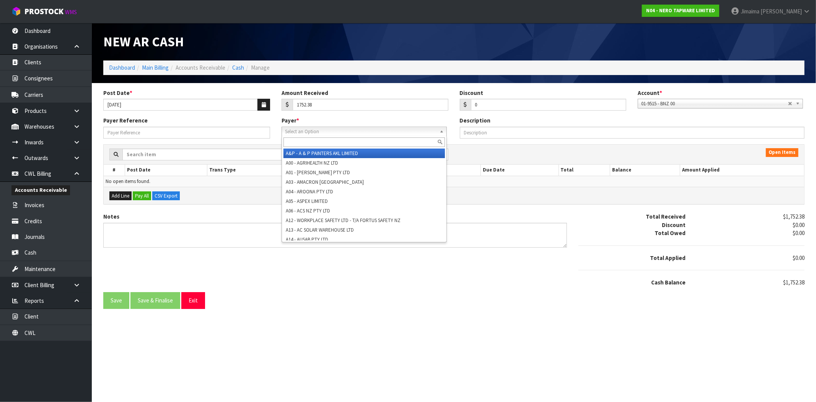
click at [353, 139] on input "text" at bounding box center [364, 142] width 161 height 10
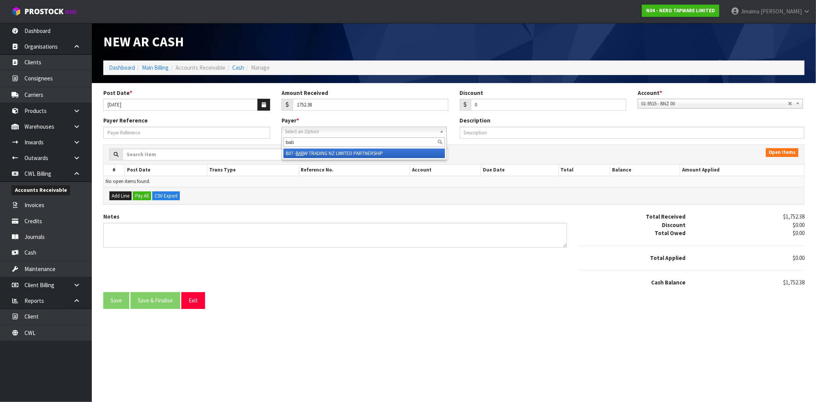
type input "bab"
click at [347, 157] on li "B07 - BAB W TRADING NZ LIMITED PARTNERSHIP" at bounding box center [364, 153] width 161 height 10
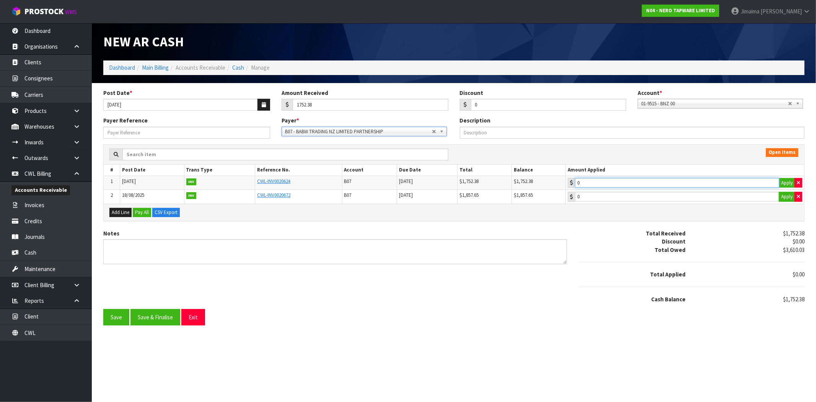
type input "1752.38"
click at [621, 182] on input "1752.38" at bounding box center [677, 183] width 204 height 10
click at [161, 318] on button "Save & Finalise" at bounding box center [155, 317] width 50 height 16
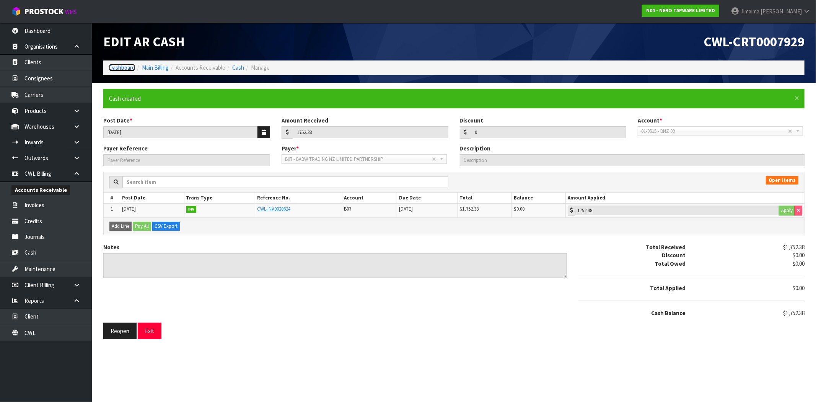
click at [122, 70] on link "Dashboard" at bounding box center [122, 67] width 26 height 7
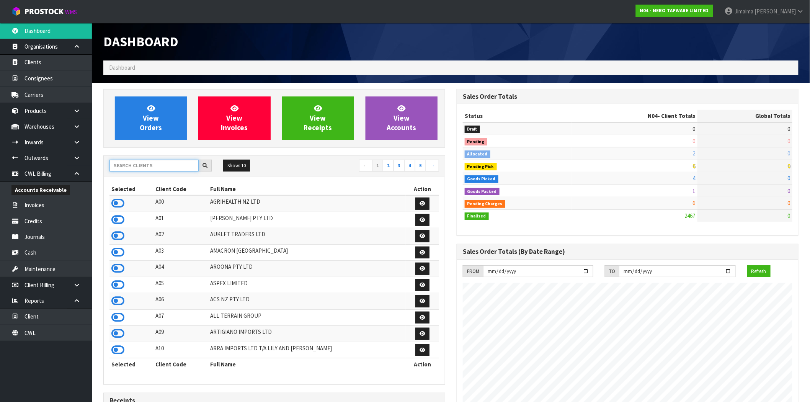
scroll to position [580, 353]
click at [179, 167] on input "text" at bounding box center [153, 166] width 89 height 12
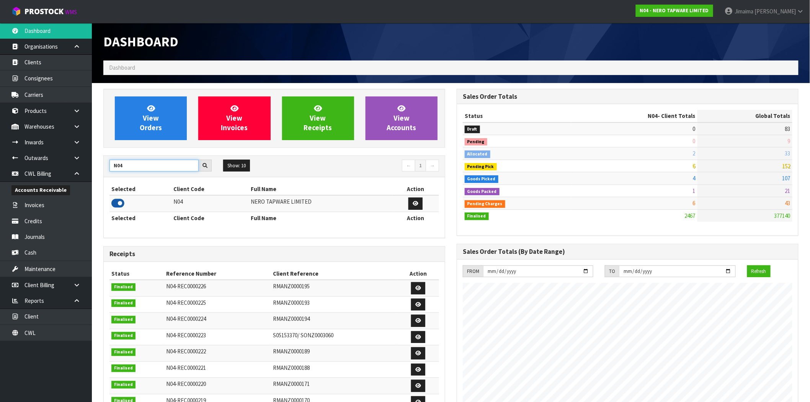
type input "N04"
click at [112, 204] on icon at bounding box center [117, 202] width 13 height 11
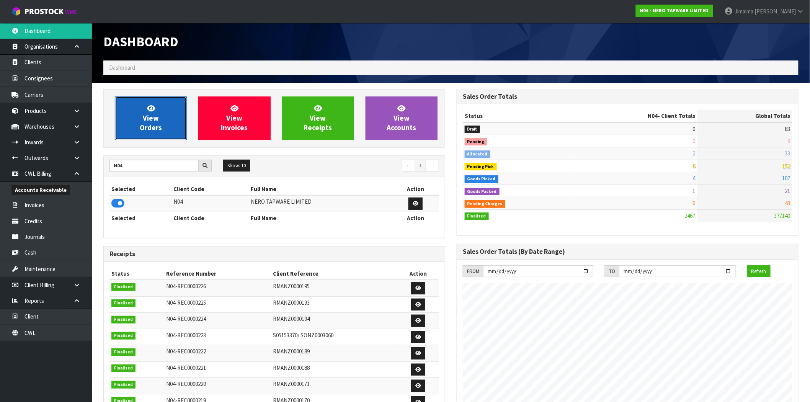
click at [152, 116] on span "View Orders" at bounding box center [151, 118] width 22 height 29
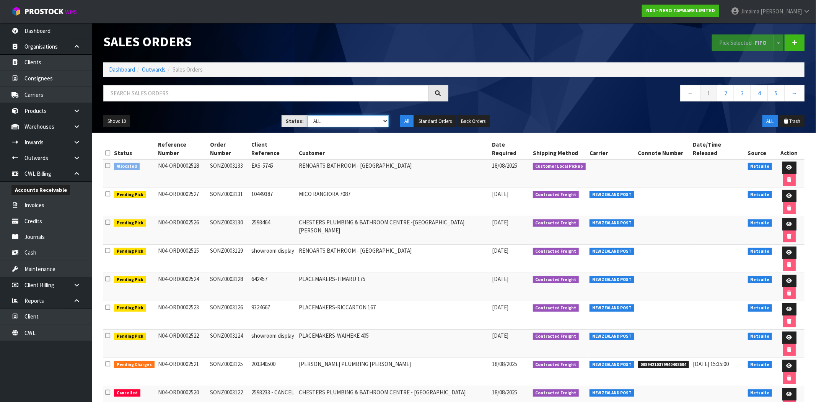
click at [366, 122] on select "Draft Pending Allocated Pending Pick Goods Picked Goods Packed Pending Charges …" at bounding box center [348, 121] width 81 height 12
drag, startPoint x: 367, startPoint y: 122, endPoint x: 370, endPoint y: 130, distance: 8.7
click at [367, 122] on select "Draft Pending Allocated Pending Pick Goods Picked Goods Packed Pending Charges …" at bounding box center [348, 121] width 81 height 12
click at [783, 161] on link at bounding box center [790, 167] width 14 height 12
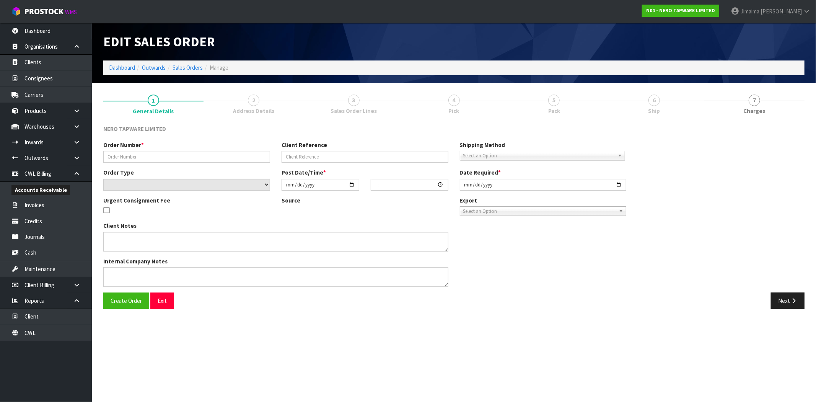
type input "SONZ0003133"
type input "EAS-5745"
select select "number:0"
type input "[DATE]"
type input "15:45:06.000"
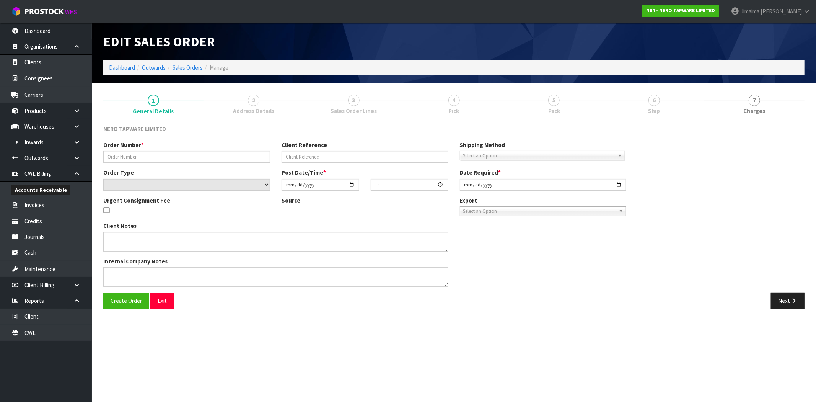
type input "[DATE]"
type textarea "customer pick up 19/08"
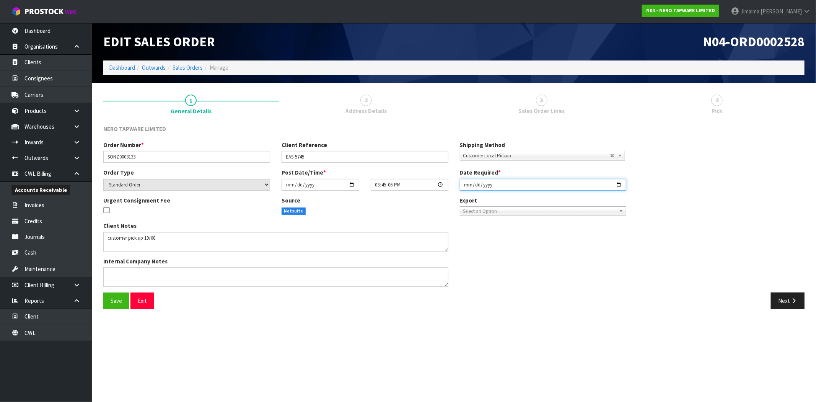
click at [620, 183] on input "[DATE]" at bounding box center [543, 185] width 167 height 12
type input "[DATE]"
click at [796, 302] on icon "button" at bounding box center [793, 301] width 7 height 6
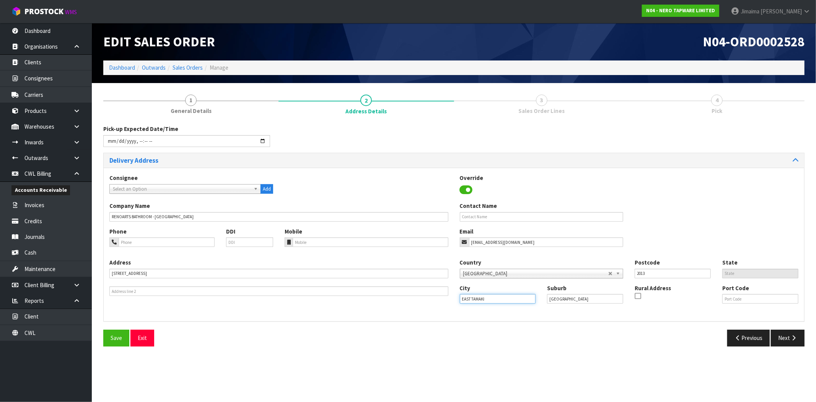
click at [424, 298] on div "Address 25B LORIEN PLACE Country Afghanistan Aland Islands Albania Algeria Amer…" at bounding box center [454, 286] width 701 height 57
type input "u"
click at [492, 315] on link "Auc kland" at bounding box center [490, 311] width 60 height 10
type input "Auckland"
drag, startPoint x: 540, startPoint y: 297, endPoint x: 512, endPoint y: 298, distance: 28.4
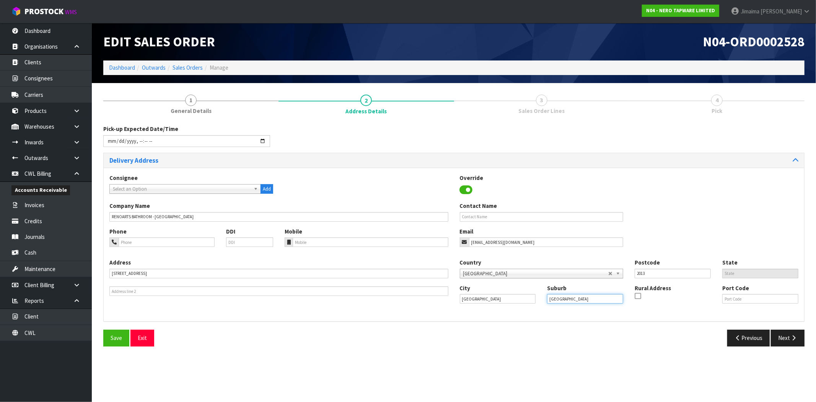
click at [512, 298] on div "City Auckland Suburb AUCKLAND Rural Address Port Code" at bounding box center [629, 297] width 351 height 26
paste input "EAST TAMAKI"
type input "EAST TAMAKI"
click at [594, 323] on div "Pick-up Expected Date/Time Delivery Address Consignee 000001.BAY MECHANICS - BA…" at bounding box center [453, 238] width 701 height 227
click at [794, 339] on icon "button" at bounding box center [793, 338] width 7 height 6
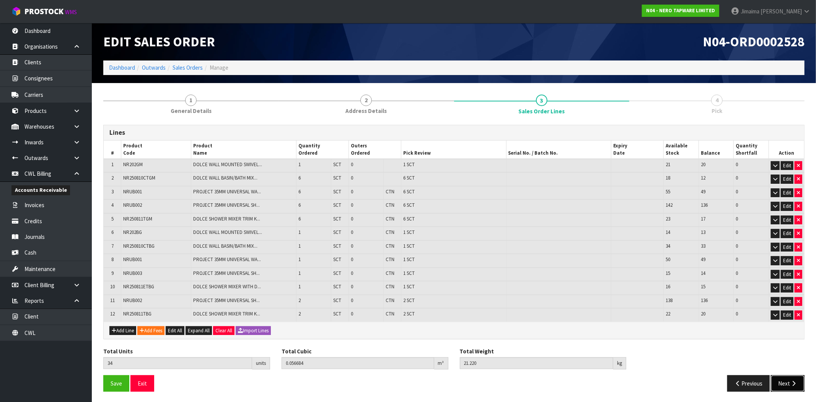
click at [782, 377] on button "Next" at bounding box center [788, 383] width 34 height 16
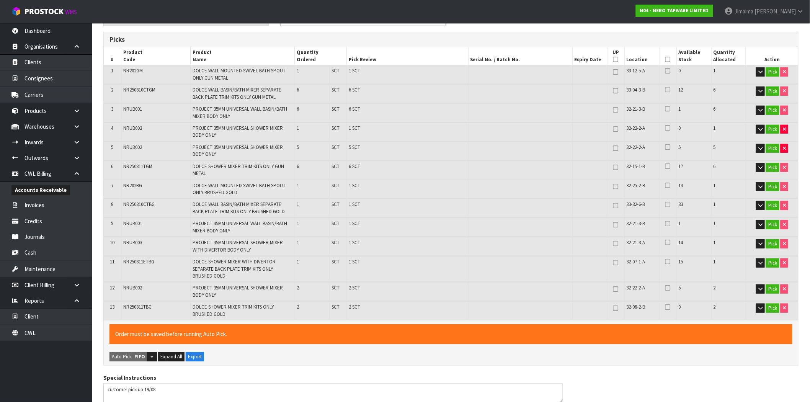
scroll to position [16, 0]
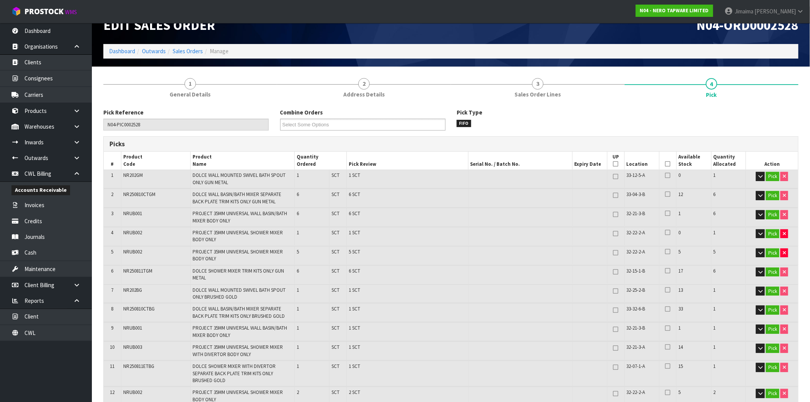
drag, startPoint x: 610, startPoint y: 86, endPoint x: 657, endPoint y: 83, distance: 46.8
click at [610, 86] on link "3 Sales Order Lines" at bounding box center [538, 87] width 174 height 30
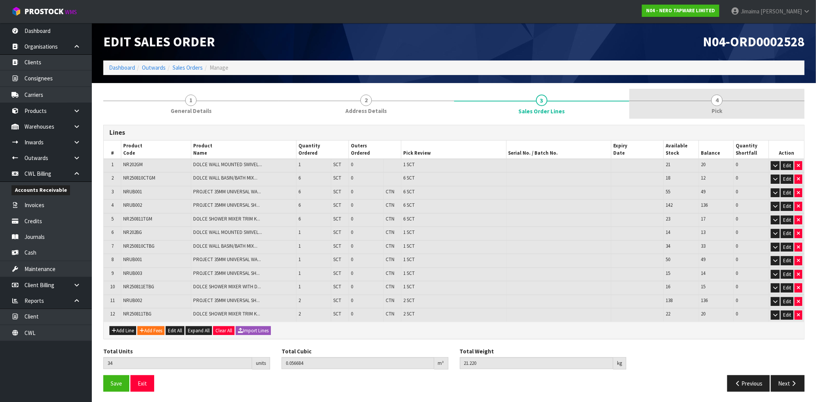
click at [720, 105] on link "4 Pick" at bounding box center [716, 104] width 175 height 30
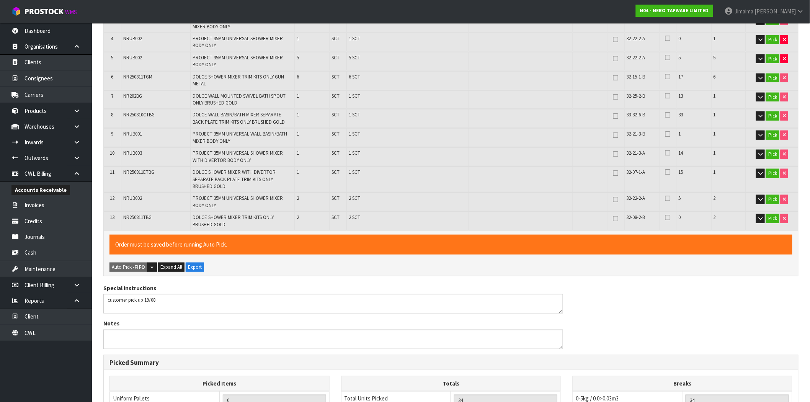
scroll to position [370, 0]
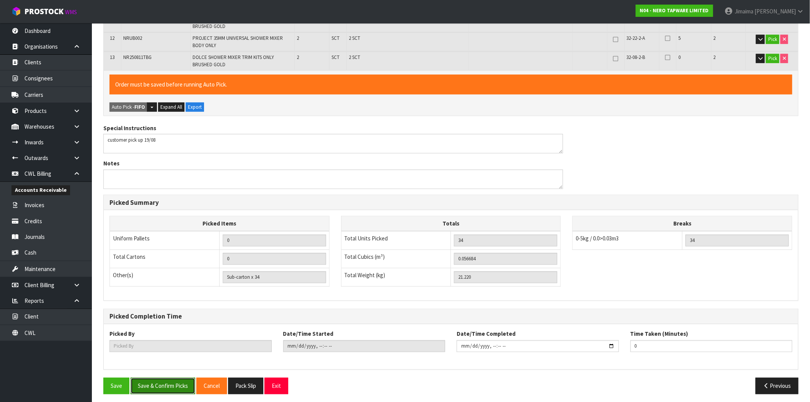
click at [173, 380] on button "Save & Confirm Picks" at bounding box center [162, 386] width 65 height 16
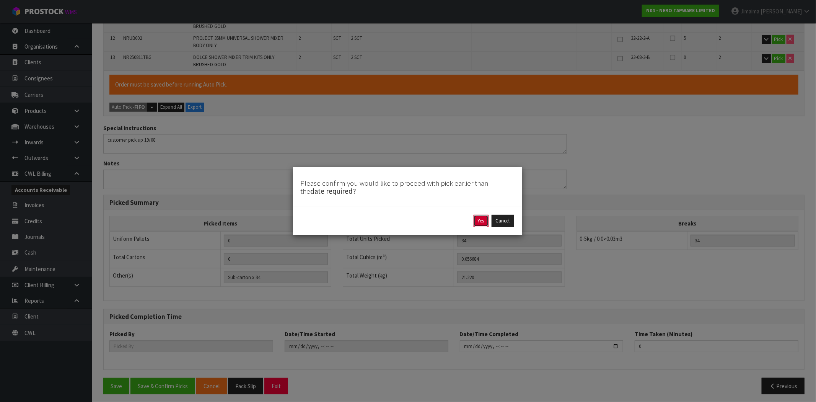
click at [481, 217] on button "Yes" at bounding box center [481, 221] width 15 height 12
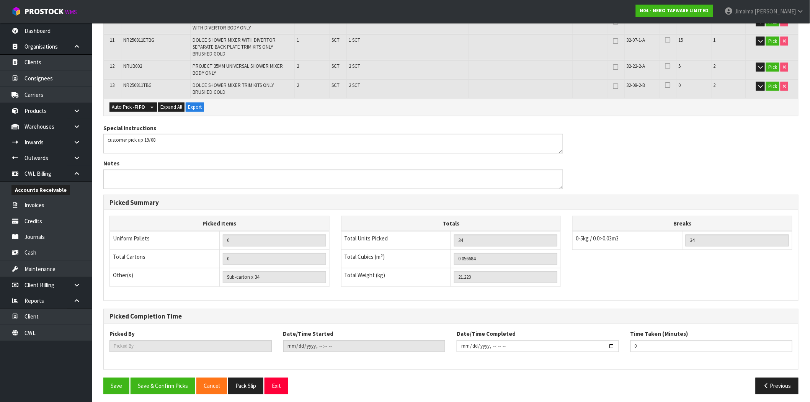
scroll to position [0, 0]
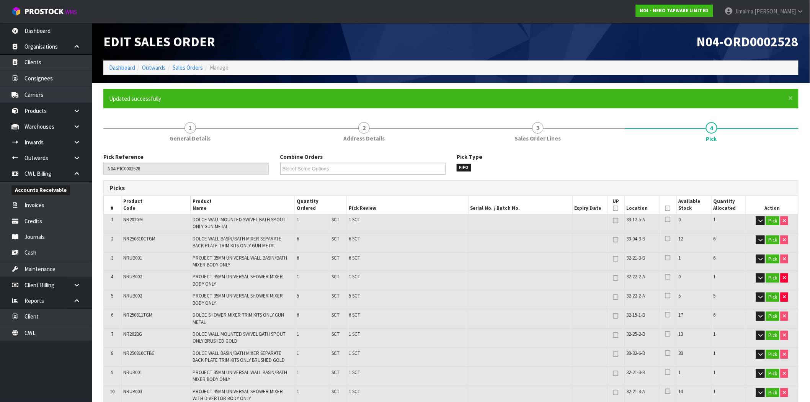
type input "Jimaima Reiher"
type input "2025-08-18T15:54:56"
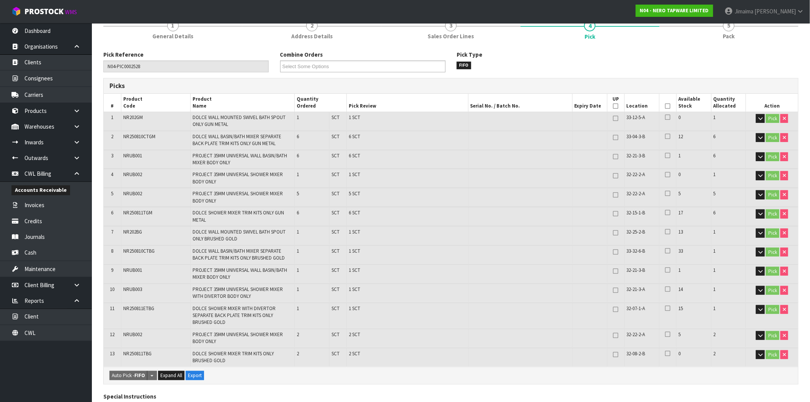
scroll to position [71, 0]
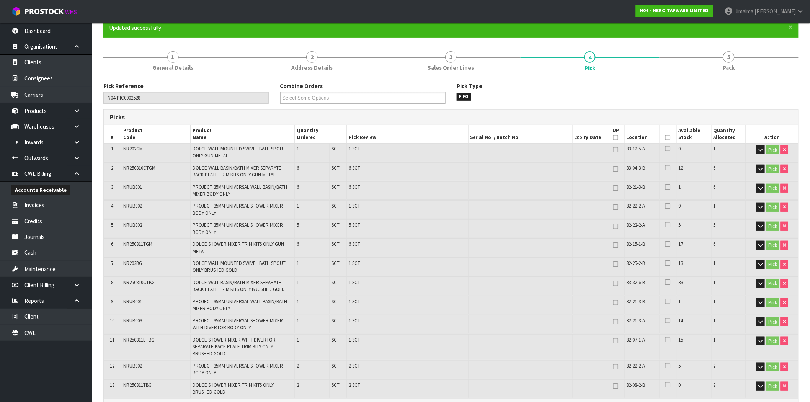
click at [181, 68] on span "General Details" at bounding box center [172, 68] width 41 height 8
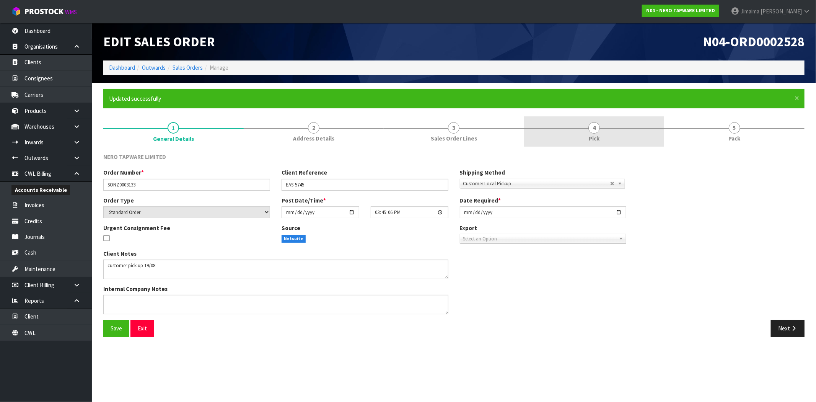
click at [607, 137] on link "4 Pick" at bounding box center [594, 131] width 140 height 30
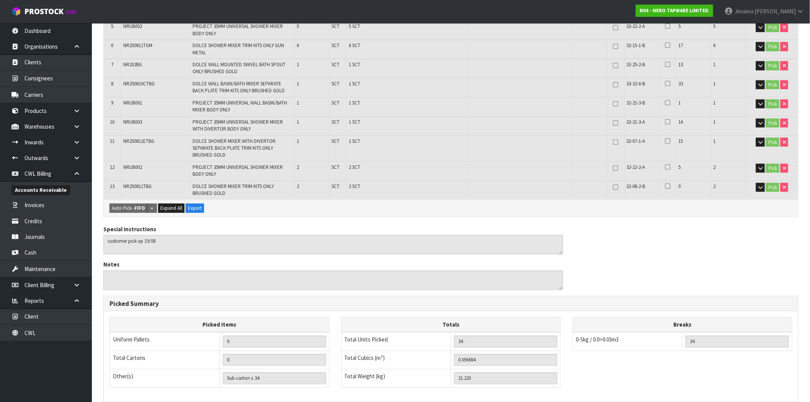
scroll to position [370, 0]
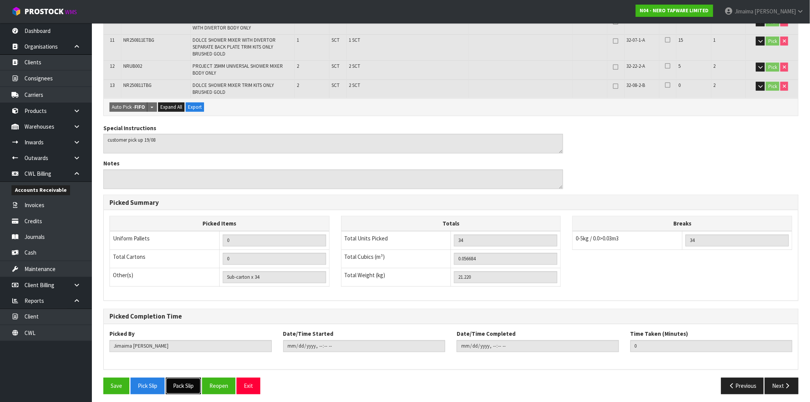
click at [191, 379] on button "Pack Slip" at bounding box center [183, 386] width 35 height 16
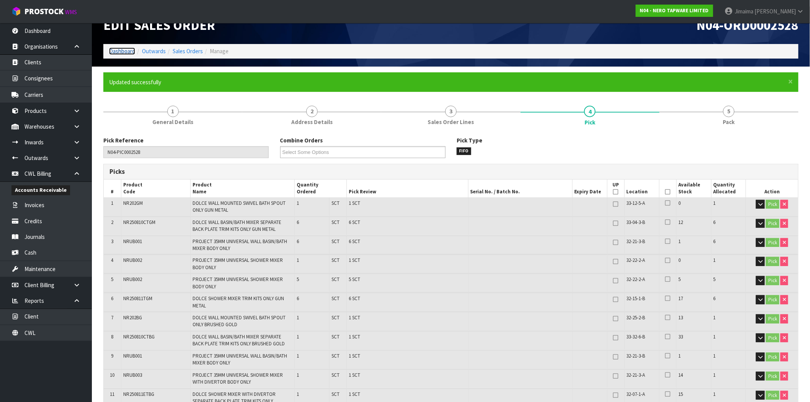
click at [129, 50] on link "Dashboard" at bounding box center [122, 50] width 26 height 7
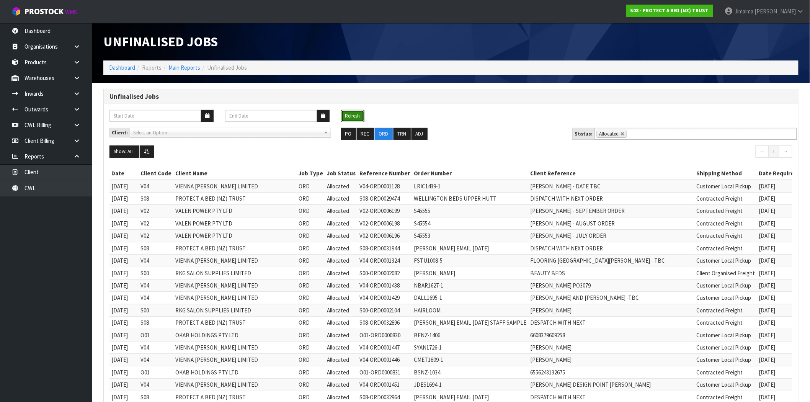
click at [354, 114] on button "Refresh" at bounding box center [352, 116] width 23 height 12
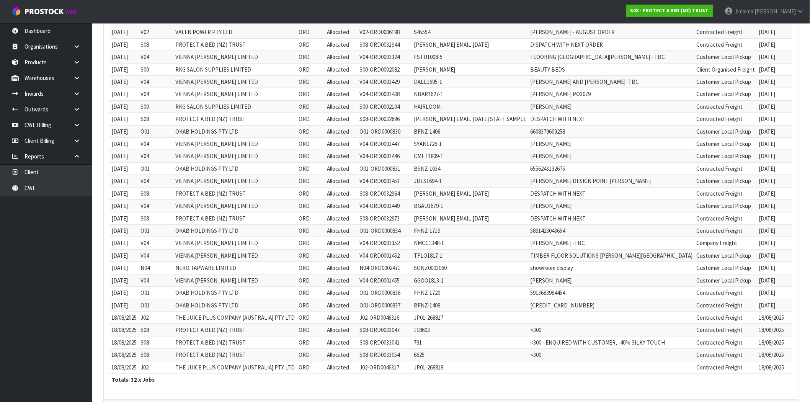
scroll to position [236, 0]
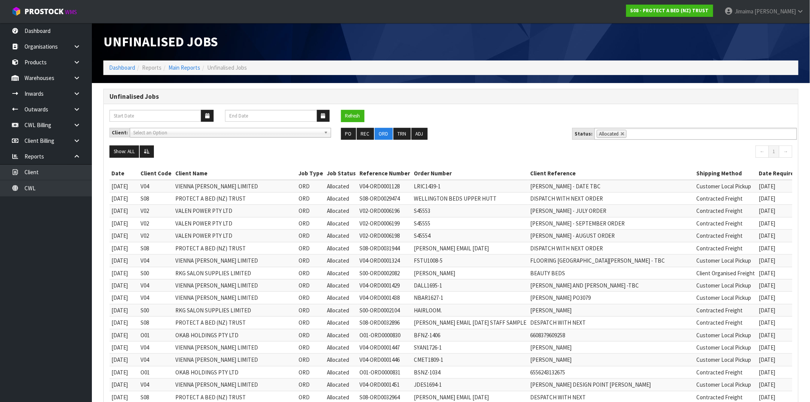
click at [362, 113] on button "Refresh" at bounding box center [352, 116] width 23 height 12
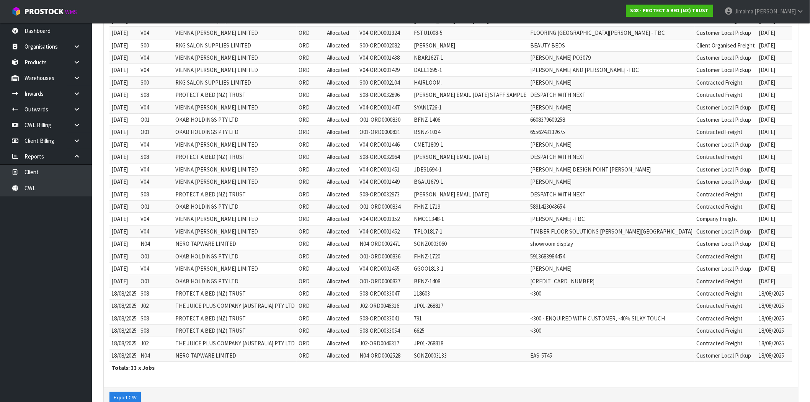
scroll to position [249, 0]
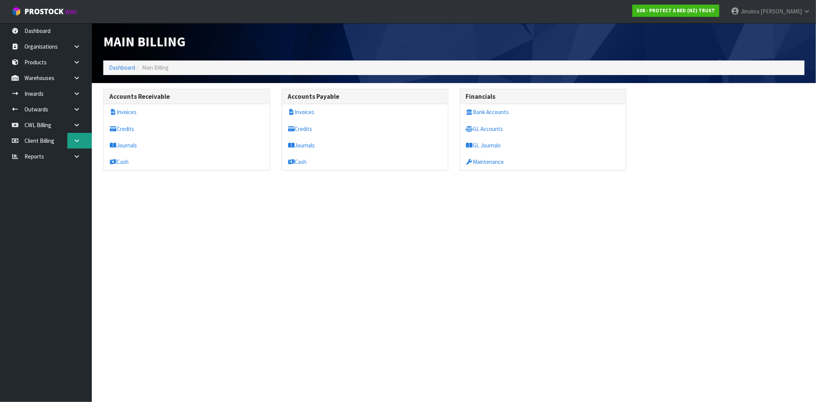
click at [73, 147] on link at bounding box center [79, 141] width 24 height 16
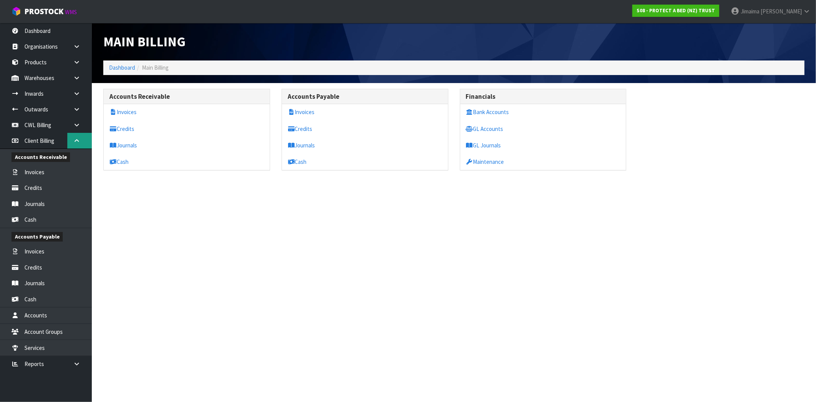
click at [87, 140] on link at bounding box center [79, 141] width 24 height 16
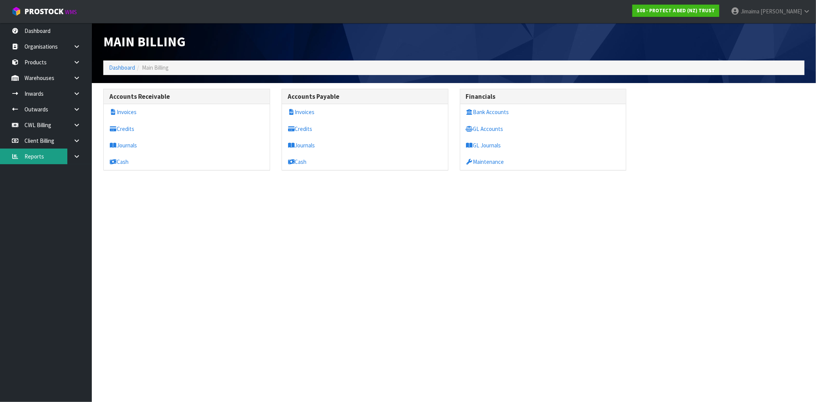
click at [41, 150] on link "Reports" at bounding box center [46, 156] width 92 height 16
click at [37, 153] on link "Reports" at bounding box center [46, 156] width 92 height 16
click at [72, 154] on link at bounding box center [79, 156] width 24 height 16
click at [34, 173] on link "Client" at bounding box center [46, 172] width 92 height 16
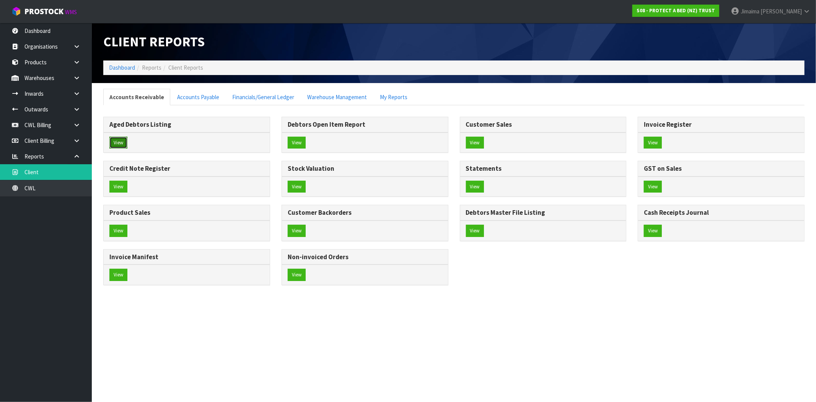
click at [123, 143] on button "View" at bounding box center [118, 143] width 18 height 12
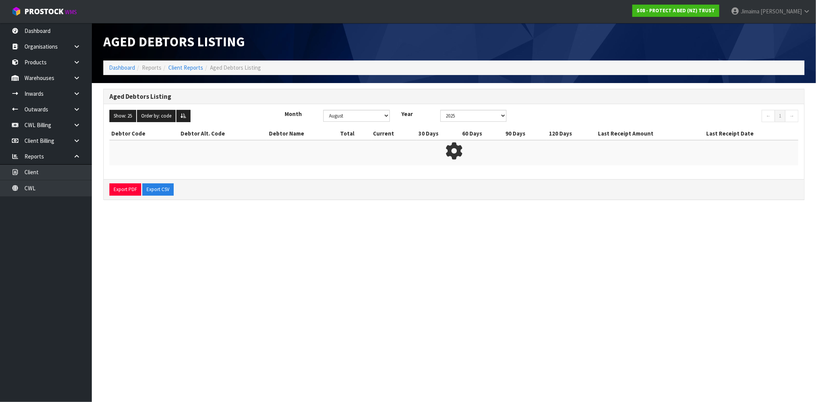
click at [129, 122] on div "Show: 25 5 10 25 50 100 ALL Order by: code Debtor Code Debtor Name Month Januar…" at bounding box center [454, 119] width 701 height 18
click at [129, 113] on button "Show: 25" at bounding box center [122, 116] width 27 height 12
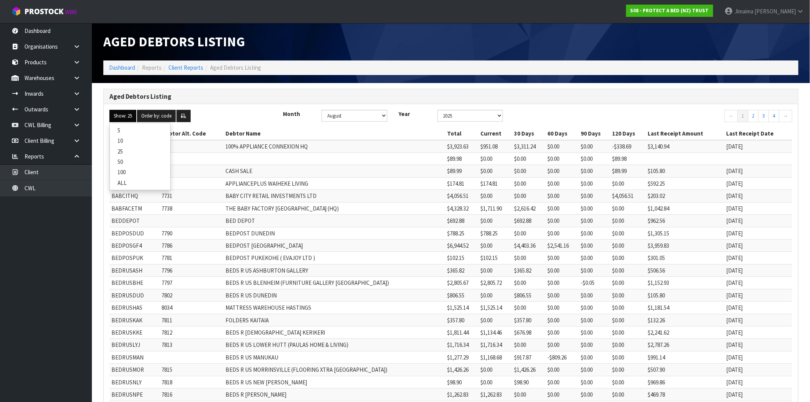
click at [127, 181] on link "ALL" at bounding box center [140, 183] width 60 height 10
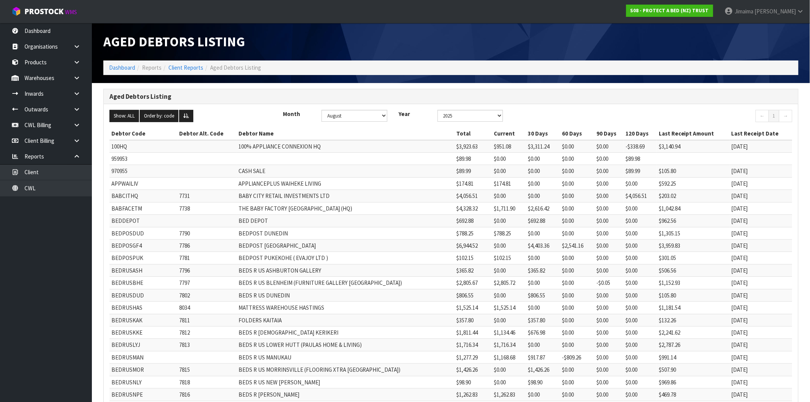
click at [297, 239] on td "BEDPOST DUNEDIN" at bounding box center [345, 233] width 218 height 12
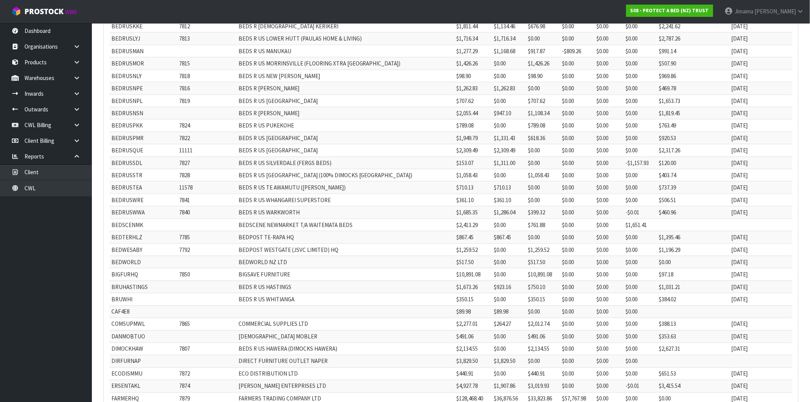
scroll to position [770, 0]
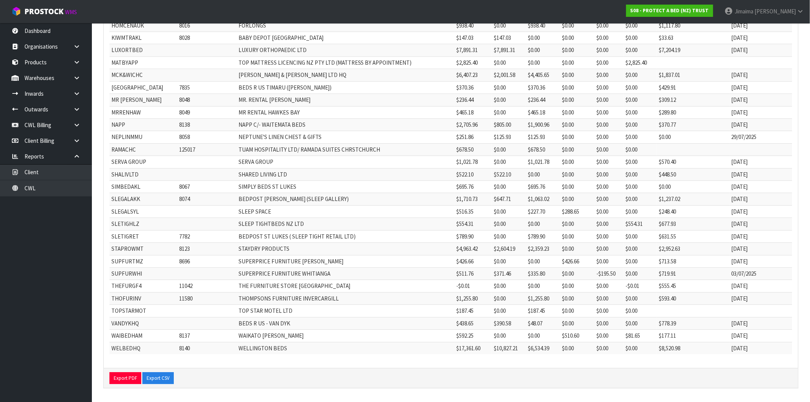
click at [125, 263] on td "SUPFURTMZ" at bounding box center [143, 261] width 68 height 12
click at [124, 264] on td "SUPFURTMZ" at bounding box center [143, 261] width 68 height 12
copy td "SUPFURTMZ"
click at [308, 272] on td "SUPERPRICE FURNITURE WHITIANGA" at bounding box center [345, 273] width 218 height 12
click at [129, 274] on td "SUPFURWHI" at bounding box center [143, 273] width 68 height 12
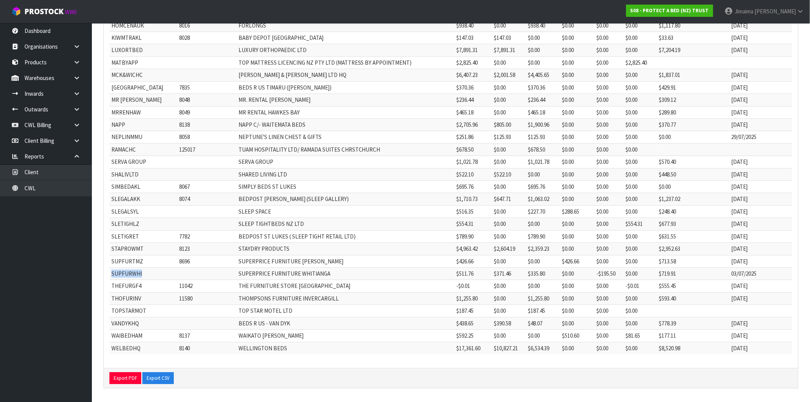
click at [129, 274] on td "SUPFURWHI" at bounding box center [143, 273] width 68 height 12
copy td "SUPFURWHI"
click at [54, 175] on link "Client" at bounding box center [46, 172] width 92 height 16
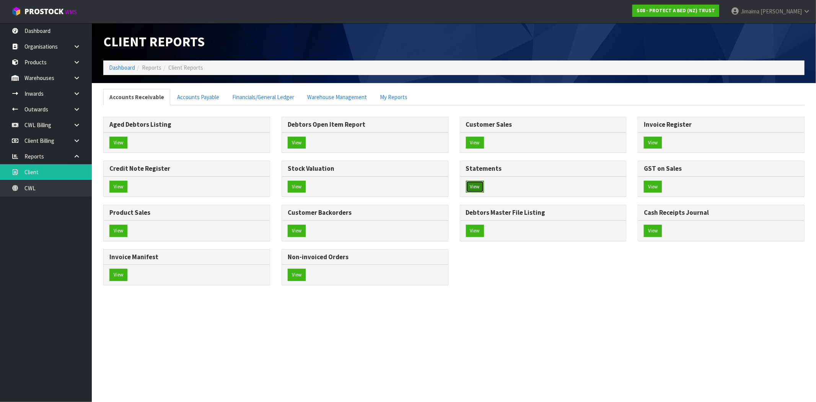
click at [471, 189] on button "View" at bounding box center [475, 187] width 18 height 12
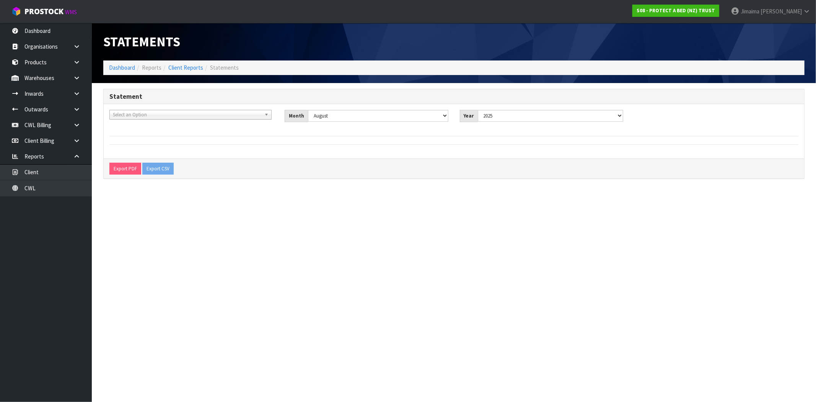
click at [179, 117] on span "Select an Option" at bounding box center [187, 114] width 148 height 9
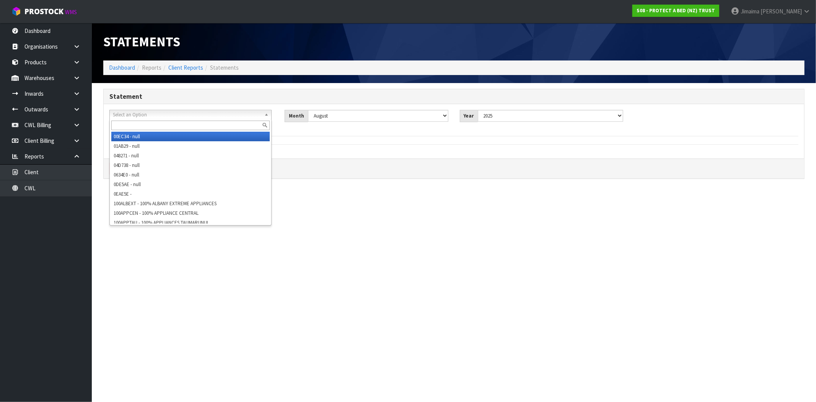
click at [155, 125] on input "text" at bounding box center [190, 126] width 158 height 10
paste input "SUPFURWHI"
type input "SUPFURWHI"
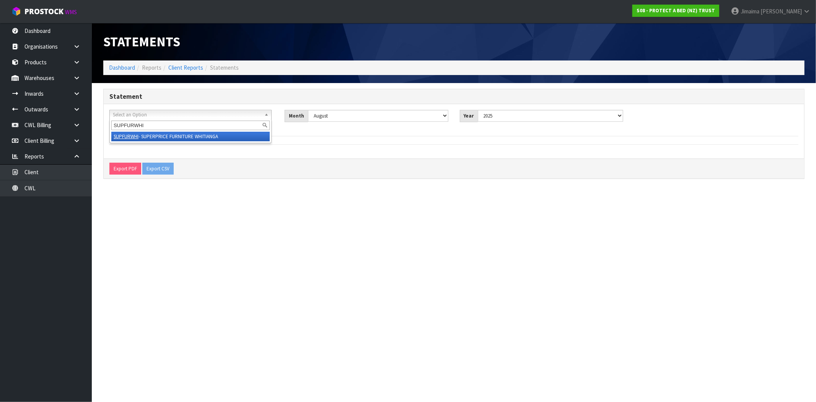
click at [148, 135] on li "SUPFURWHI - SUPERPRICE FURNITURE WHITIANGA" at bounding box center [190, 137] width 158 height 10
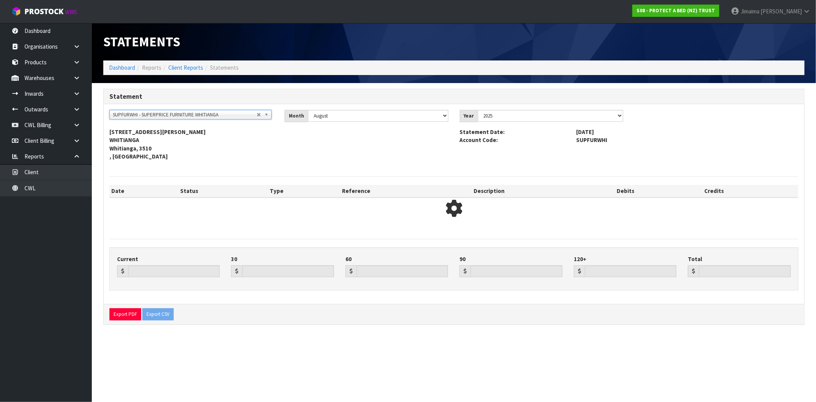
type input "371.46"
type input "335.80"
type input "0.00"
type input "-195.50"
type input "0.00"
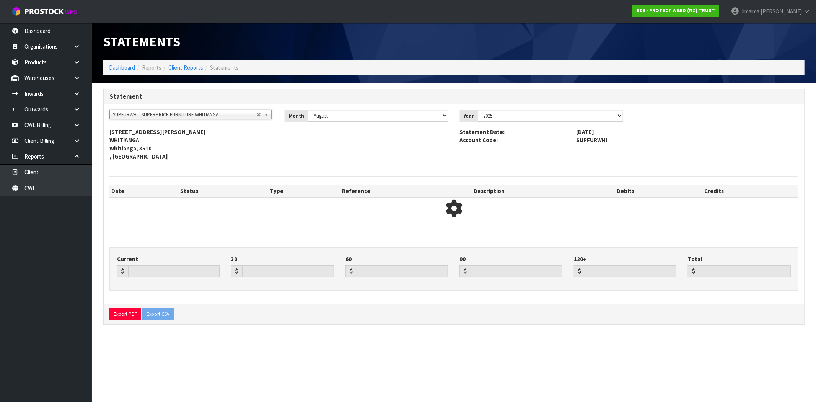
type input "511.76"
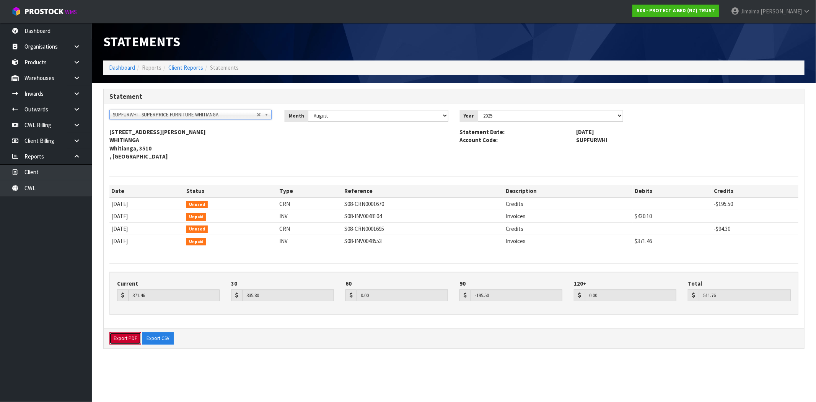
click at [134, 340] on button "Export PDF" at bounding box center [125, 338] width 32 height 12
click at [383, 215] on td "S08-INV0048104" at bounding box center [422, 216] width 161 height 12
click at [380, 199] on td "S08-CRN0001670" at bounding box center [422, 203] width 161 height 13
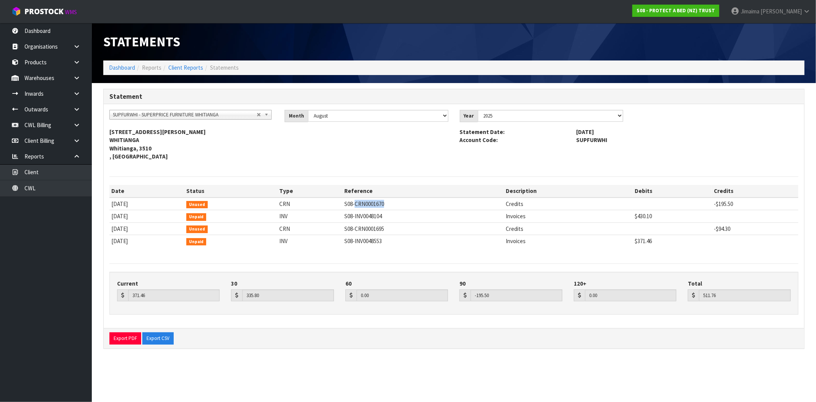
copy td "CRN0001670"
click at [387, 218] on td "S08-INV0048104" at bounding box center [422, 216] width 161 height 12
copy td "INV0048104"
click at [389, 239] on td "S08-INV0048553" at bounding box center [422, 241] width 161 height 12
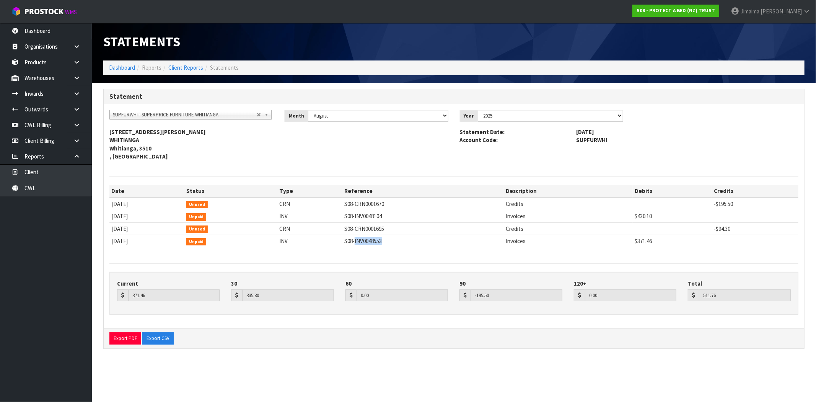
click at [389, 239] on td "S08-INV0048553" at bounding box center [422, 241] width 161 height 12
copy td "INV0048553"
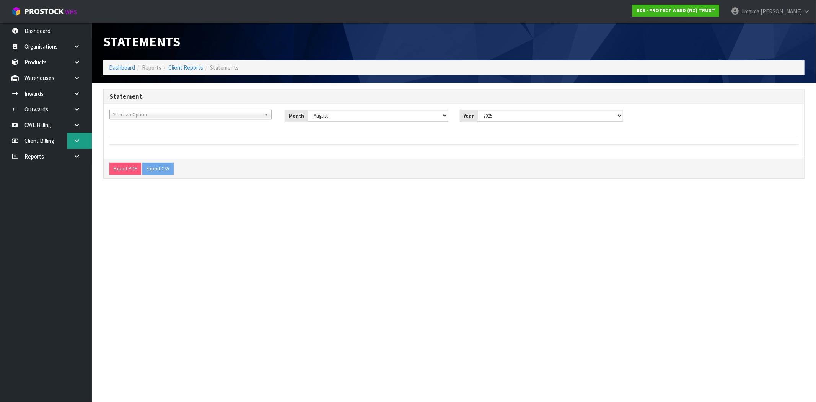
click at [81, 133] on link at bounding box center [79, 141] width 24 height 16
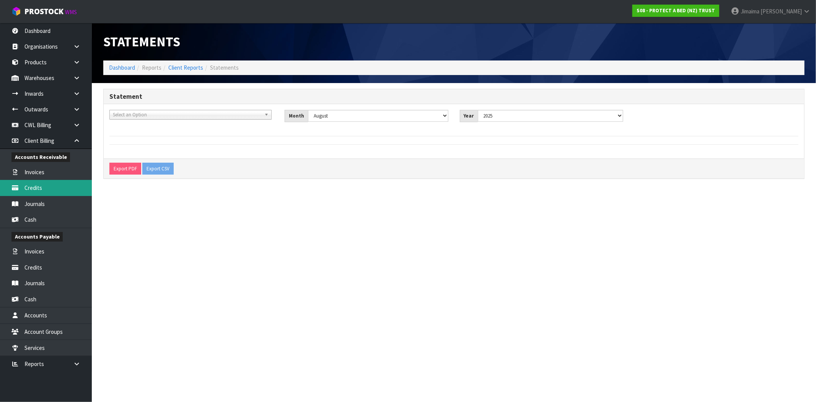
click at [45, 188] on link "Credits" at bounding box center [46, 188] width 92 height 16
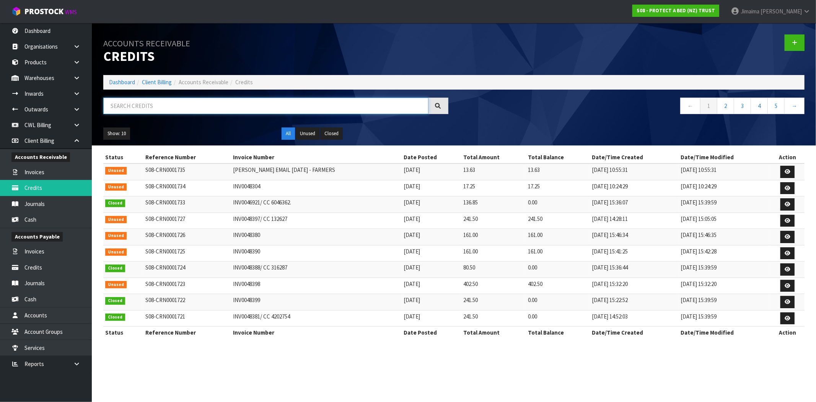
click at [171, 98] on input "text" at bounding box center [265, 106] width 325 height 16
paste input "CRN0001670"
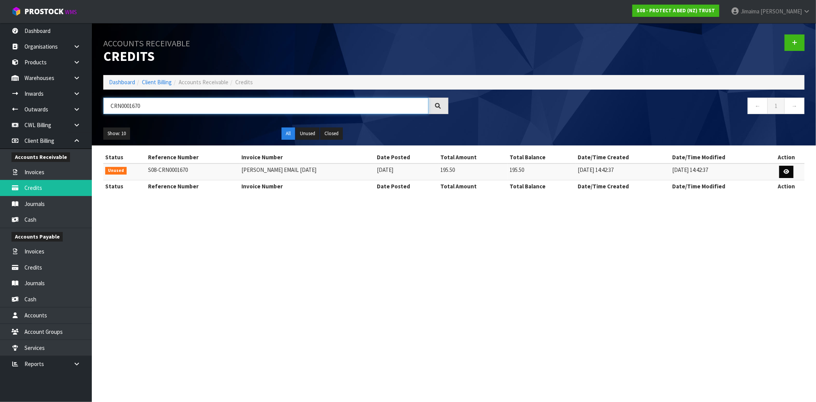
type input "CRN0001670"
click at [787, 170] on icon at bounding box center [787, 171] width 6 height 5
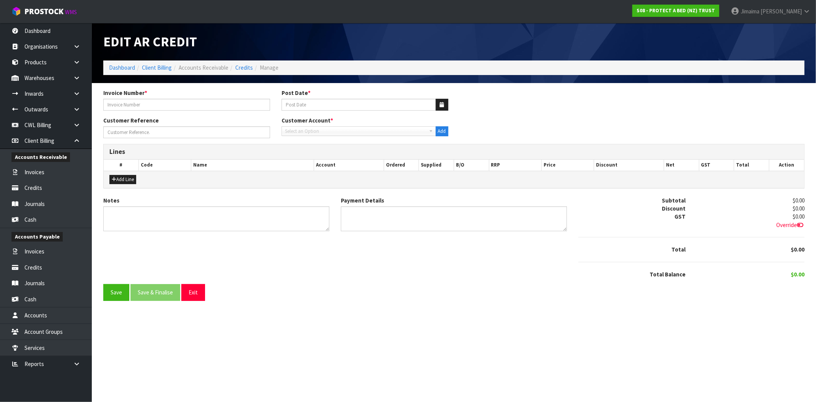
type input "CLINT EMAIL 30.05.2025"
type input "30/05/2025"
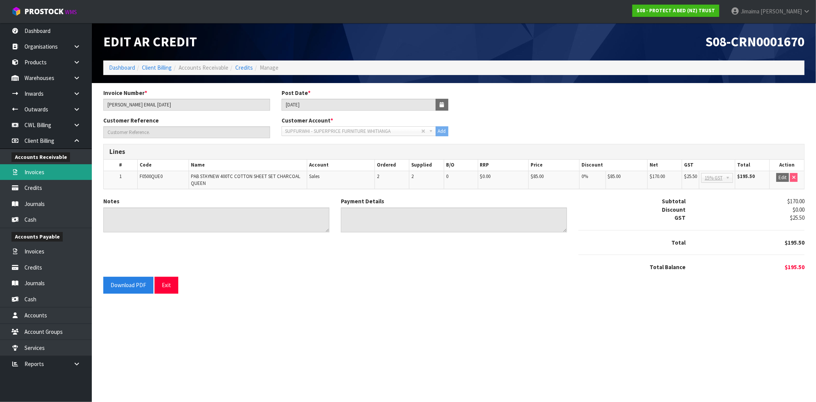
click at [43, 169] on link "Invoices" at bounding box center [46, 172] width 92 height 16
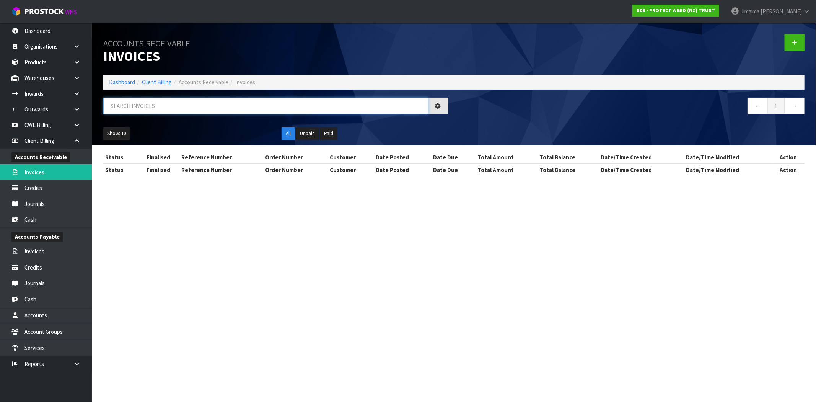
click at [163, 105] on input "text" at bounding box center [265, 106] width 325 height 16
paste input "INV0048104"
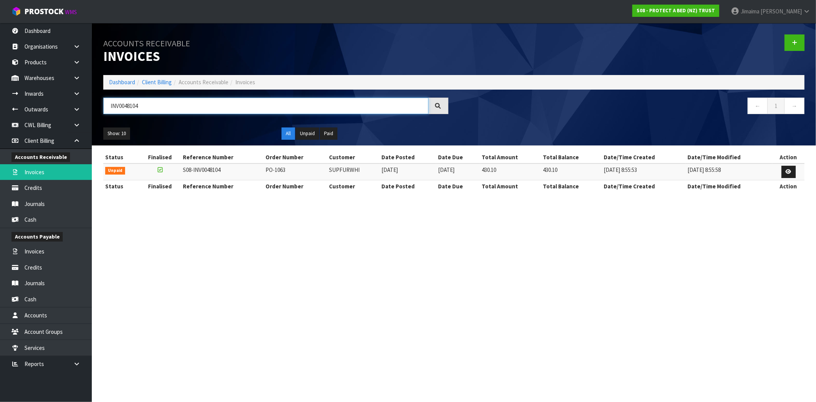
type input "INV0048104"
click at [785, 171] on link at bounding box center [789, 172] width 14 height 12
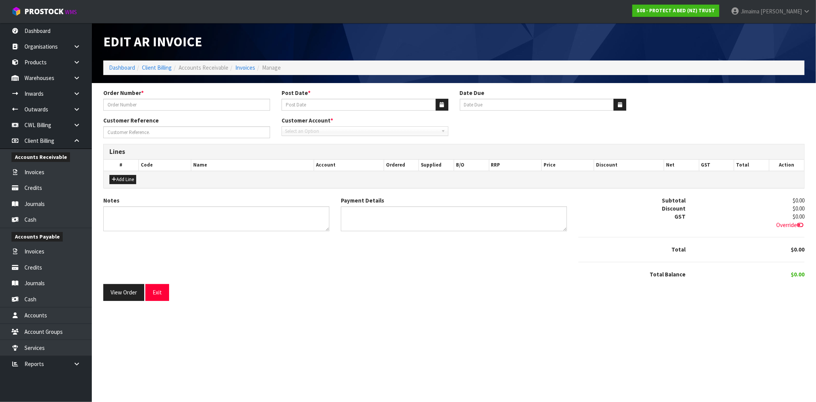
type input "PO-1063"
type input "10/07/2025"
type input "20/08/2025"
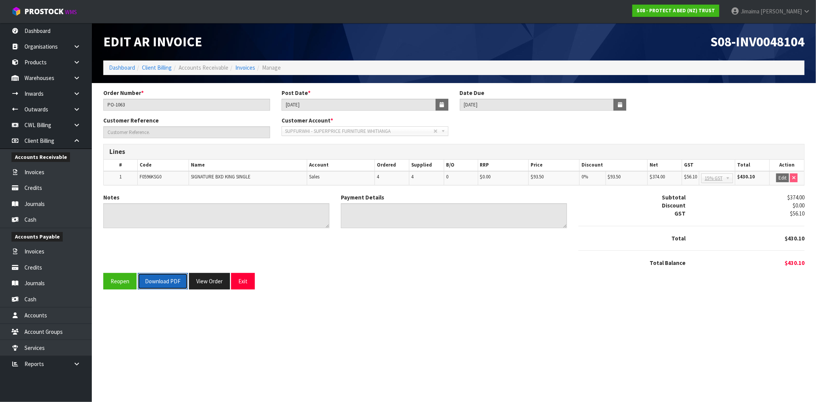
click at [170, 280] on button "Download PDF" at bounding box center [163, 281] width 50 height 16
click at [247, 67] on link "Invoices" at bounding box center [245, 67] width 20 height 7
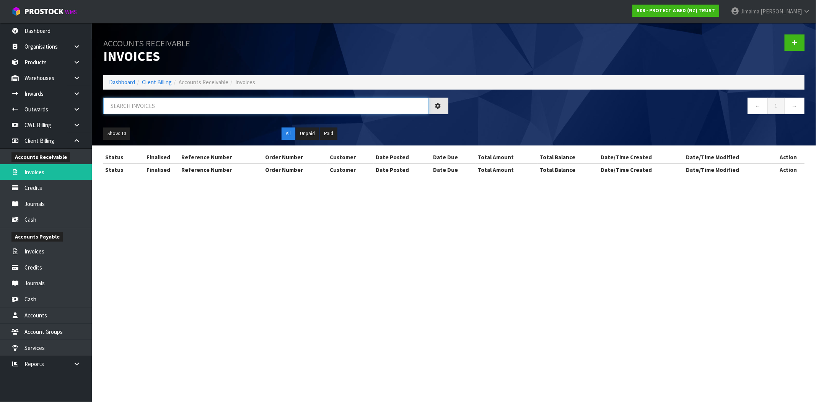
click at [167, 99] on input "text" at bounding box center [265, 106] width 325 height 16
paste input "INV0048553"
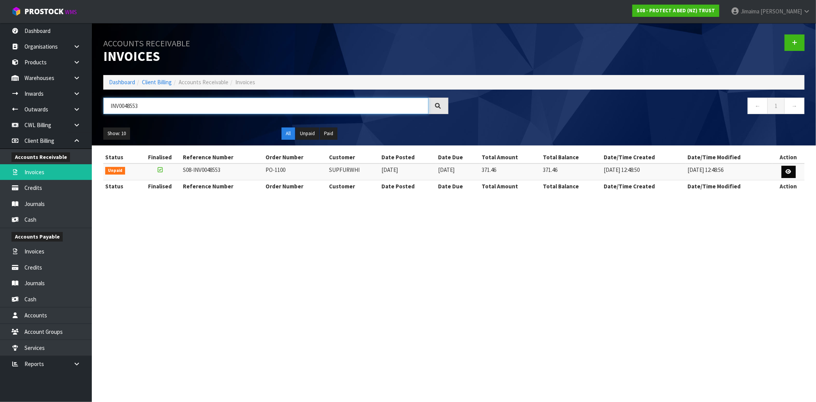
type input "INV0048553"
click at [784, 171] on link at bounding box center [789, 172] width 14 height 12
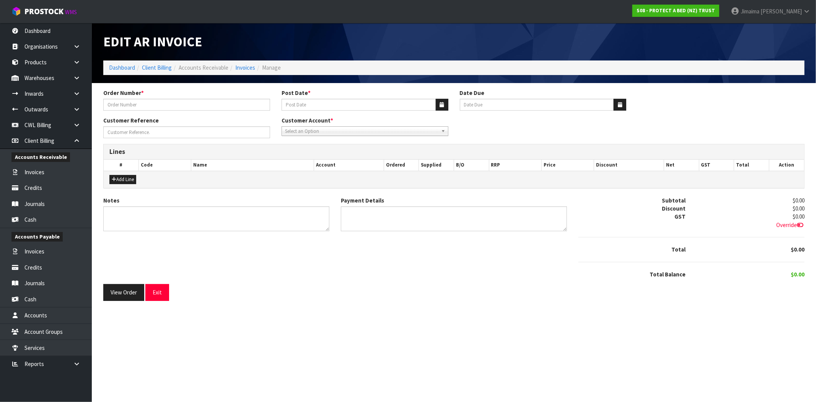
type input "PO-1100"
type input "11/08/2025"
type input "20/09/2025"
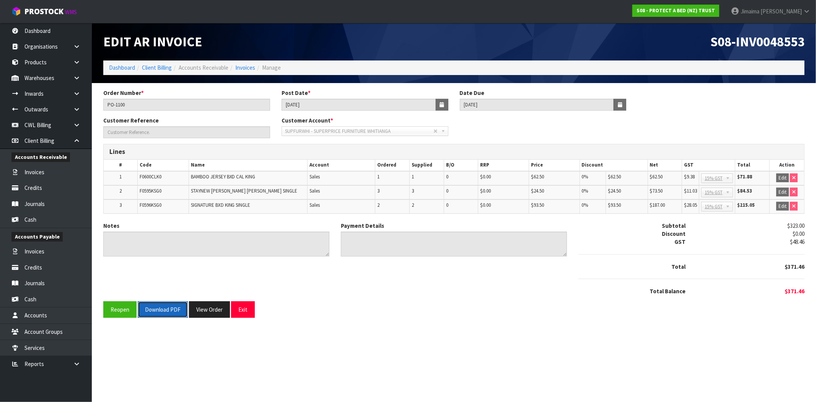
click at [163, 314] on button "Download PDF" at bounding box center [163, 309] width 50 height 16
click at [116, 65] on link "Dashboard" at bounding box center [122, 67] width 26 height 7
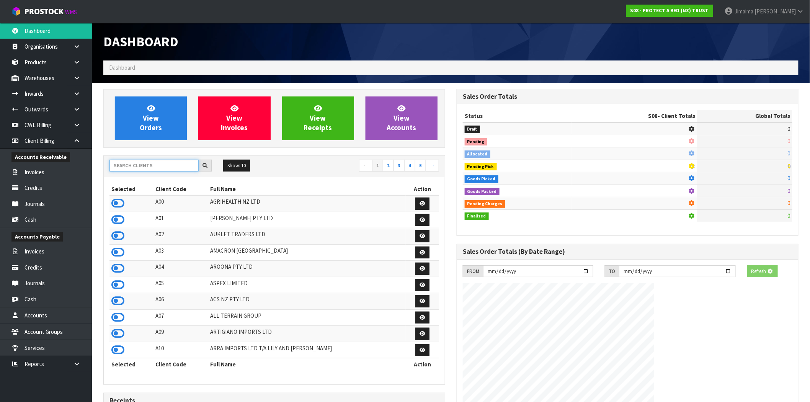
click at [142, 163] on input "text" at bounding box center [153, 166] width 89 height 12
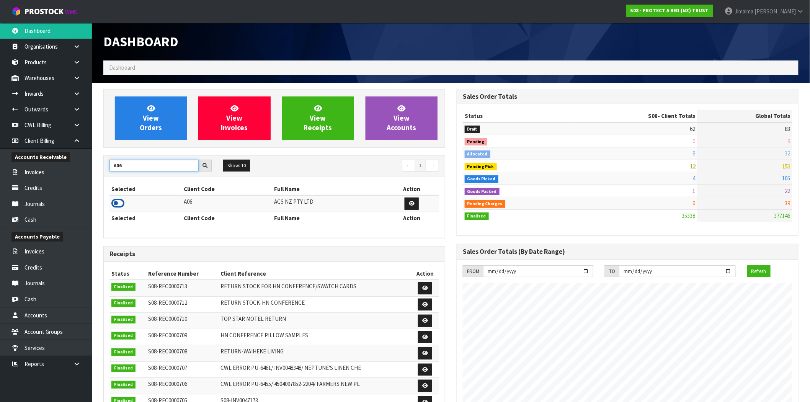
type input "A06"
click at [121, 204] on icon at bounding box center [117, 202] width 13 height 11
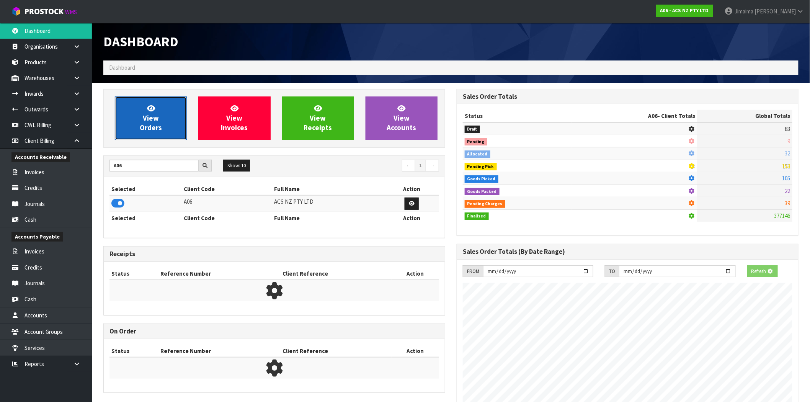
scroll to position [477, 353]
click at [143, 123] on span "View Orders" at bounding box center [151, 118] width 22 height 29
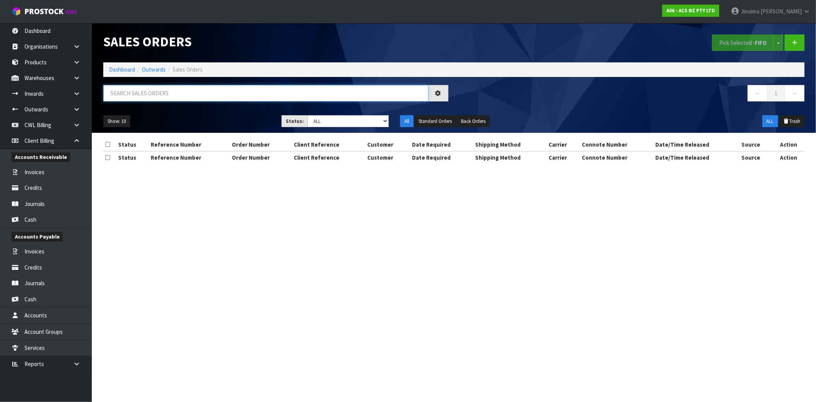
click at [130, 94] on input "text" at bounding box center [265, 93] width 325 height 16
paste input "208042"
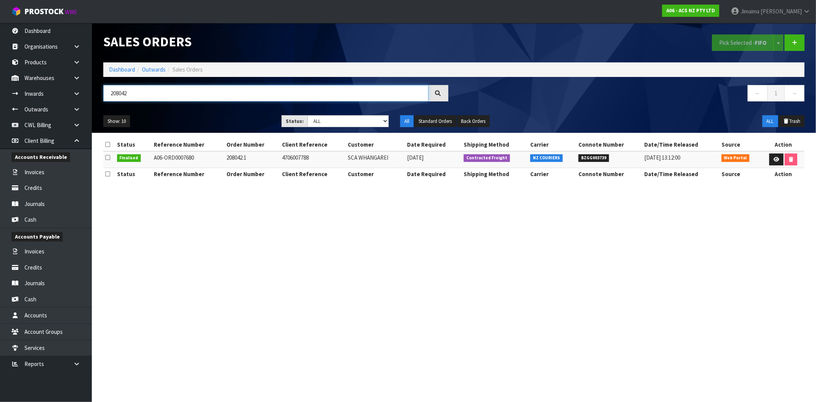
type input "208042"
click at [340, 168] on th "Client Reference" at bounding box center [313, 174] width 66 height 12
click at [430, 166] on td "11/07/2025" at bounding box center [433, 159] width 57 height 16
click at [598, 158] on span "BZGG003739" at bounding box center [594, 158] width 31 height 8
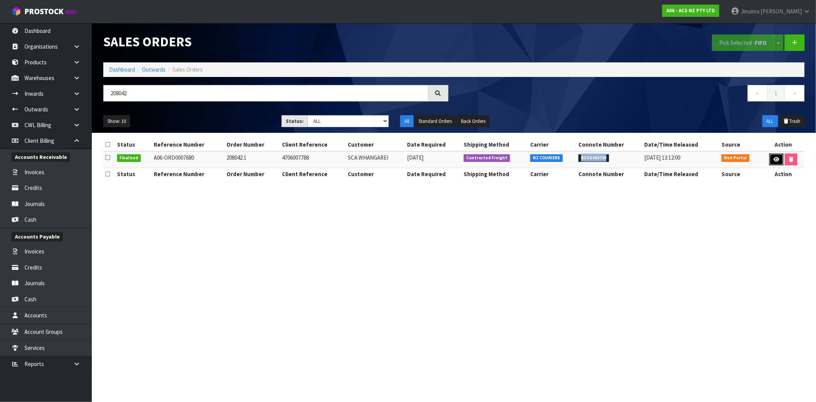
click at [774, 160] on icon at bounding box center [777, 159] width 6 height 5
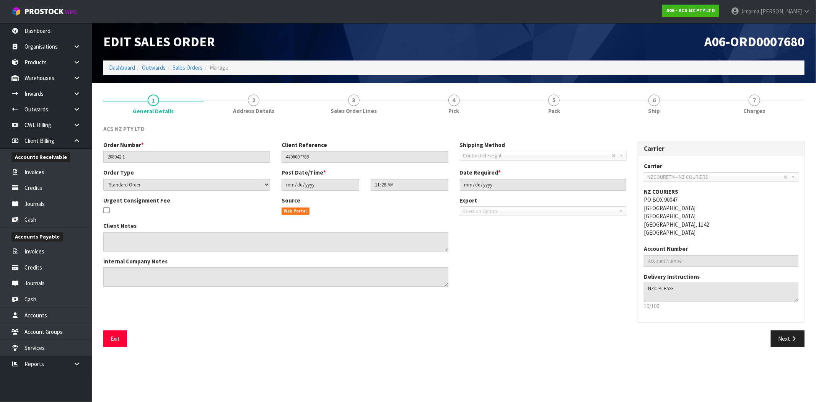
click at [663, 123] on div "ACS NZ PTY LTD Order Number * 208042.1 Client Reference 4706007788 Shipping Met…" at bounding box center [453, 235] width 701 height 233
click at [660, 109] on link "6 Ship" at bounding box center [654, 104] width 100 height 30
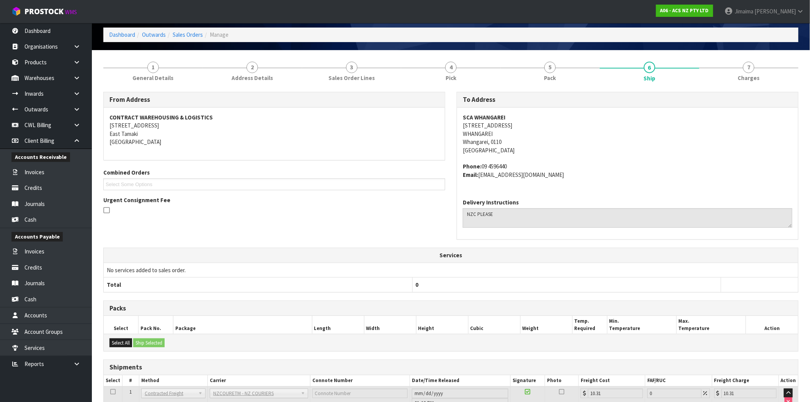
scroll to position [90, 0]
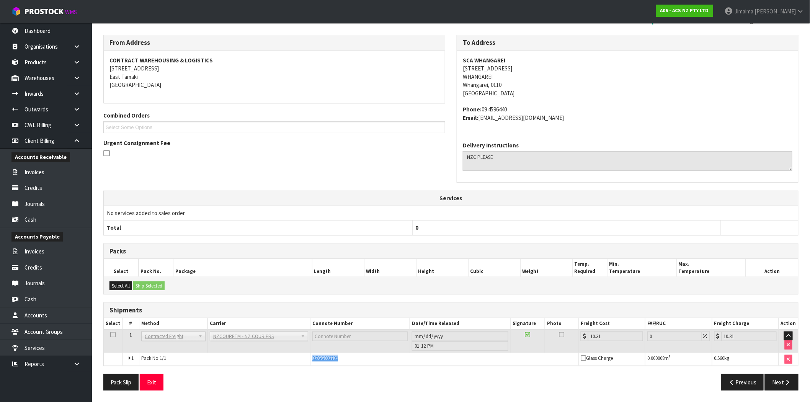
drag, startPoint x: 316, startPoint y: 362, endPoint x: 384, endPoint y: 244, distance: 136.3
click at [280, 359] on tr "1 Pack No. 1/1 BZGG003739 Glass Charge 0.000008 m 3 0.560 kg" at bounding box center [451, 358] width 694 height 13
copy tr "BZGG003739"
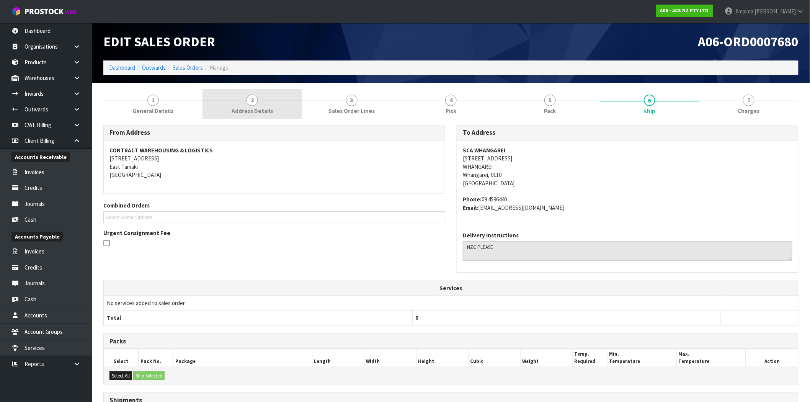
click at [228, 98] on link "2 Address Details" at bounding box center [251, 104] width 99 height 30
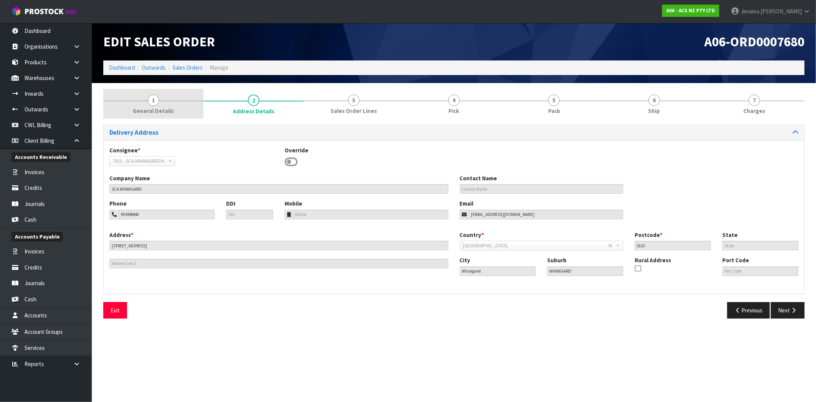
click at [173, 99] on link "1 General Details" at bounding box center [153, 104] width 100 height 30
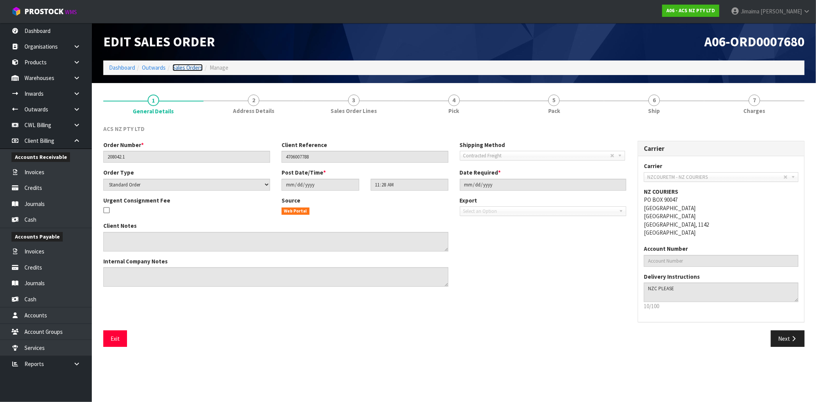
click at [183, 67] on link "Sales Orders" at bounding box center [188, 67] width 30 height 7
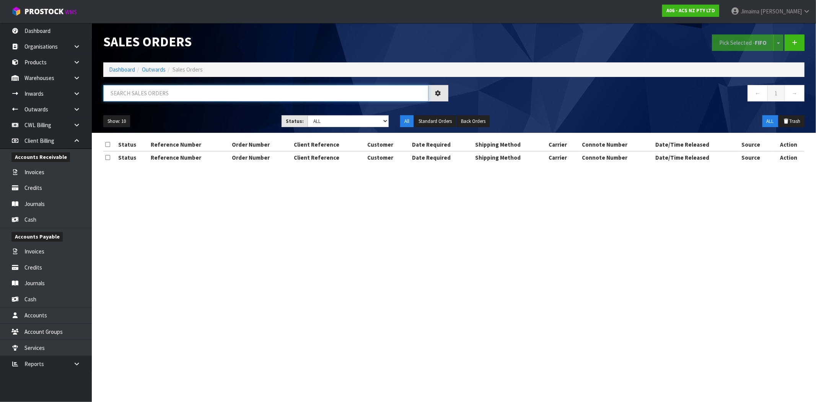
click at [146, 97] on input "text" at bounding box center [265, 93] width 325 height 16
paste input "4706007788"
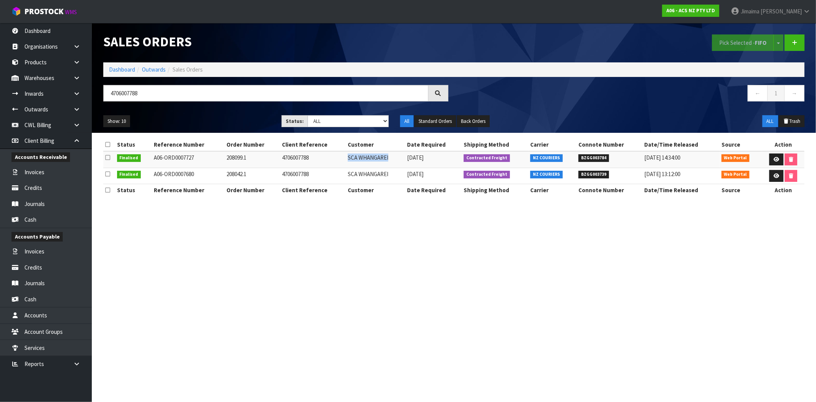
drag, startPoint x: 389, startPoint y: 156, endPoint x: 335, endPoint y: 157, distance: 53.6
click at [335, 157] on tr "Finalised A06-ORD0007727 208099.1 4706007788 SCA WHANGAREI 22/07/2025 Contracte…" at bounding box center [453, 159] width 701 height 16
copy tr "SCA WHANGAREI"
drag, startPoint x: 169, startPoint y: 91, endPoint x: 97, endPoint y: 92, distance: 72.3
click at [97, 92] on header "Sales Orders Pick Selected - FIFO Split button! FIFO - First In First Out FEFO …" at bounding box center [454, 78] width 724 height 110
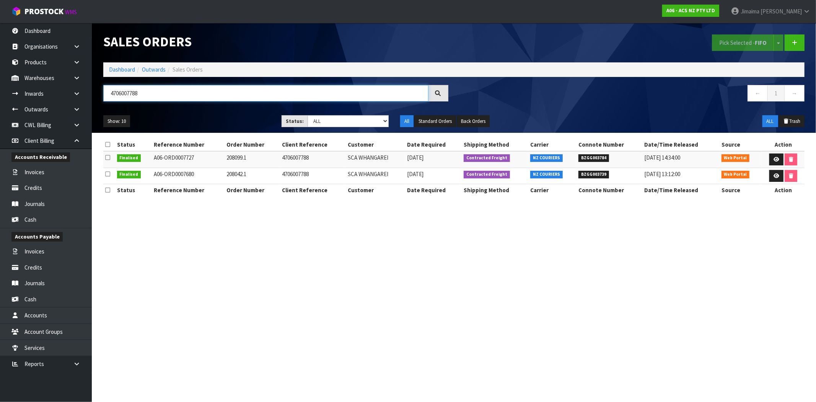
paste input "SCA WHANGAREI"
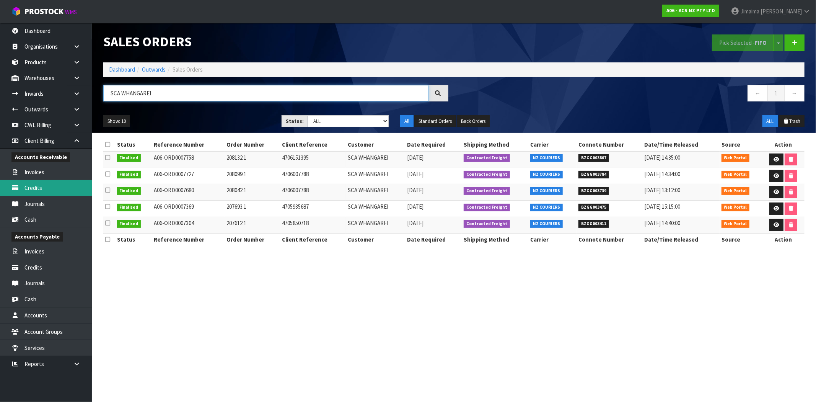
type input "SCA WHANGAREI"
click at [452, 312] on section "Sales Orders Pick Selected - FIFO Split button! FIFO - First In First Out FEFO …" at bounding box center [408, 201] width 816 height 402
click at [332, 379] on section "Sales Orders Pick Selected - FIFO Split button! FIFO - First In First Out FEFO …" at bounding box center [408, 201] width 816 height 402
click at [329, 373] on section "Sales Orders Pick Selected - FIFO Split button! FIFO - First In First Out FEFO …" at bounding box center [408, 201] width 816 height 402
drag, startPoint x: 331, startPoint y: 209, endPoint x: 318, endPoint y: 205, distance: 13.1
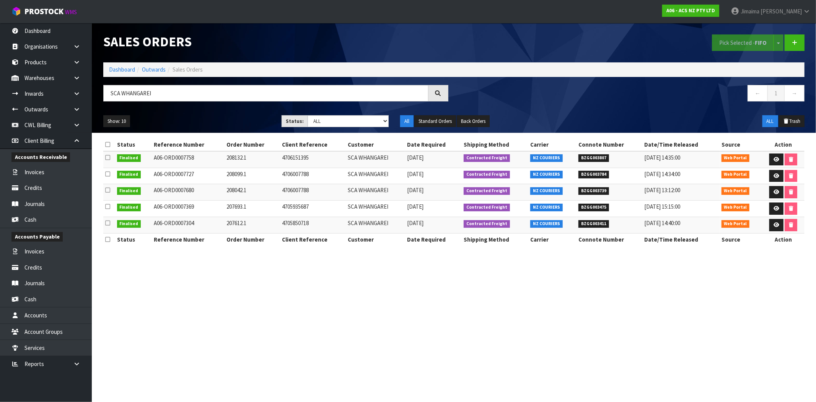
click at [331, 209] on td "4705935687" at bounding box center [313, 209] width 66 height 16
click at [585, 192] on span "BZGG003739" at bounding box center [594, 191] width 31 height 8
copy span "BZGG003739"
click at [235, 190] on td "208042.1" at bounding box center [252, 192] width 55 height 16
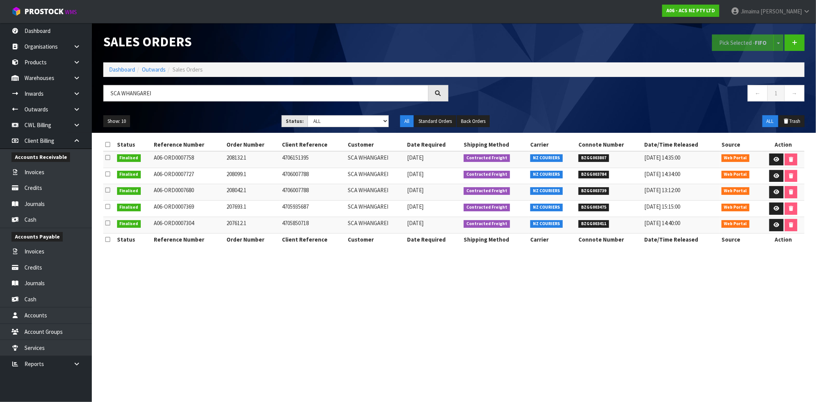
click at [235, 190] on td "208042.1" at bounding box center [252, 192] width 55 height 16
copy td "208042.1"
click at [293, 190] on td "4706007788" at bounding box center [313, 192] width 66 height 16
copy td "4706007788"
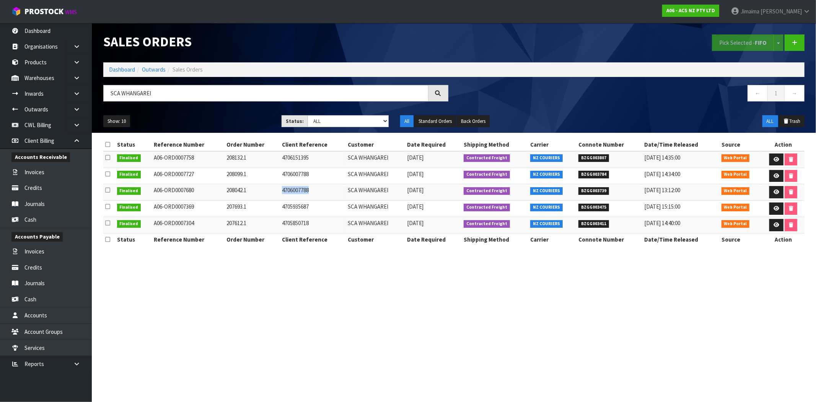
drag, startPoint x: 243, startPoint y: 260, endPoint x: 248, endPoint y: 260, distance: 5.0
click at [243, 260] on section "Sales Orders Pick Selected - FIFO Split button! FIFO - First In First Out FEFO …" at bounding box center [408, 201] width 816 height 402
click at [580, 176] on span "BZGG003784" at bounding box center [594, 175] width 31 height 8
copy span "BZGG003784"
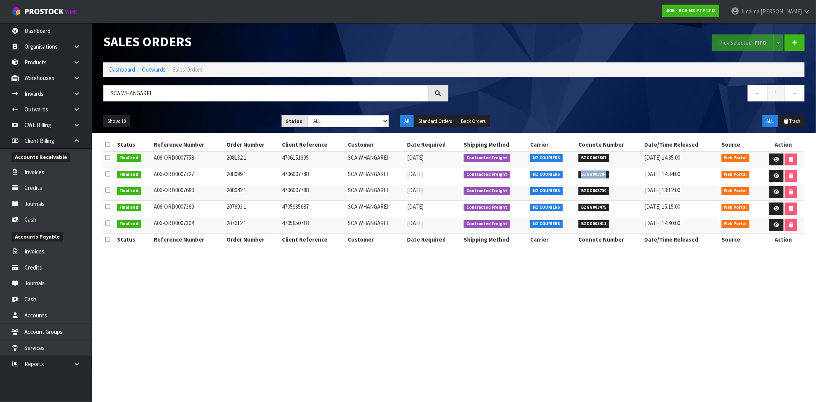
click at [591, 176] on span "BZGG003784" at bounding box center [594, 175] width 31 height 8
click at [770, 178] on link at bounding box center [777, 176] width 14 height 12
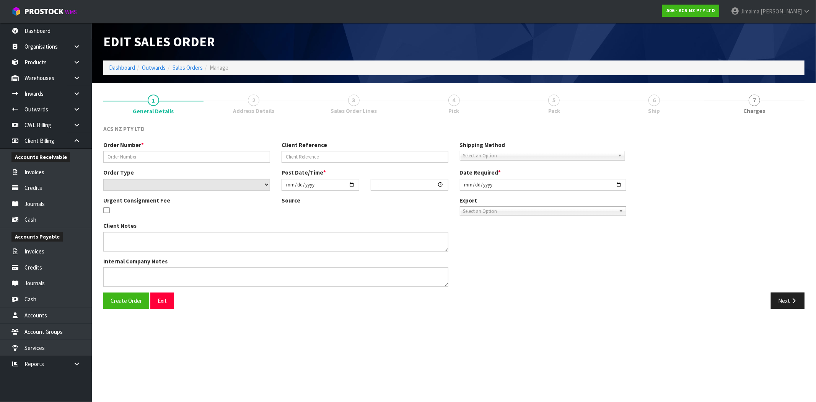
type input "208099.1"
type input "4706007788"
select select "number:0"
type input "2025-07-22"
type input "11:27:00.000"
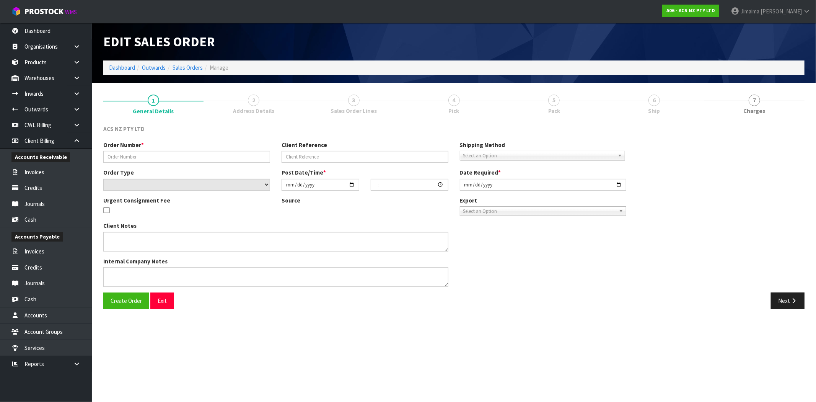
type input "2025-07-22"
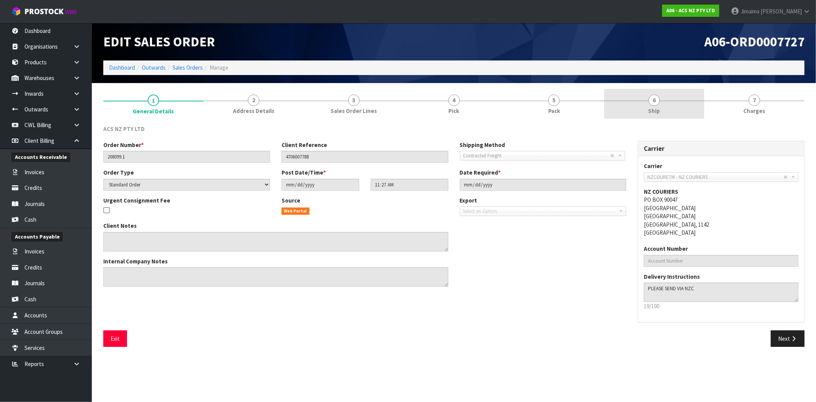
click at [644, 109] on link "6 Ship" at bounding box center [654, 104] width 100 height 30
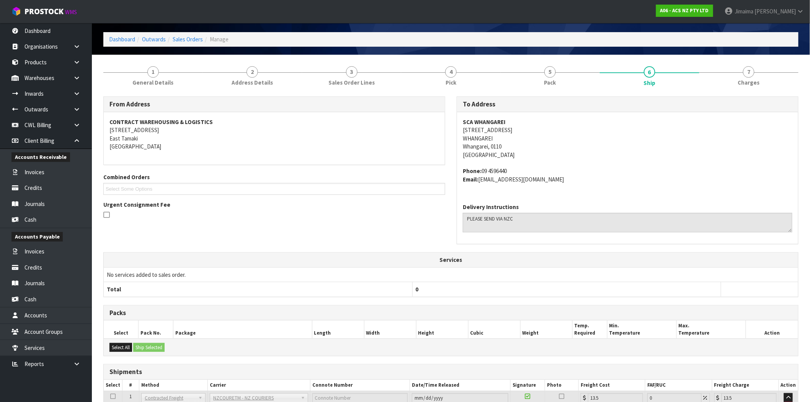
scroll to position [90, 0]
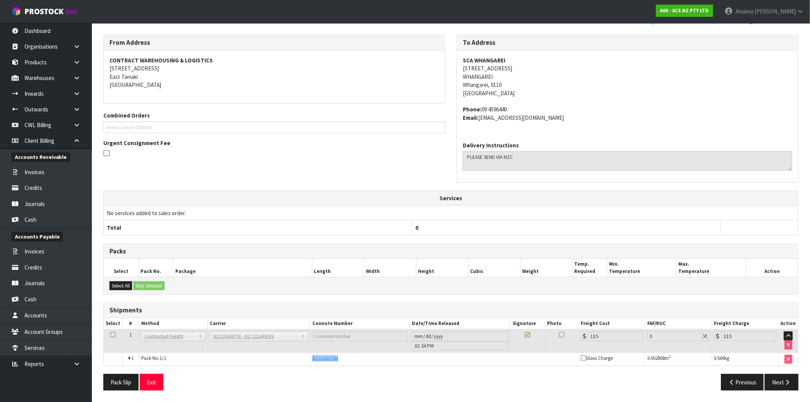
drag, startPoint x: 349, startPoint y: 352, endPoint x: 320, endPoint y: 305, distance: 55.3
click at [307, 356] on tr "1 Pack No. 1/1 BZGG003784 Glass Charge 0.002808 m 3 0.560 kg" at bounding box center [451, 358] width 694 height 13
copy tr "BZGG003784"
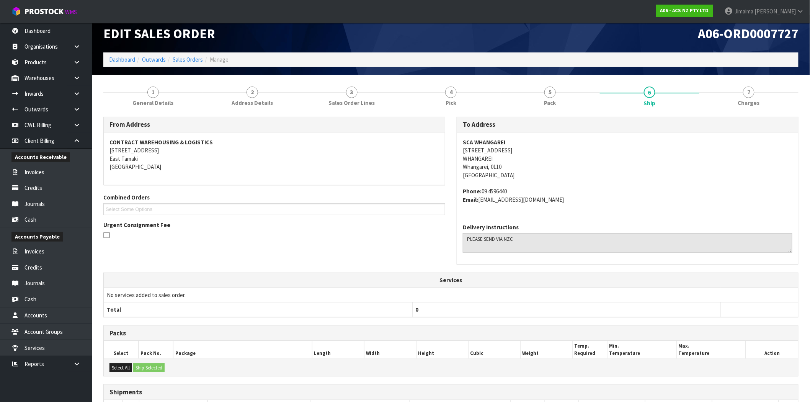
scroll to position [0, 0]
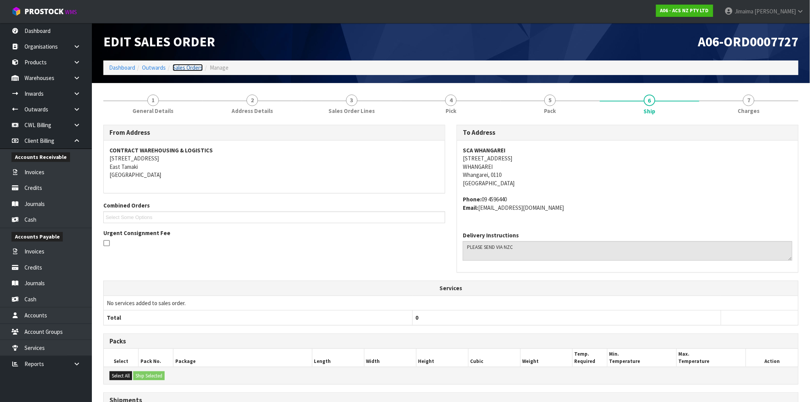
click at [193, 69] on link "Sales Orders" at bounding box center [188, 67] width 30 height 7
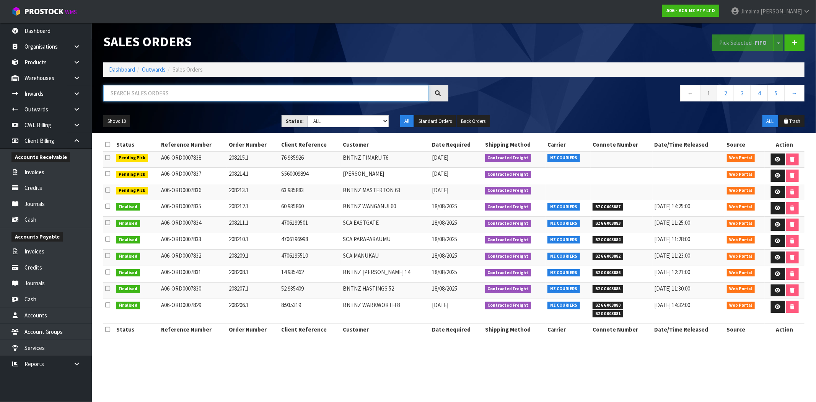
click at [197, 97] on input "text" at bounding box center [265, 93] width 325 height 16
paste input "SCA WHANGAREI"
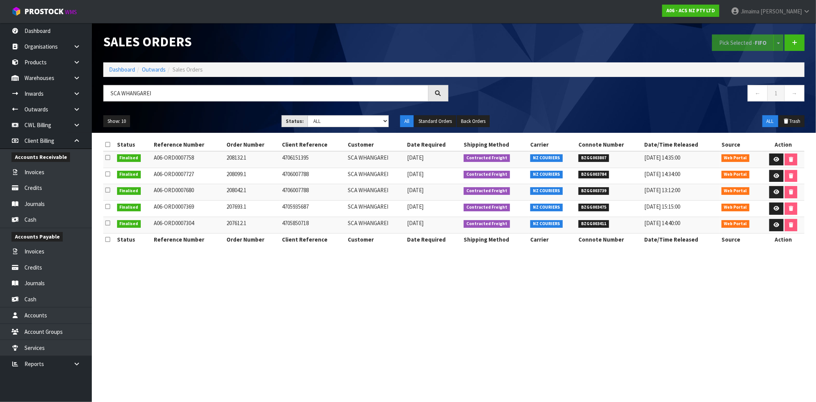
click at [307, 173] on td "4706007788" at bounding box center [313, 176] width 66 height 16
copy td "4706007788"
click at [126, 89] on input "SCA WHANGAREI" at bounding box center [265, 93] width 325 height 16
click at [125, 89] on input "SCA WHANGAREI" at bounding box center [265, 93] width 325 height 16
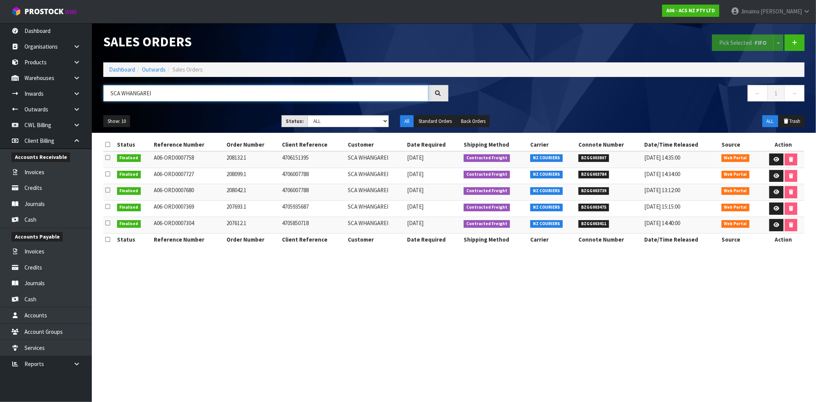
click at [125, 89] on input "SCA WHANGAREI" at bounding box center [265, 93] width 325 height 16
paste input "4706007788"
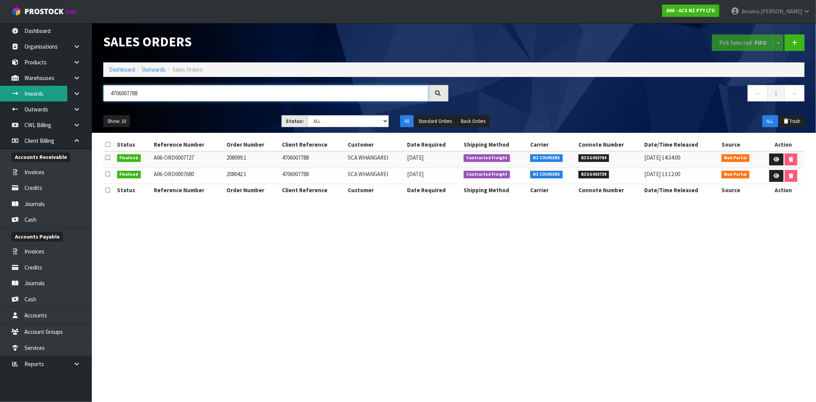
type input "4706007788"
click at [554, 45] on div "Pick Selected - FIFO Split button! FIFO - First In First Out FEFO - First Expir…" at bounding box center [632, 42] width 357 height 39
click at [116, 66] on link "Dashboard" at bounding box center [122, 69] width 26 height 7
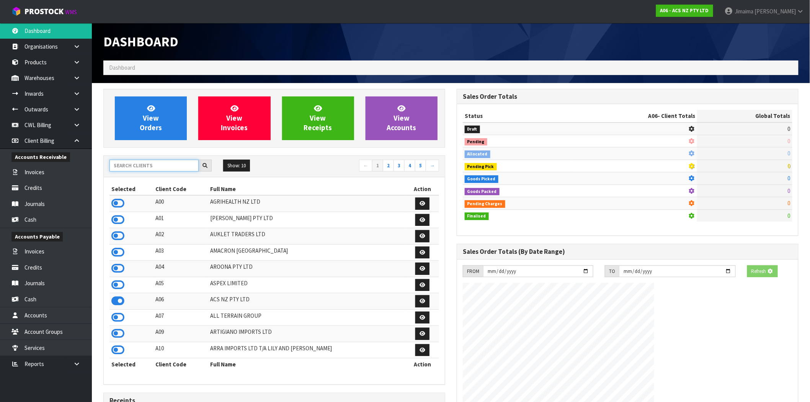
click at [173, 166] on input "text" at bounding box center [153, 166] width 89 height 12
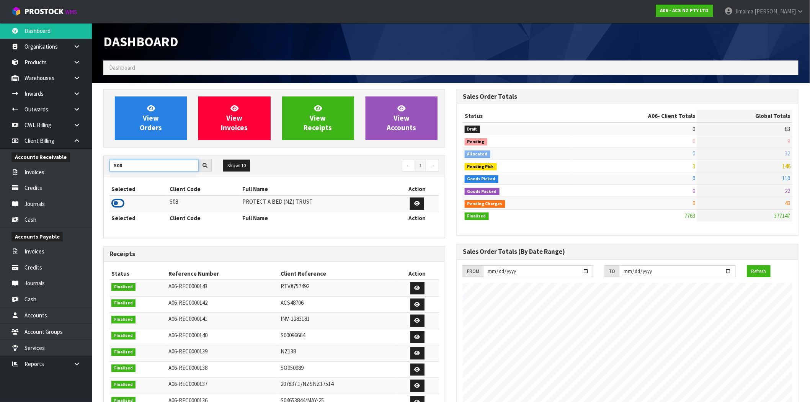
type input "S08"
drag, startPoint x: 116, startPoint y: 205, endPoint x: 130, endPoint y: 179, distance: 30.3
click at [116, 205] on icon at bounding box center [117, 202] width 13 height 11
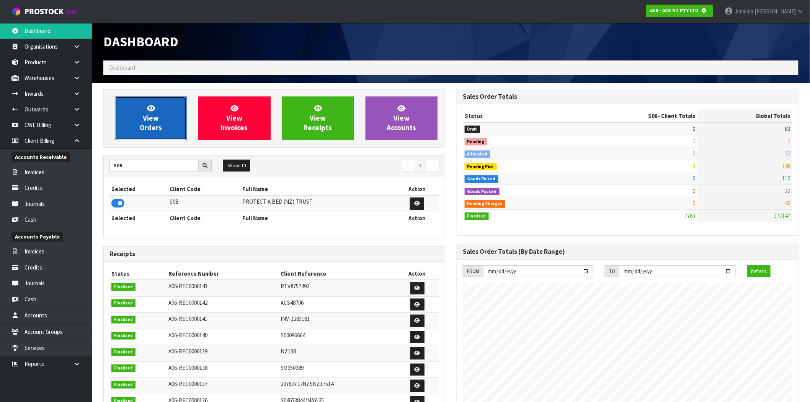
scroll to position [382169, 382292]
click at [140, 108] on link "View Orders" at bounding box center [151, 118] width 72 height 44
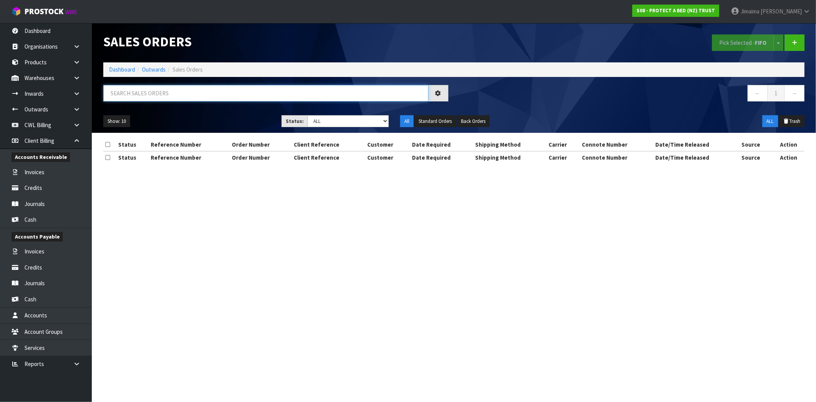
click at [141, 90] on input "text" at bounding box center [265, 93] width 325 height 16
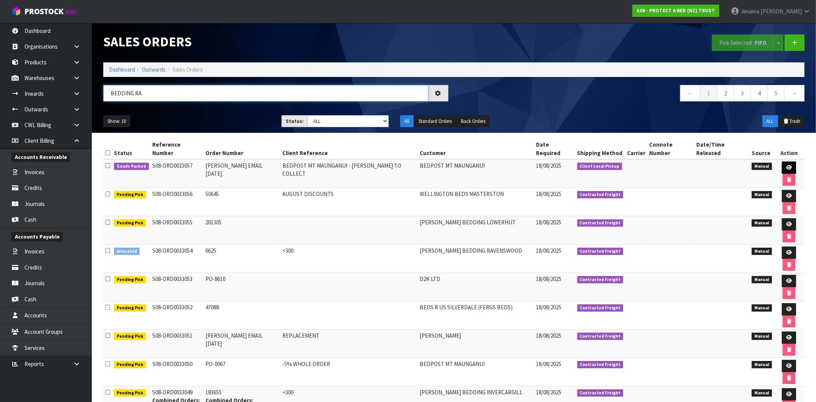
type input "BEDDING RA"
click at [786, 165] on icon at bounding box center [789, 167] width 6 height 5
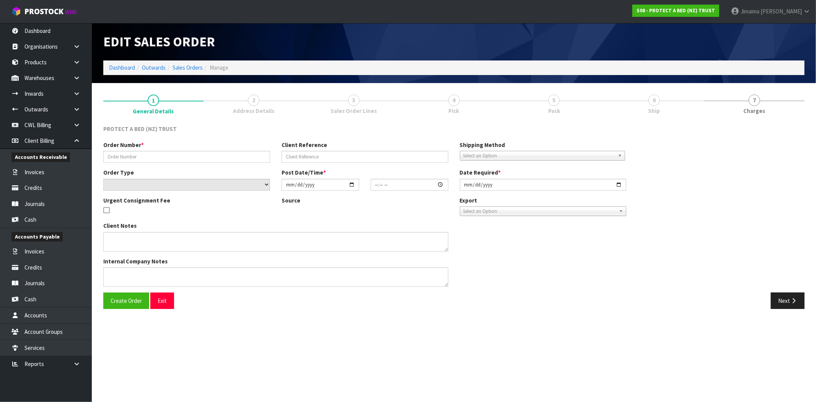
type input "CLINT EMAIL 18.08.2025."
type input "BEDPOST MT MAUNGANUI - CLINT TO COLLECT"
select select "number:0"
type input "[DATE]"
type input "11:35:00.000"
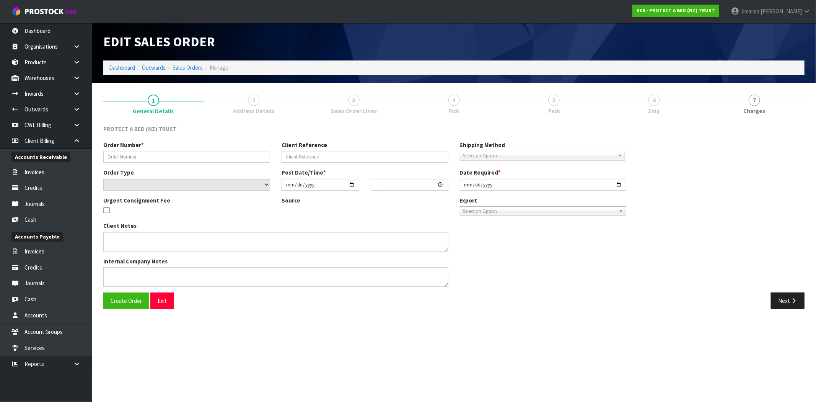
type input "[DATE]"
type textarea "AT NO CHARGE - I WILL PICK THIS UP FROM CWL TOMORROW."
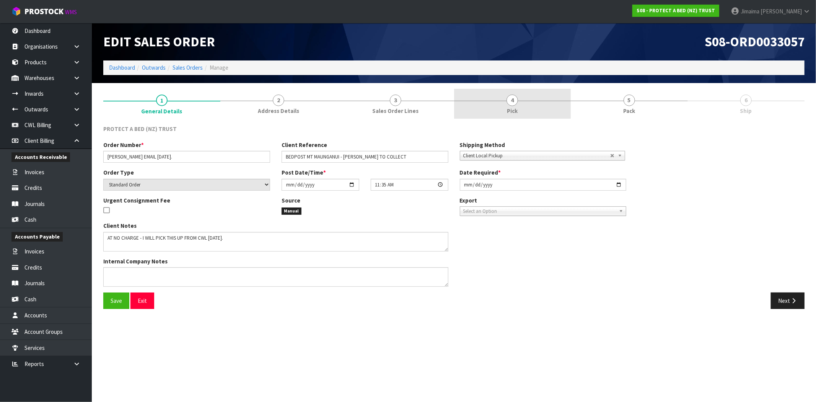
click at [532, 112] on link "4 Pick" at bounding box center [512, 104] width 117 height 30
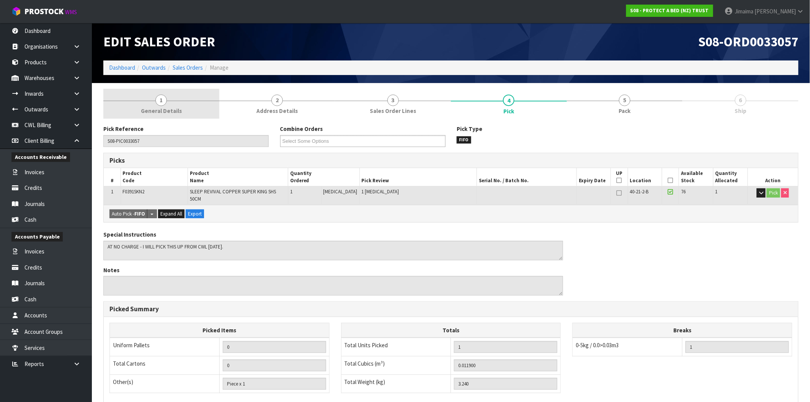
click at [207, 112] on link "1 General Details" at bounding box center [161, 104] width 116 height 30
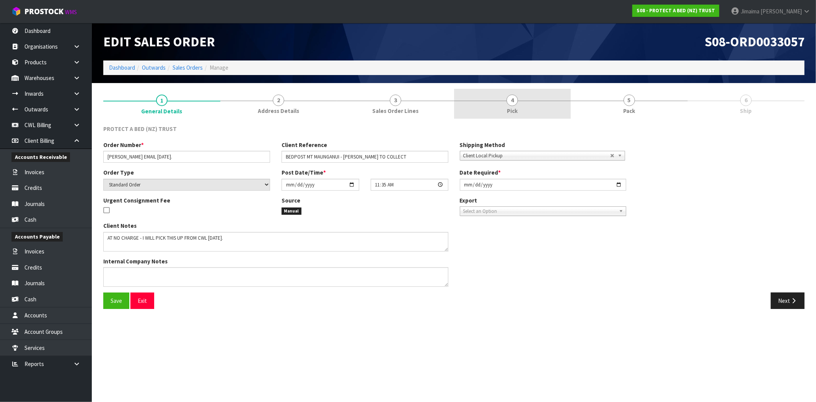
click at [520, 98] on link "4 Pick" at bounding box center [512, 104] width 117 height 30
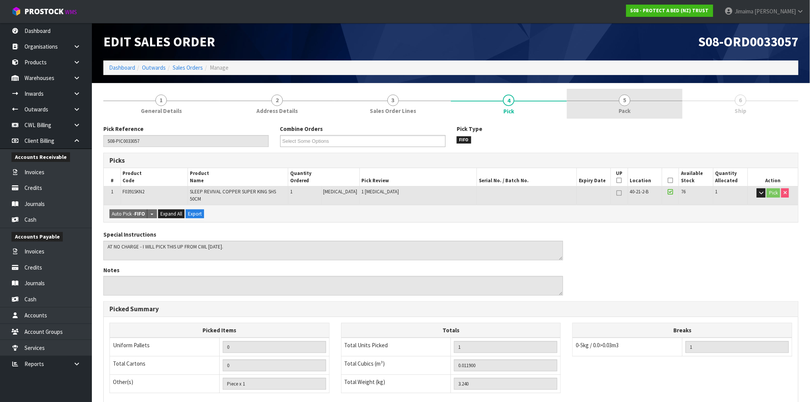
click at [636, 109] on link "5 Pack" at bounding box center [625, 104] width 116 height 30
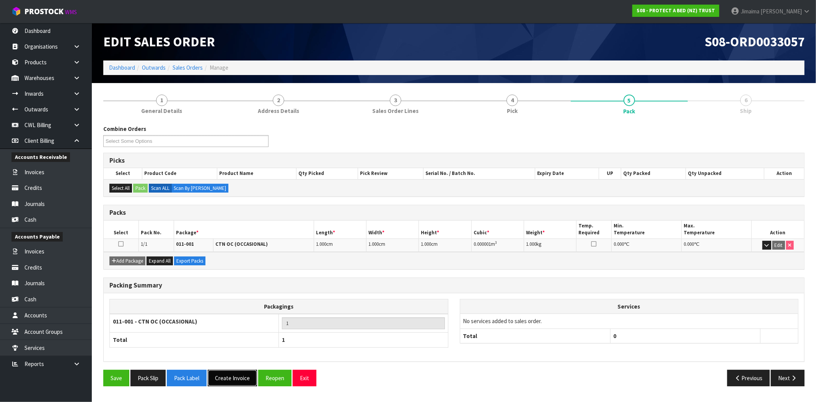
click at [234, 375] on button "Create Invoice" at bounding box center [232, 378] width 49 height 16
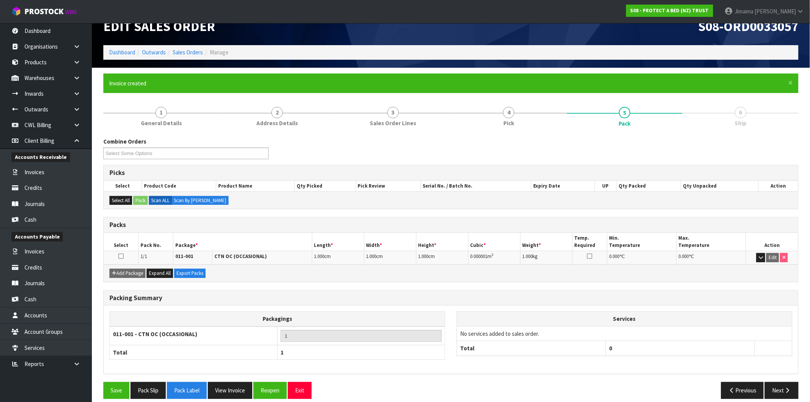
scroll to position [23, 0]
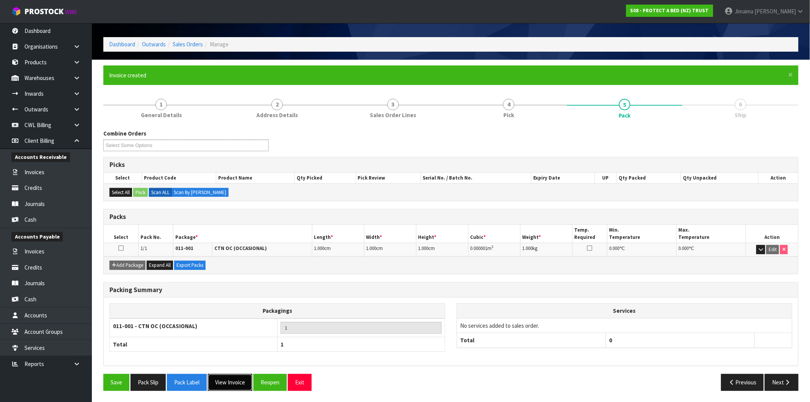
click at [233, 377] on button "View Invoice" at bounding box center [230, 382] width 44 height 16
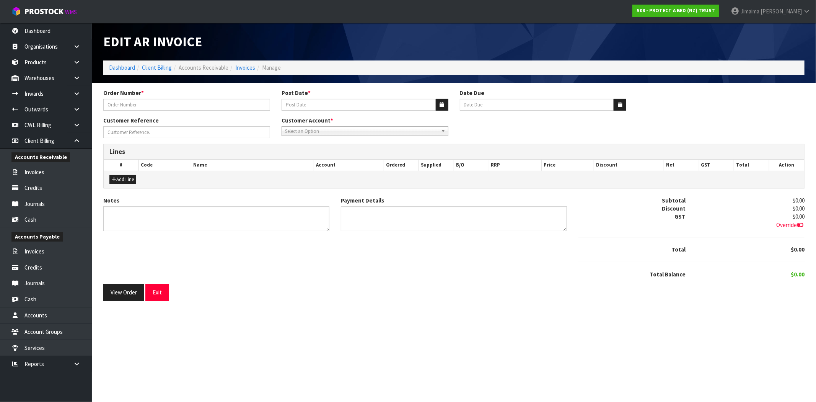
type input "CLINT EMAIL 18.08.2025."
type input "18/08/2025"
type input "20/09/2025"
type input "BEDPOST MT MAUNGANUI - CLINT TO COLLECT"
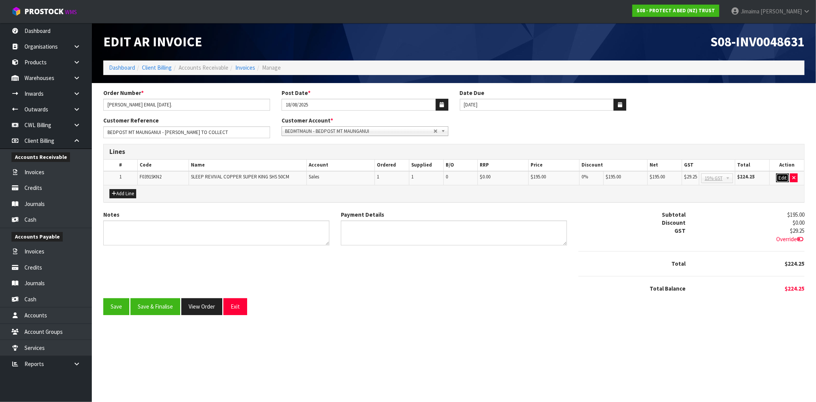
click at [783, 176] on button "Edit" at bounding box center [782, 177] width 13 height 9
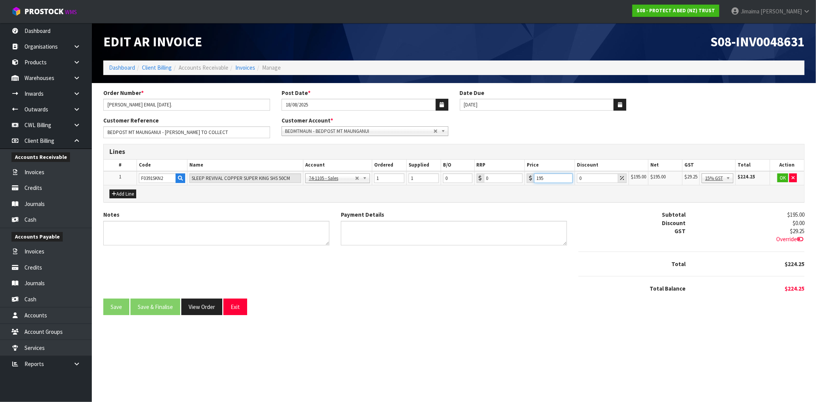
drag, startPoint x: 530, startPoint y: 177, endPoint x: 532, endPoint y: 182, distance: 4.8
click at [523, 178] on tr "1 F0391SKN2 SLEEP REVIVAL COPPER SUPER KING SHS 50CM 74-1100 - Sales - Admin 74…" at bounding box center [454, 178] width 701 height 14
type input "0"
click at [779, 178] on button "OK" at bounding box center [783, 177] width 11 height 9
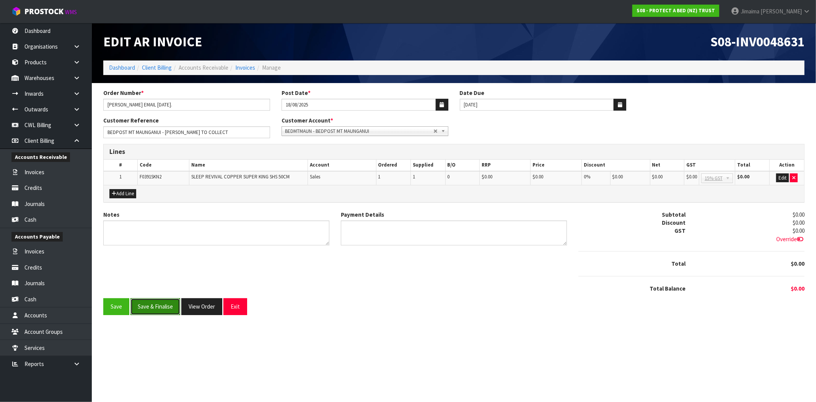
click at [165, 302] on button "Save & Finalise" at bounding box center [155, 306] width 50 height 16
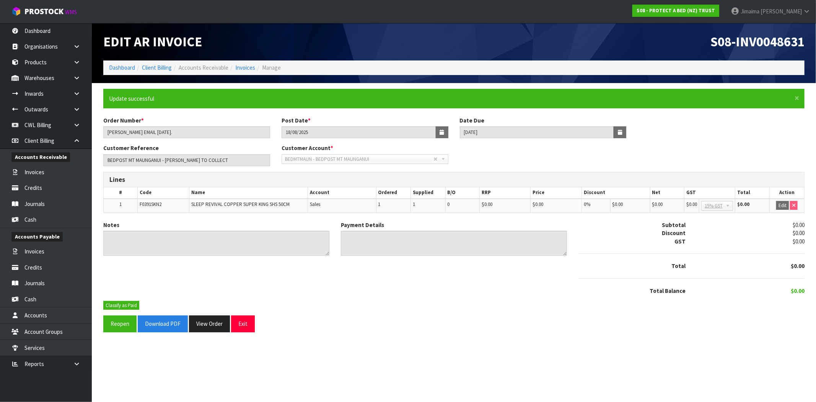
click at [127, 300] on div "Notes Payment Details Subtotal $0.00 Discount $0.00 GST $0.00 Total $0.00 $0.00" at bounding box center [454, 261] width 713 height 80
click at [128, 302] on button "Classify as Paid" at bounding box center [121, 305] width 36 height 9
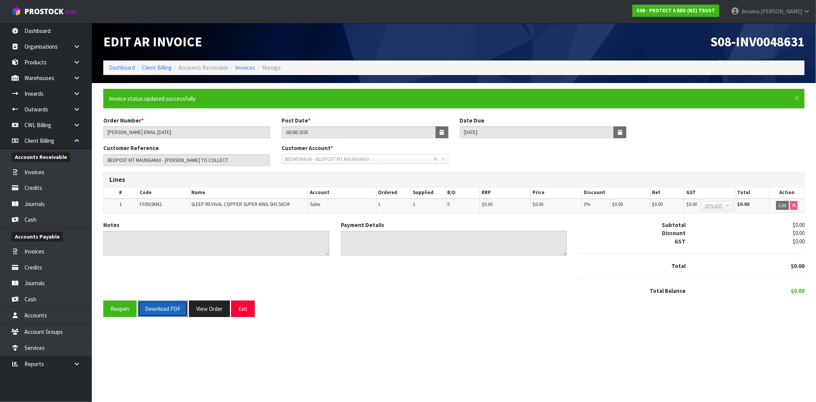
click at [164, 309] on button "Download PDF" at bounding box center [163, 308] width 50 height 16
click at [218, 306] on button "View Order" at bounding box center [209, 308] width 41 height 16
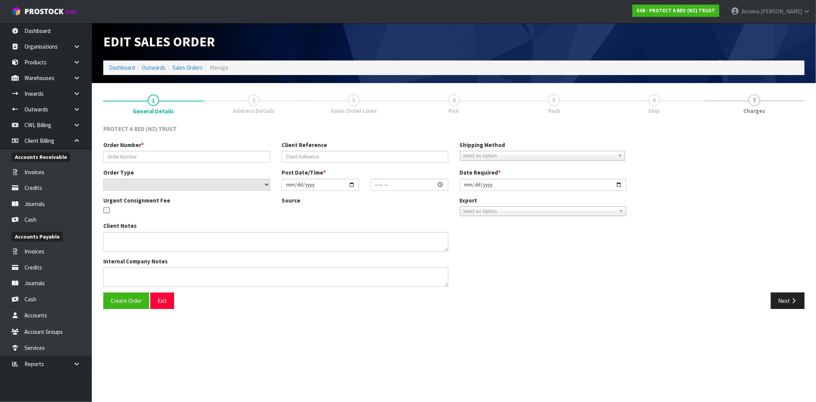
type input "CLINT EMAIL 18.08.2025."
type input "BEDPOST MT MAUNGANUI - CLINT TO COLLECT"
select select "number:0"
type input "[DATE]"
type input "11:35:00.000"
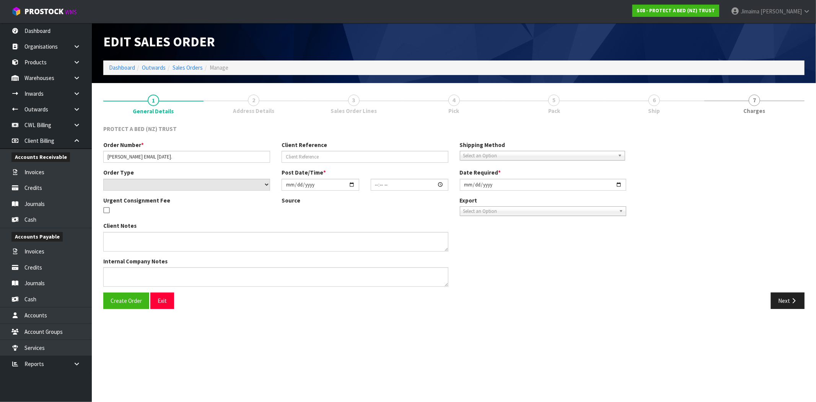
type input "[DATE]"
type textarea "AT NO CHARGE - I WILL PICK THIS UP FROM CWL TOMORROW."
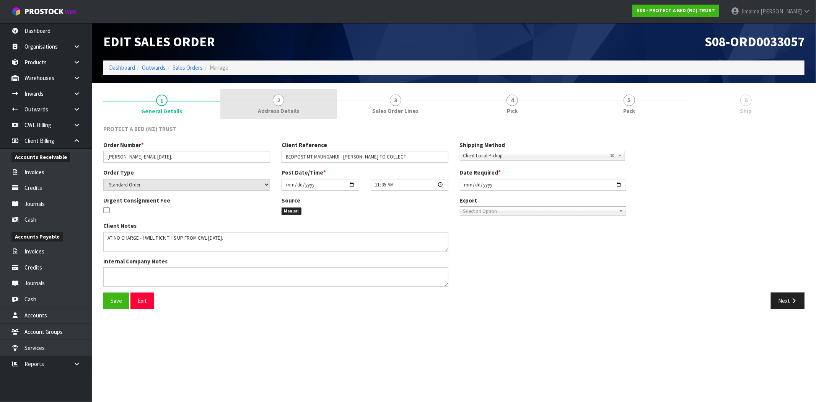
click at [268, 117] on link "2 Address Details" at bounding box center [278, 104] width 117 height 30
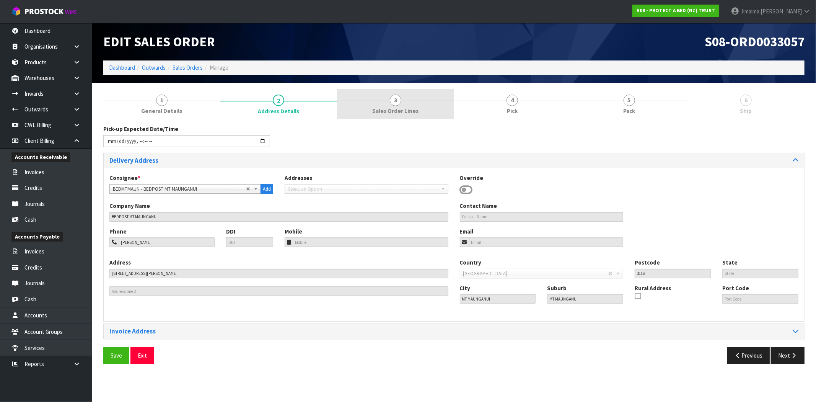
click at [375, 111] on span "Sales Order Lines" at bounding box center [395, 111] width 46 height 8
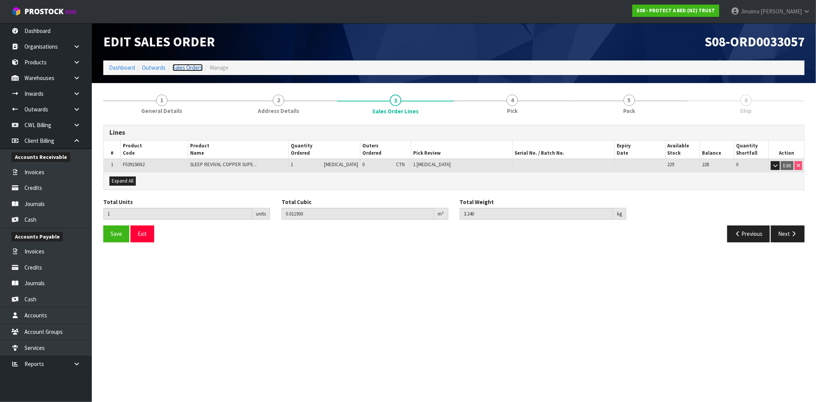
click at [187, 64] on link "Sales Orders" at bounding box center [188, 67] width 30 height 7
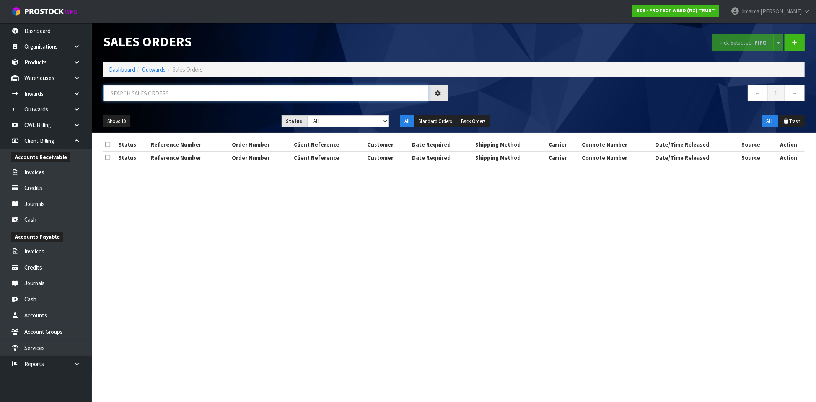
click at [166, 90] on input "text" at bounding box center [265, 93] width 325 height 16
click at [203, 96] on input "text" at bounding box center [265, 93] width 325 height 16
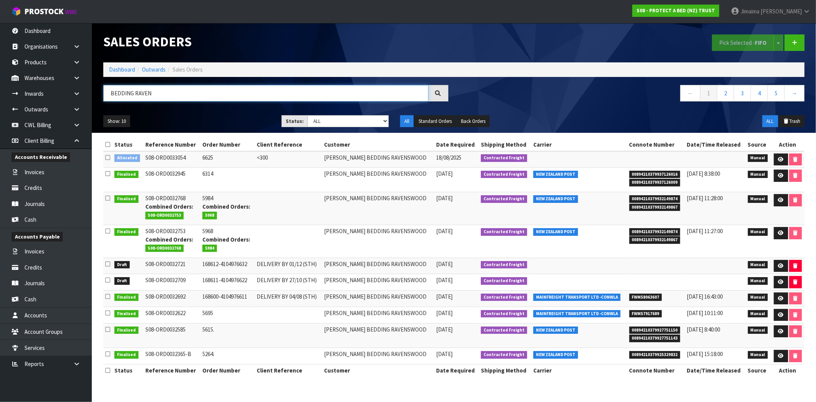
click at [144, 90] on input "BEDDING RAVEN" at bounding box center [265, 93] width 325 height 16
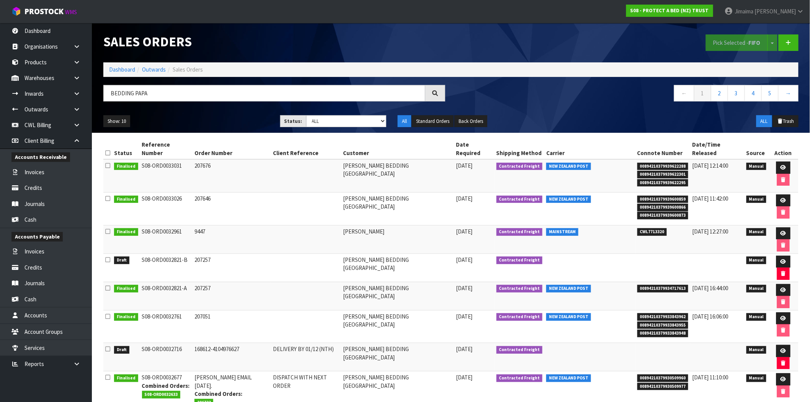
drag, startPoint x: 421, startPoint y: 221, endPoint x: 307, endPoint y: 209, distance: 115.1
click at [318, 225] on tr "Finalised S08-ORD0032961 9447 HARVEY NORMAN BEDDING PAPANUI 08/08/2025 Contract…" at bounding box center [450, 239] width 695 height 28
copy tr "HARVEY NORMAN BEDDING PAPANUI"
click at [116, 98] on input "BEDDING PAPA" at bounding box center [264, 93] width 322 height 16
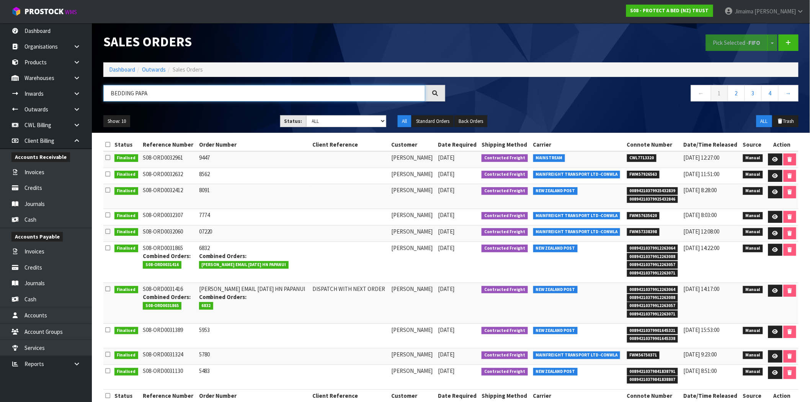
click at [116, 98] on input "BEDDING PAPA" at bounding box center [264, 93] width 322 height 16
paste input "HARVEY NORMAN BEDDING PAPANUI"
type input "HARVEY NORMAN BEDDING PAPANUI"
click at [125, 68] on link "Dashboard" at bounding box center [122, 69] width 26 height 7
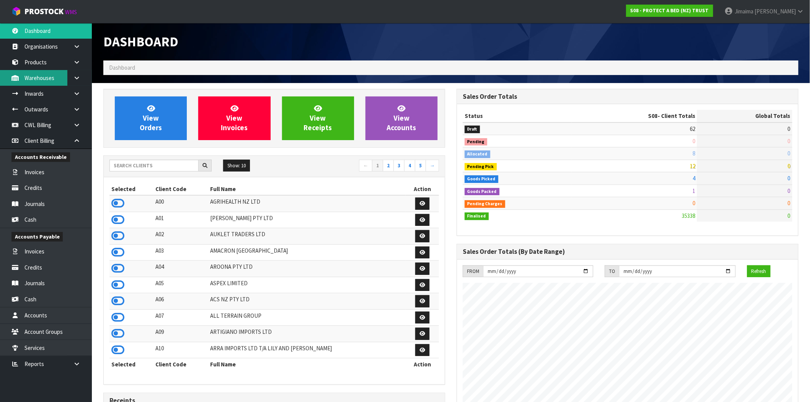
scroll to position [580, 353]
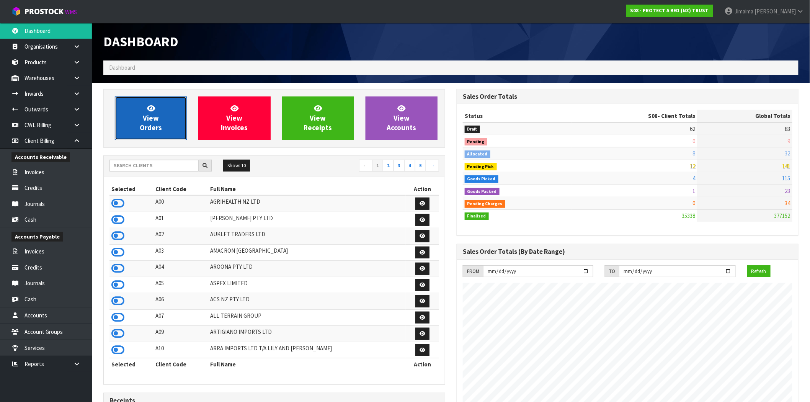
click at [142, 114] on link "View Orders" at bounding box center [151, 118] width 72 height 44
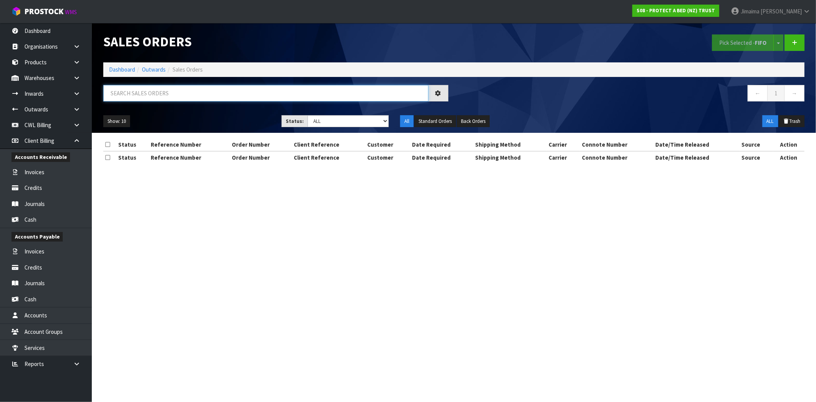
click at [171, 99] on input "text" at bounding box center [265, 93] width 325 height 16
click at [47, 39] on link "Organisations" at bounding box center [46, 47] width 92 height 16
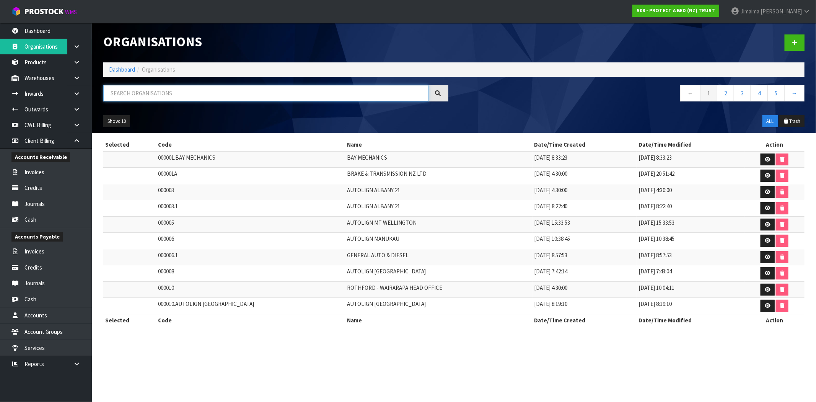
click at [136, 95] on input "text" at bounding box center [265, 93] width 325 height 16
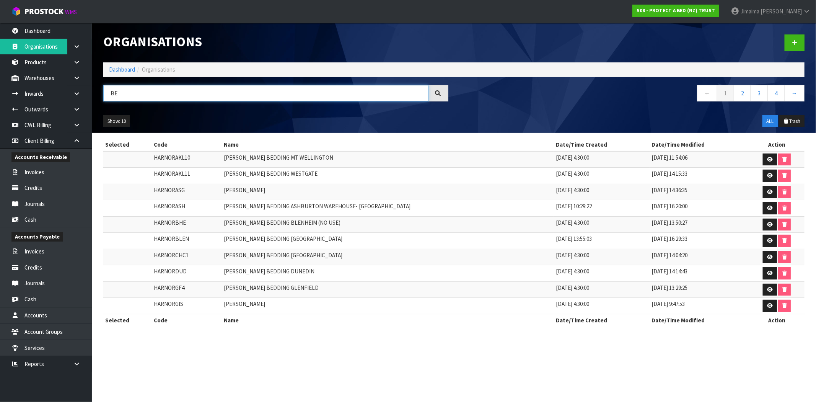
type input "B"
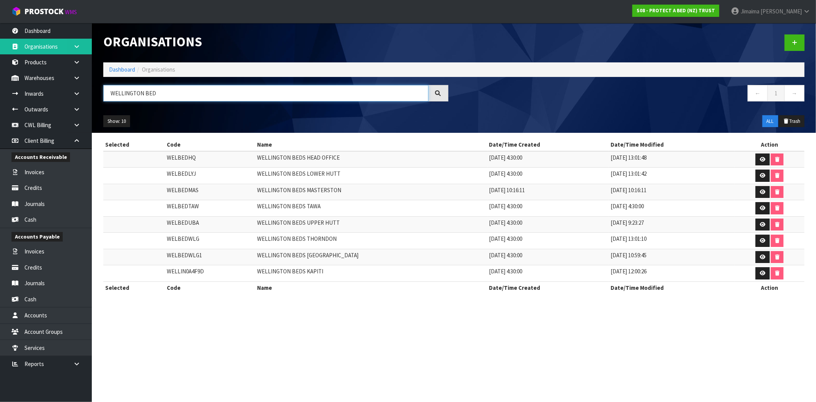
type input "WELLINGTON BED"
drag, startPoint x: 79, startPoint y: 46, endPoint x: 80, endPoint y: 51, distance: 4.6
click at [79, 46] on icon at bounding box center [76, 47] width 7 height 6
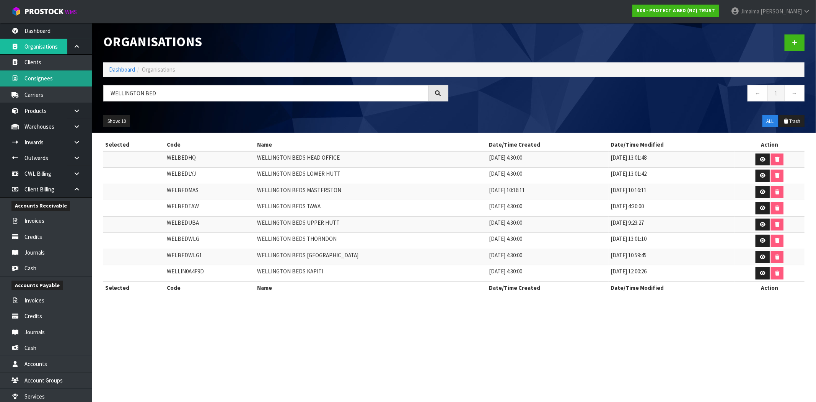
click at [53, 82] on link "Consignees" at bounding box center [46, 78] width 92 height 16
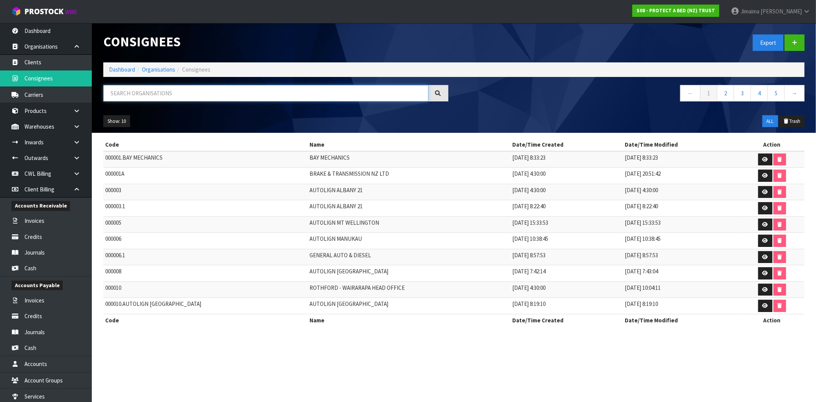
click at [147, 95] on input "text" at bounding box center [265, 93] width 325 height 16
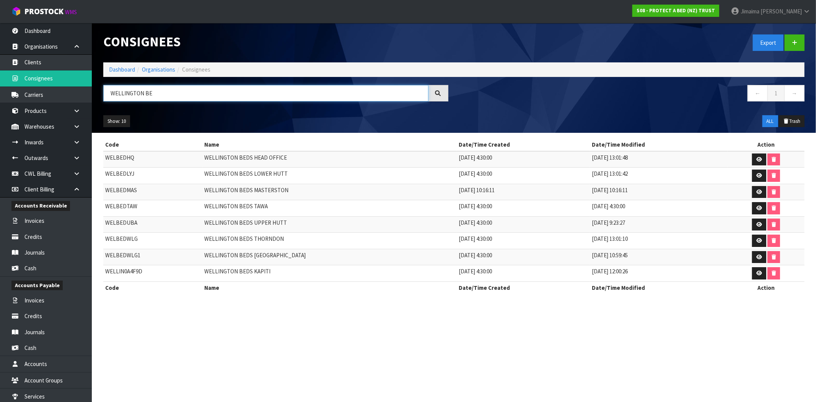
type input "WELLINGTON BE"
drag, startPoint x: 253, startPoint y: 175, endPoint x: 208, endPoint y: 174, distance: 44.8
click at [208, 174] on tr "WELBEDLYJ WELLINGTON BEDS LOWER HUTT 04/08/2019 4:30:00 05/08/2019 13:01:42" at bounding box center [453, 176] width 701 height 16
copy tr "WELLINGTON BEDS LOWER HUTT"
click at [72, 161] on link at bounding box center [79, 158] width 24 height 16
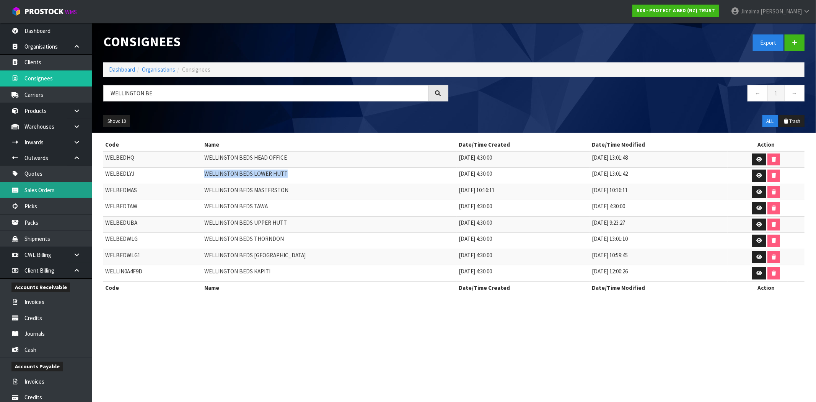
click at [44, 190] on link "Sales Orders" at bounding box center [46, 190] width 92 height 16
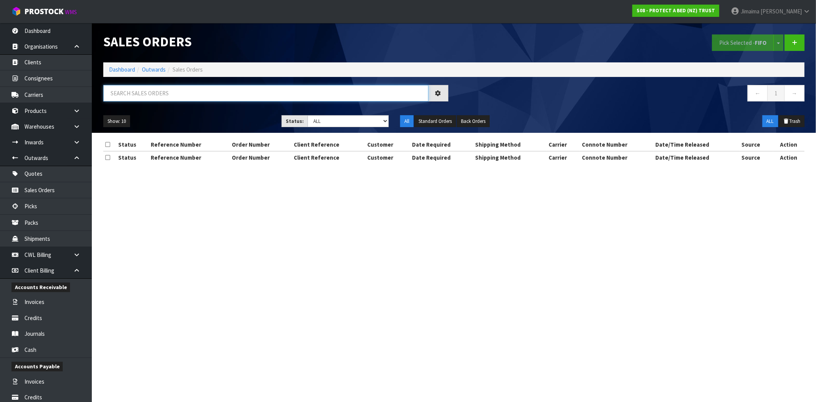
click at [147, 93] on input "text" at bounding box center [265, 93] width 325 height 16
paste input "WELLINGTON BEDS LOWER HUTT"
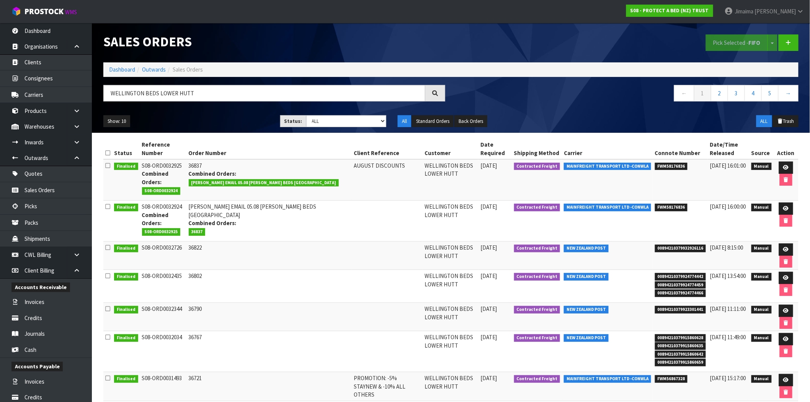
click at [479, 202] on td "05/08/2025" at bounding box center [495, 221] width 34 height 41
drag, startPoint x: 158, startPoint y: 95, endPoint x: 20, endPoint y: 96, distance: 137.8
click at [29, 108] on body "Toggle navigation ProStock WMS S08 - PROTECT A BED (NZ) TRUST Jimaima Reiher Lo…" at bounding box center [405, 201] width 810 height 402
type input "033043"
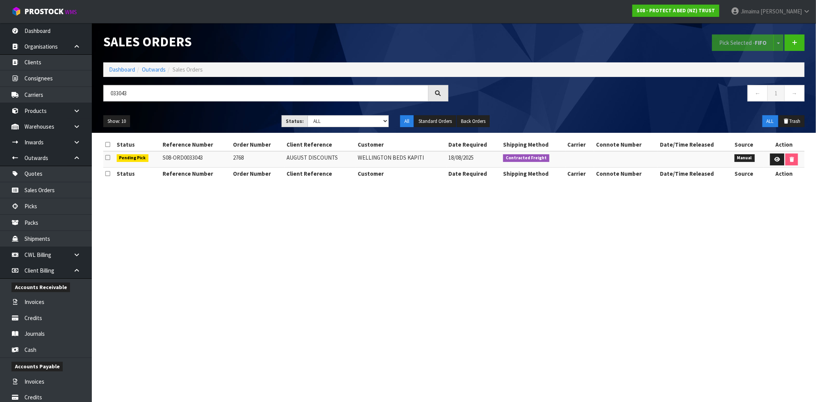
click at [322, 158] on td "AUGUST DISCOUNTS" at bounding box center [320, 159] width 71 height 16
click at [340, 166] on td "AUGUST DISCOUNTS" at bounding box center [320, 159] width 71 height 16
click at [775, 156] on link at bounding box center [777, 159] width 14 height 12
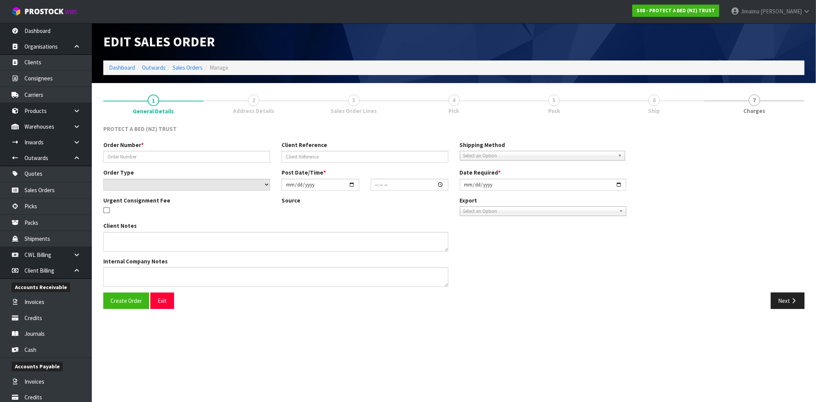
type input "2768"
type input "AUGUST DISCOUNTS"
select select "number:0"
type input "[DATE]"
type input "09:03:00.000"
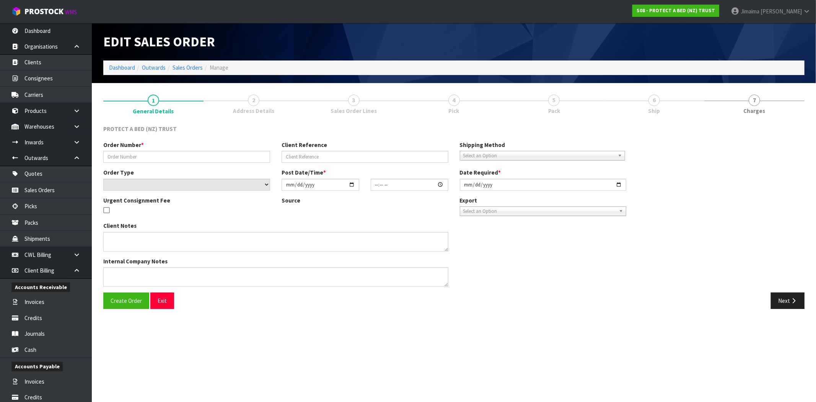
type input "[DATE]"
type textarea "AUGUST PROMOTION – MON 01 SEPTEMBER 2025"
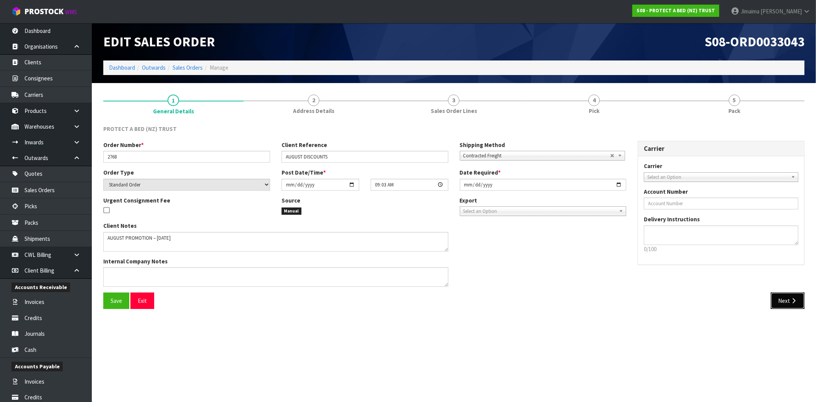
click at [787, 308] on button "Next" at bounding box center [788, 300] width 34 height 16
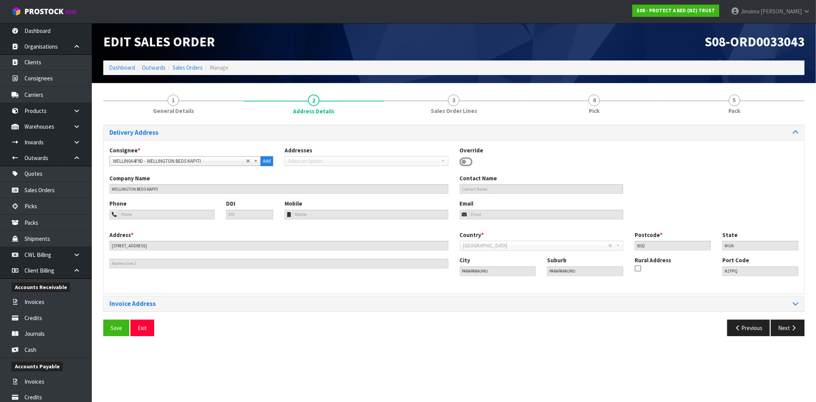
click at [788, 318] on div "Delivery Address Consignee * 000001.BAY MECHANICS - BAY MECHANICS 000001A - BRA…" at bounding box center [453, 233] width 701 height 217
click at [795, 328] on icon "button" at bounding box center [793, 328] width 7 height 6
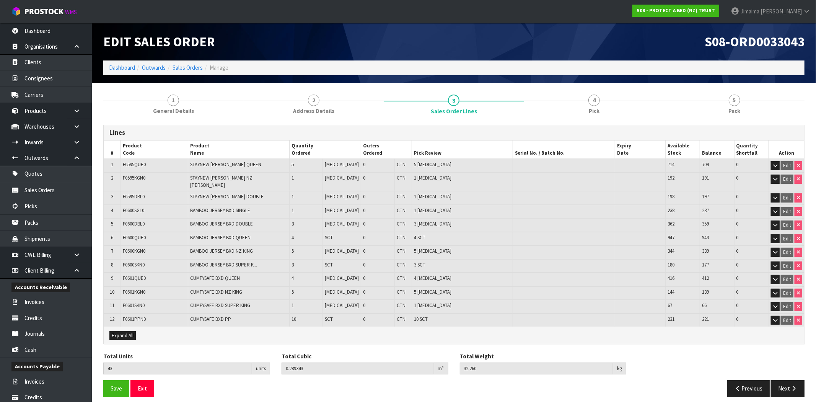
click at [615, 272] on td at bounding box center [640, 279] width 51 height 14
click at [611, 102] on link "4 Pick" at bounding box center [594, 104] width 140 height 30
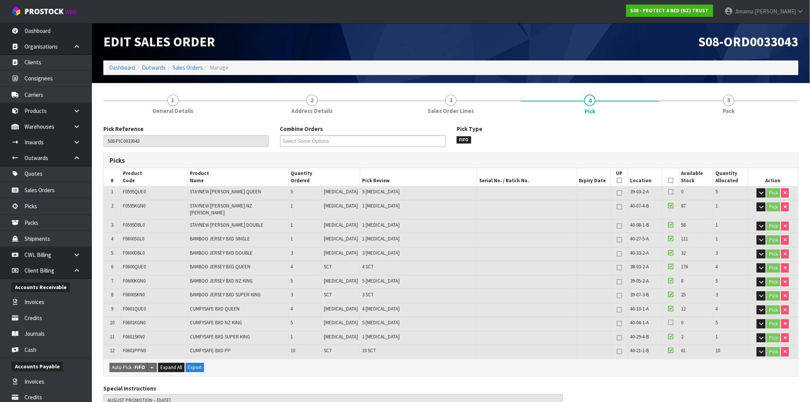
click at [129, 193] on span "F0595QUE0" at bounding box center [134, 191] width 23 height 7
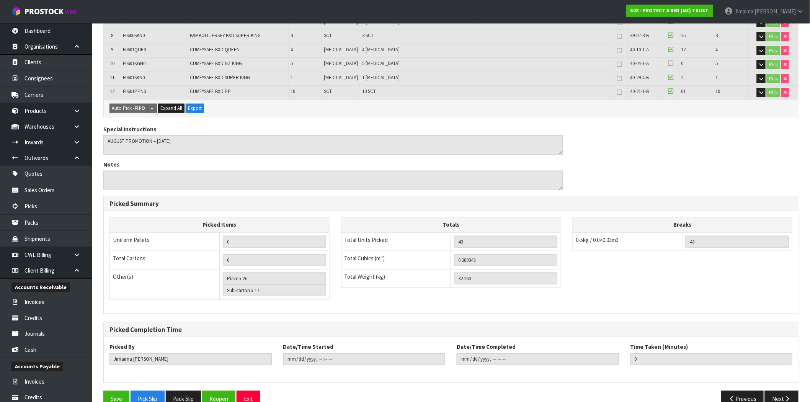
scroll to position [269, 0]
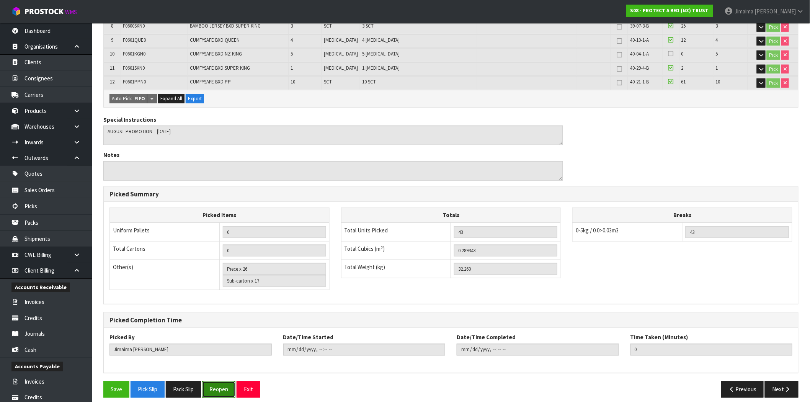
drag, startPoint x: 221, startPoint y: 385, endPoint x: 357, endPoint y: 344, distance: 142.5
click at [221, 385] on button "Reopen" at bounding box center [218, 389] width 33 height 16
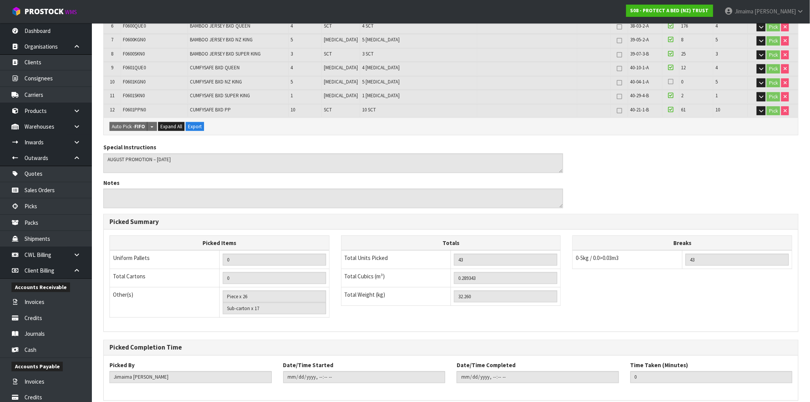
scroll to position [0, 0]
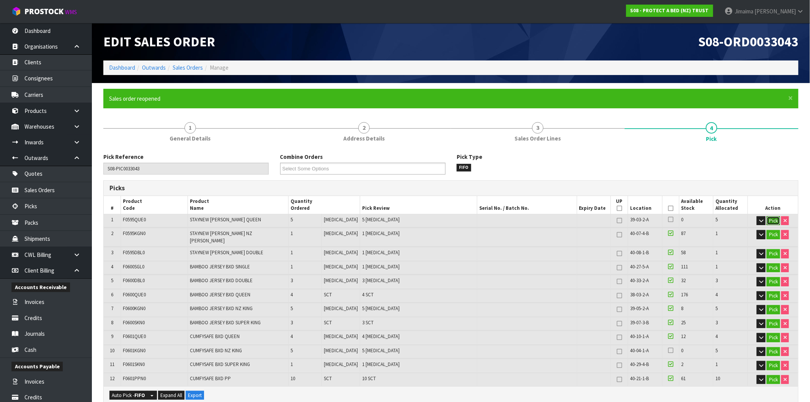
click at [771, 218] on button "Pick" at bounding box center [772, 220] width 13 height 9
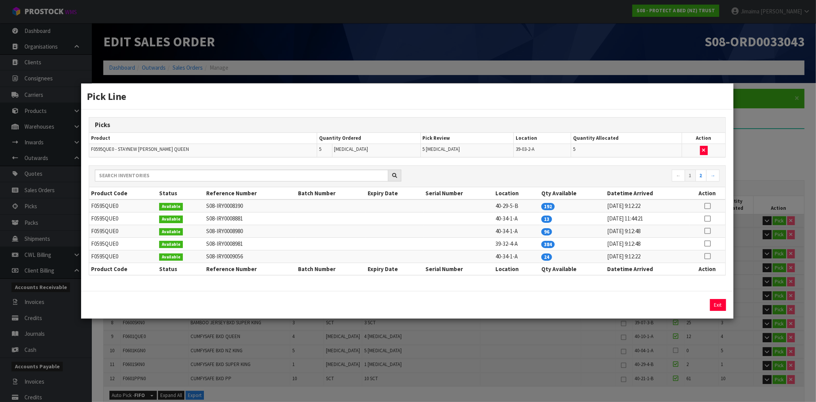
click at [410, 41] on div "Pick Line Picks Product Quantity Ordered Pick Review Location Quantity Allocate…" at bounding box center [408, 201] width 816 height 402
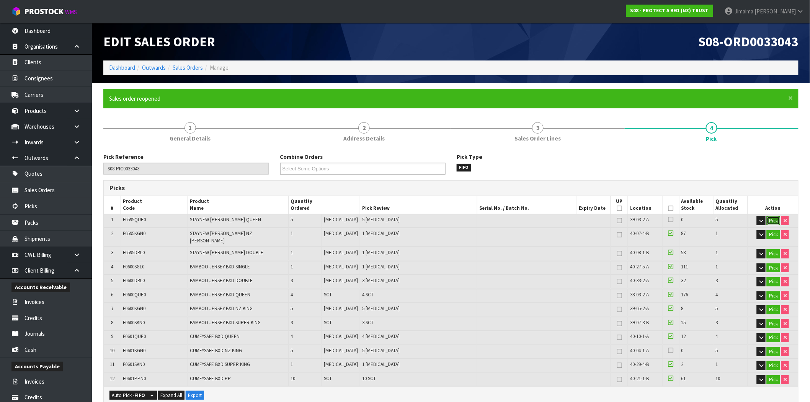
click at [774, 218] on button "Pick" at bounding box center [772, 220] width 13 height 9
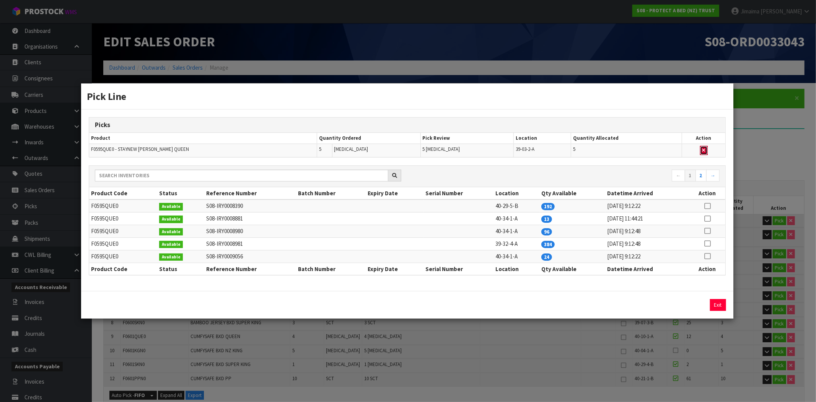
click at [704, 148] on button "button" at bounding box center [704, 150] width 8 height 9
type input "Piece x 21"
type input "38"
type input "0.247293"
type input "27.76"
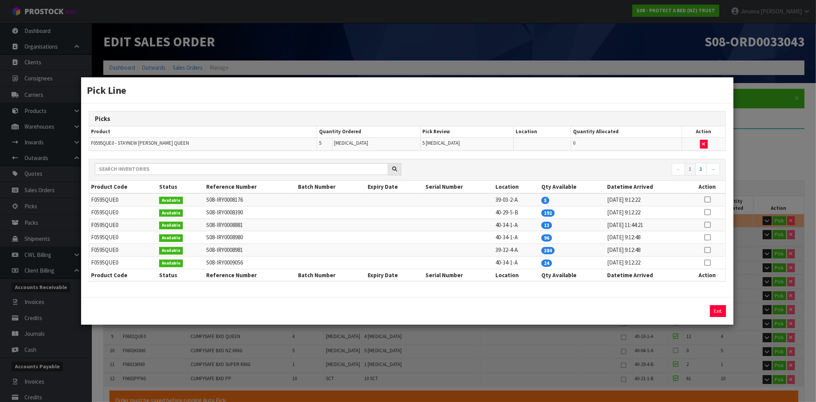
click at [707, 225] on icon at bounding box center [707, 225] width 6 height 0
click at [698, 315] on button "Assign Pick" at bounding box center [692, 311] width 31 height 12
type input "Piece x 26"
type input "43"
type input "0.289343"
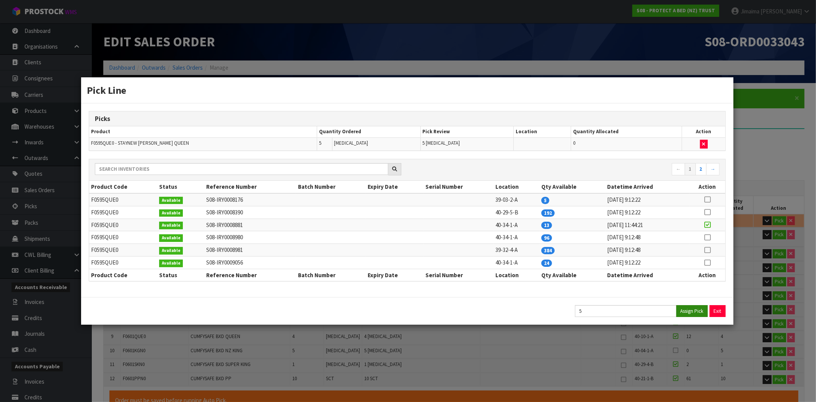
type input "32.26"
click at [717, 311] on button "Exit" at bounding box center [718, 311] width 16 height 12
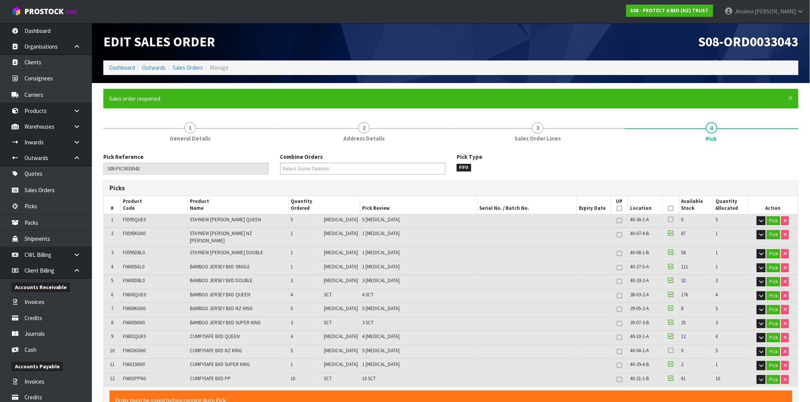
click at [527, 175] on div "Pick Reference S08-PIC0033043 Combine Orders S08-ORD0029474 S08-ORD0031944 S08-…" at bounding box center [451, 167] width 706 height 28
click at [119, 358] on td "Unit Dimensions L 29 cm W 29 cm H 10 cm Cubic 0.00841 m³ Weight 0.98 kg Convers…" at bounding box center [451, 358] width 694 height 1
click at [129, 346] on td "F0601KGN0" at bounding box center [154, 351] width 67 height 13
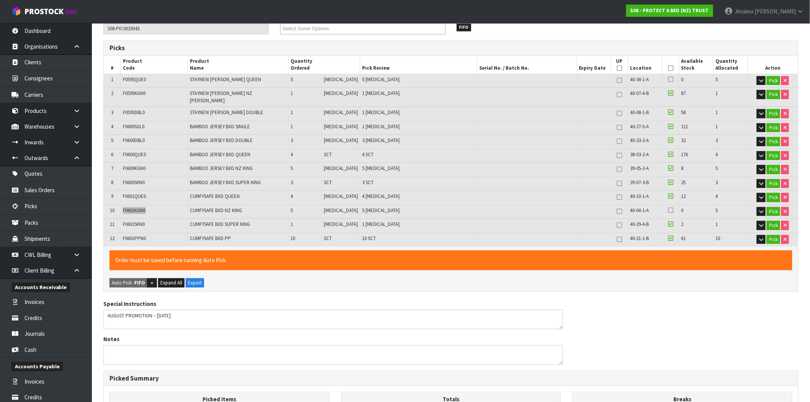
scroll to position [142, 0]
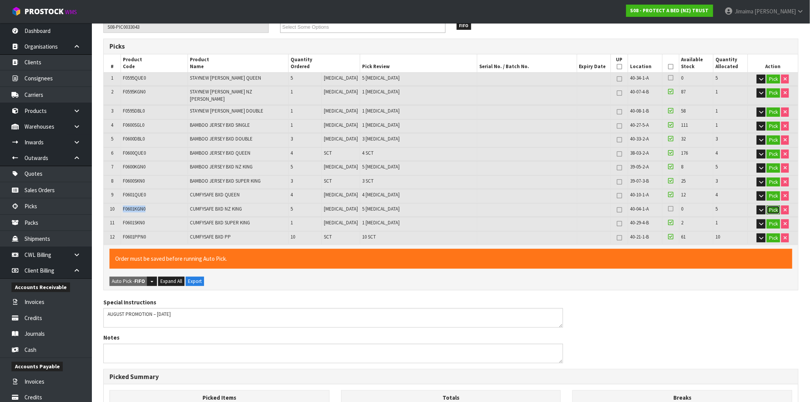
click at [772, 205] on button "Pick" at bounding box center [772, 209] width 13 height 9
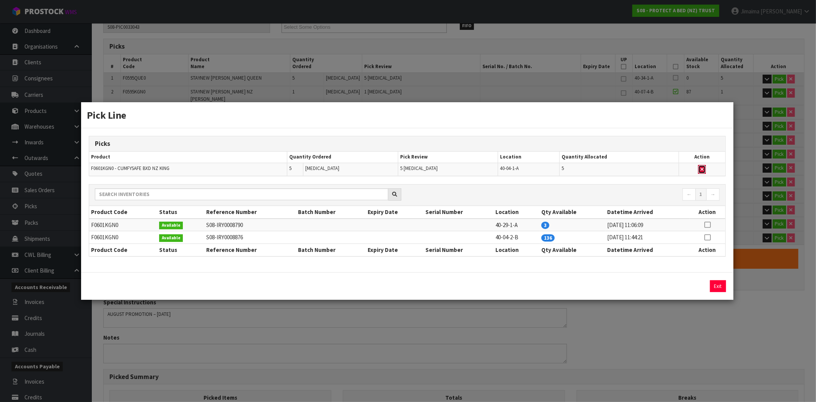
click at [701, 170] on icon "button" at bounding box center [702, 169] width 3 height 5
type input "Piece x 21"
type input "38"
type input "0.247293"
type input "27.36"
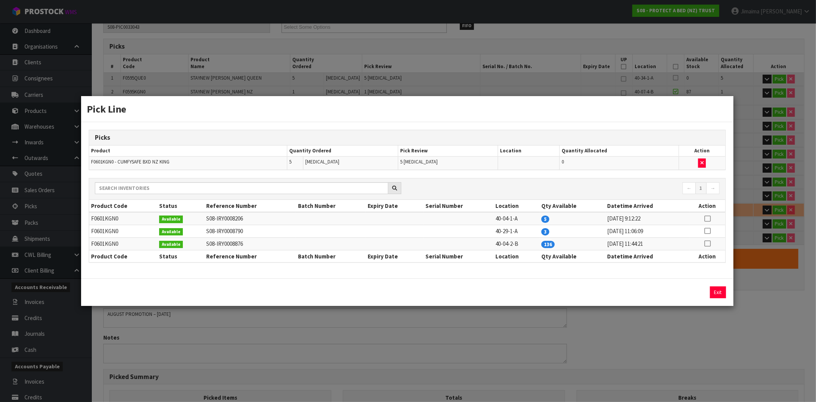
drag, startPoint x: 707, startPoint y: 215, endPoint x: 685, endPoint y: 243, distance: 35.2
click at [707, 218] on icon at bounding box center [707, 218] width 6 height 0
drag, startPoint x: 586, startPoint y: 292, endPoint x: 562, endPoint y: 292, distance: 24.1
click at [563, 292] on div "5 Assign Pick Exit" at bounding box center [407, 292] width 648 height 12
type input "4"
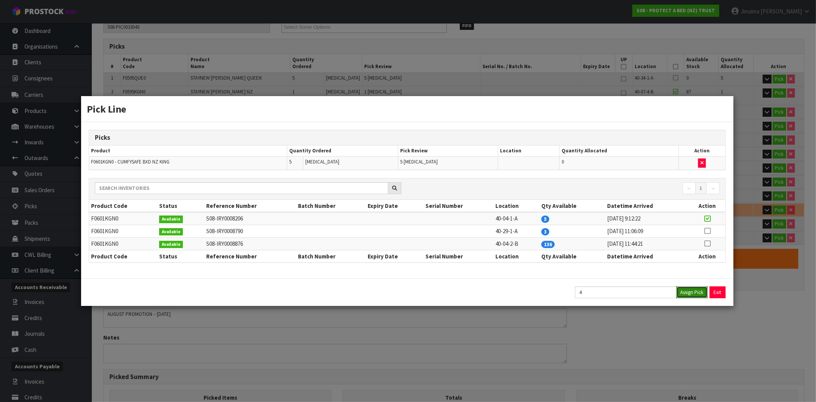
click at [698, 295] on button "Assign Pick" at bounding box center [692, 292] width 31 height 12
type input "Piece x 25"
type input "42"
type input "0.280933"
type input "31.28"
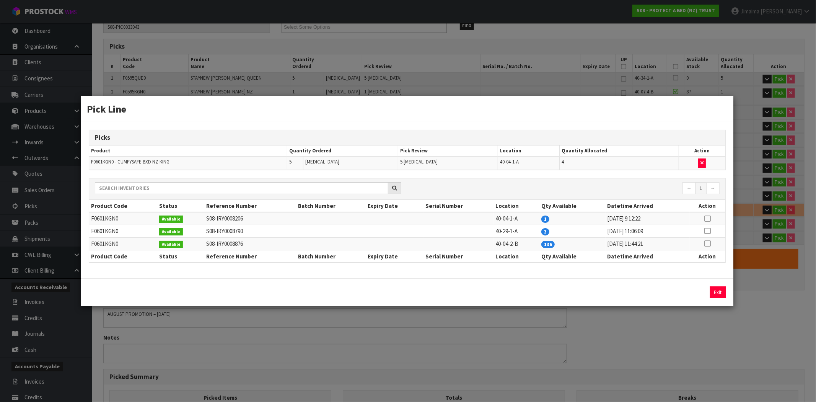
click at [708, 231] on icon at bounding box center [707, 231] width 6 height 0
drag, startPoint x: 682, startPoint y: 293, endPoint x: 723, endPoint y: 299, distance: 41.7
click at [684, 295] on button "Assign Pick" at bounding box center [692, 292] width 31 height 12
type input "43"
type input "0.289343"
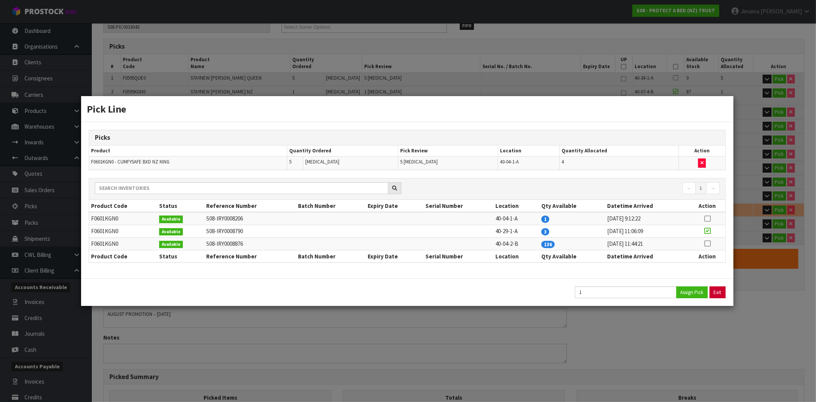
type input "32.26"
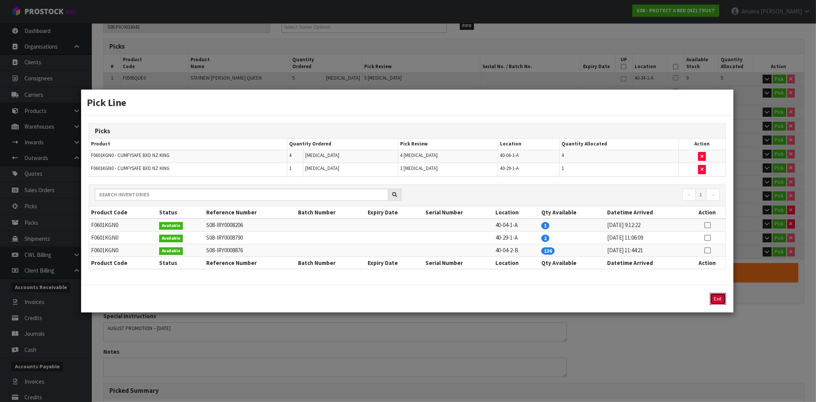
click at [719, 301] on button "Exit" at bounding box center [718, 299] width 16 height 12
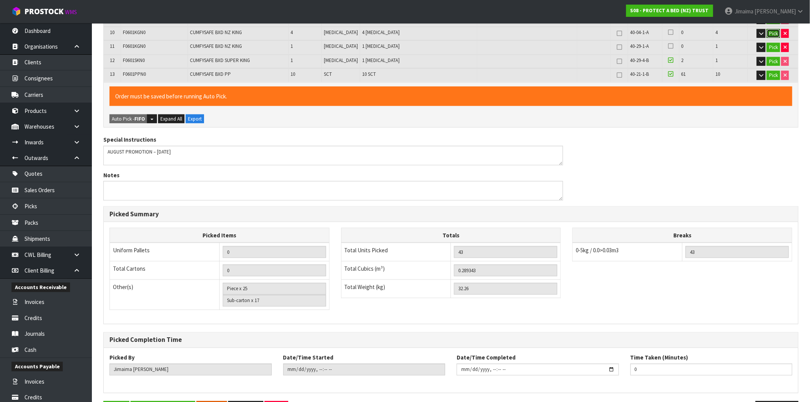
scroll to position [337, 0]
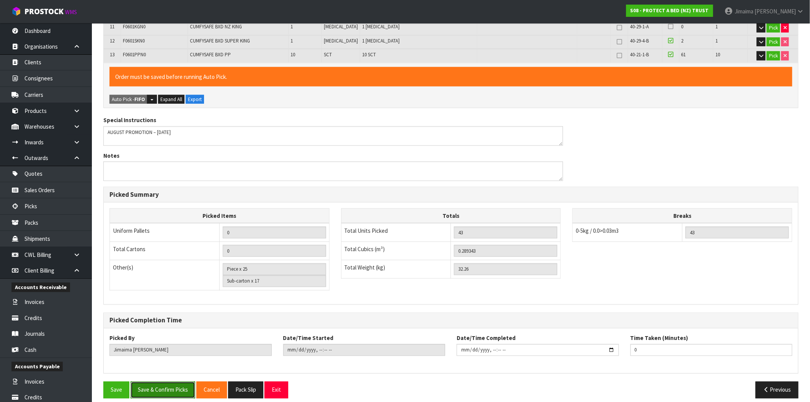
click at [166, 381] on button "Save & Confirm Picks" at bounding box center [162, 389] width 65 height 16
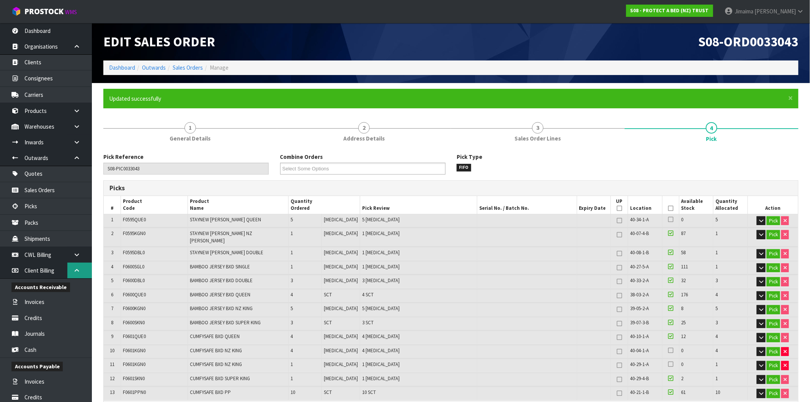
type input "Piece x 26"
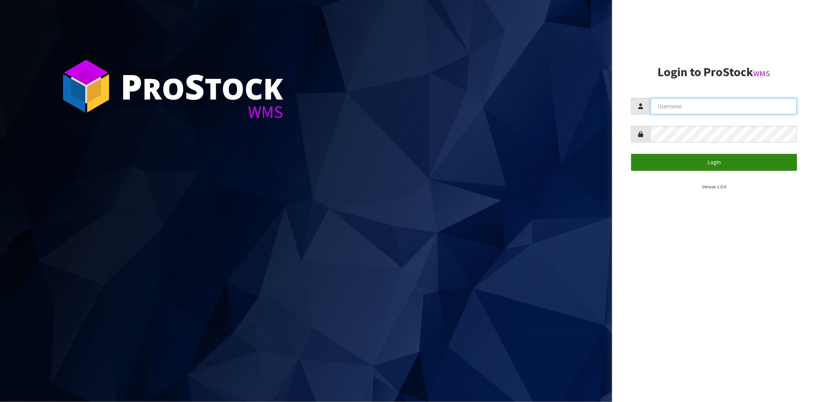
type input "[EMAIL_ADDRESS][DOMAIN_NAME]"
click at [660, 163] on button "Login" at bounding box center [714, 162] width 166 height 16
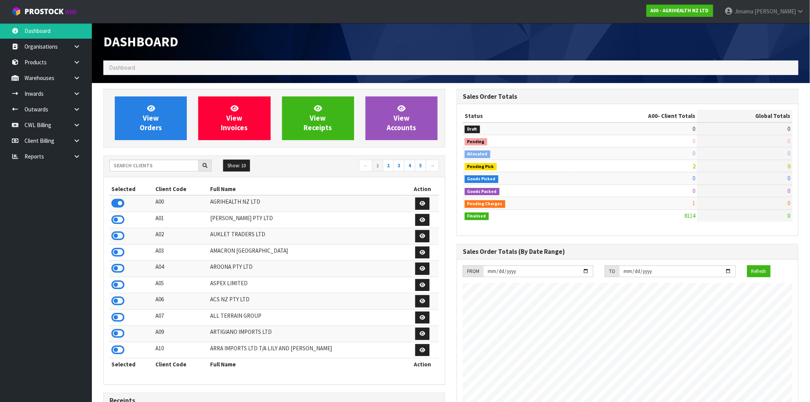
scroll to position [580, 353]
click at [160, 161] on input "text" at bounding box center [153, 166] width 89 height 12
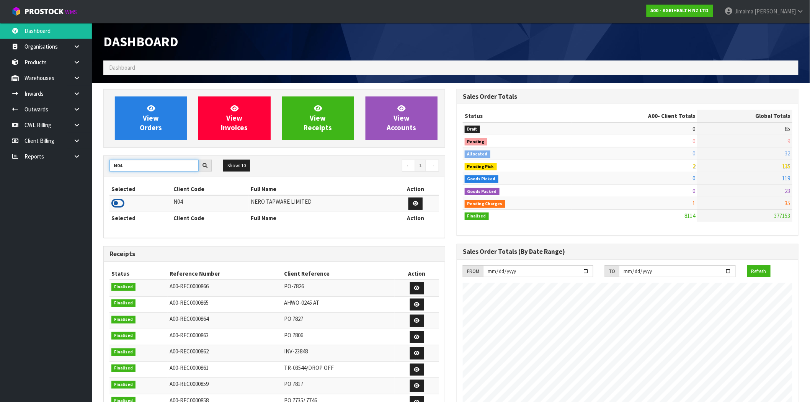
type input "N04"
click at [119, 207] on icon at bounding box center [117, 202] width 13 height 11
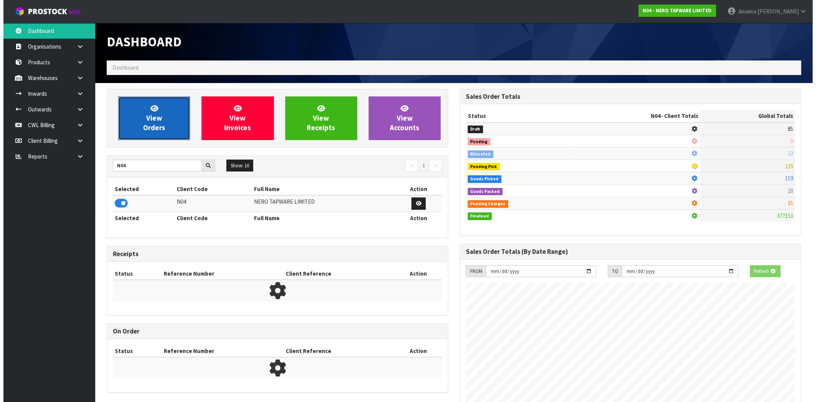
scroll to position [382169, 382292]
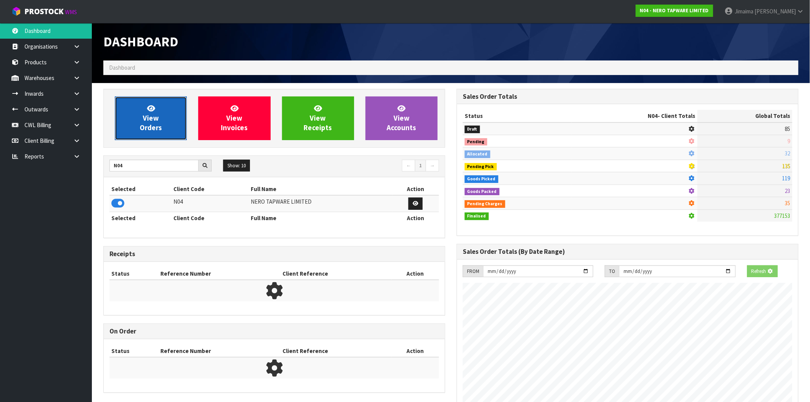
click at [151, 128] on span "View Orders" at bounding box center [151, 118] width 22 height 29
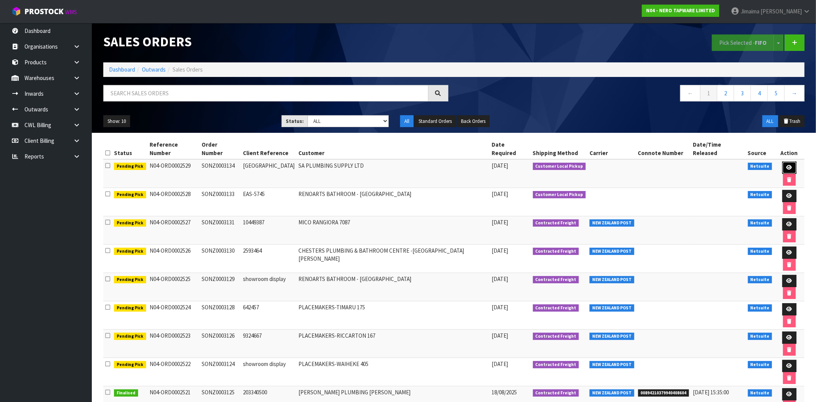
click at [787, 165] on icon at bounding box center [790, 167] width 6 height 5
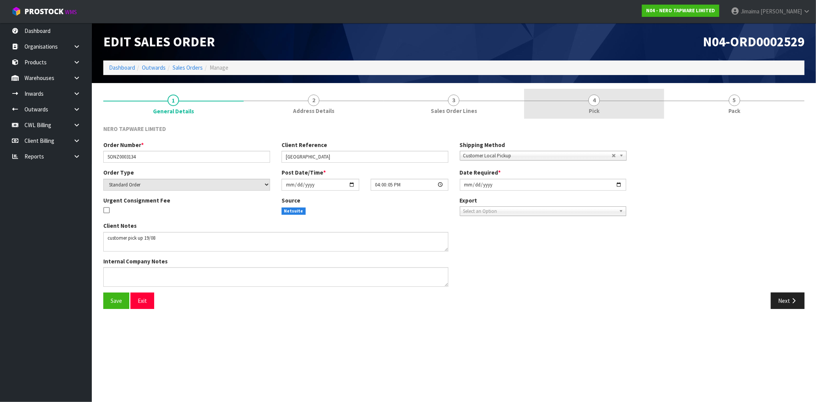
click at [581, 101] on div at bounding box center [594, 101] width 140 height 0
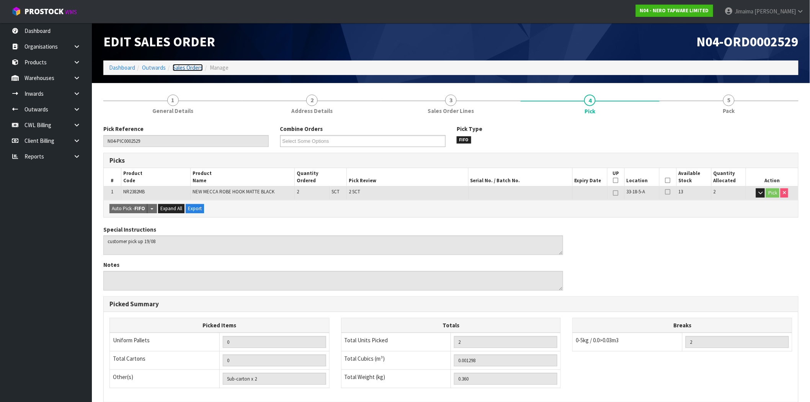
click at [181, 70] on link "Sales Orders" at bounding box center [188, 67] width 30 height 7
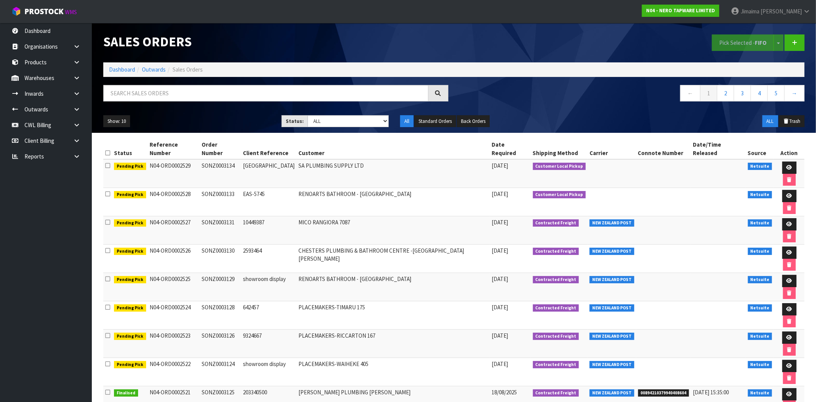
drag, startPoint x: 633, startPoint y: 127, endPoint x: 624, endPoint y: 117, distance: 13.3
click at [626, 119] on div "Show: 10 5 10 25 50 Status: Draft Pending Allocated Pending Pick Goods Picked G…" at bounding box center [454, 121] width 713 height 24
